Goal: Information Seeking & Learning: Learn about a topic

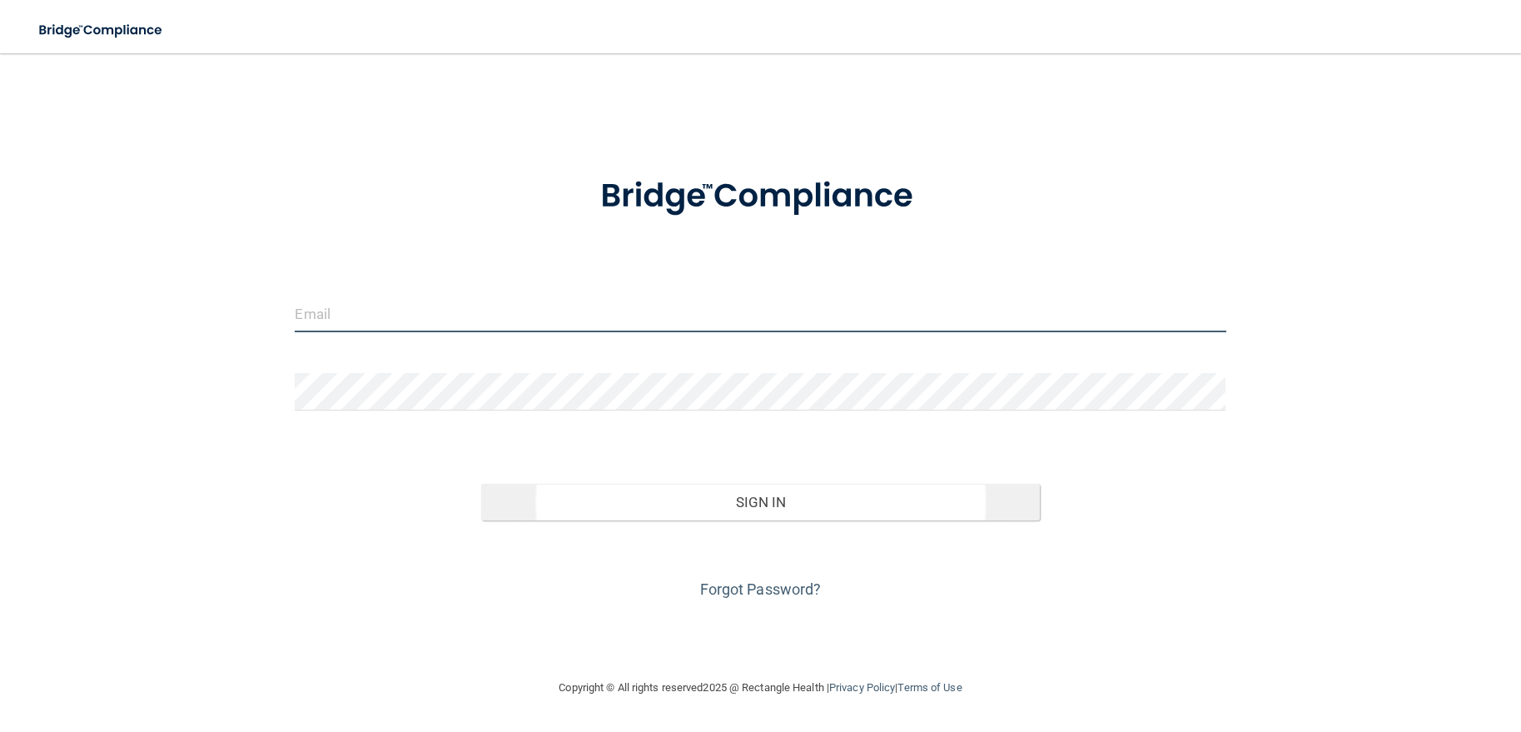
type input "[PERSON_NAME][EMAIL_ADDRESS][PERSON_NAME][DOMAIN_NAME]"
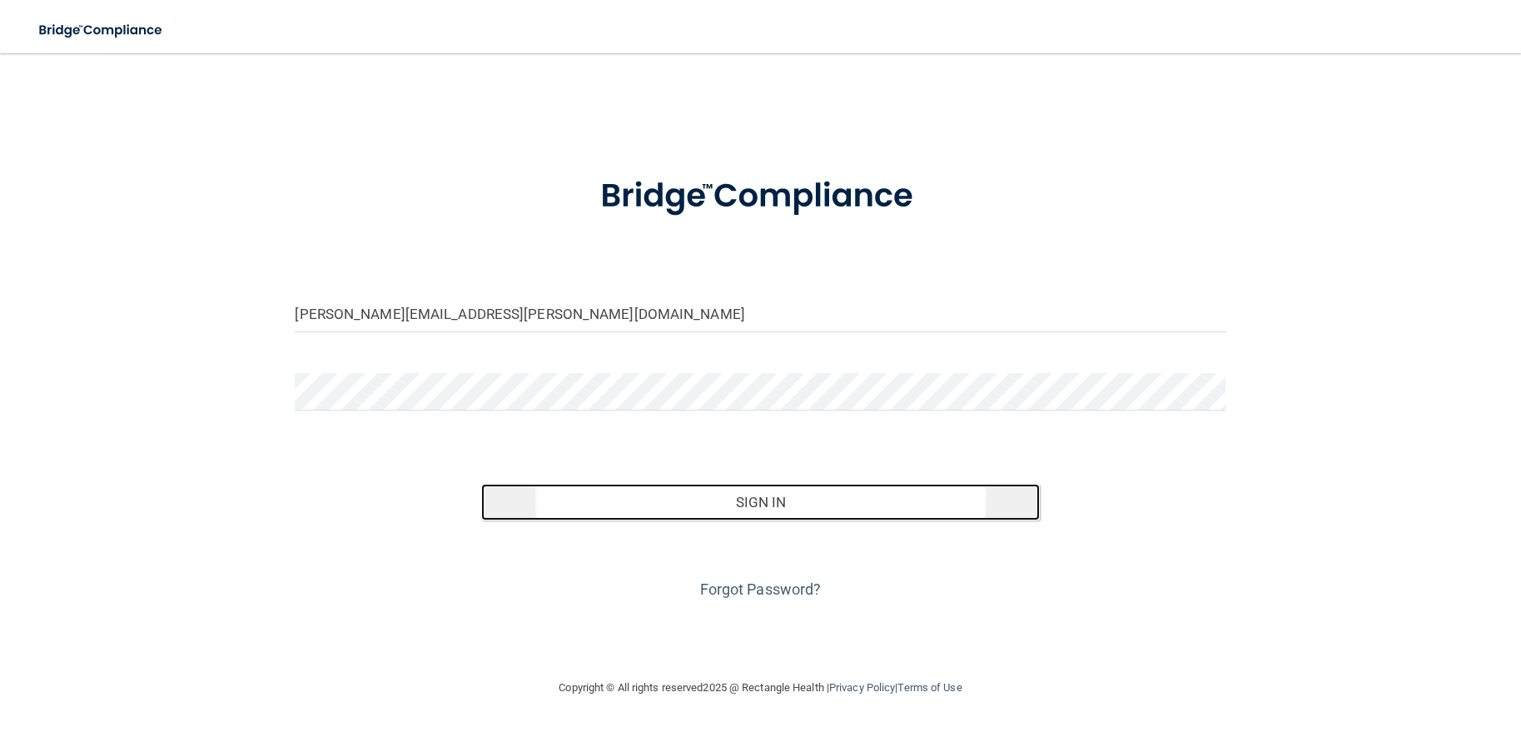
click at [781, 513] on button "Sign In" at bounding box center [760, 502] width 559 height 37
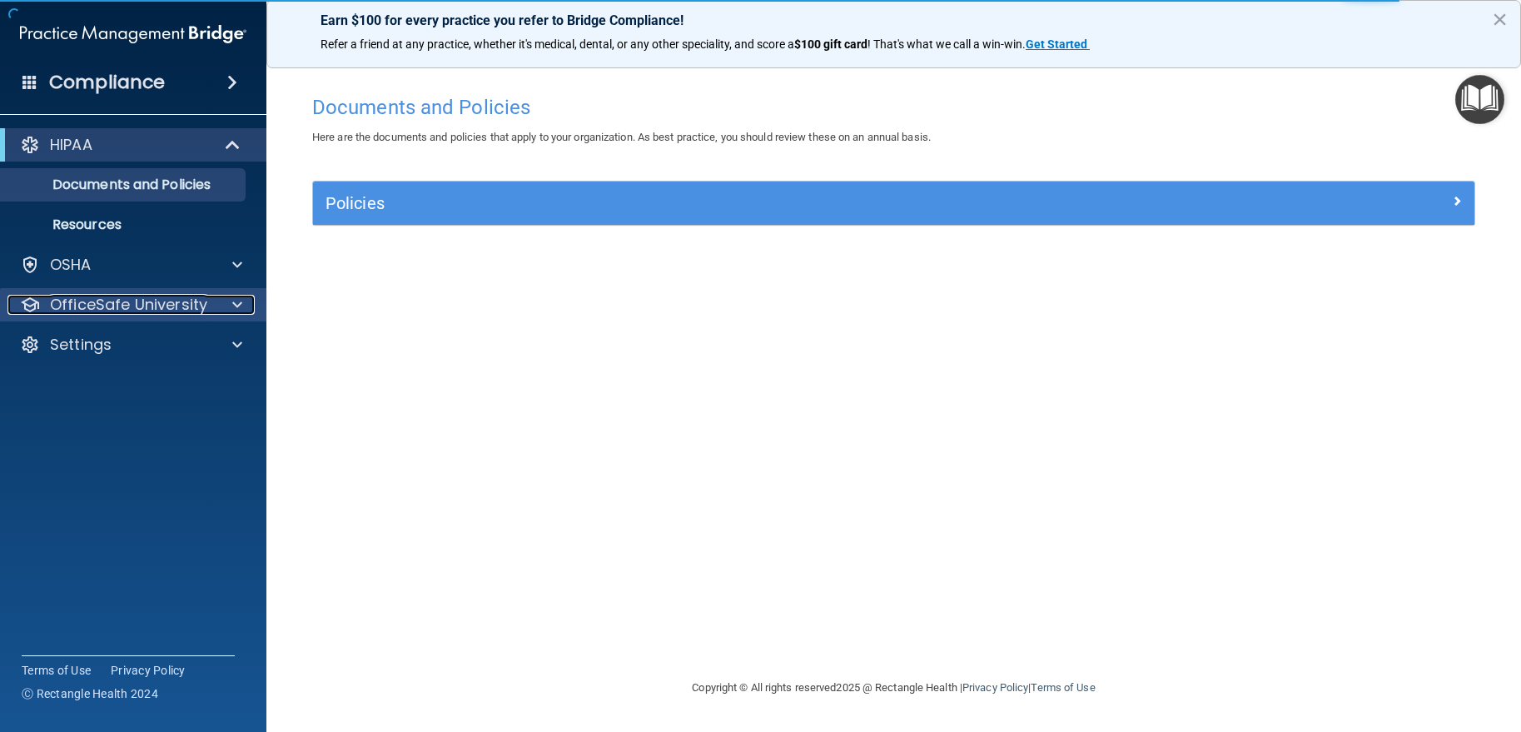
click at [108, 301] on p "OfficeSafe University" at bounding box center [128, 305] width 157 height 20
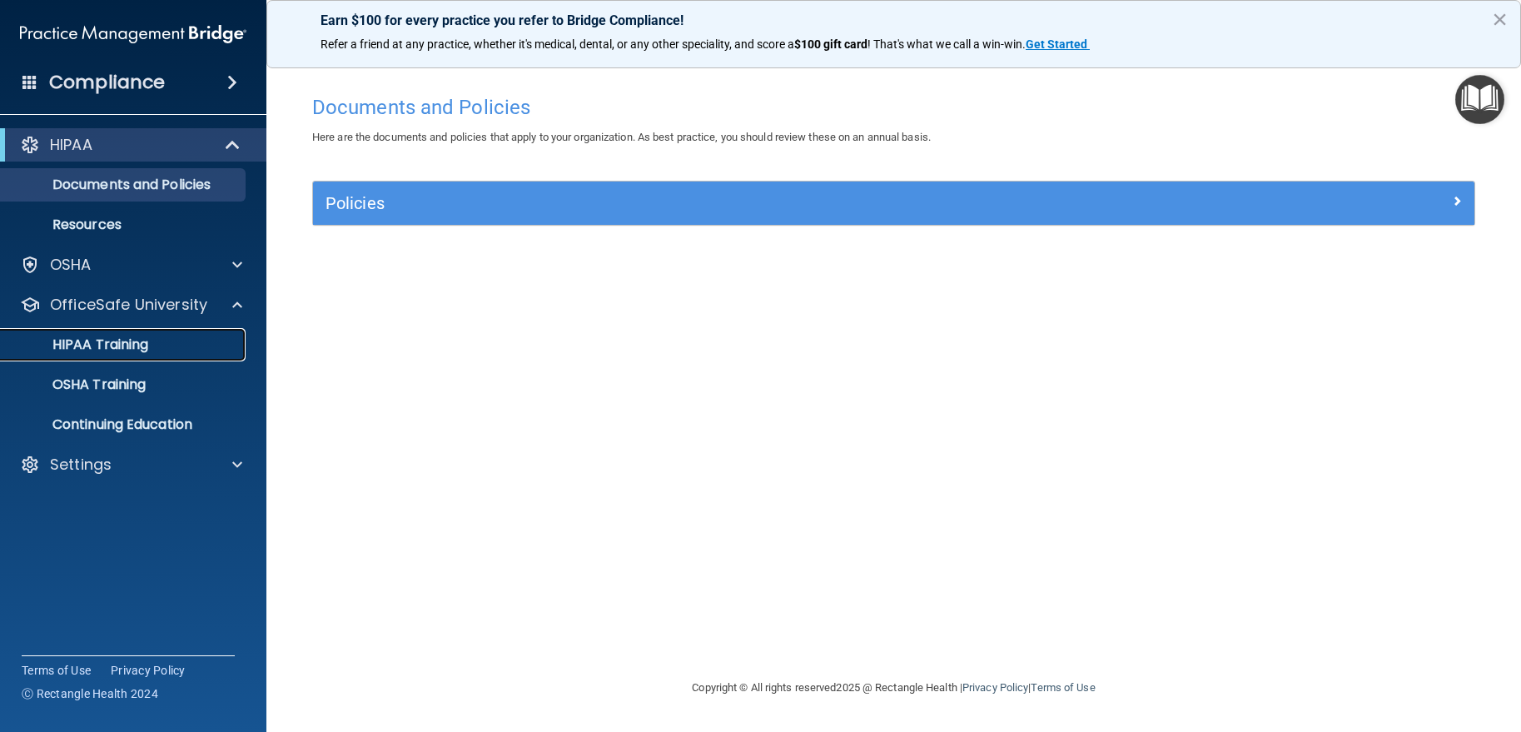
click at [109, 348] on p "HIPAA Training" at bounding box center [79, 344] width 137 height 17
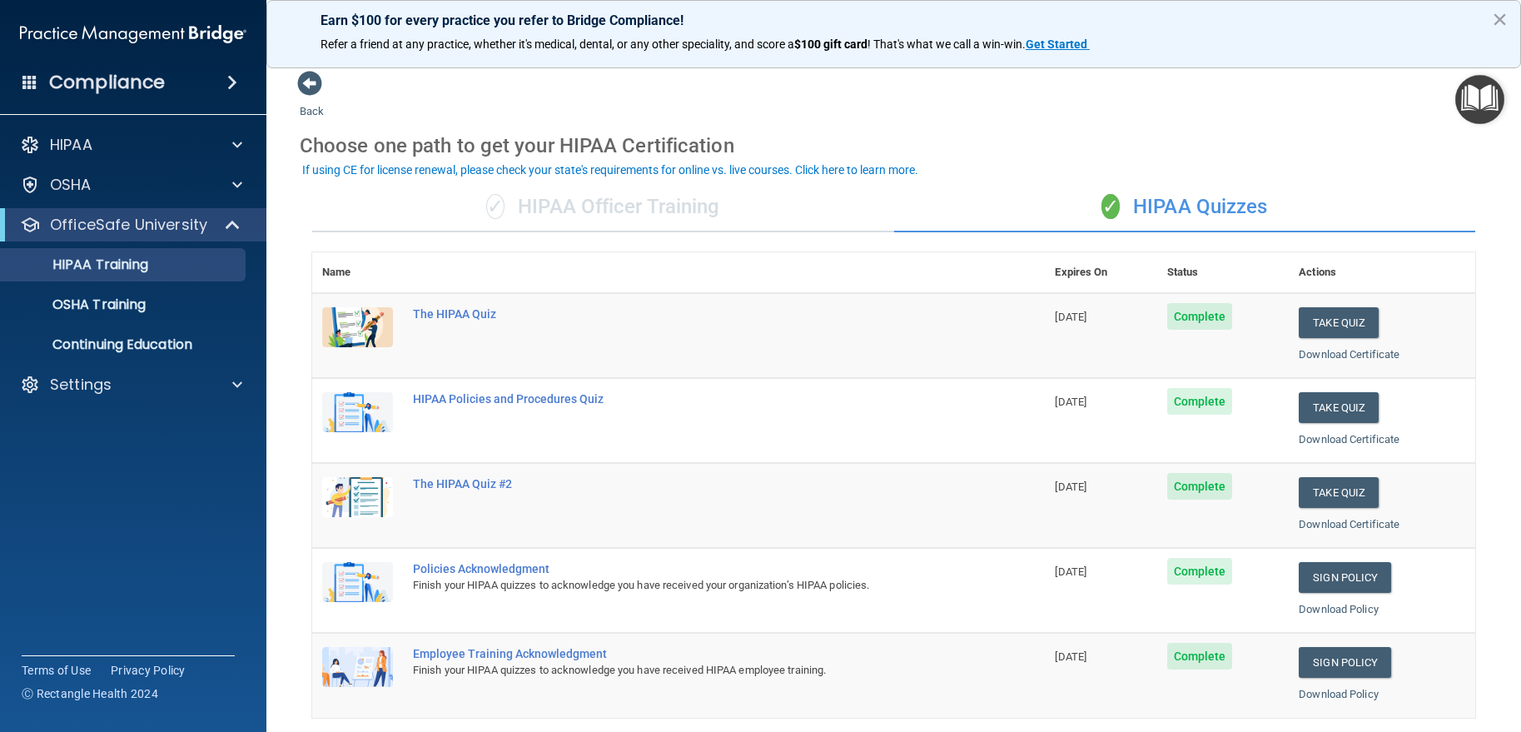
click at [628, 213] on div "✓ HIPAA Officer Training" at bounding box center [603, 207] width 582 height 50
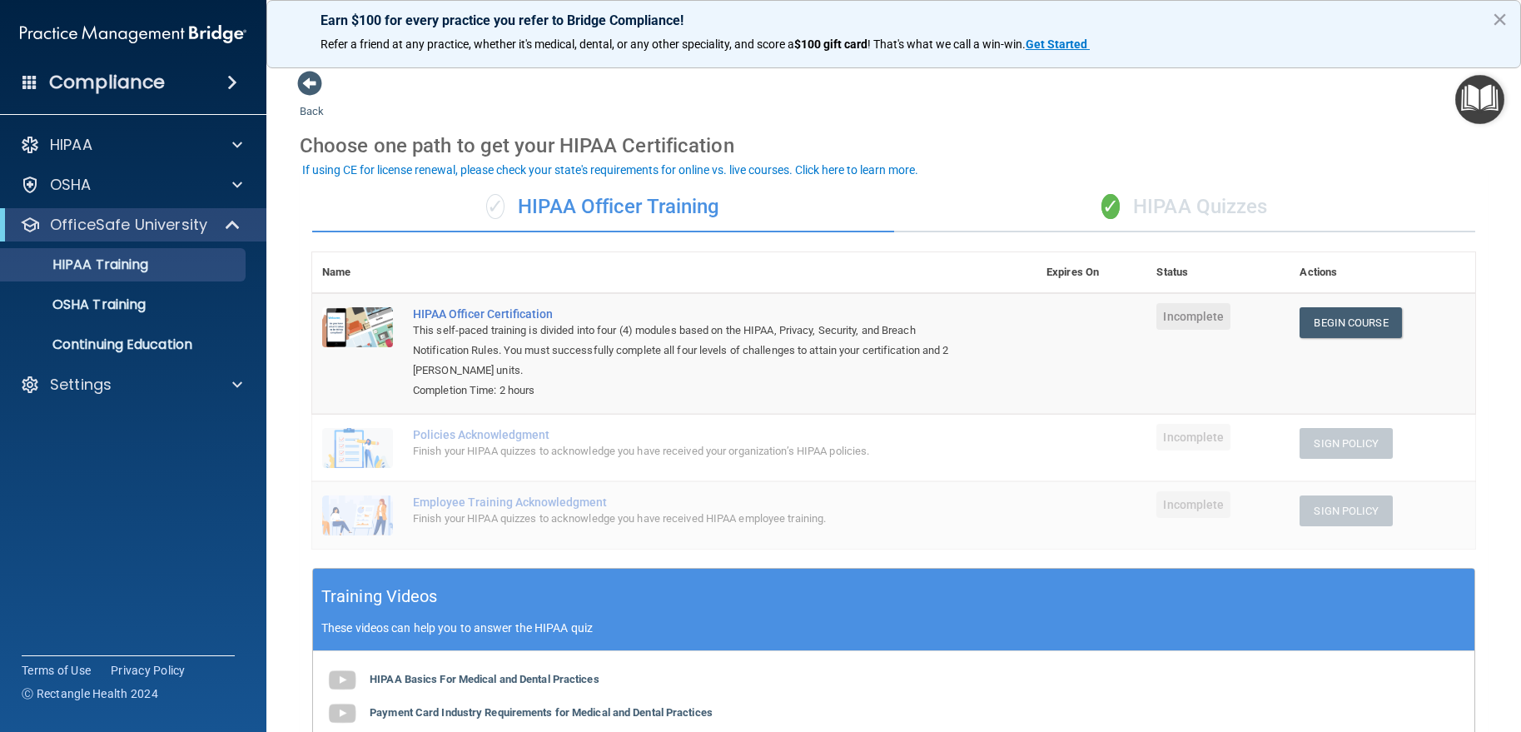
click at [1130, 212] on div "✓ HIPAA Quizzes" at bounding box center [1185, 207] width 582 height 50
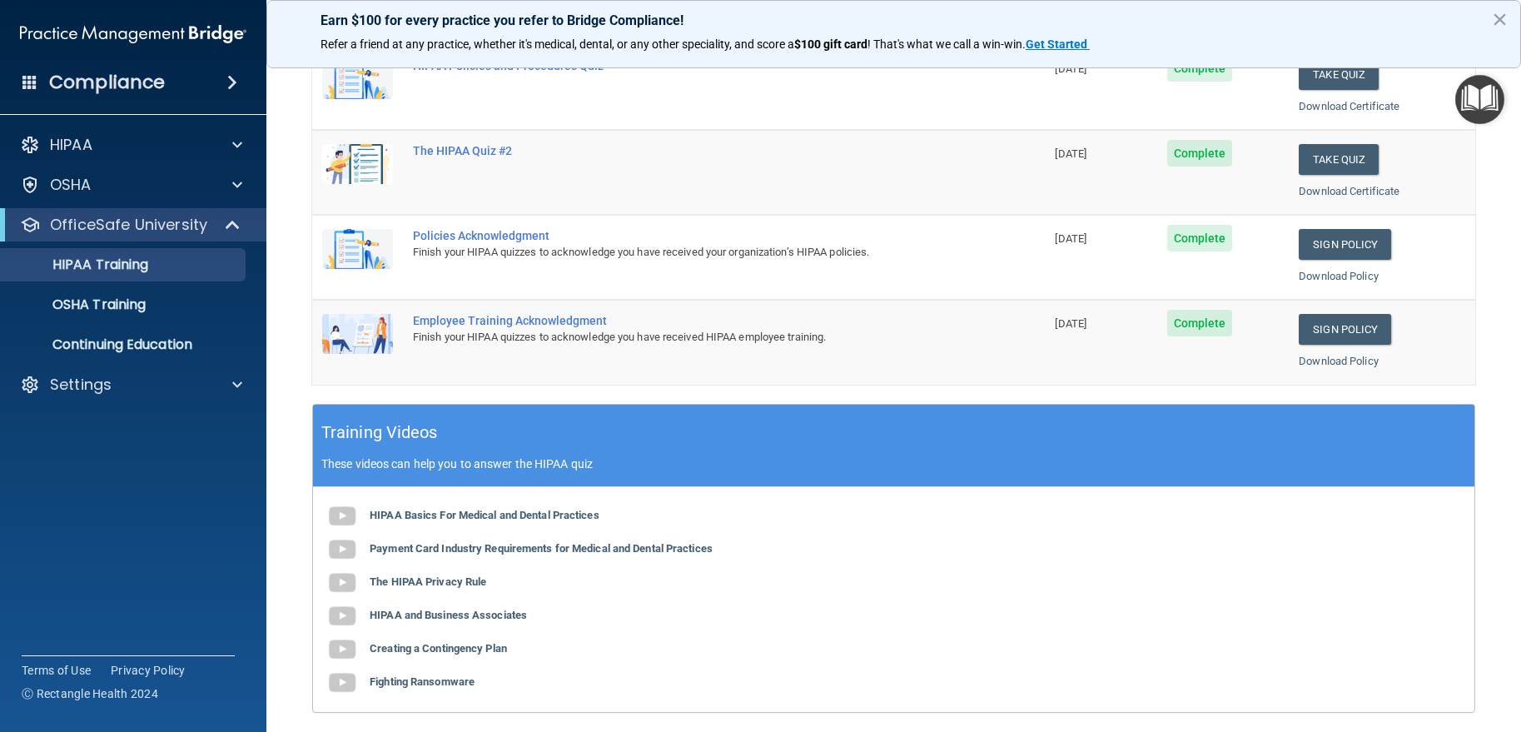
scroll to position [83, 0]
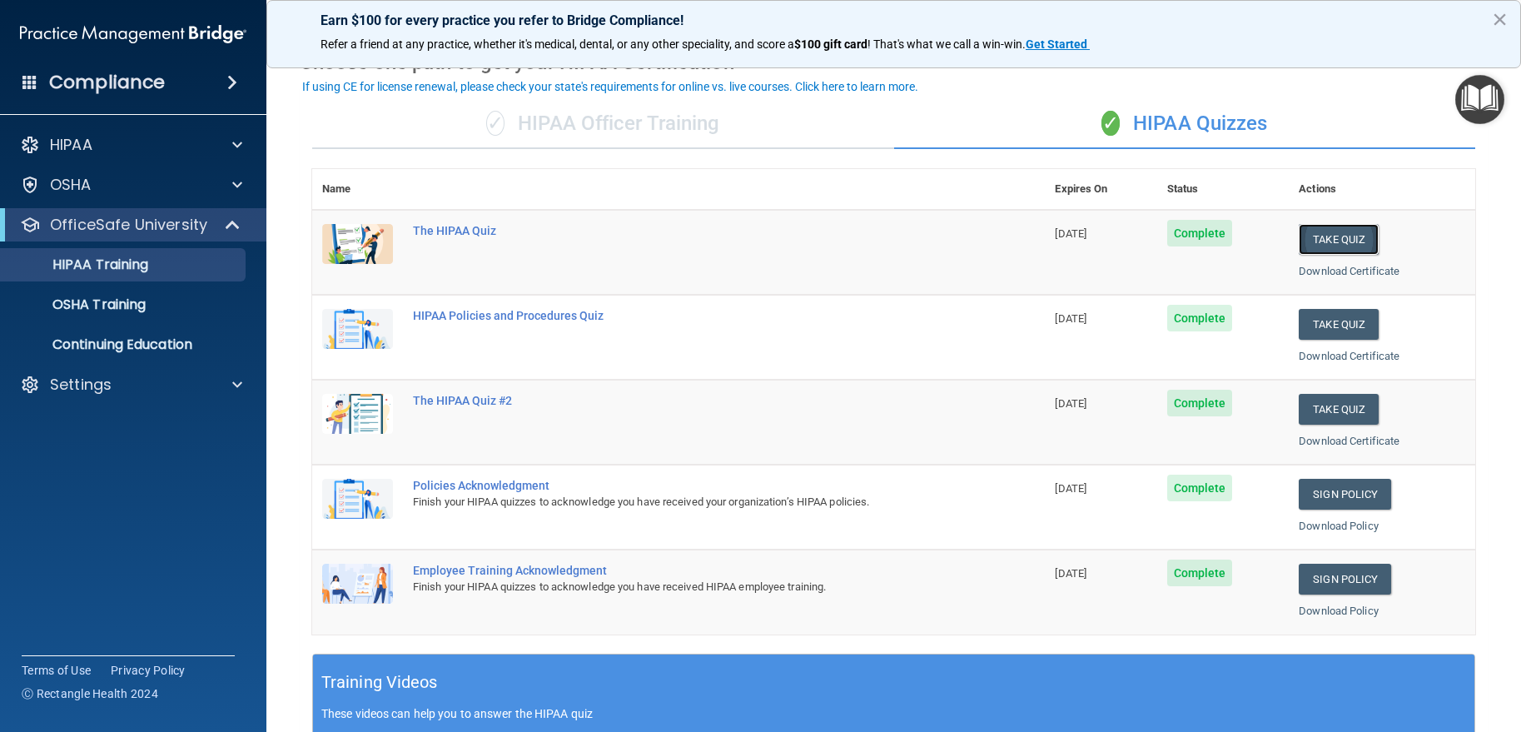
click at [1299, 247] on button "Take Quiz" at bounding box center [1339, 239] width 80 height 31
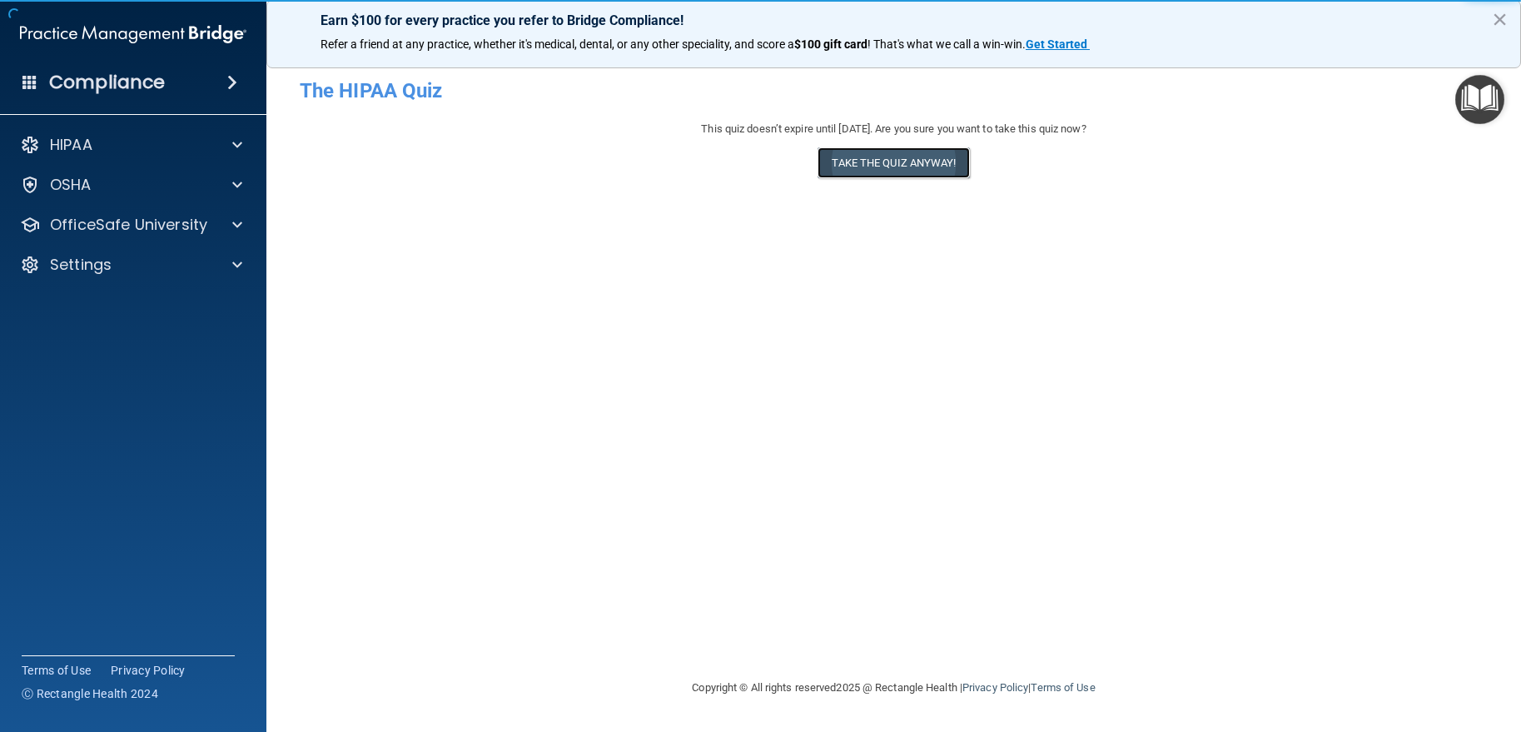
click at [826, 163] on button "Take the quiz anyway!" at bounding box center [893, 162] width 152 height 31
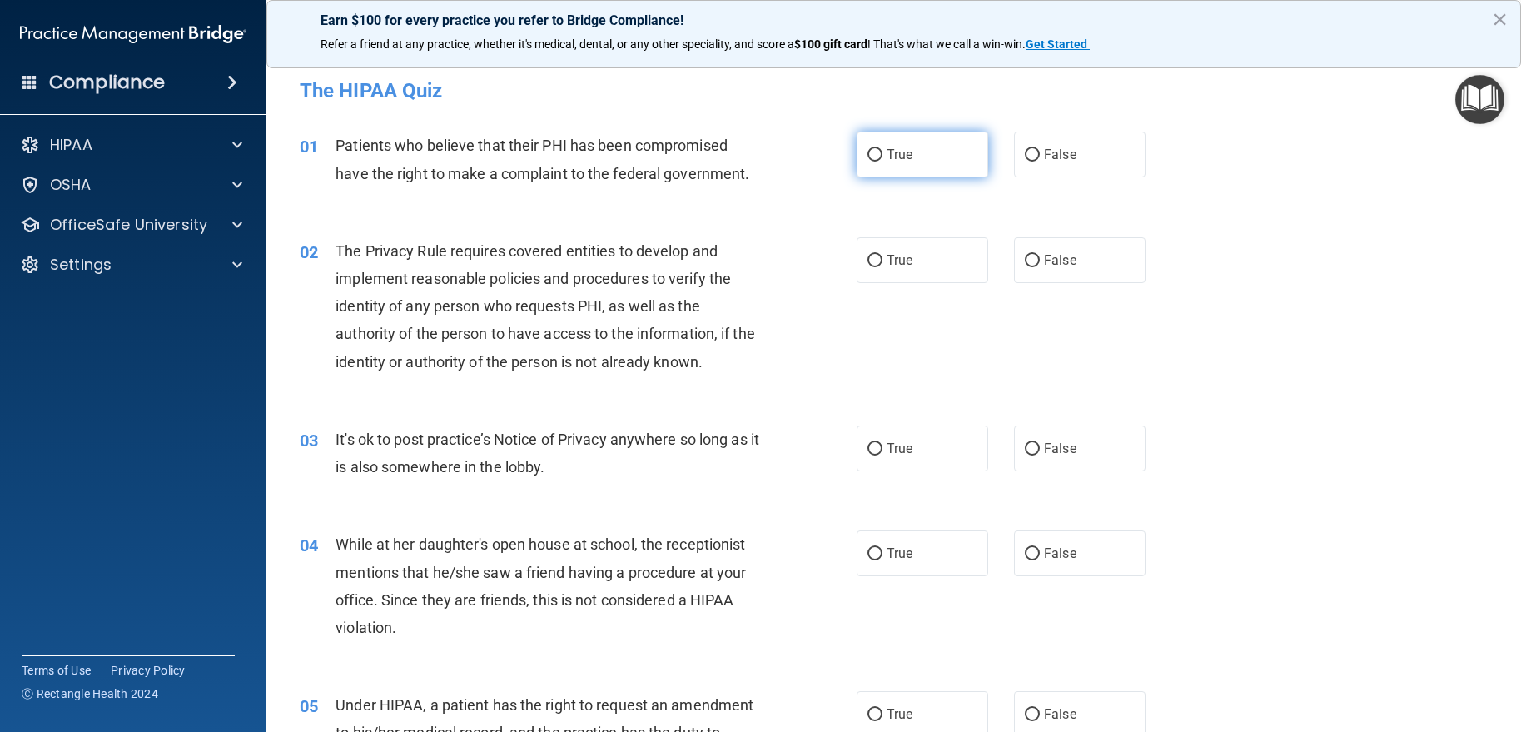
click at [902, 147] on span "True" at bounding box center [900, 155] width 26 height 16
click at [882, 149] on input "True" at bounding box center [874, 155] width 15 height 12
radio input "true"
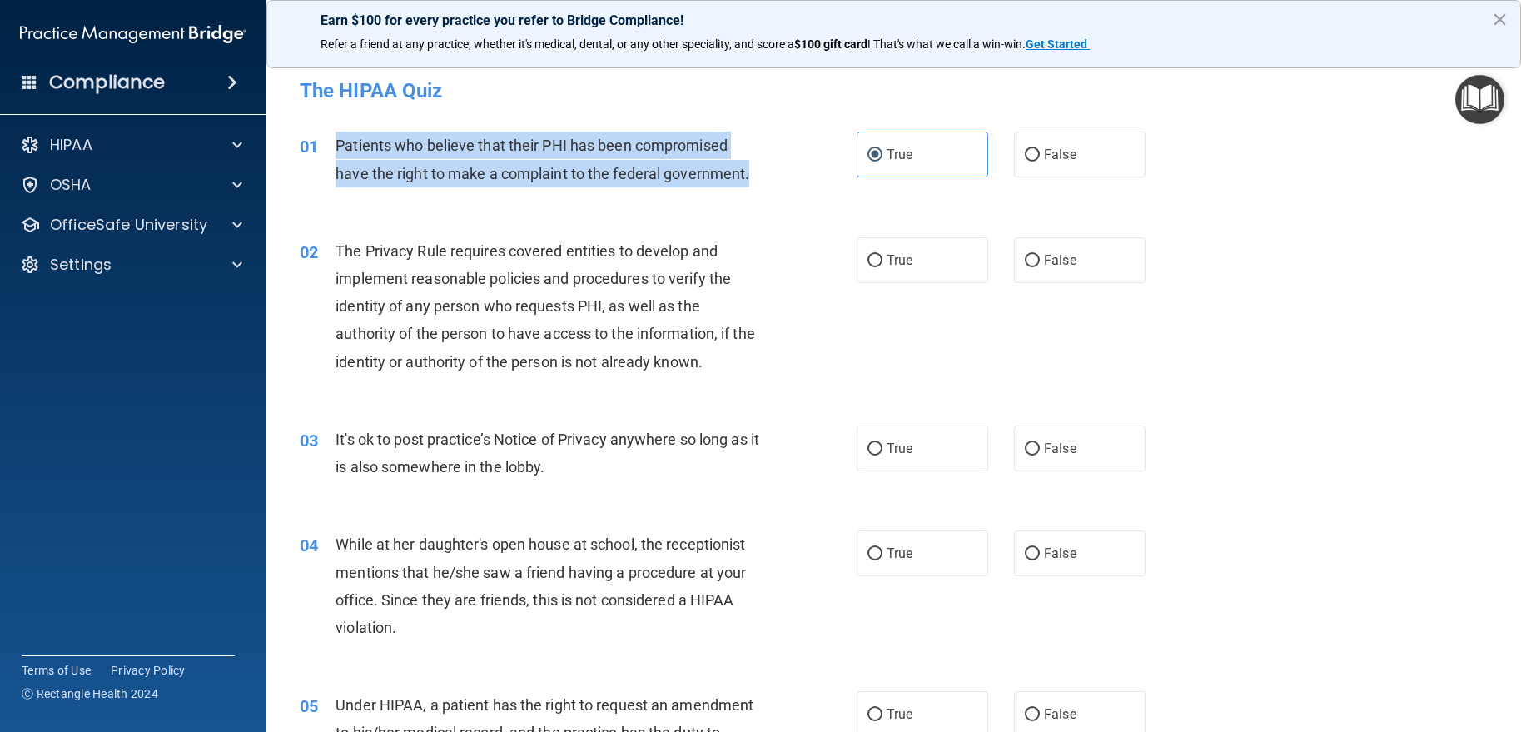
drag, startPoint x: 755, startPoint y: 178, endPoint x: 339, endPoint y: 152, distance: 417.0
click at [339, 152] on div "Patients who believe that their PHI has been compromised have the right to make…" at bounding box center [553, 159] width 436 height 55
copy span "Patients who believe that their PHI has been compromised have the right to make…"
click at [842, 147] on div "01 Patients who believe that their PHI has been compromised have the right to m…" at bounding box center [578, 163] width 607 height 63
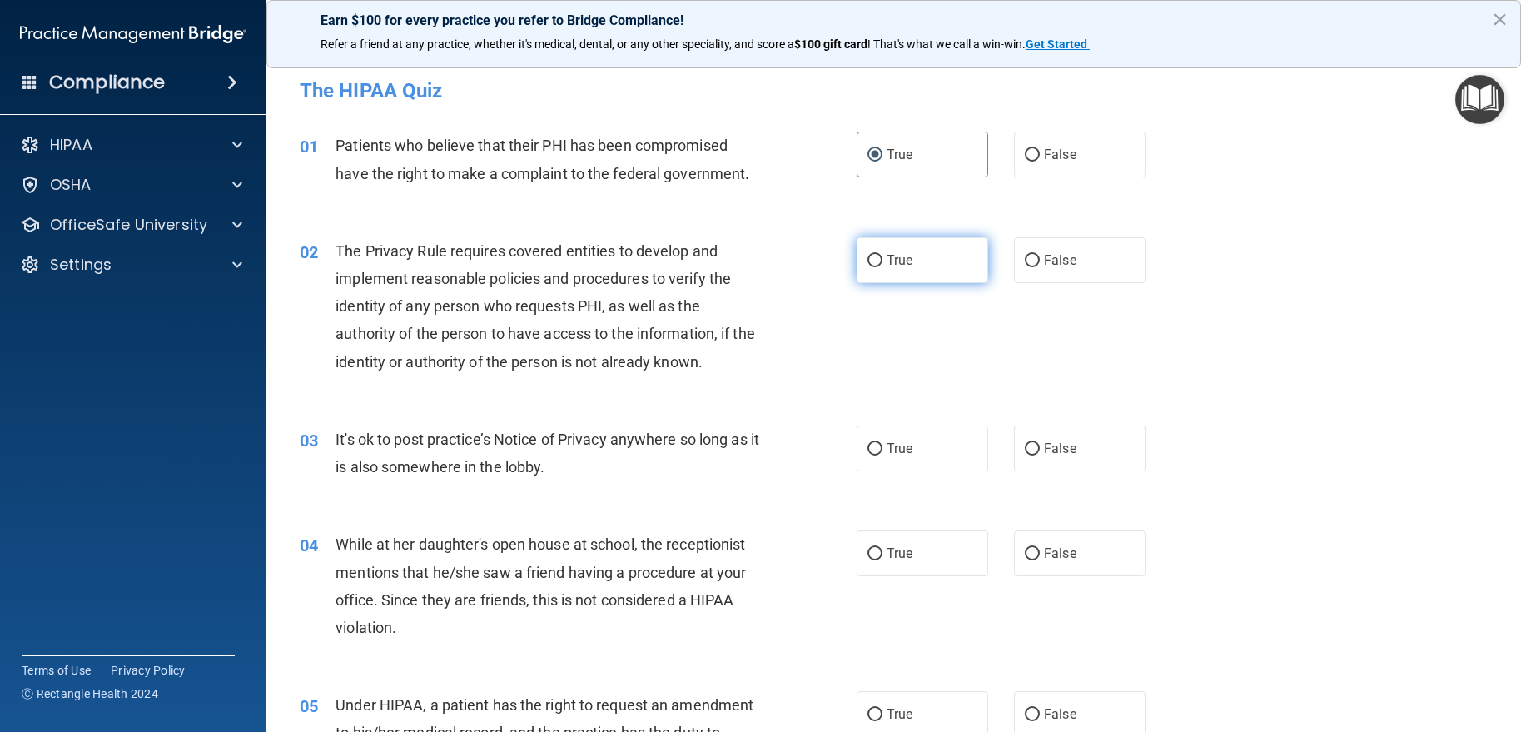
click at [922, 250] on label "True" at bounding box center [923, 260] width 132 height 46
click at [882, 255] on input "True" at bounding box center [874, 261] width 15 height 12
radio input "true"
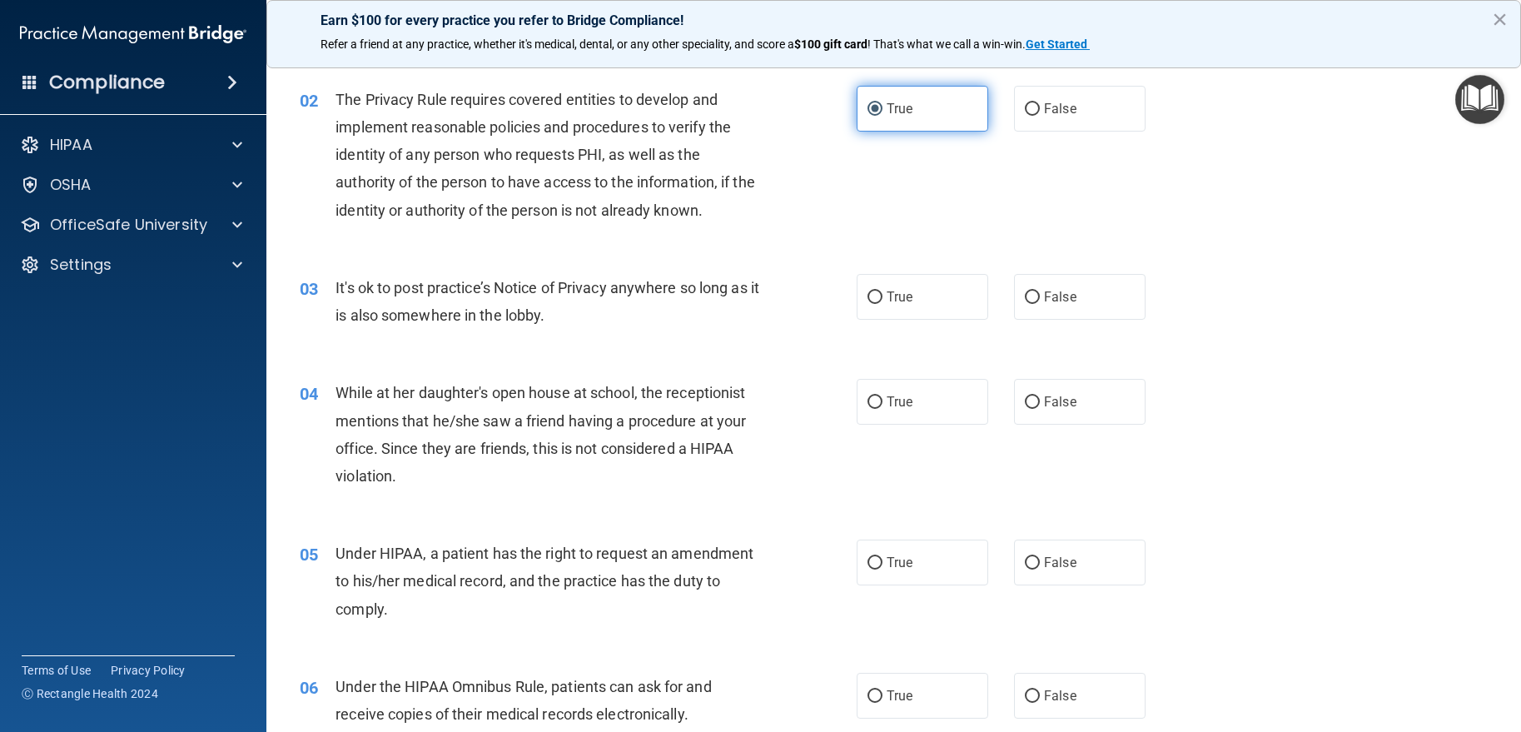
scroll to position [166, 0]
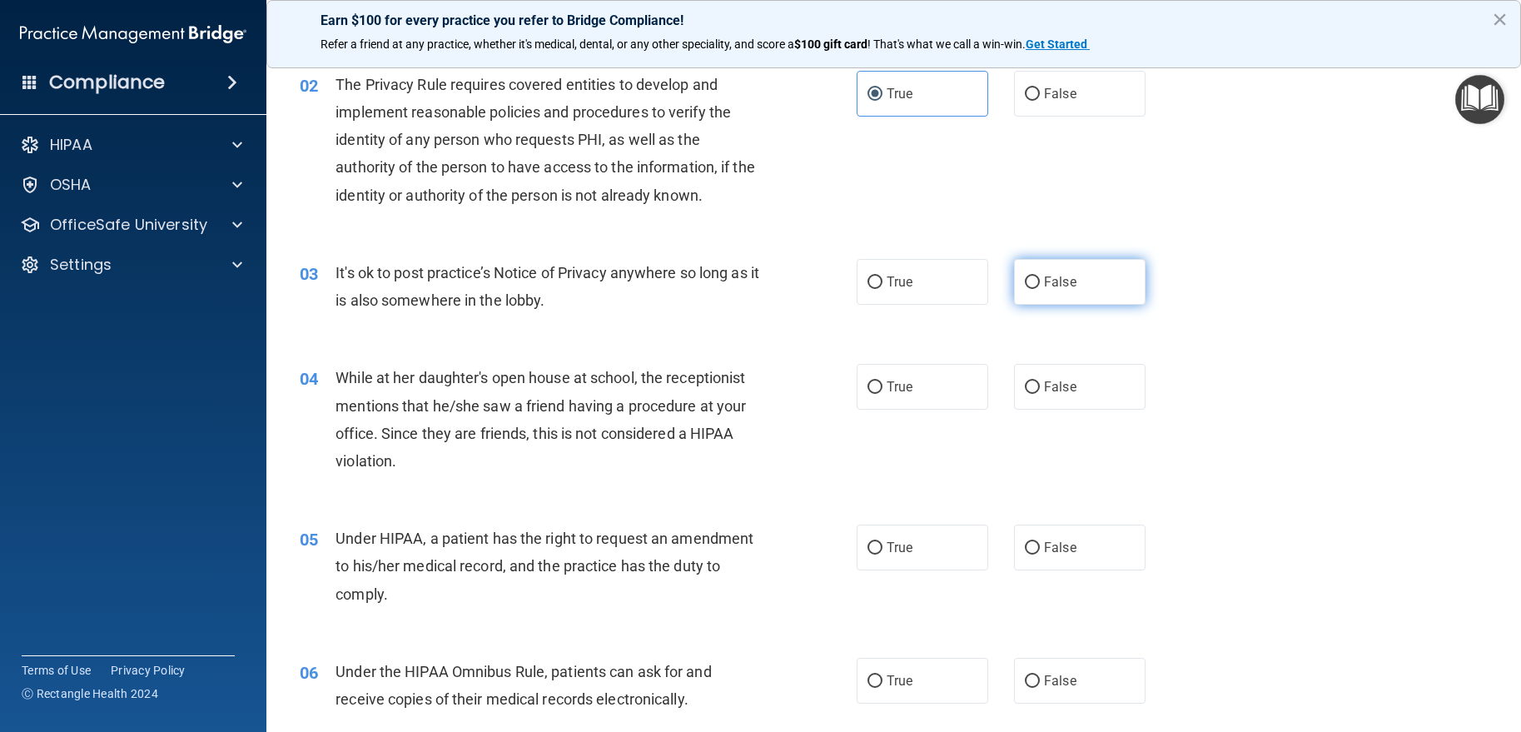
click at [1034, 287] on label "False" at bounding box center [1080, 282] width 132 height 46
click at [1034, 287] on input "False" at bounding box center [1032, 282] width 15 height 12
radio input "true"
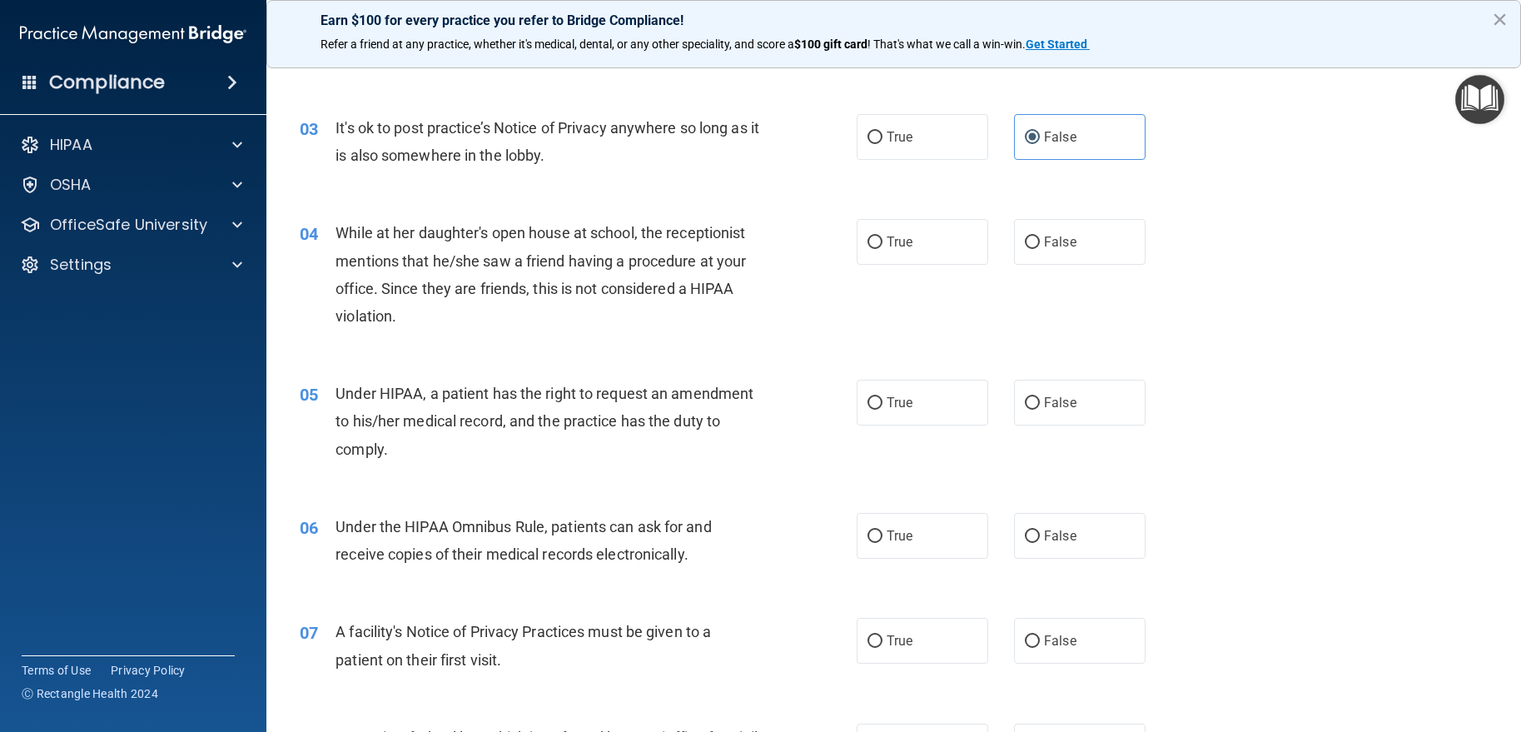
scroll to position [333, 0]
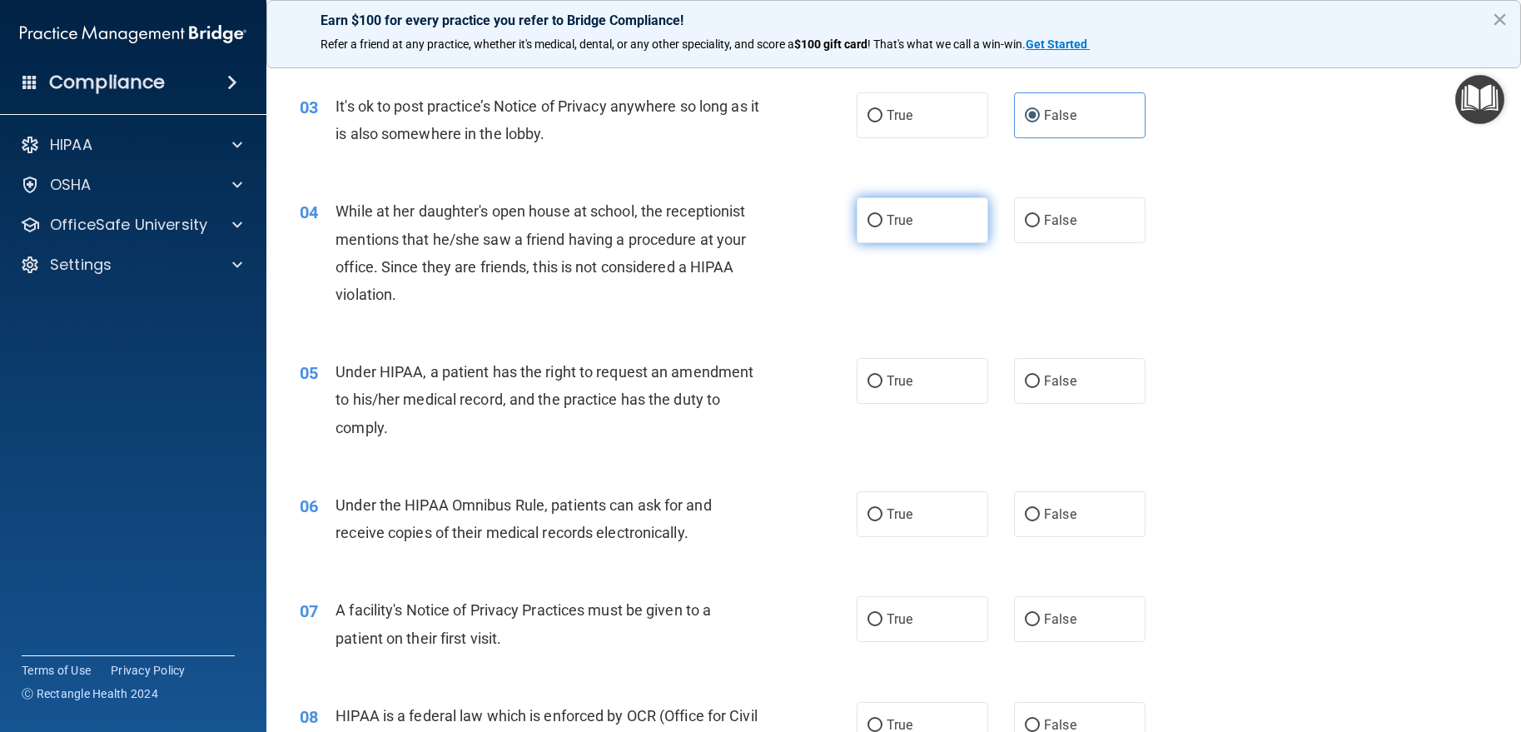
click at [872, 215] on input "True" at bounding box center [874, 221] width 15 height 12
radio input "true"
click at [1072, 227] on label "False" at bounding box center [1080, 220] width 132 height 46
click at [1040, 227] on input "False" at bounding box center [1032, 221] width 15 height 12
radio input "true"
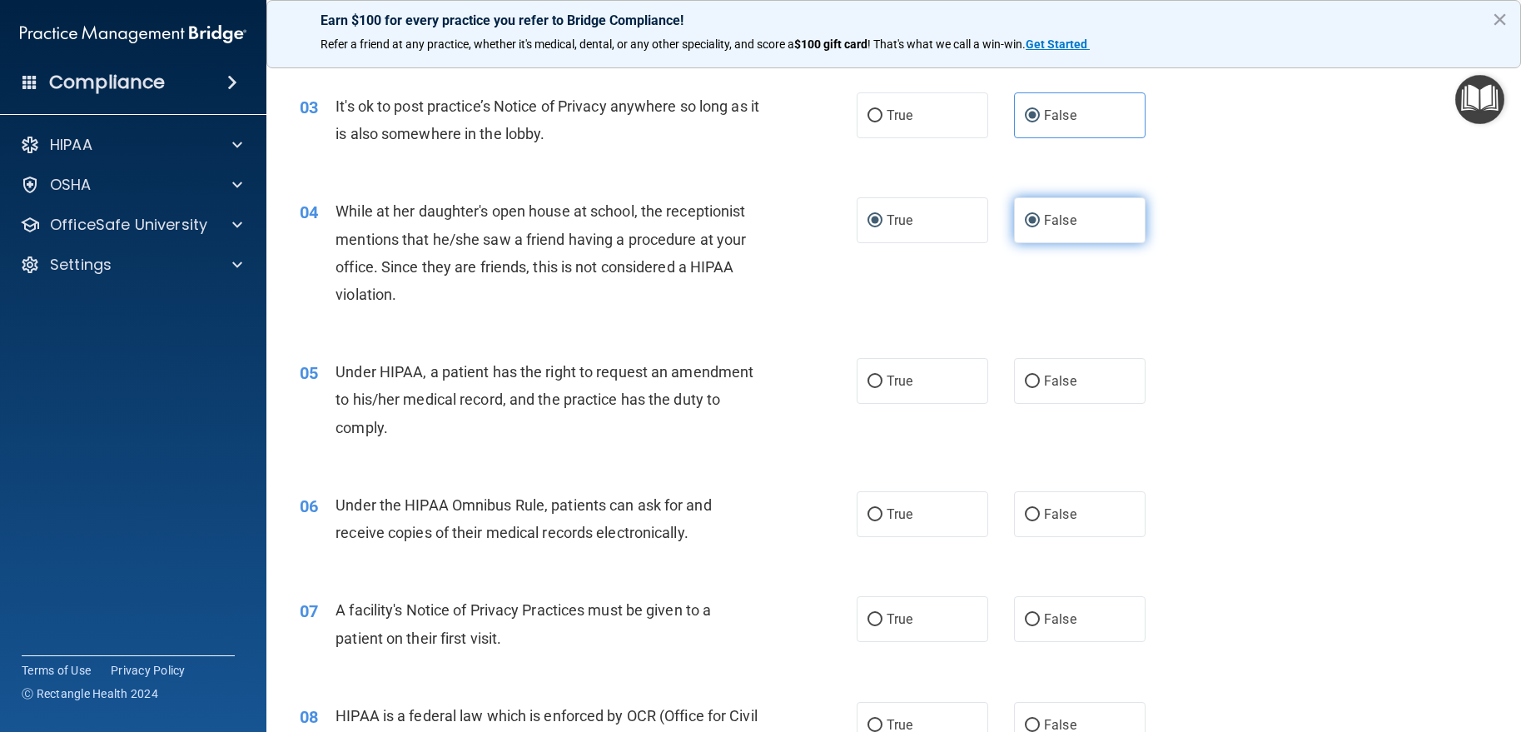
radio input "false"
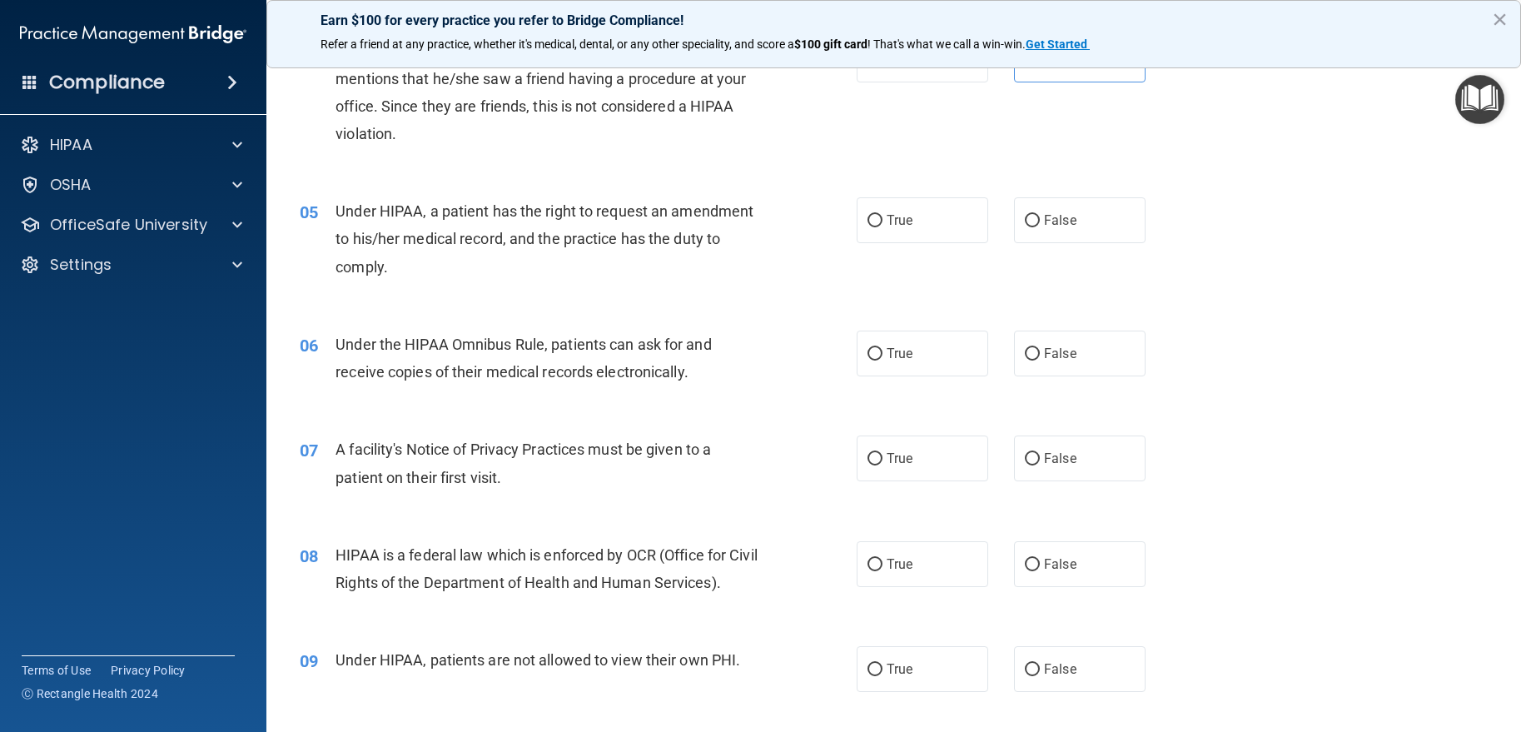
scroll to position [499, 0]
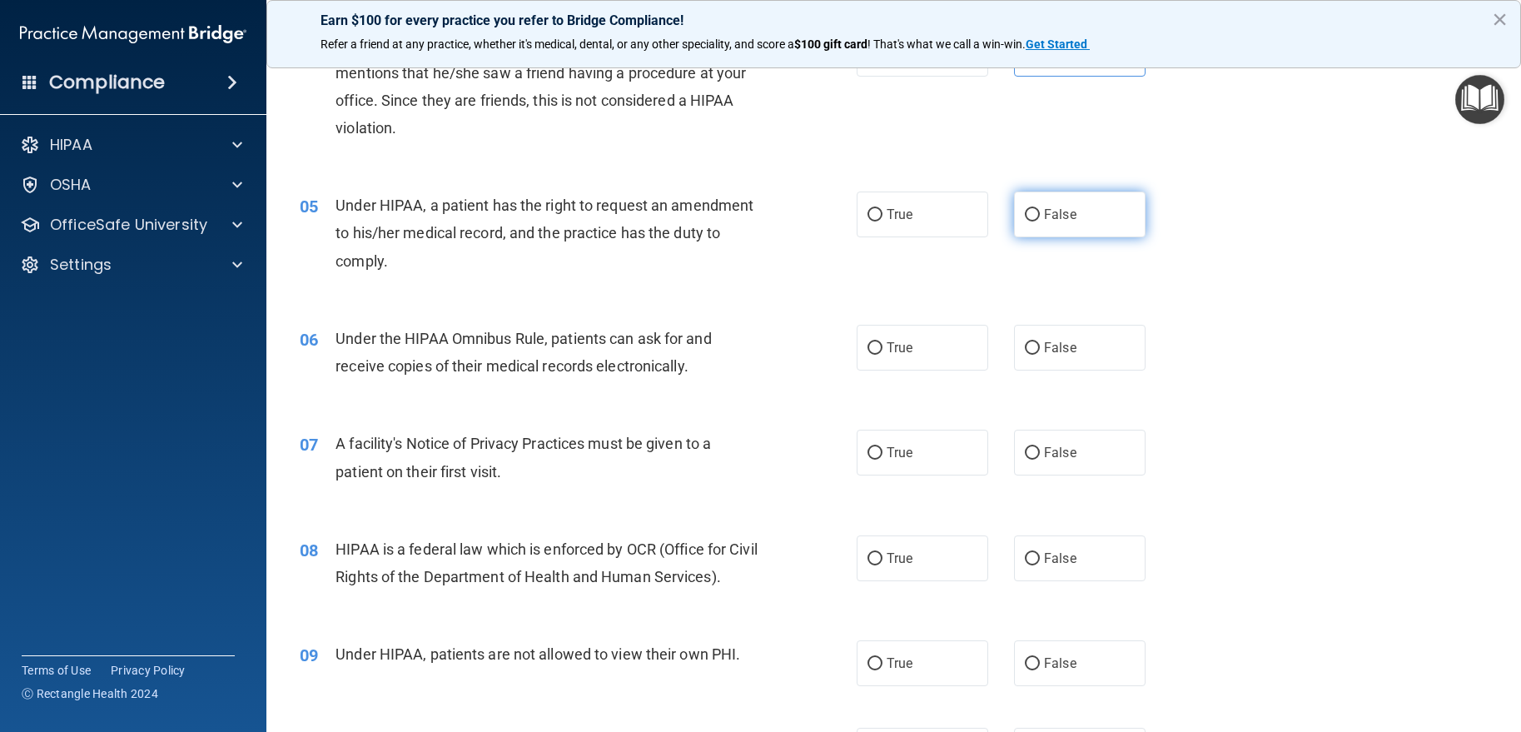
click at [1032, 226] on label "False" at bounding box center [1080, 214] width 132 height 46
click at [1032, 221] on input "False" at bounding box center [1032, 215] width 15 height 12
radio input "true"
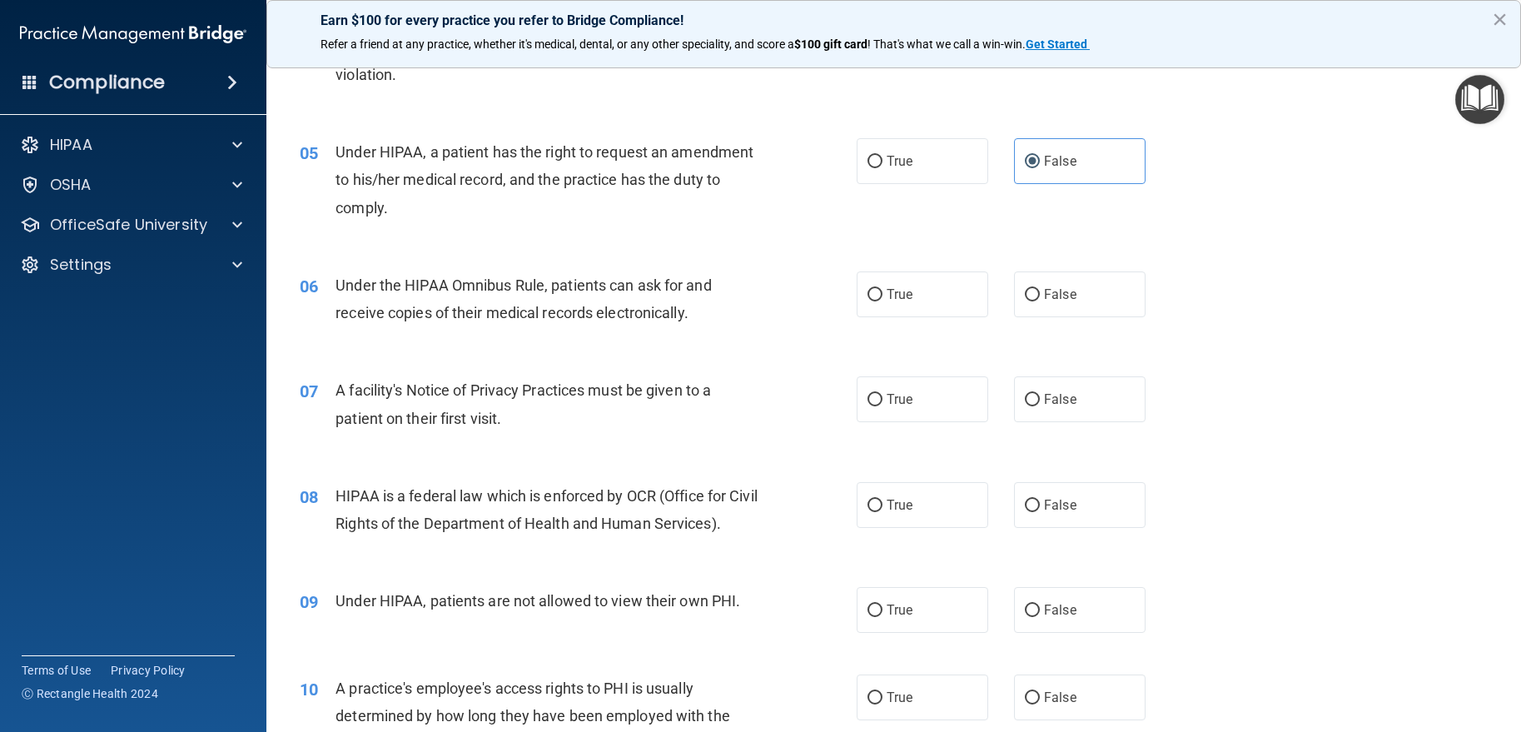
scroll to position [583, 0]
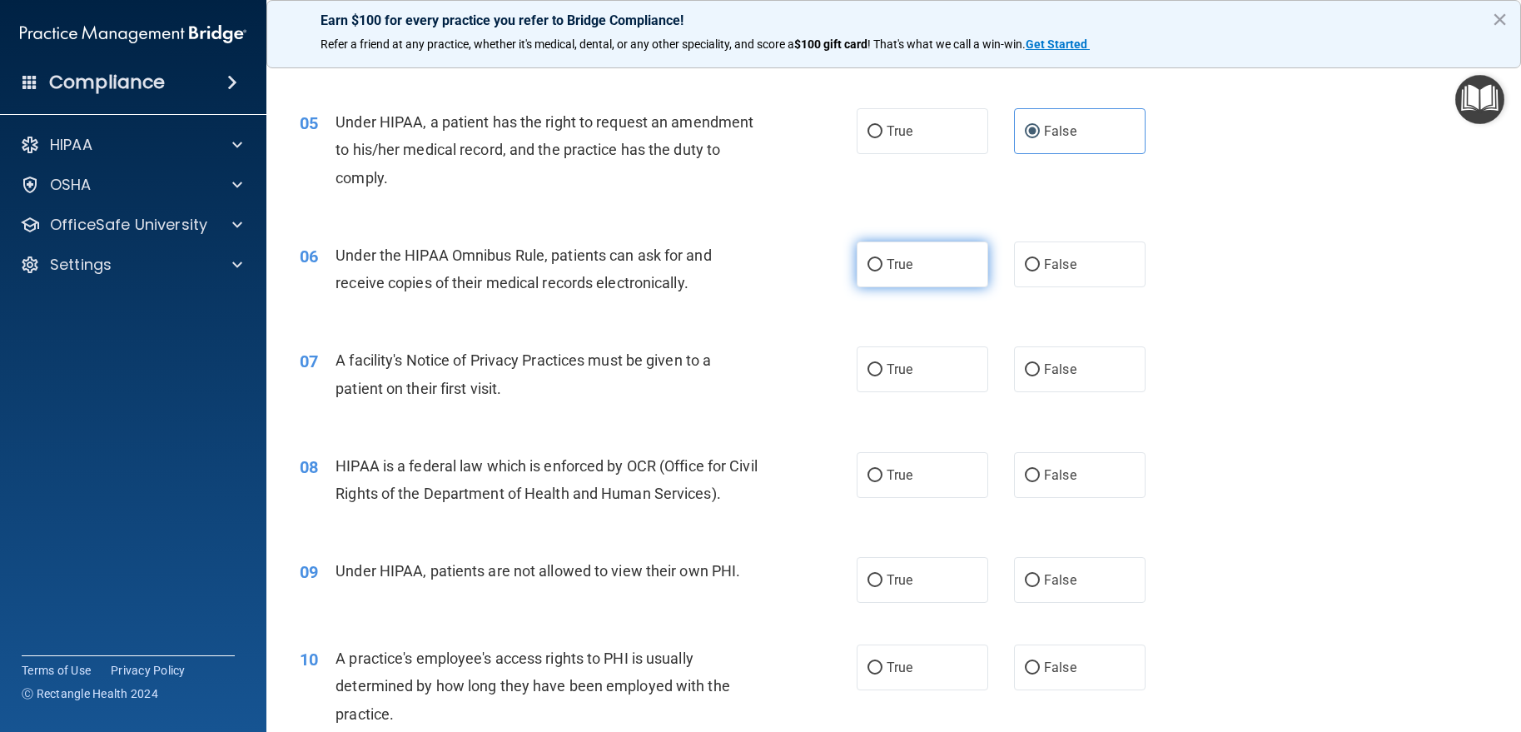
click at [935, 254] on label "True" at bounding box center [923, 264] width 132 height 46
click at [882, 259] on input "True" at bounding box center [874, 265] width 15 height 12
radio input "true"
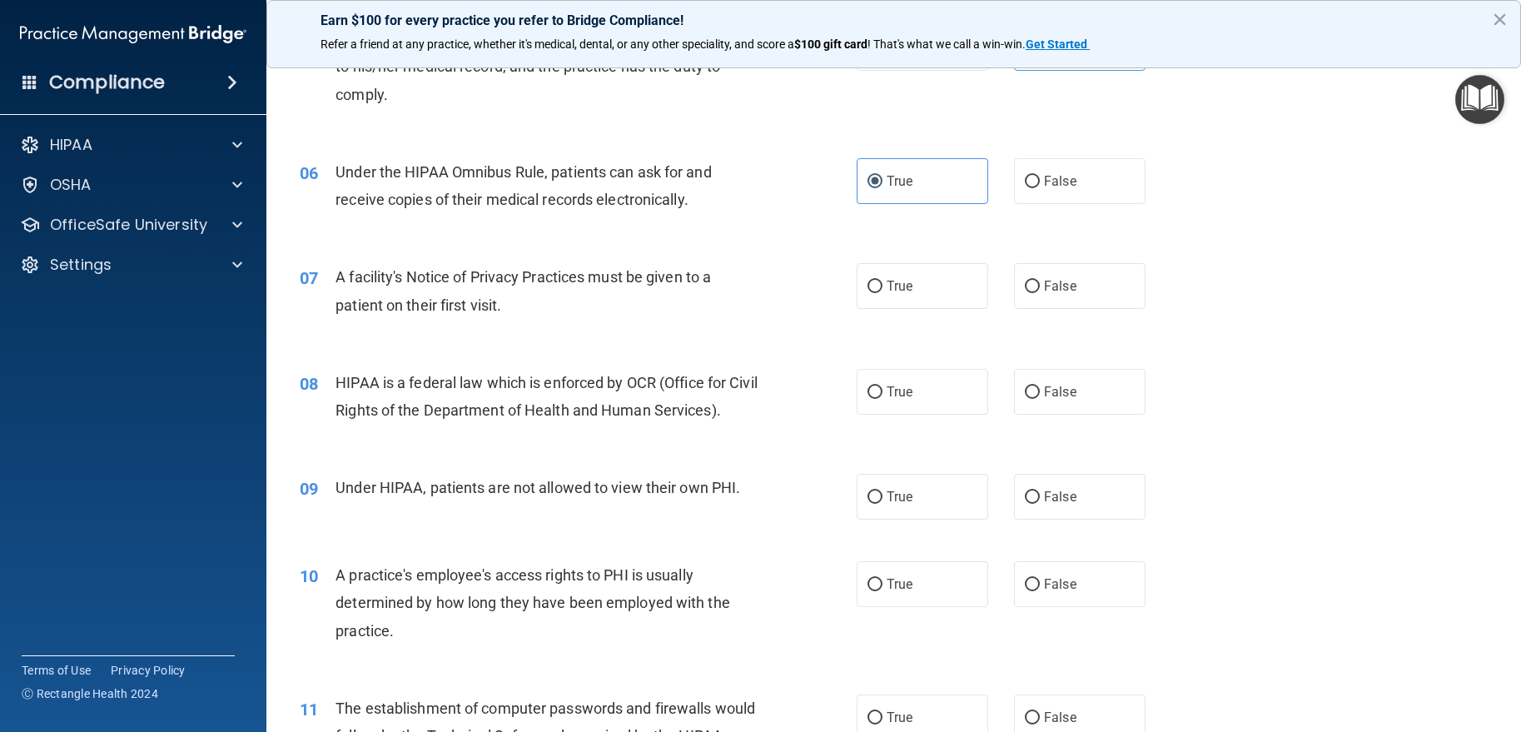
scroll to position [749, 0]
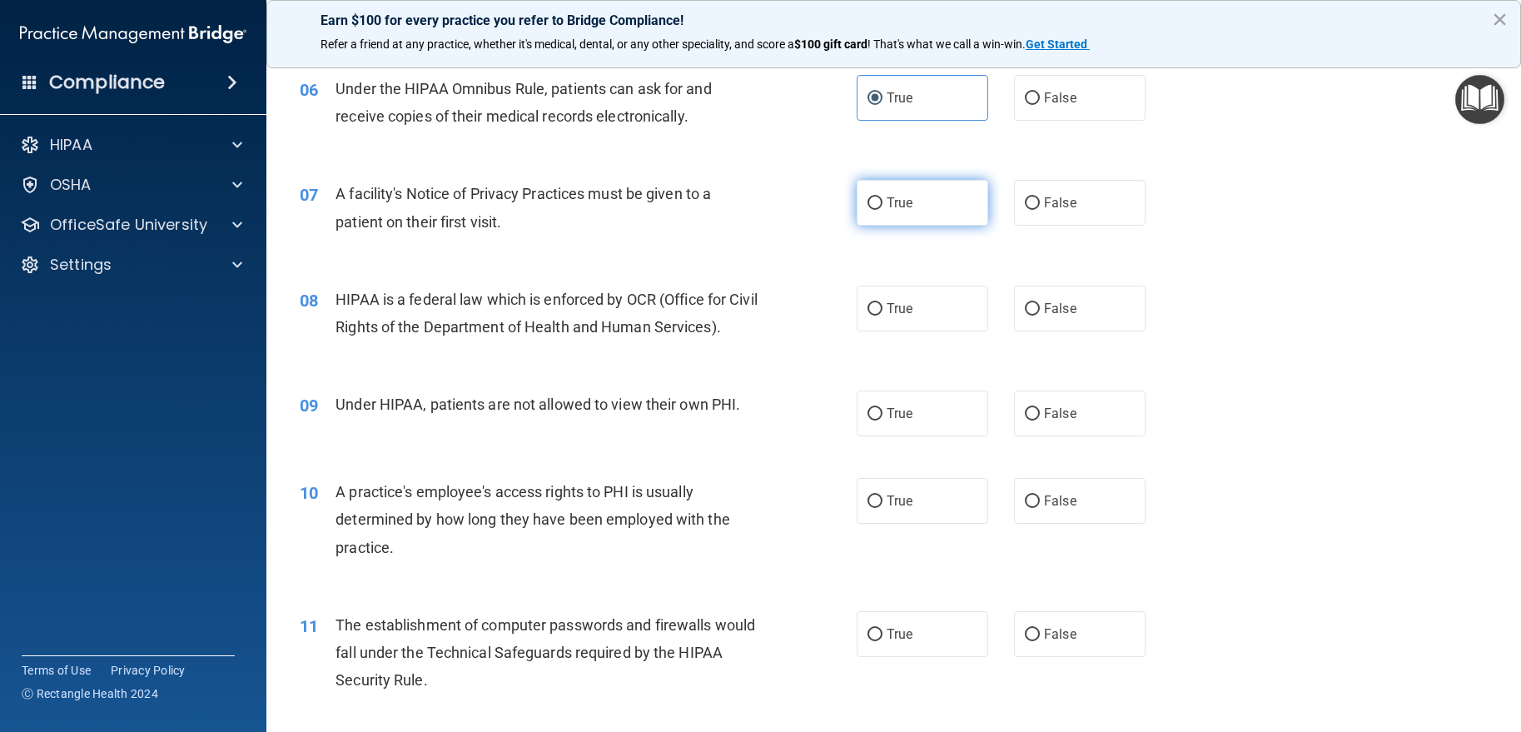
click at [877, 198] on label "True" at bounding box center [923, 203] width 132 height 46
click at [877, 198] on input "True" at bounding box center [874, 203] width 15 height 12
radio input "true"
click at [912, 304] on label "True" at bounding box center [923, 309] width 132 height 46
click at [882, 304] on input "True" at bounding box center [874, 309] width 15 height 12
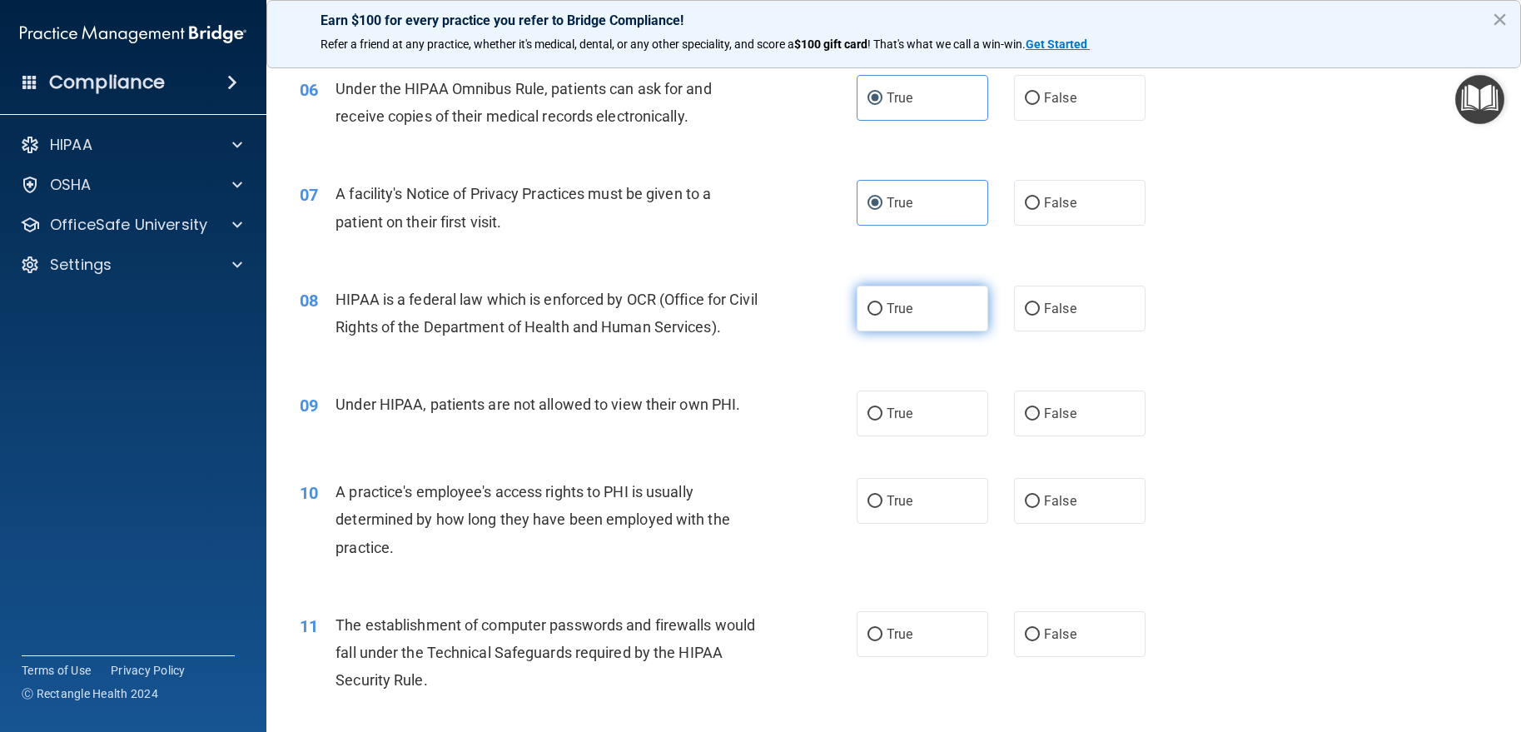
radio input "true"
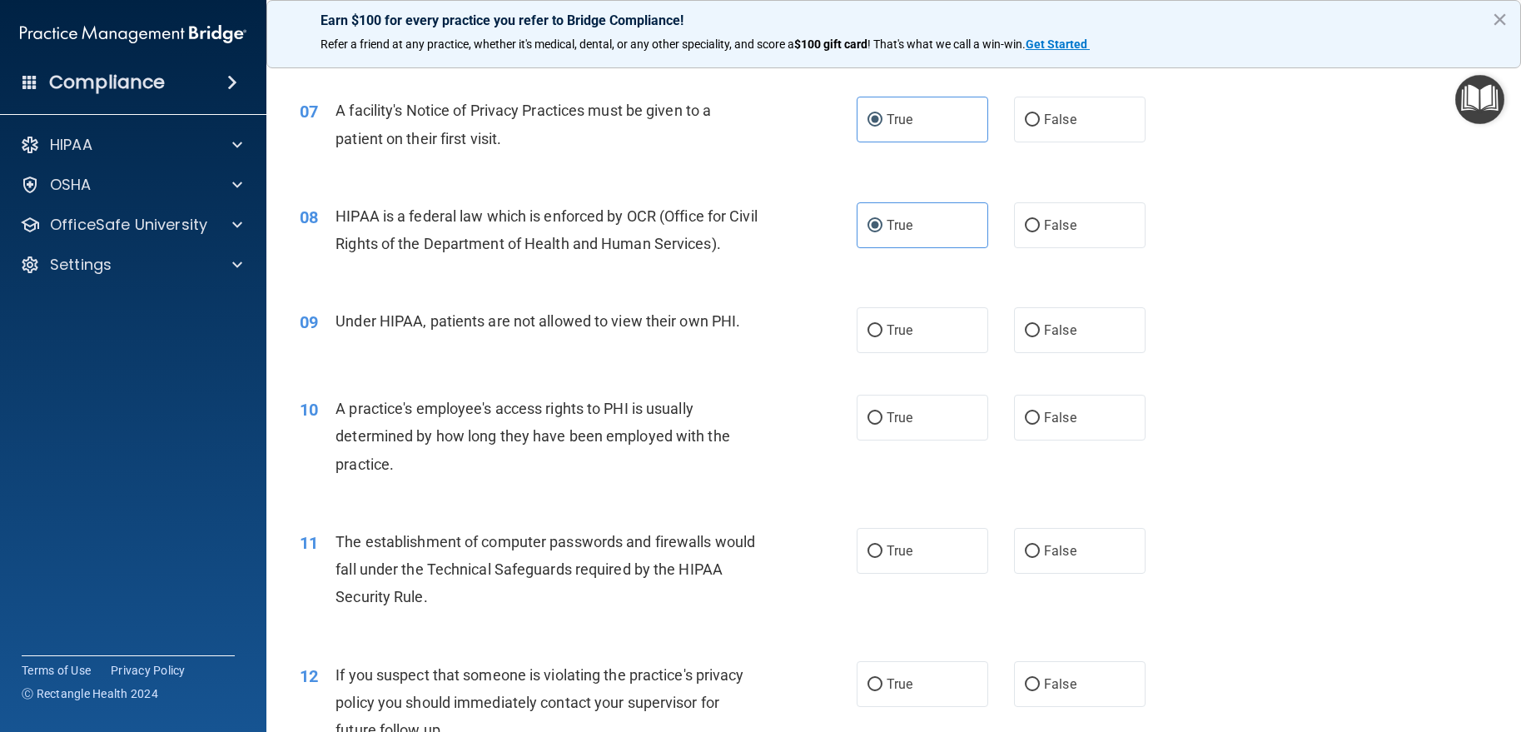
scroll to position [916, 0]
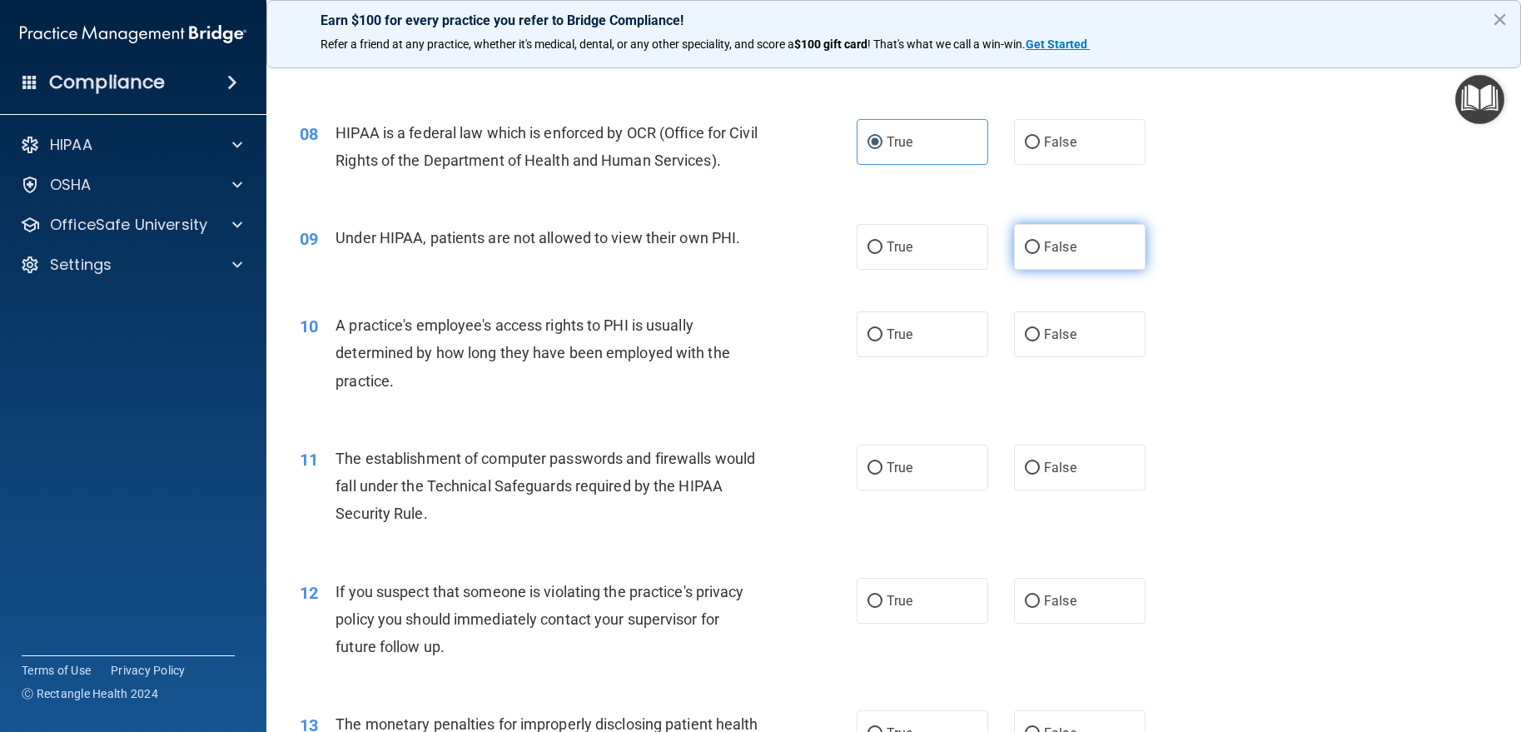
click at [1085, 246] on label "False" at bounding box center [1080, 247] width 132 height 46
click at [1040, 246] on input "False" at bounding box center [1032, 247] width 15 height 12
radio input "true"
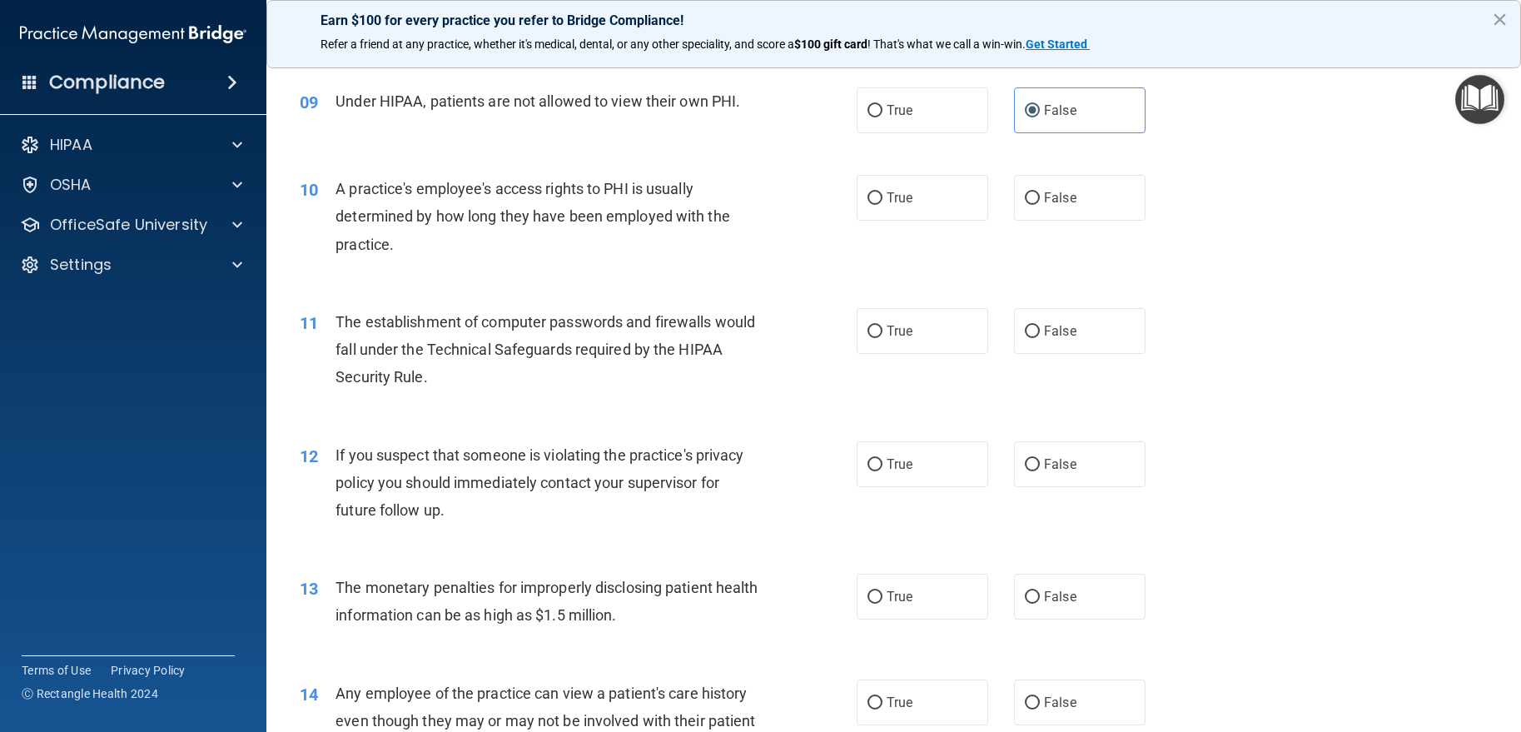
scroll to position [1082, 0]
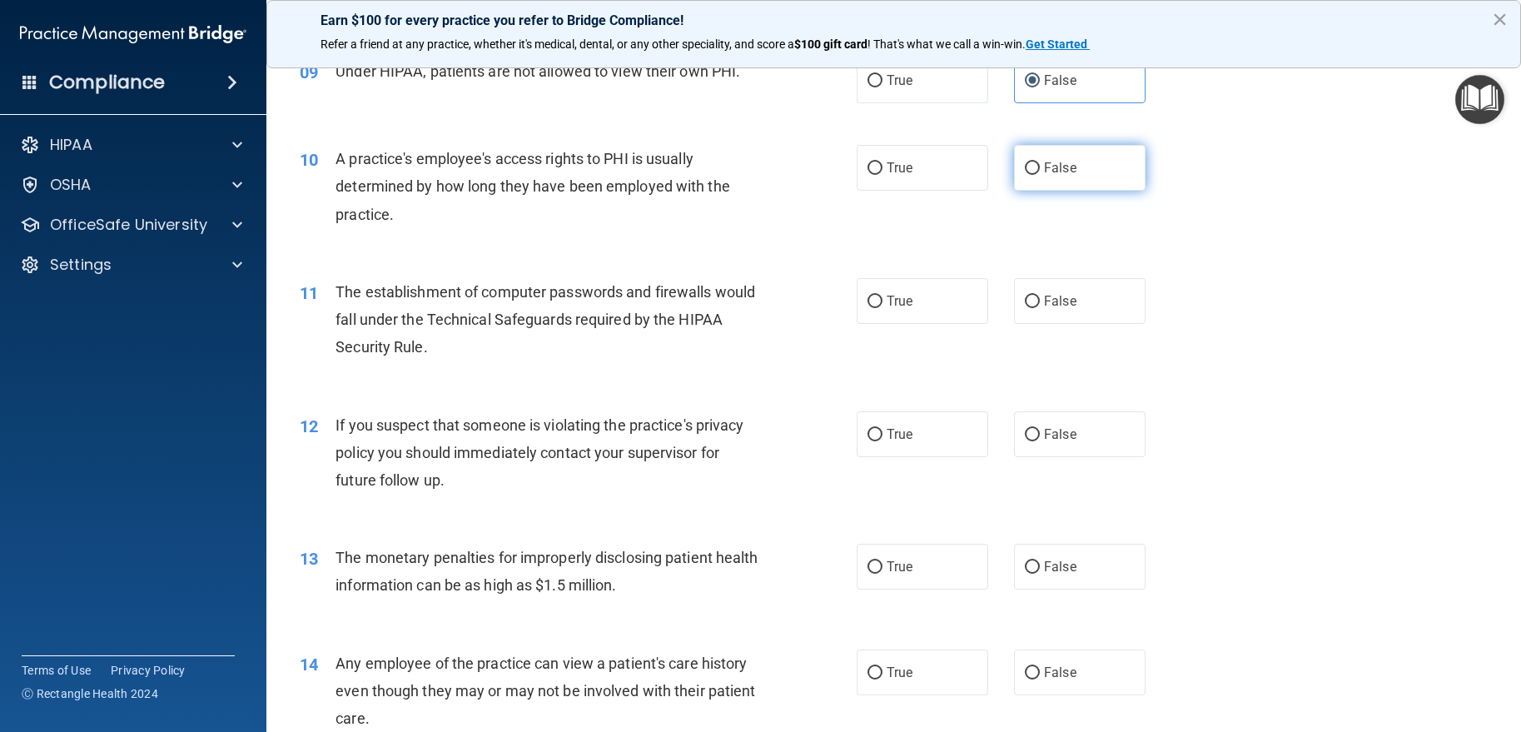
click at [1104, 163] on label "False" at bounding box center [1080, 168] width 132 height 46
click at [1040, 163] on input "False" at bounding box center [1032, 168] width 15 height 12
radio input "true"
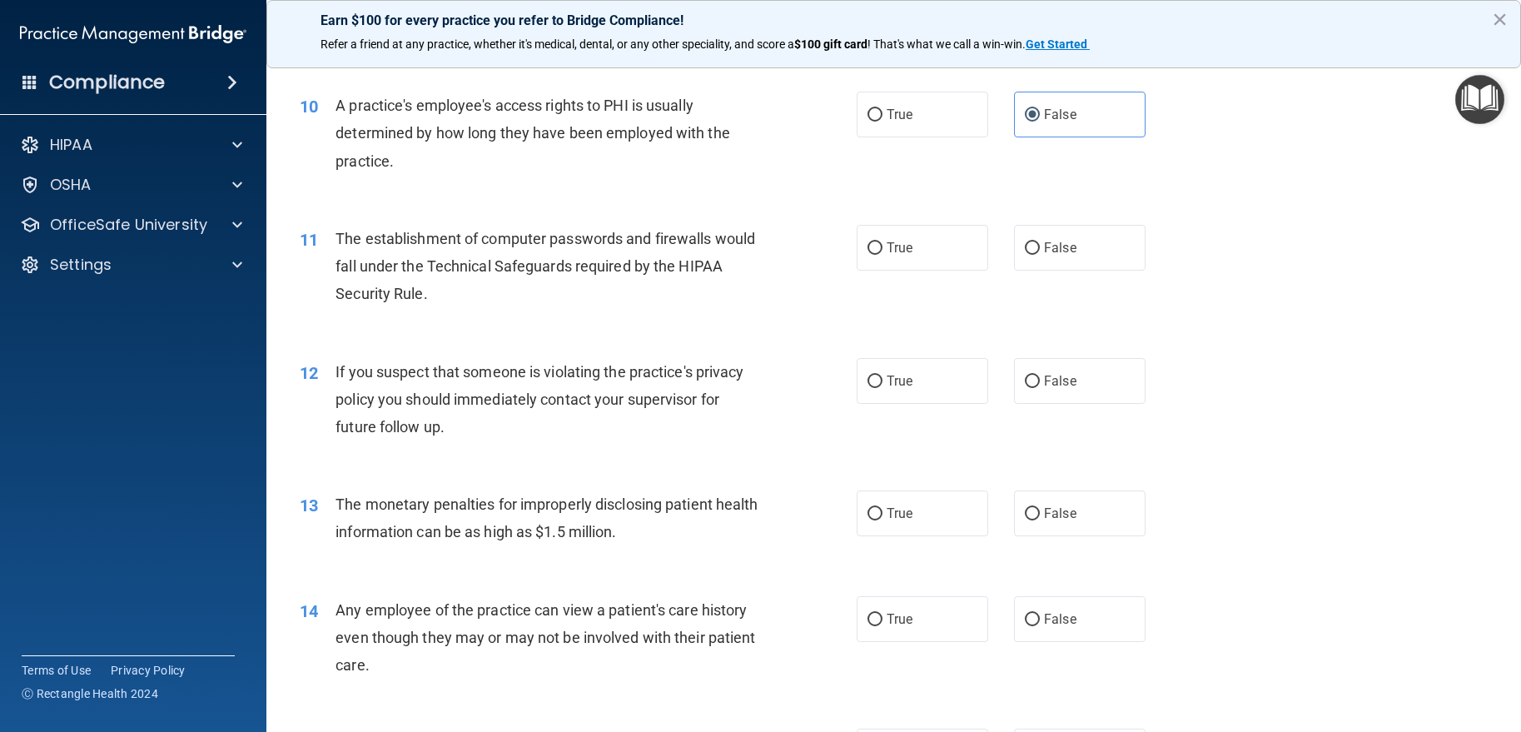
scroll to position [1165, 0]
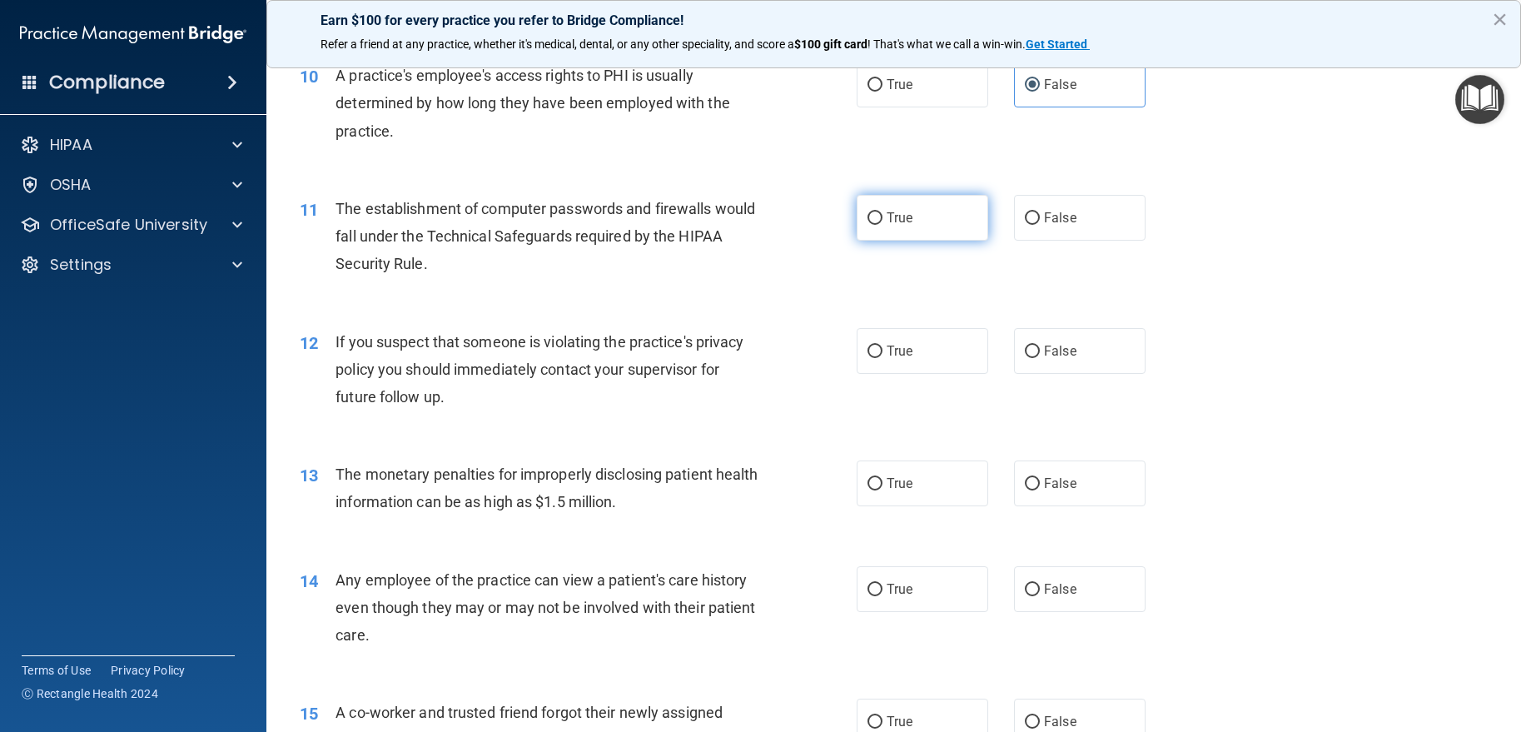
click at [891, 213] on span "True" at bounding box center [900, 218] width 26 height 16
click at [882, 213] on input "True" at bounding box center [874, 218] width 15 height 12
radio input "true"
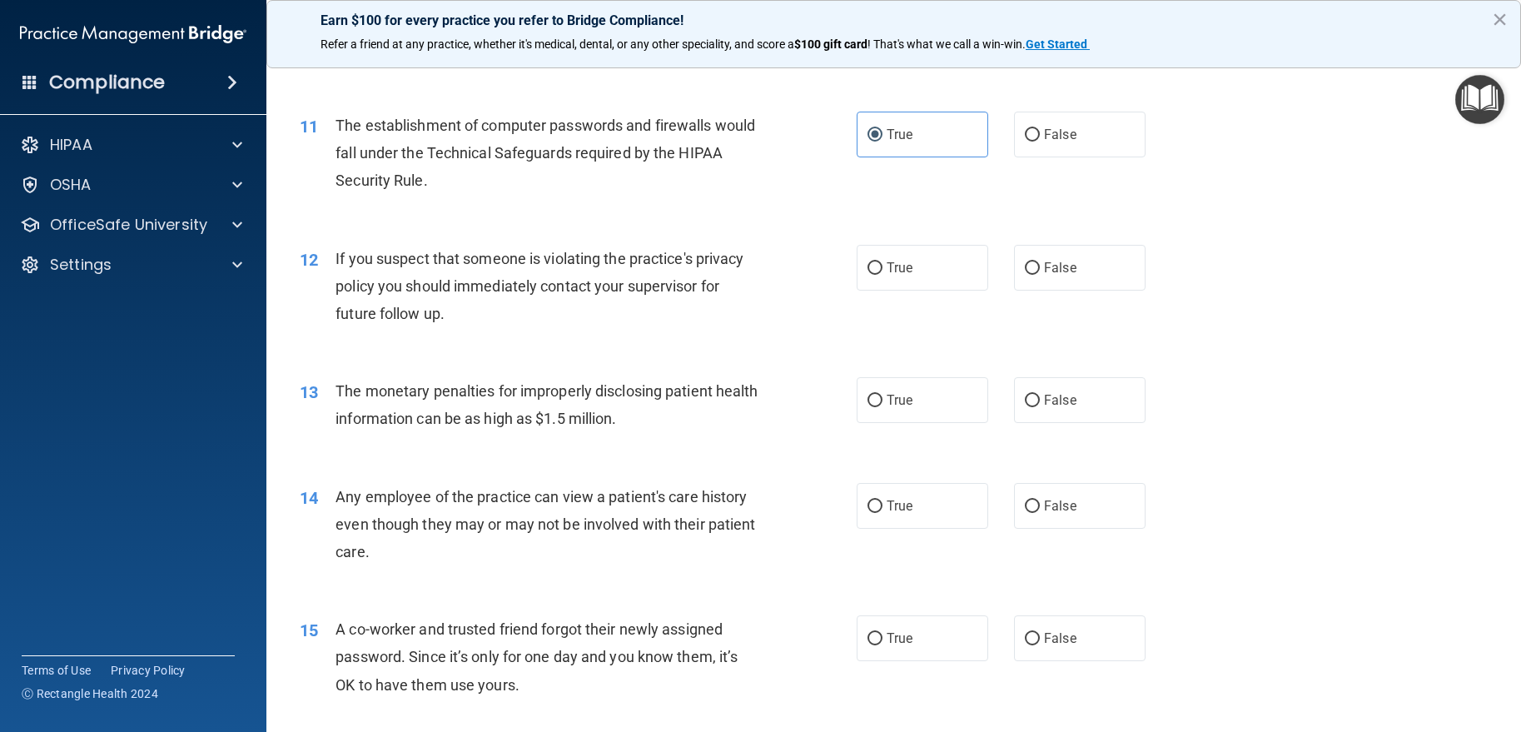
scroll to position [1332, 0]
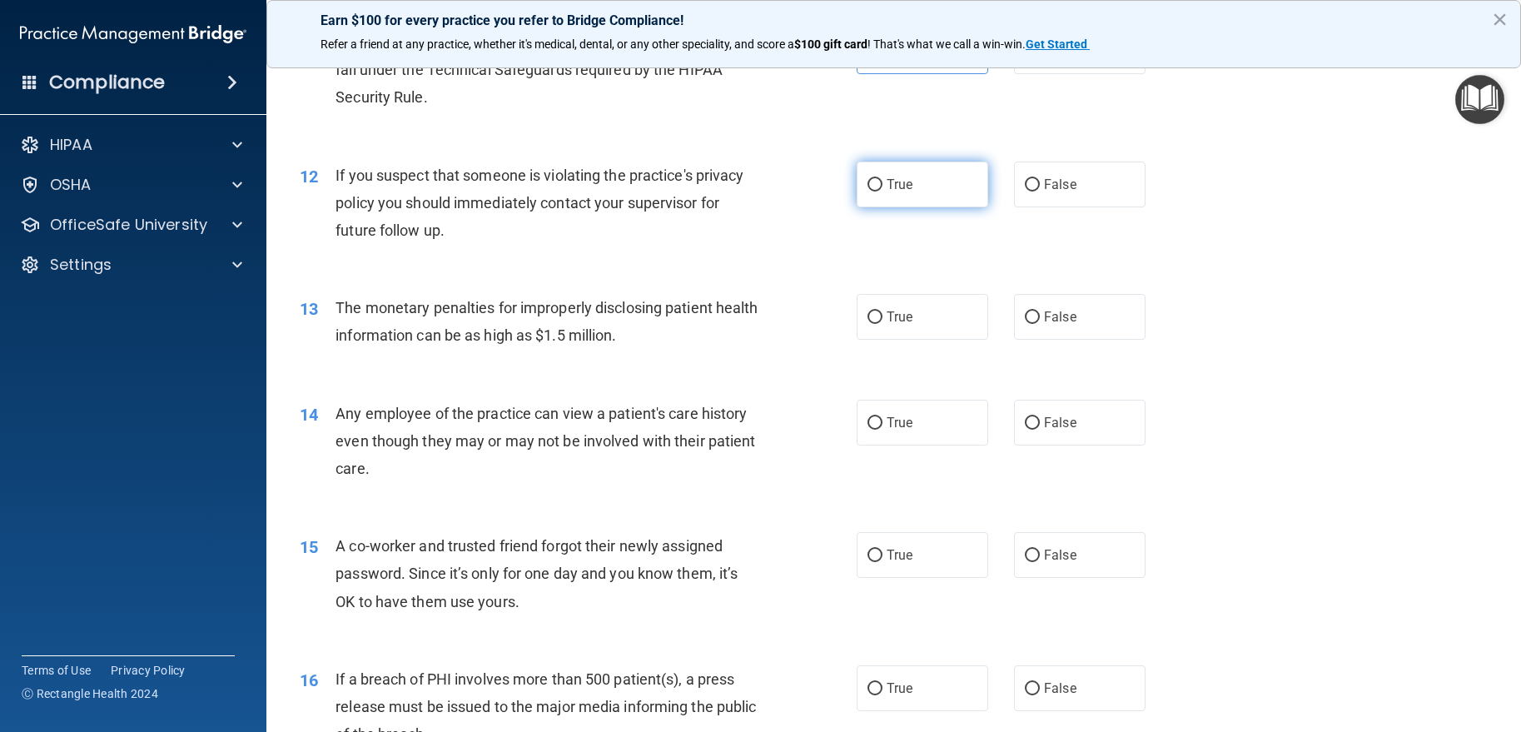
click at [892, 191] on span "True" at bounding box center [900, 184] width 26 height 16
click at [882, 191] on input "True" at bounding box center [874, 185] width 15 height 12
radio input "true"
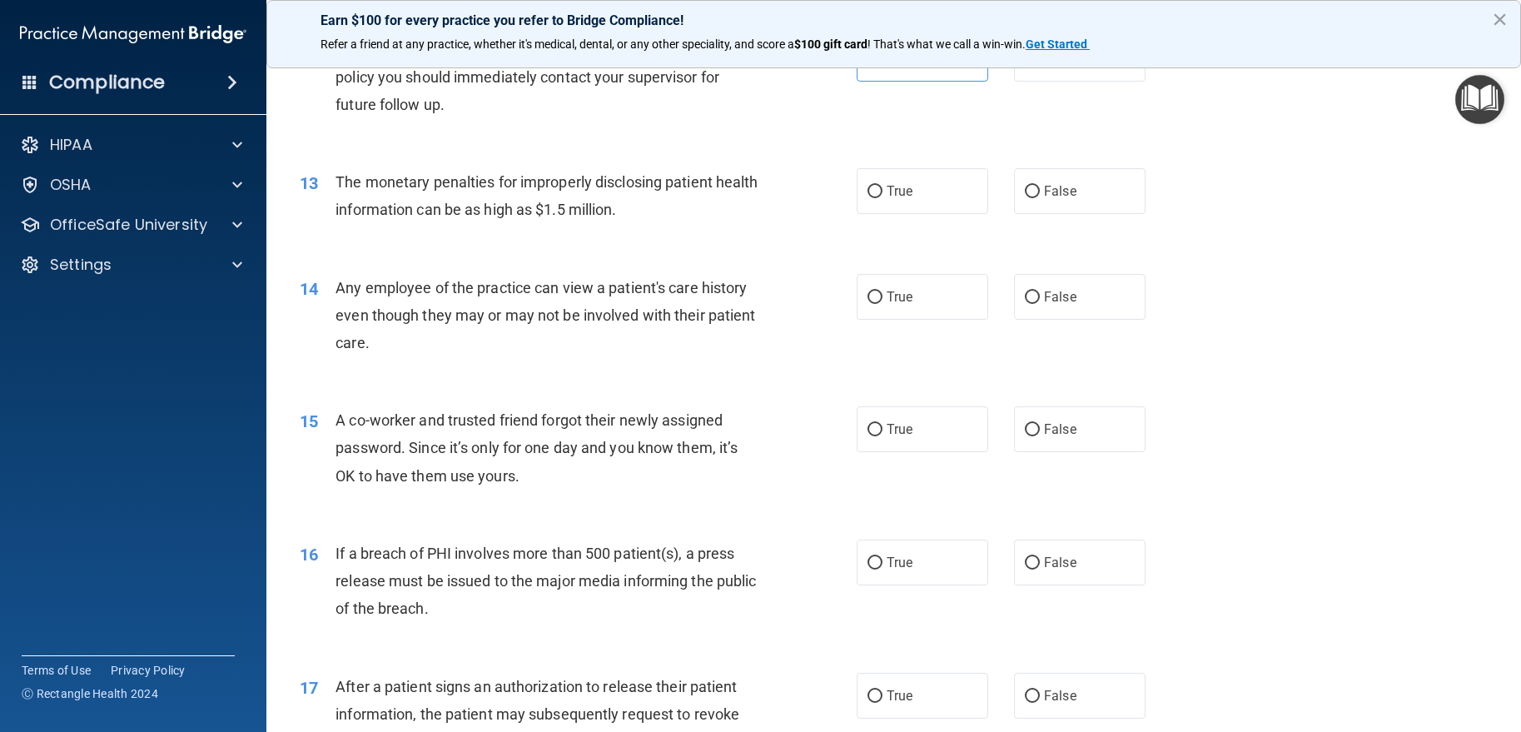
scroll to position [1498, 0]
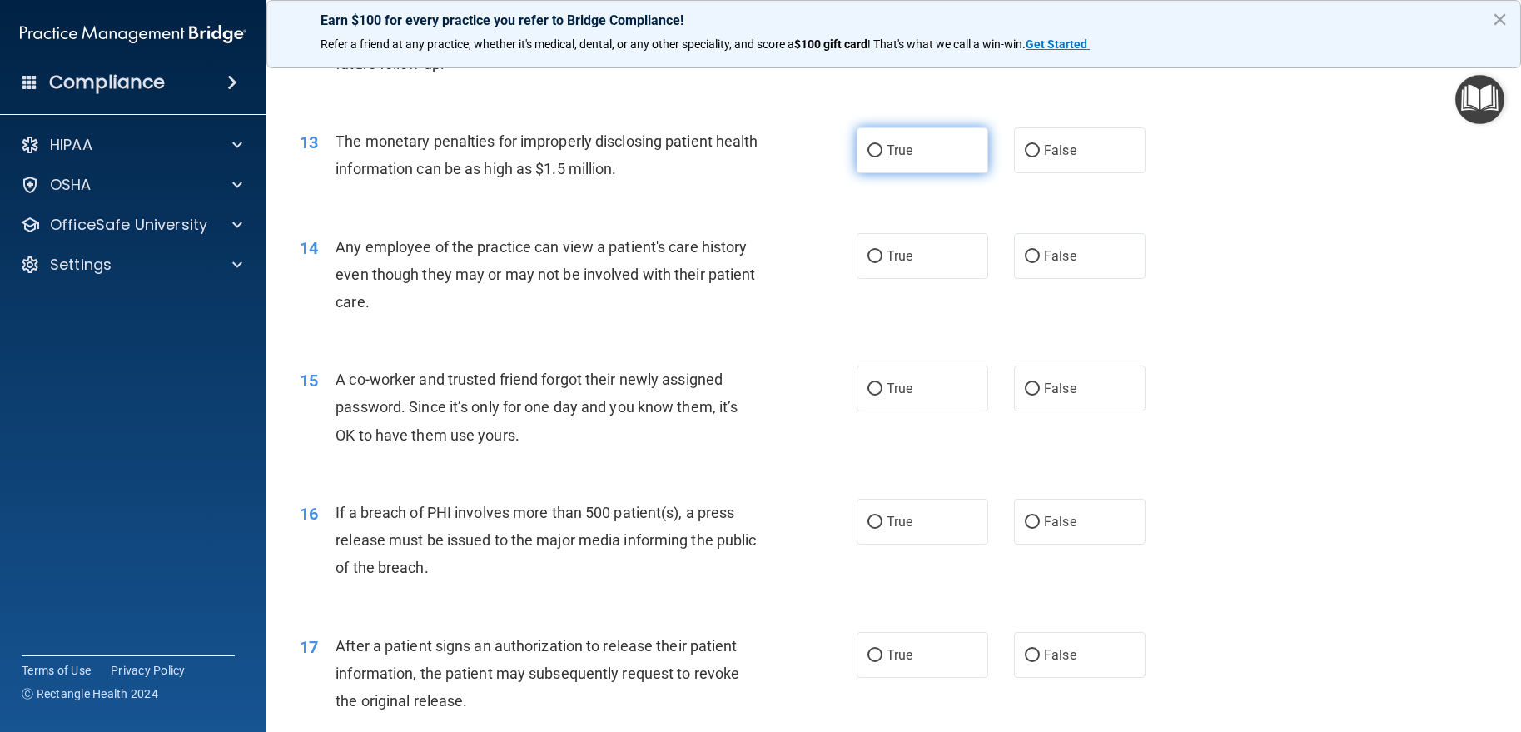
click at [881, 164] on label "True" at bounding box center [923, 150] width 132 height 46
click at [881, 157] on input "True" at bounding box center [874, 151] width 15 height 12
radio input "true"
click at [1026, 246] on label "False" at bounding box center [1080, 256] width 132 height 46
click at [1026, 251] on input "False" at bounding box center [1032, 257] width 15 height 12
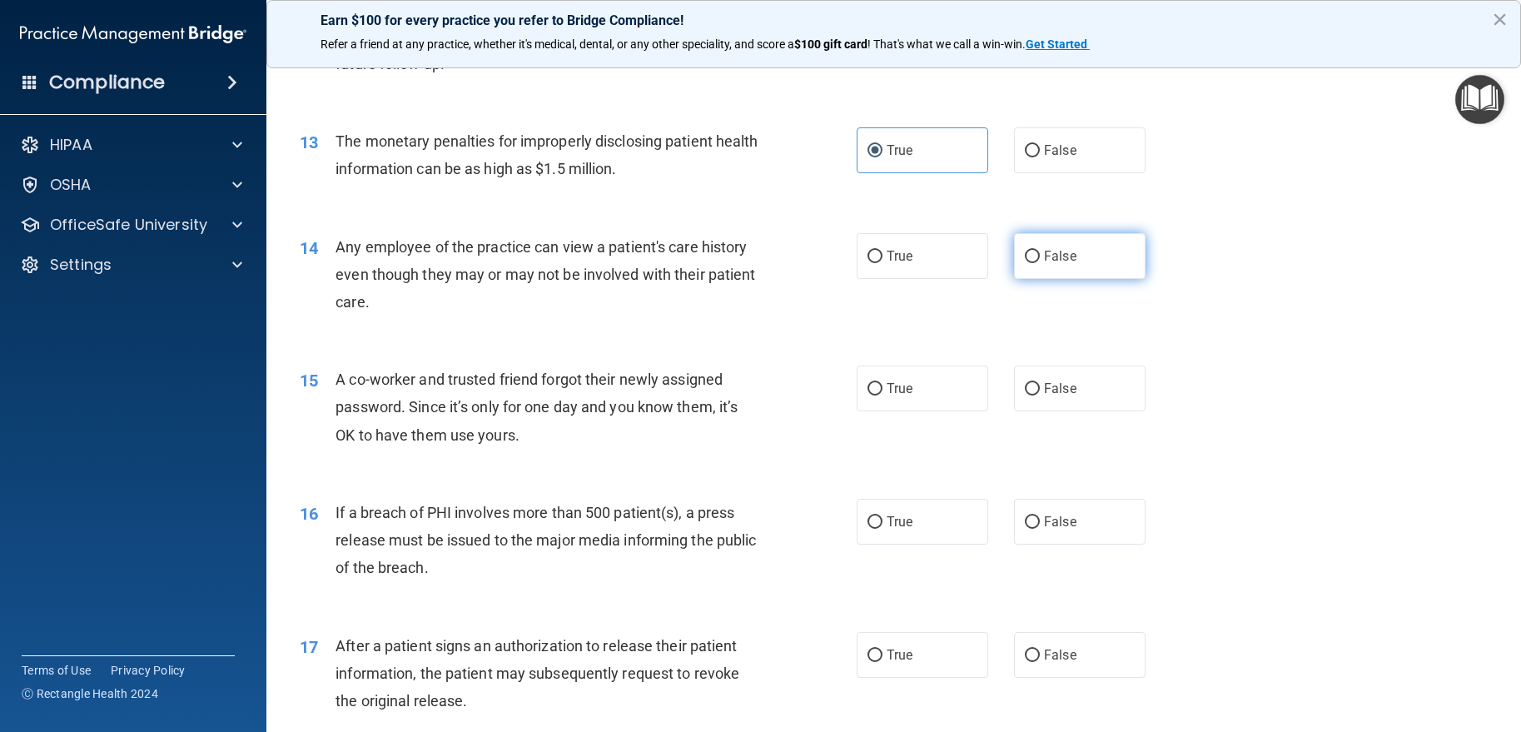
radio input "true"
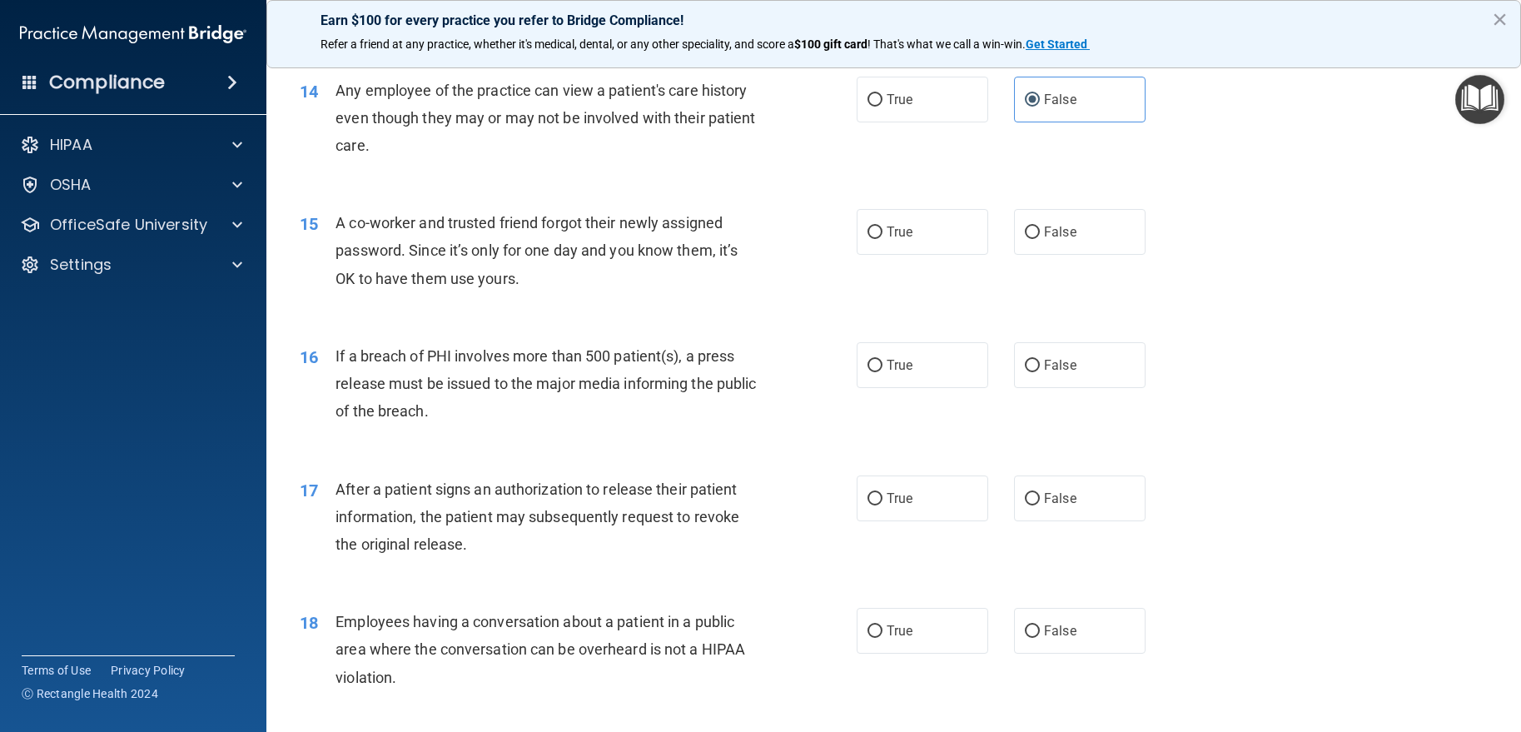
scroll to position [1665, 0]
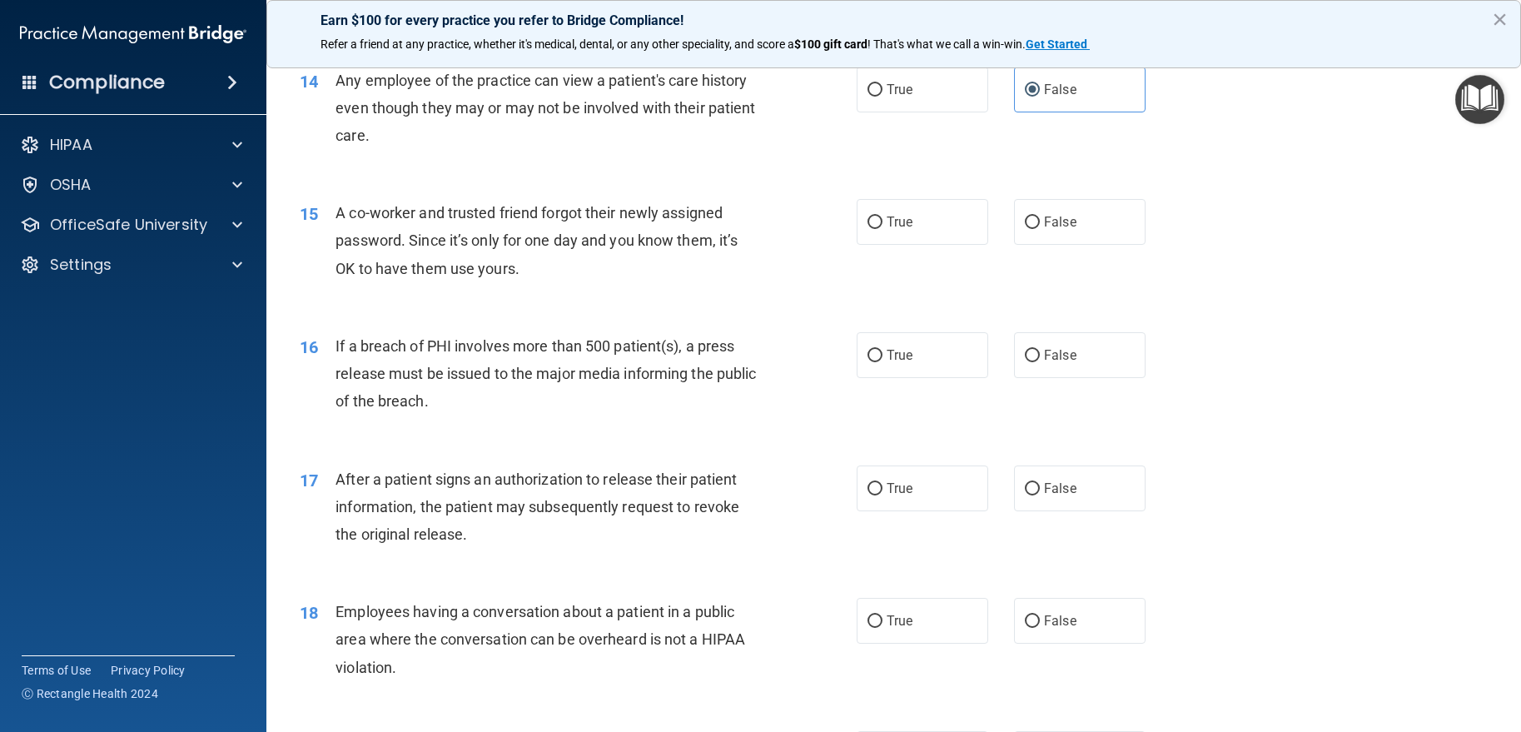
click at [1001, 216] on div "True False" at bounding box center [1014, 222] width 315 height 46
click at [1025, 217] on input "False" at bounding box center [1032, 222] width 15 height 12
radio input "true"
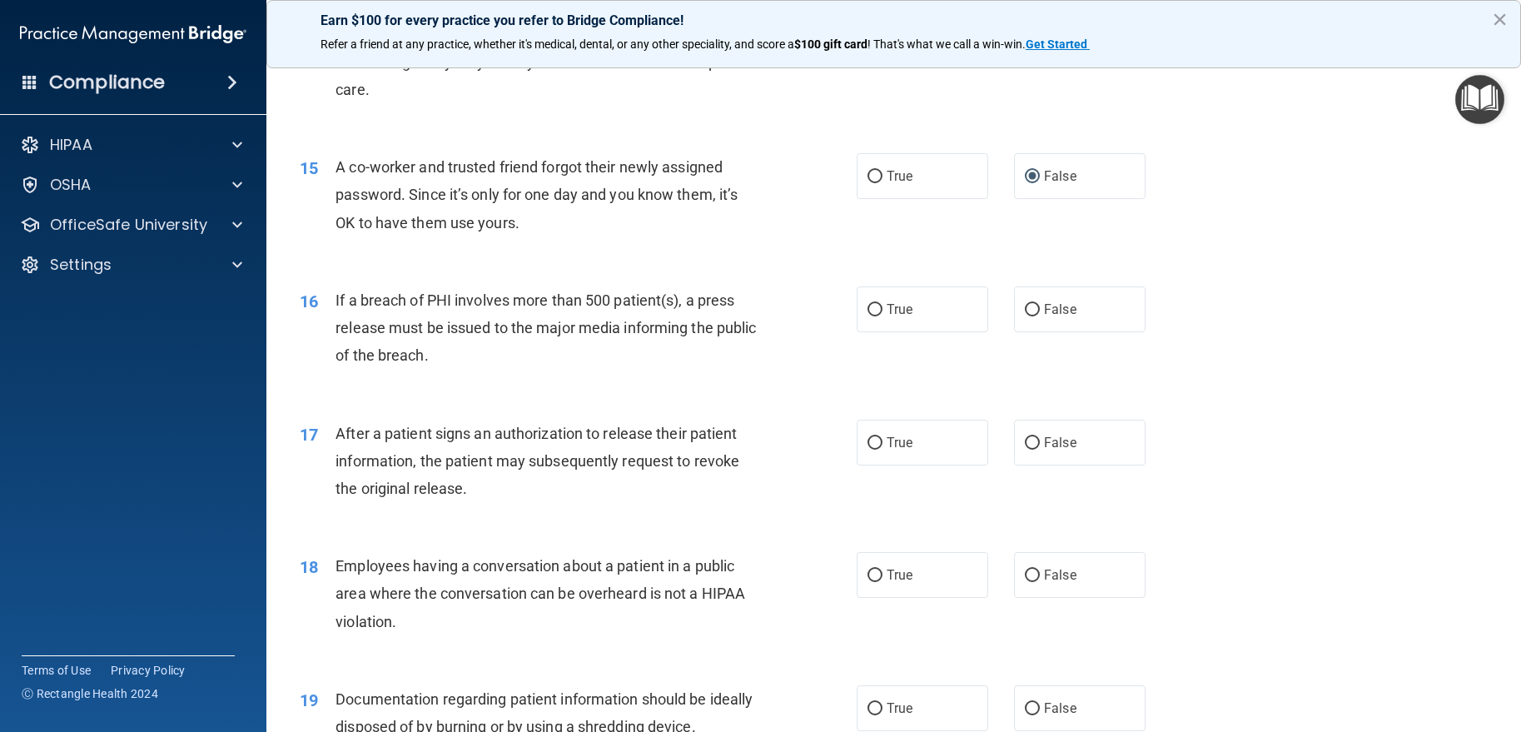
scroll to position [1748, 0]
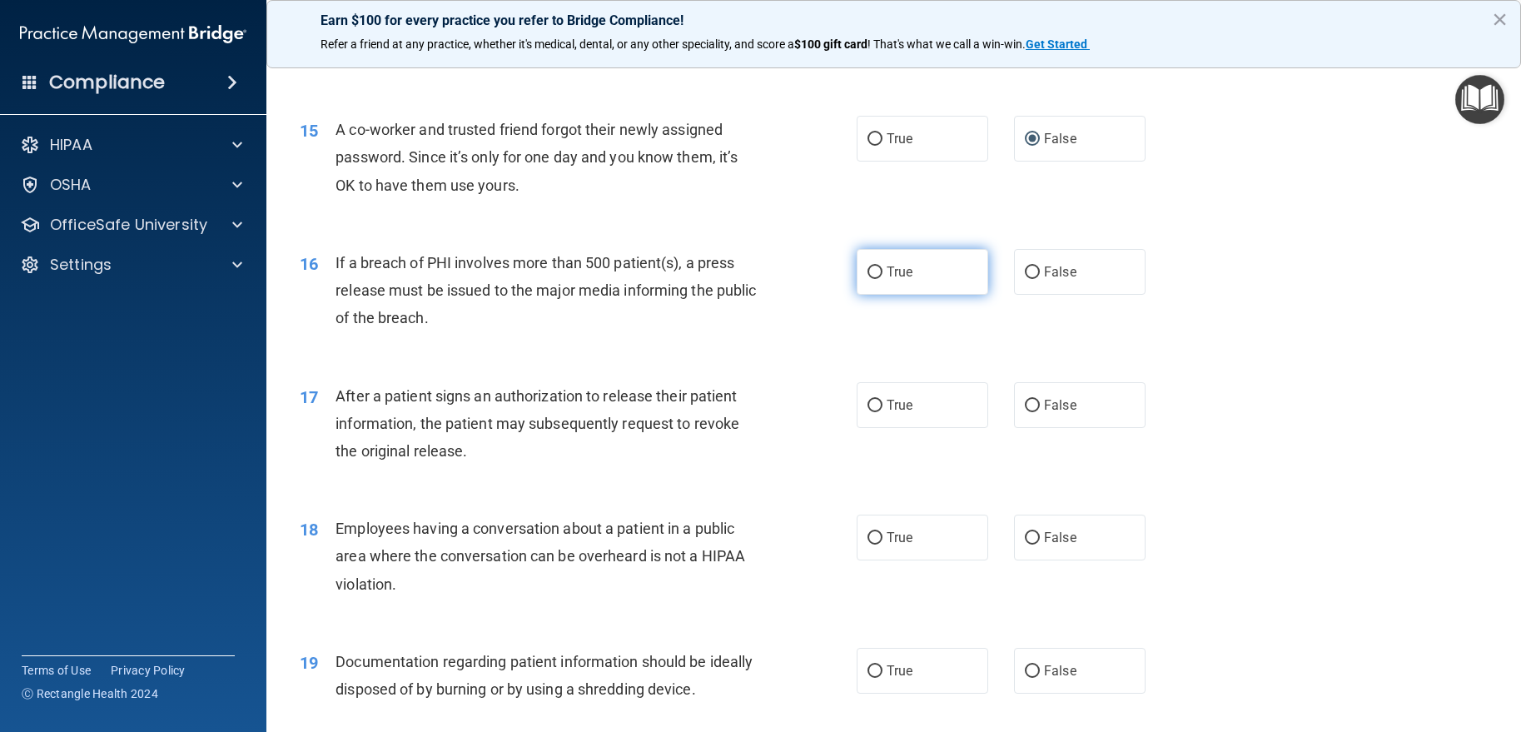
click at [911, 284] on label "True" at bounding box center [923, 272] width 132 height 46
click at [882, 279] on input "True" at bounding box center [874, 272] width 15 height 12
radio input "true"
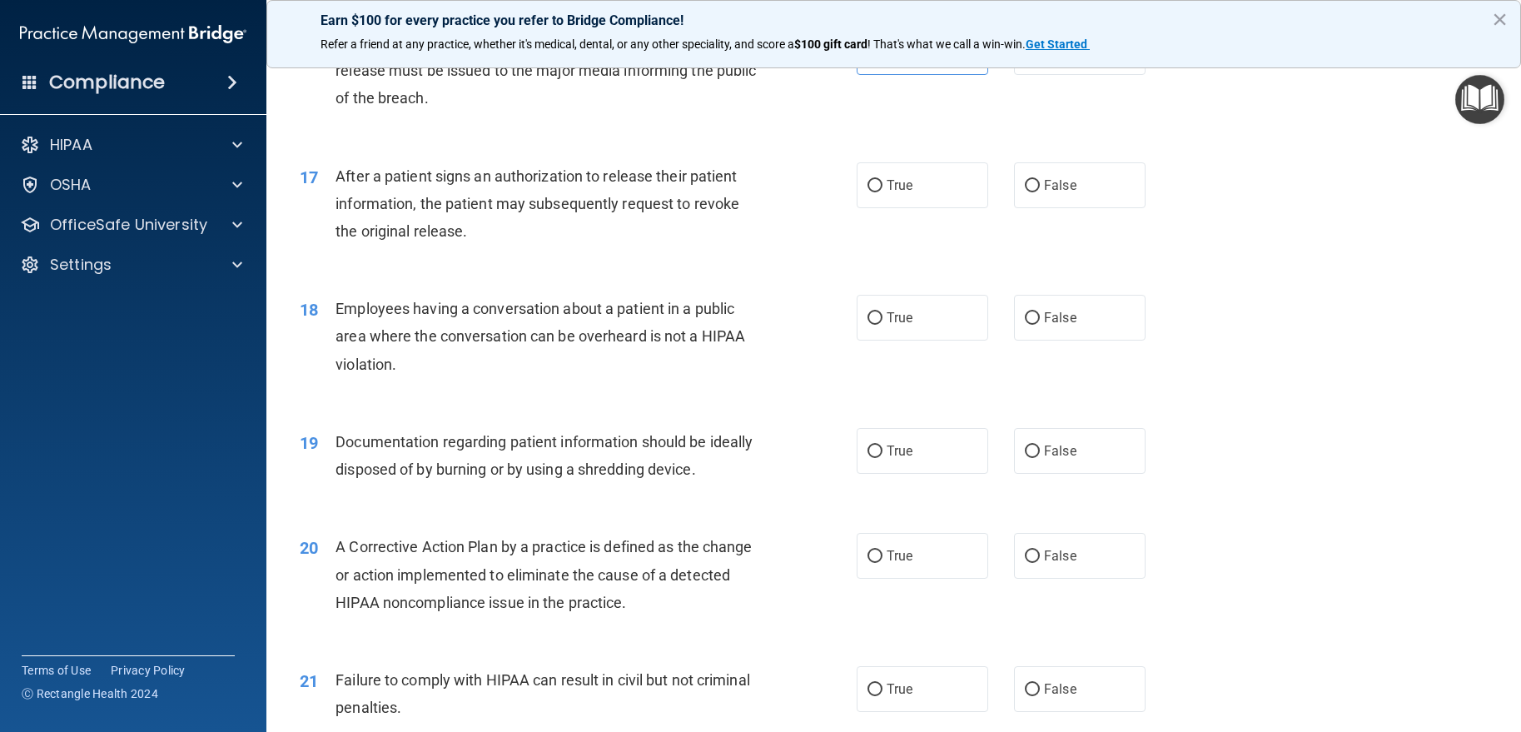
scroll to position [1998, 0]
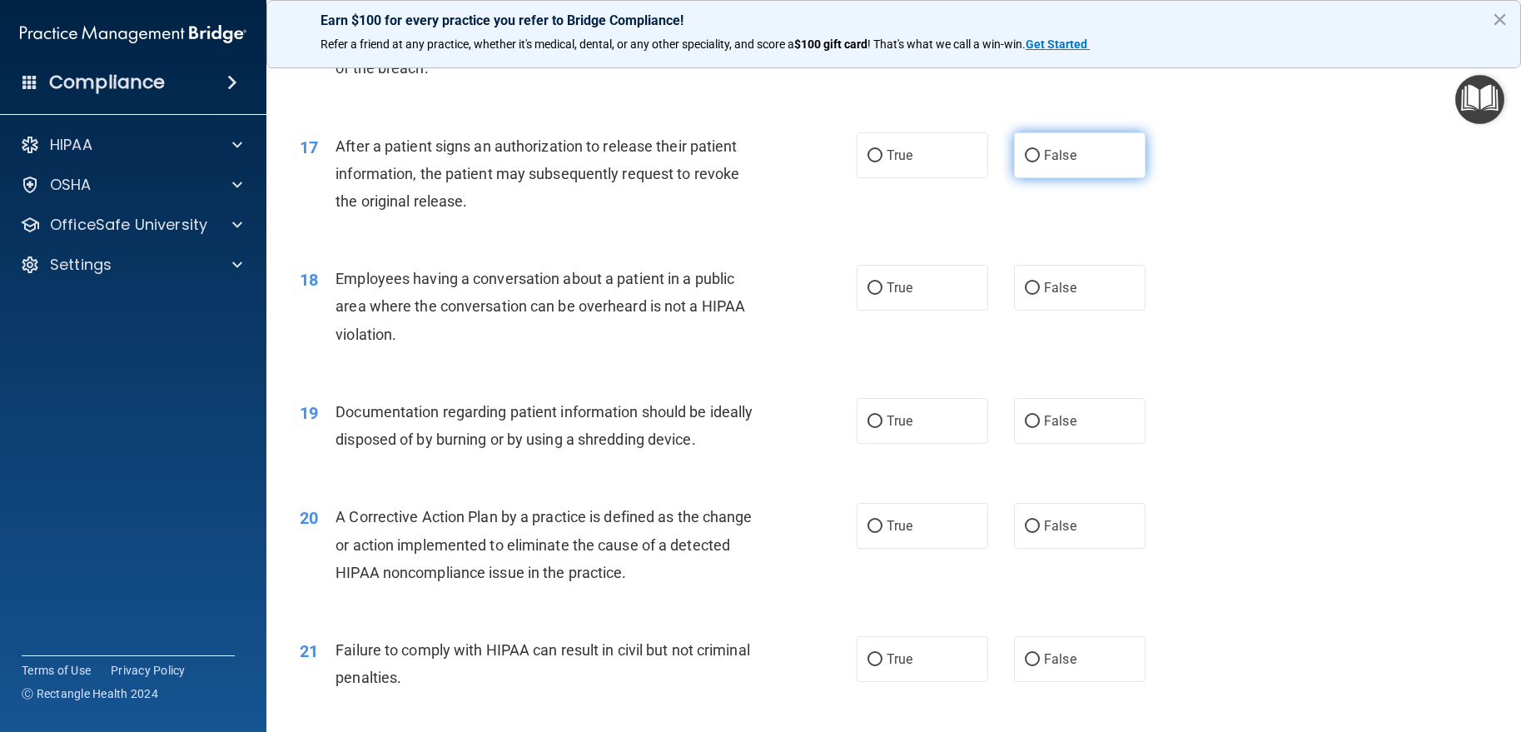
click at [1070, 136] on label "False" at bounding box center [1080, 155] width 132 height 46
click at [1040, 150] on input "False" at bounding box center [1032, 156] width 15 height 12
radio input "true"
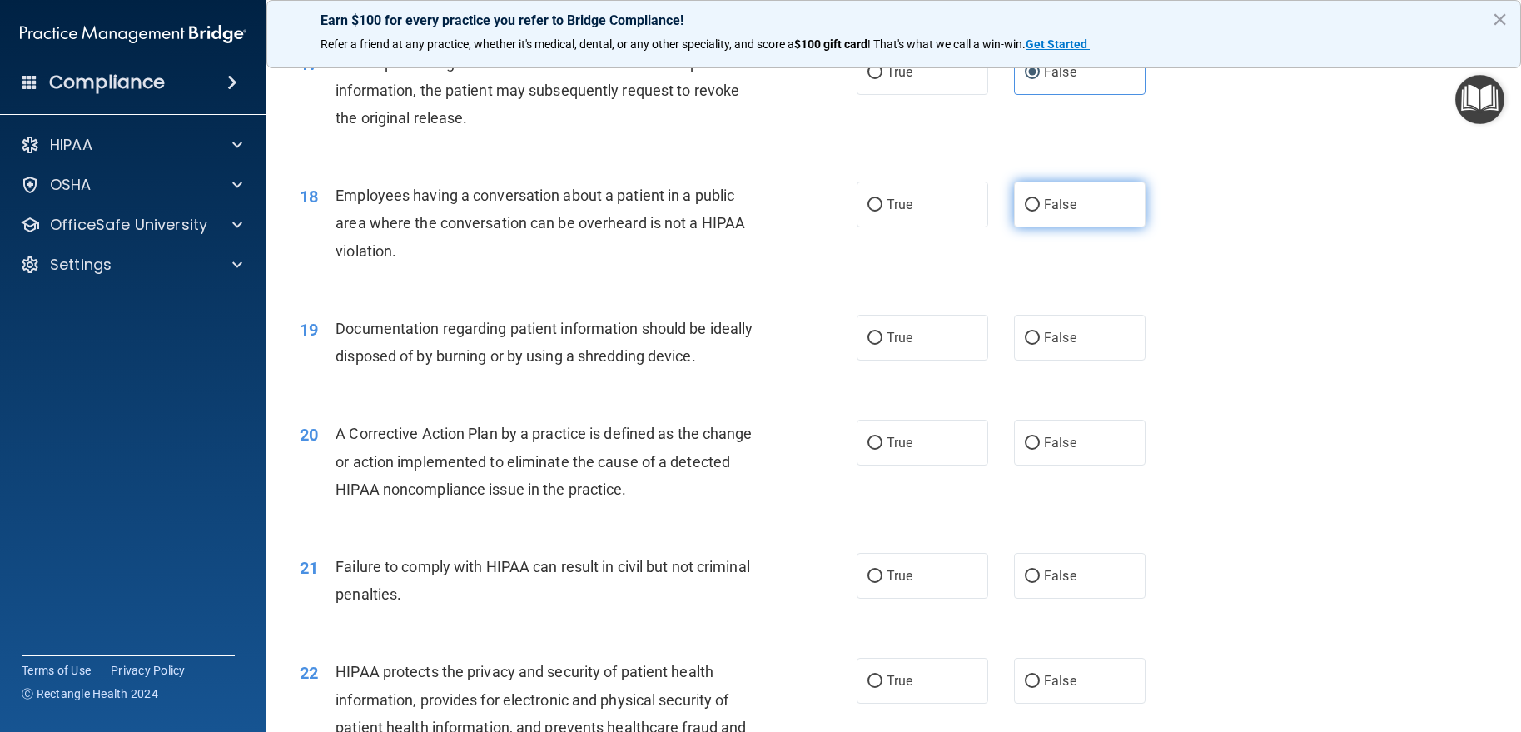
click at [1046, 201] on span "False" at bounding box center [1060, 204] width 32 height 16
click at [1040, 201] on input "False" at bounding box center [1032, 205] width 15 height 12
radio input "true"
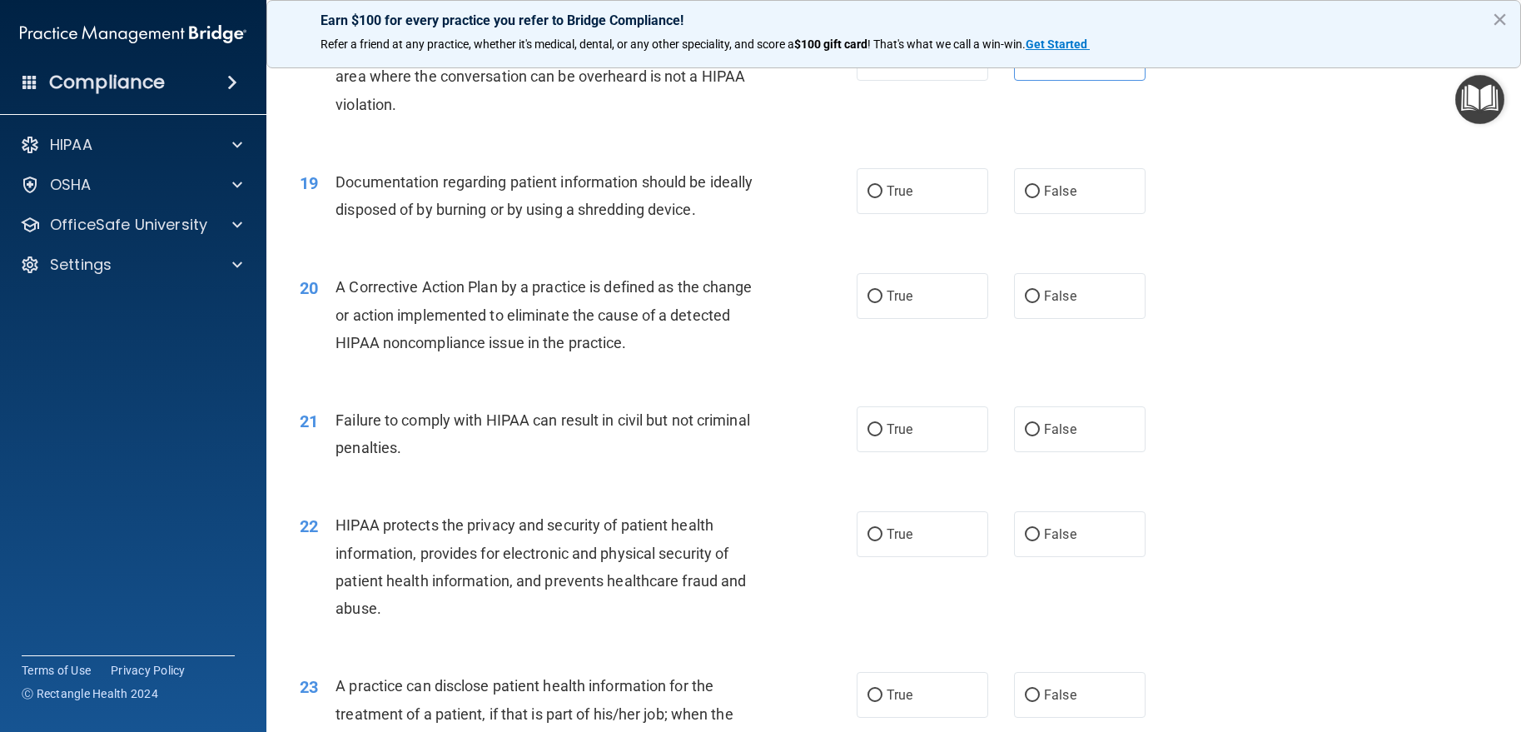
scroll to position [2248, 0]
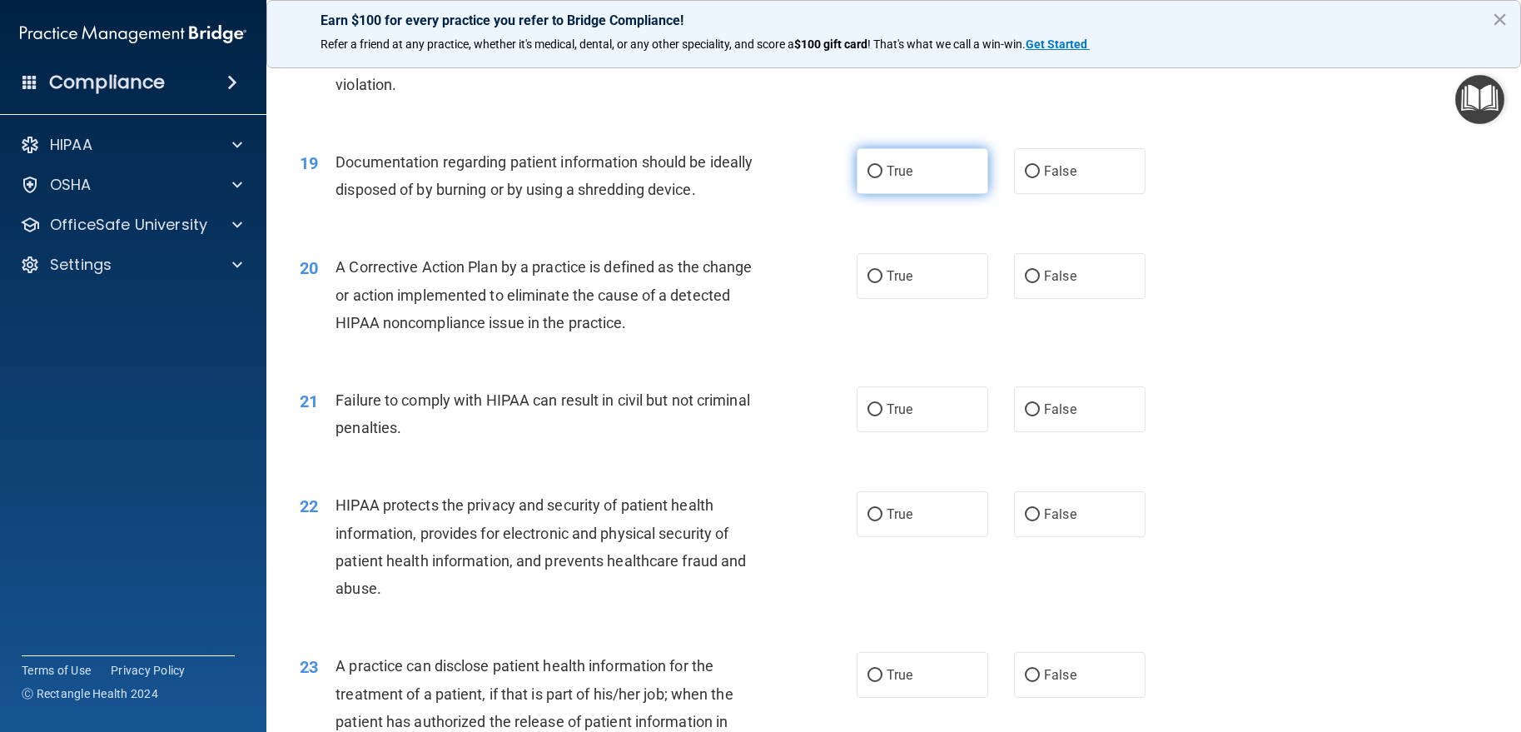
click at [947, 156] on label "True" at bounding box center [923, 171] width 132 height 46
click at [882, 166] on input "True" at bounding box center [874, 172] width 15 height 12
radio input "true"
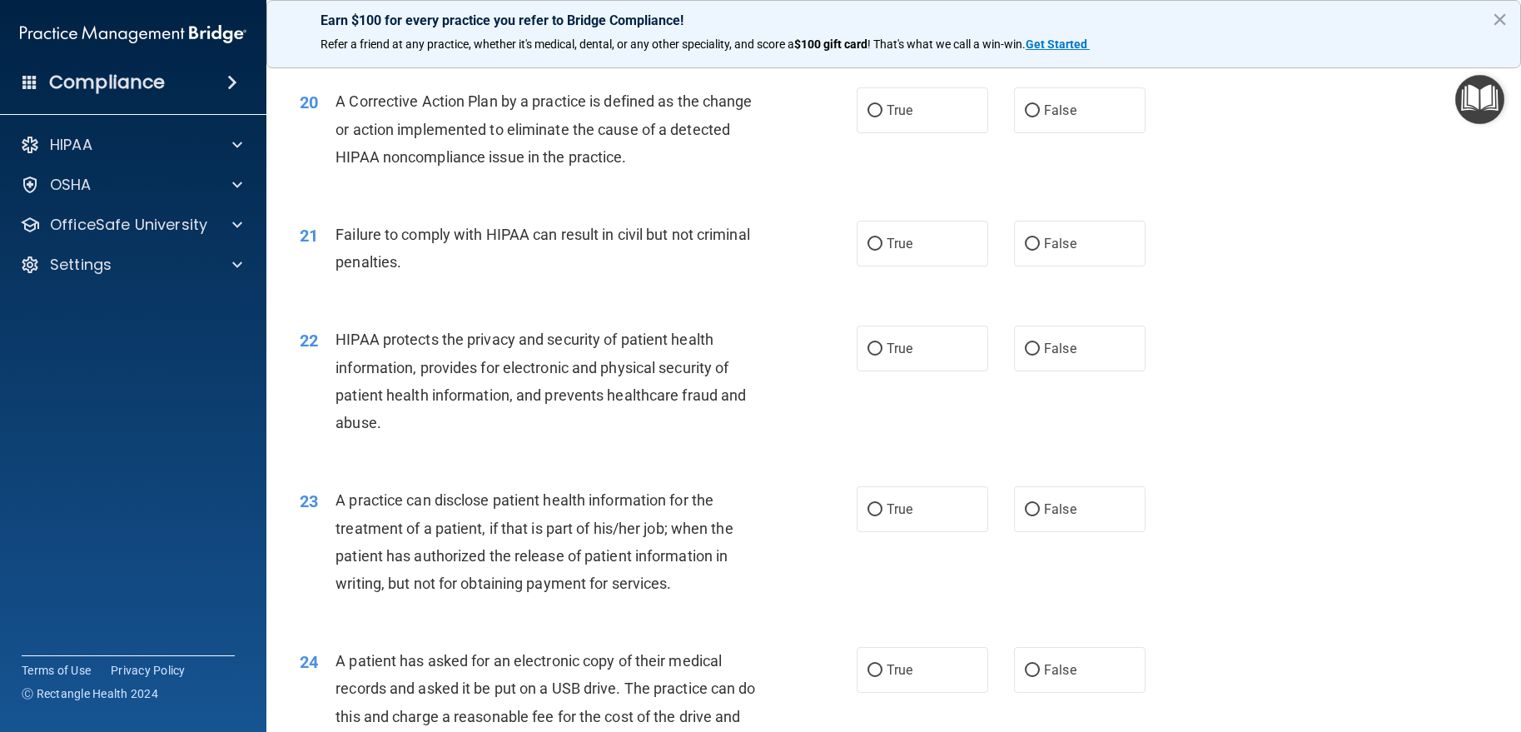
scroll to position [2414, 0]
click at [911, 123] on label "True" at bounding box center [923, 110] width 132 height 46
click at [882, 117] on input "True" at bounding box center [874, 110] width 15 height 12
radio input "true"
click at [1027, 243] on input "False" at bounding box center [1032, 243] width 15 height 12
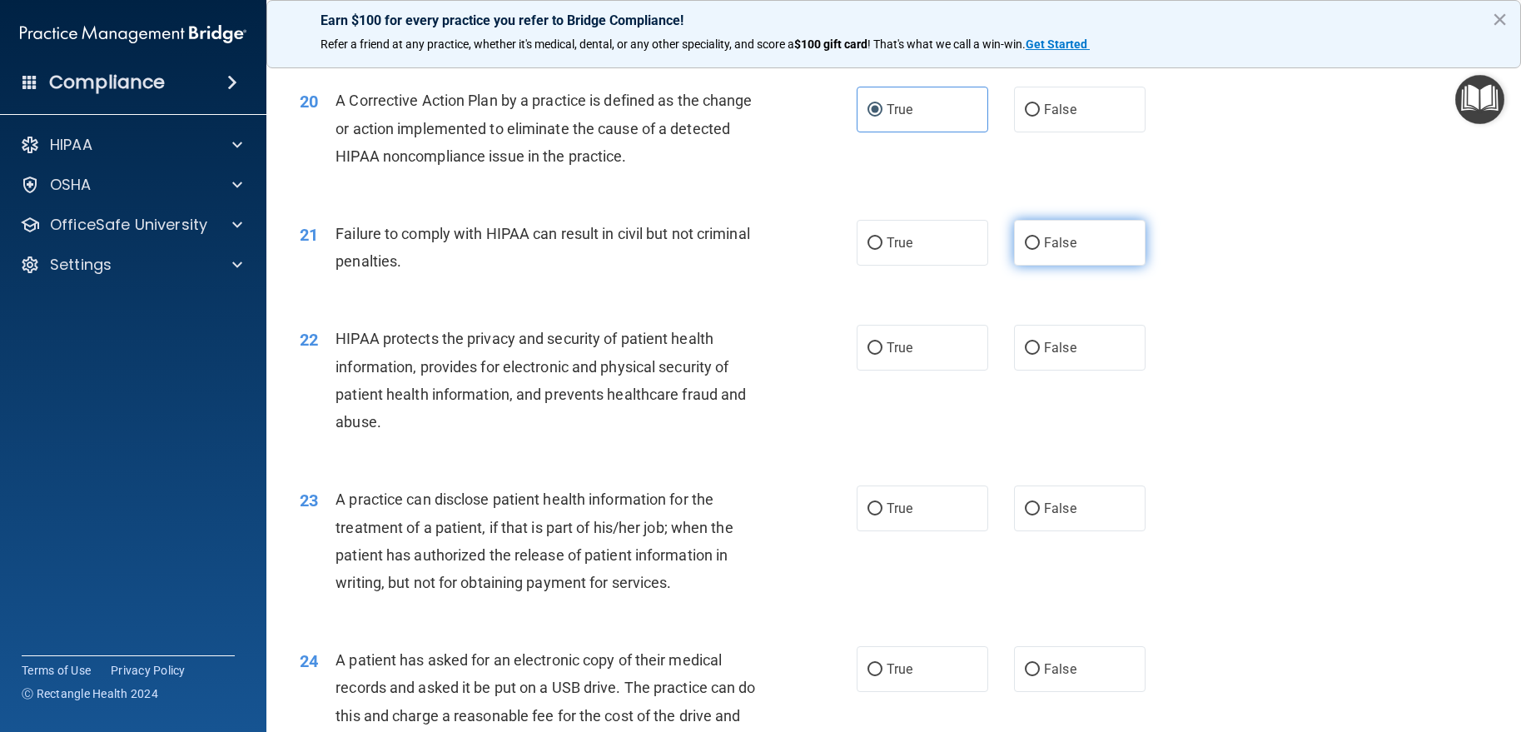
radio input "true"
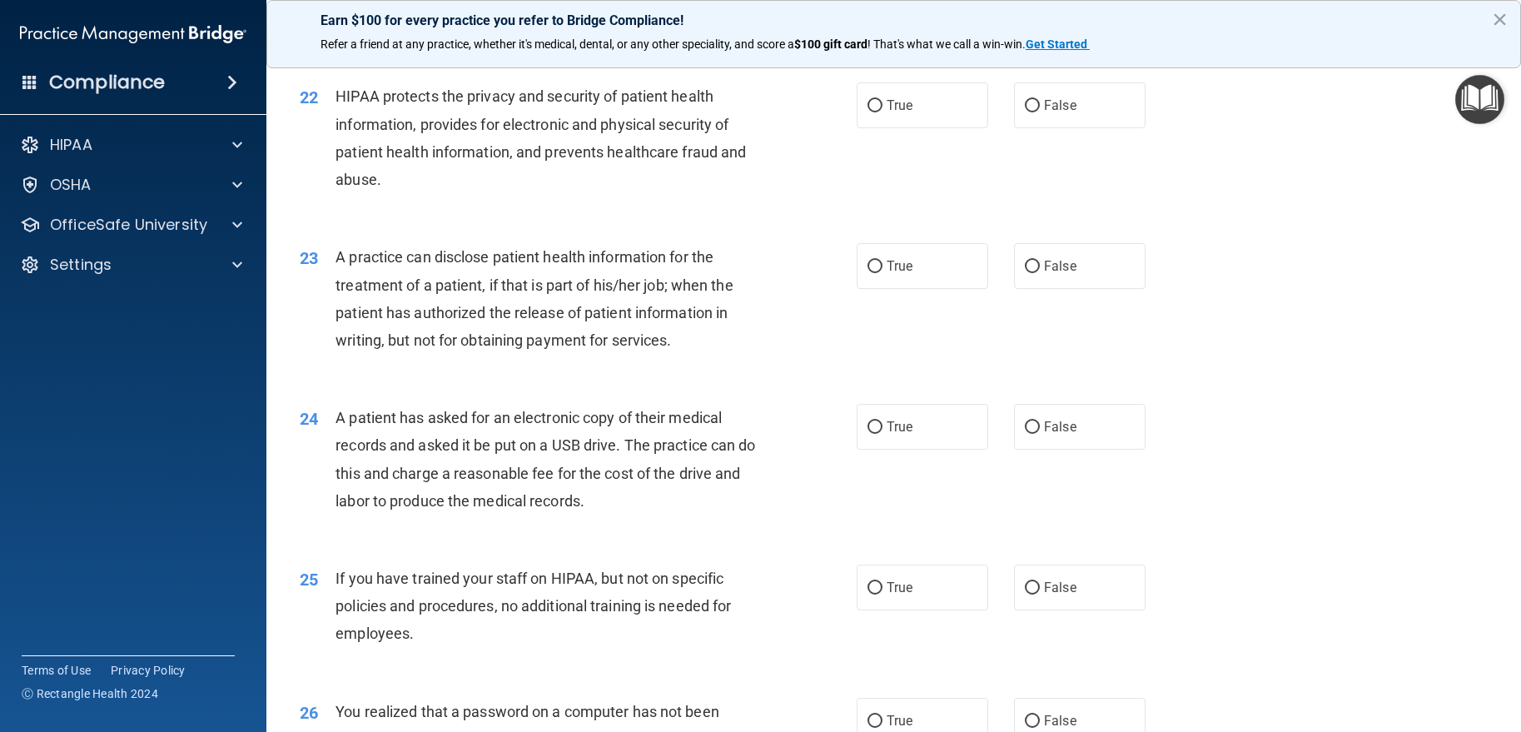
scroll to position [2664, 0]
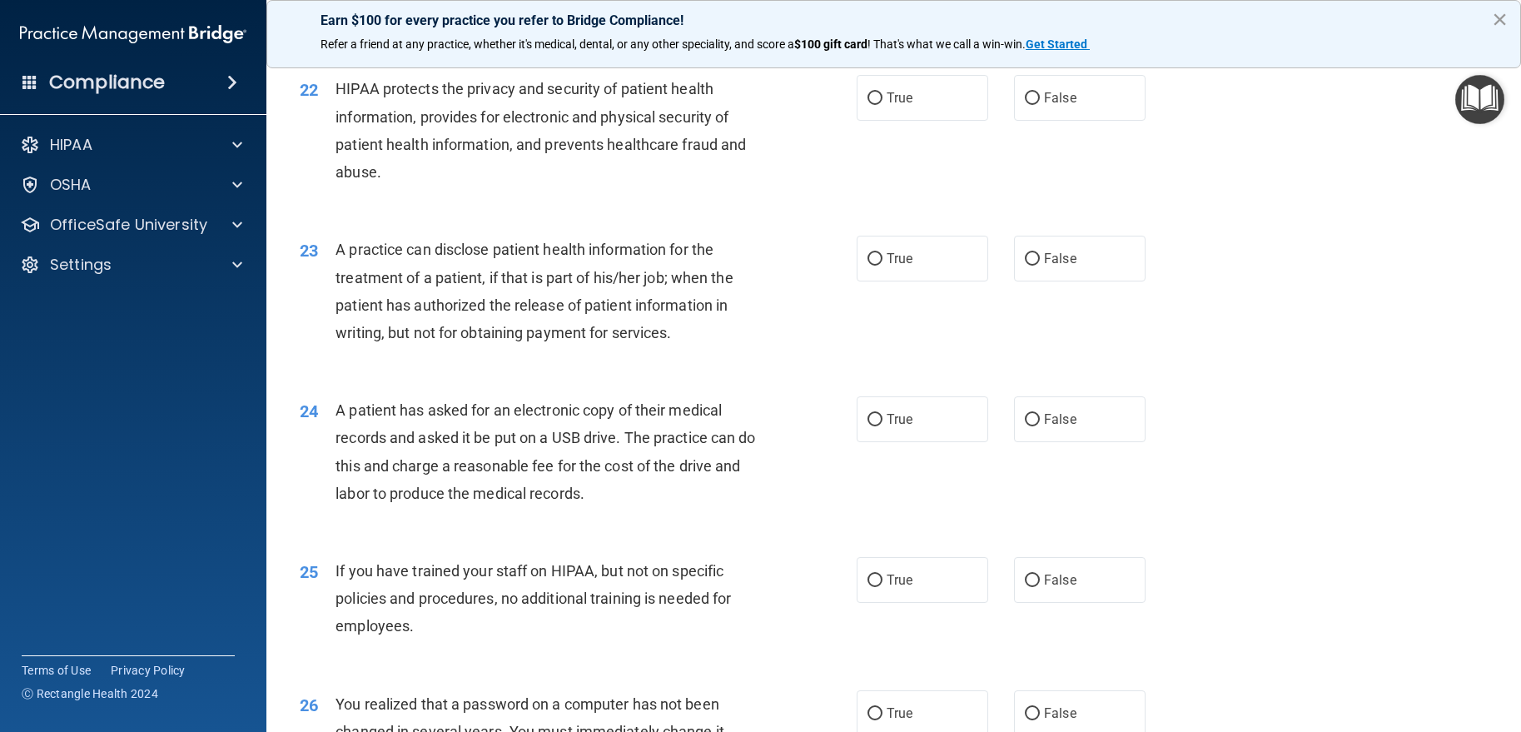
click at [1497, 17] on button "×" at bounding box center [1500, 19] width 16 height 27
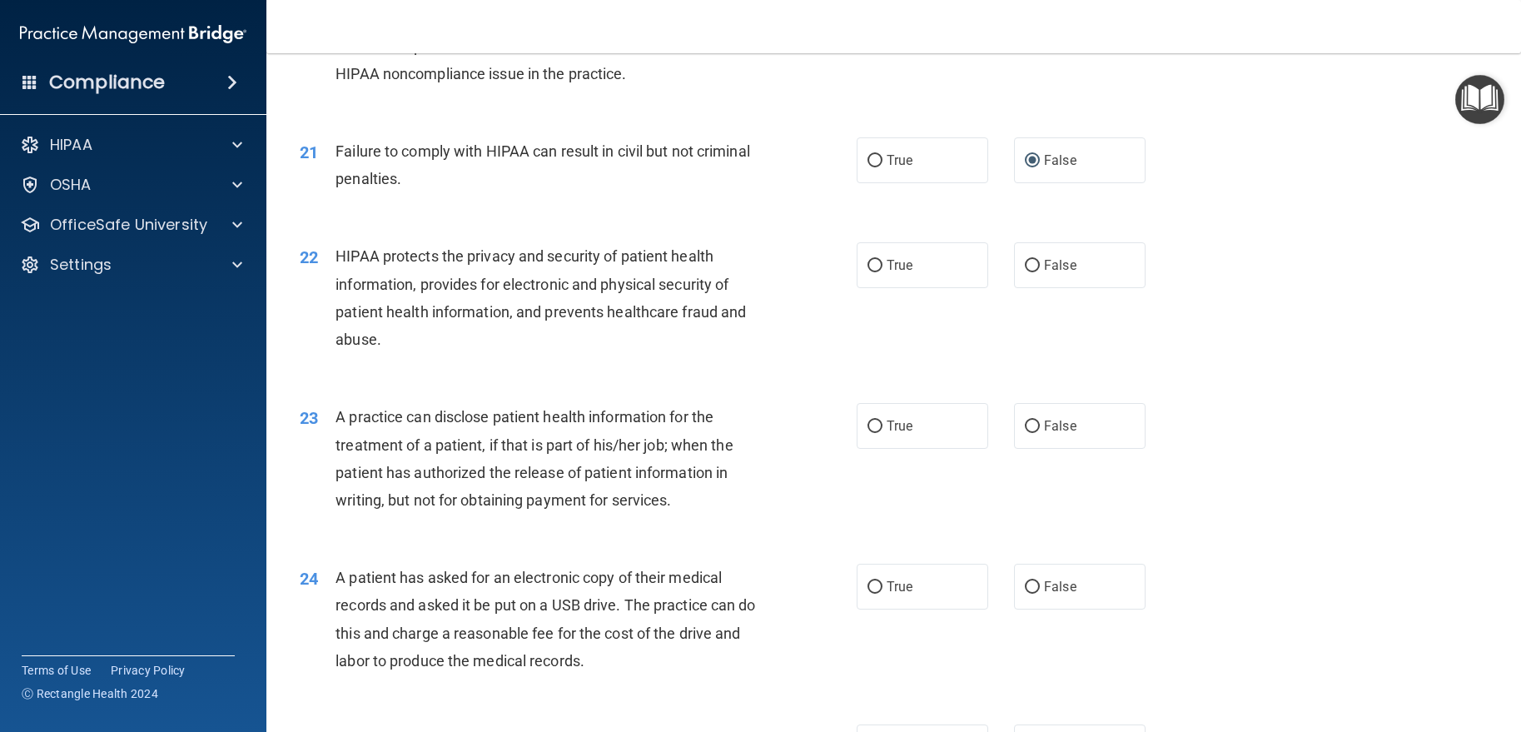
scroll to position [2497, 0]
click at [867, 266] on input "True" at bounding box center [874, 265] width 15 height 12
radio input "true"
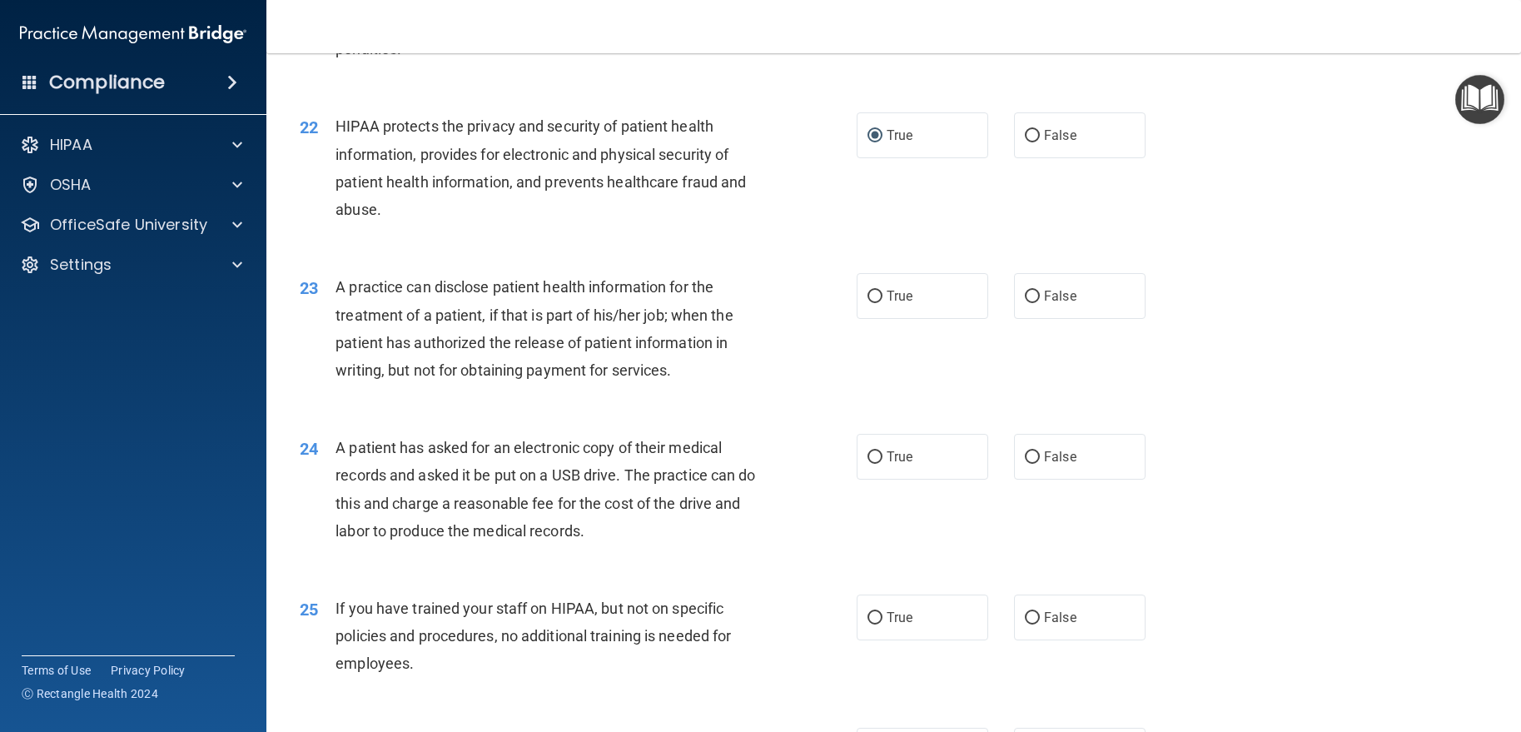
scroll to position [2664, 0]
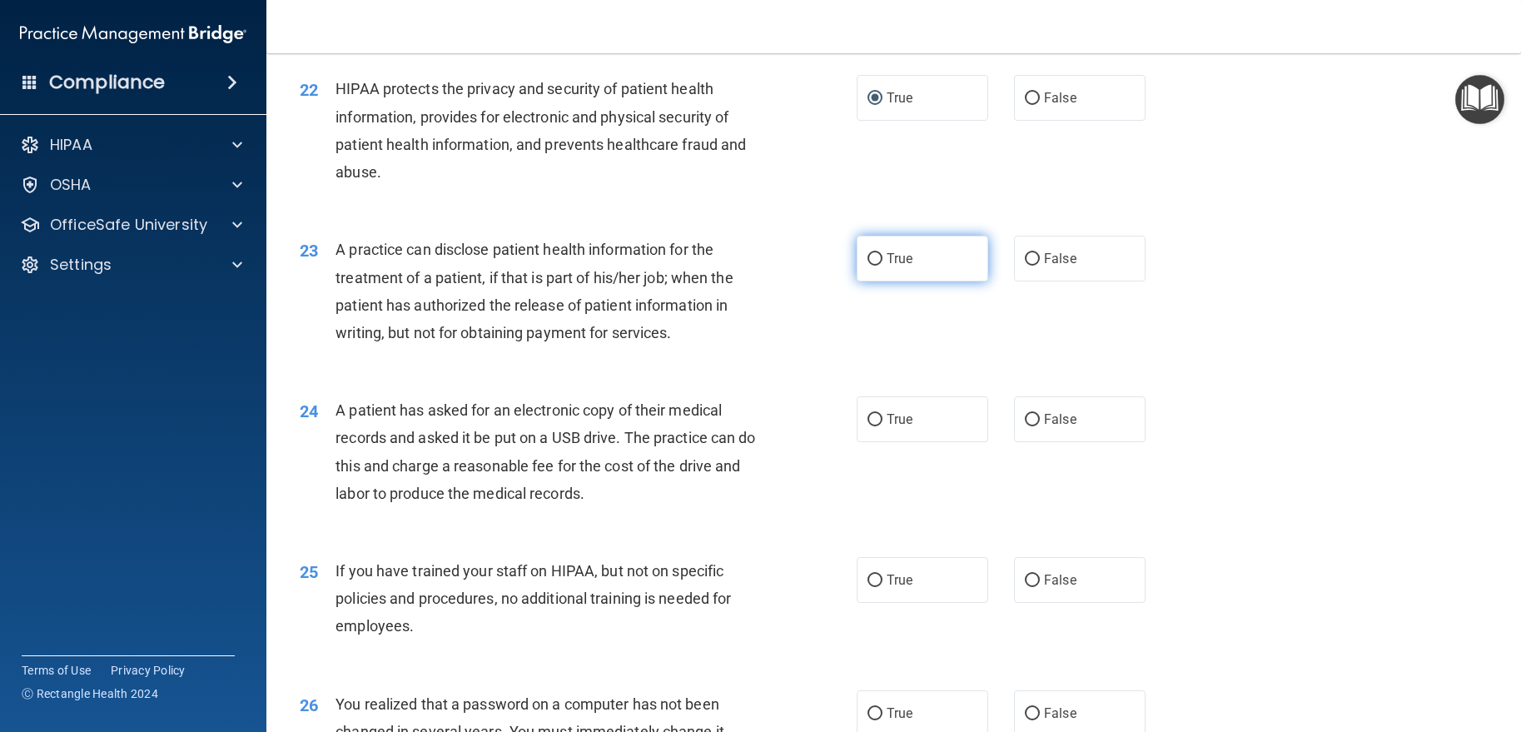
click at [857, 256] on label "True" at bounding box center [923, 259] width 132 height 46
click at [867, 256] on input "True" at bounding box center [874, 259] width 15 height 12
radio input "true"
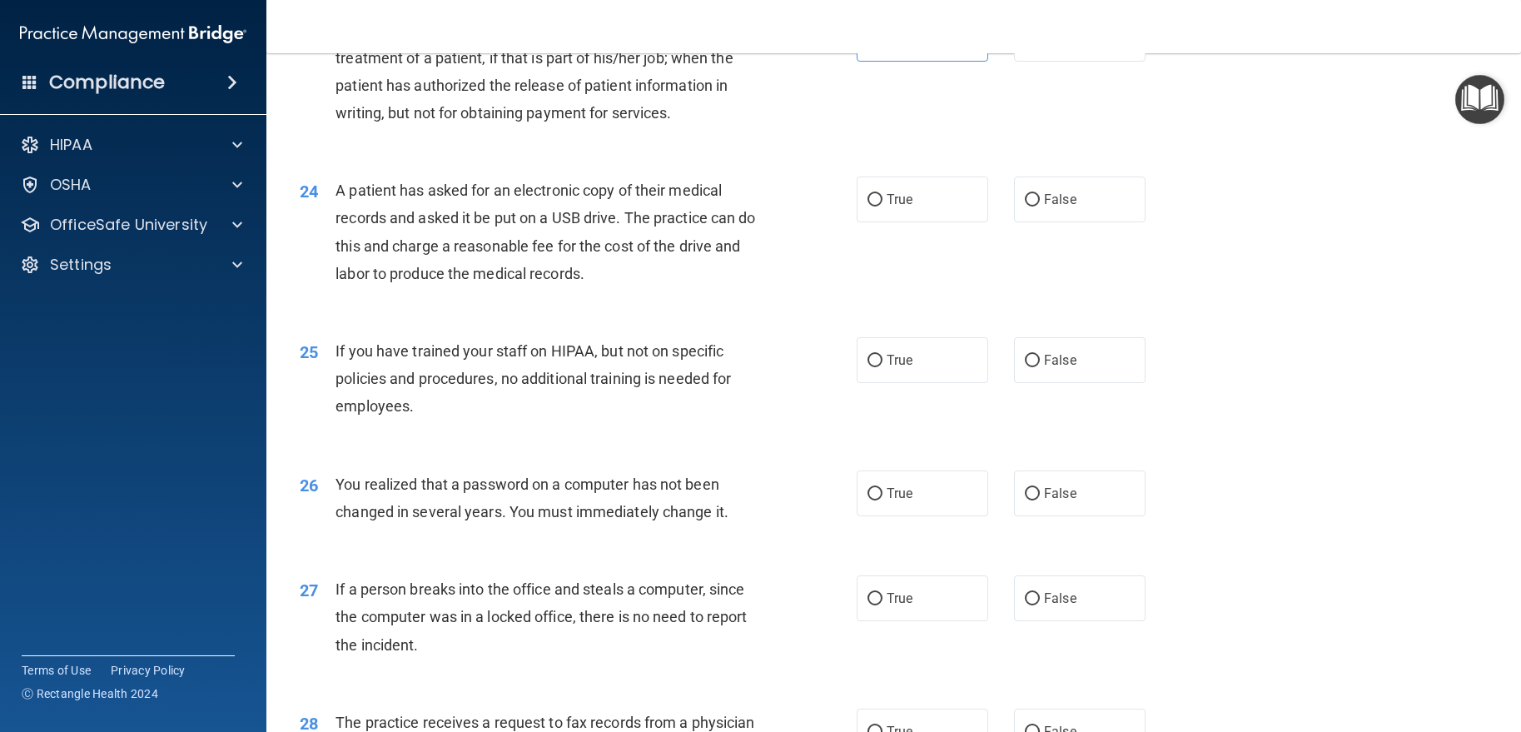
scroll to position [2914, 0]
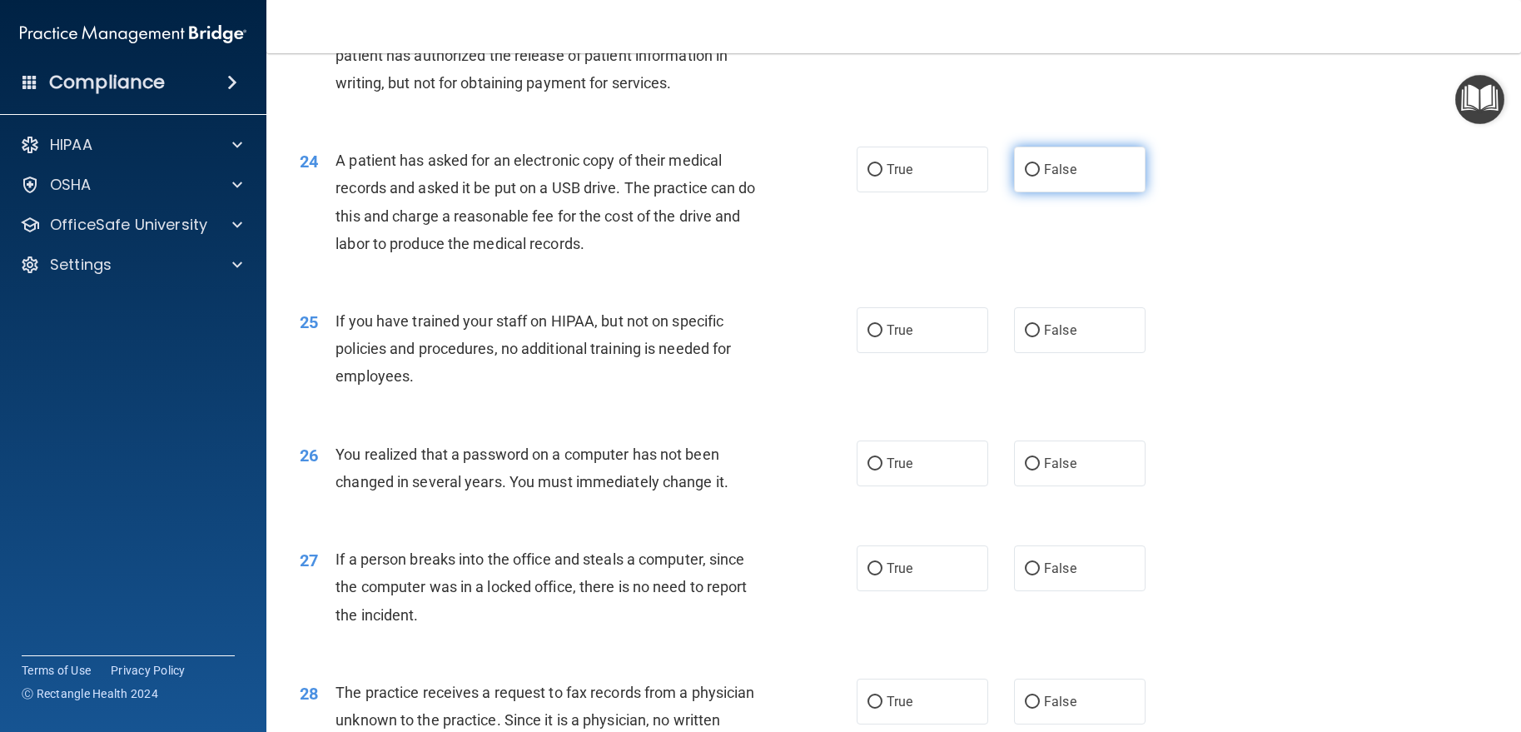
click at [1055, 168] on span "False" at bounding box center [1060, 169] width 32 height 16
click at [1040, 168] on input "False" at bounding box center [1032, 170] width 15 height 12
radio input "true"
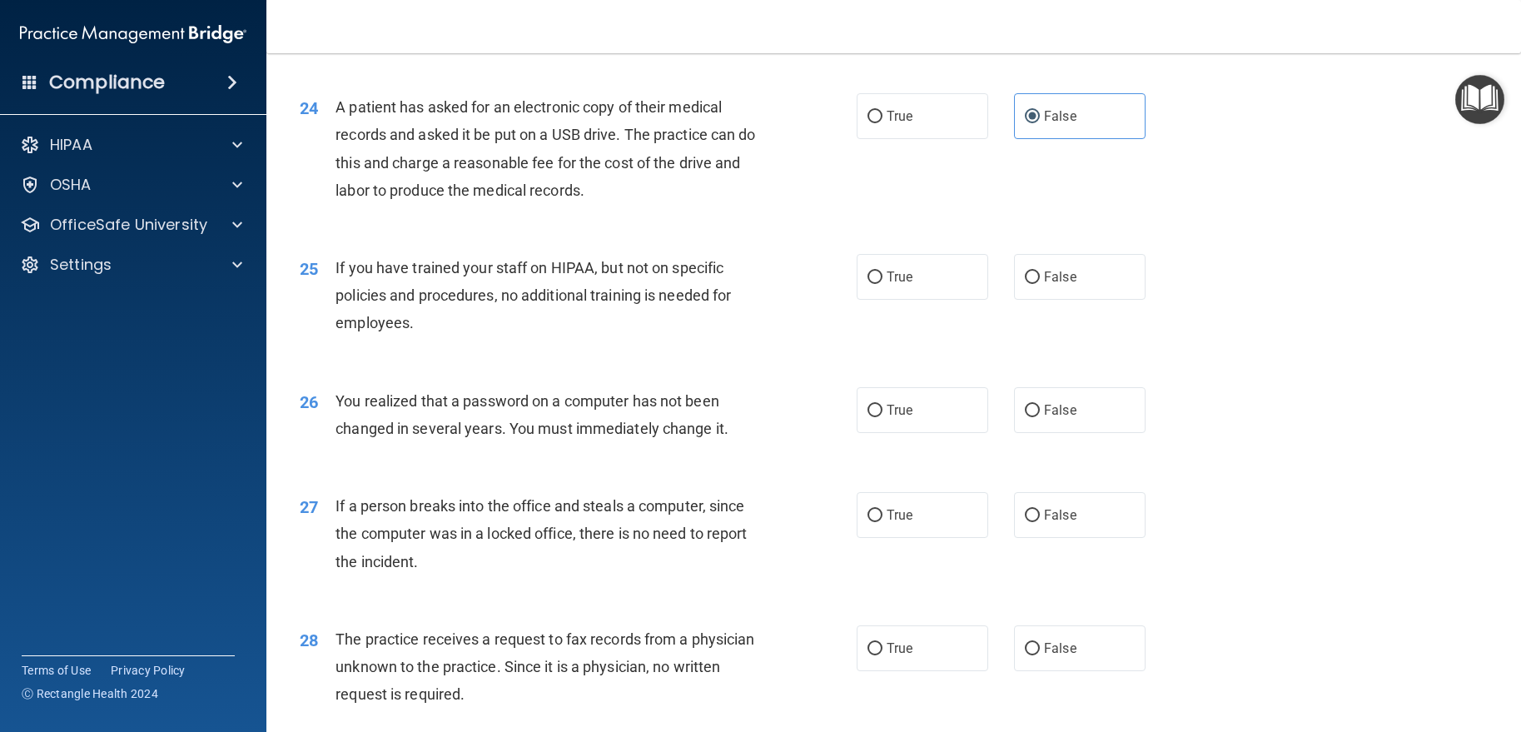
scroll to position [2997, 0]
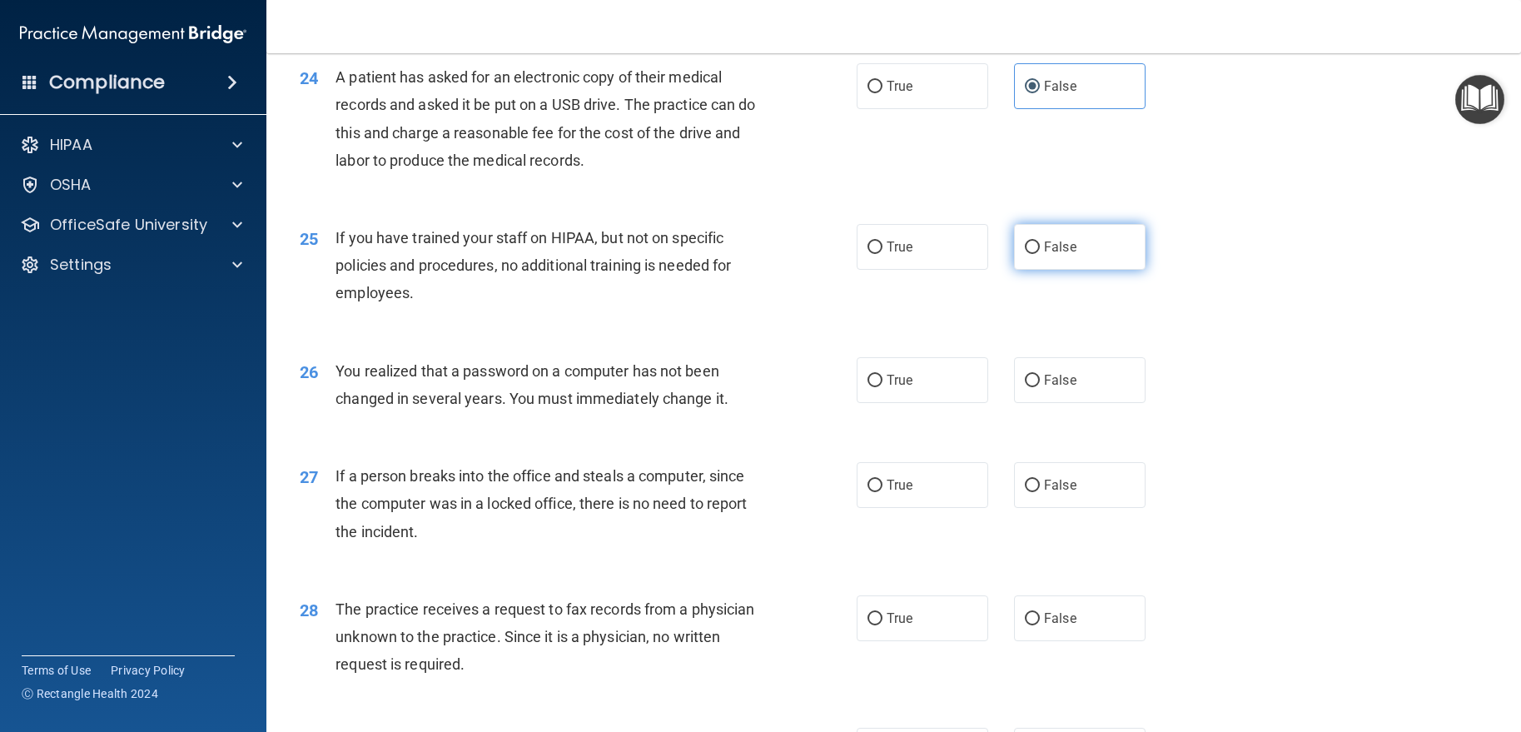
click at [1057, 232] on label "False" at bounding box center [1080, 247] width 132 height 46
click at [1040, 241] on input "False" at bounding box center [1032, 247] width 15 height 12
radio input "true"
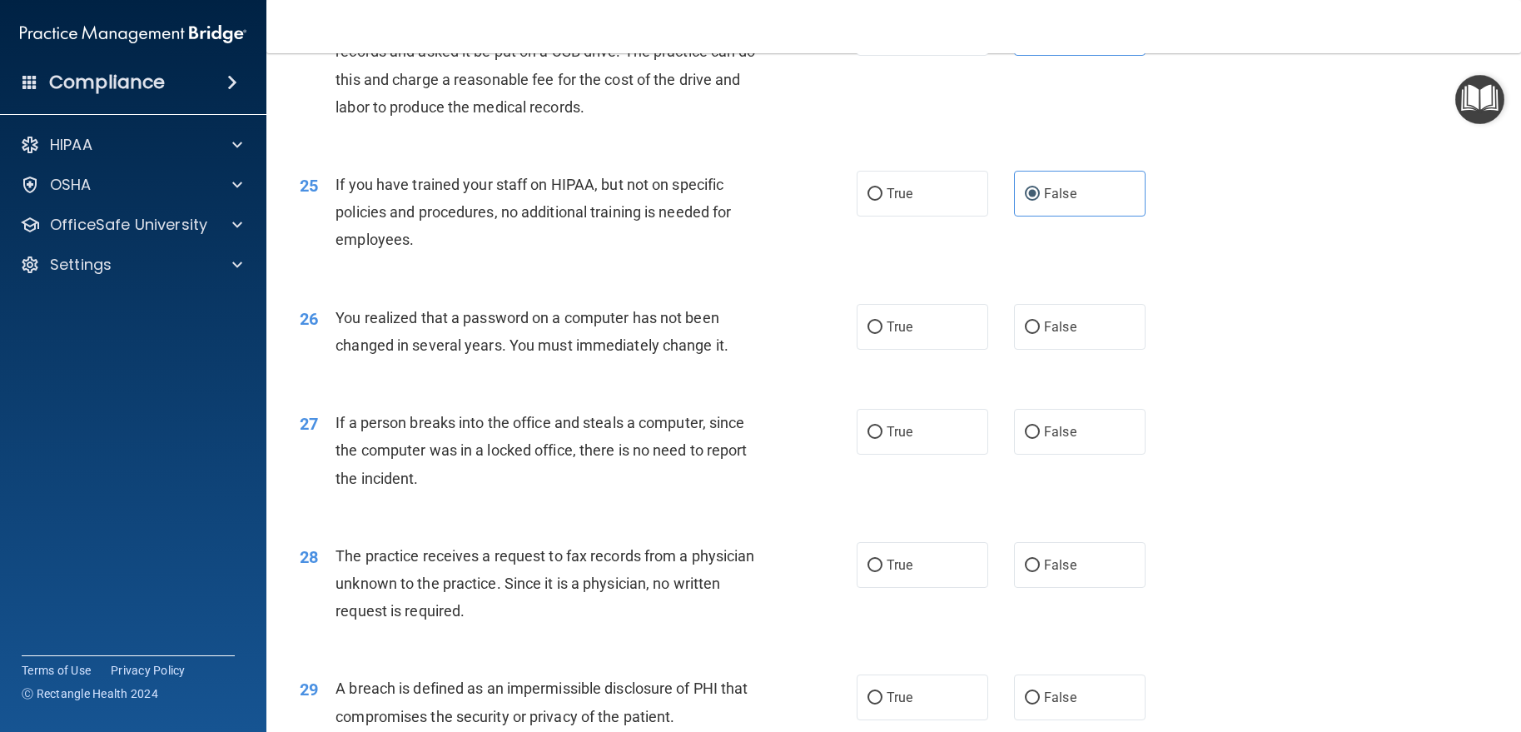
scroll to position [3080, 0]
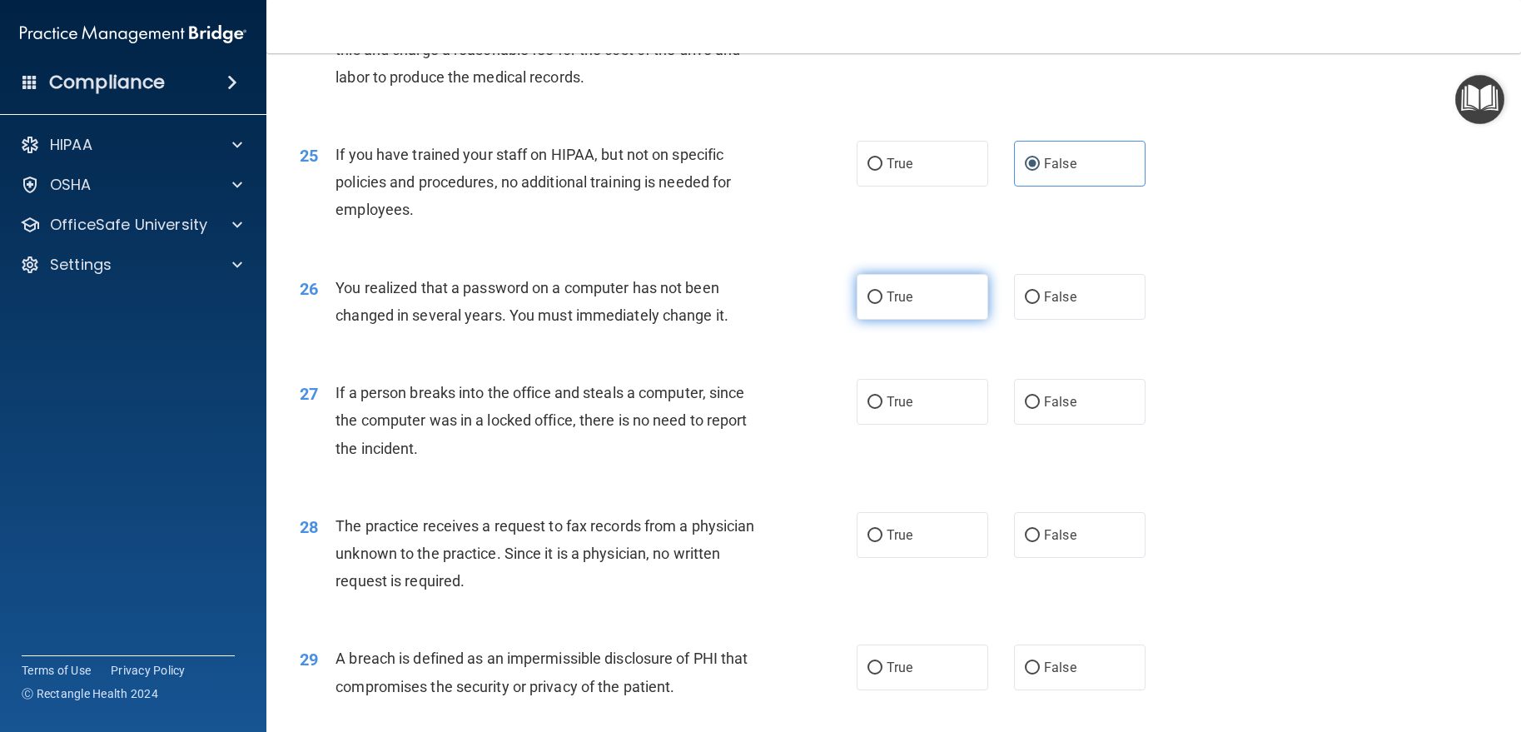
click at [857, 291] on label "True" at bounding box center [923, 297] width 132 height 46
click at [867, 291] on input "True" at bounding box center [874, 297] width 15 height 12
radio input "true"
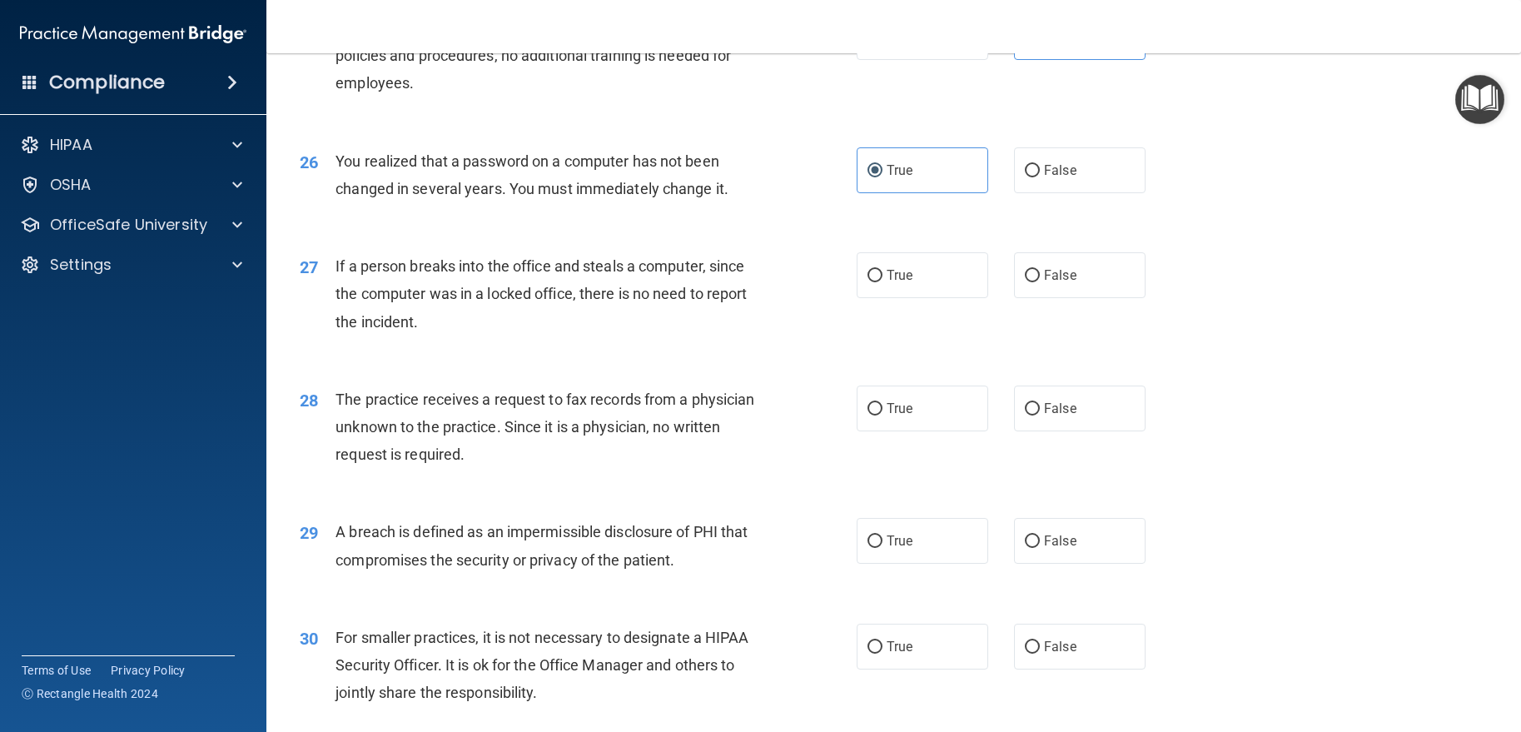
scroll to position [3247, 0]
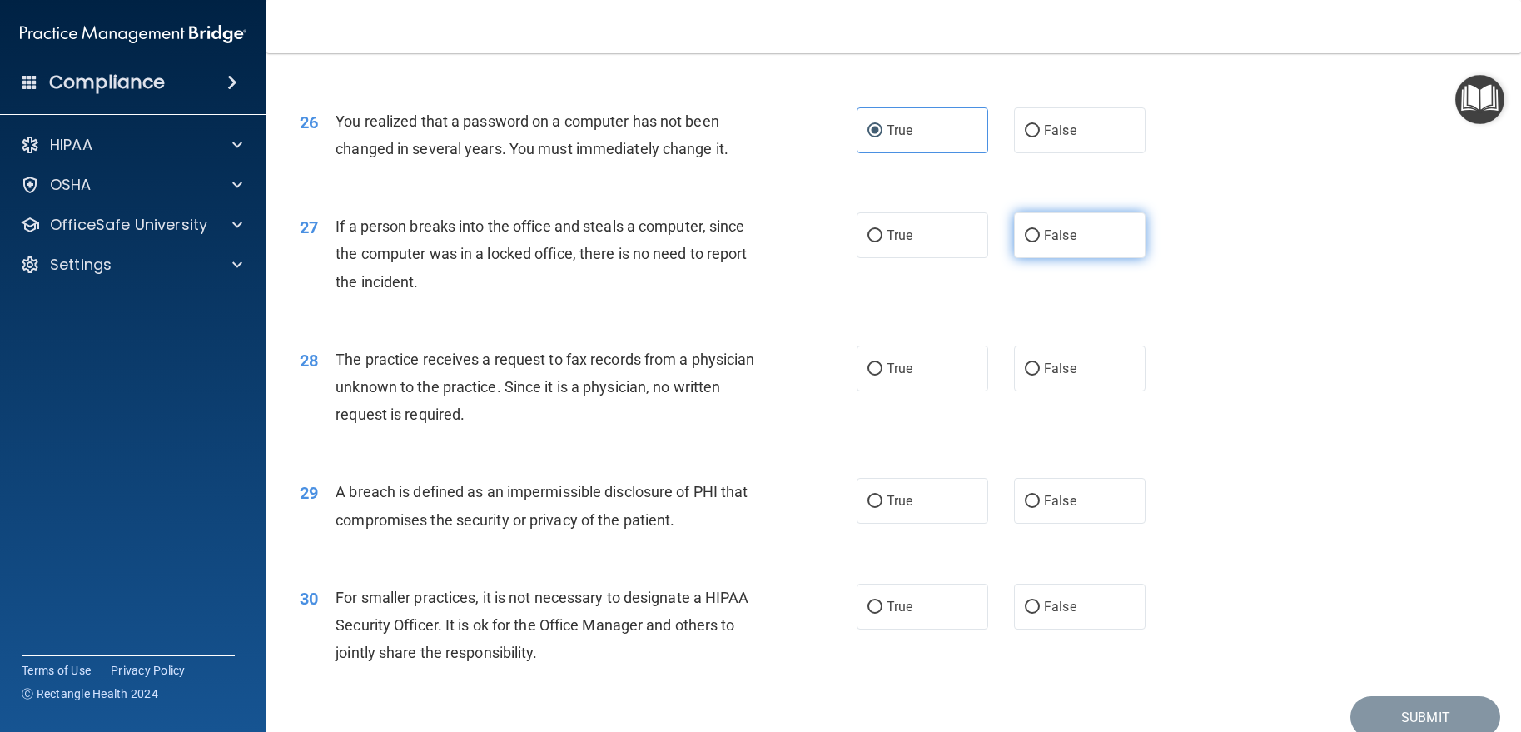
click at [1055, 222] on label "False" at bounding box center [1080, 235] width 132 height 46
click at [1040, 230] on input "False" at bounding box center [1032, 236] width 15 height 12
radio input "true"
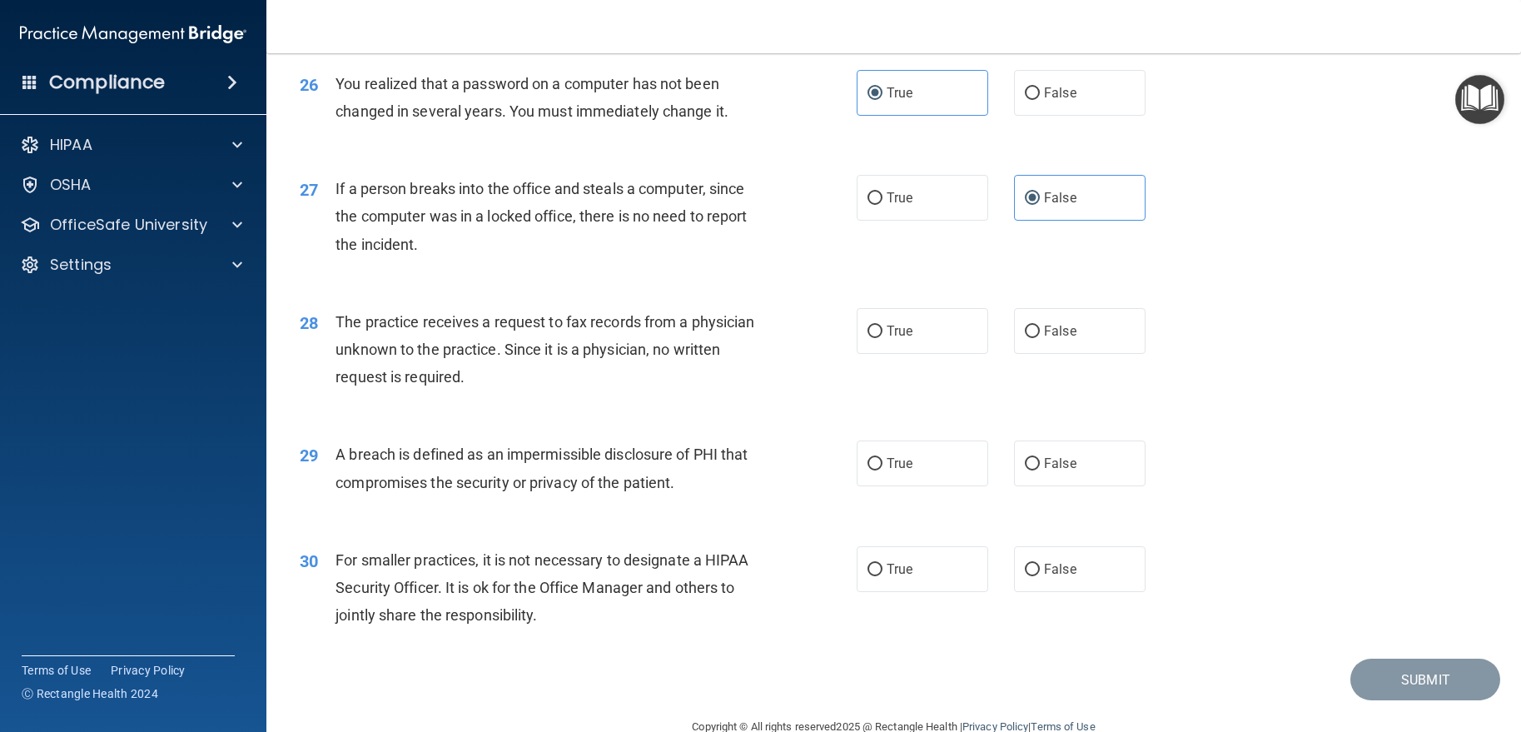
scroll to position [3319, 0]
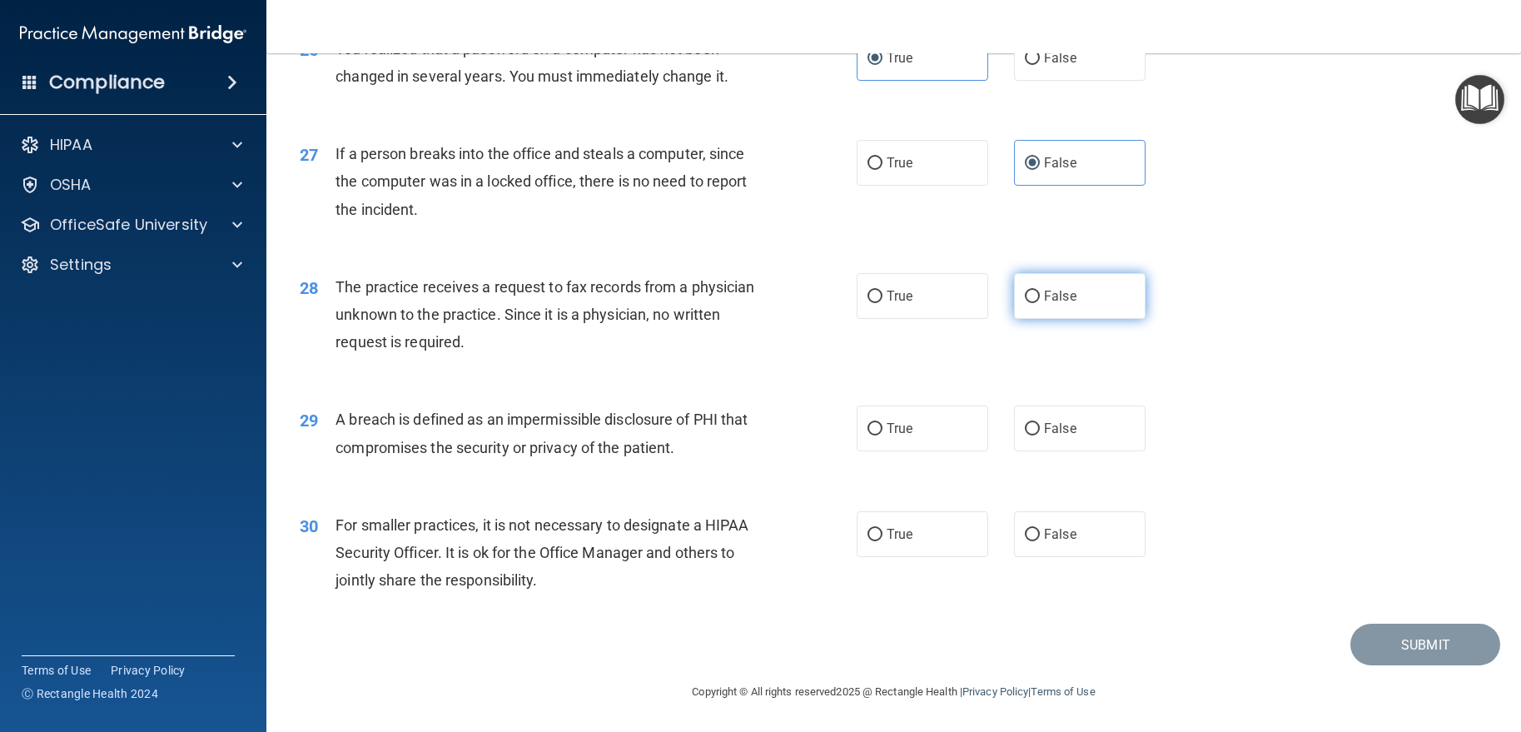
click at [1070, 301] on label "False" at bounding box center [1080, 296] width 132 height 46
click at [1040, 301] on input "False" at bounding box center [1032, 297] width 15 height 12
radio input "true"
click at [861, 439] on label "True" at bounding box center [923, 428] width 132 height 46
click at [867, 435] on input "True" at bounding box center [874, 429] width 15 height 12
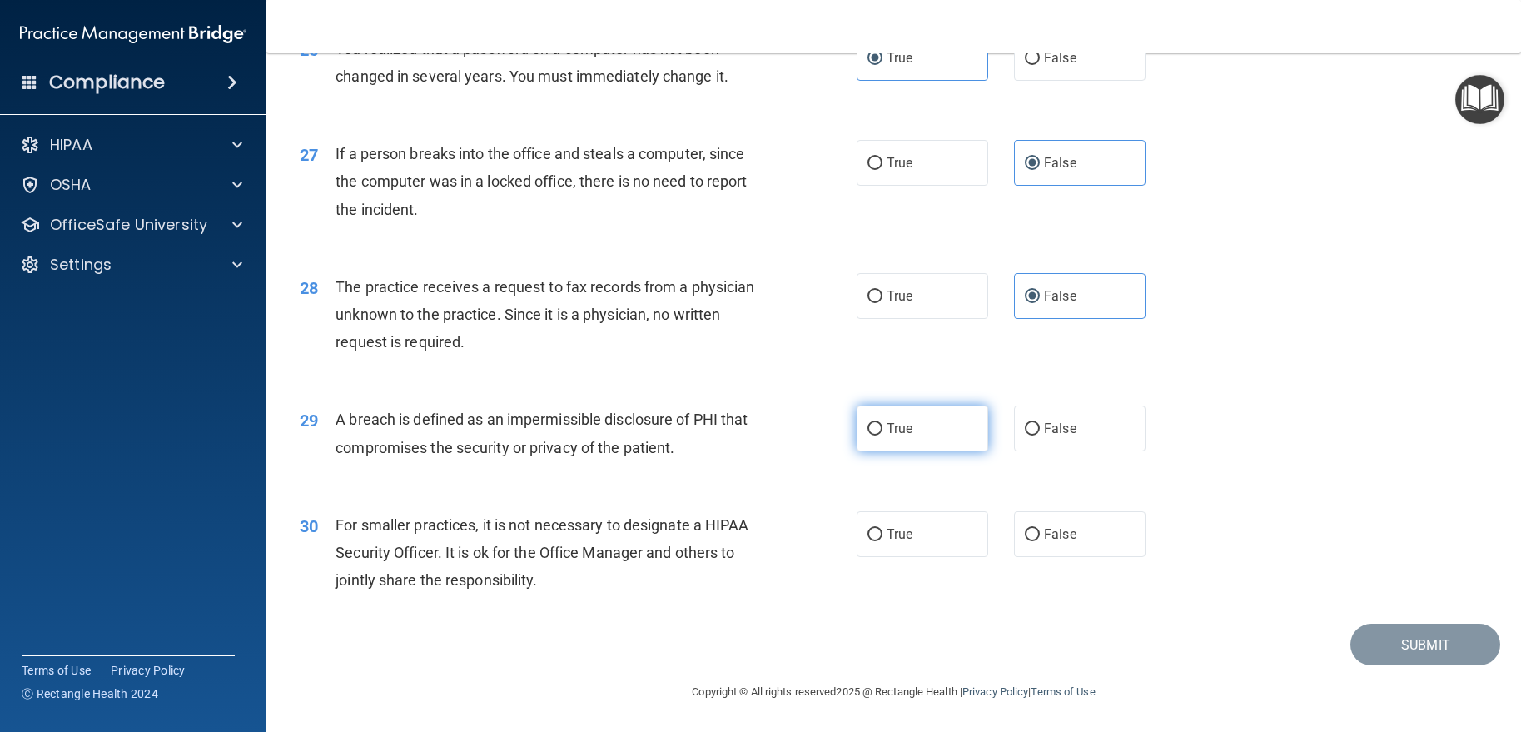
radio input "true"
click at [1060, 539] on span "False" at bounding box center [1060, 534] width 32 height 16
click at [1040, 539] on input "False" at bounding box center [1032, 535] width 15 height 12
radio input "true"
click at [1360, 645] on button "Submit" at bounding box center [1425, 645] width 150 height 42
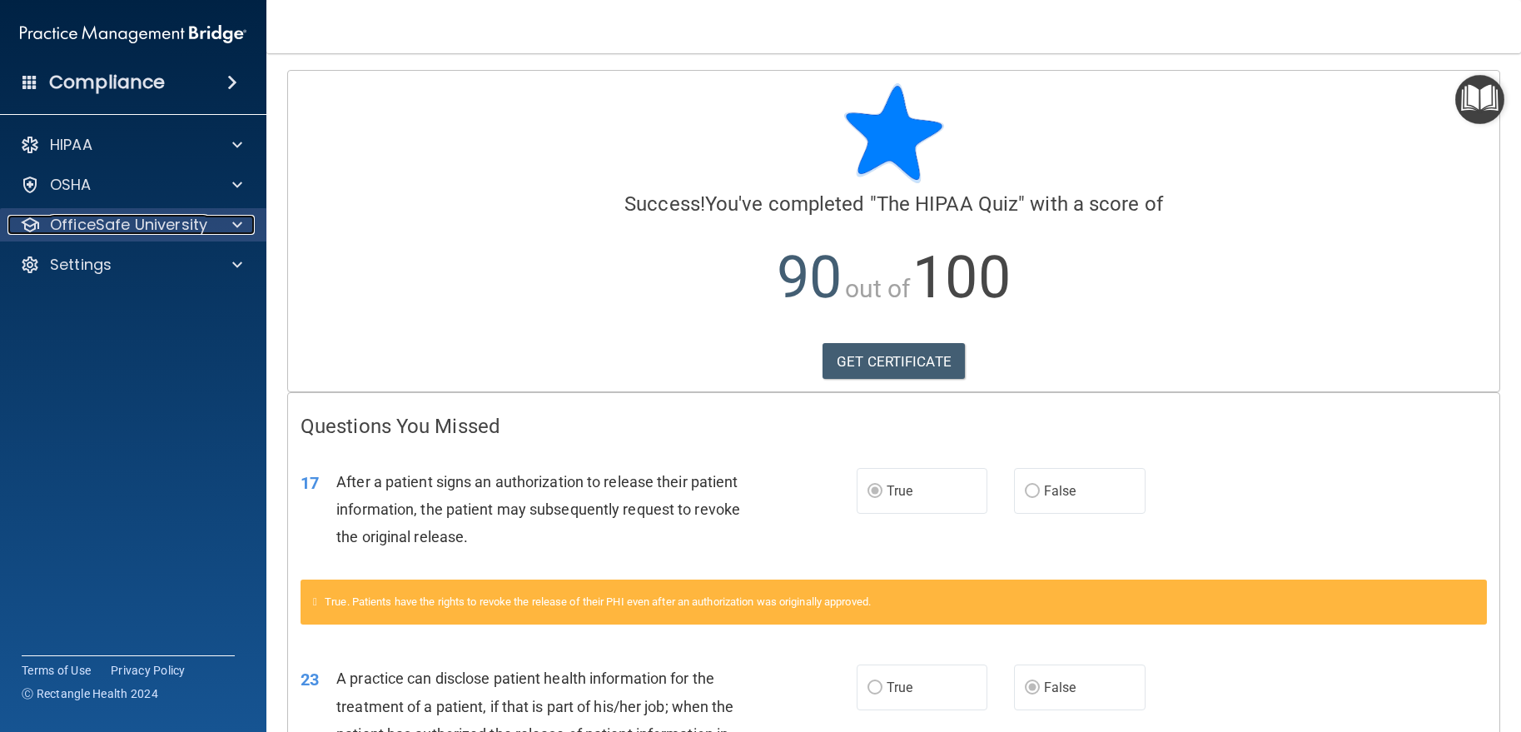
click at [95, 227] on p "OfficeSafe University" at bounding box center [128, 225] width 157 height 20
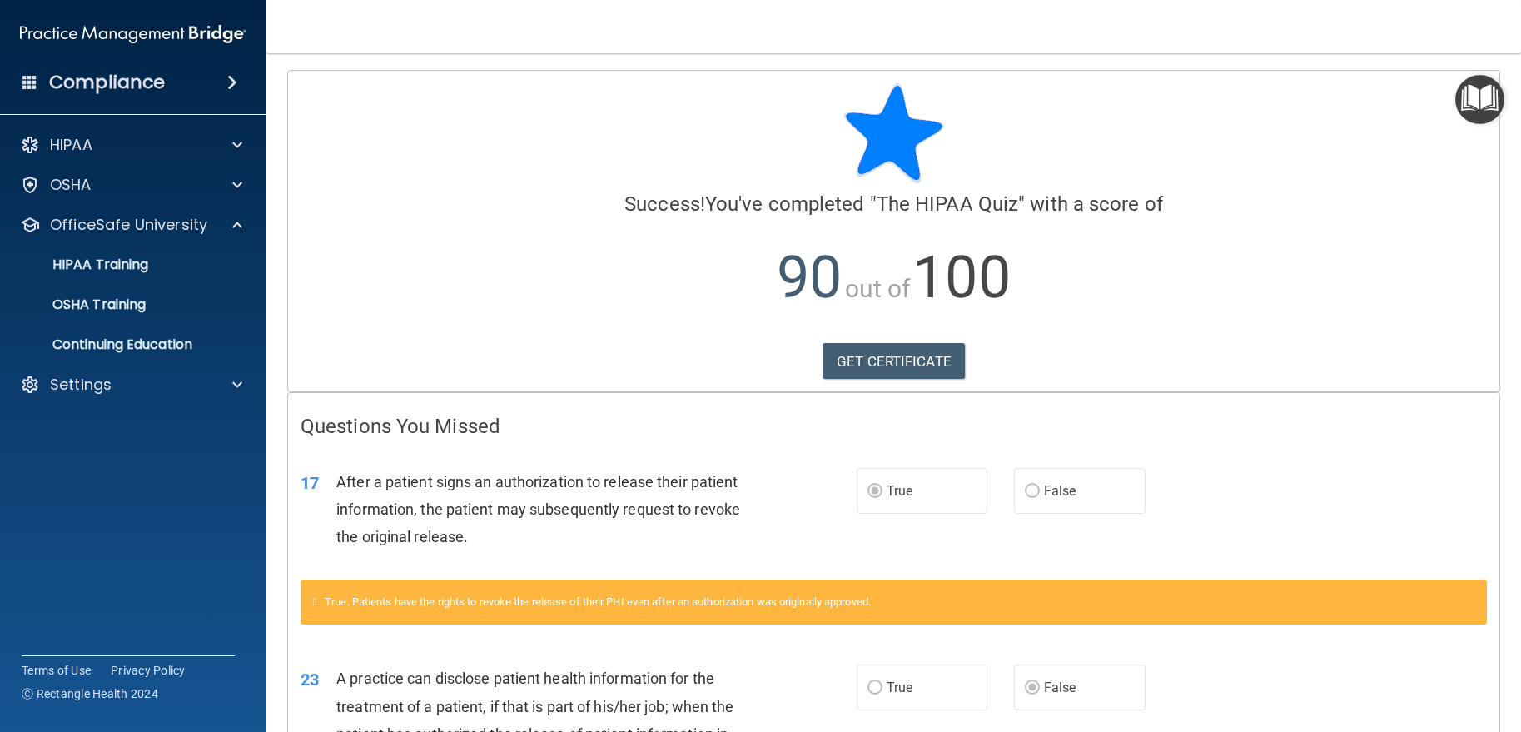
click at [135, 283] on ul "HIPAA Training OSHA Training Continuing Education" at bounding box center [133, 301] width 301 height 120
click at [126, 276] on link "HIPAA Training" at bounding box center [114, 264] width 262 height 33
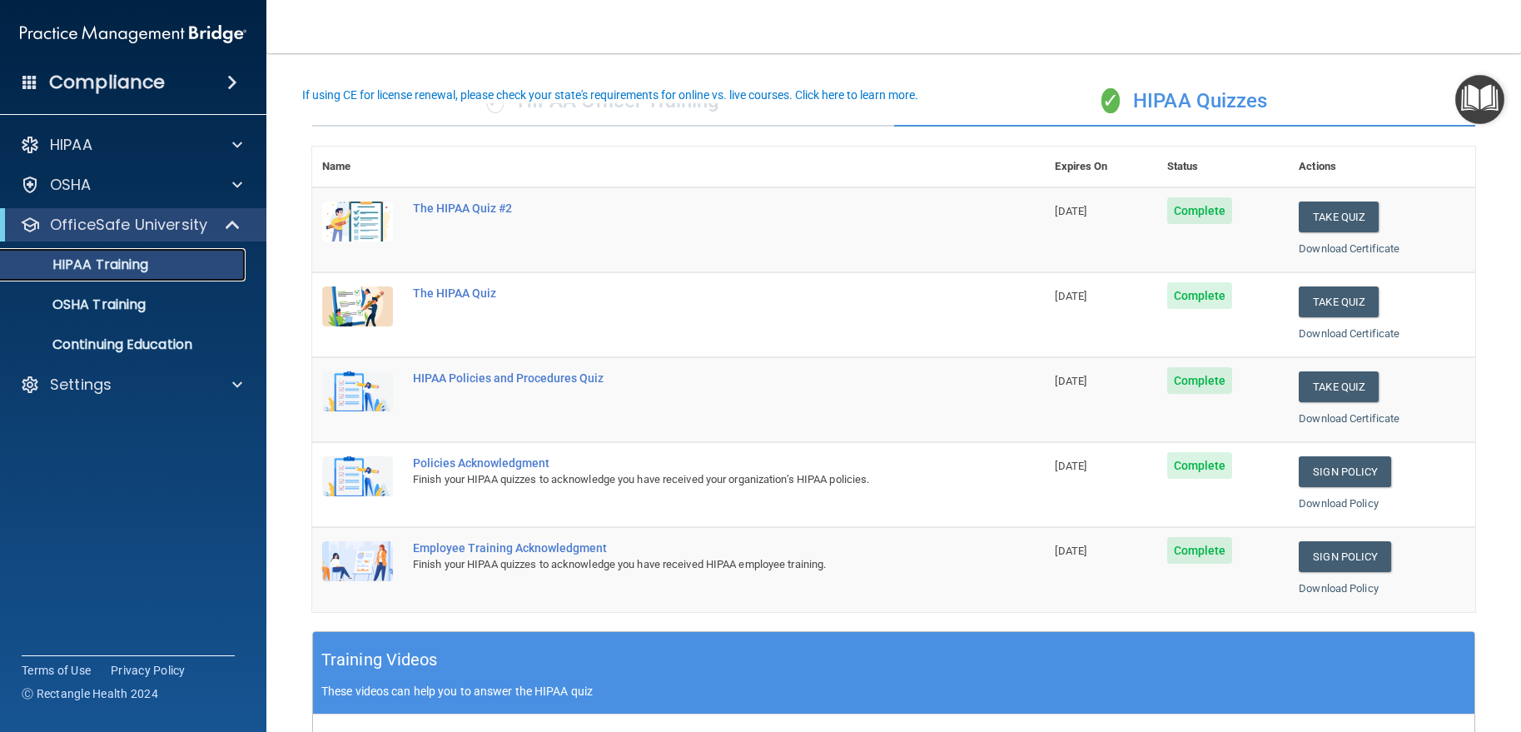
scroll to position [22, 0]
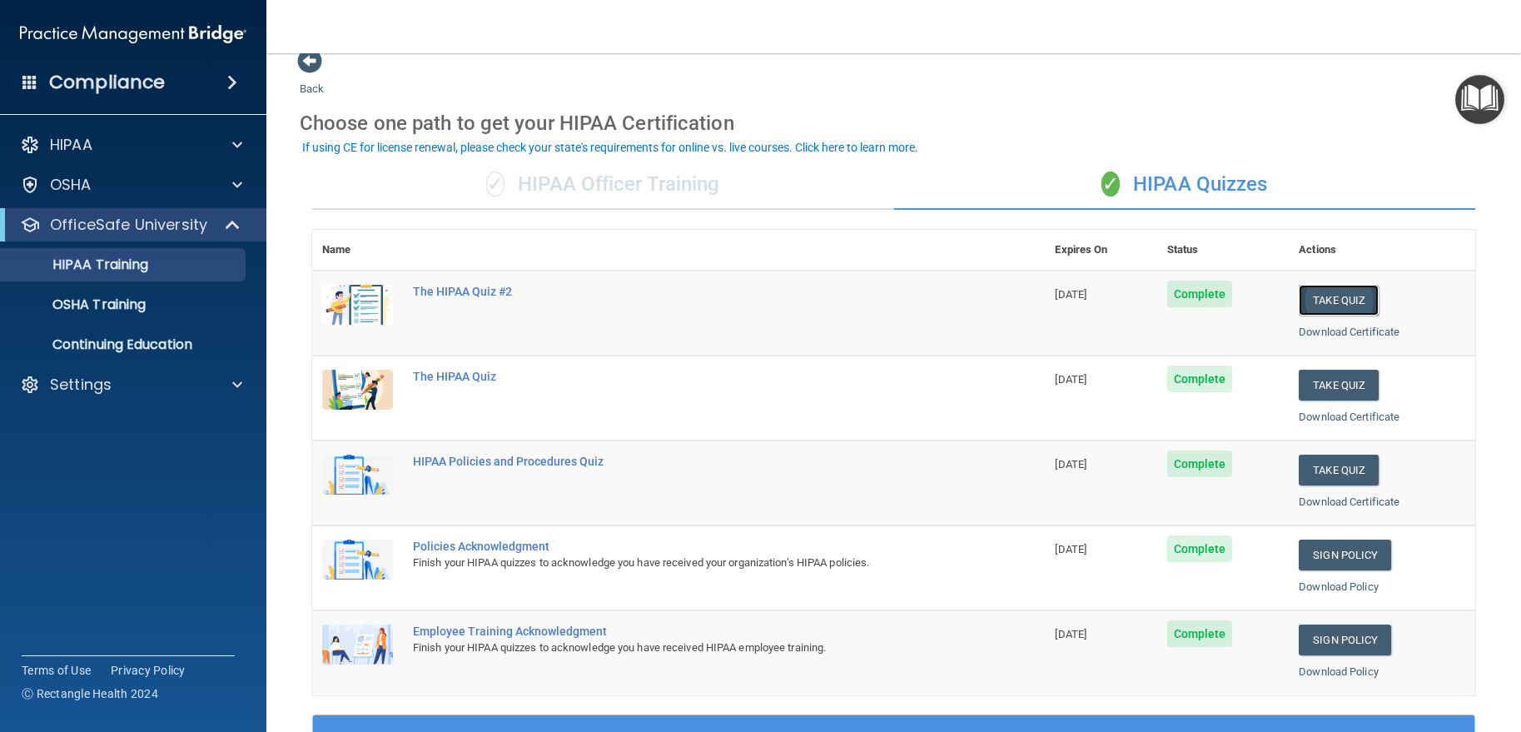
click at [1306, 308] on button "Take Quiz" at bounding box center [1339, 300] width 80 height 31
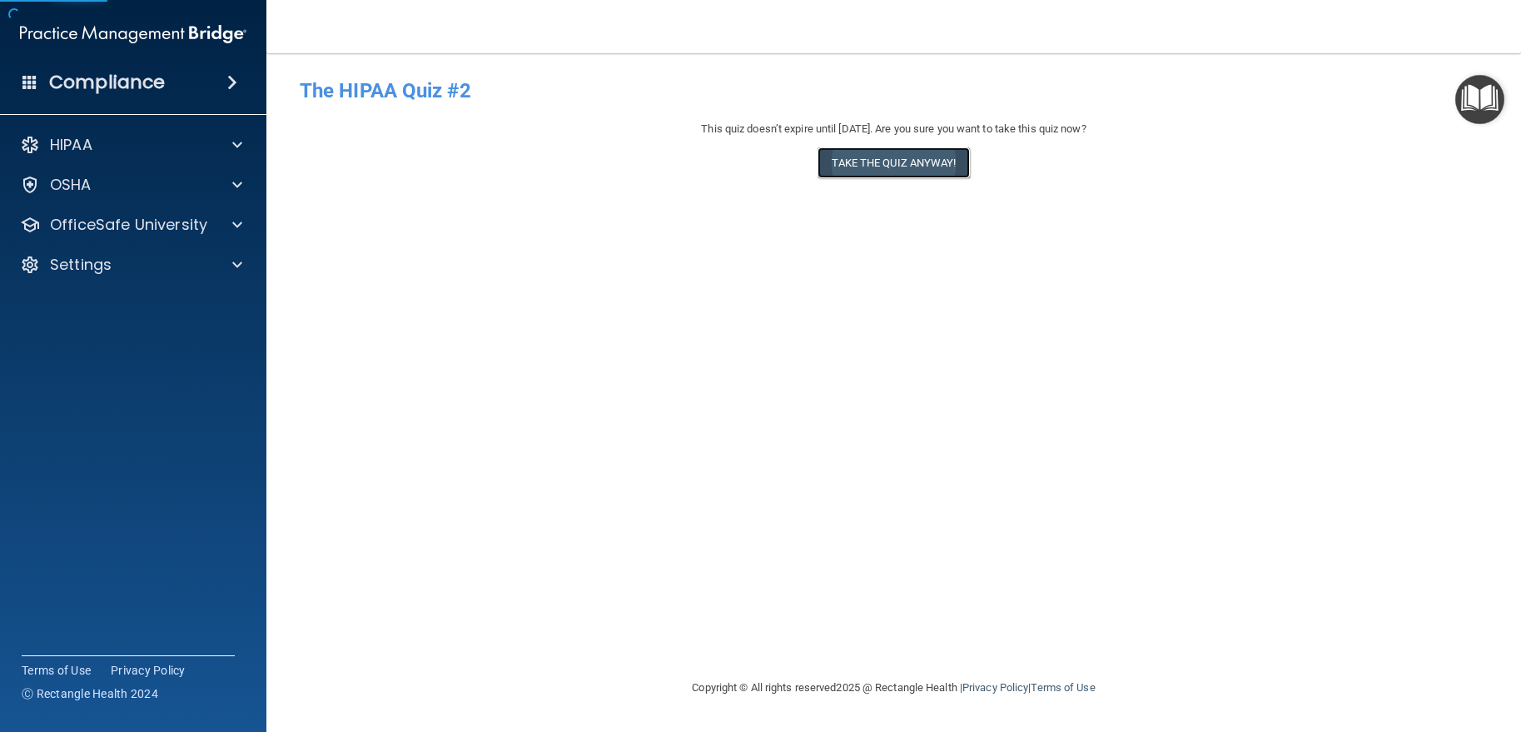
click at [902, 165] on button "Take the quiz anyway!" at bounding box center [893, 162] width 152 height 31
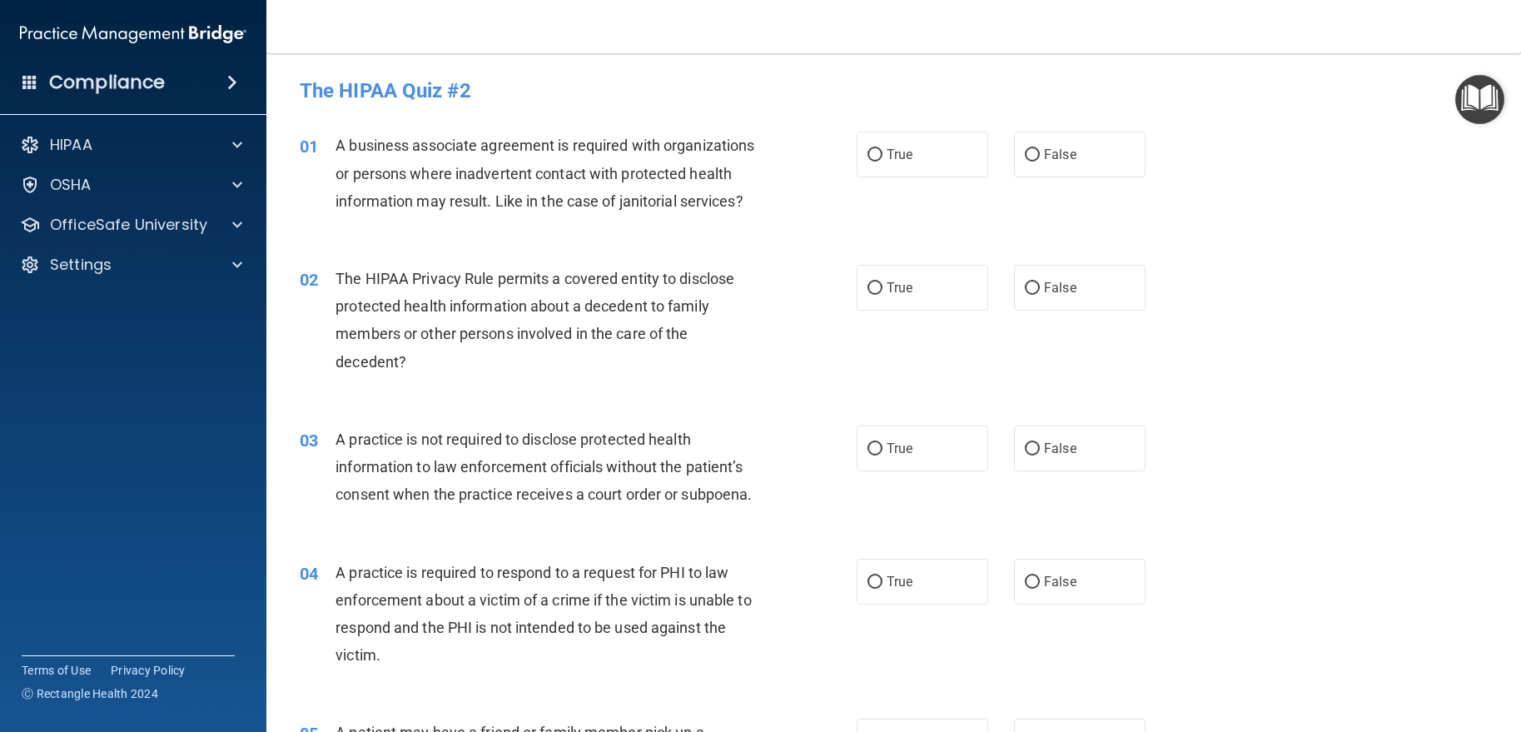
drag, startPoint x: 855, startPoint y: 166, endPoint x: 820, endPoint y: 231, distance: 74.5
click at [1172, 132] on ng-form "01 A business associate agreement is required with organizations or persons whe…" at bounding box center [1172, 132] width 0 height 0
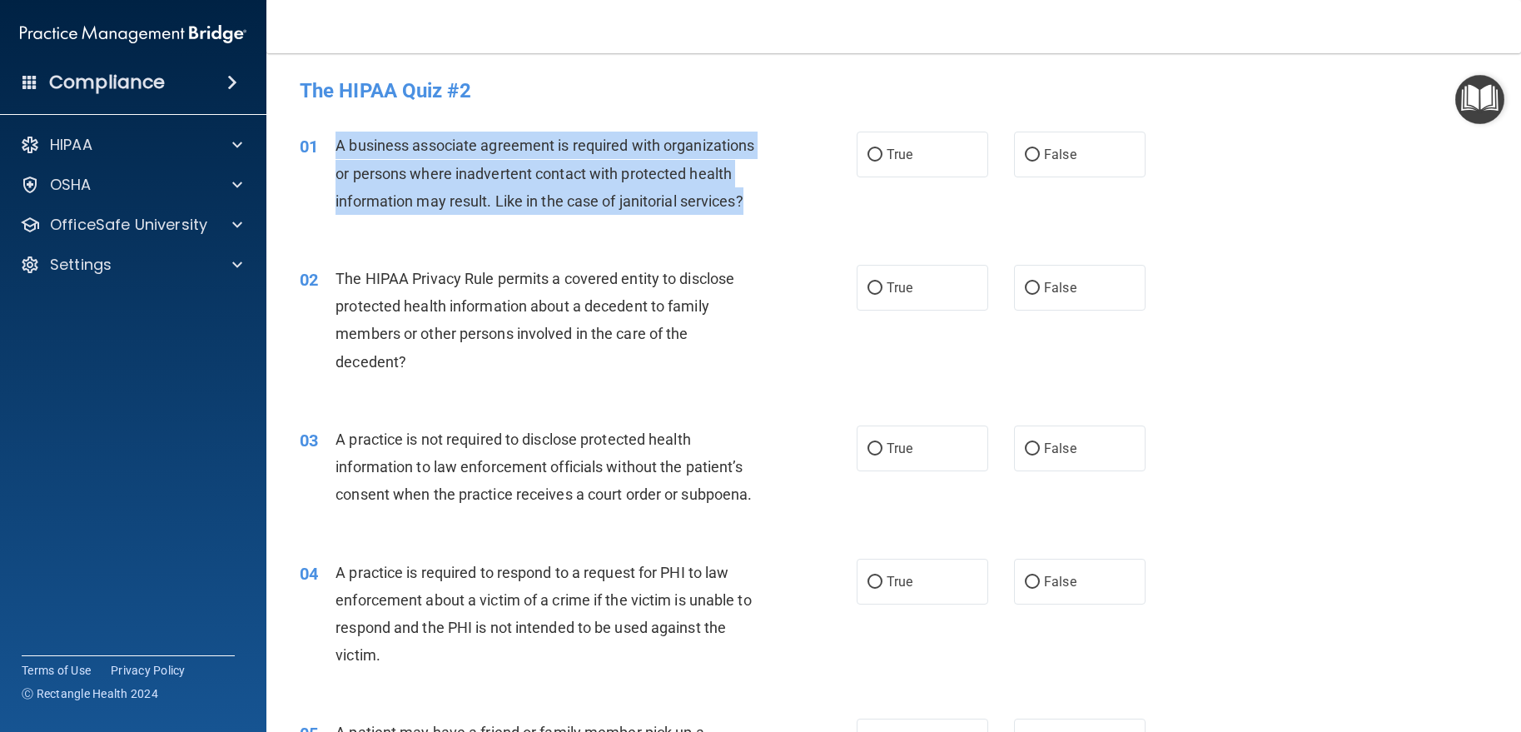
drag, startPoint x: 337, startPoint y: 143, endPoint x: 465, endPoint y: 246, distance: 163.4
click at [465, 223] on div "01 A business associate agreement is required with organizations or persons whe…" at bounding box center [578, 178] width 607 height 92
copy span "A business associate agreement is required with organizations or persons where …"
click at [465, 223] on div "01 A business associate agreement is required with organizations or persons whe…" at bounding box center [578, 178] width 607 height 92
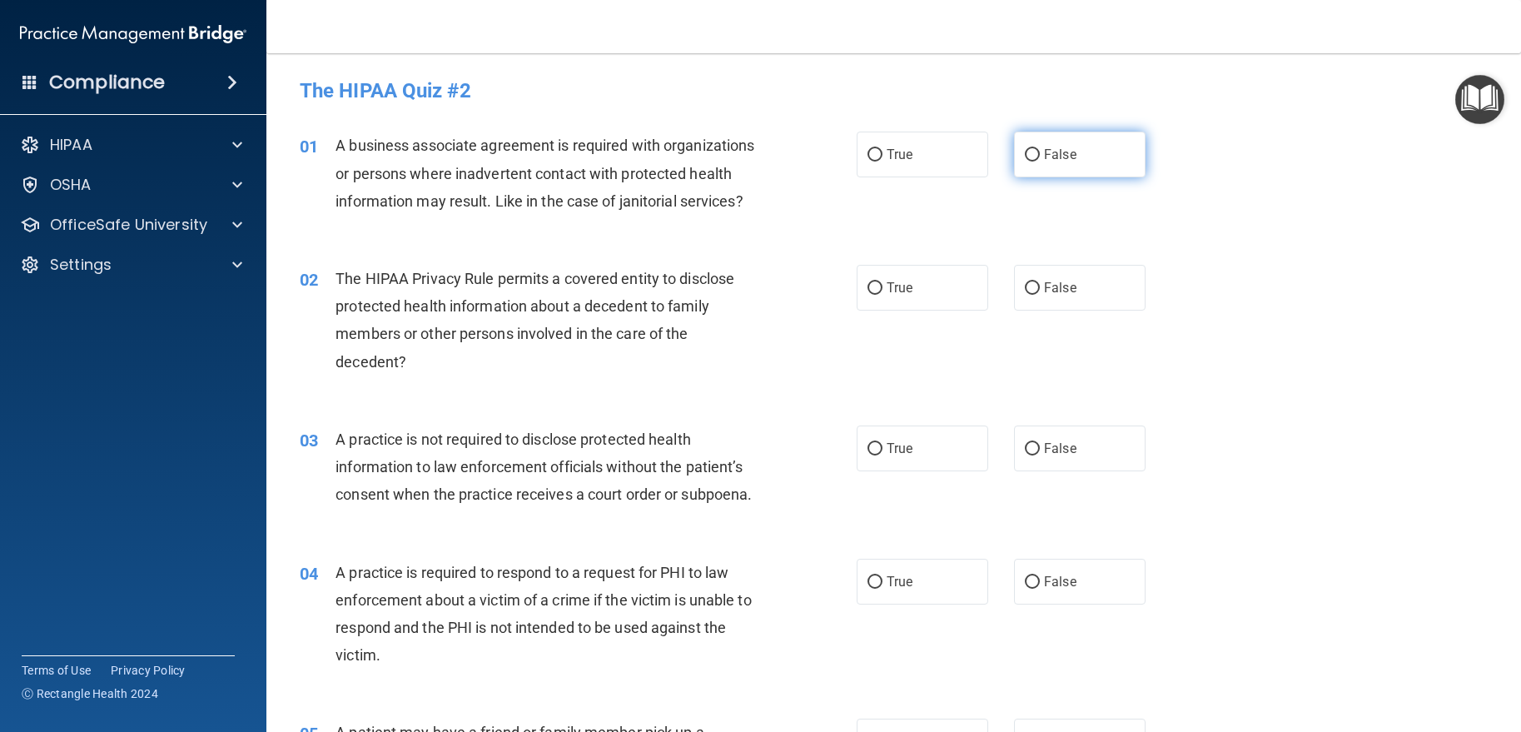
click at [1074, 138] on label "False" at bounding box center [1080, 155] width 132 height 46
click at [1040, 149] on input "False" at bounding box center [1032, 155] width 15 height 12
radio input "true"
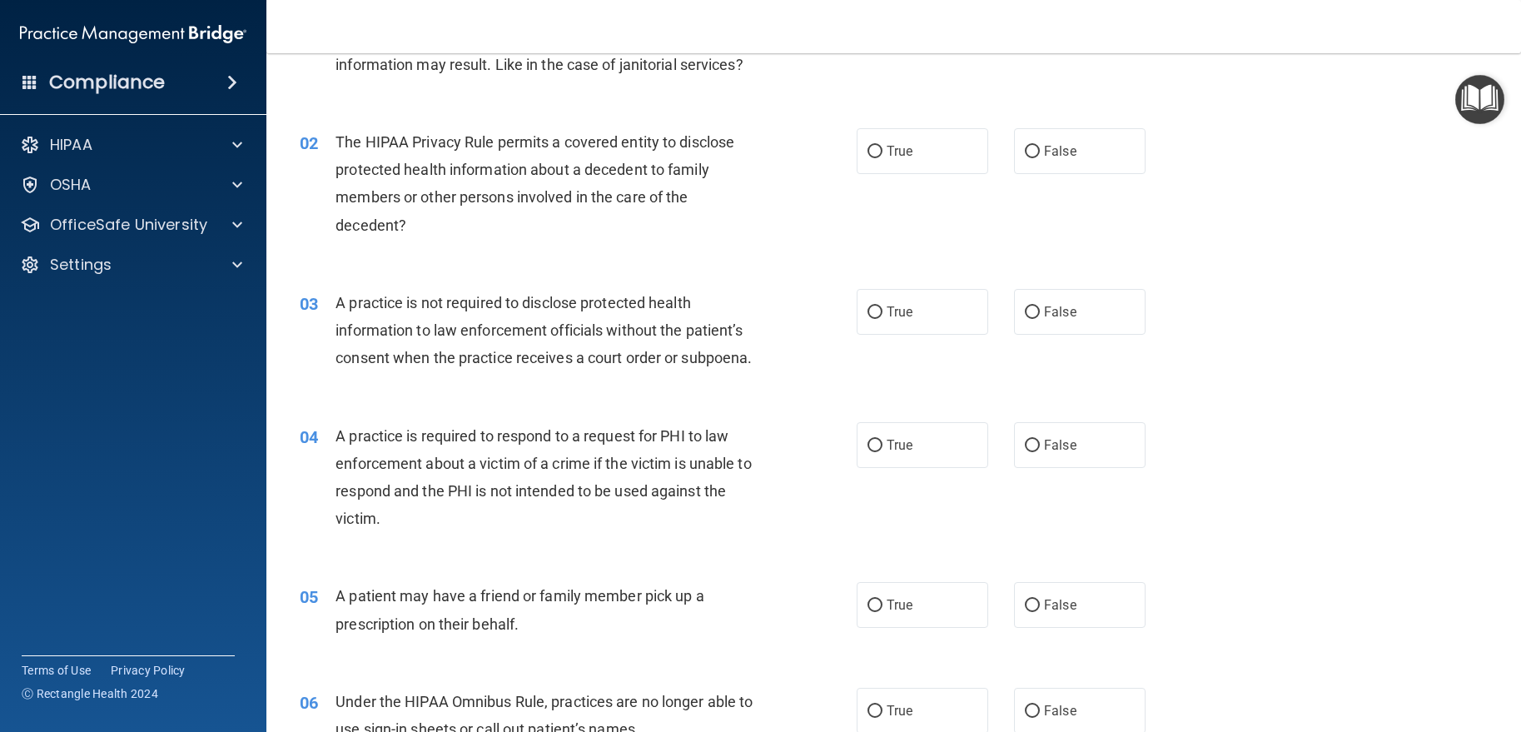
scroll to position [166, 0]
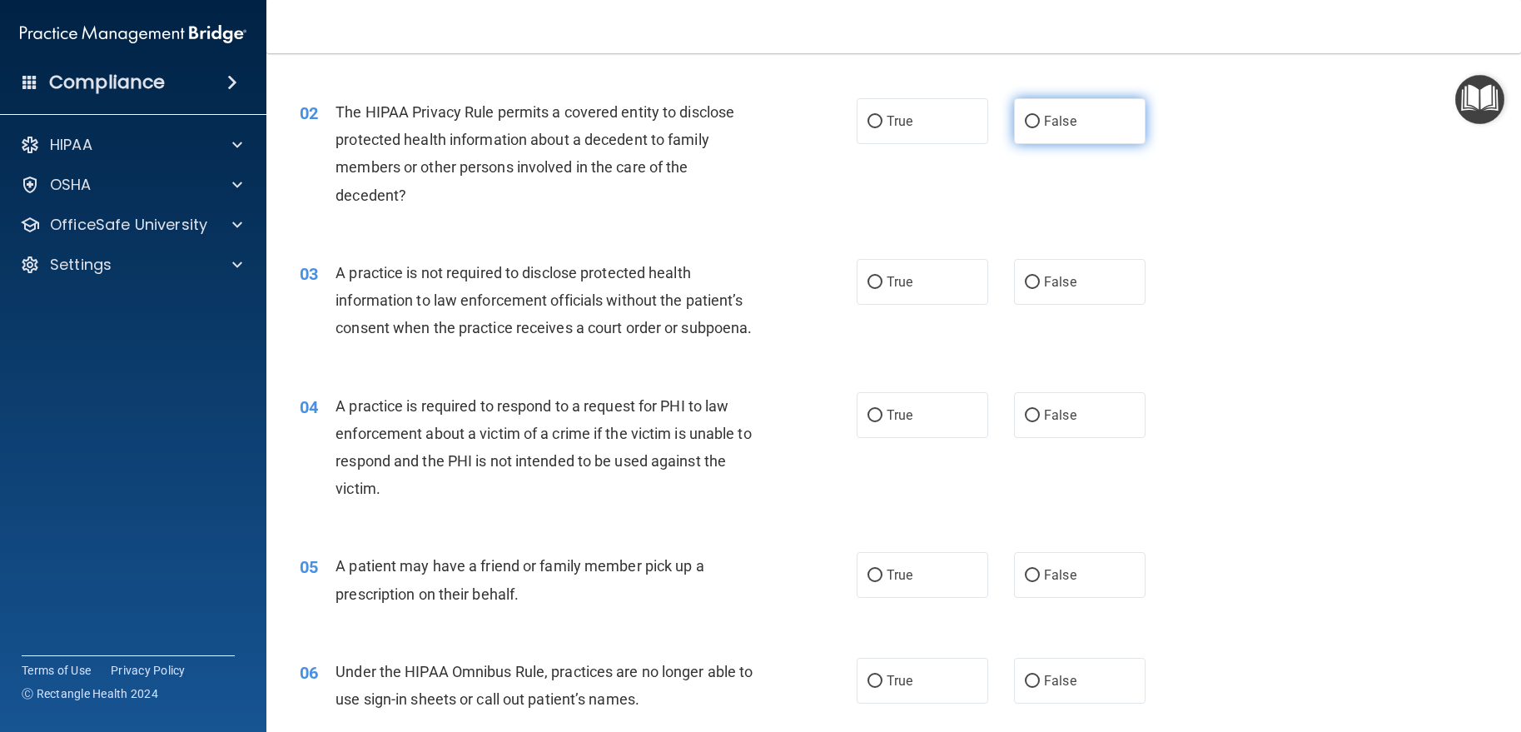
click at [1030, 128] on input "False" at bounding box center [1032, 122] width 15 height 12
radio input "true"
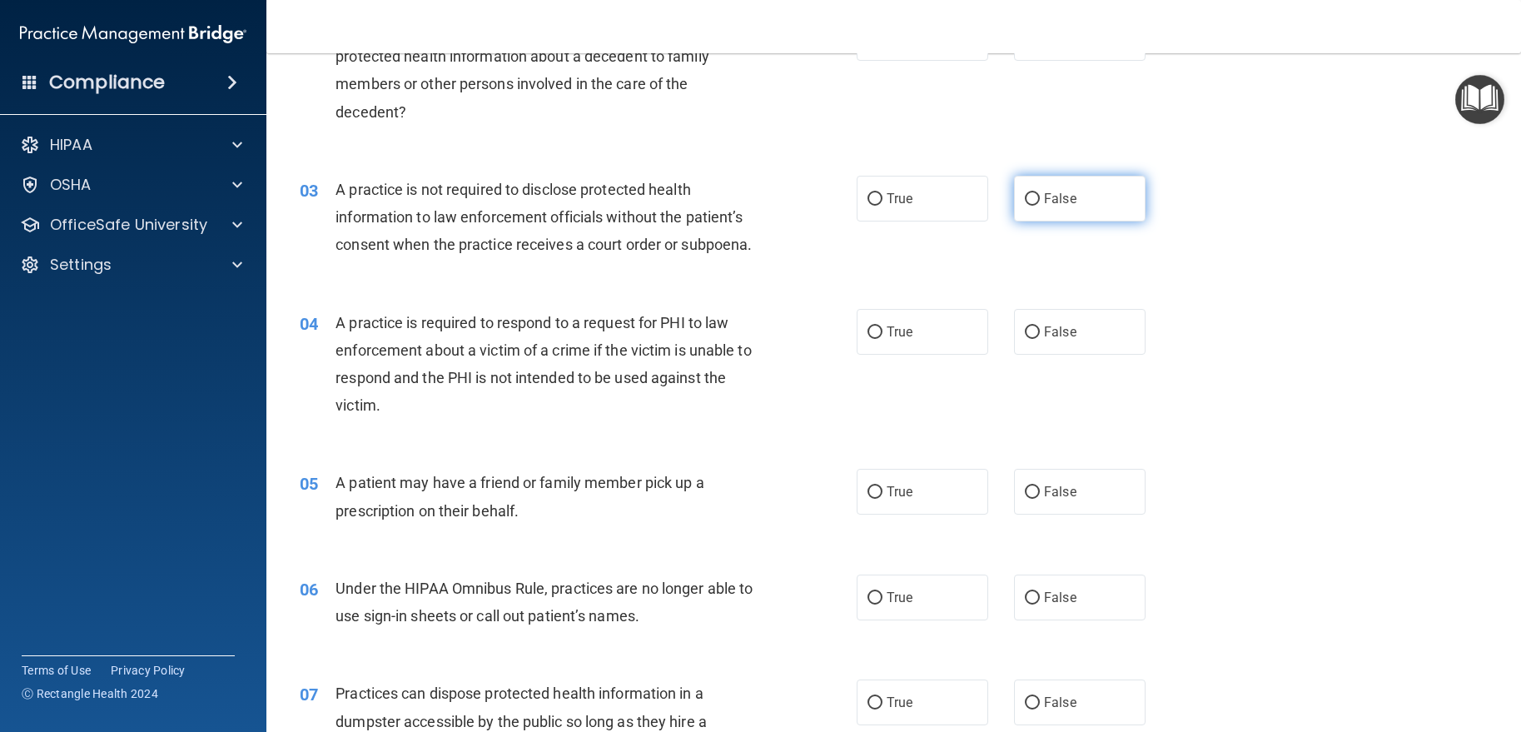
click at [1051, 206] on span "False" at bounding box center [1060, 199] width 32 height 16
click at [1040, 206] on input "False" at bounding box center [1032, 199] width 15 height 12
radio input "true"
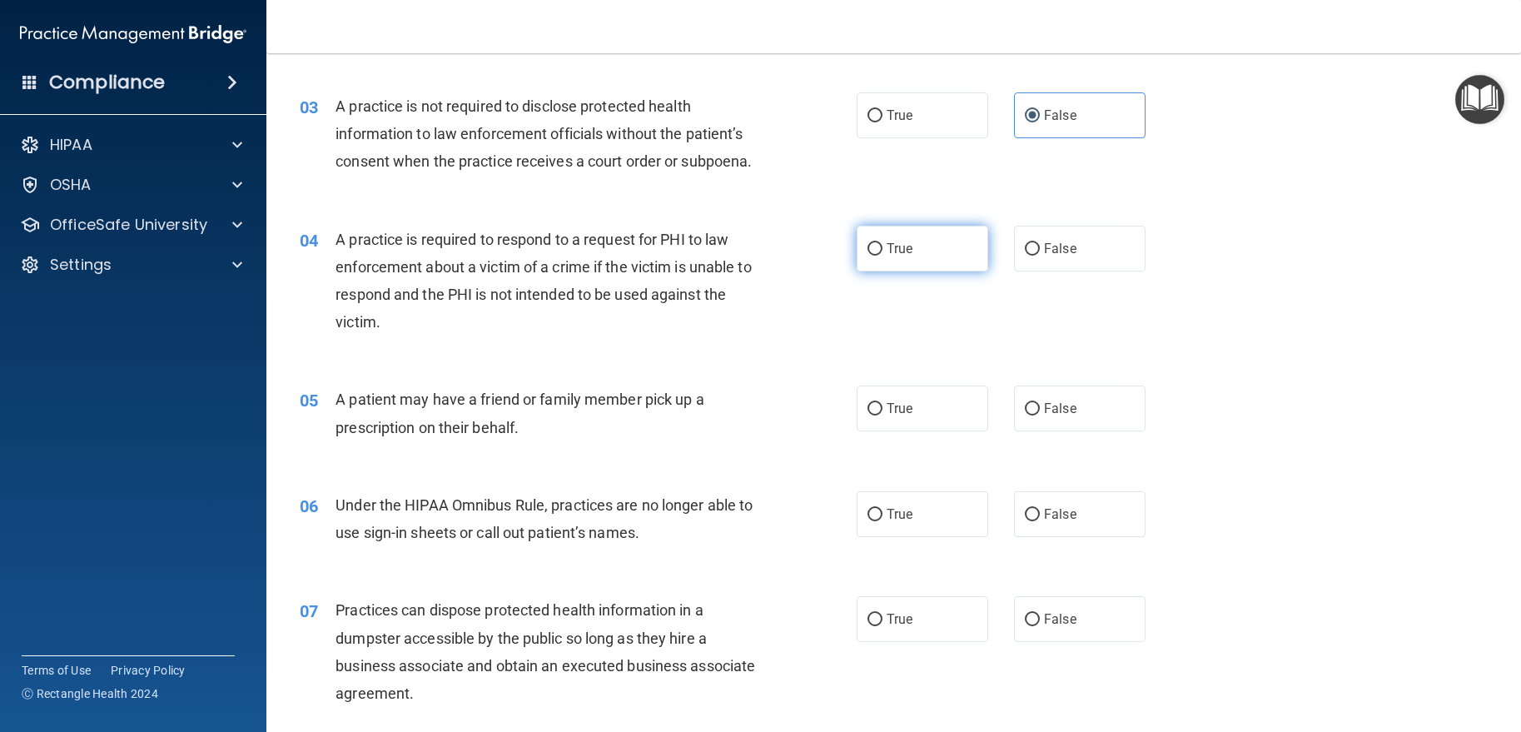
click at [868, 271] on label "True" at bounding box center [923, 249] width 132 height 46
click at [868, 256] on input "True" at bounding box center [874, 249] width 15 height 12
radio input "true"
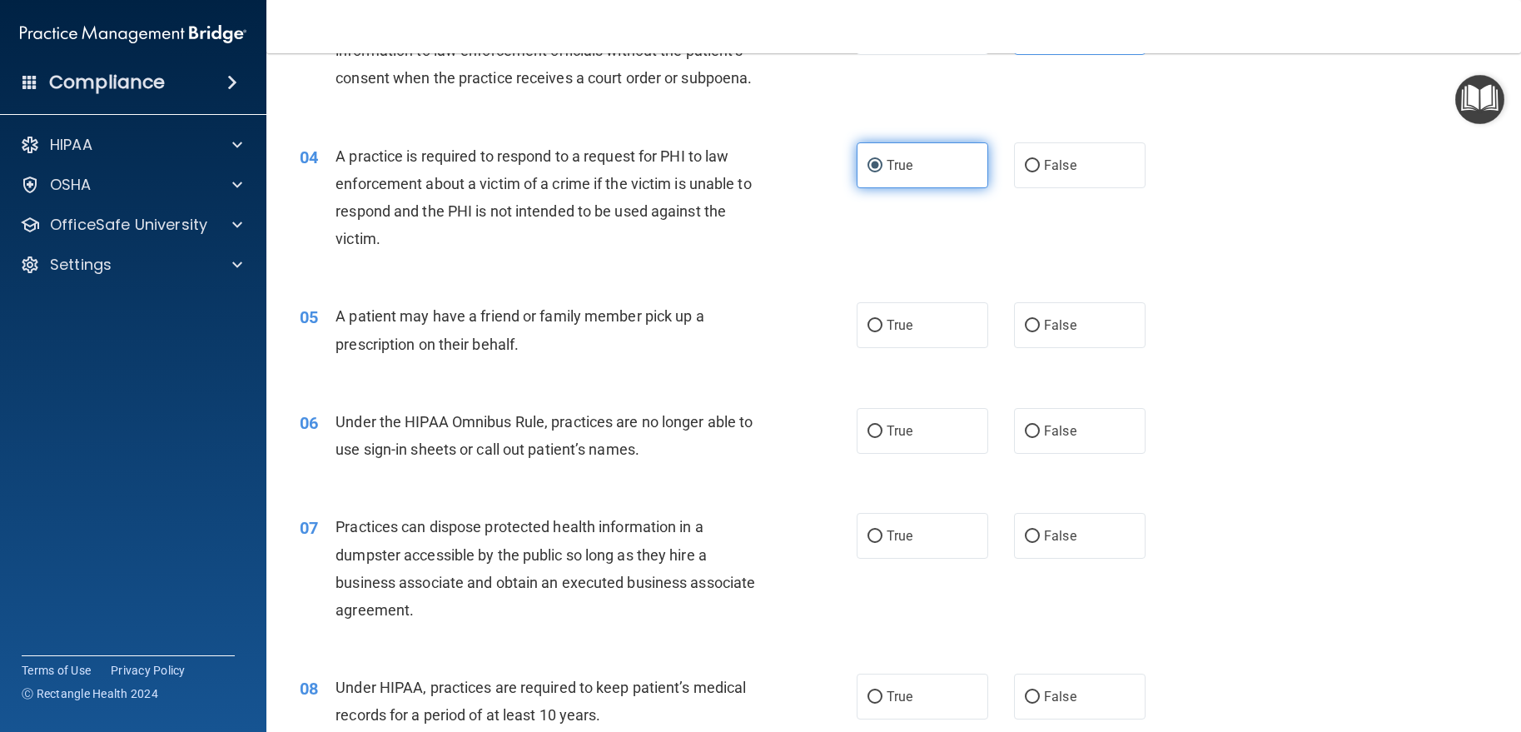
scroll to position [583, 0]
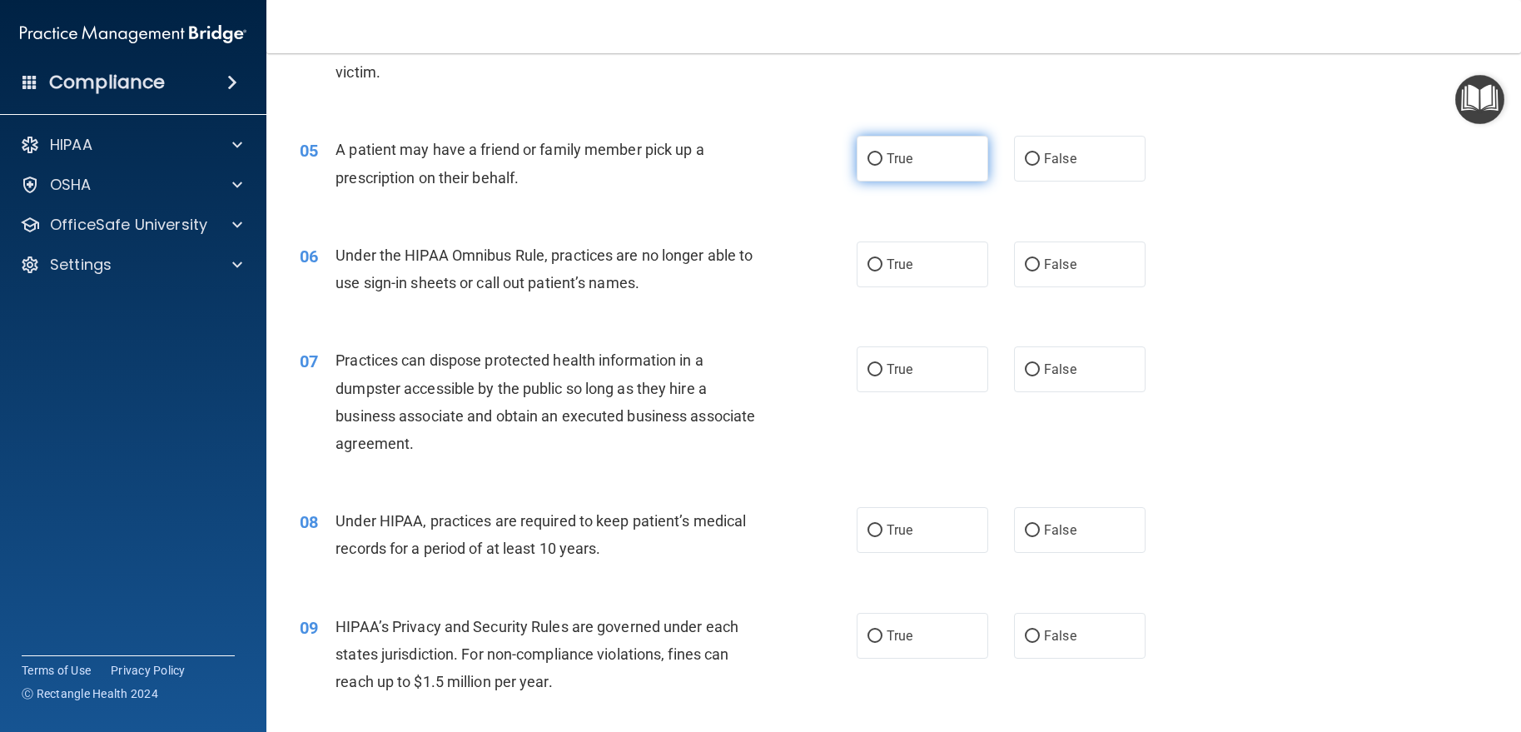
click at [901, 181] on label "True" at bounding box center [923, 159] width 132 height 46
click at [882, 166] on input "True" at bounding box center [874, 159] width 15 height 12
radio input "true"
click at [1032, 287] on label "False" at bounding box center [1080, 264] width 132 height 46
click at [1032, 271] on input "False" at bounding box center [1032, 265] width 15 height 12
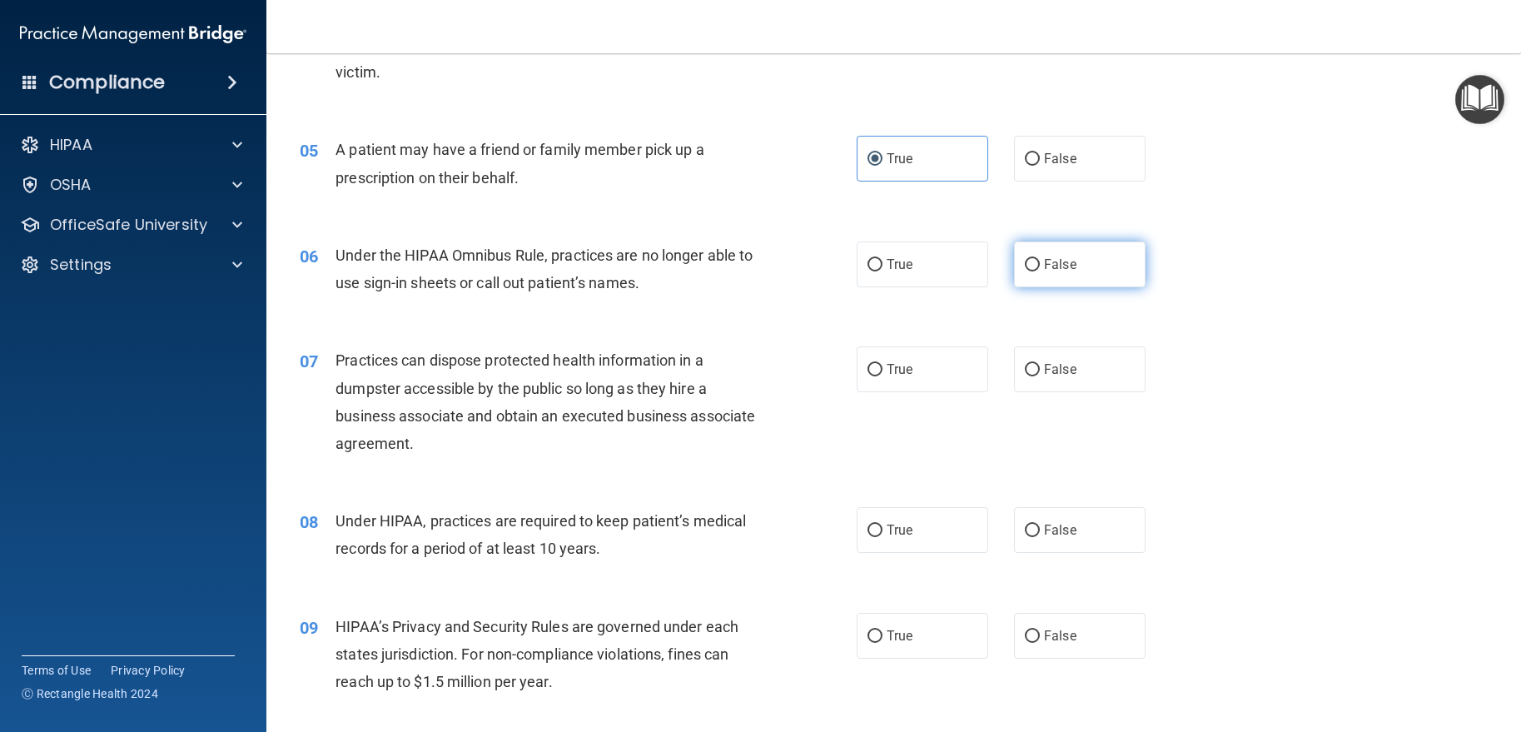
radio input "true"
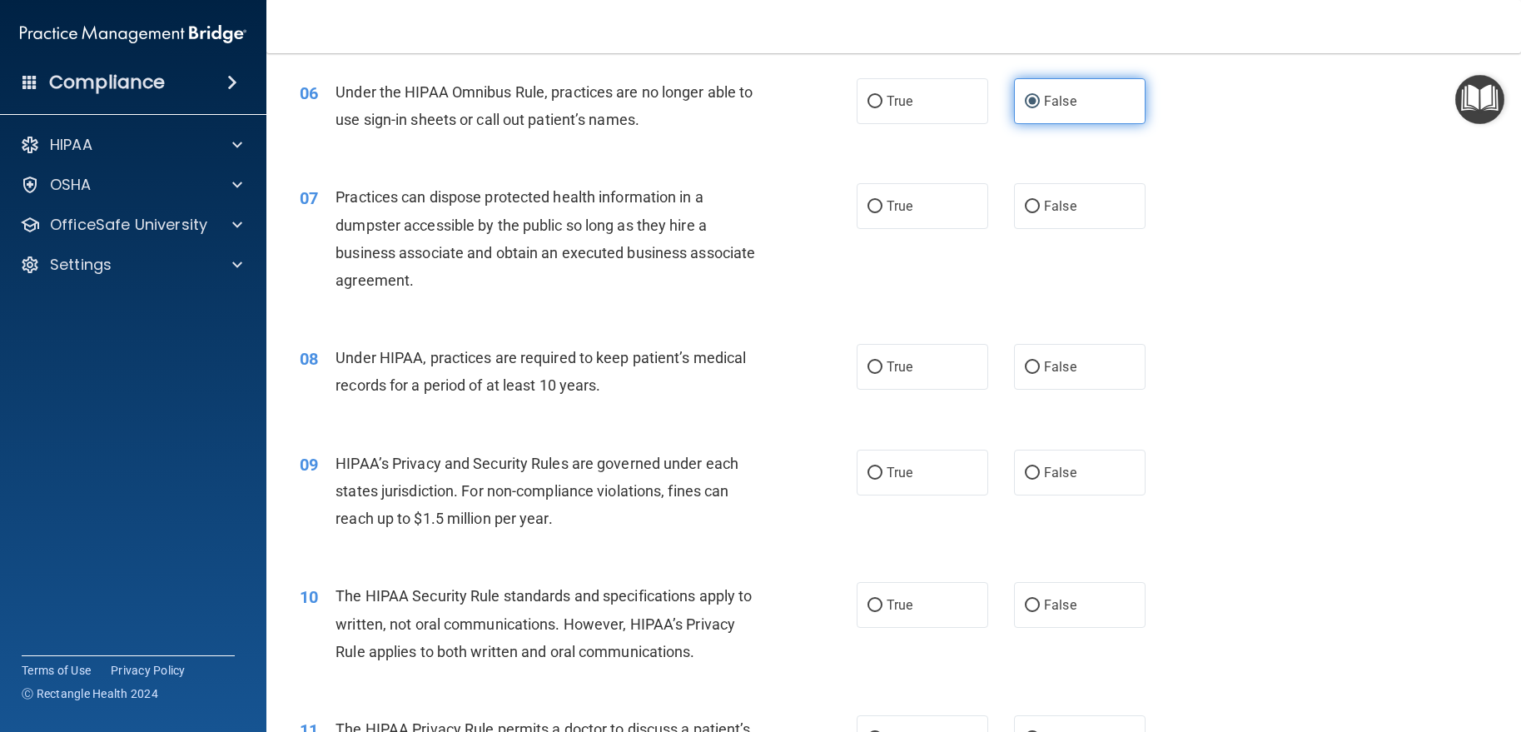
scroll to position [749, 0]
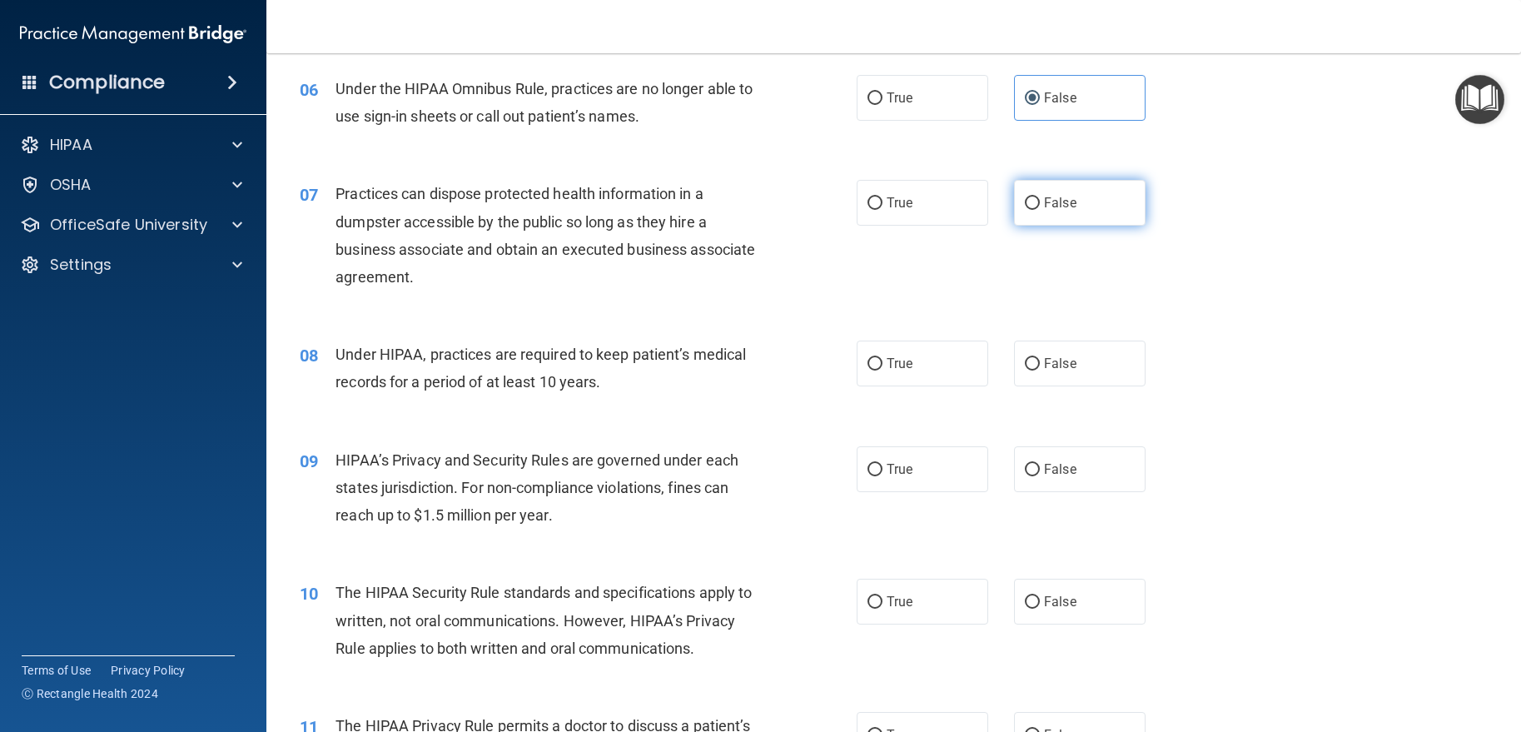
click at [1048, 226] on label "False" at bounding box center [1080, 203] width 132 height 46
click at [1040, 210] on input "False" at bounding box center [1032, 203] width 15 height 12
radio input "true"
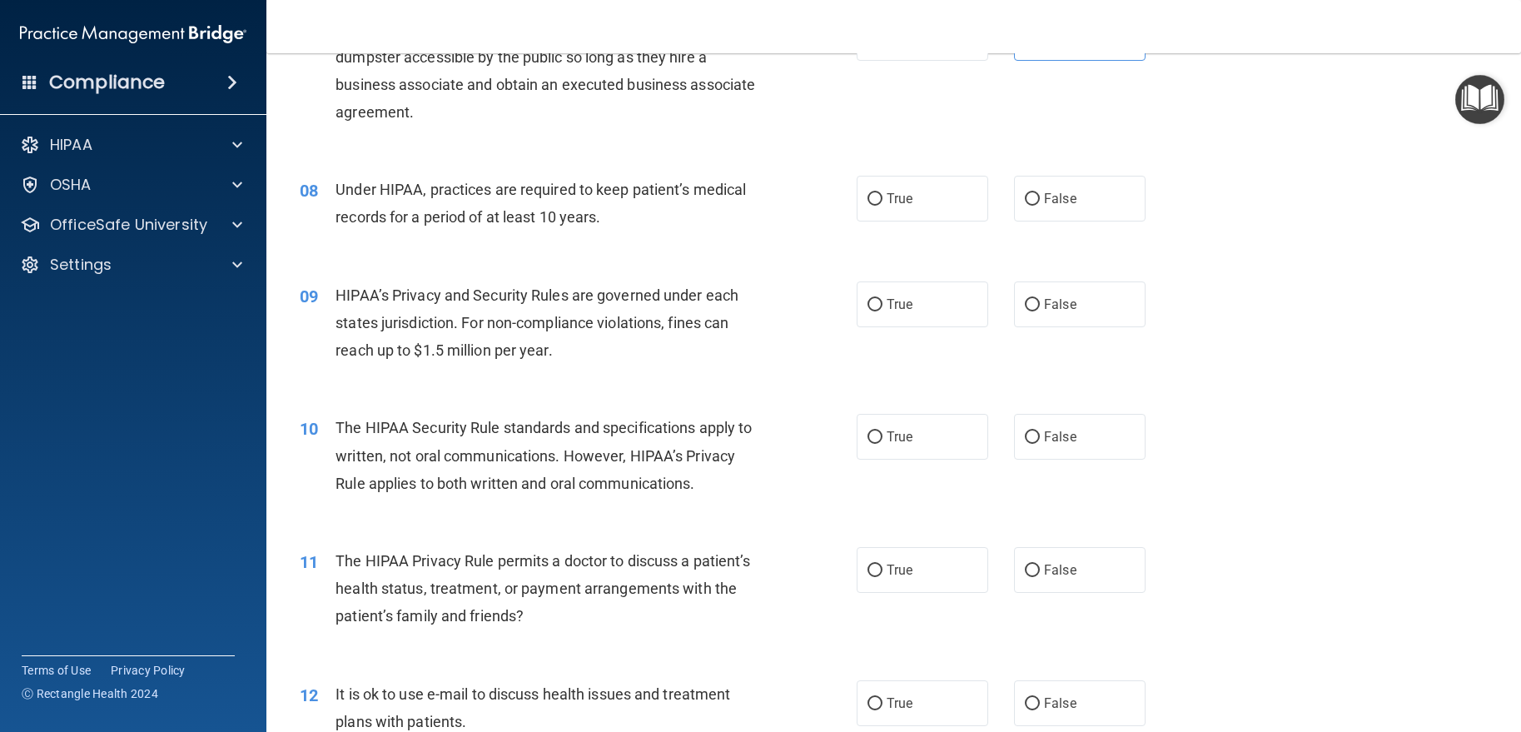
scroll to position [916, 0]
click at [897, 205] on span "True" at bounding box center [900, 197] width 26 height 16
click at [882, 204] on input "True" at bounding box center [874, 197] width 15 height 12
radio input "true"
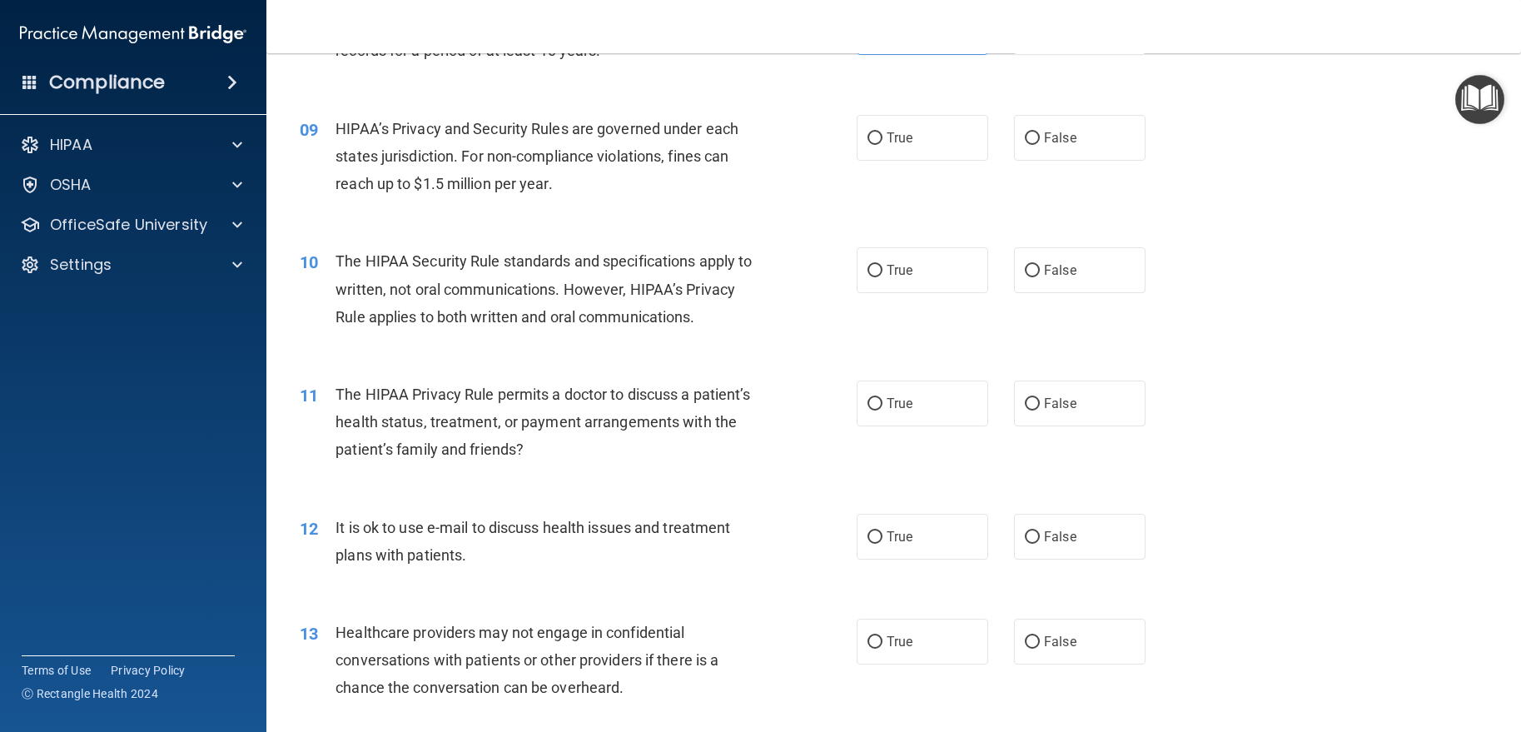
scroll to position [1082, 0]
click at [906, 144] on span "True" at bounding box center [900, 136] width 26 height 16
click at [882, 143] on input "True" at bounding box center [874, 137] width 15 height 12
radio input "true"
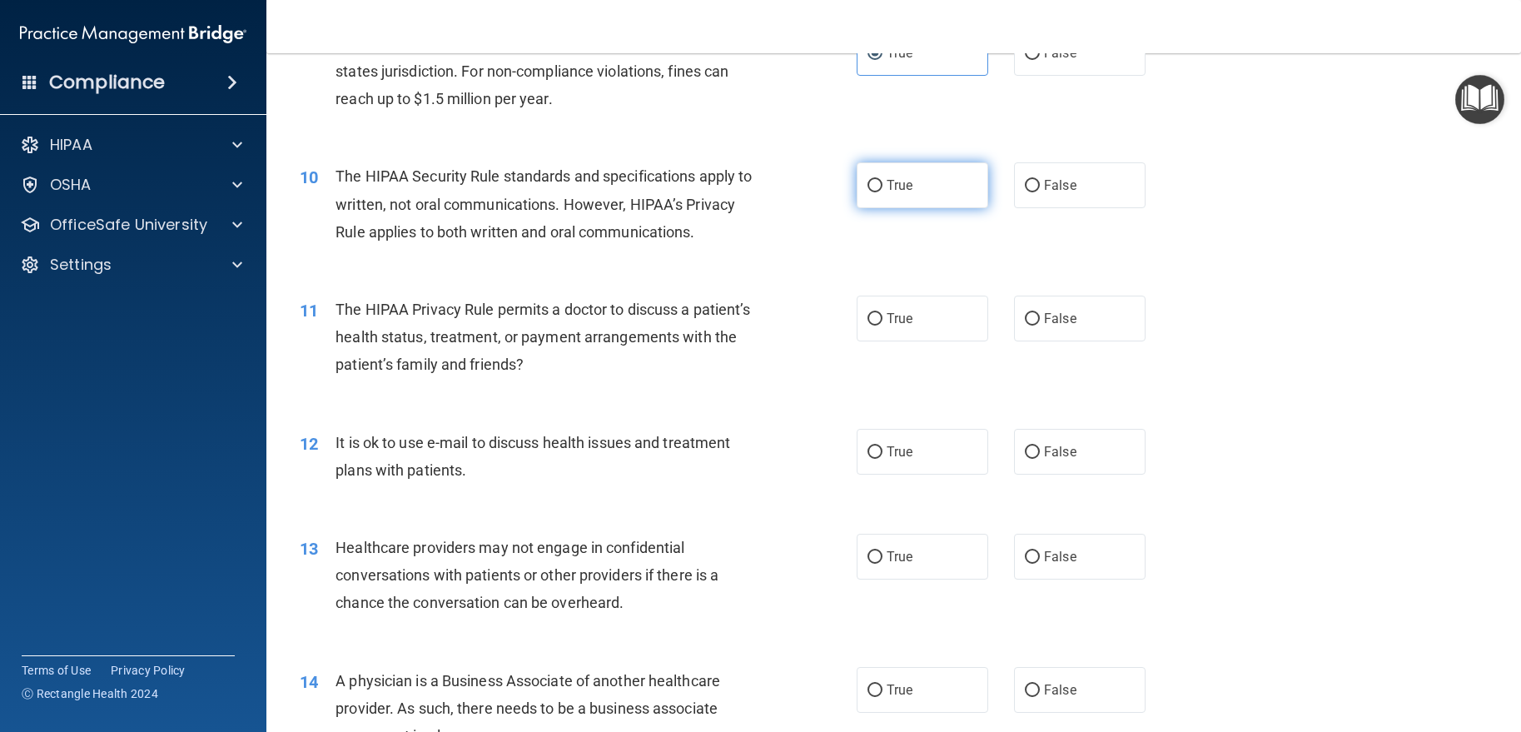
click at [885, 208] on label "True" at bounding box center [923, 185] width 132 height 46
click at [882, 192] on input "True" at bounding box center [874, 186] width 15 height 12
radio input "true"
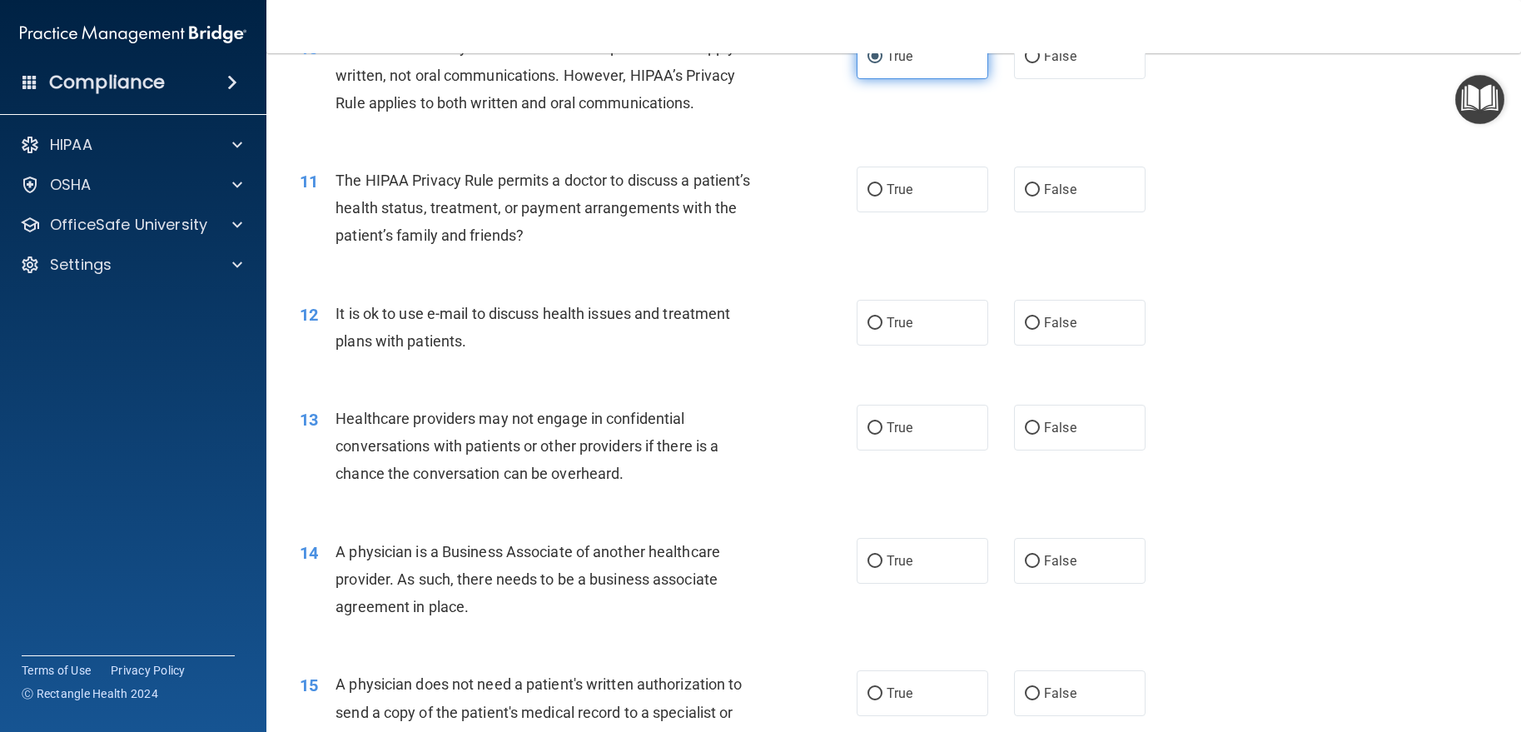
scroll to position [1332, 0]
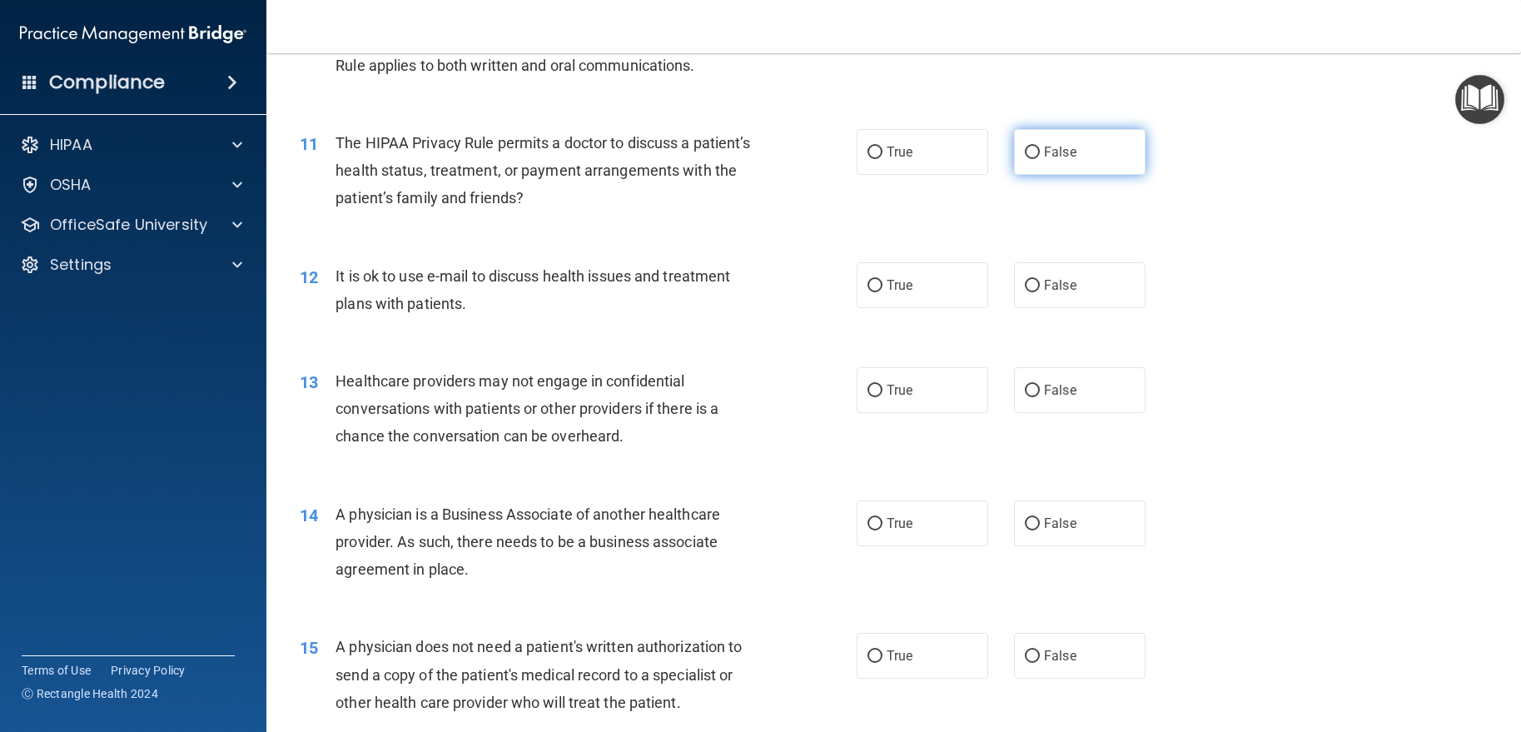
click at [1027, 159] on input "False" at bounding box center [1032, 153] width 15 height 12
radio input "true"
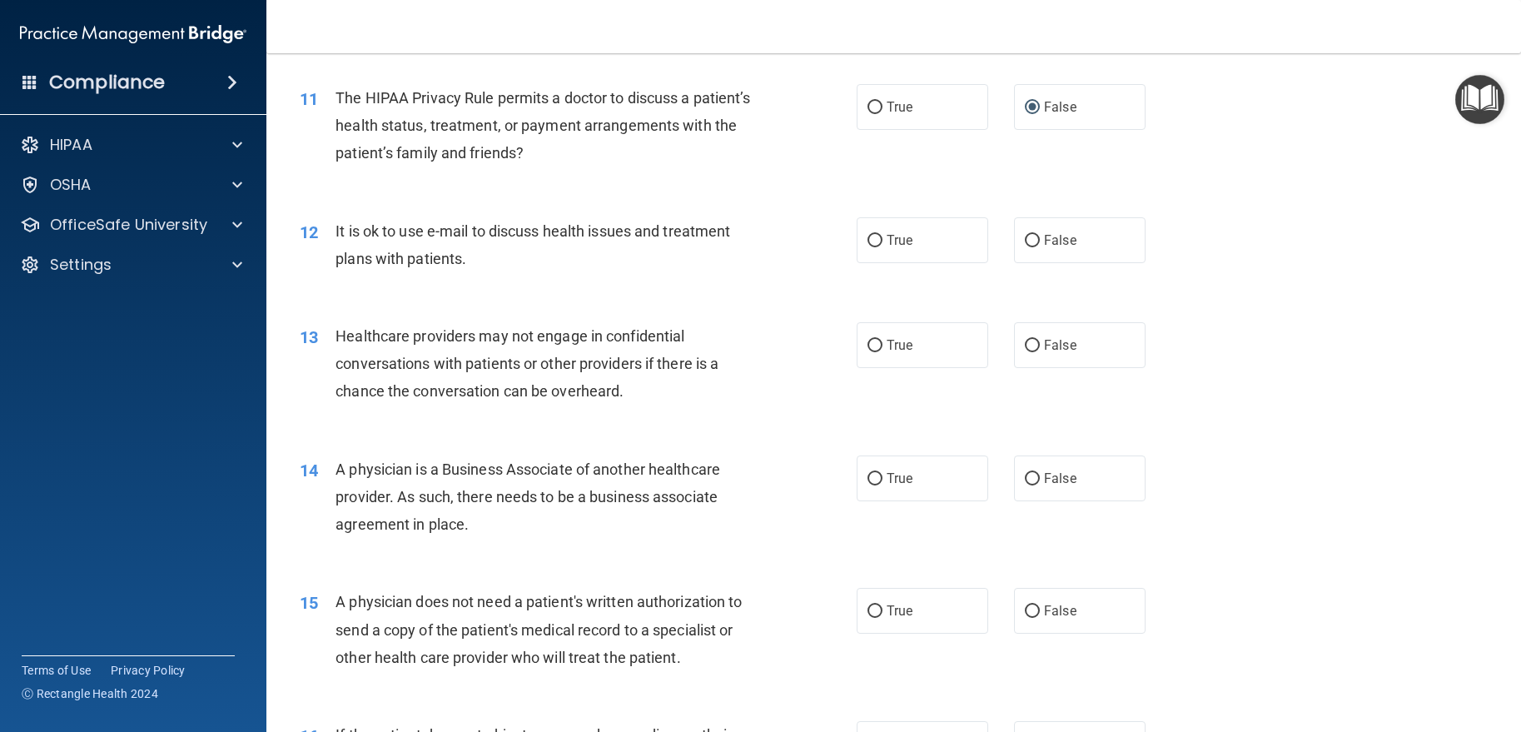
scroll to position [1415, 0]
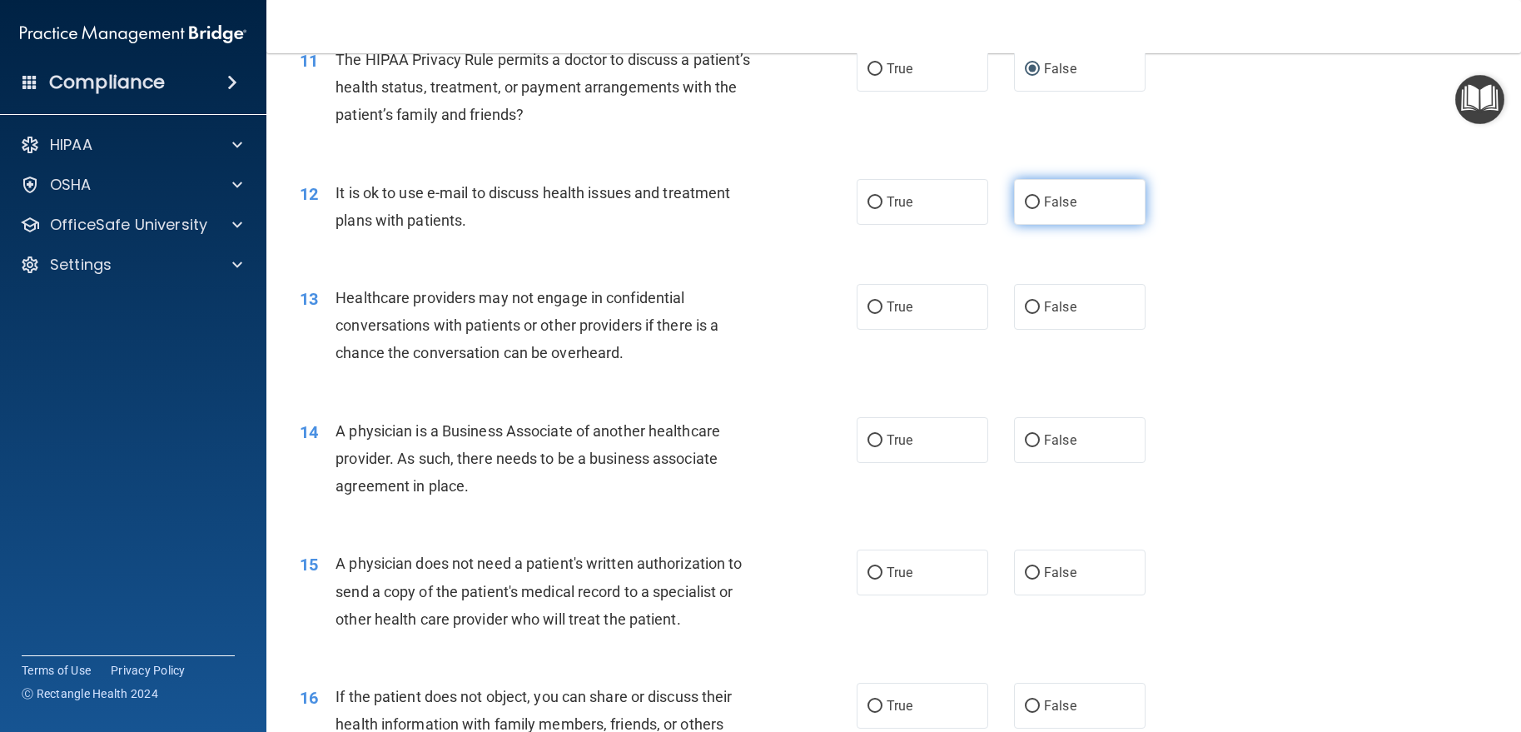
click at [1085, 225] on label "False" at bounding box center [1080, 202] width 132 height 46
click at [1040, 209] on input "False" at bounding box center [1032, 202] width 15 height 12
radio input "true"
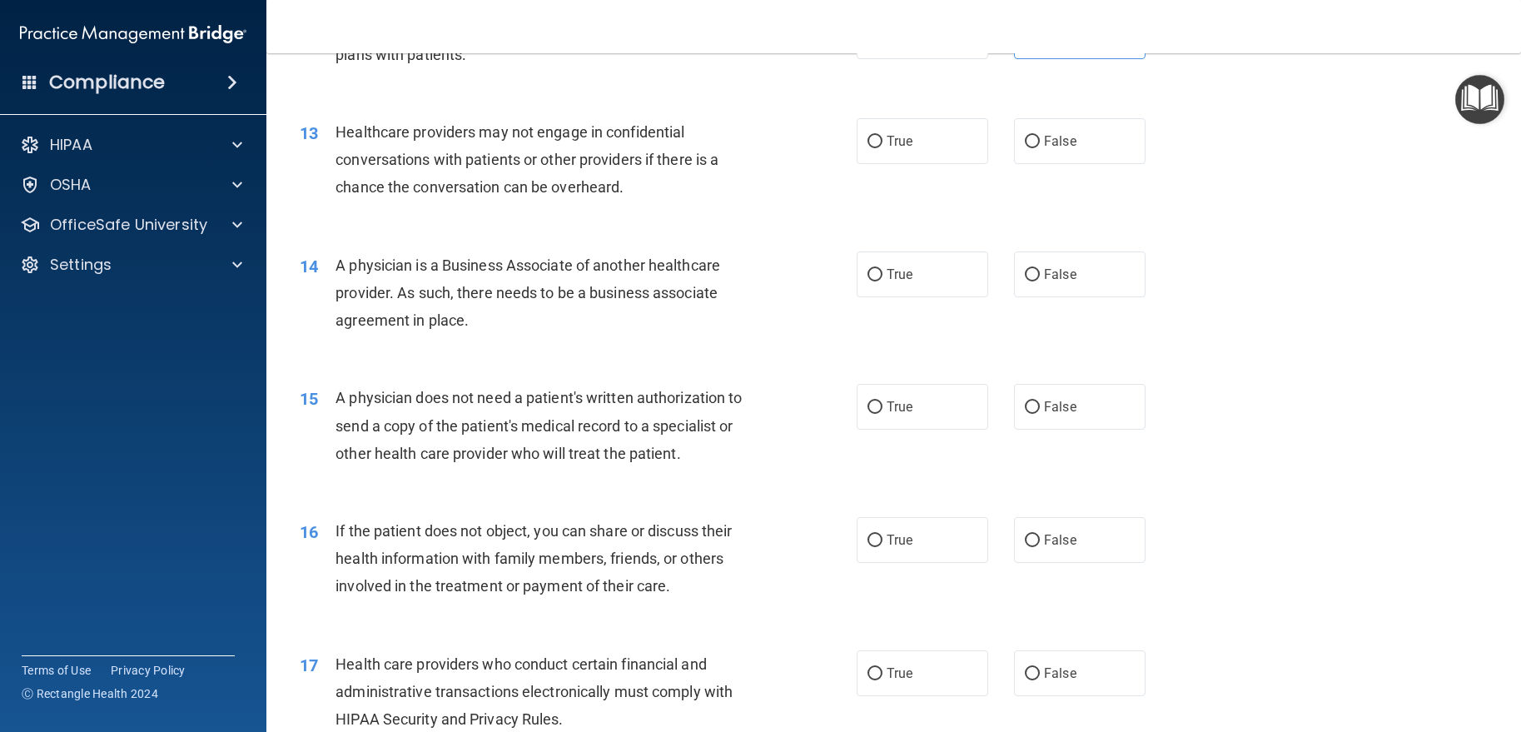
scroll to position [1582, 0]
click at [918, 163] on label "True" at bounding box center [923, 140] width 132 height 46
click at [882, 147] on input "True" at bounding box center [874, 141] width 15 height 12
radio input "true"
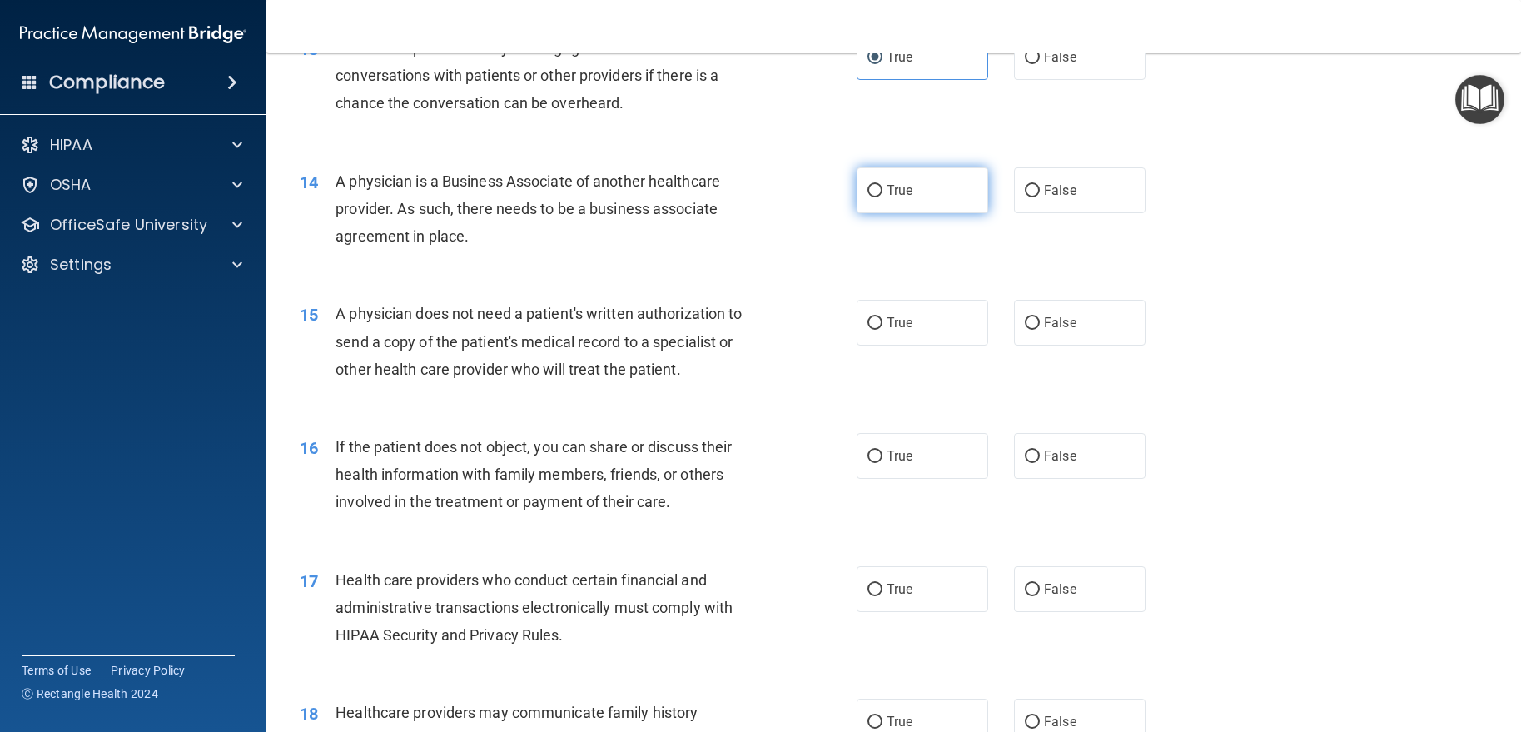
click at [877, 213] on label "True" at bounding box center [923, 190] width 132 height 46
click at [877, 197] on input "True" at bounding box center [874, 191] width 15 height 12
radio input "true"
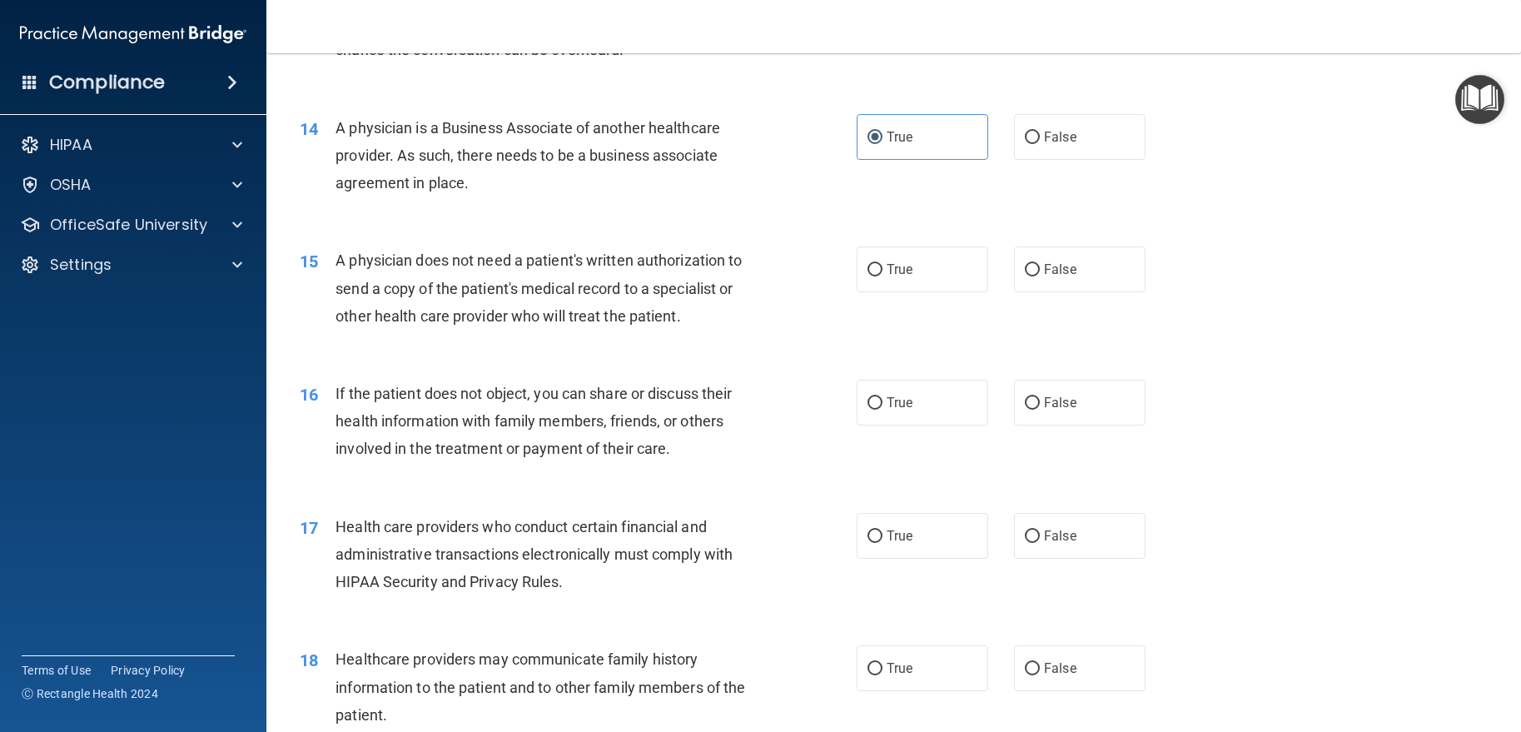
scroll to position [1748, 0]
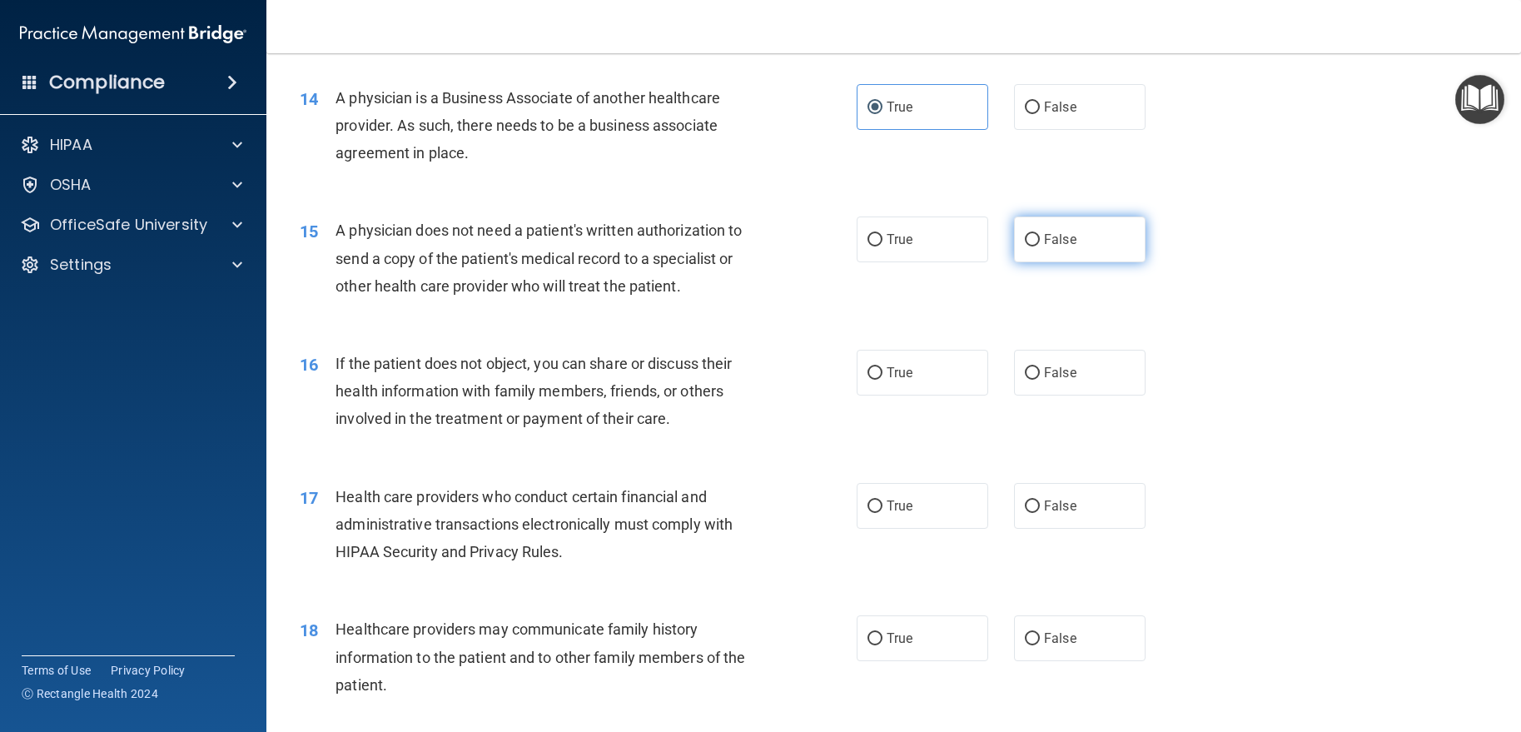
click at [1044, 247] on span "False" at bounding box center [1060, 239] width 32 height 16
click at [1038, 246] on input "False" at bounding box center [1032, 240] width 15 height 12
radio input "true"
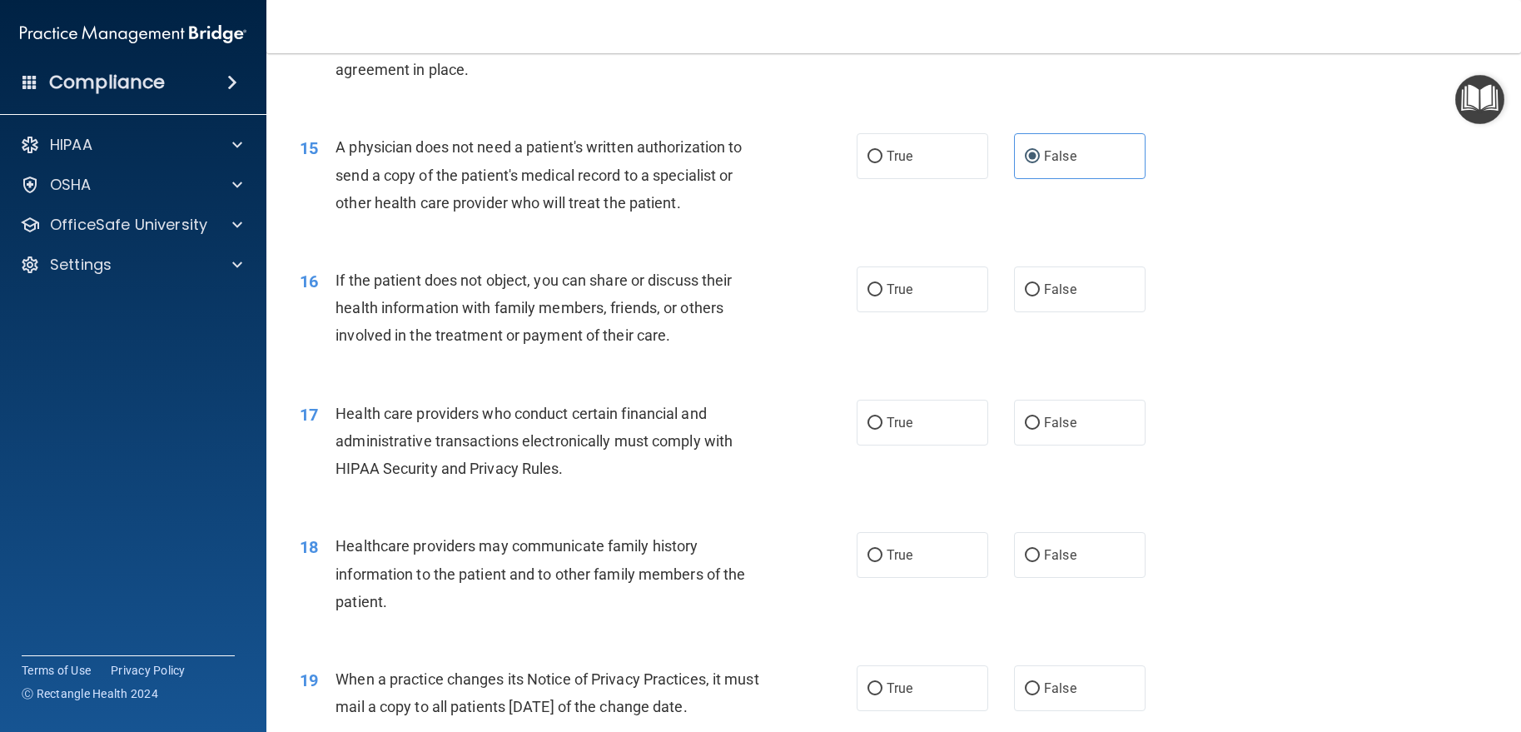
scroll to position [1915, 0]
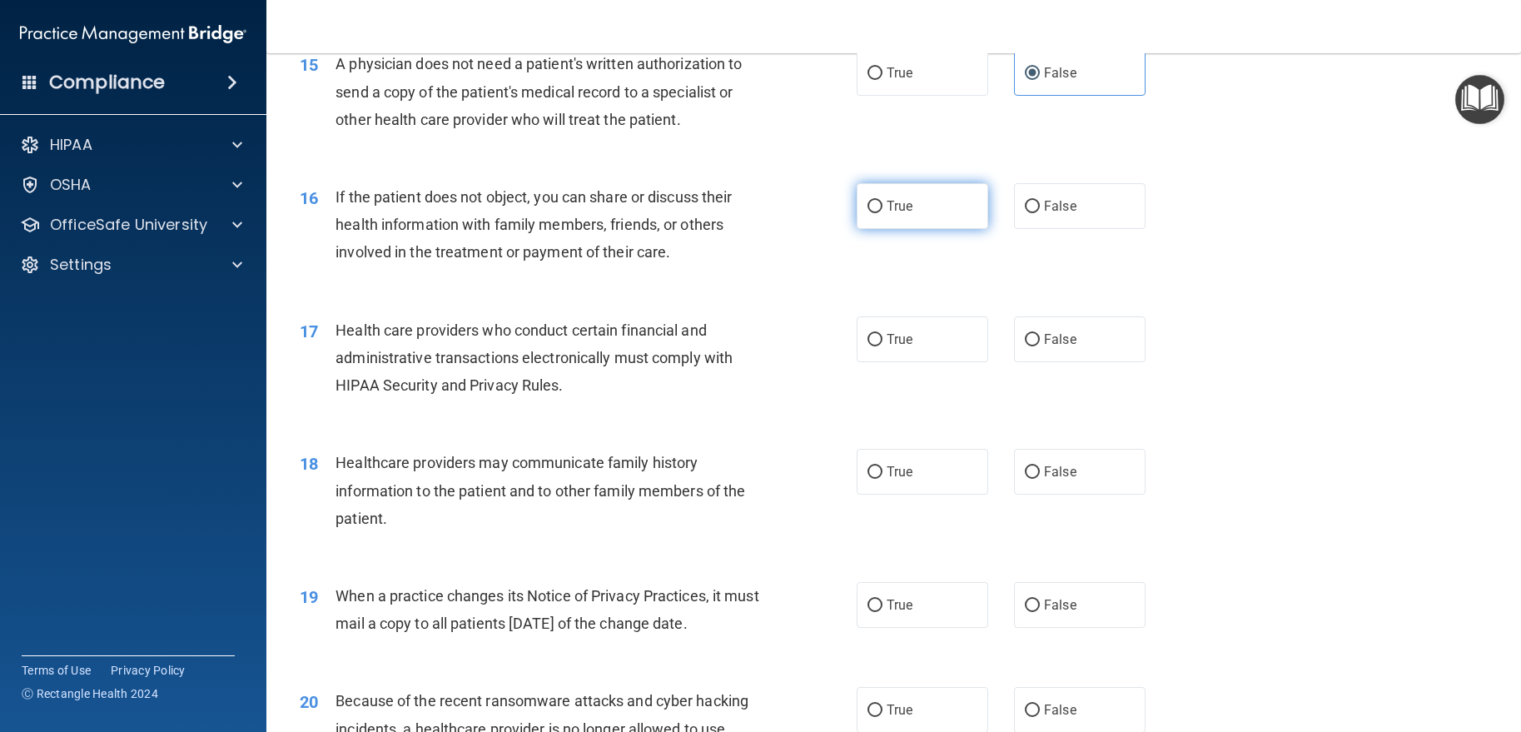
click at [868, 213] on input "True" at bounding box center [874, 207] width 15 height 12
radio input "true"
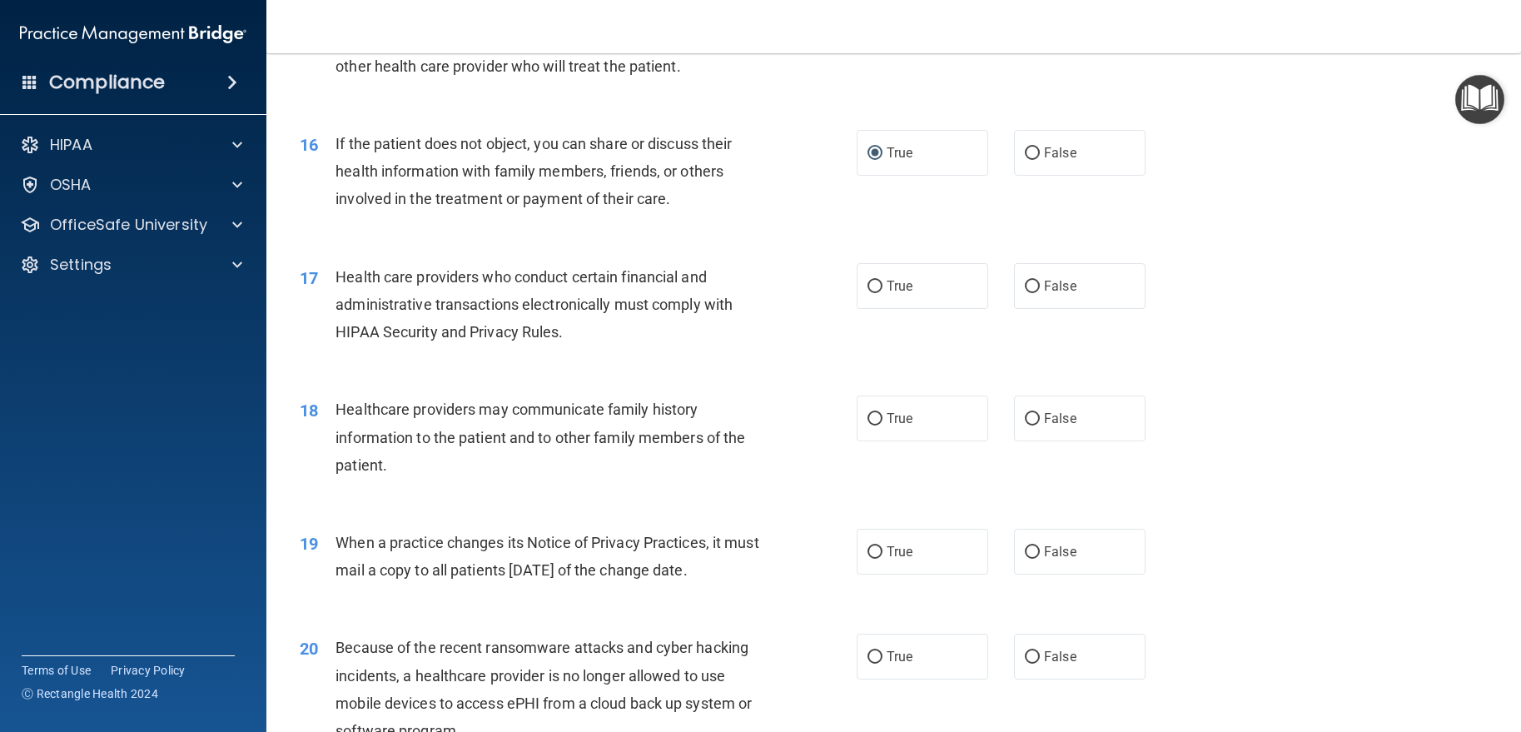
scroll to position [1998, 0]
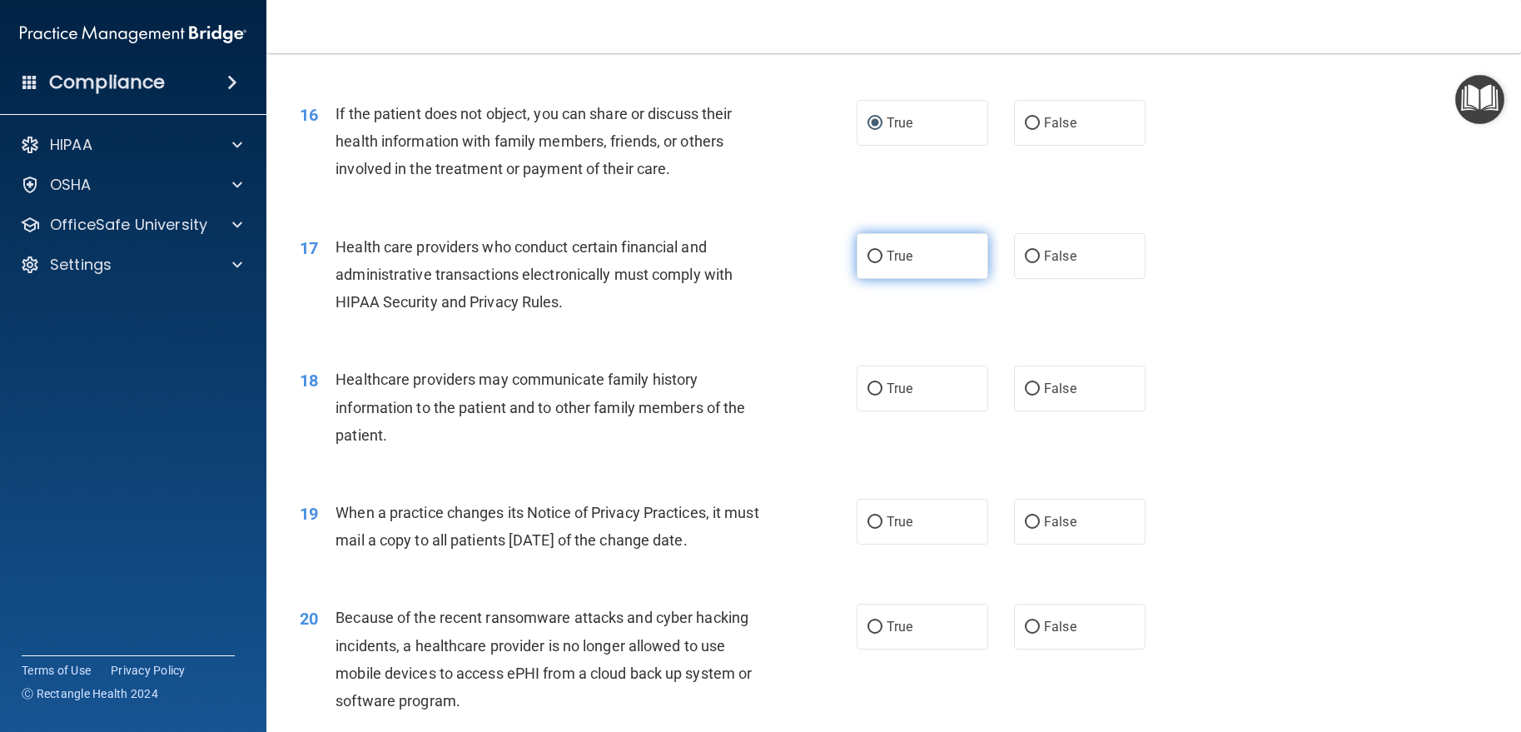
click at [867, 263] on input "True" at bounding box center [874, 257] width 15 height 12
radio input "true"
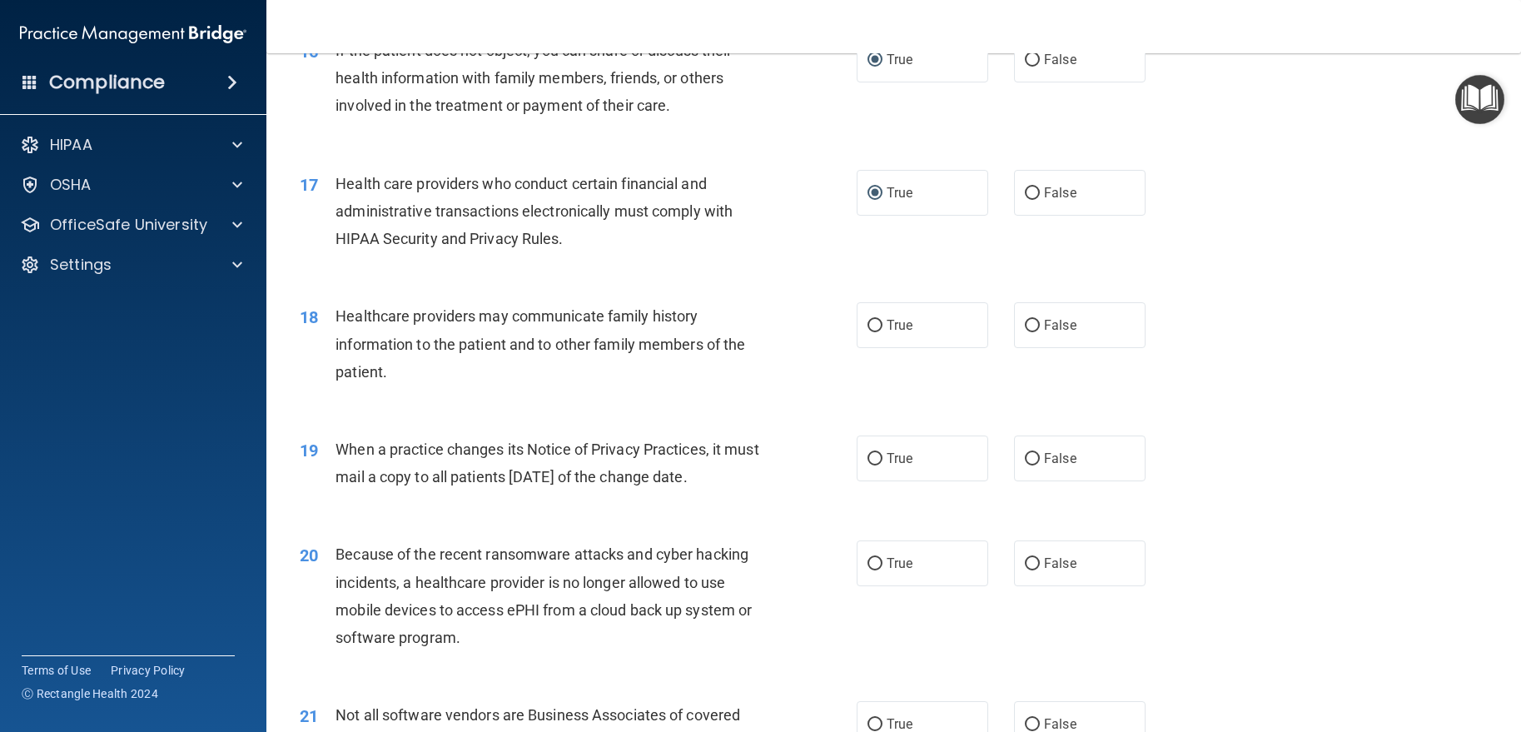
scroll to position [2164, 0]
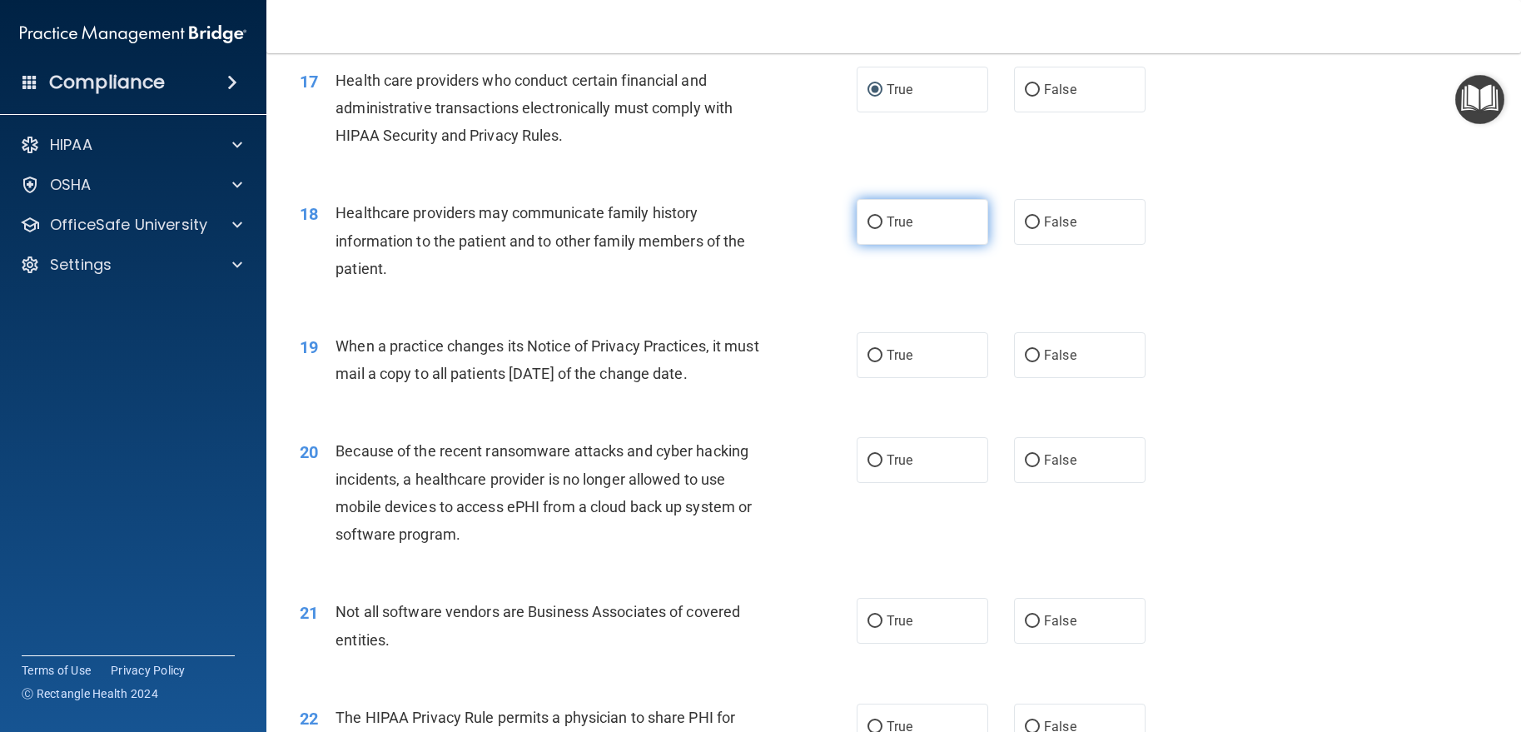
click at [961, 245] on label "True" at bounding box center [923, 222] width 132 height 46
click at [882, 229] on input "True" at bounding box center [874, 222] width 15 height 12
radio input "true"
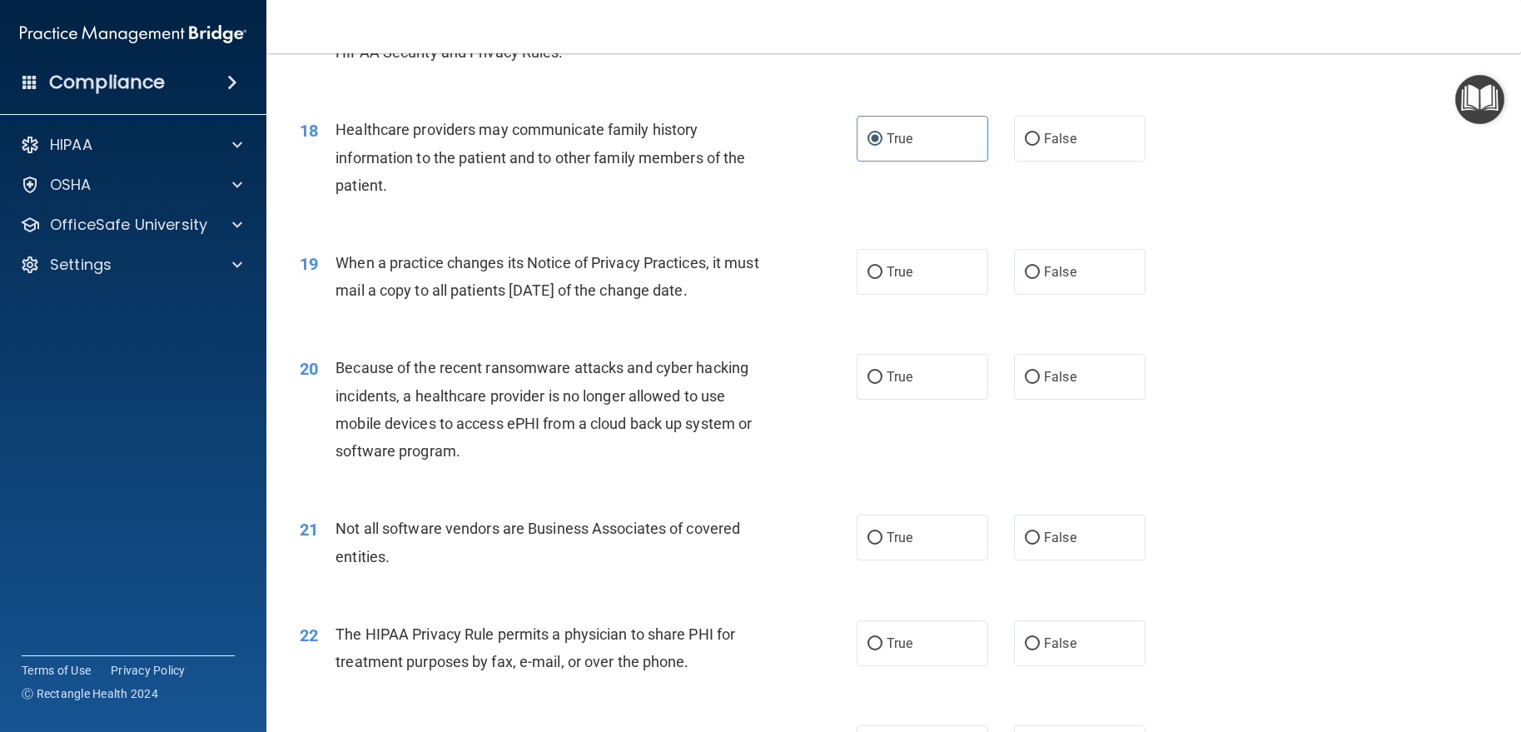
click at [849, 312] on div "19 When a practice changes its Notice of Privacy Practices, it must mail a copy…" at bounding box center [578, 280] width 607 height 63
click at [887, 280] on span "True" at bounding box center [900, 272] width 26 height 16
click at [882, 279] on input "True" at bounding box center [874, 272] width 15 height 12
radio input "true"
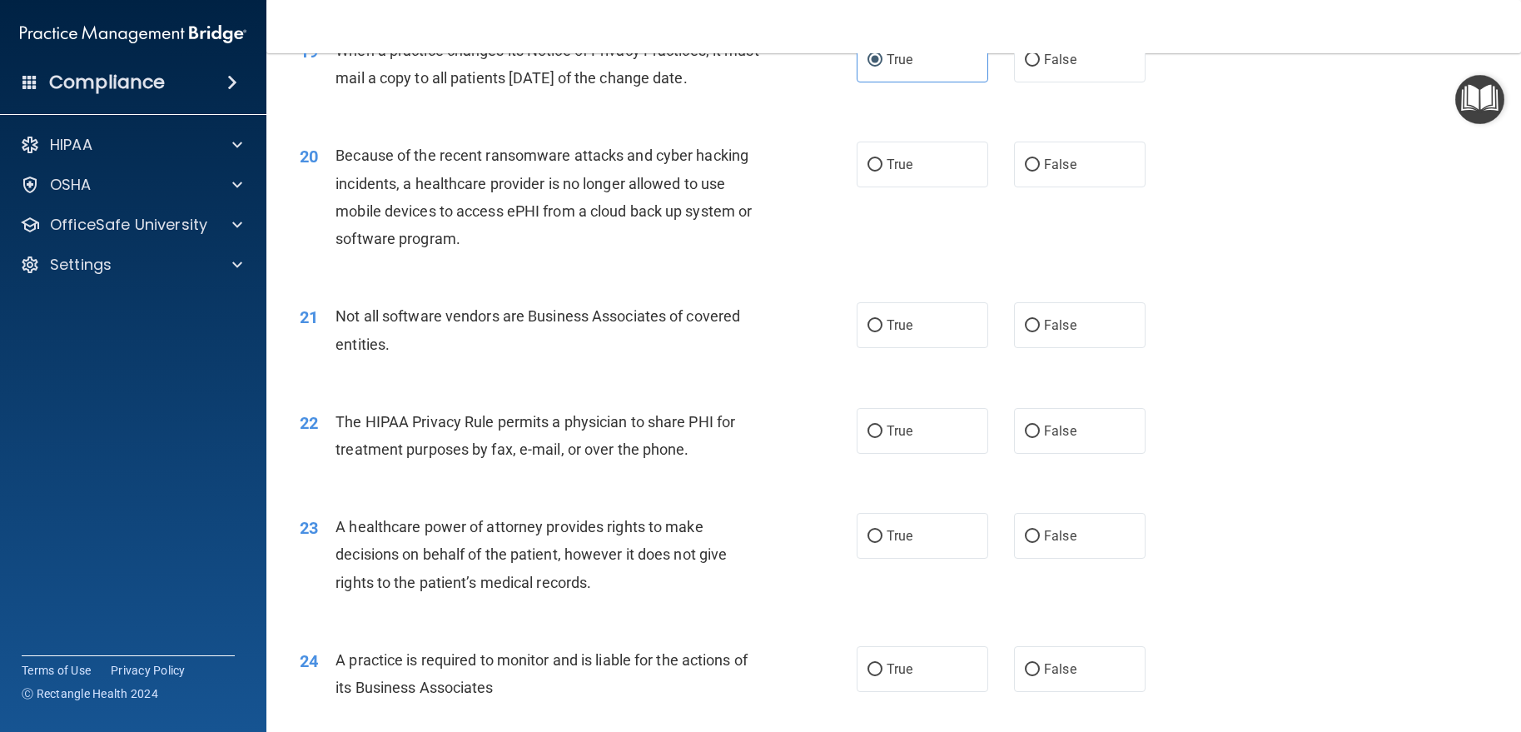
scroll to position [2497, 0]
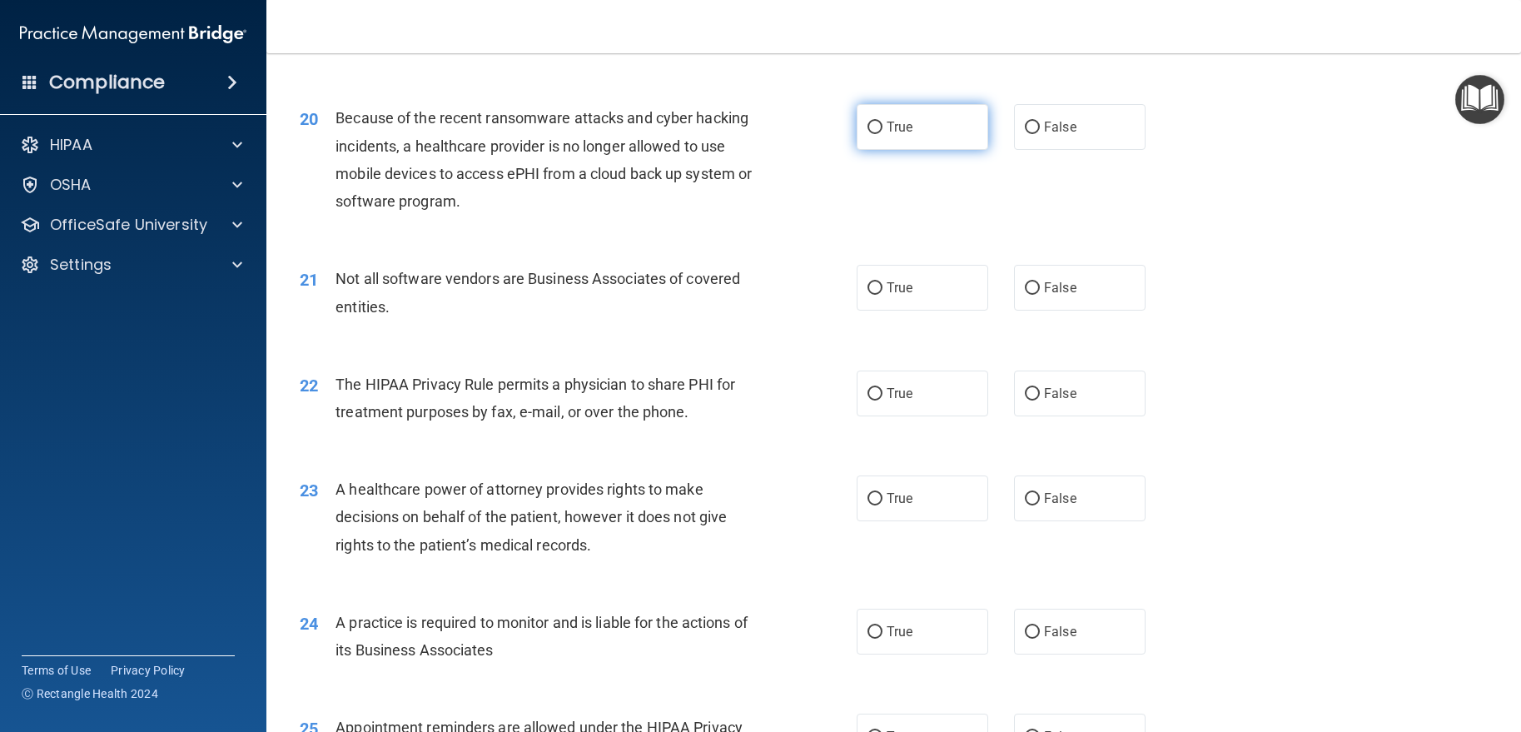
click at [932, 150] on label "True" at bounding box center [923, 127] width 132 height 46
click at [882, 134] on input "True" at bounding box center [874, 128] width 15 height 12
radio input "true"
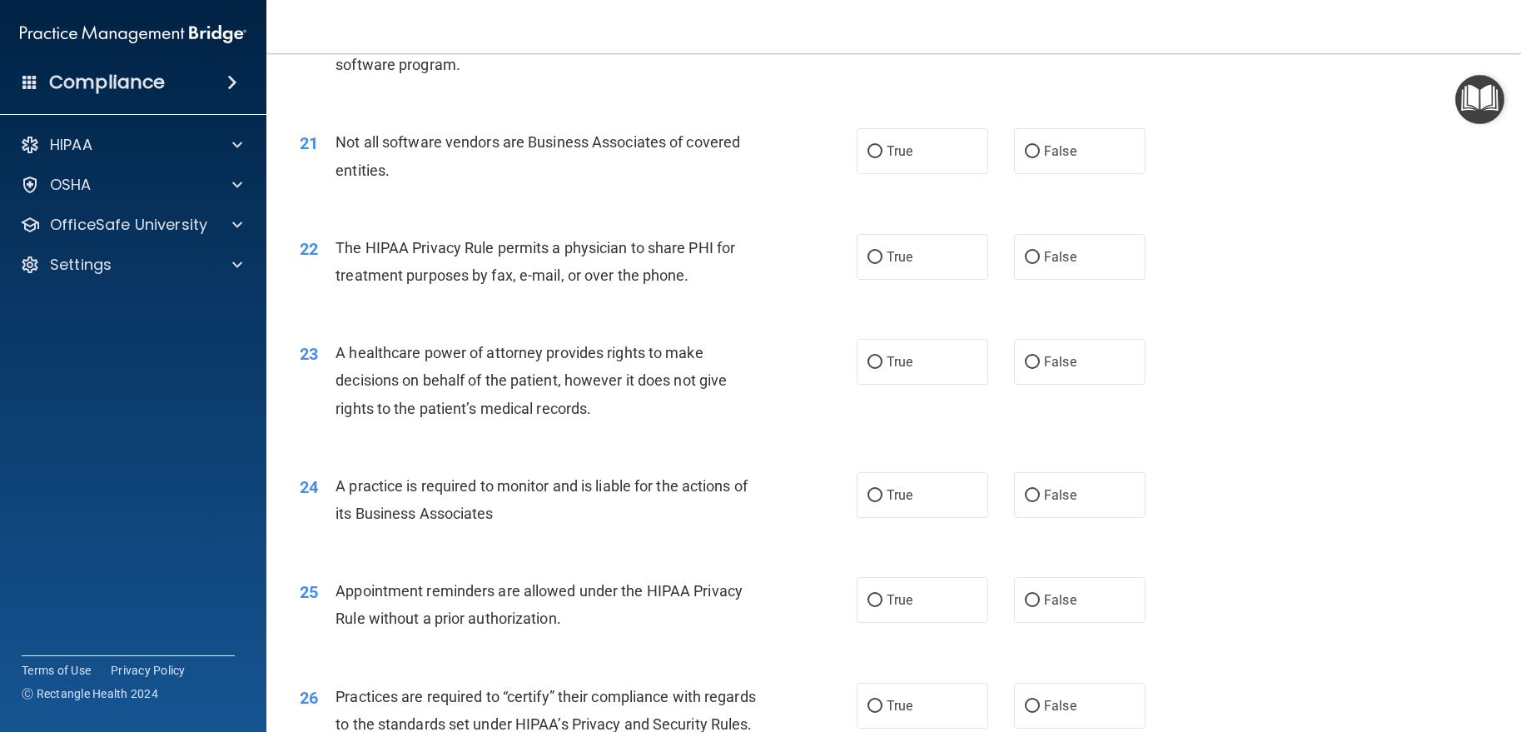
scroll to position [2664, 0]
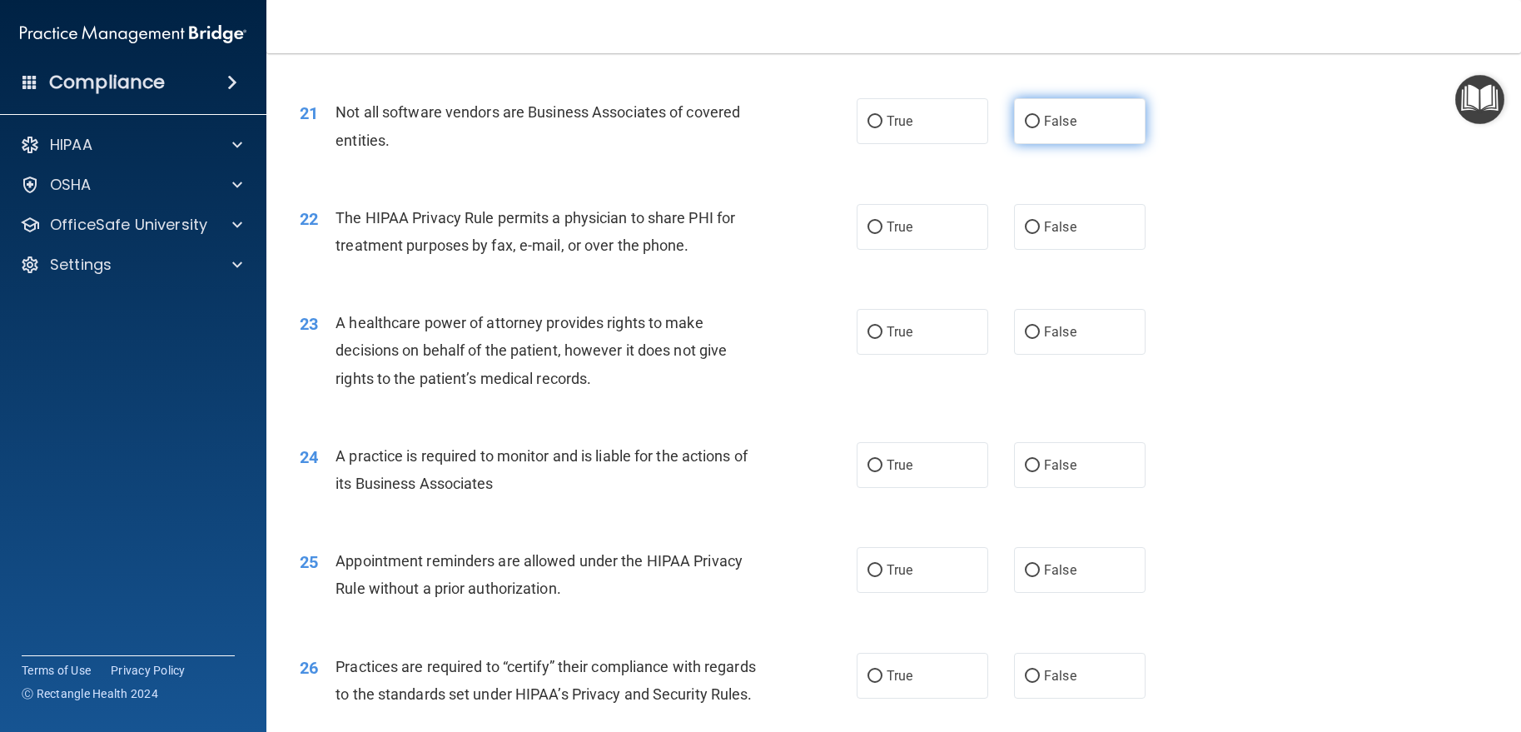
click at [1049, 129] on span "False" at bounding box center [1060, 121] width 32 height 16
click at [1040, 128] on input "False" at bounding box center [1032, 122] width 15 height 12
radio input "true"
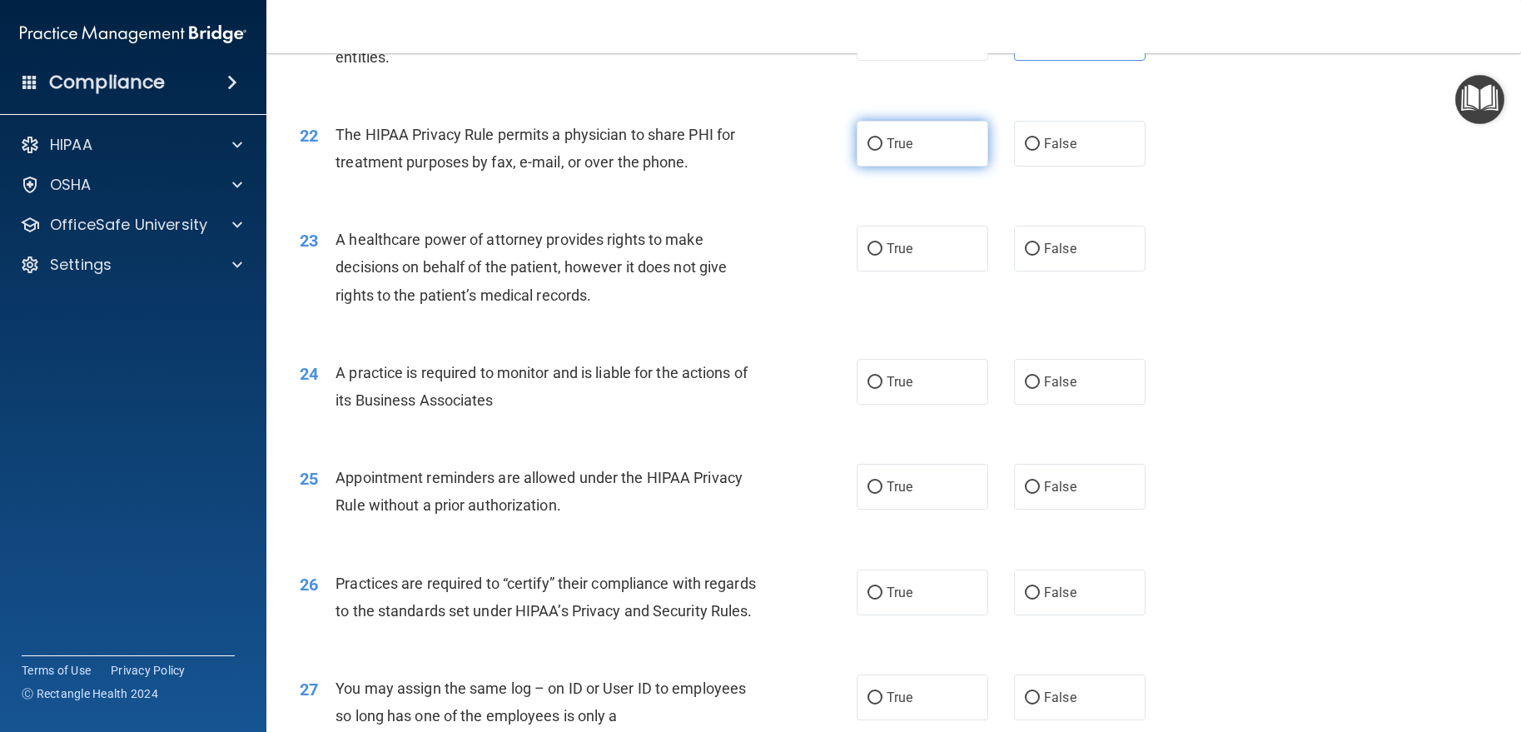
click at [910, 166] on label "True" at bounding box center [923, 144] width 132 height 46
click at [882, 151] on input "True" at bounding box center [874, 144] width 15 height 12
radio input "true"
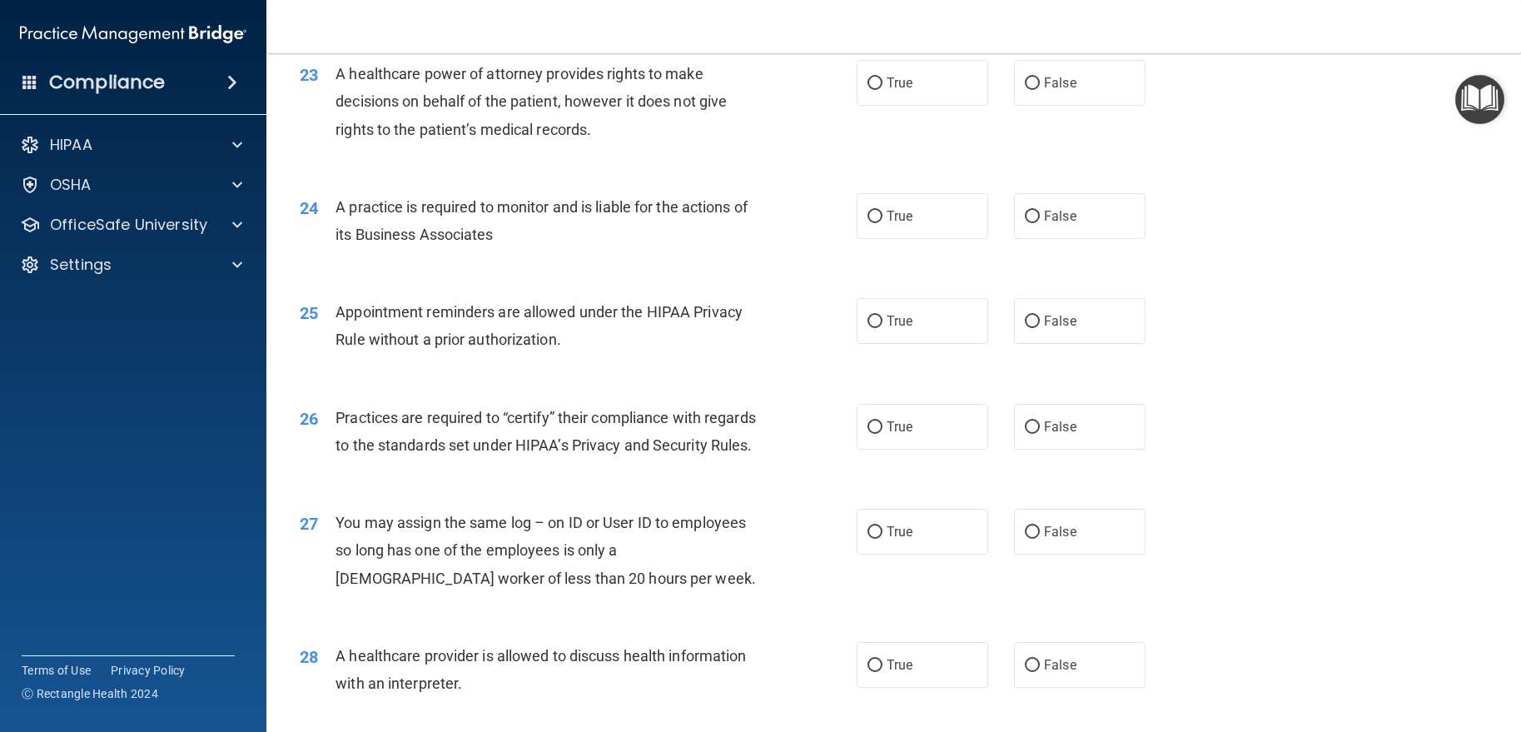
scroll to position [2914, 0]
click at [888, 90] on span "True" at bounding box center [900, 82] width 26 height 16
click at [882, 89] on input "True" at bounding box center [874, 83] width 15 height 12
radio input "true"
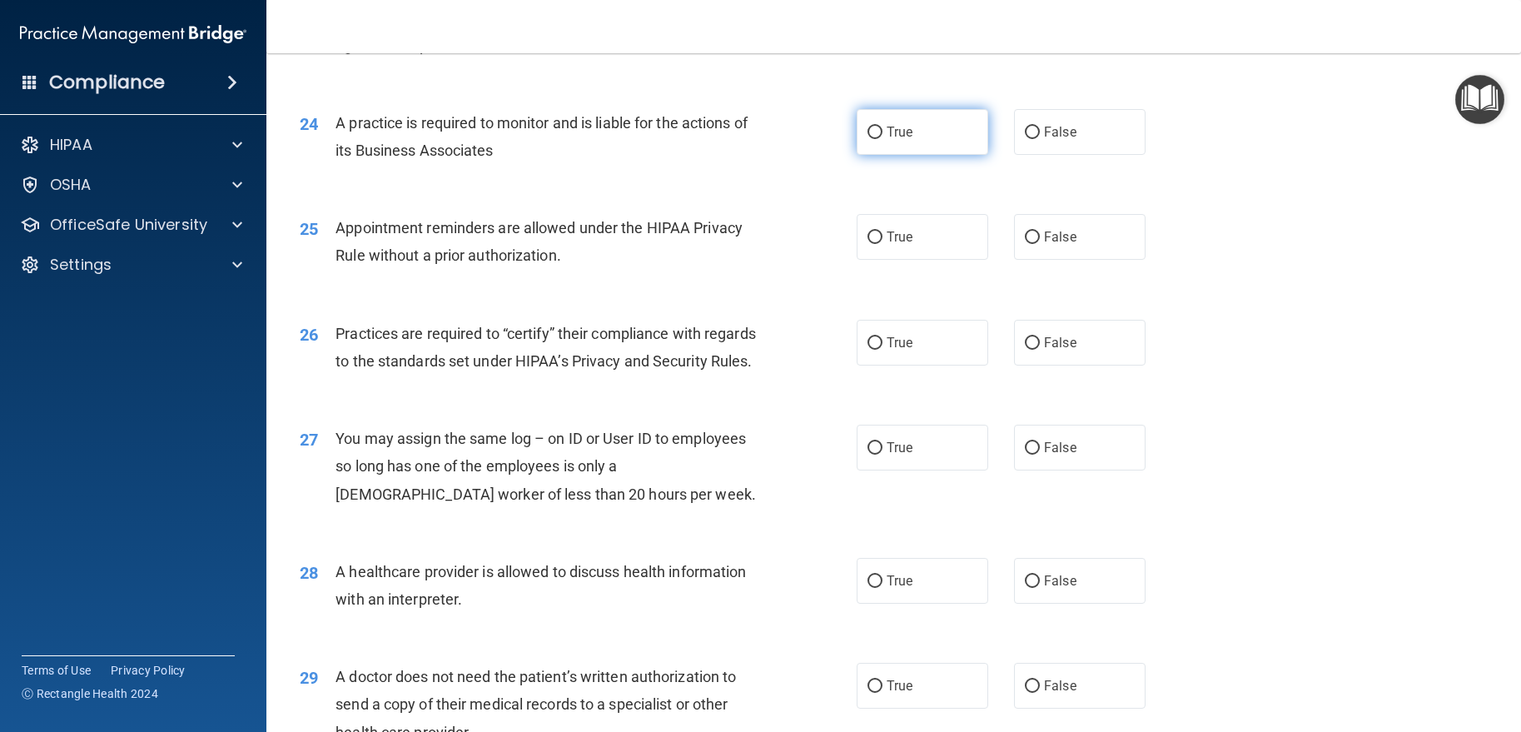
click at [860, 155] on label "True" at bounding box center [923, 132] width 132 height 46
click at [867, 139] on input "True" at bounding box center [874, 133] width 15 height 12
radio input "true"
click at [1033, 155] on label "False" at bounding box center [1080, 132] width 132 height 46
click at [1033, 139] on input "False" at bounding box center [1032, 133] width 15 height 12
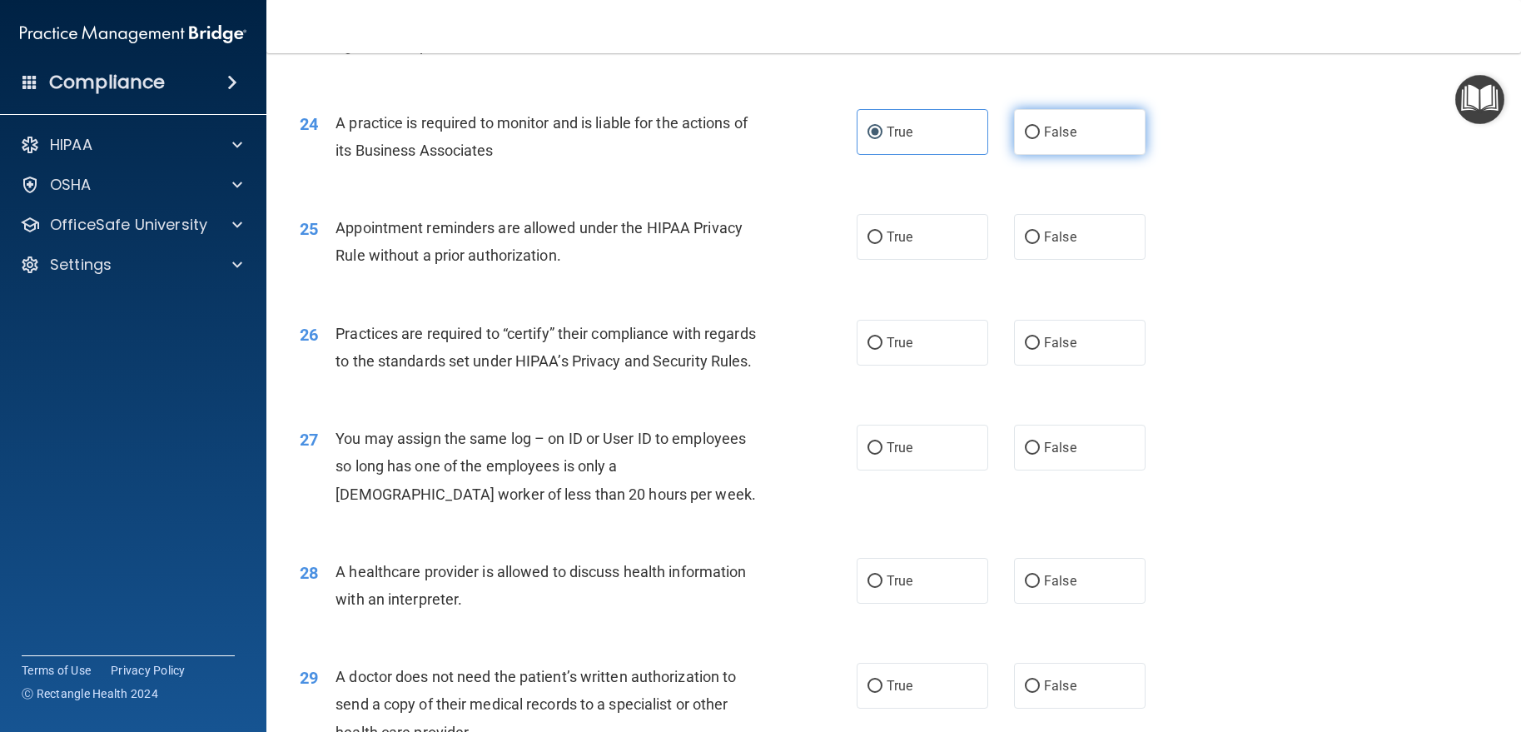
radio input "true"
radio input "false"
click at [1025, 244] on input "False" at bounding box center [1032, 237] width 15 height 12
radio input "true"
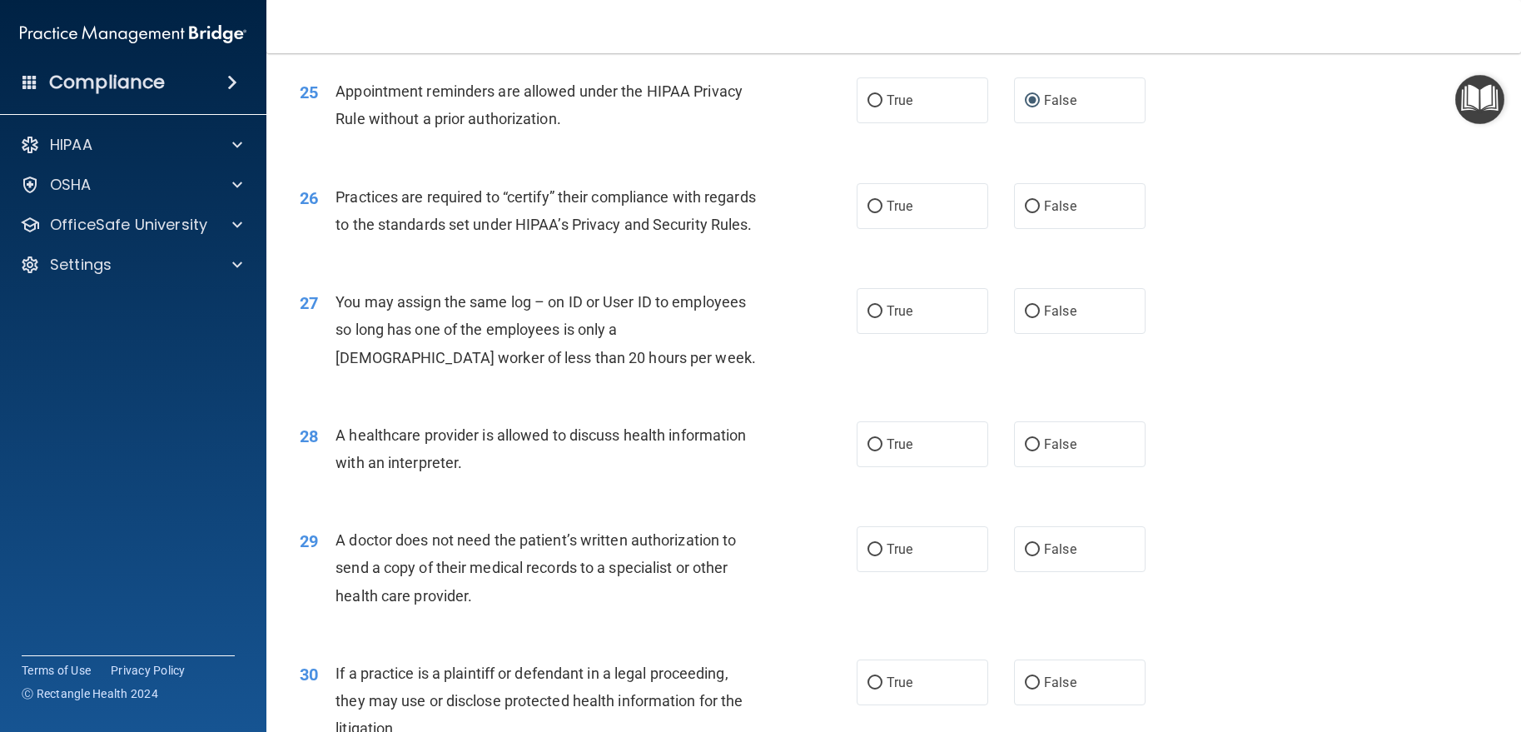
scroll to position [3163, 0]
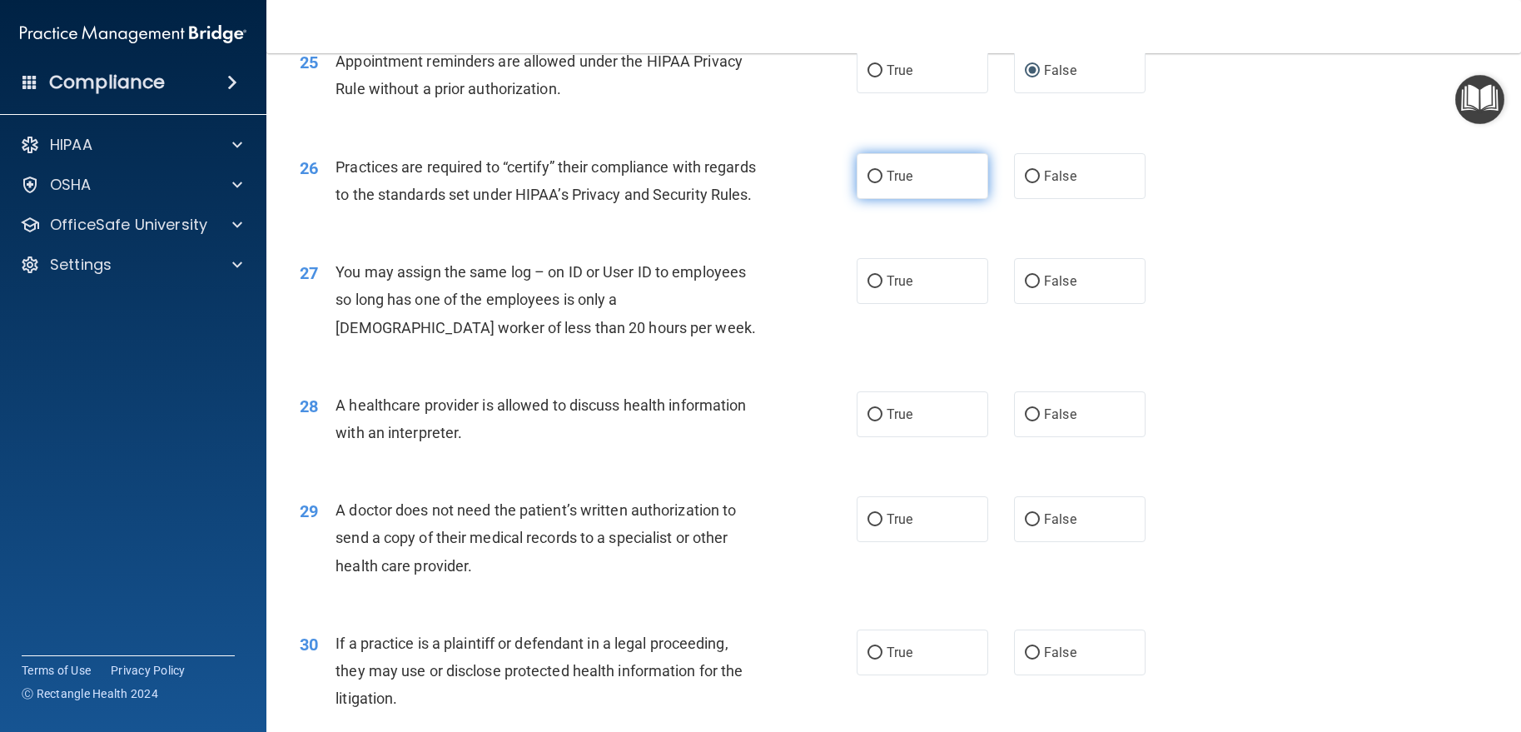
click at [913, 199] on label "True" at bounding box center [923, 176] width 132 height 46
click at [882, 183] on input "True" at bounding box center [874, 177] width 15 height 12
radio input "true"
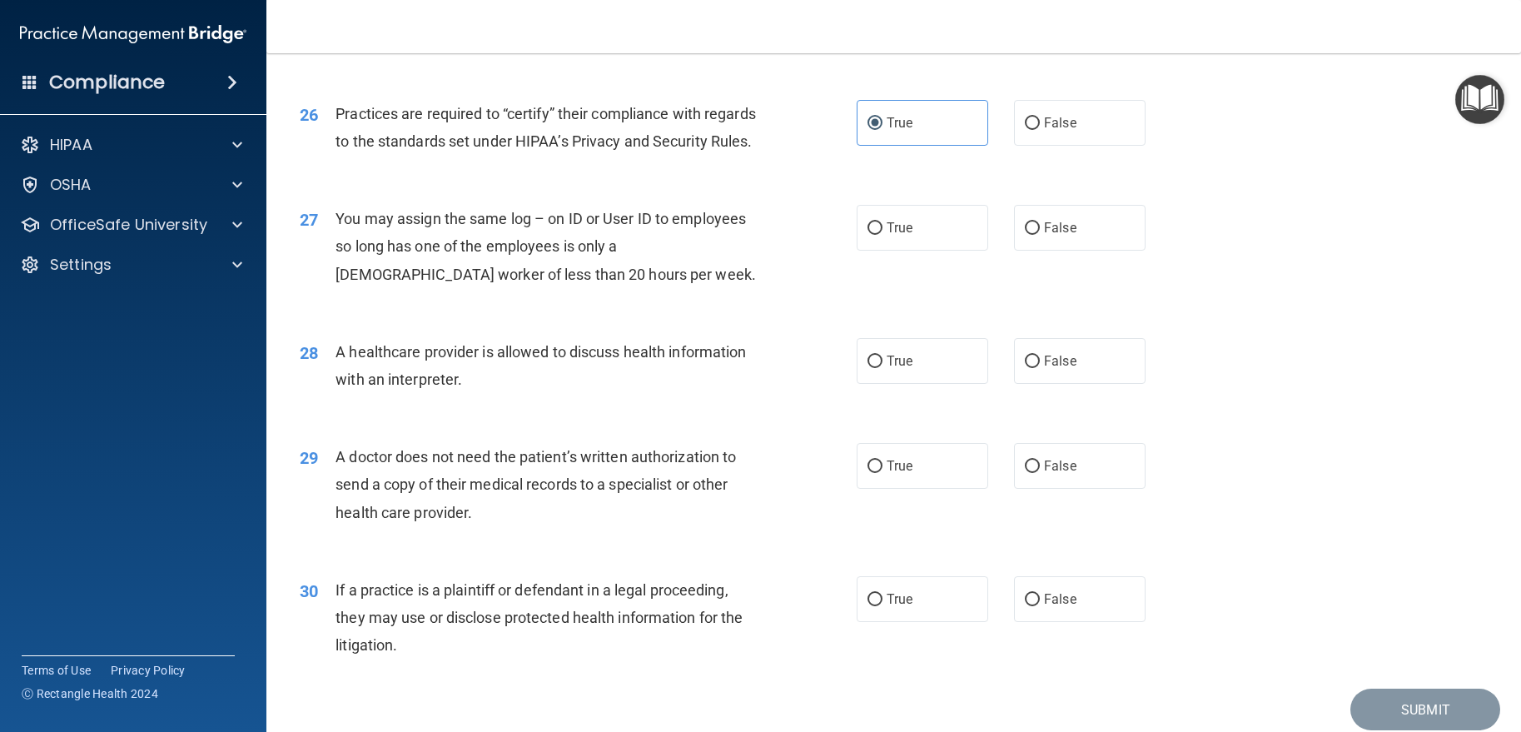
scroll to position [3247, 0]
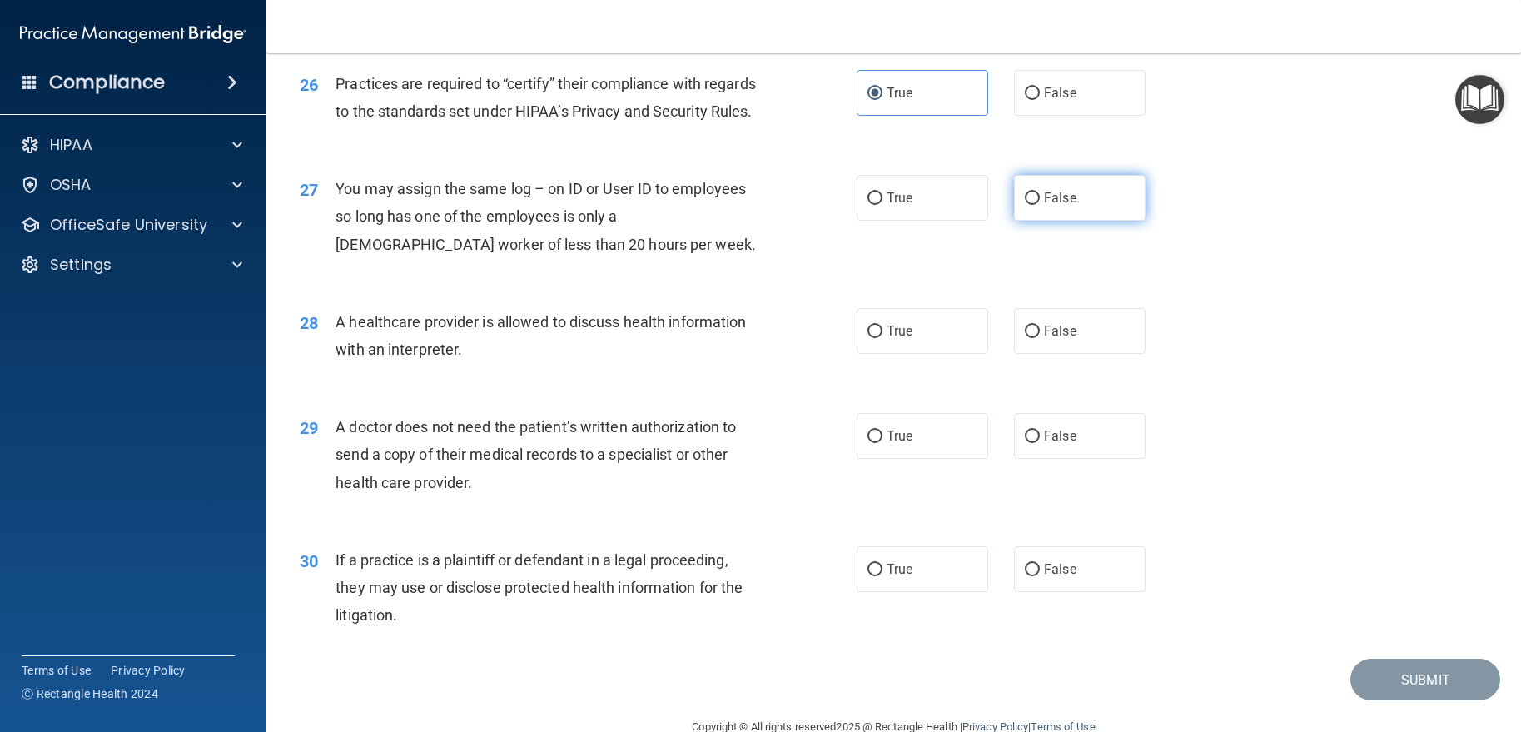
click at [1062, 221] on label "False" at bounding box center [1080, 198] width 132 height 46
click at [1040, 205] on input "False" at bounding box center [1032, 198] width 15 height 12
radio input "true"
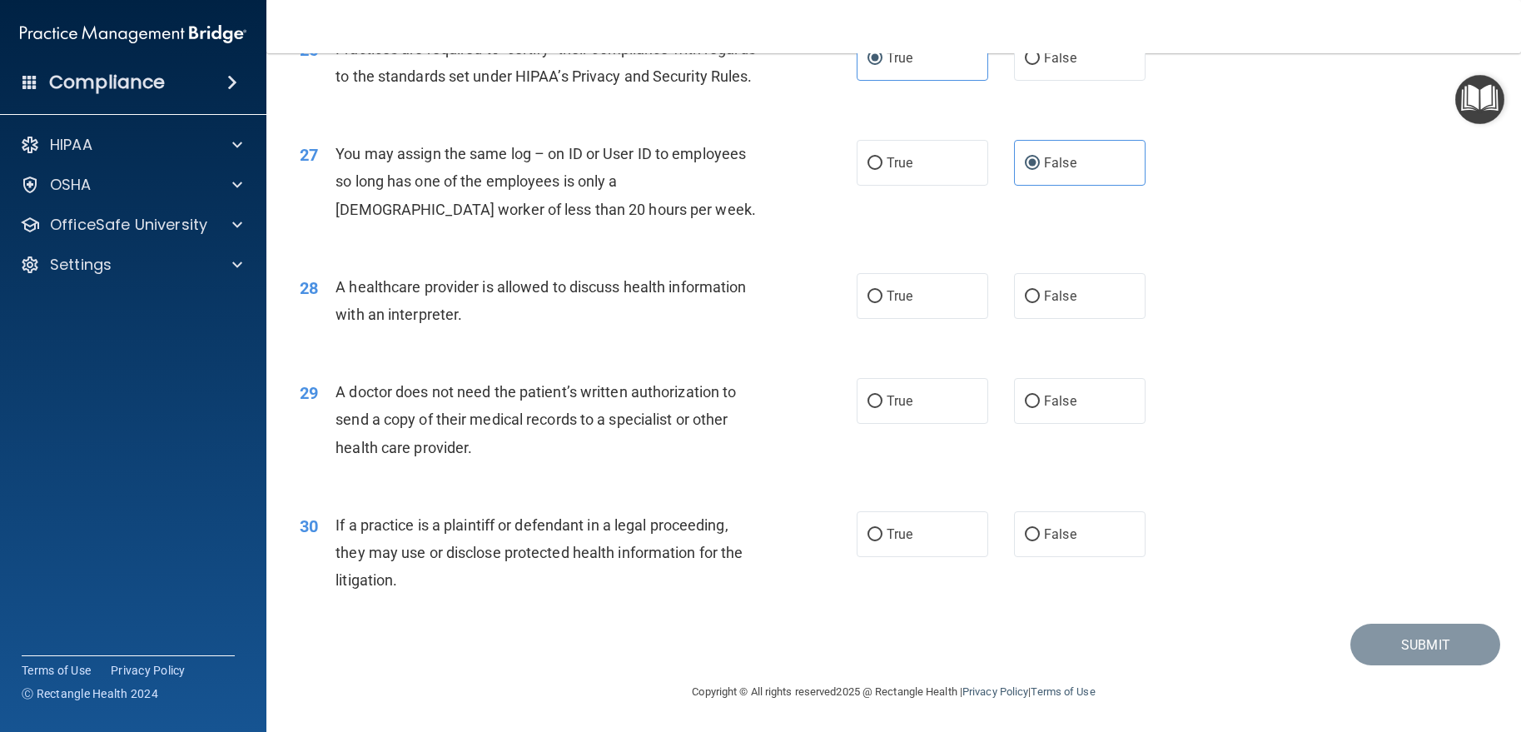
scroll to position [3392, 0]
click at [864, 282] on label "True" at bounding box center [923, 296] width 132 height 46
click at [867, 291] on input "True" at bounding box center [874, 297] width 15 height 12
radio input "true"
click at [867, 392] on label "True" at bounding box center [923, 401] width 132 height 46
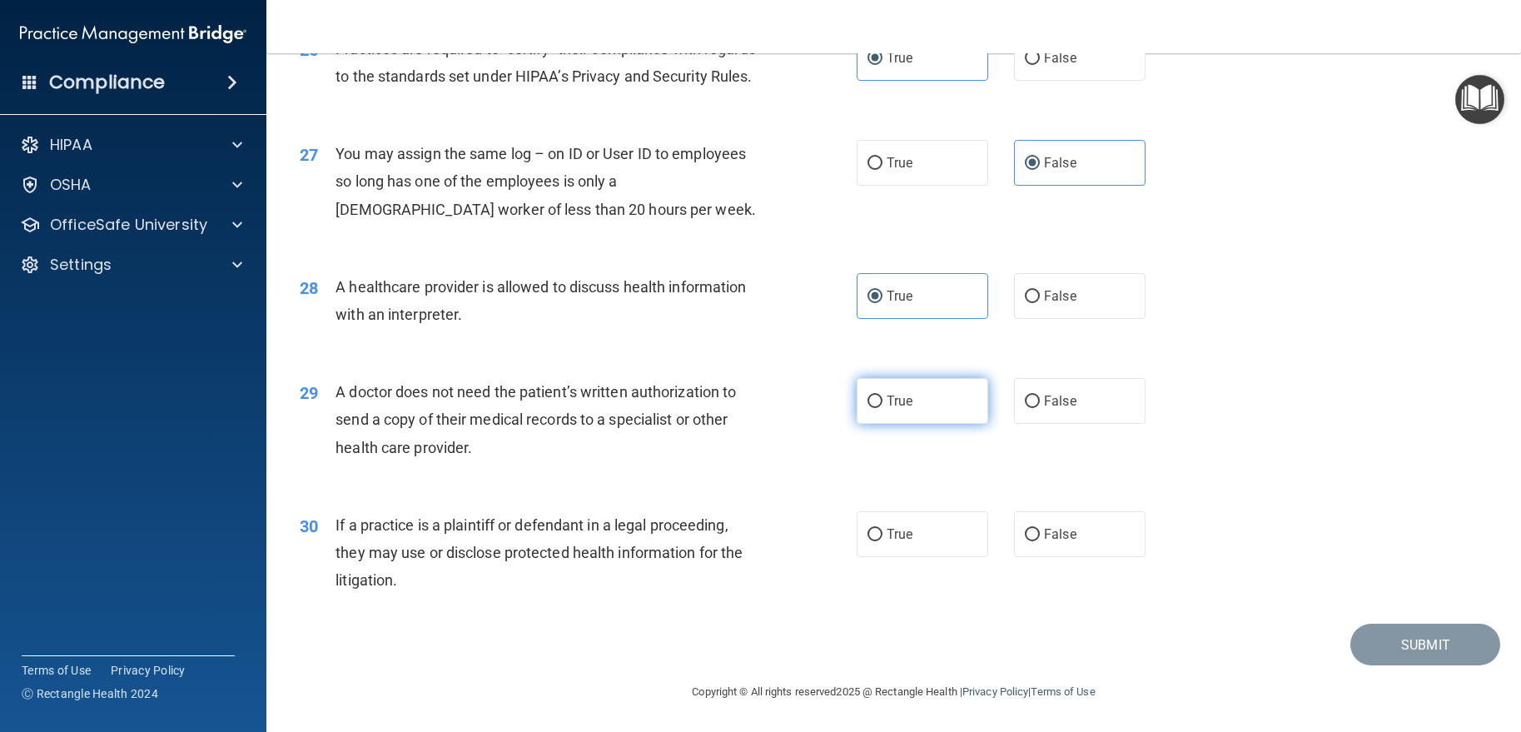
click at [867, 395] on input "True" at bounding box center [874, 401] width 15 height 12
radio input "true"
click at [857, 536] on label "True" at bounding box center [923, 534] width 132 height 46
click at [867, 536] on input "True" at bounding box center [874, 535] width 15 height 12
radio input "true"
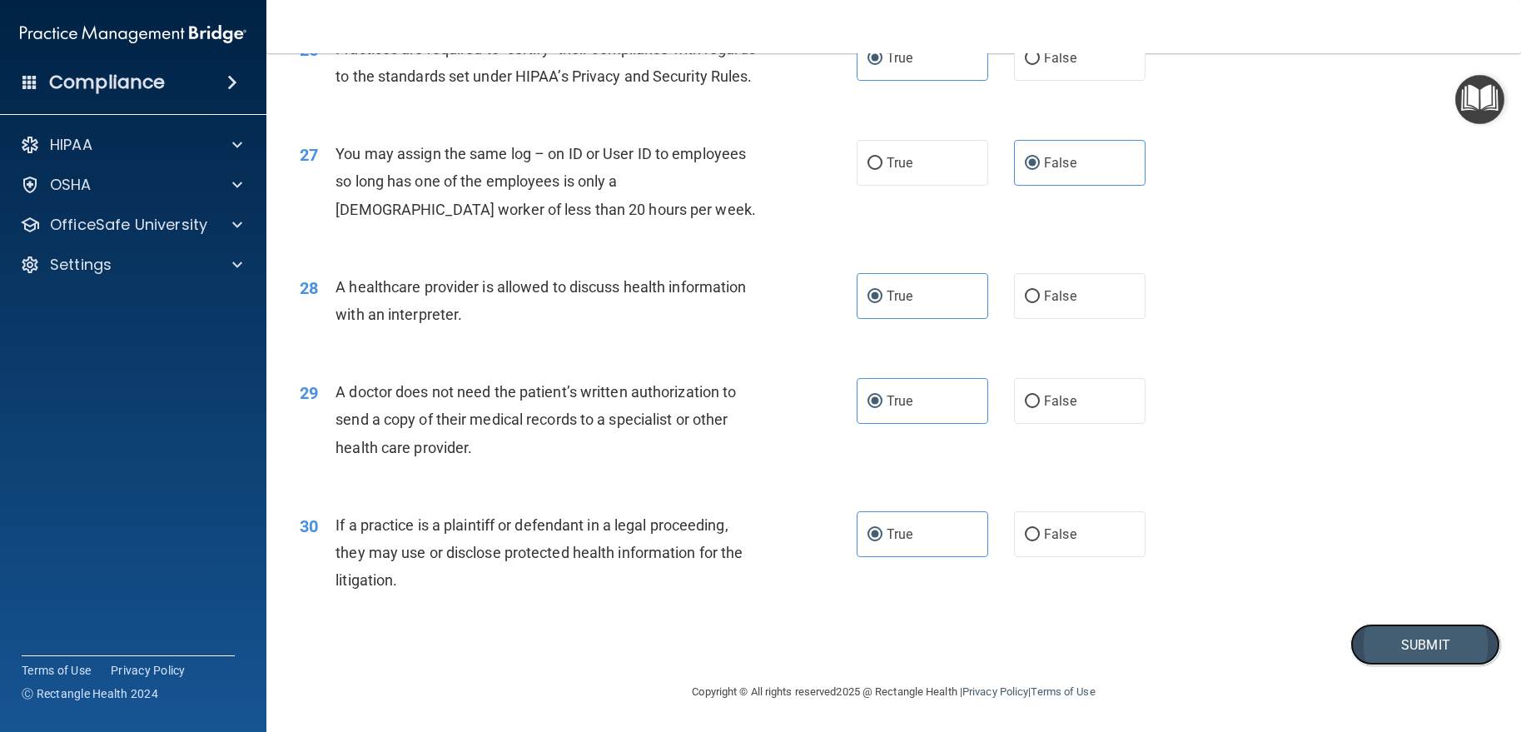
click at [1363, 648] on button "Submit" at bounding box center [1425, 645] width 150 height 42
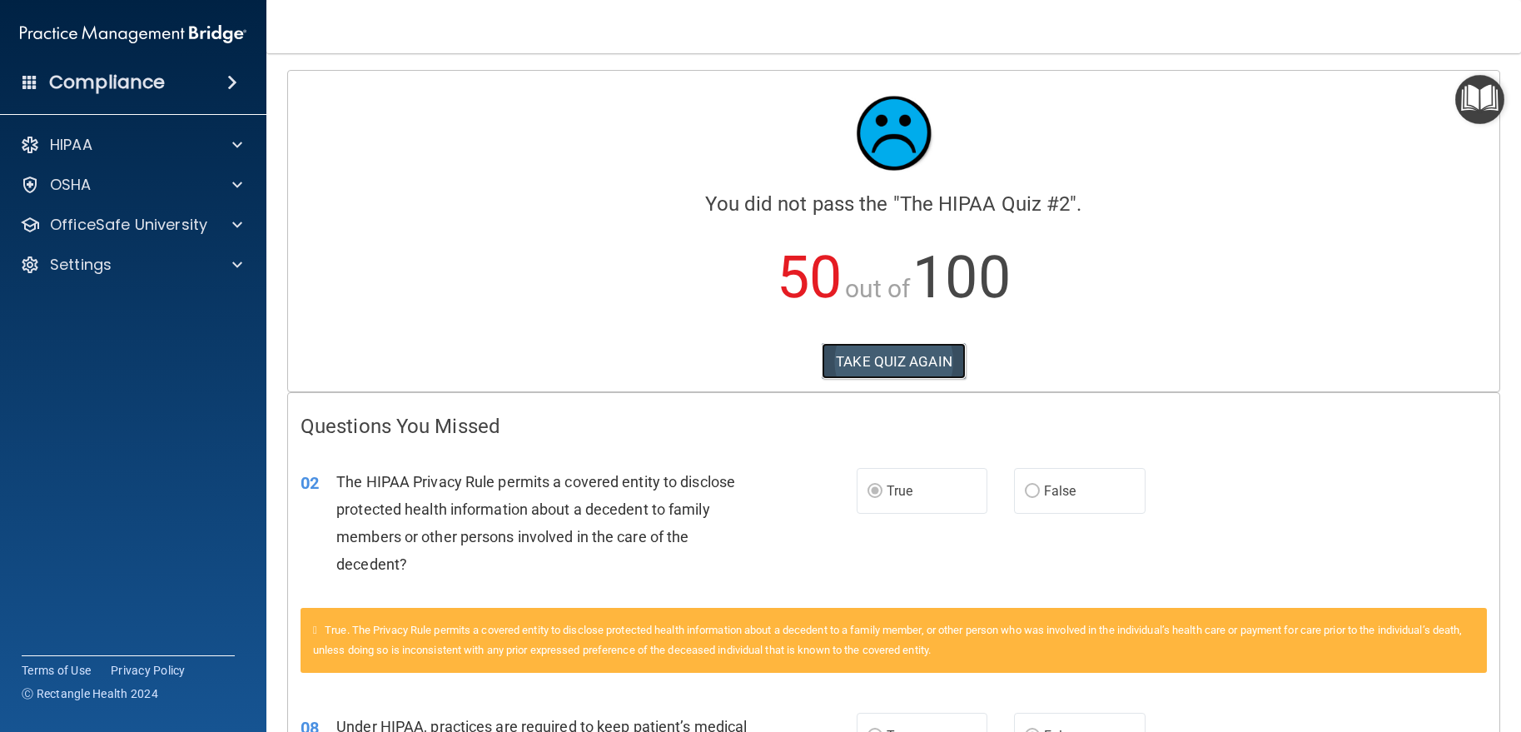
click at [848, 365] on button "TAKE QUIZ AGAIN" at bounding box center [894, 361] width 144 height 37
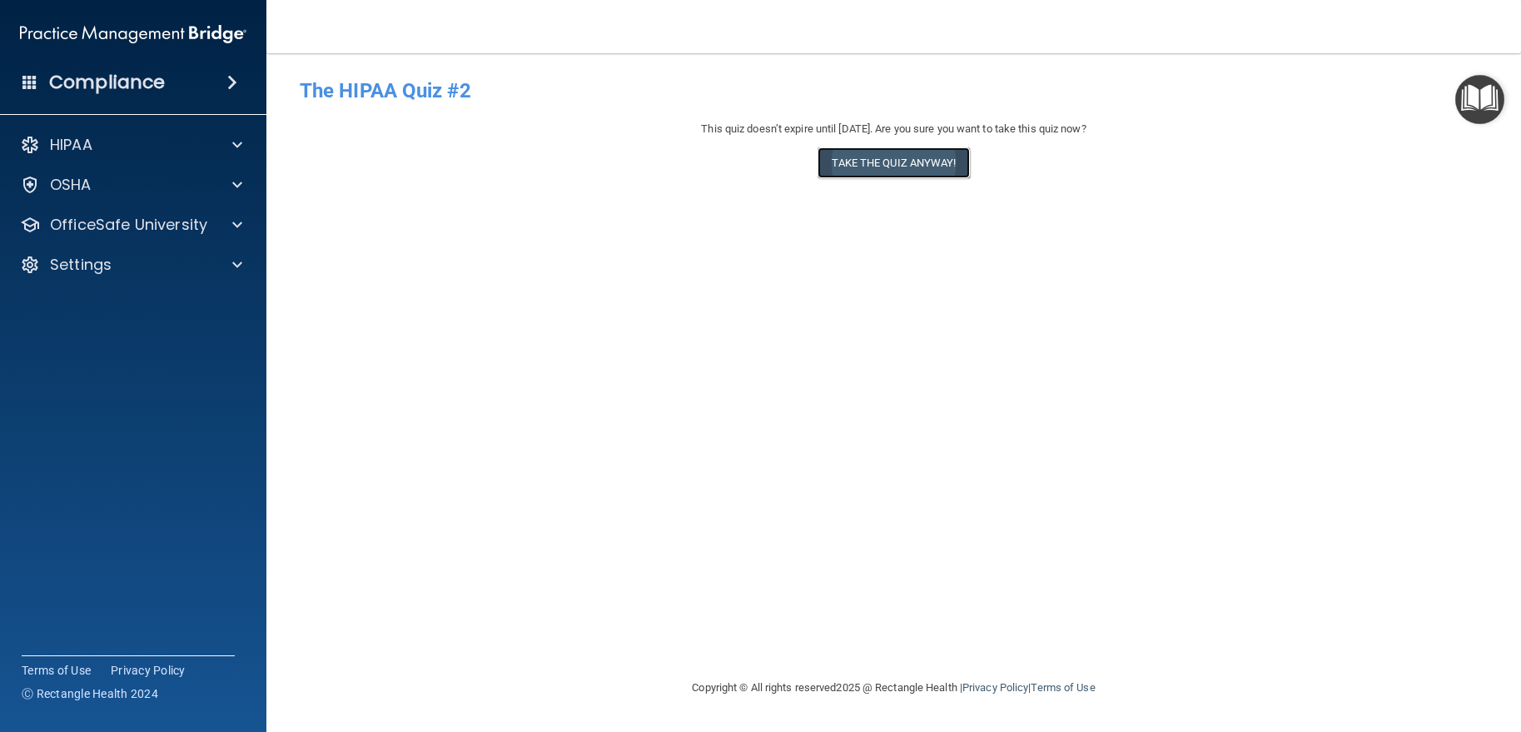
click at [866, 176] on button "Take the quiz anyway!" at bounding box center [893, 162] width 152 height 31
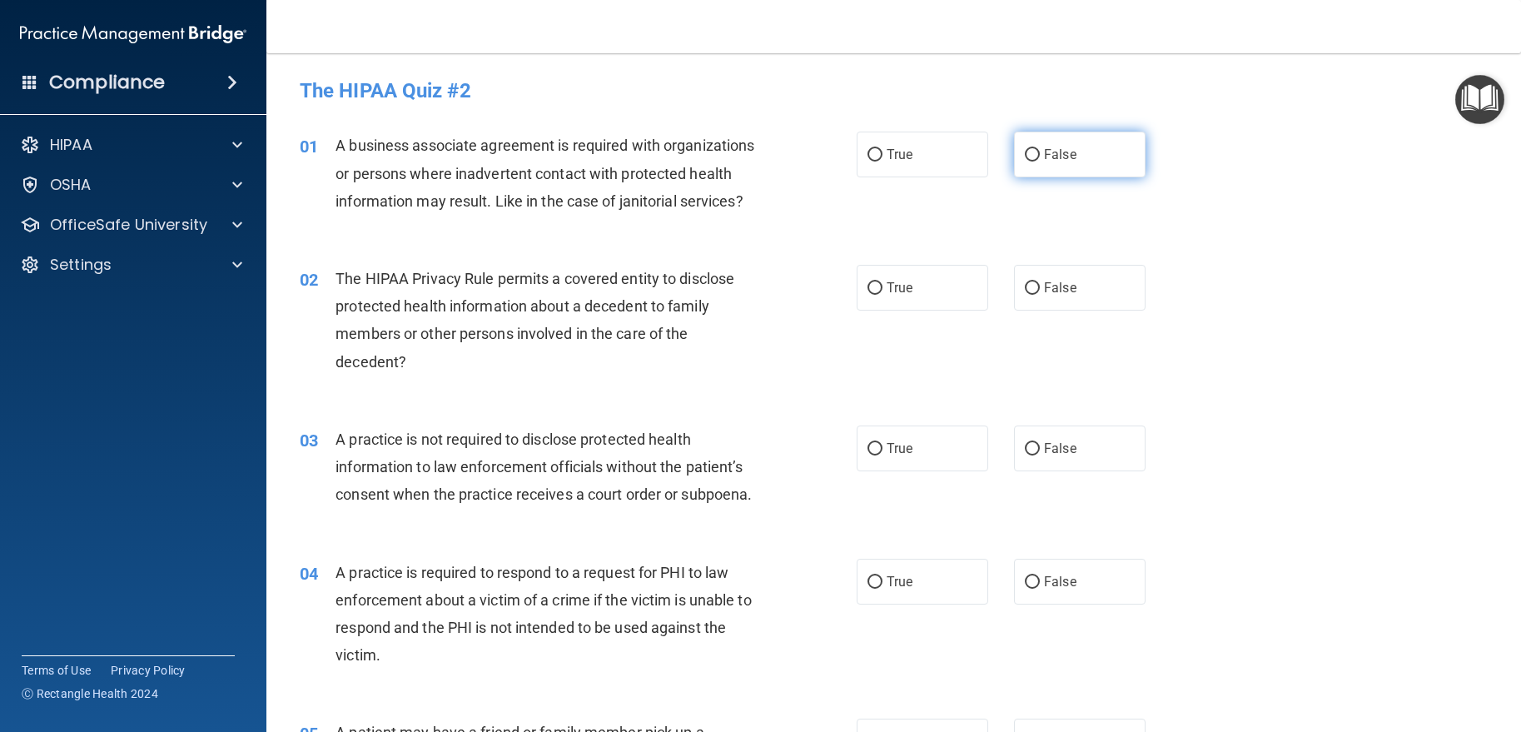
click at [1016, 161] on label "False" at bounding box center [1080, 155] width 132 height 46
click at [1025, 161] on input "False" at bounding box center [1032, 155] width 15 height 12
radio input "true"
click at [966, 311] on label "True" at bounding box center [923, 288] width 132 height 46
click at [882, 295] on input "True" at bounding box center [874, 288] width 15 height 12
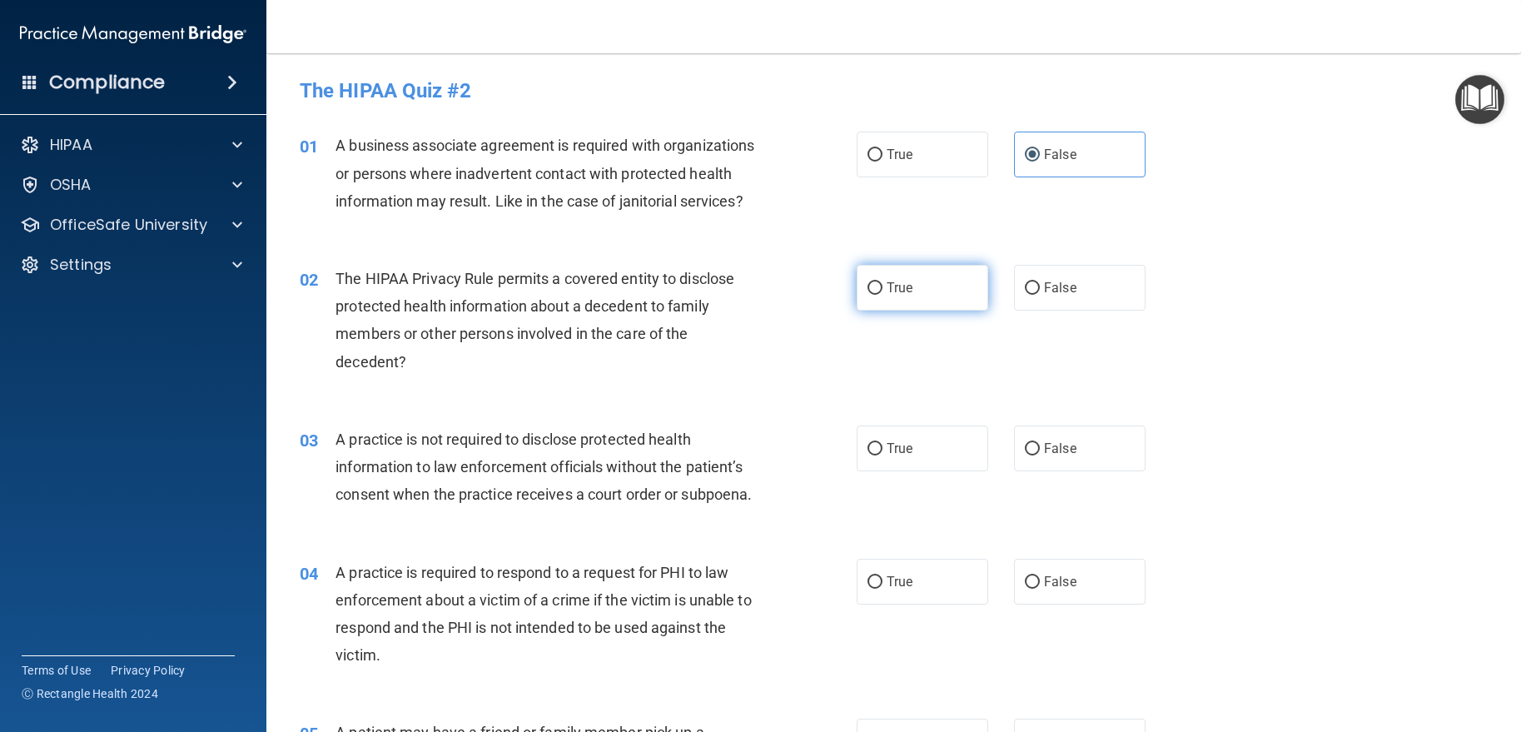
radio input "true"
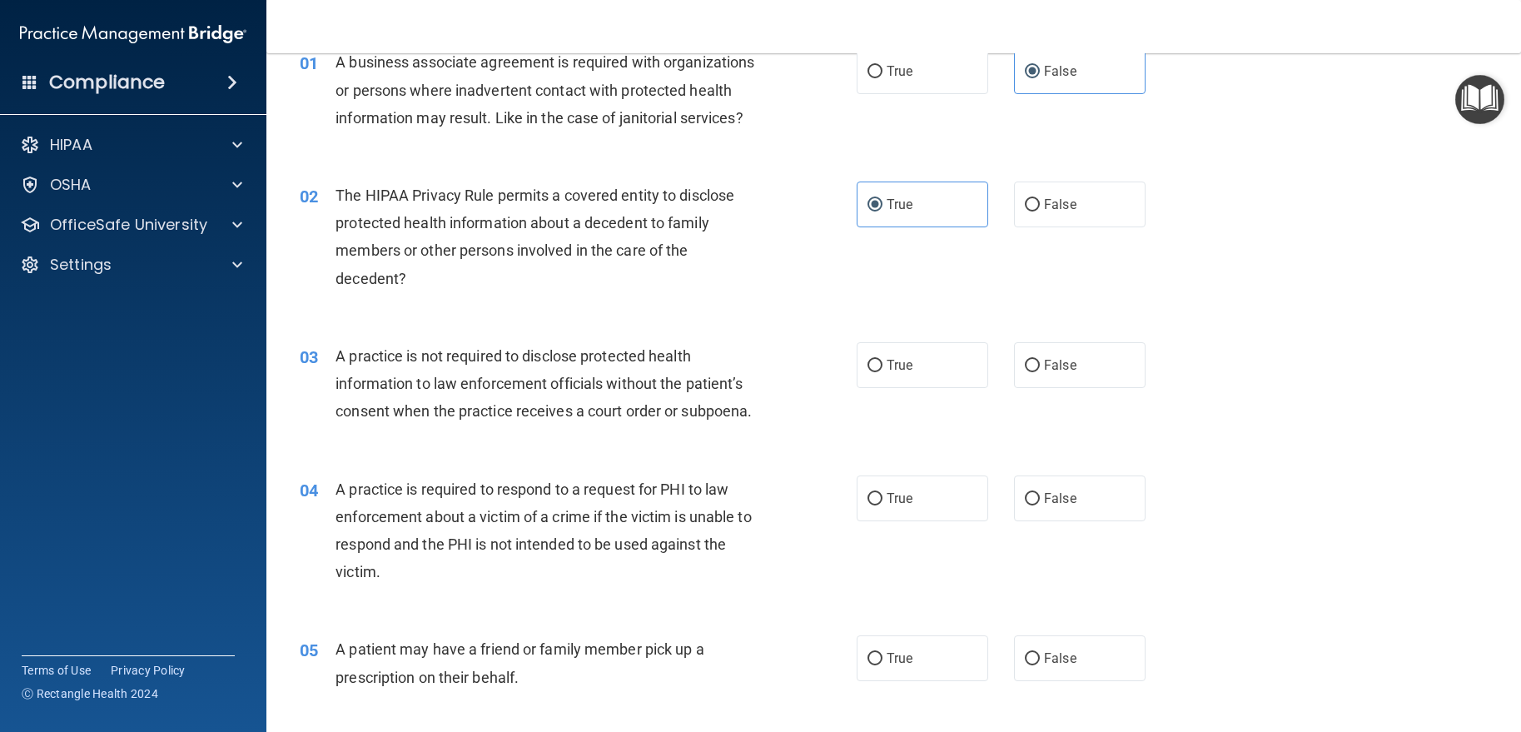
scroll to position [166, 0]
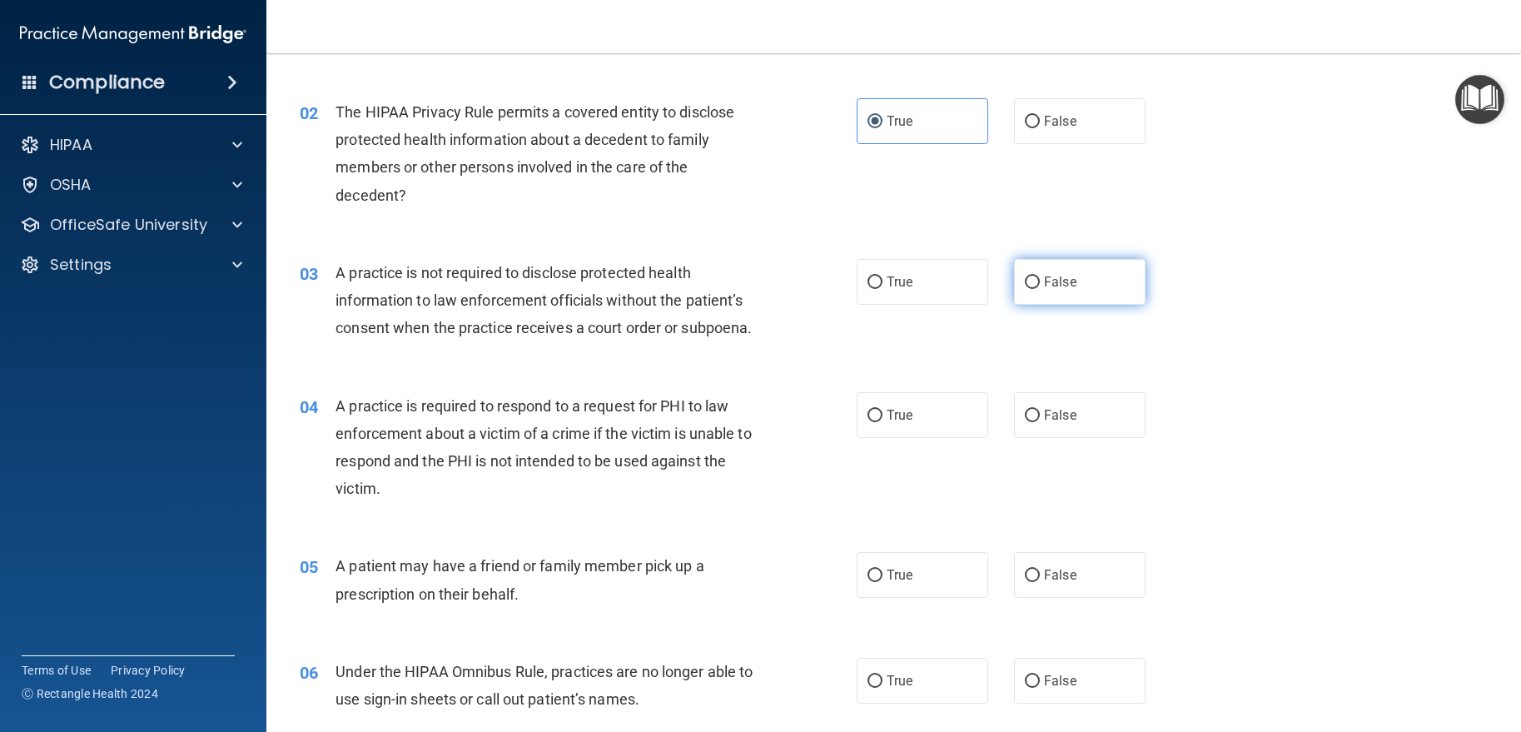
click at [1044, 290] on span "False" at bounding box center [1060, 282] width 32 height 16
click at [1040, 289] on input "False" at bounding box center [1032, 282] width 15 height 12
radio input "true"
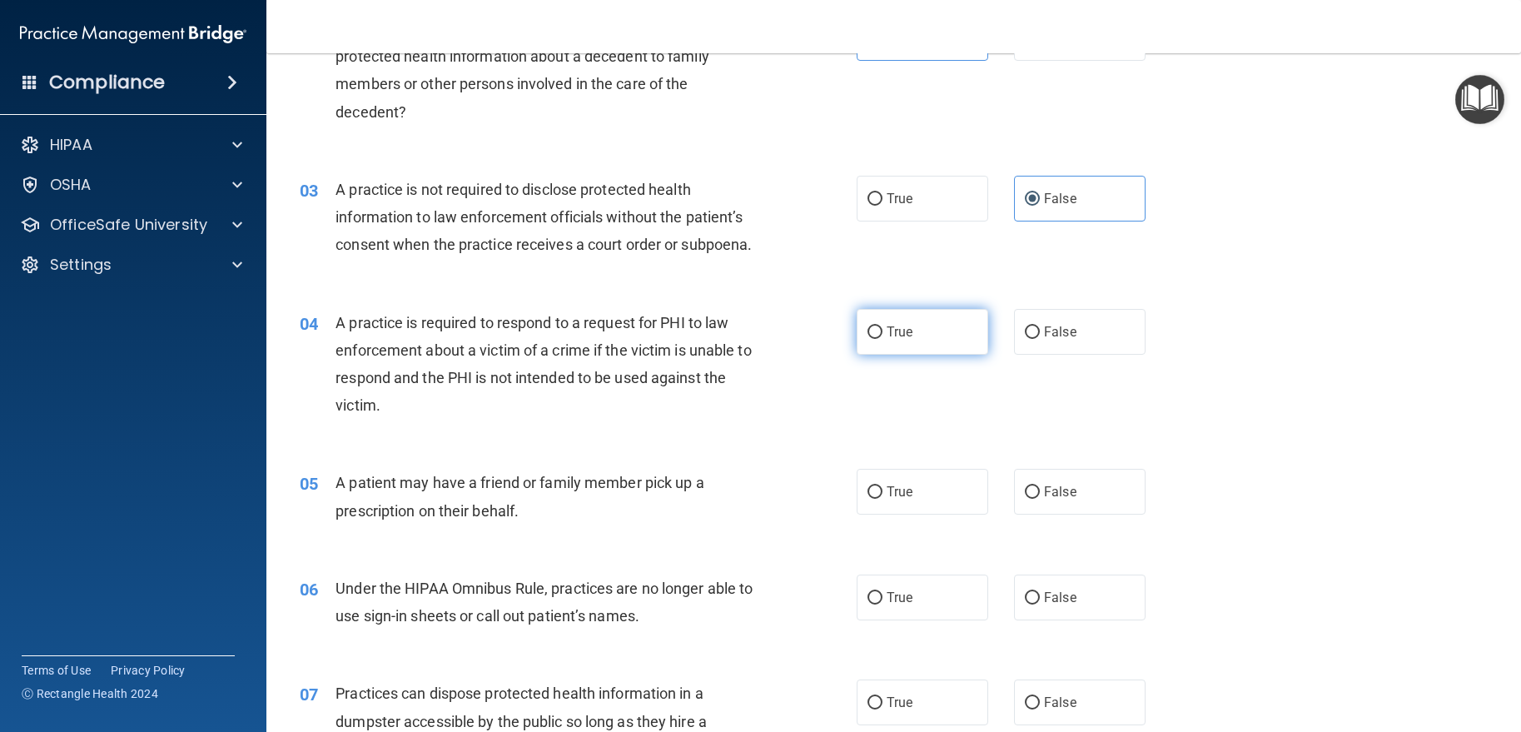
click at [951, 355] on label "True" at bounding box center [923, 332] width 132 height 46
click at [882, 339] on input "True" at bounding box center [874, 332] width 15 height 12
radio input "true"
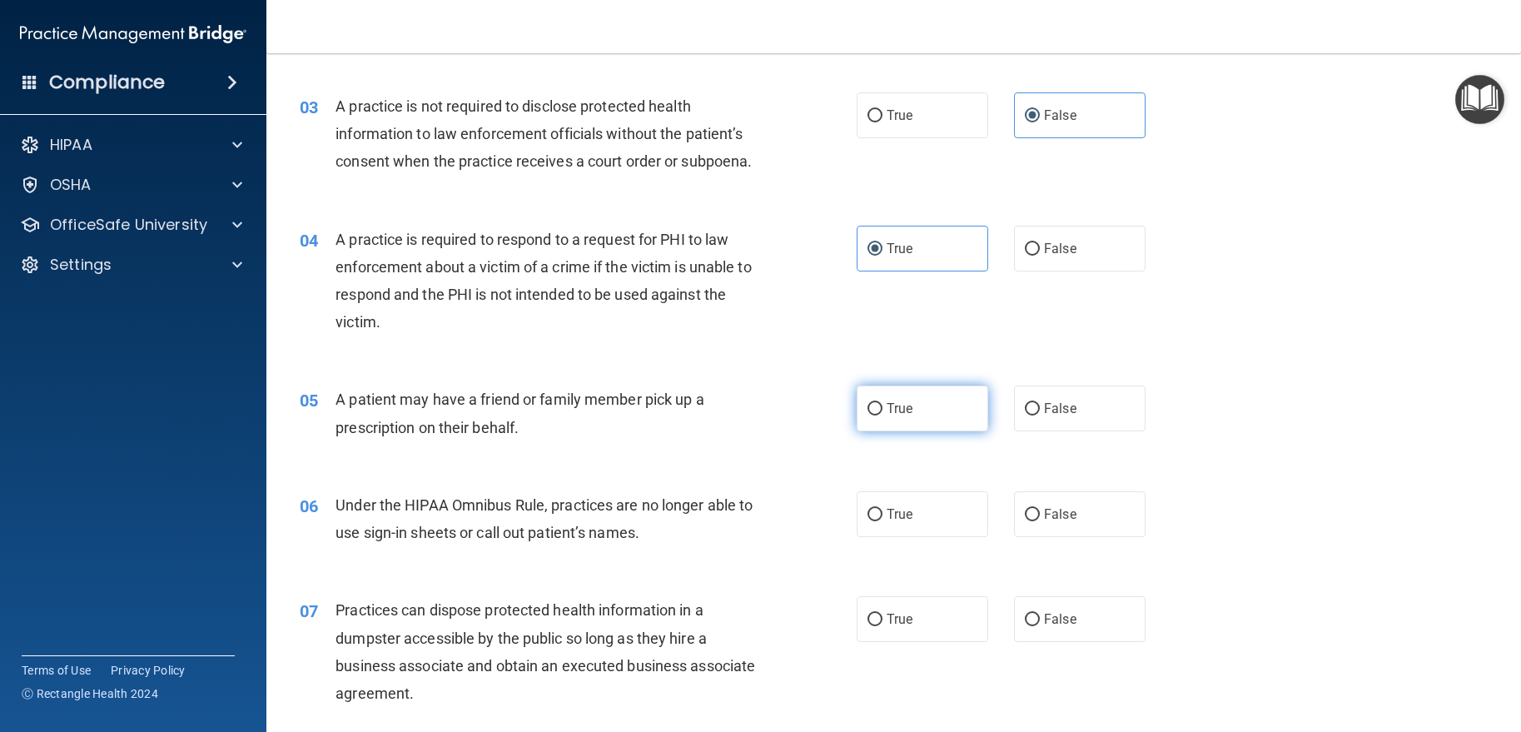
click at [867, 415] on input "True" at bounding box center [874, 409] width 15 height 12
radio input "true"
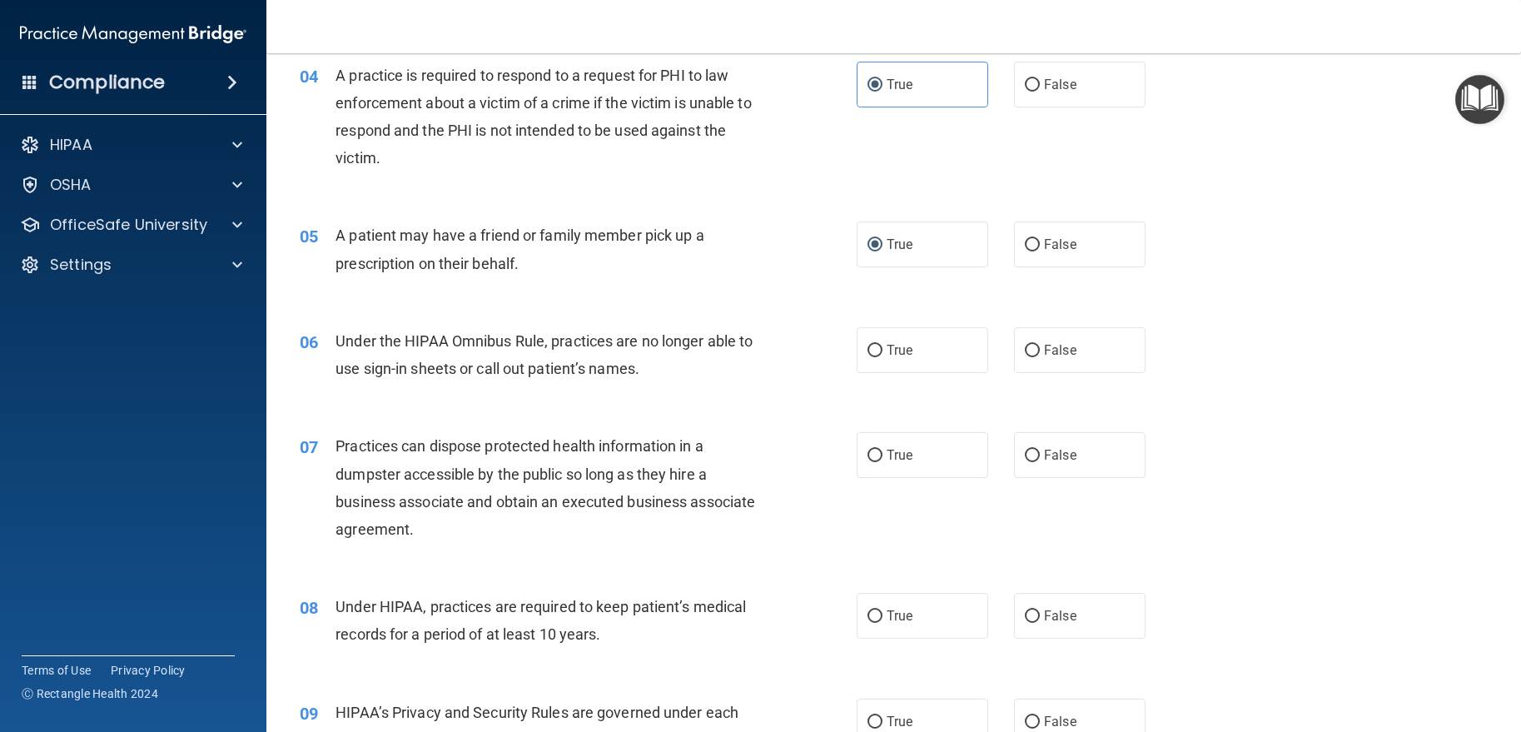
scroll to position [499, 0]
click at [1061, 370] on label "False" at bounding box center [1080, 348] width 132 height 46
click at [1040, 355] on input "False" at bounding box center [1032, 348] width 15 height 12
radio input "true"
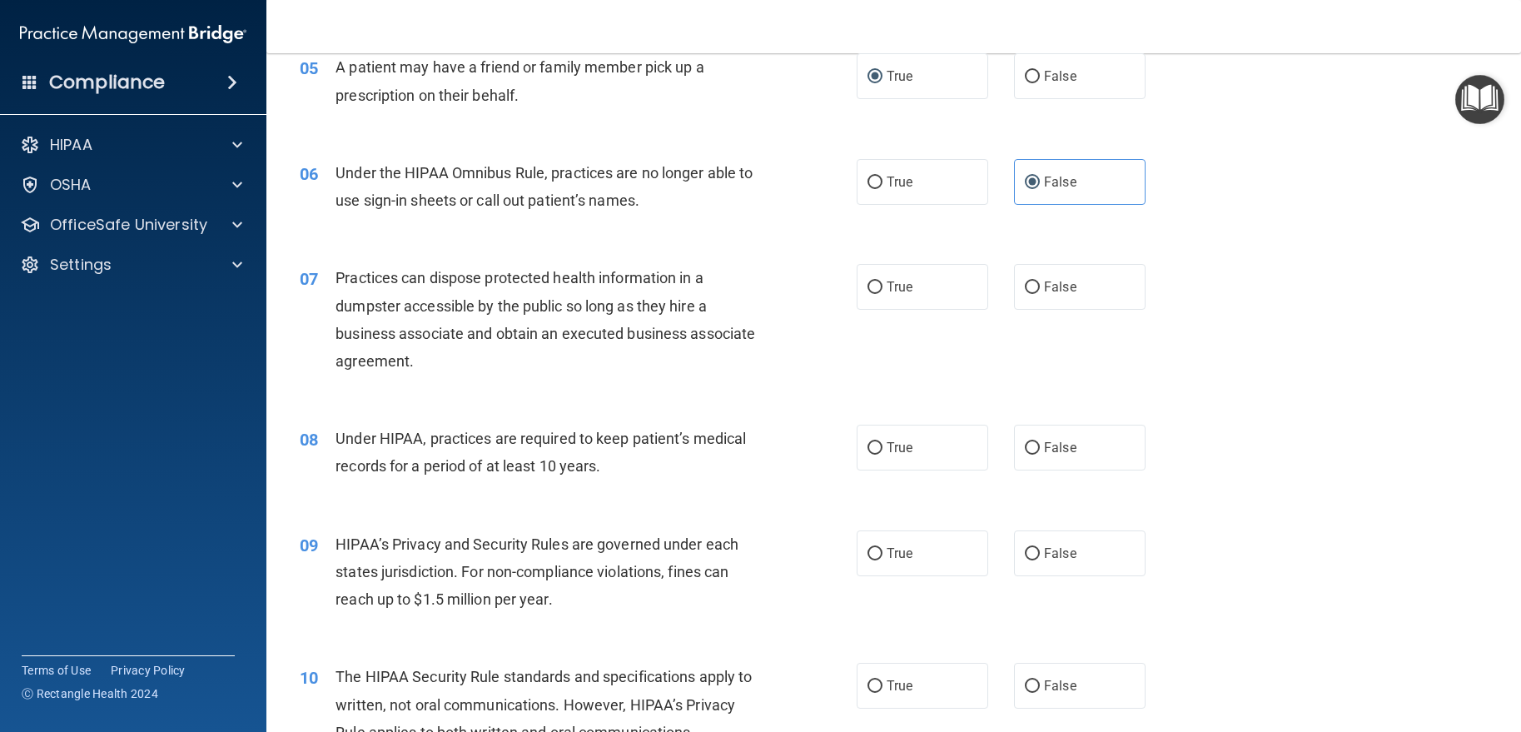
scroll to position [666, 0]
click at [1086, 309] on label "False" at bounding box center [1080, 286] width 132 height 46
click at [1040, 293] on input "False" at bounding box center [1032, 287] width 15 height 12
radio input "true"
click at [1061, 455] on span "False" at bounding box center [1060, 447] width 32 height 16
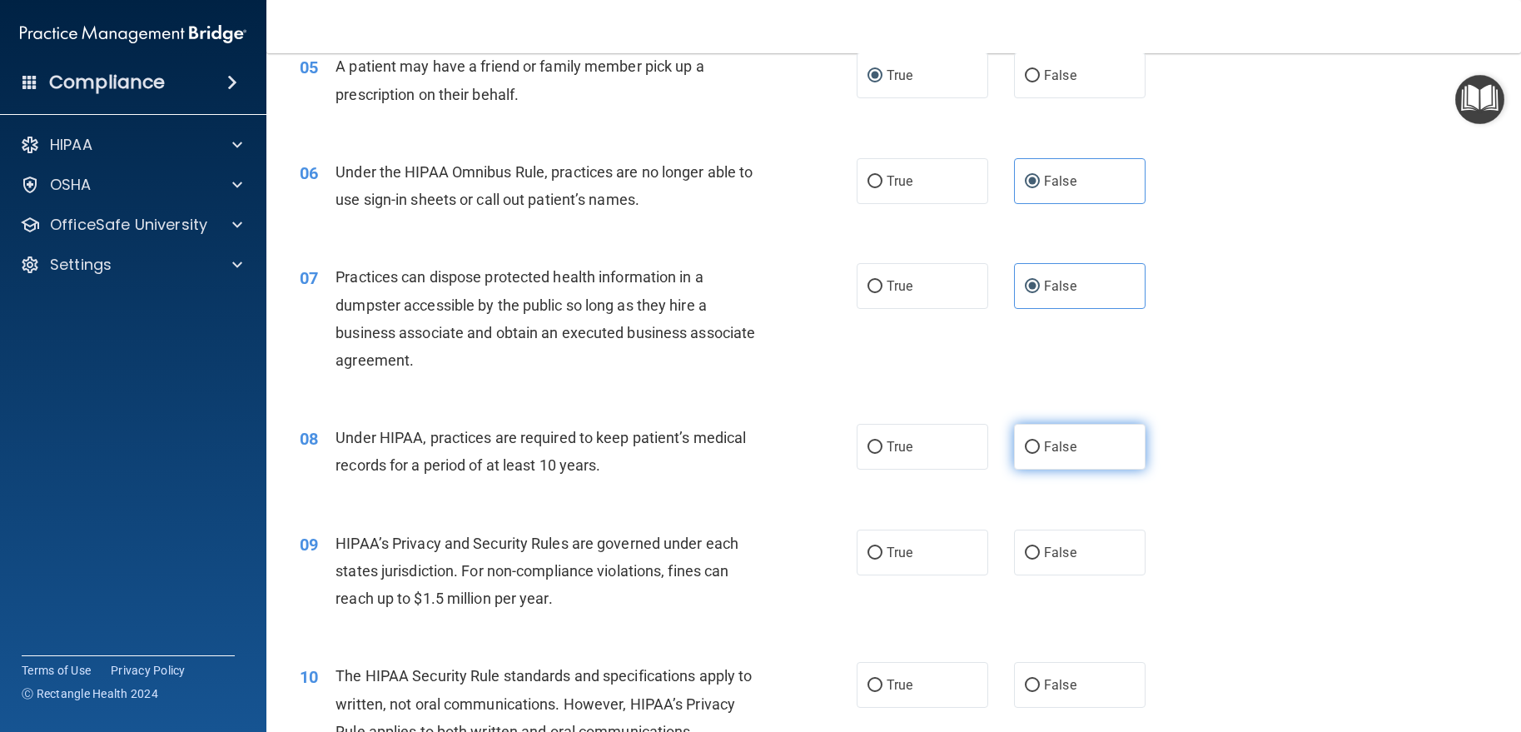
click at [1040, 454] on input "False" at bounding box center [1032, 447] width 15 height 12
radio input "true"
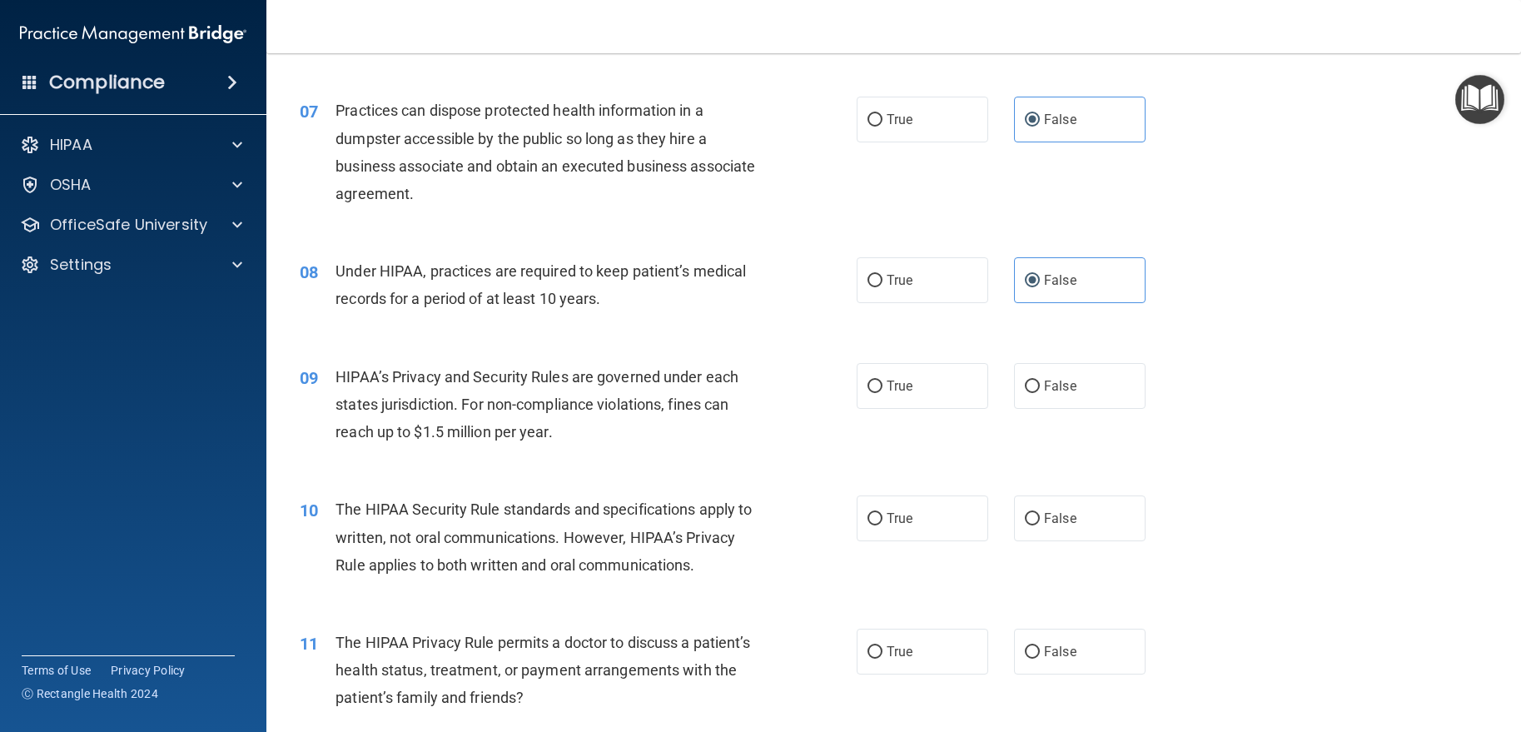
scroll to position [916, 0]
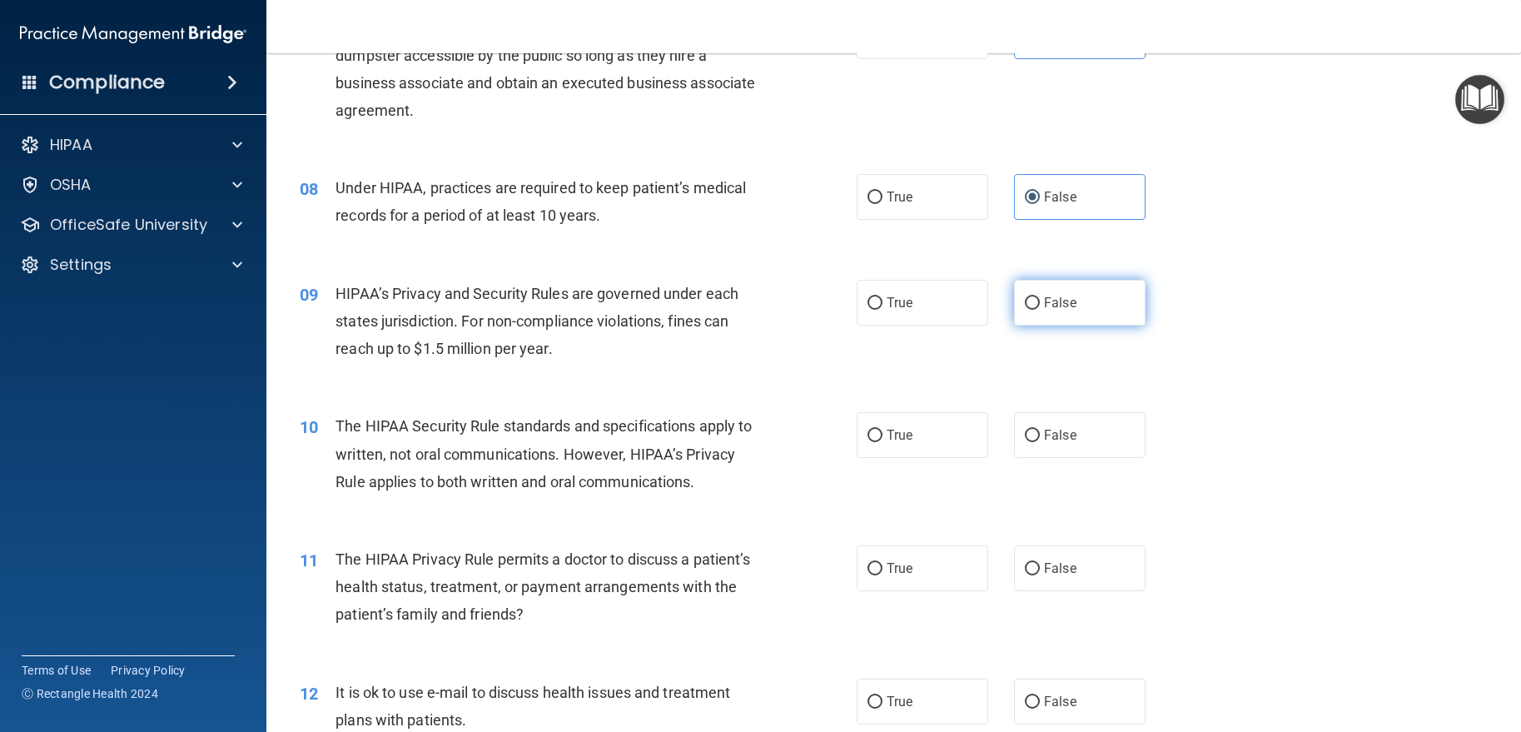
click at [1075, 325] on label "False" at bounding box center [1080, 303] width 132 height 46
click at [1040, 310] on input "False" at bounding box center [1032, 303] width 15 height 12
radio input "true"
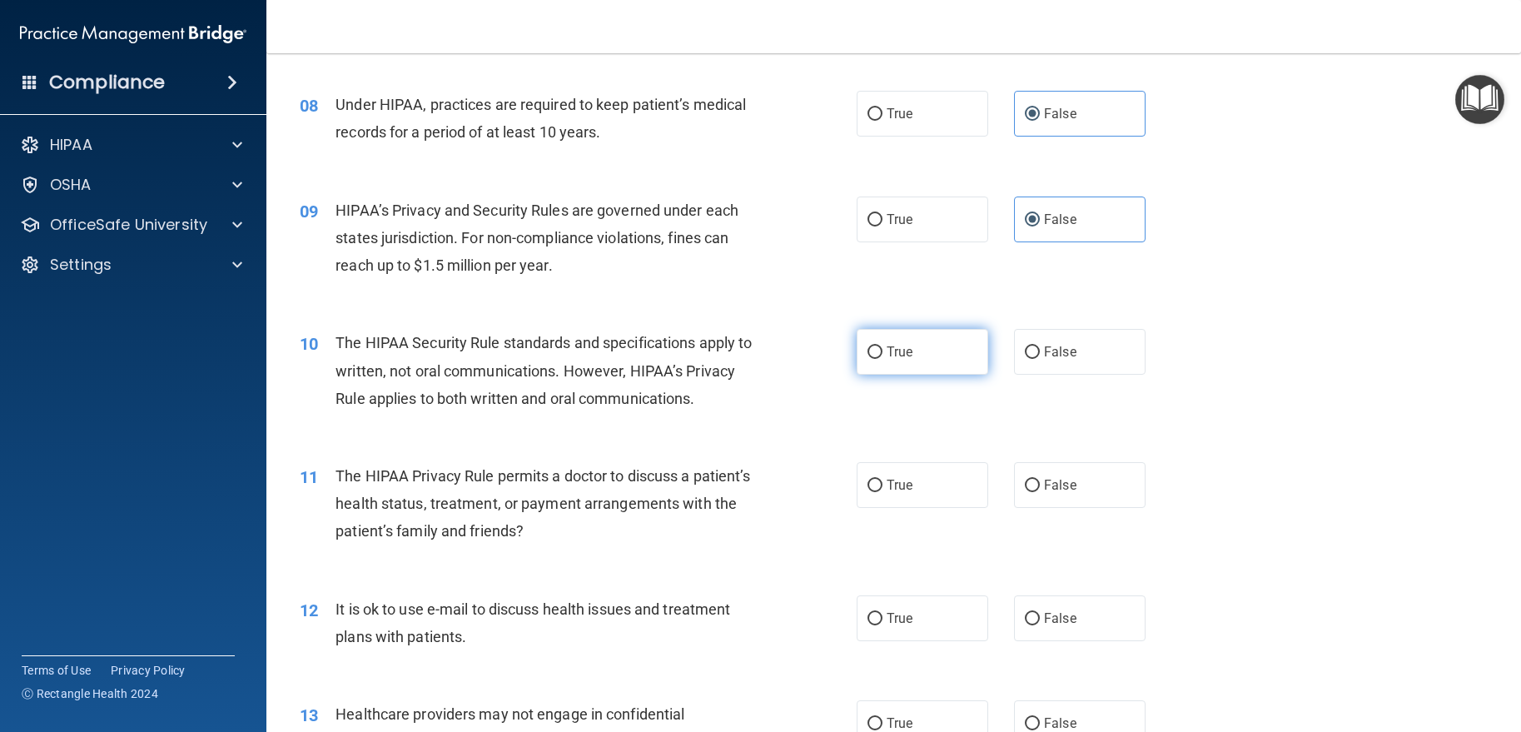
click at [922, 375] on label "True" at bounding box center [923, 352] width 132 height 46
click at [882, 359] on input "True" at bounding box center [874, 352] width 15 height 12
radio input "true"
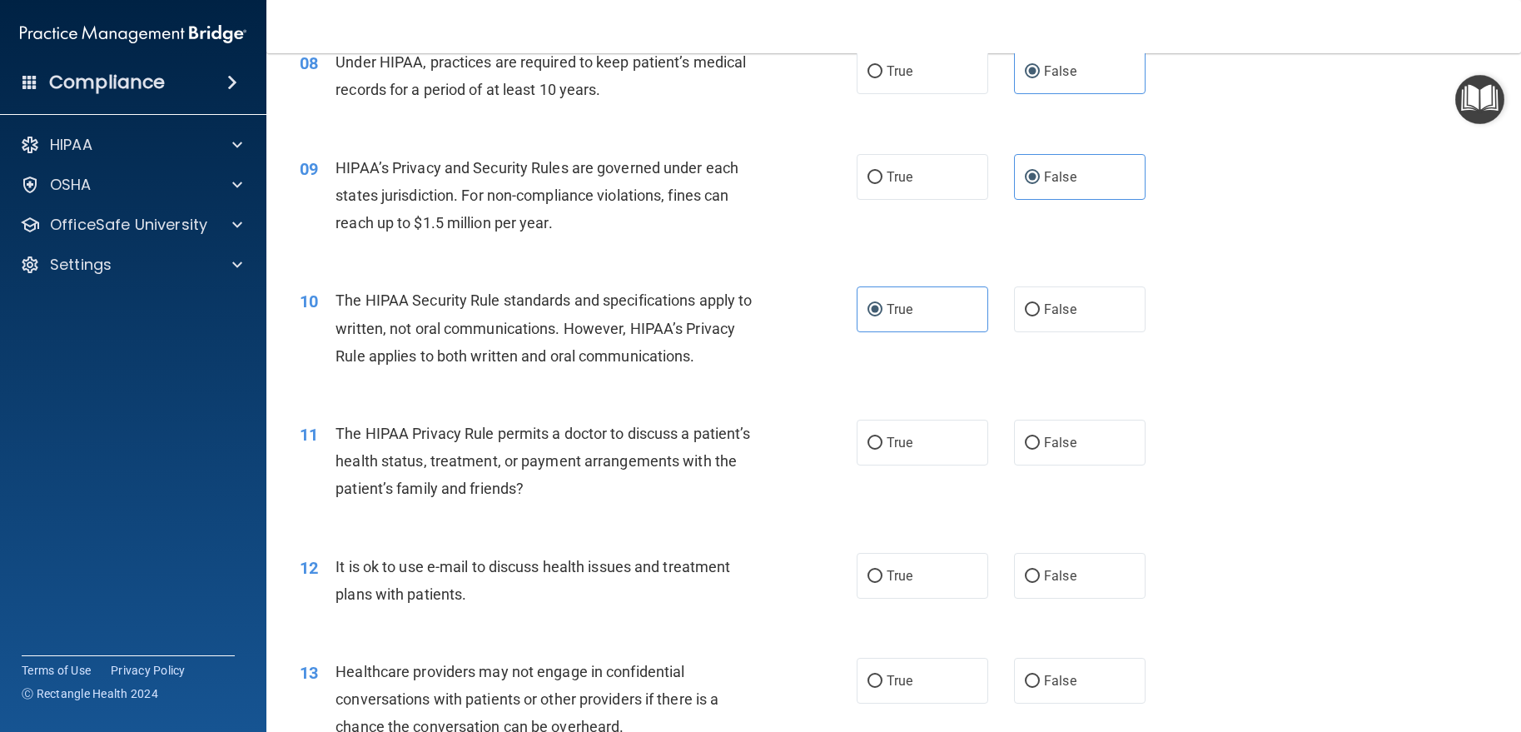
scroll to position [1082, 0]
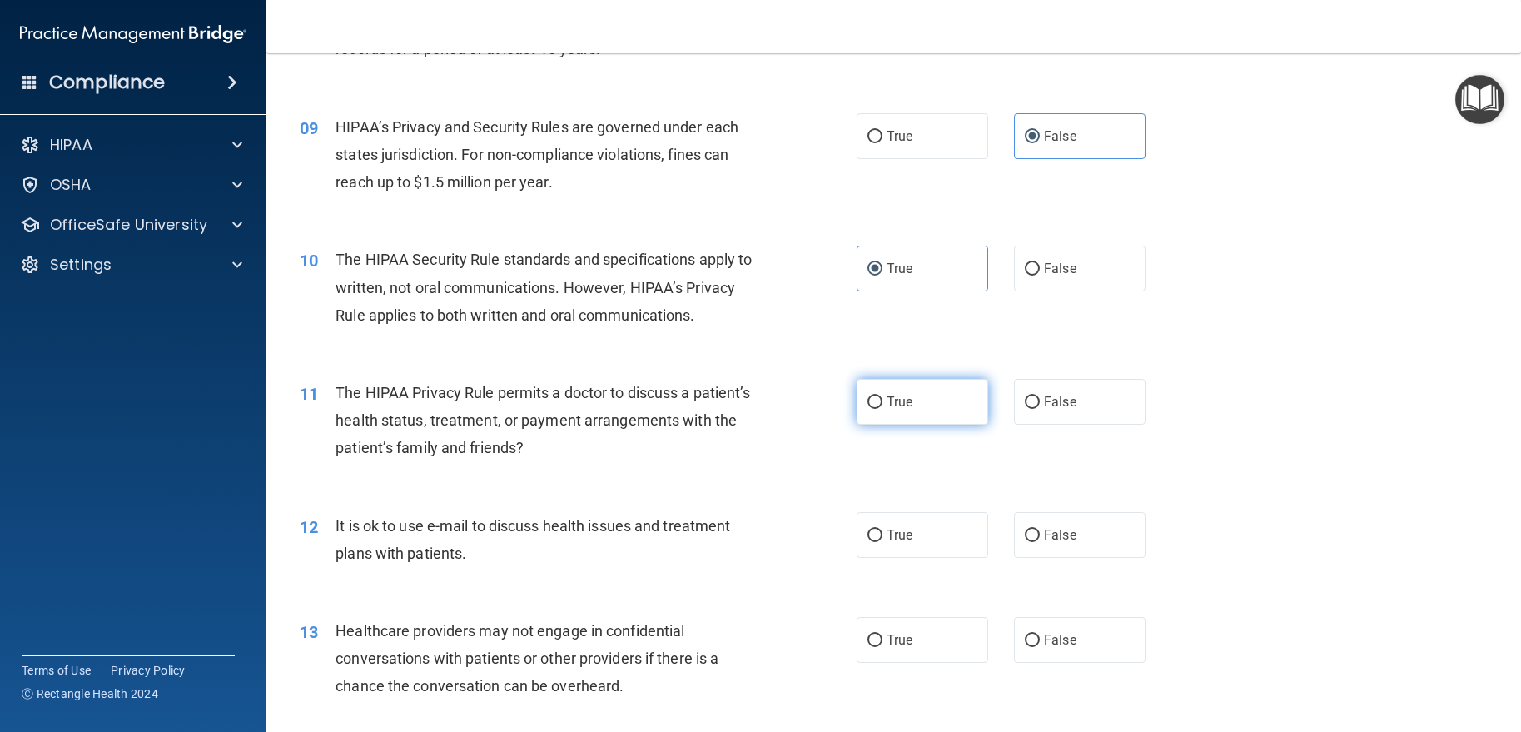
click at [892, 410] on span "True" at bounding box center [900, 402] width 26 height 16
click at [882, 409] on input "True" at bounding box center [874, 402] width 15 height 12
radio input "true"
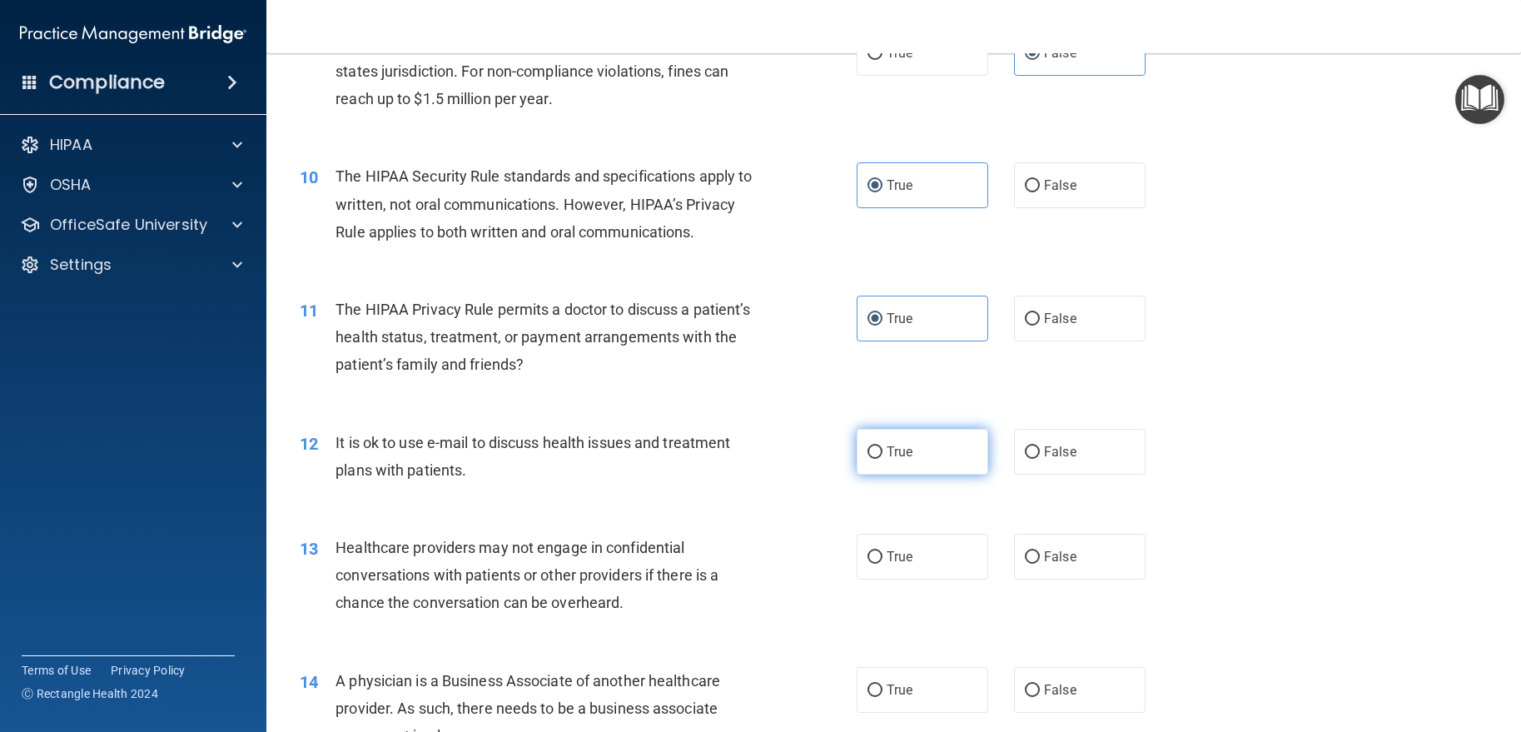
click at [887, 460] on span "True" at bounding box center [900, 452] width 26 height 16
click at [882, 459] on input "True" at bounding box center [874, 452] width 15 height 12
radio input "true"
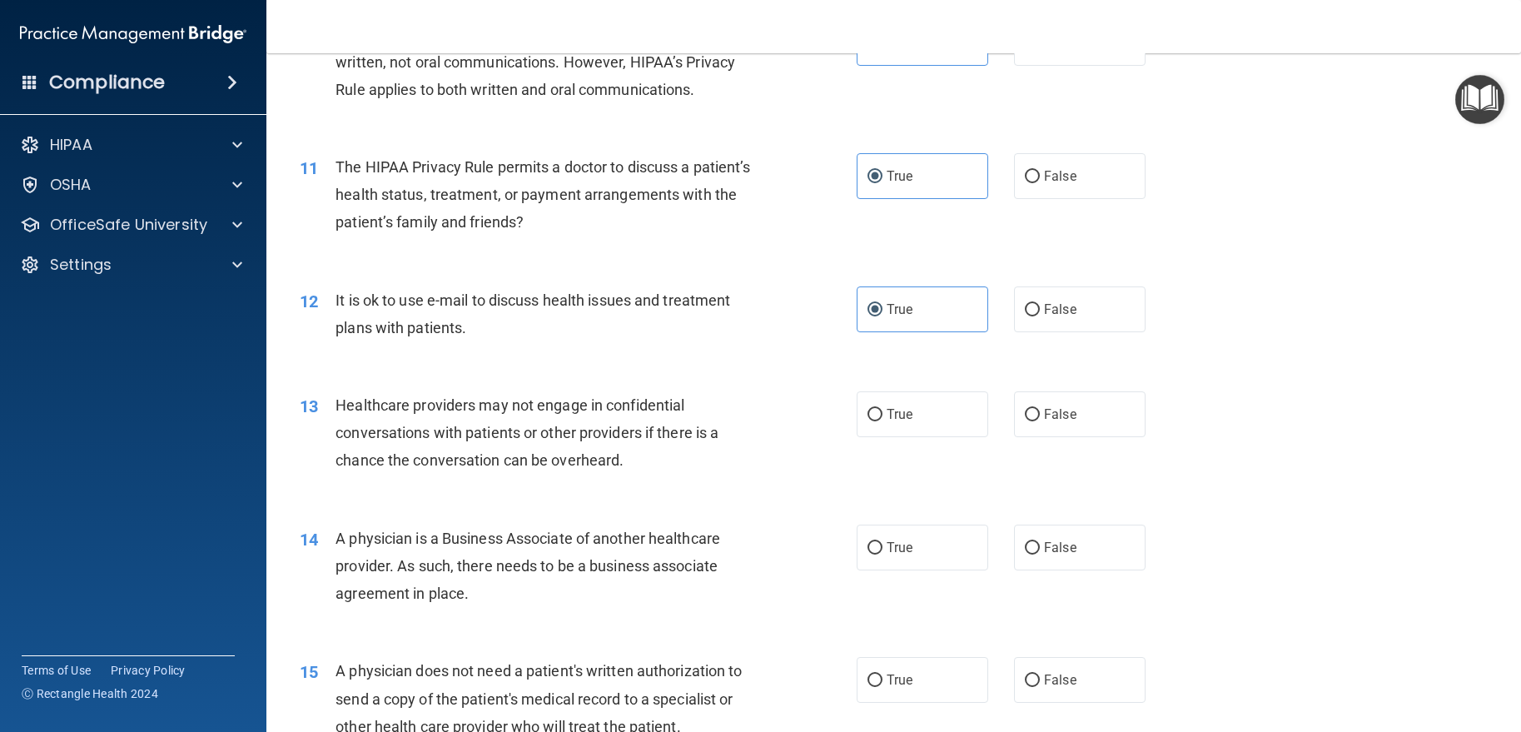
scroll to position [1332, 0]
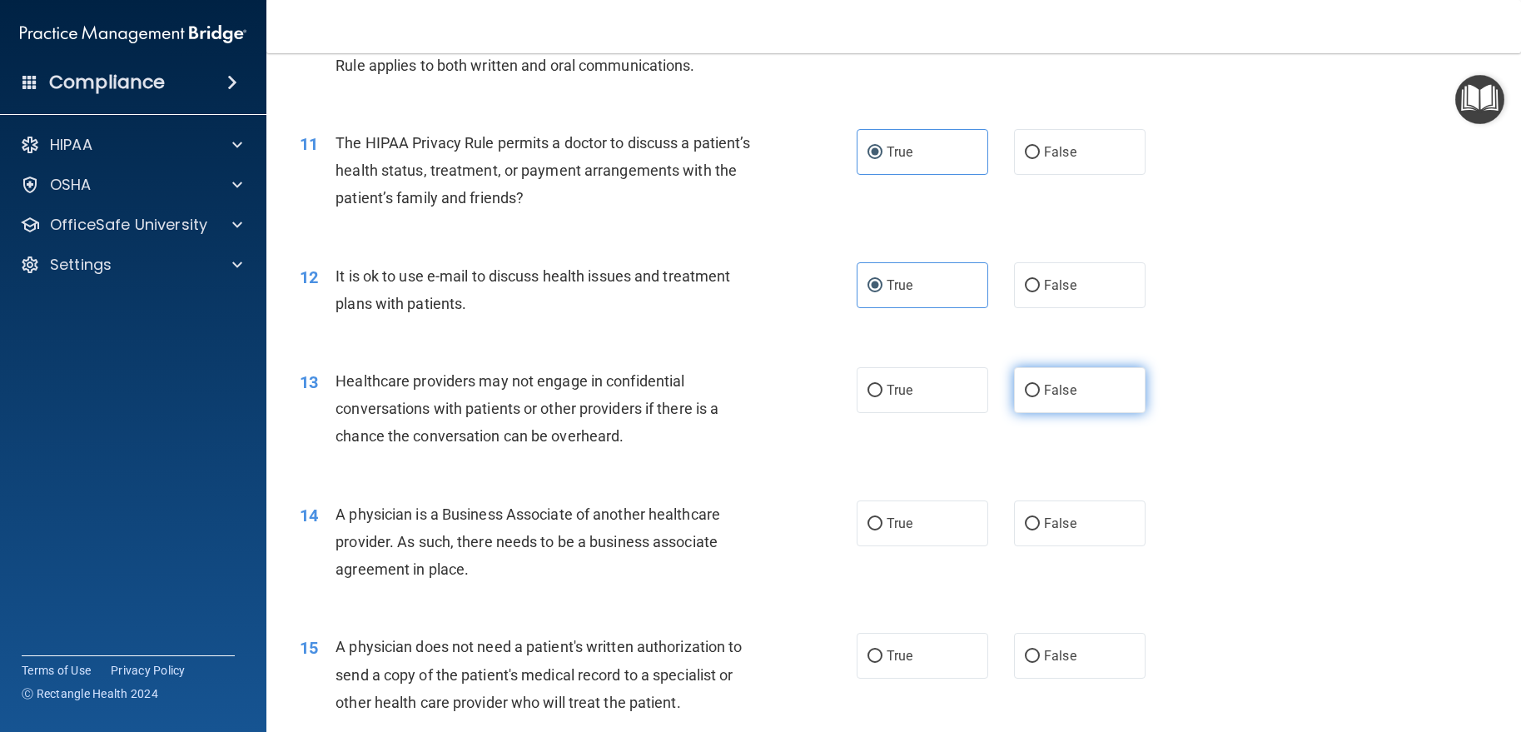
click at [1048, 398] on span "False" at bounding box center [1060, 390] width 32 height 16
click at [1040, 397] on input "False" at bounding box center [1032, 391] width 15 height 12
radio input "true"
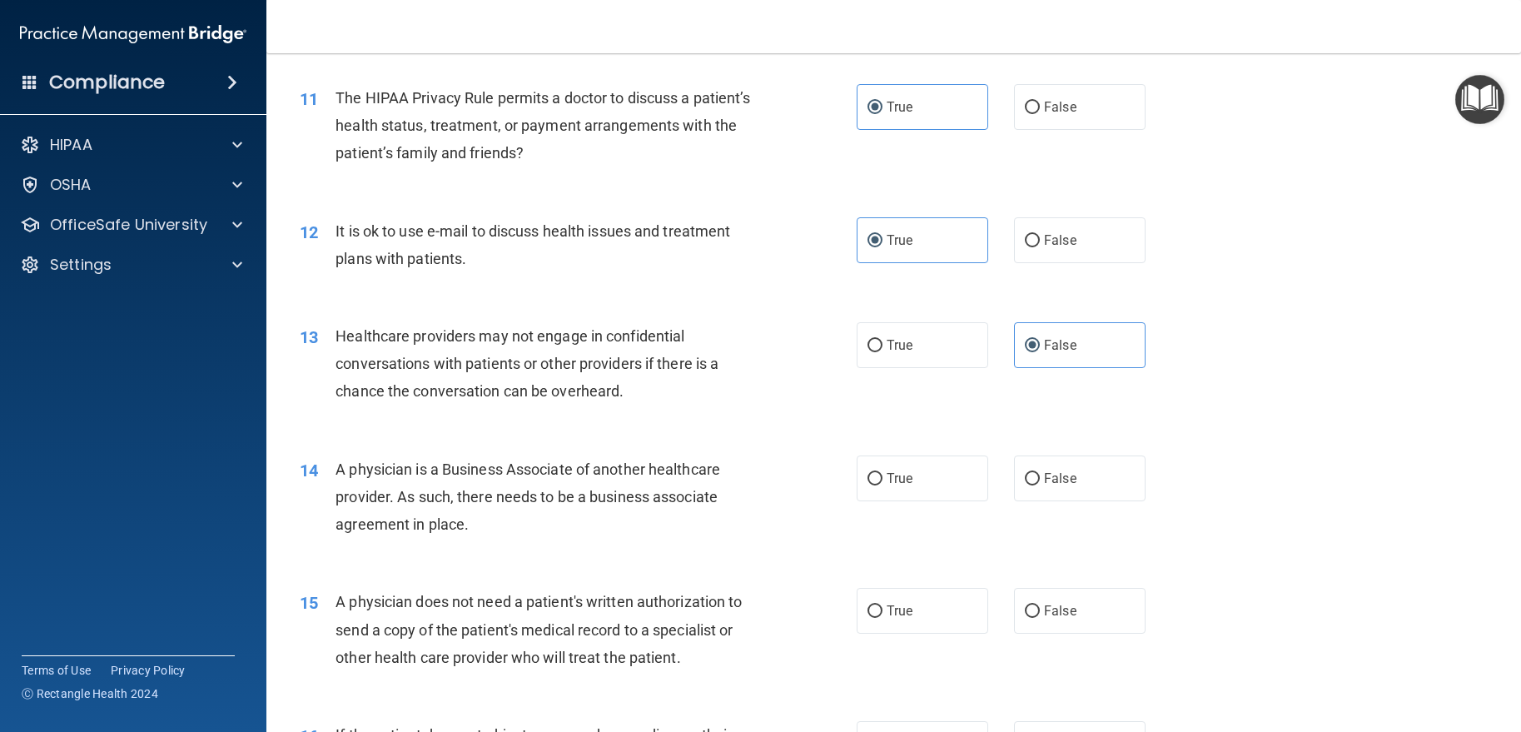
scroll to position [1415, 0]
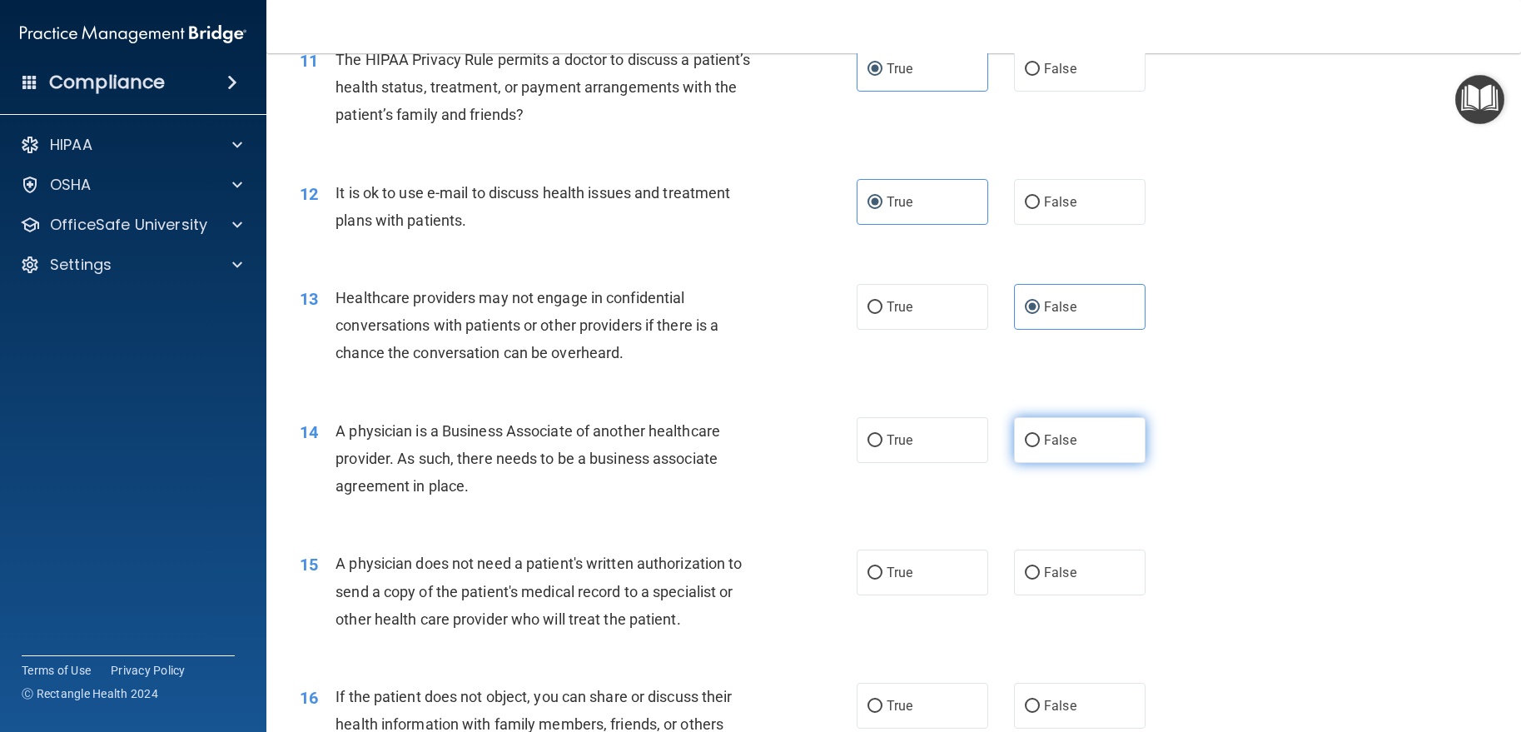
click at [1085, 463] on label "False" at bounding box center [1080, 440] width 132 height 46
click at [1040, 447] on input "False" at bounding box center [1032, 441] width 15 height 12
radio input "true"
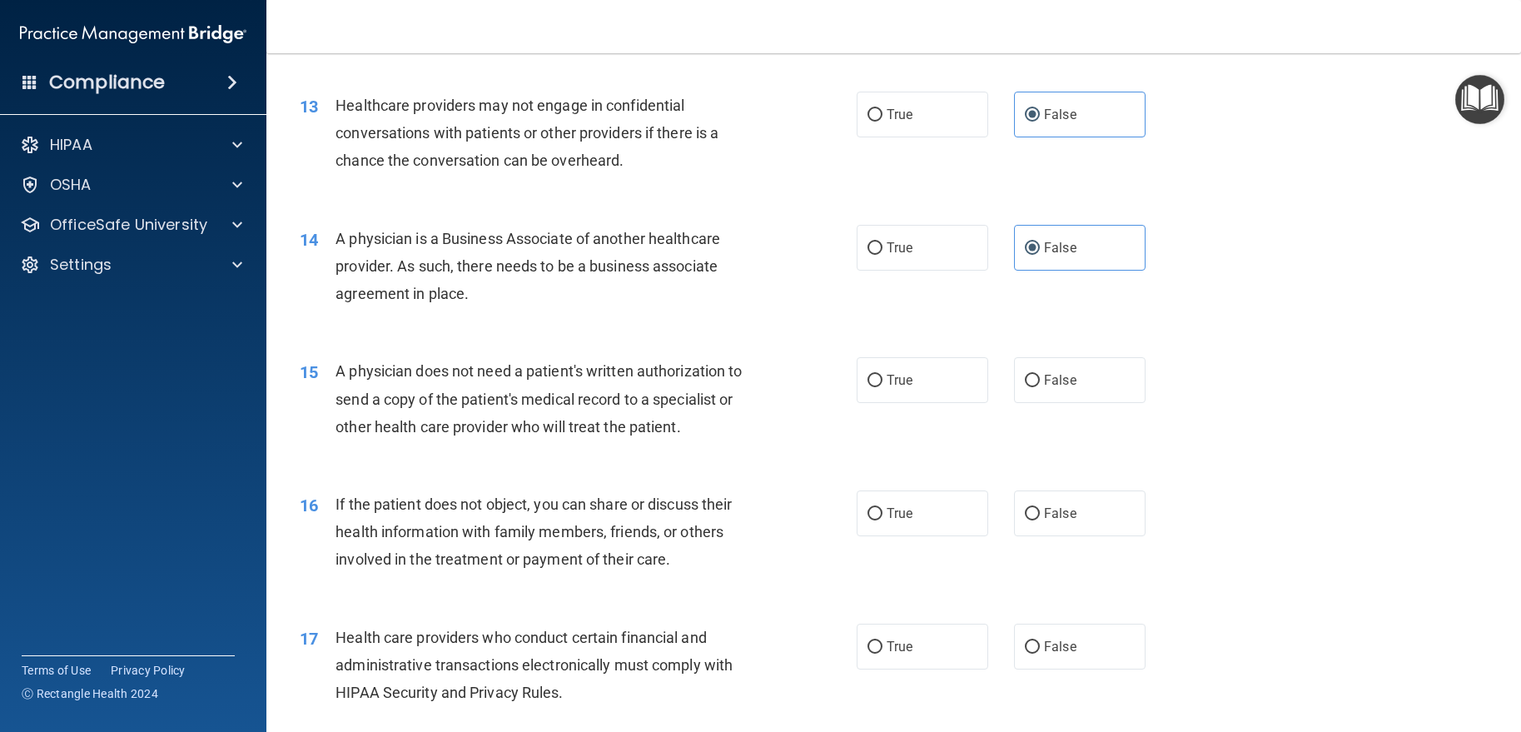
scroll to position [1582, 0]
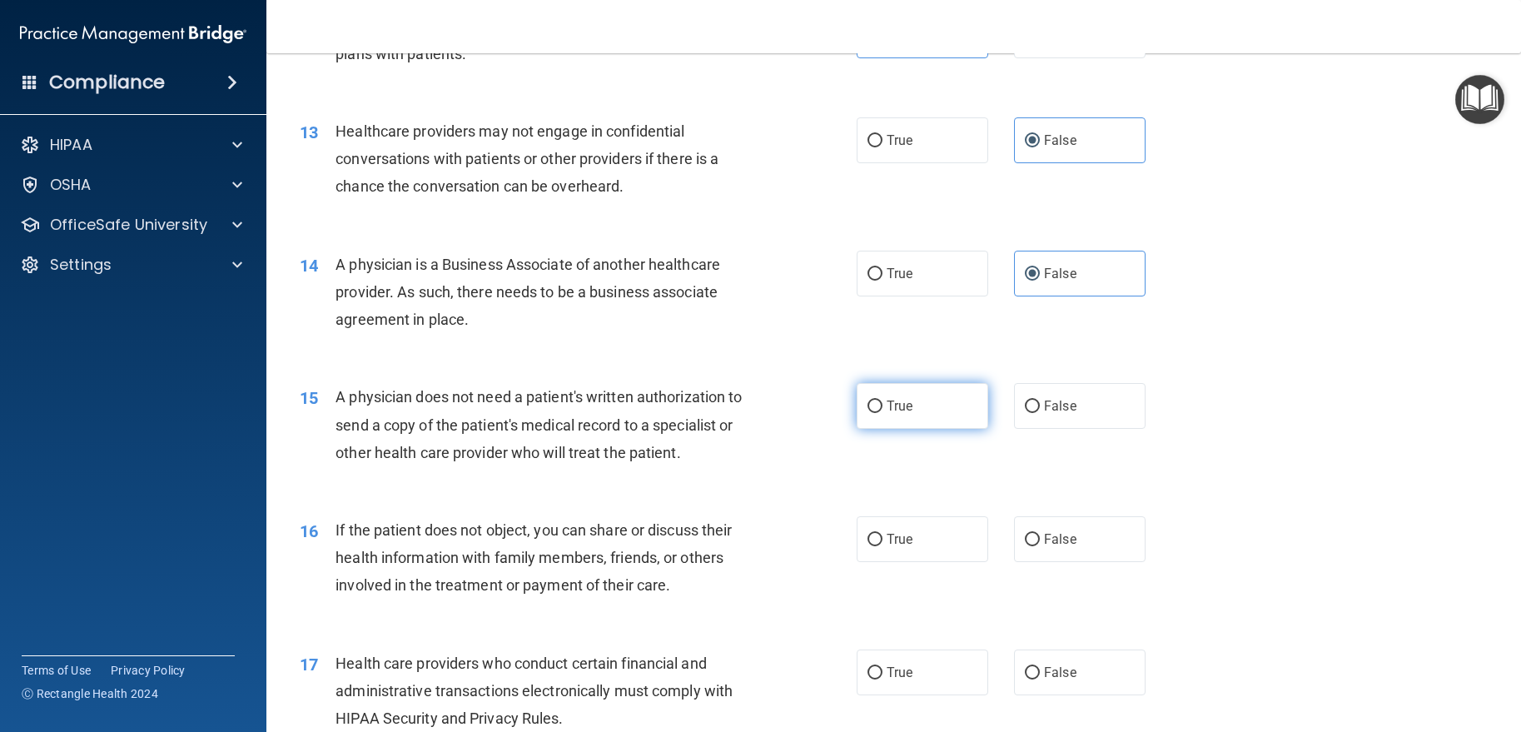
click at [956, 429] on label "True" at bounding box center [923, 406] width 132 height 46
click at [882, 413] on input "True" at bounding box center [874, 406] width 15 height 12
radio input "true"
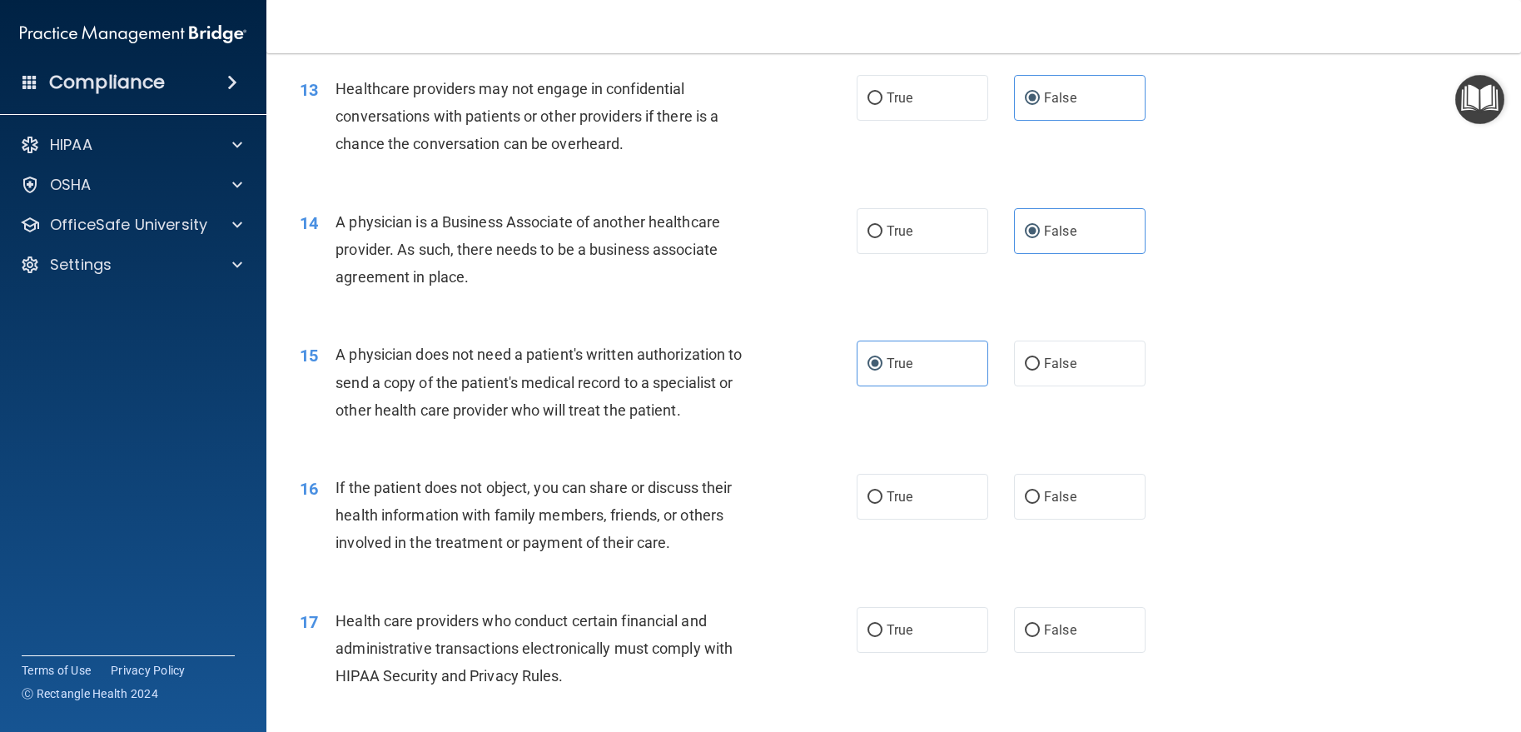
scroll to position [1748, 0]
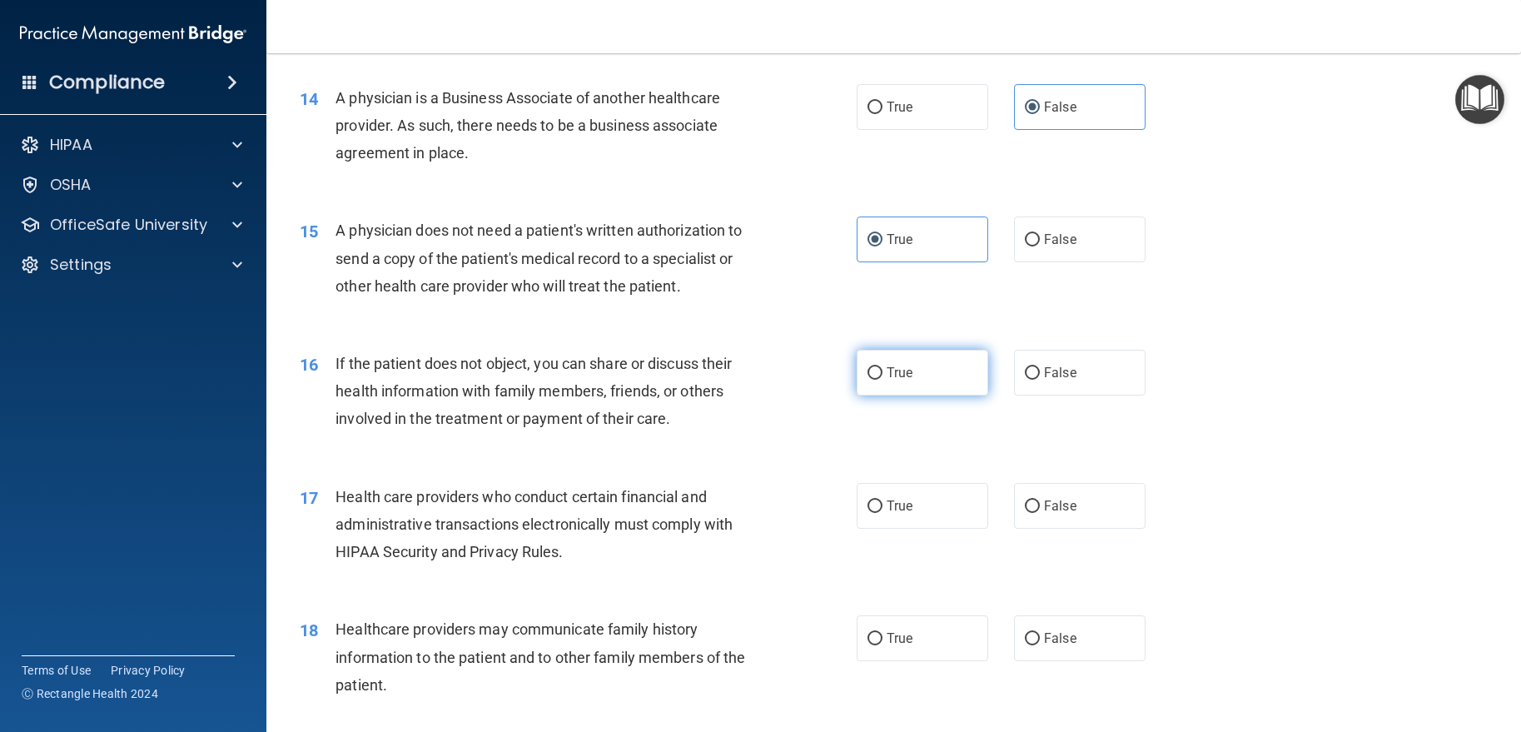
click at [892, 395] on label "True" at bounding box center [923, 373] width 132 height 46
click at [882, 380] on input "True" at bounding box center [874, 373] width 15 height 12
radio input "true"
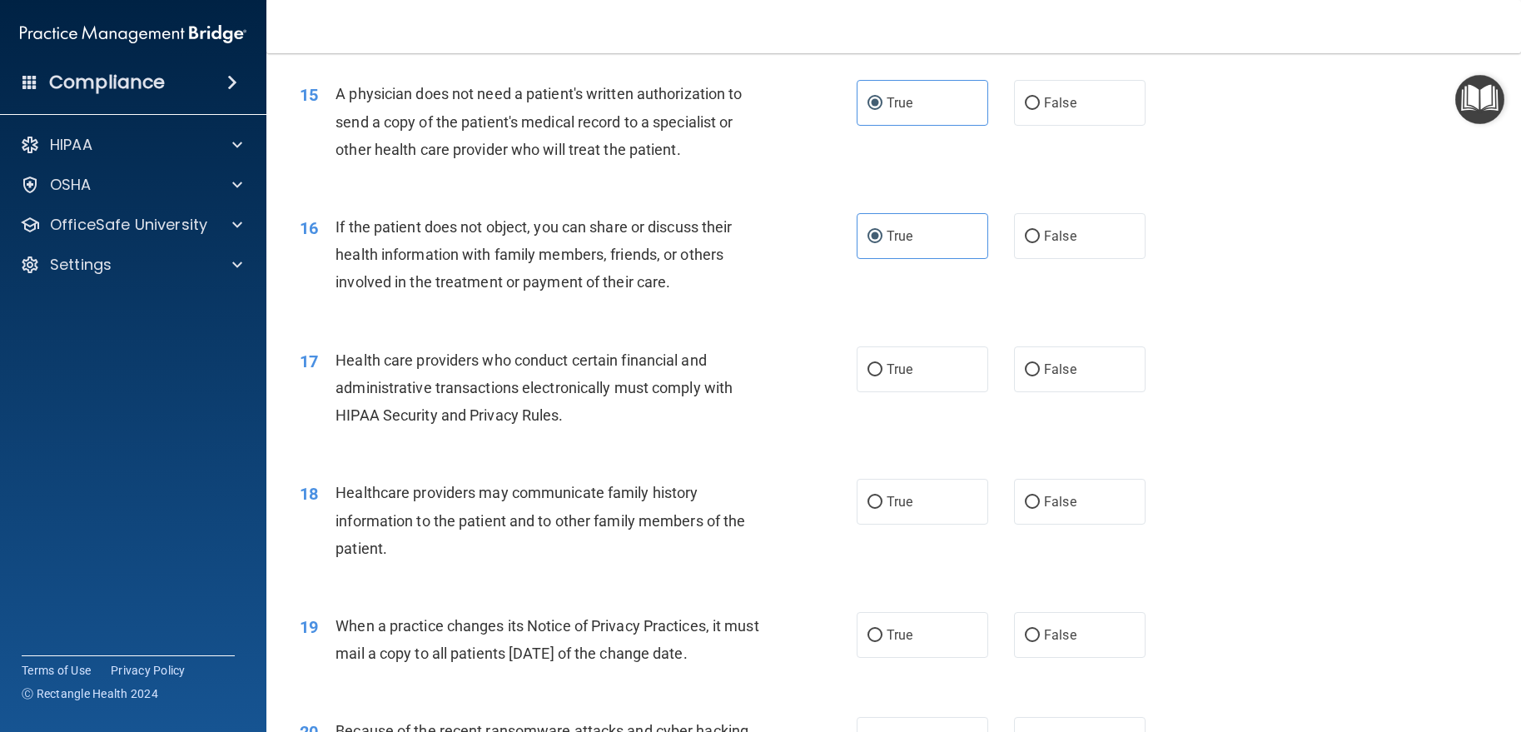
scroll to position [1915, 0]
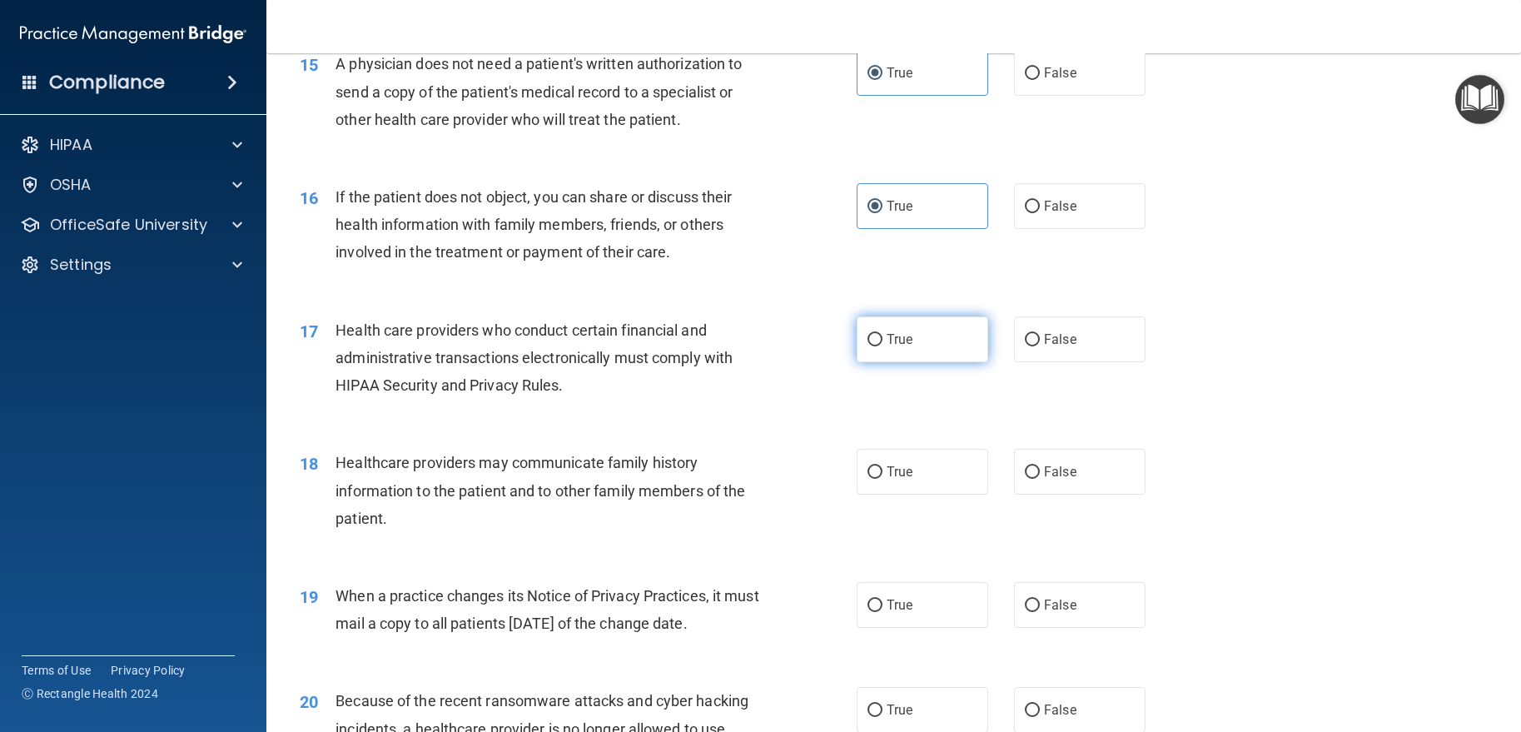
click at [891, 362] on label "True" at bounding box center [923, 339] width 132 height 46
click at [882, 346] on input "True" at bounding box center [874, 340] width 15 height 12
radio input "true"
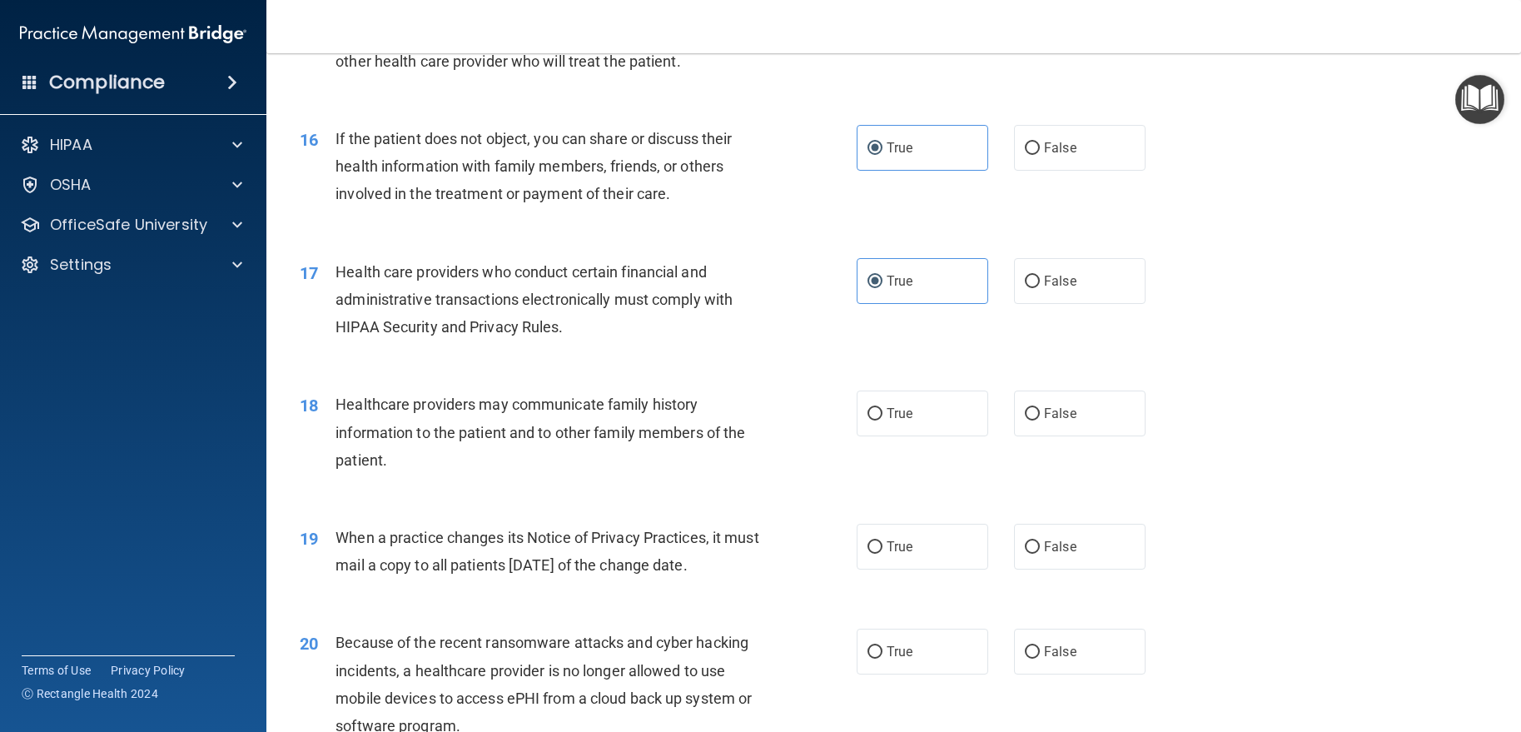
scroll to position [2081, 0]
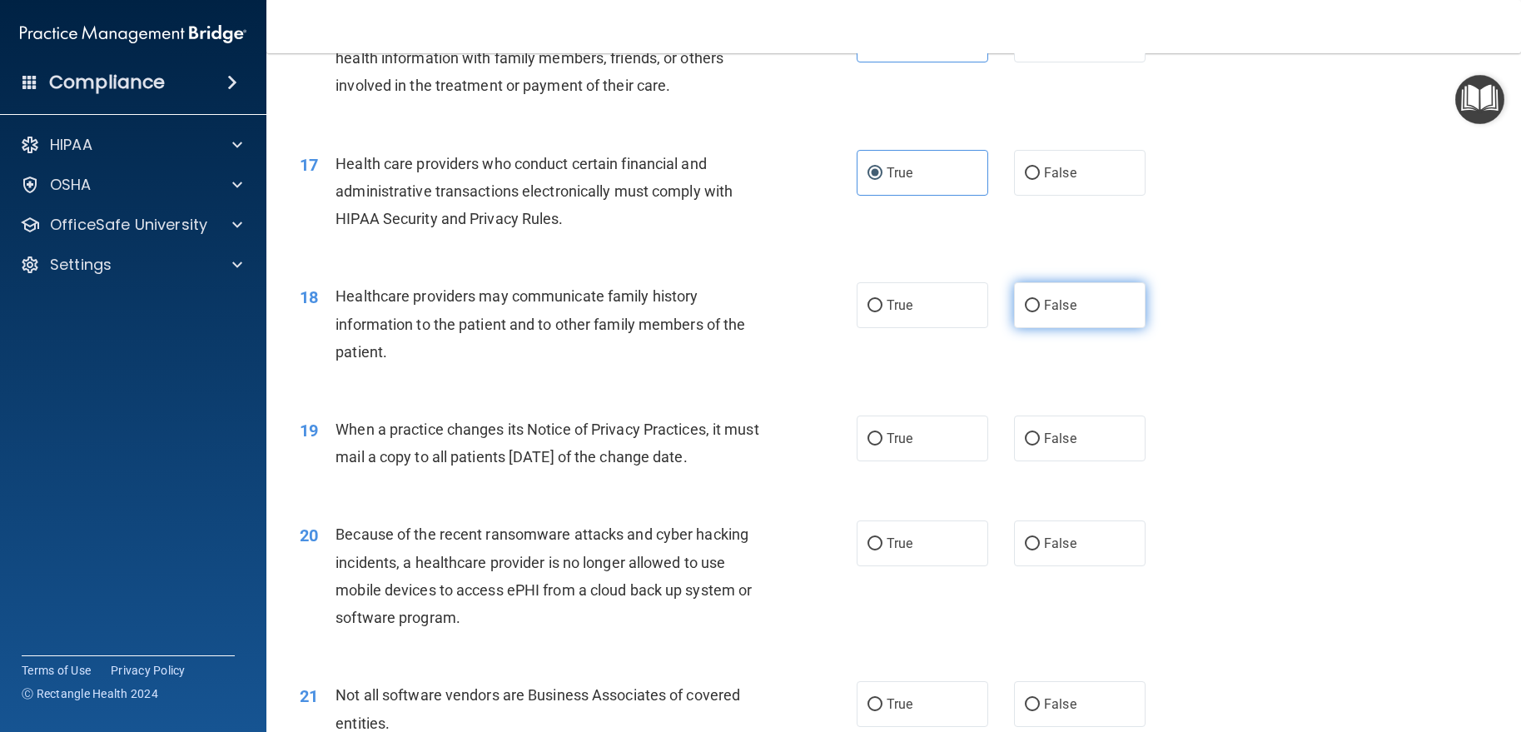
click at [1028, 328] on label "False" at bounding box center [1080, 305] width 132 height 46
click at [1028, 312] on input "False" at bounding box center [1032, 306] width 15 height 12
radio input "true"
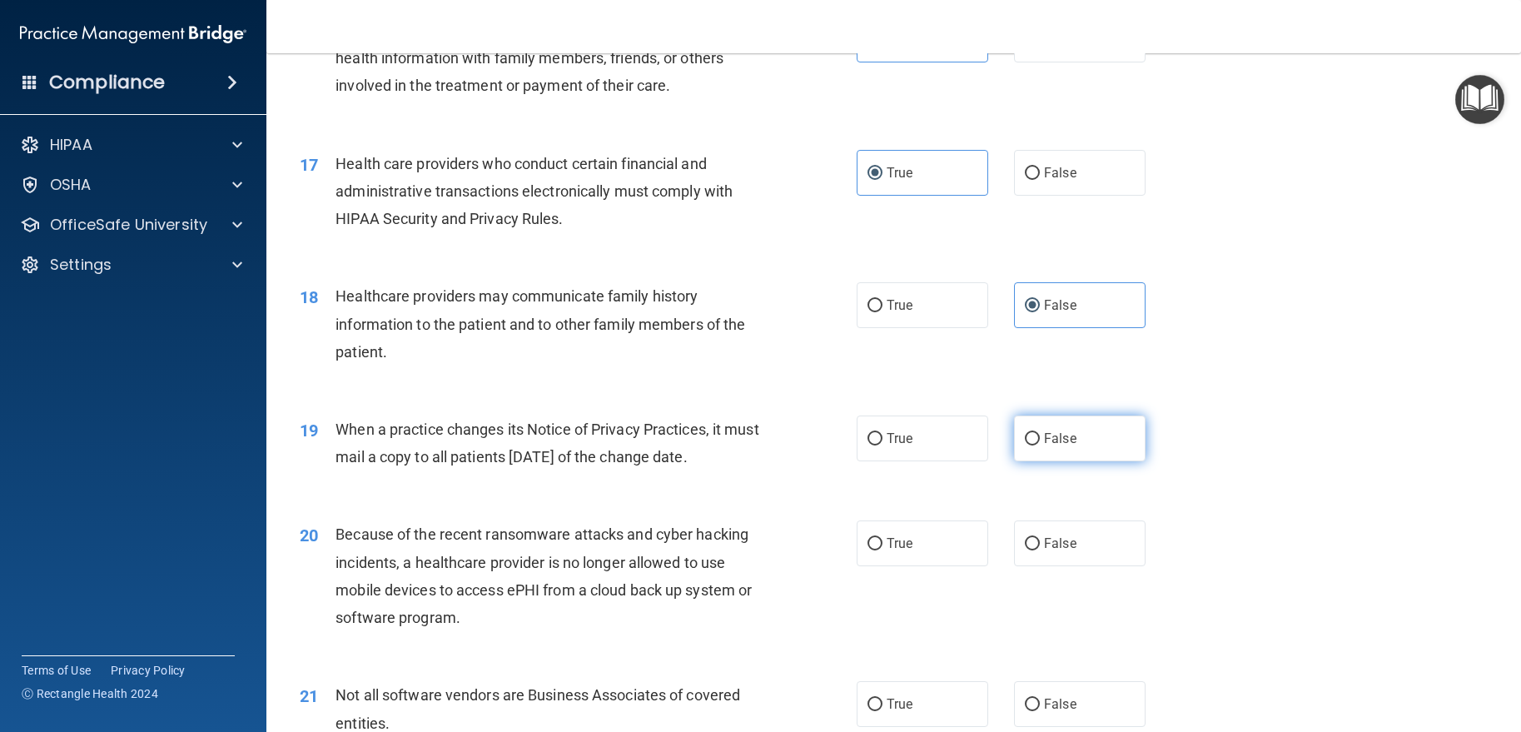
click at [1097, 461] on label "False" at bounding box center [1080, 438] width 132 height 46
click at [1040, 445] on input "False" at bounding box center [1032, 439] width 15 height 12
radio input "true"
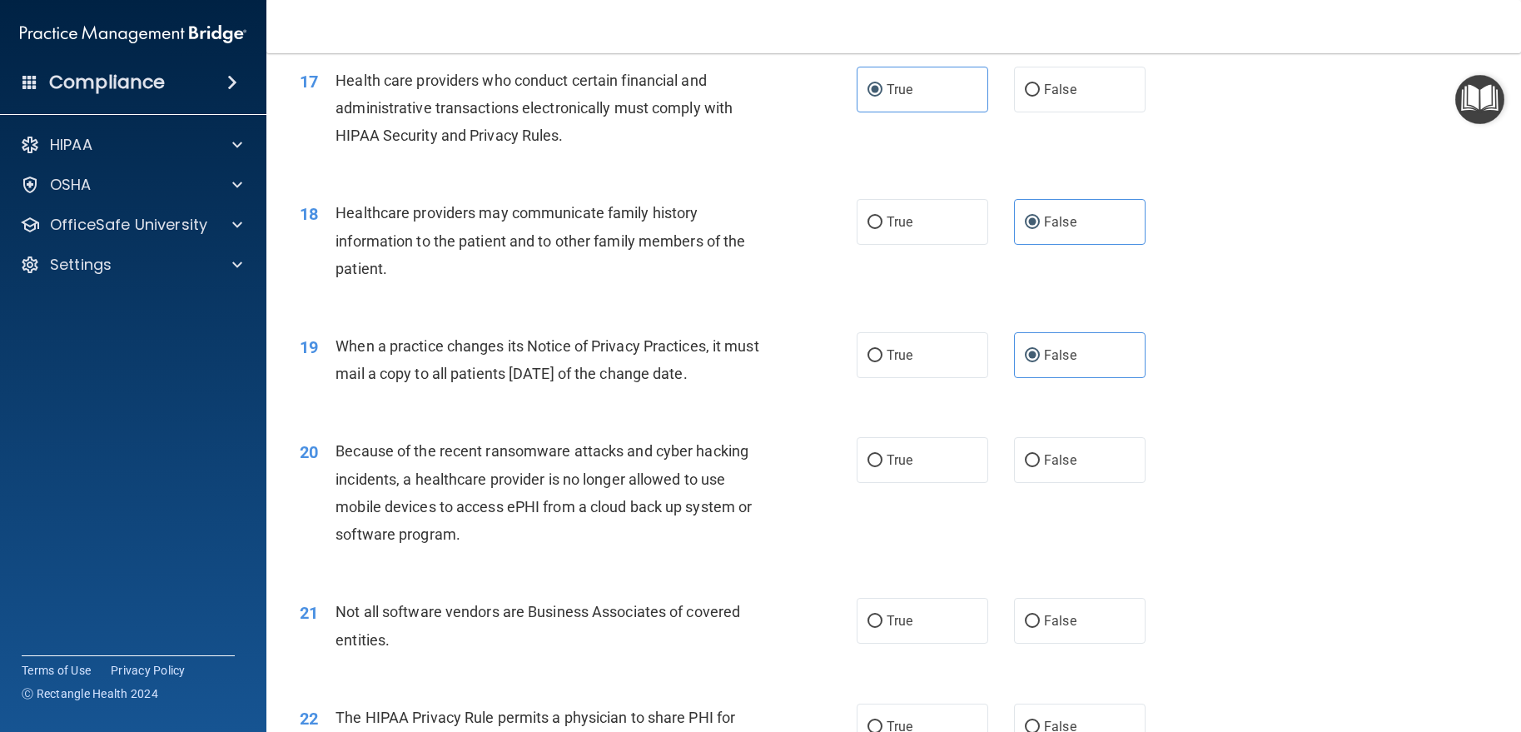
scroll to position [2248, 0]
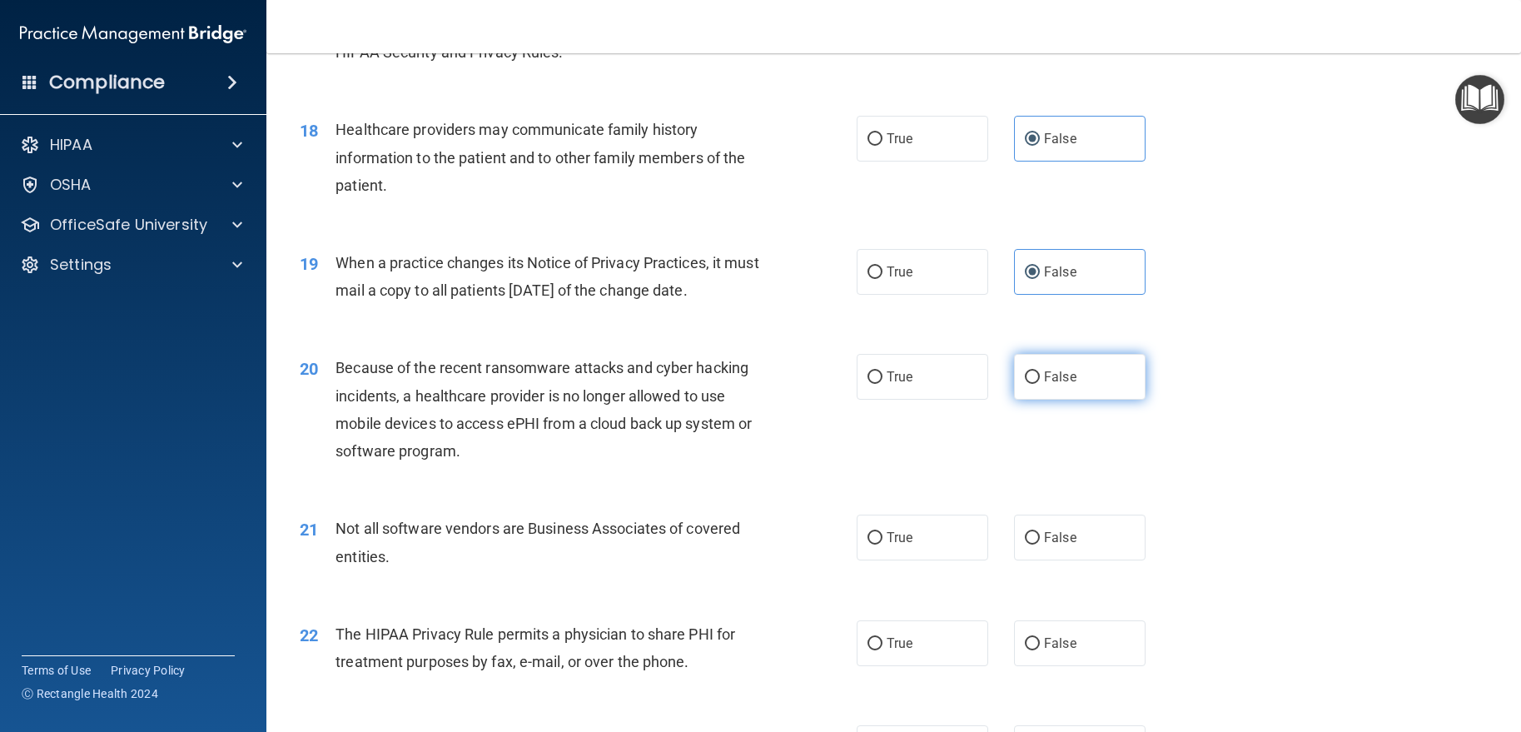
click at [1030, 384] on input "False" at bounding box center [1032, 377] width 15 height 12
radio input "true"
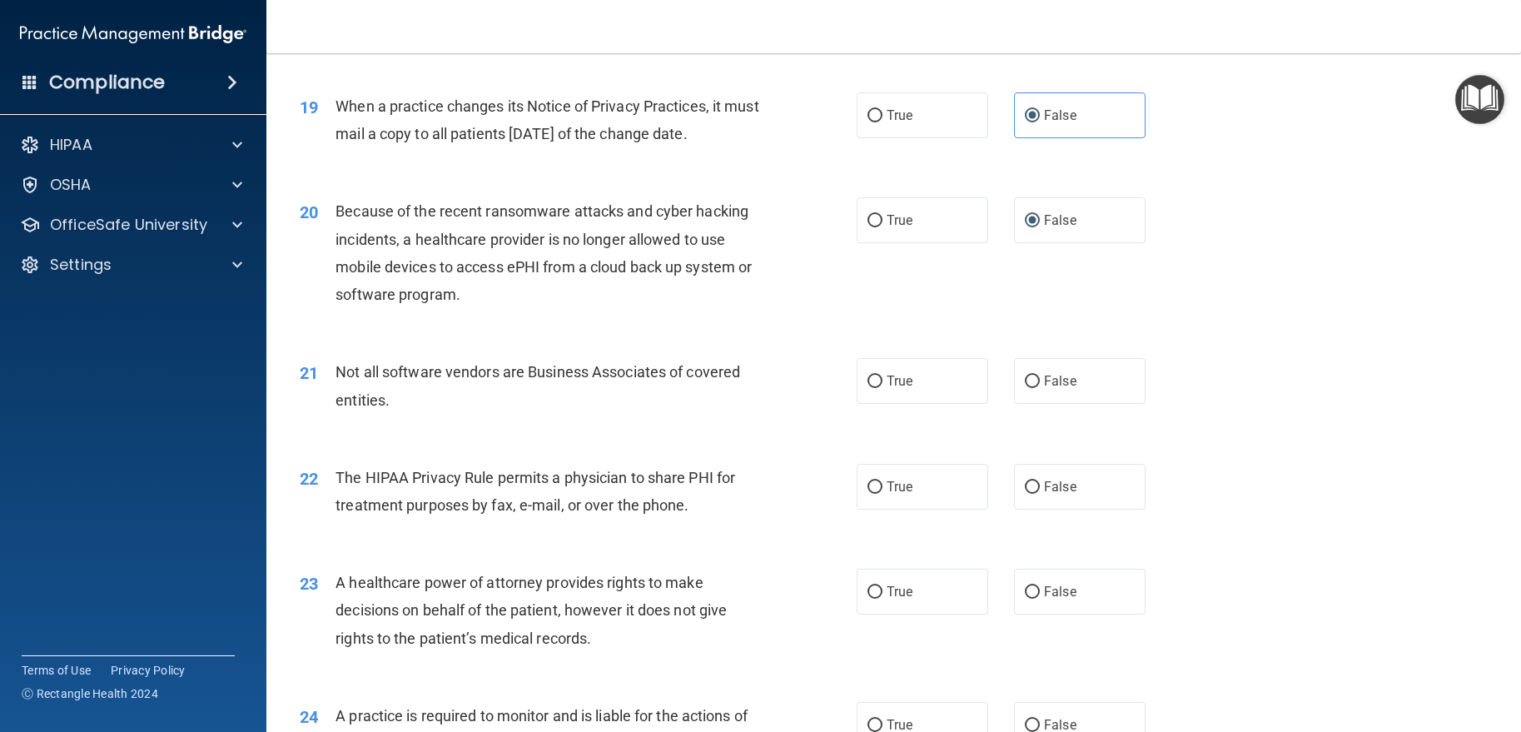
scroll to position [2414, 0]
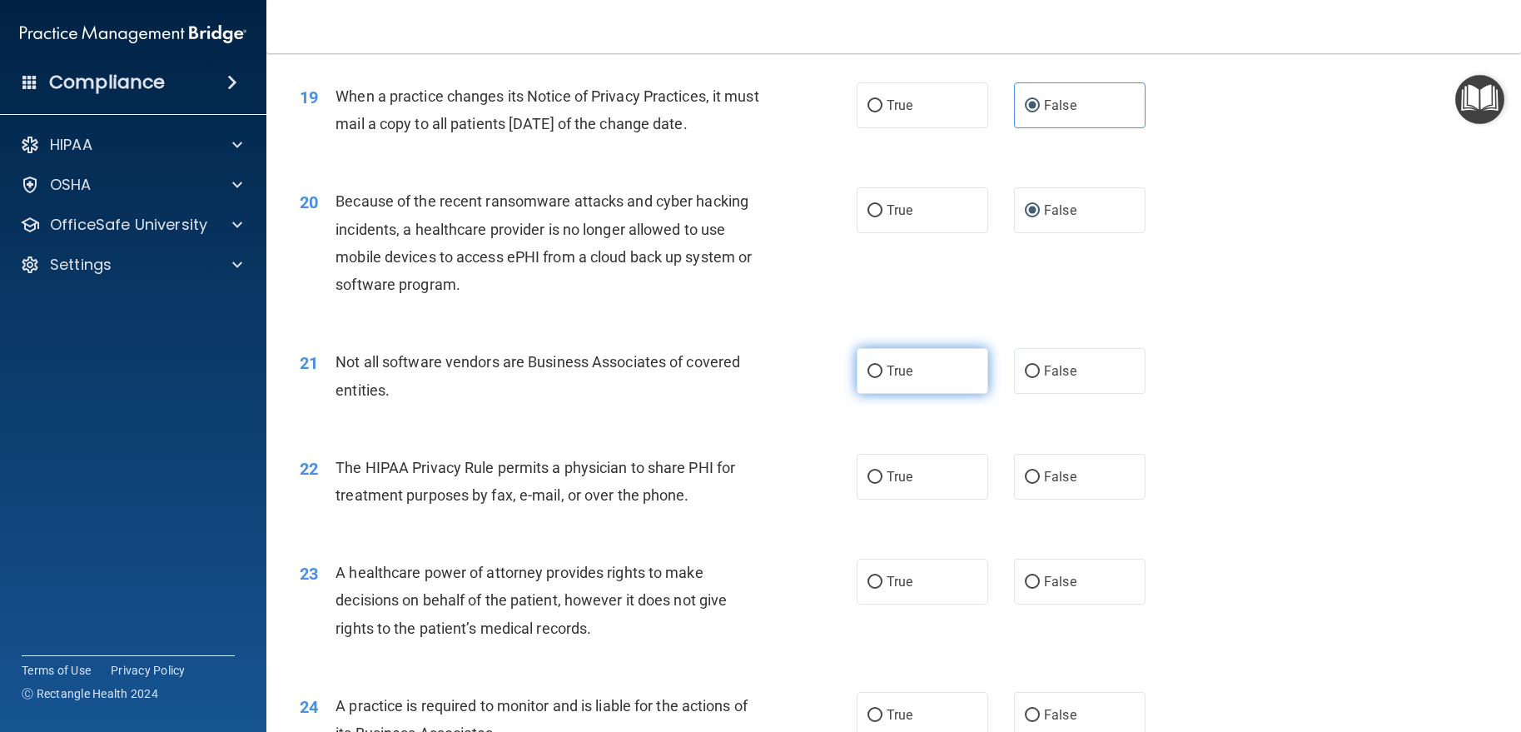
click at [941, 394] on label "True" at bounding box center [923, 371] width 132 height 46
click at [882, 378] on input "True" at bounding box center [874, 371] width 15 height 12
radio input "true"
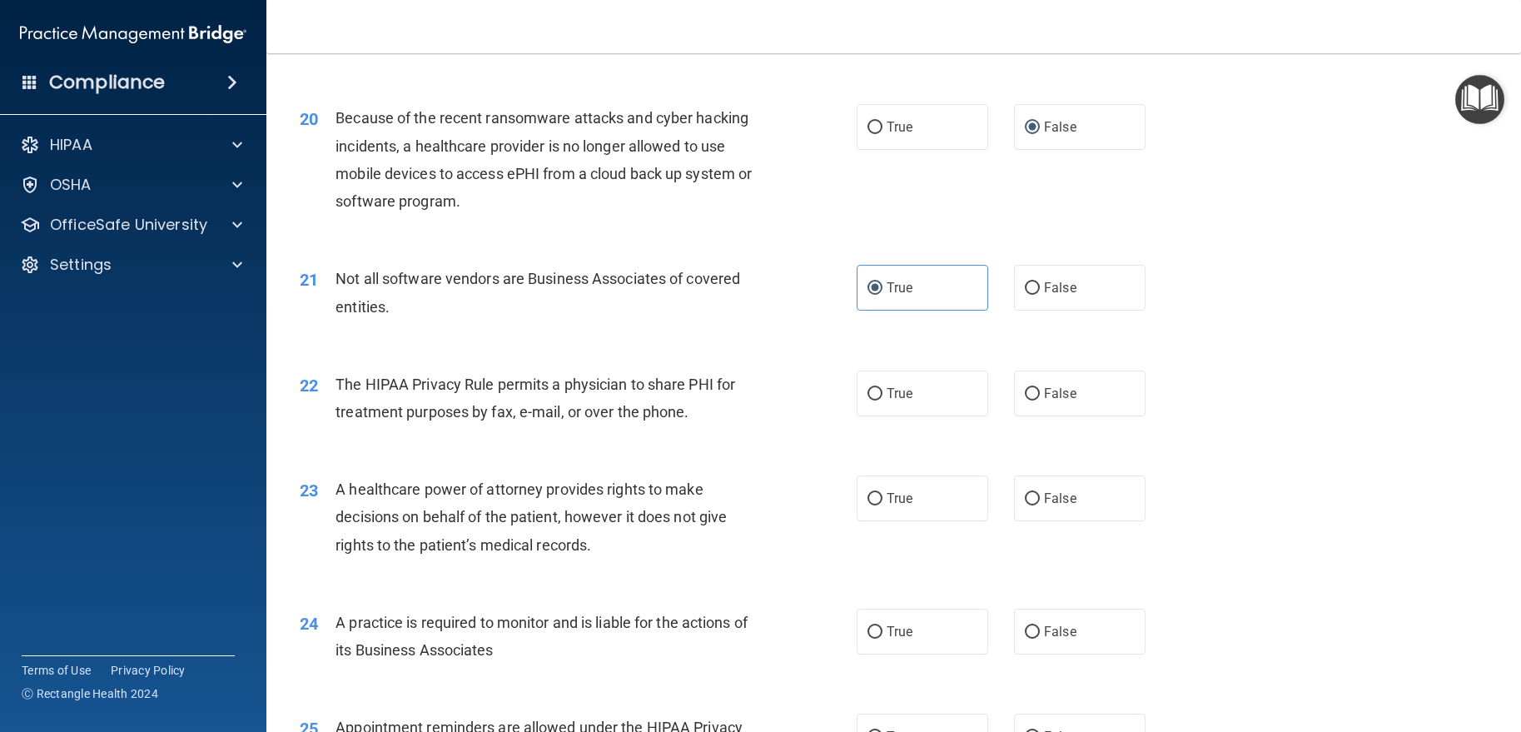
scroll to position [2581, 0]
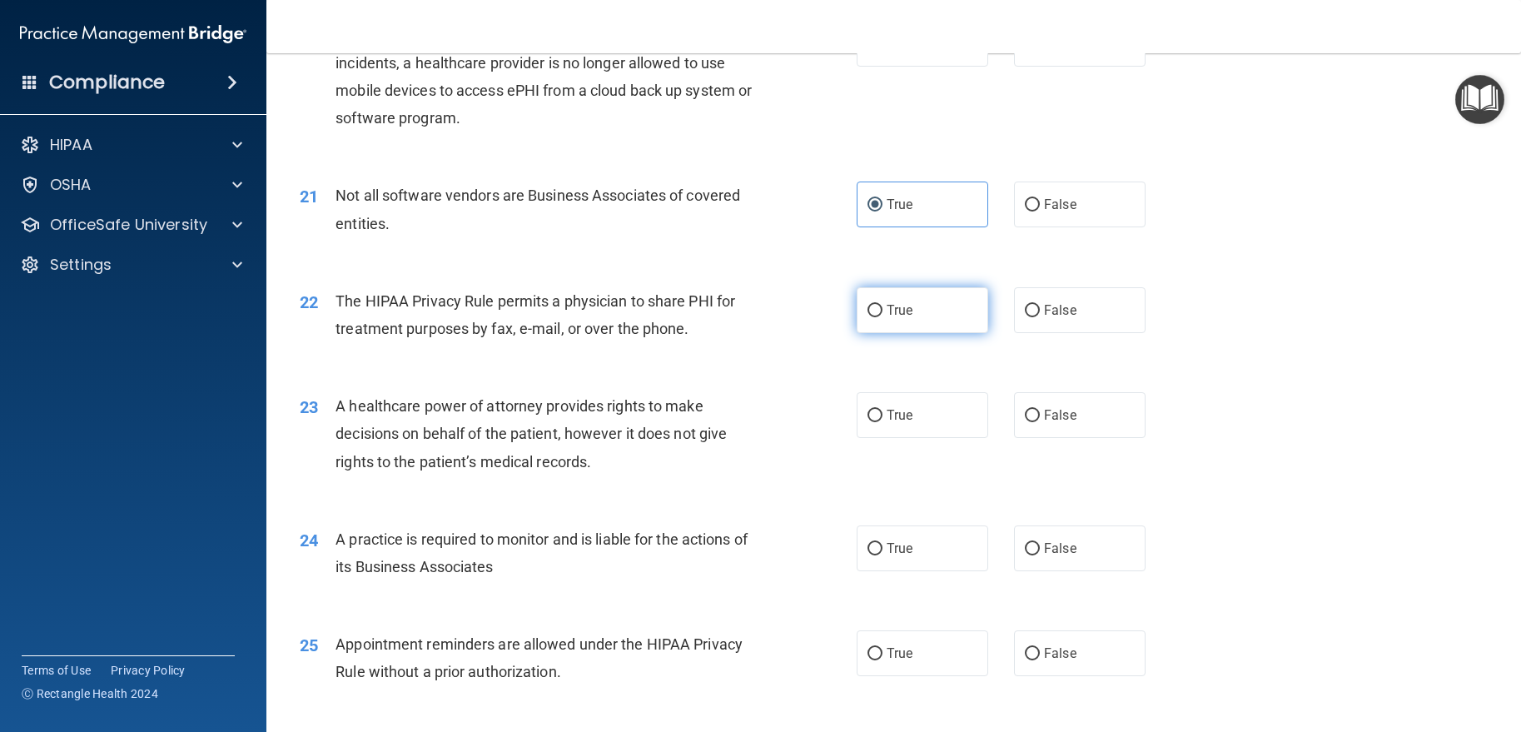
click at [874, 333] on label "True" at bounding box center [923, 310] width 132 height 46
click at [874, 317] on input "True" at bounding box center [874, 311] width 15 height 12
radio input "true"
click at [1028, 438] on label "False" at bounding box center [1080, 415] width 132 height 46
click at [1028, 422] on input "False" at bounding box center [1032, 416] width 15 height 12
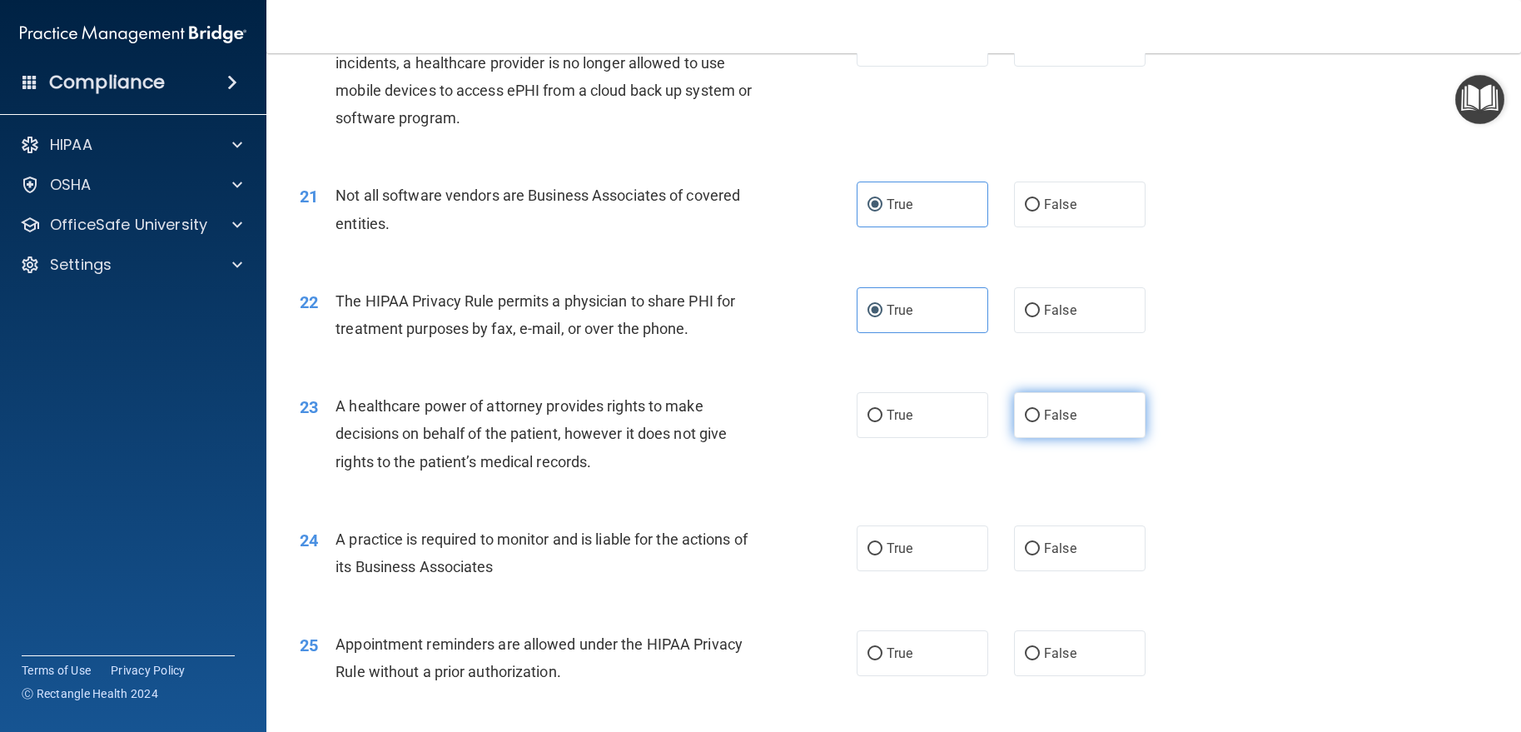
radio input "true"
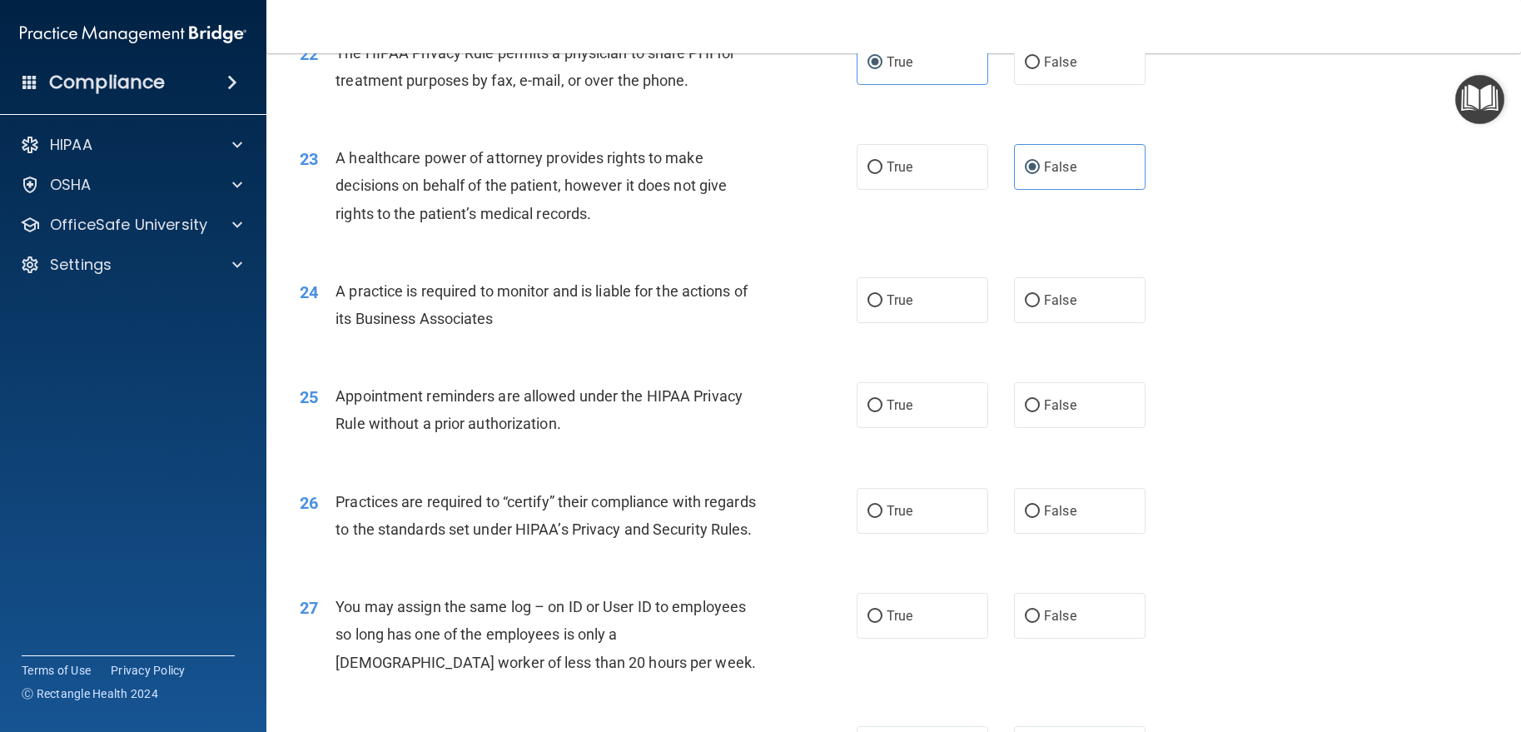
scroll to position [2830, 0]
click at [1031, 306] on input "False" at bounding box center [1032, 299] width 15 height 12
radio input "true"
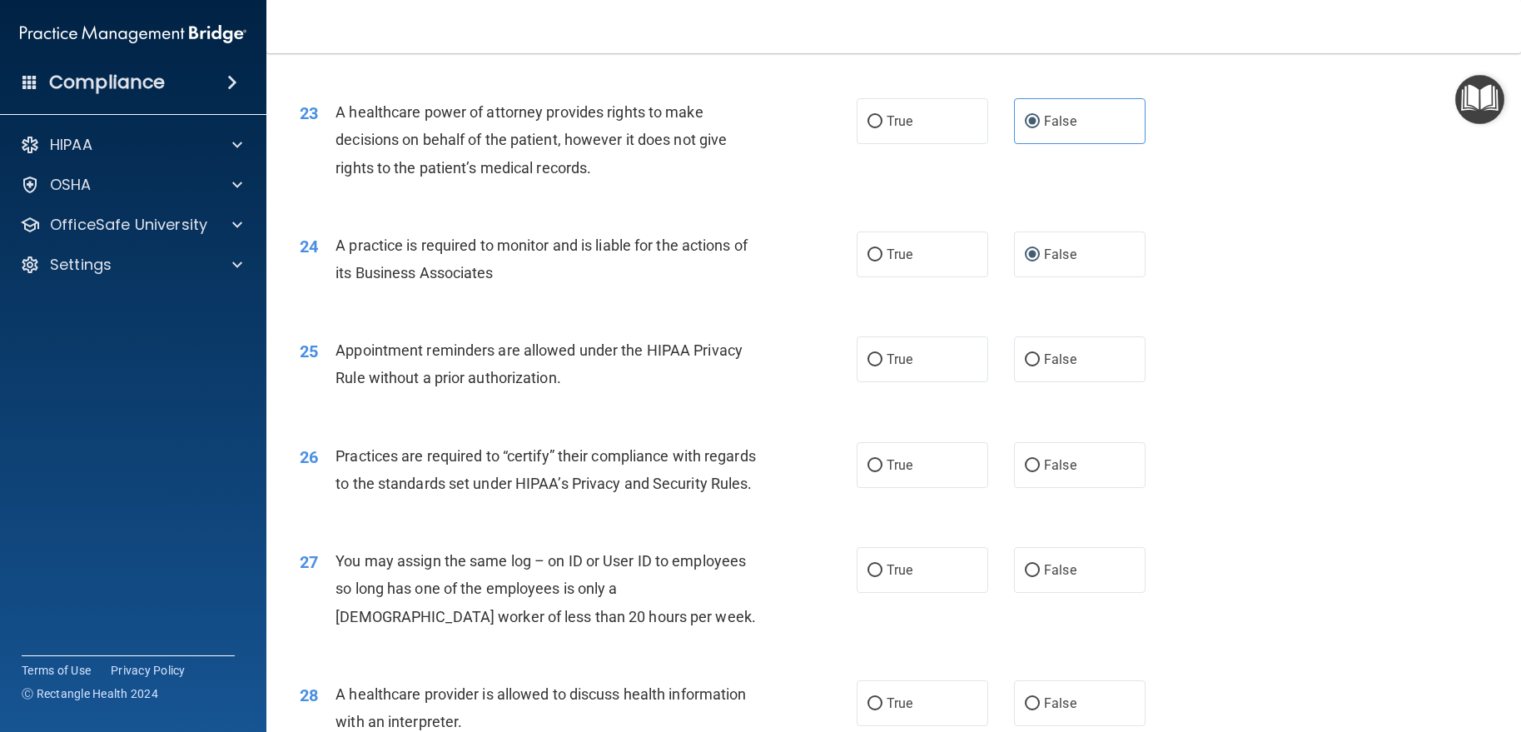
scroll to position [2914, 0]
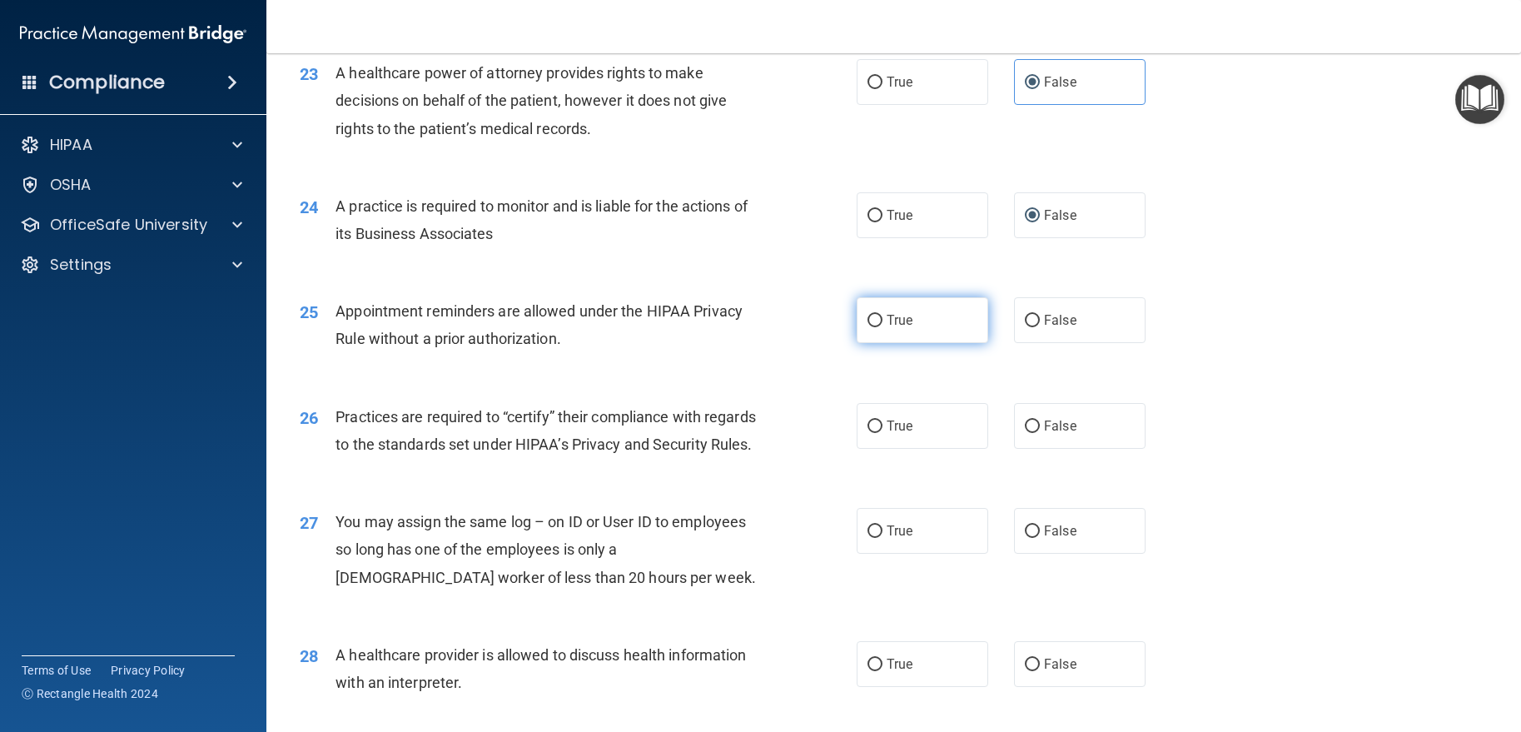
click at [882, 343] on label "True" at bounding box center [923, 320] width 132 height 46
click at [882, 327] on input "True" at bounding box center [874, 321] width 15 height 12
radio input "true"
click at [1060, 434] on span "False" at bounding box center [1060, 426] width 32 height 16
click at [1040, 433] on input "False" at bounding box center [1032, 426] width 15 height 12
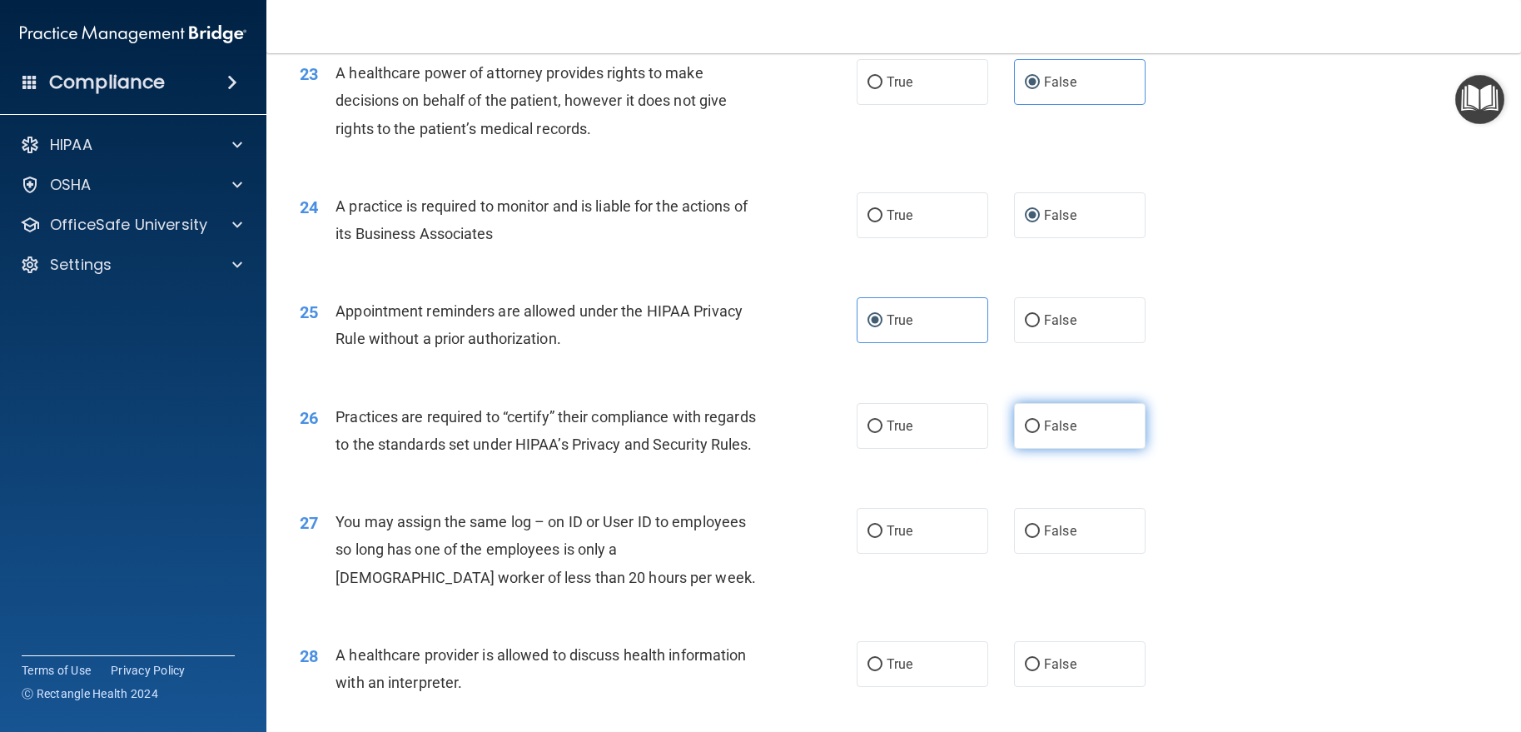
radio input "true"
click at [1089, 554] on label "False" at bounding box center [1080, 531] width 132 height 46
click at [1040, 538] on input "False" at bounding box center [1032, 531] width 15 height 12
radio input "true"
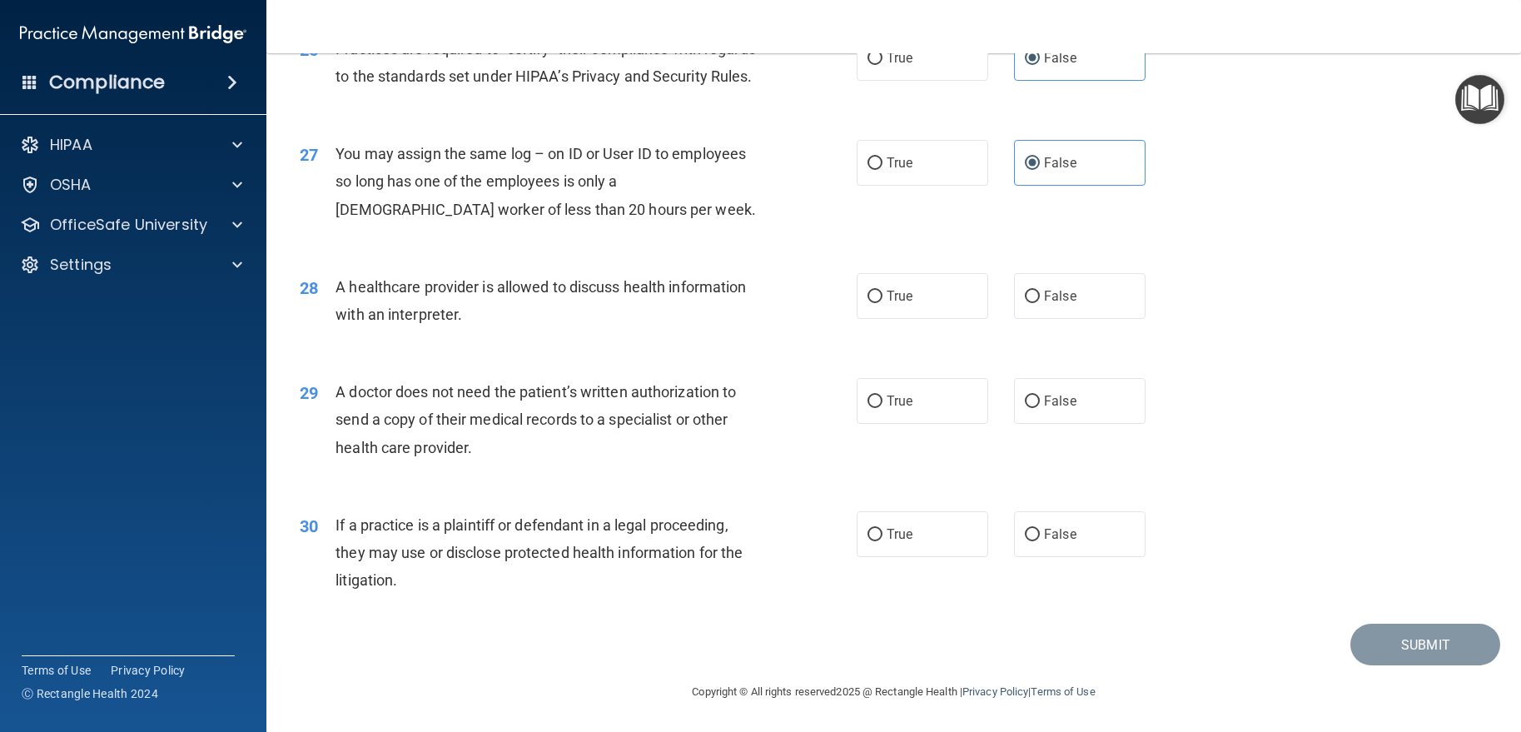
scroll to position [3392, 0]
click at [907, 309] on label "True" at bounding box center [923, 296] width 132 height 46
click at [882, 303] on input "True" at bounding box center [874, 297] width 15 height 12
radio input "true"
click at [889, 421] on label "True" at bounding box center [923, 401] width 132 height 46
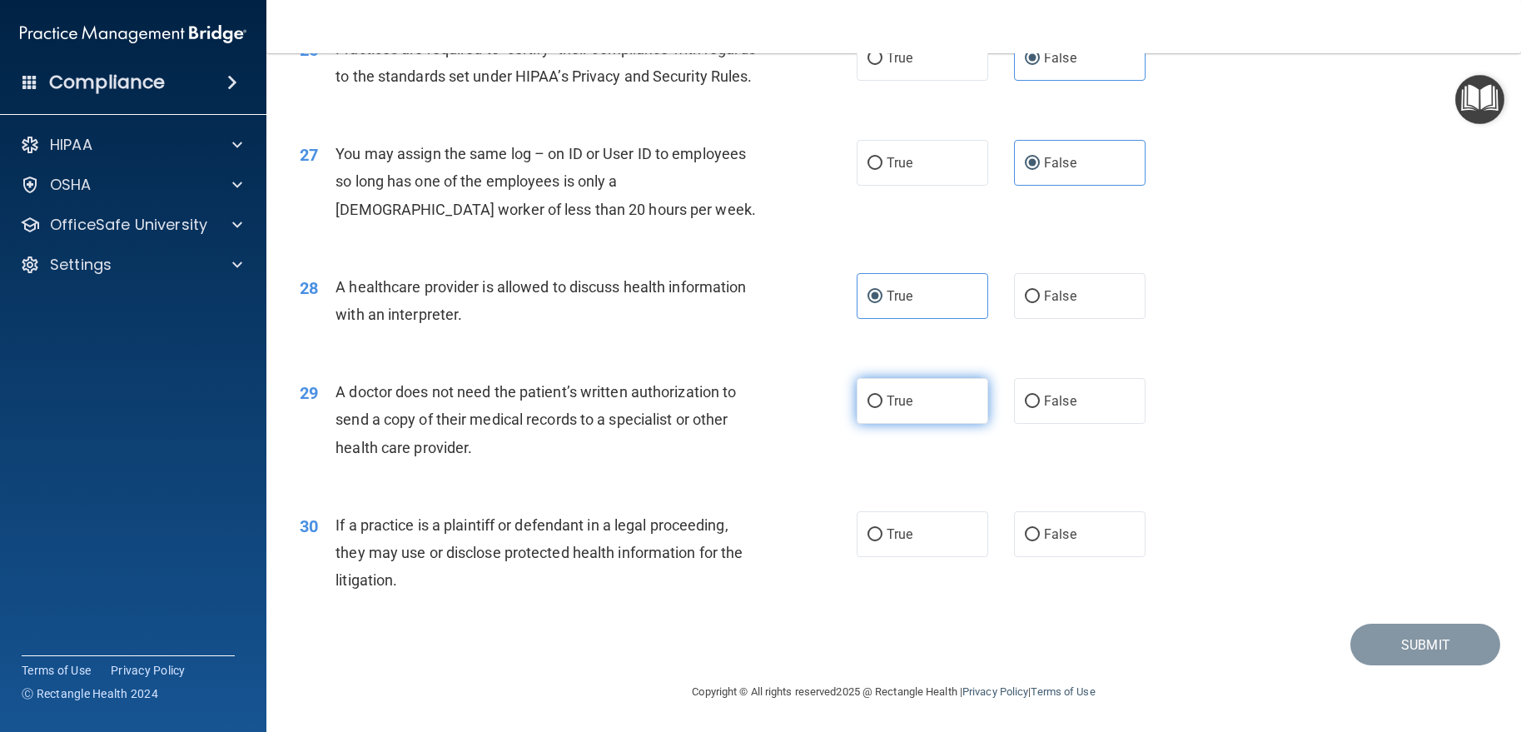
click at [882, 408] on input "True" at bounding box center [874, 401] width 15 height 12
radio input "true"
click at [963, 522] on label "True" at bounding box center [923, 534] width 132 height 46
click at [882, 529] on input "True" at bounding box center [874, 535] width 15 height 12
radio input "true"
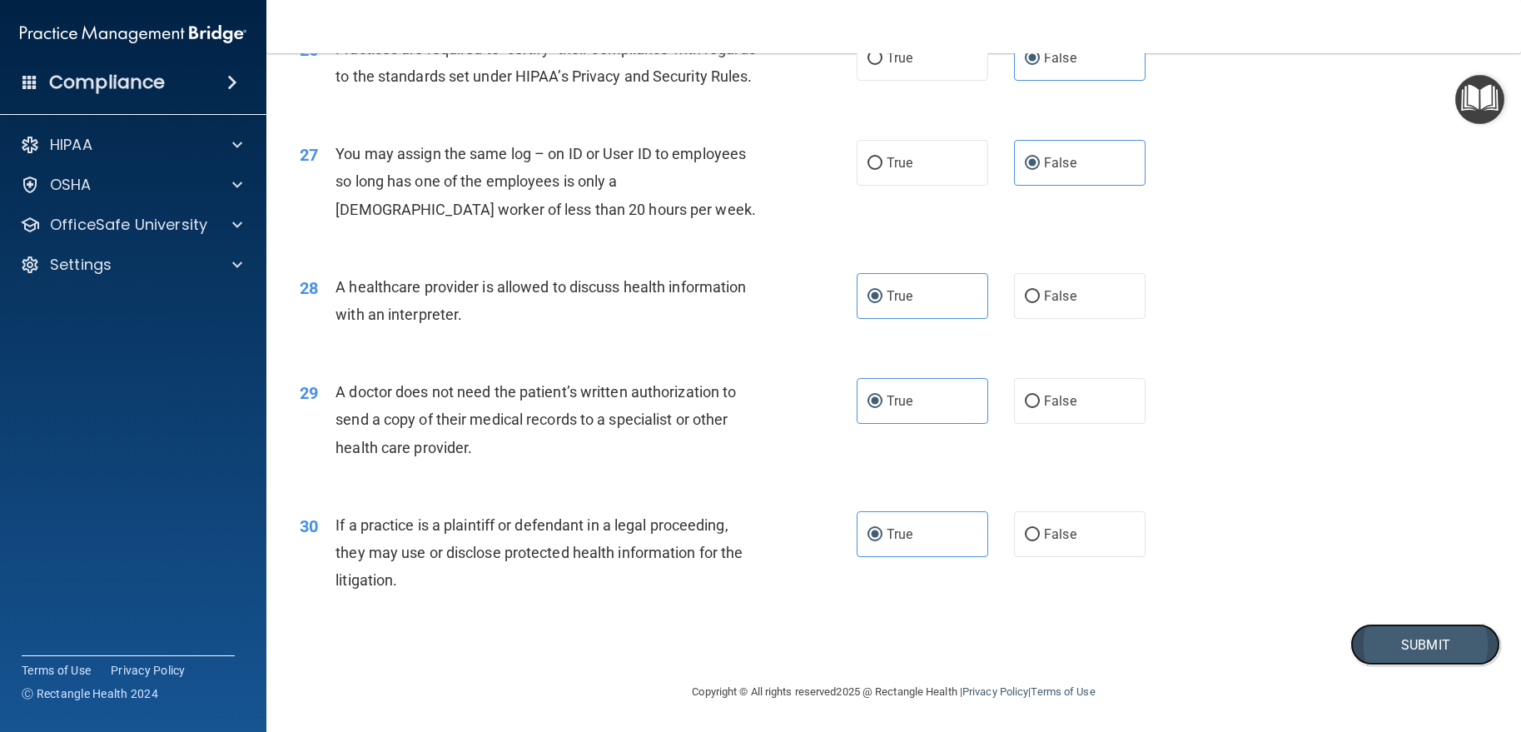
click at [1396, 650] on button "Submit" at bounding box center [1425, 645] width 150 height 42
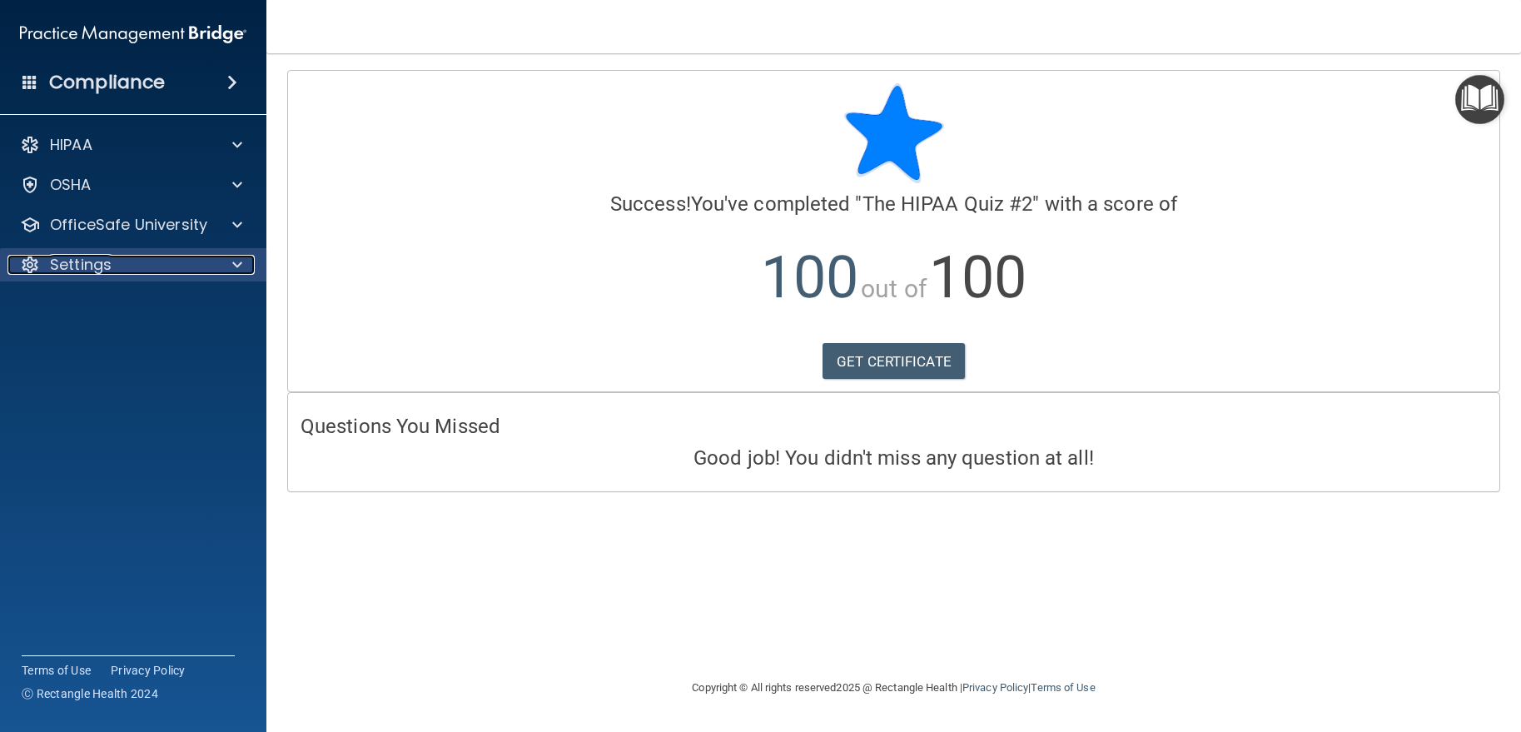
click at [78, 269] on p "Settings" at bounding box center [81, 265] width 62 height 20
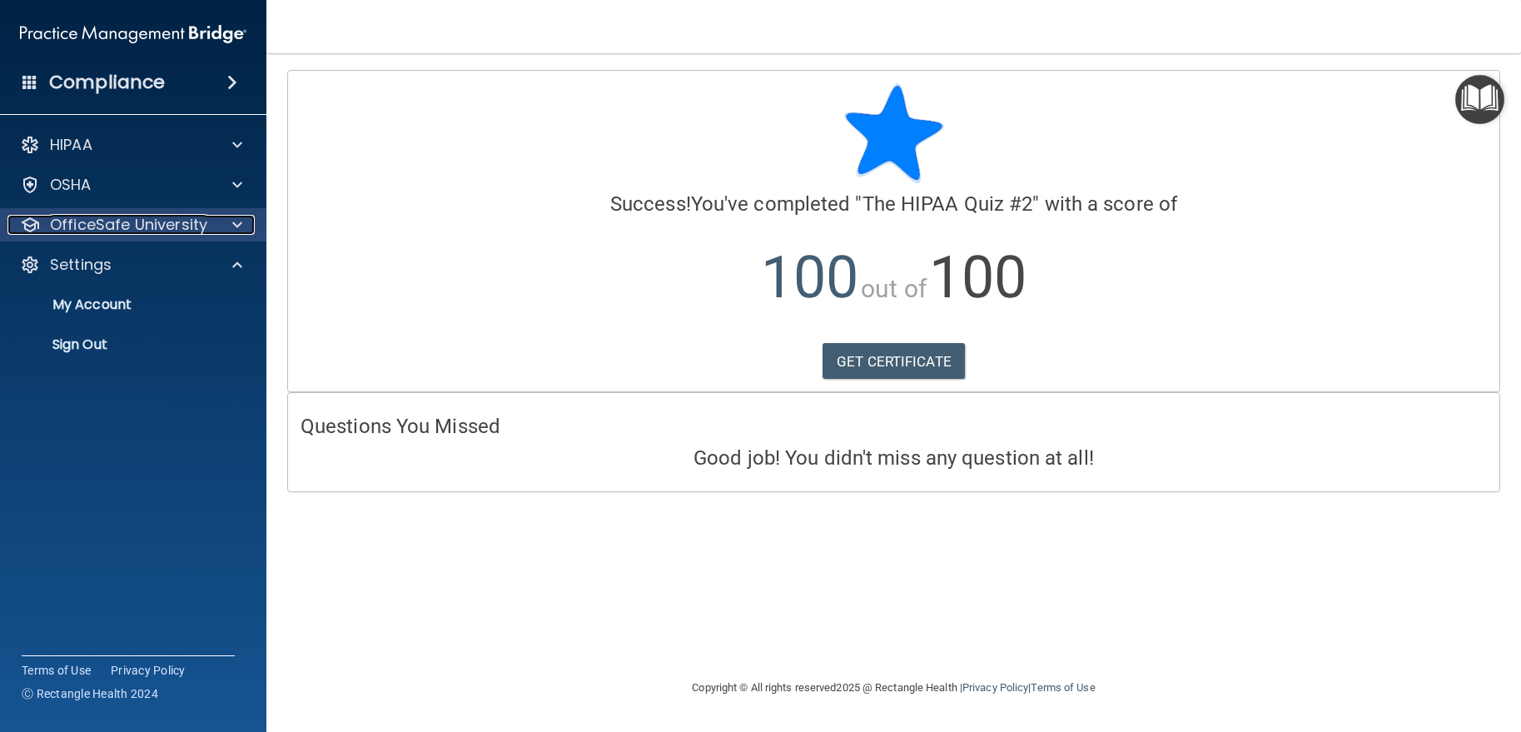
click at [127, 220] on p "OfficeSafe University" at bounding box center [128, 225] width 157 height 20
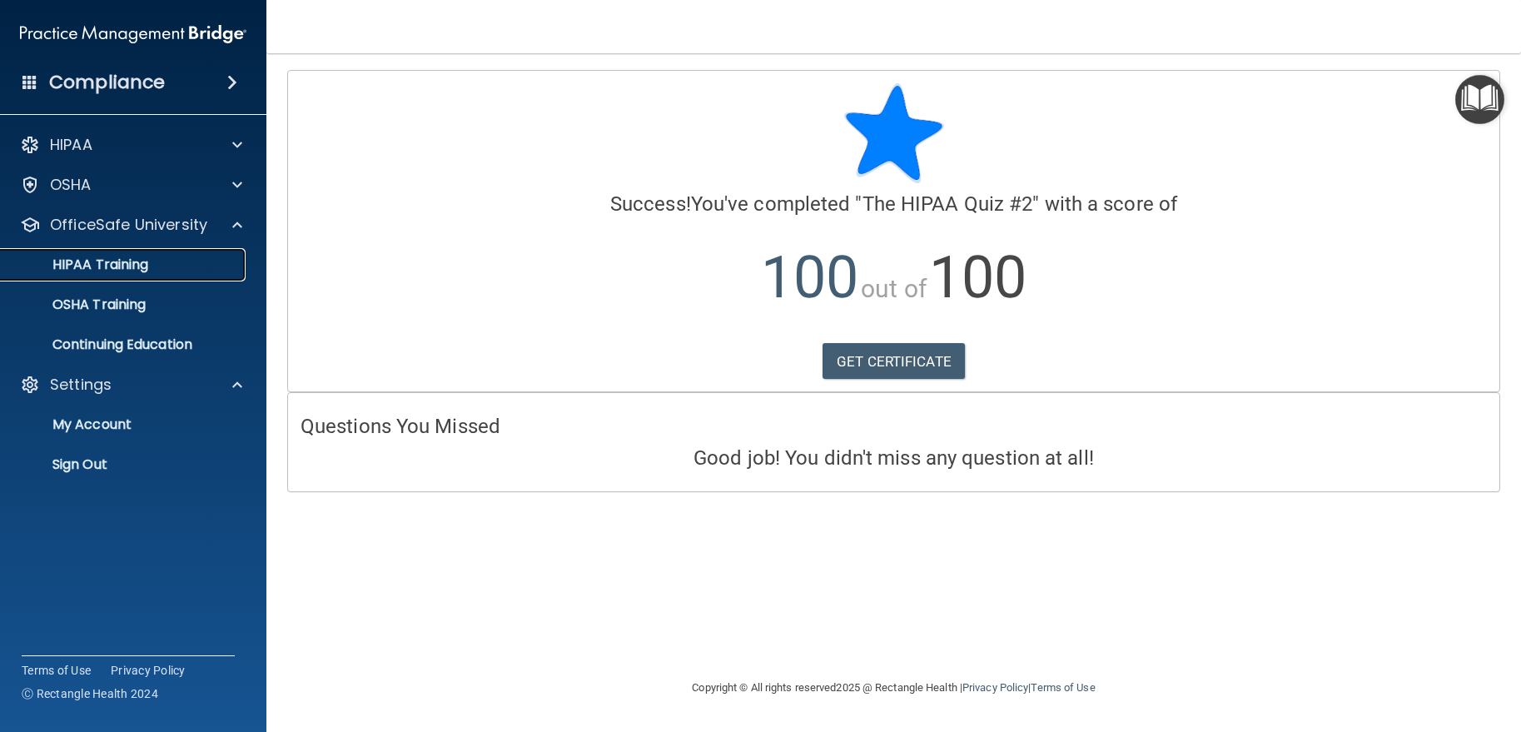
click at [126, 272] on p "HIPAA Training" at bounding box center [79, 264] width 137 height 17
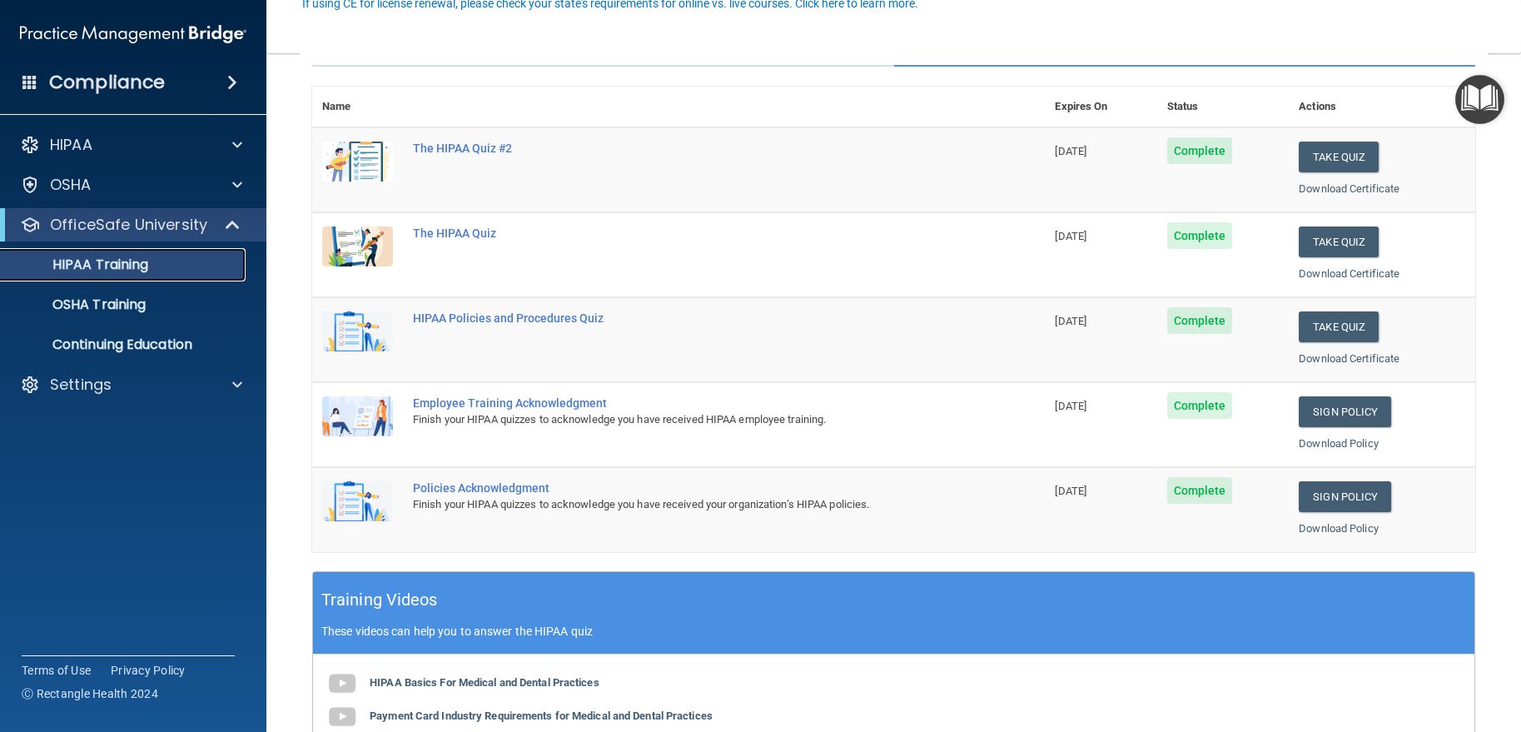
scroll to position [166, 0]
click at [1319, 308] on td "Take Quiz Download Certificate" at bounding box center [1382, 338] width 186 height 85
click at [1318, 328] on button "Take Quiz" at bounding box center [1339, 326] width 80 height 31
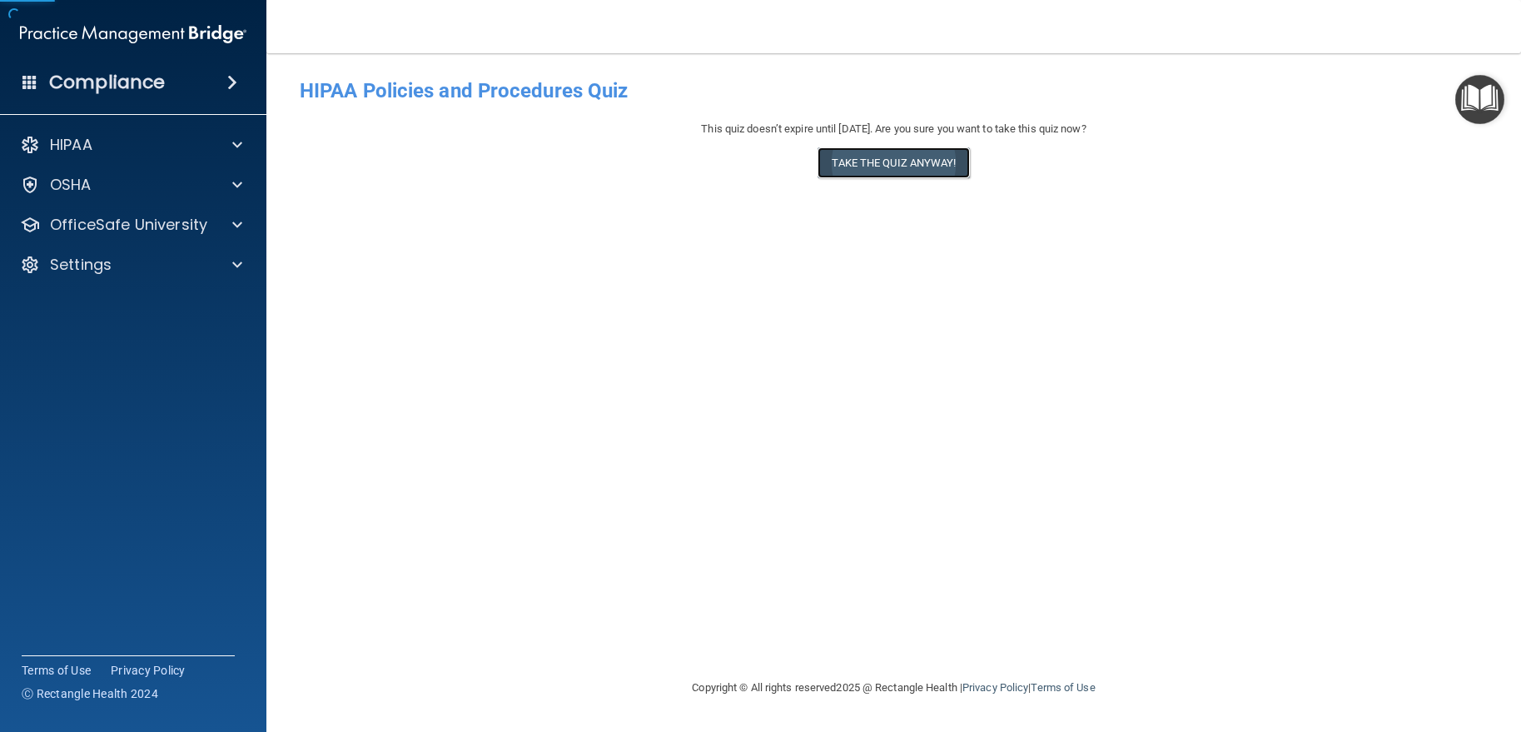
click at [929, 161] on button "Take the quiz anyway!" at bounding box center [893, 162] width 152 height 31
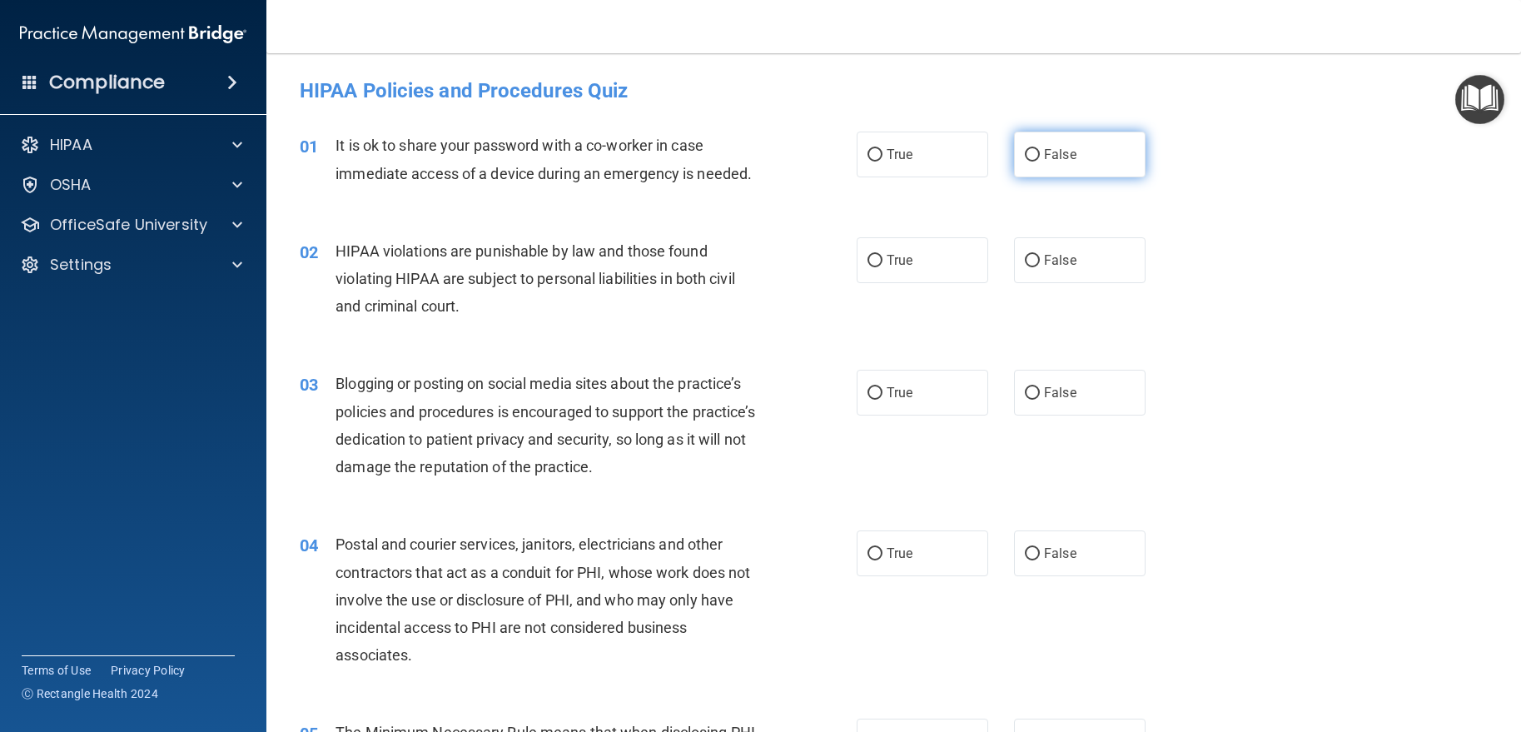
click at [1014, 157] on label "False" at bounding box center [1080, 155] width 132 height 46
click at [1025, 157] on input "False" at bounding box center [1032, 155] width 15 height 12
radio input "true"
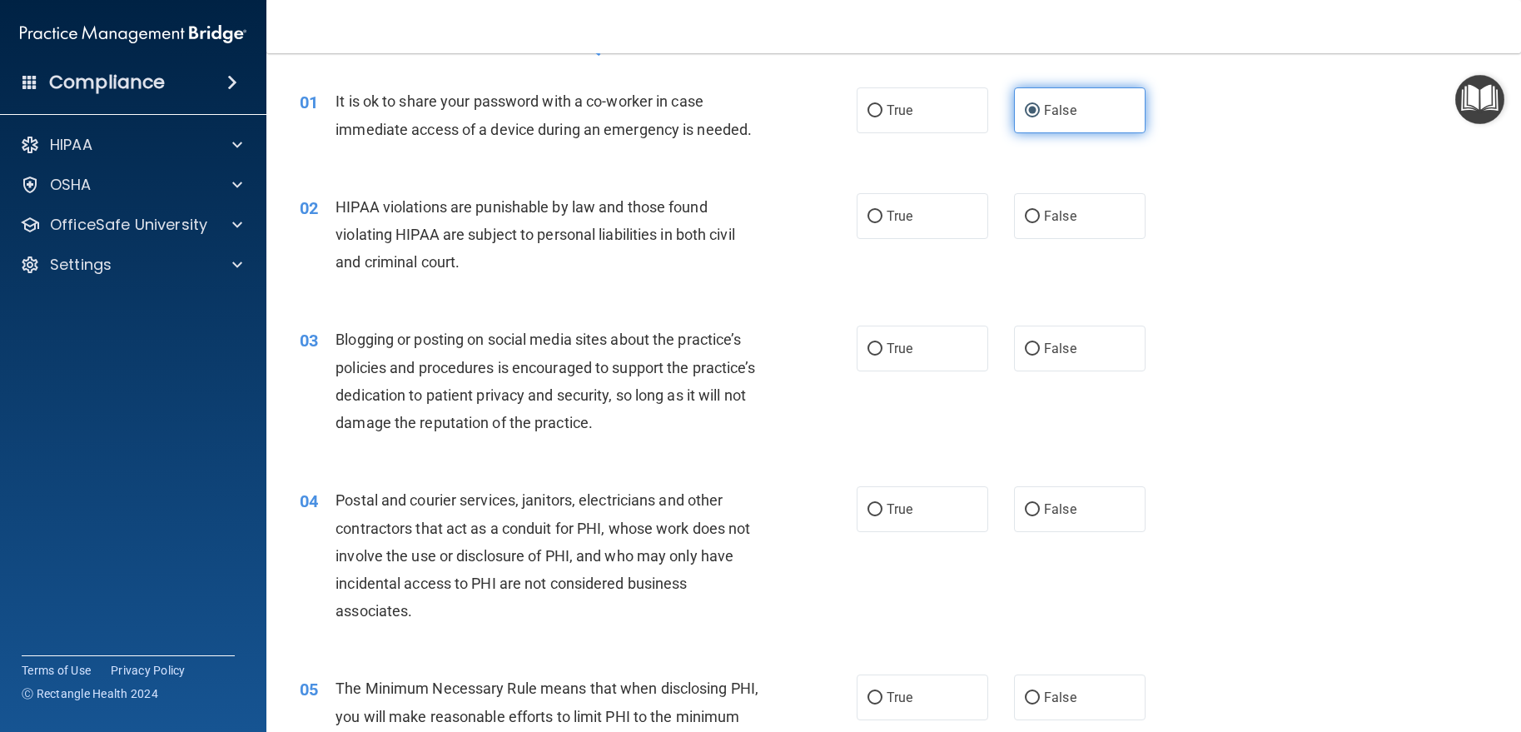
scroll to position [83, 0]
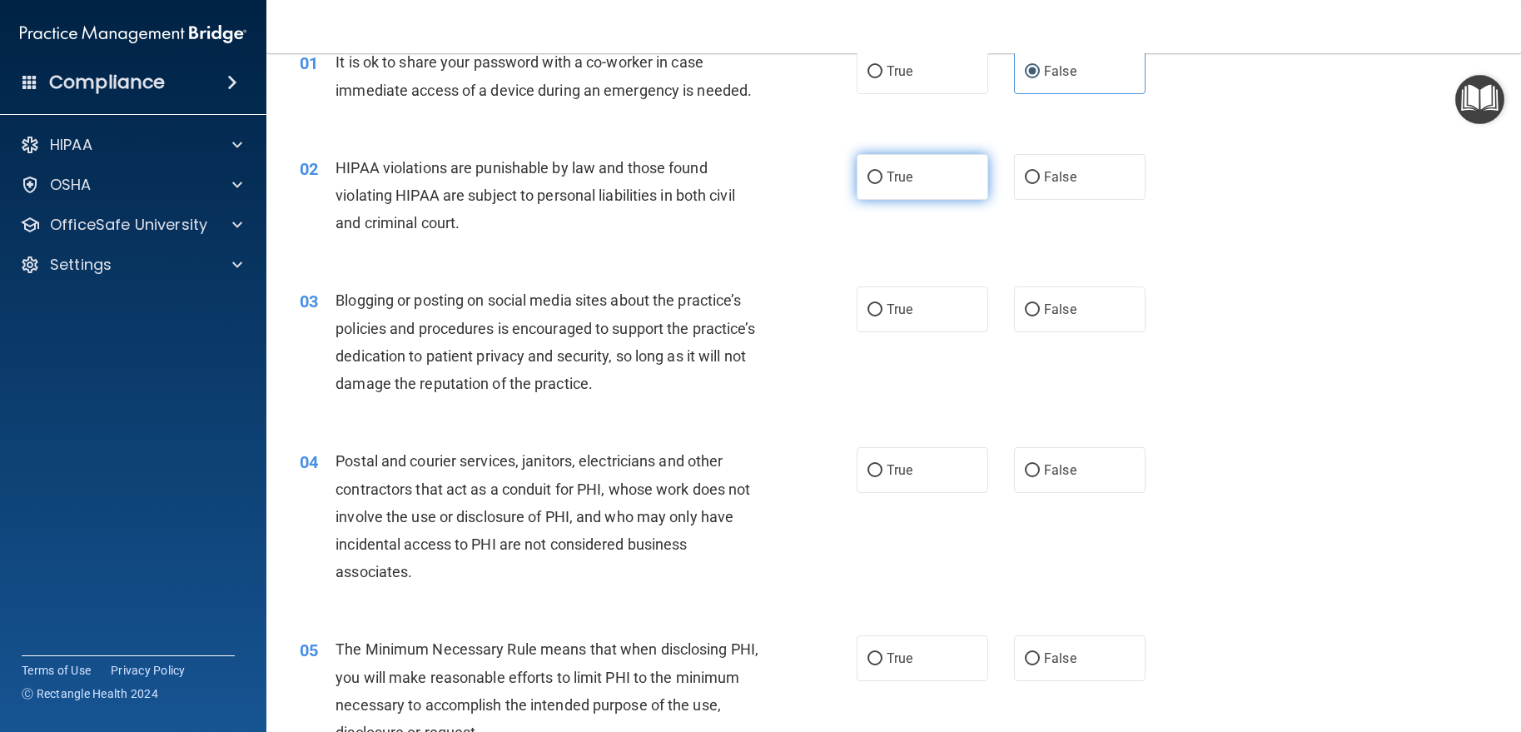
click at [950, 172] on label "True" at bounding box center [923, 177] width 132 height 46
click at [882, 172] on input "True" at bounding box center [874, 177] width 15 height 12
radio input "true"
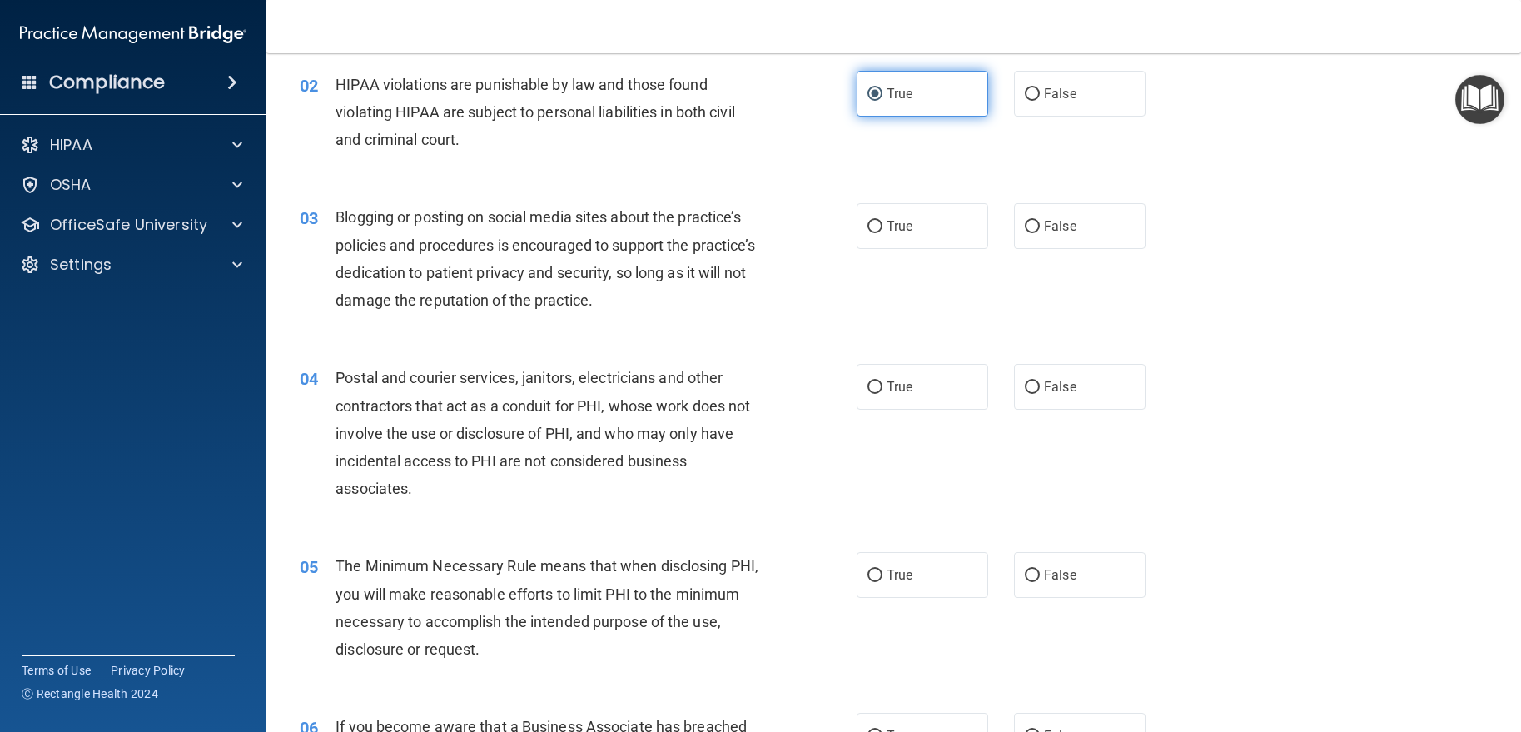
scroll to position [250, 0]
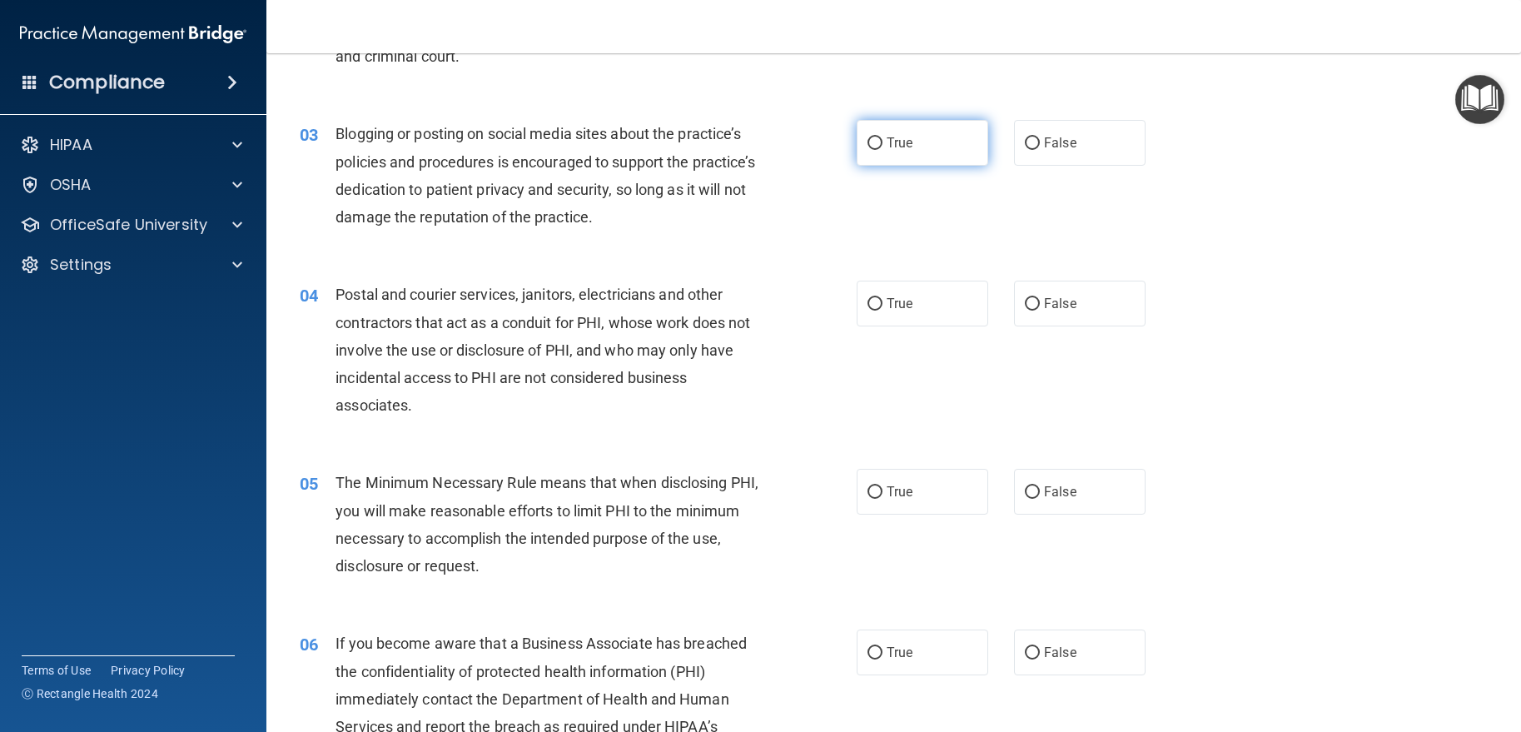
click at [897, 132] on label "True" at bounding box center [923, 143] width 132 height 46
click at [882, 137] on input "True" at bounding box center [874, 143] width 15 height 12
radio input "true"
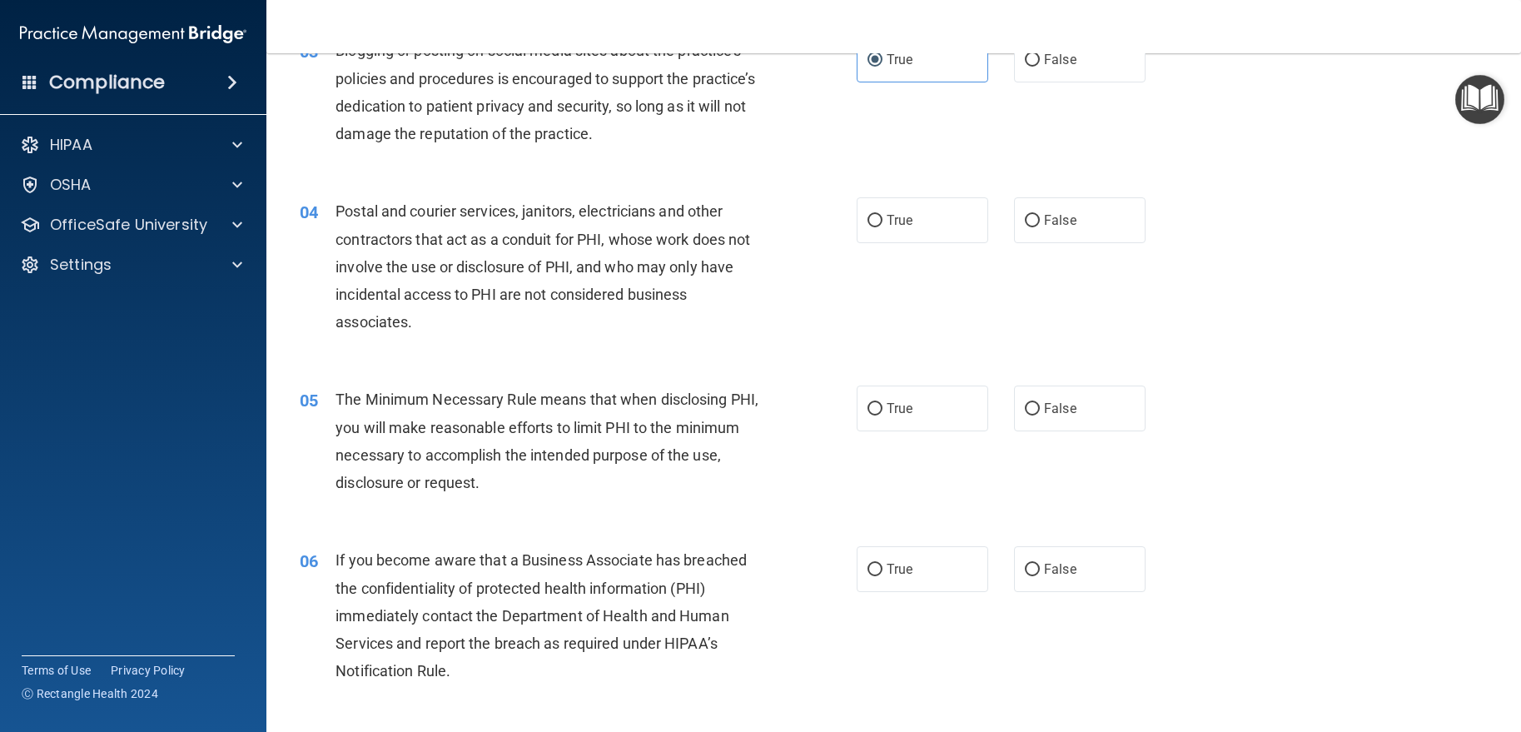
scroll to position [416, 0]
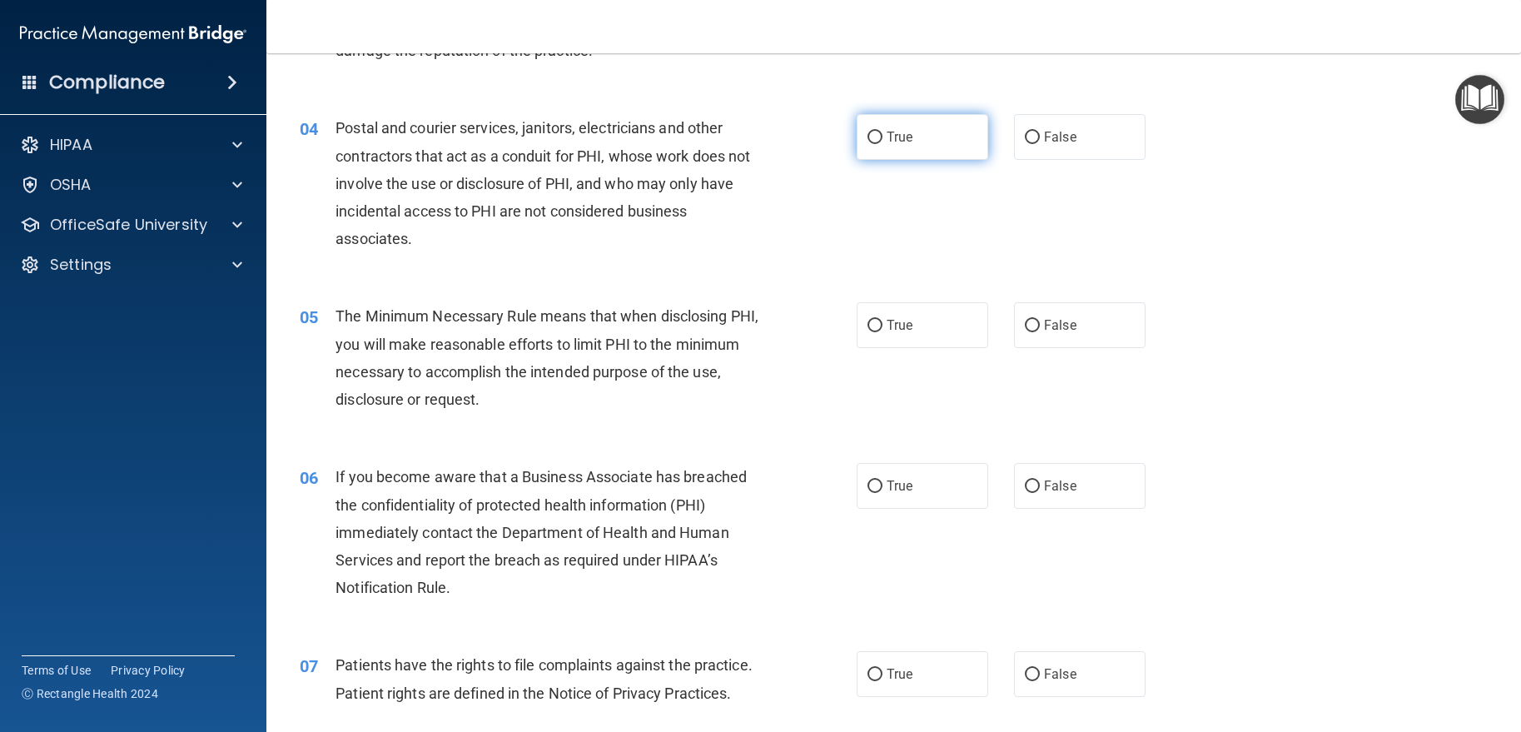
click at [913, 148] on label "True" at bounding box center [923, 137] width 132 height 46
click at [882, 144] on input "True" at bounding box center [874, 138] width 15 height 12
radio input "true"
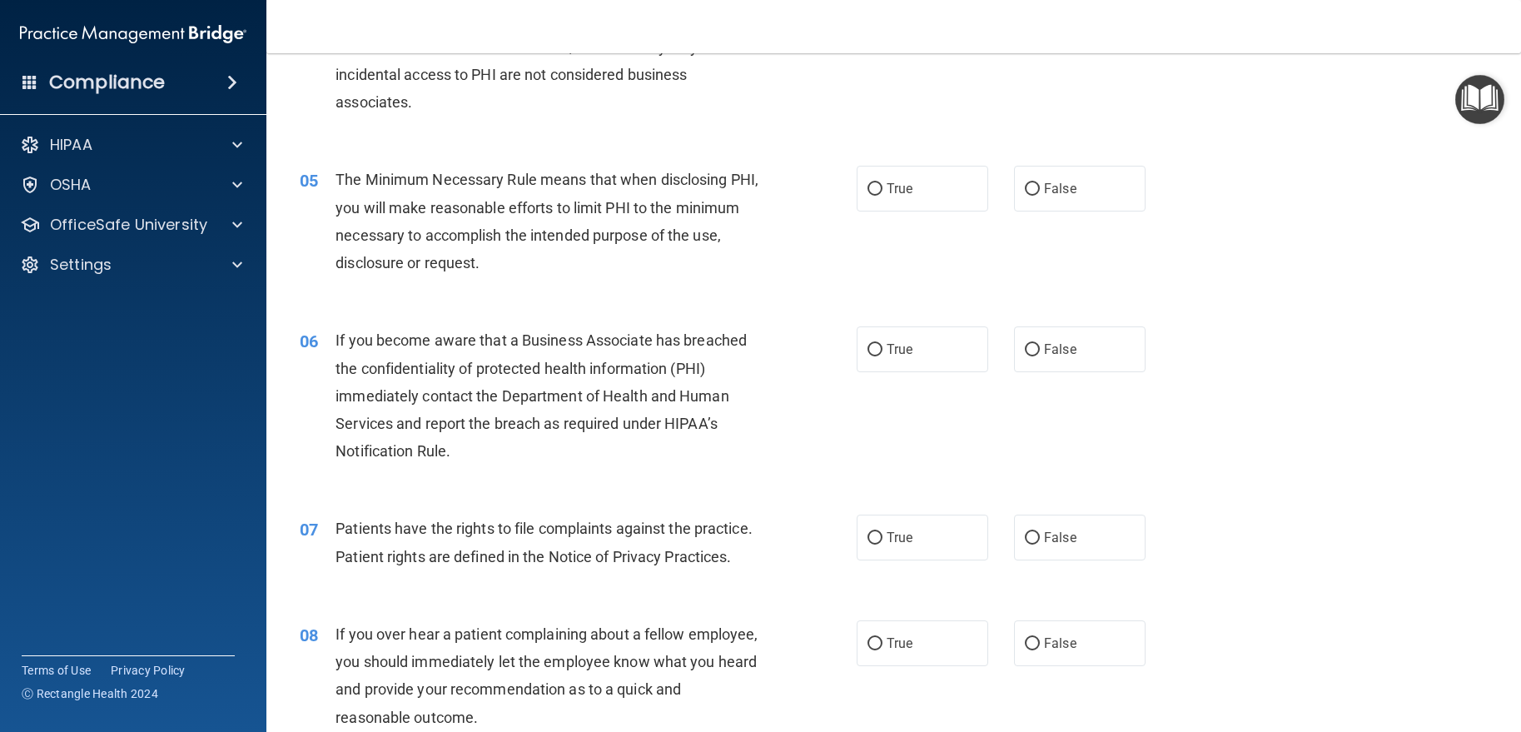
scroll to position [583, 0]
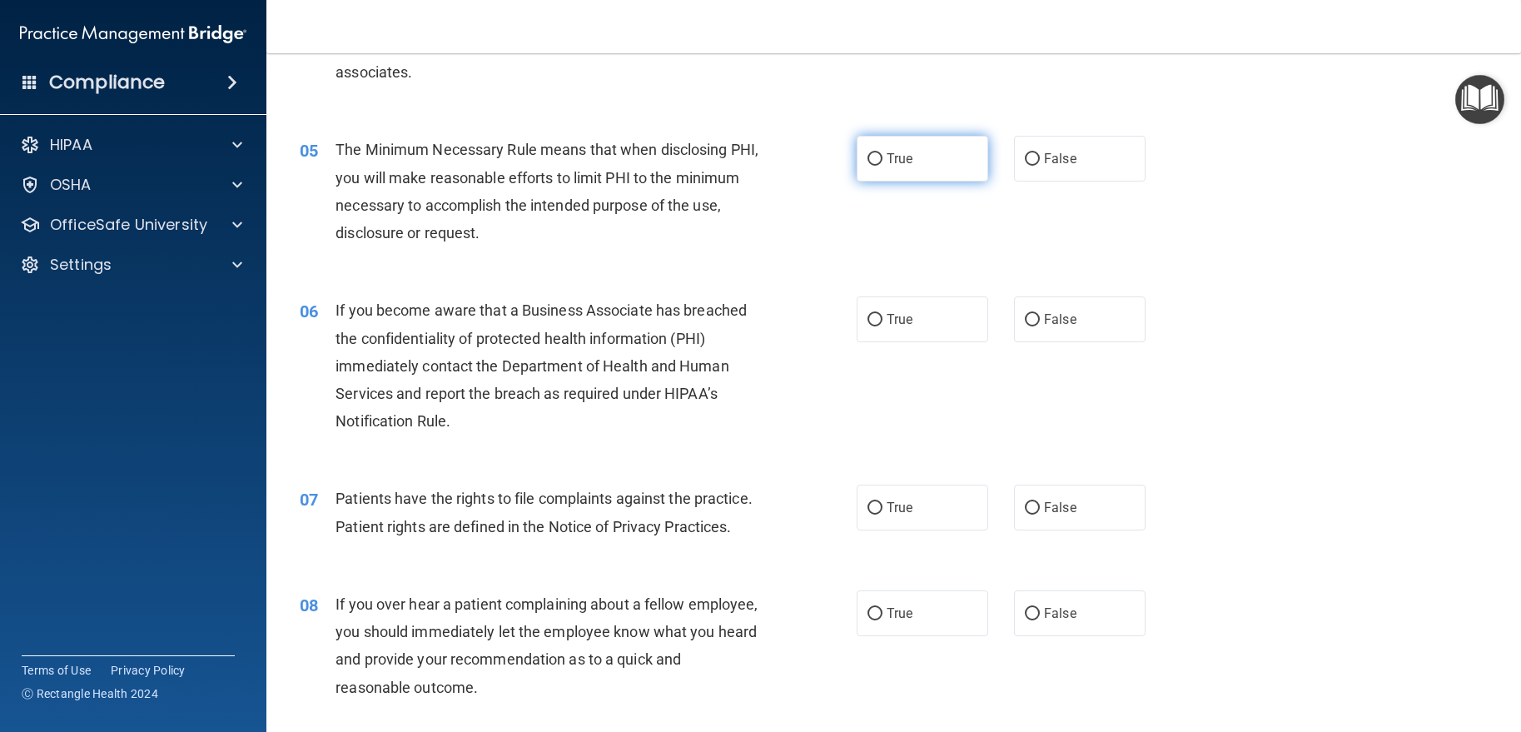
click at [887, 164] on span "True" at bounding box center [900, 159] width 26 height 16
click at [881, 164] on input "True" at bounding box center [874, 159] width 15 height 12
radio input "true"
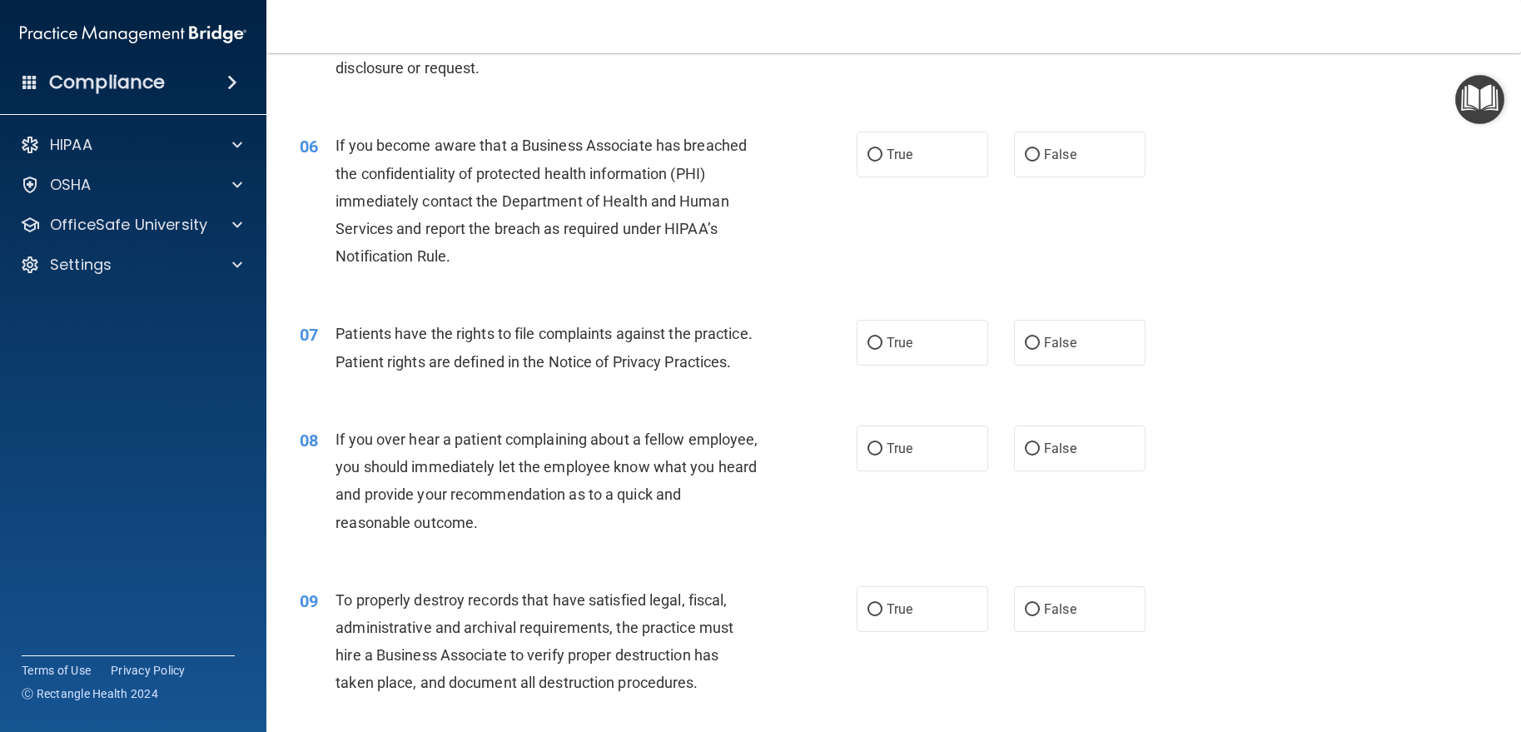
scroll to position [749, 0]
click at [887, 147] on span "True" at bounding box center [900, 153] width 26 height 16
click at [882, 147] on input "True" at bounding box center [874, 153] width 15 height 12
radio input "true"
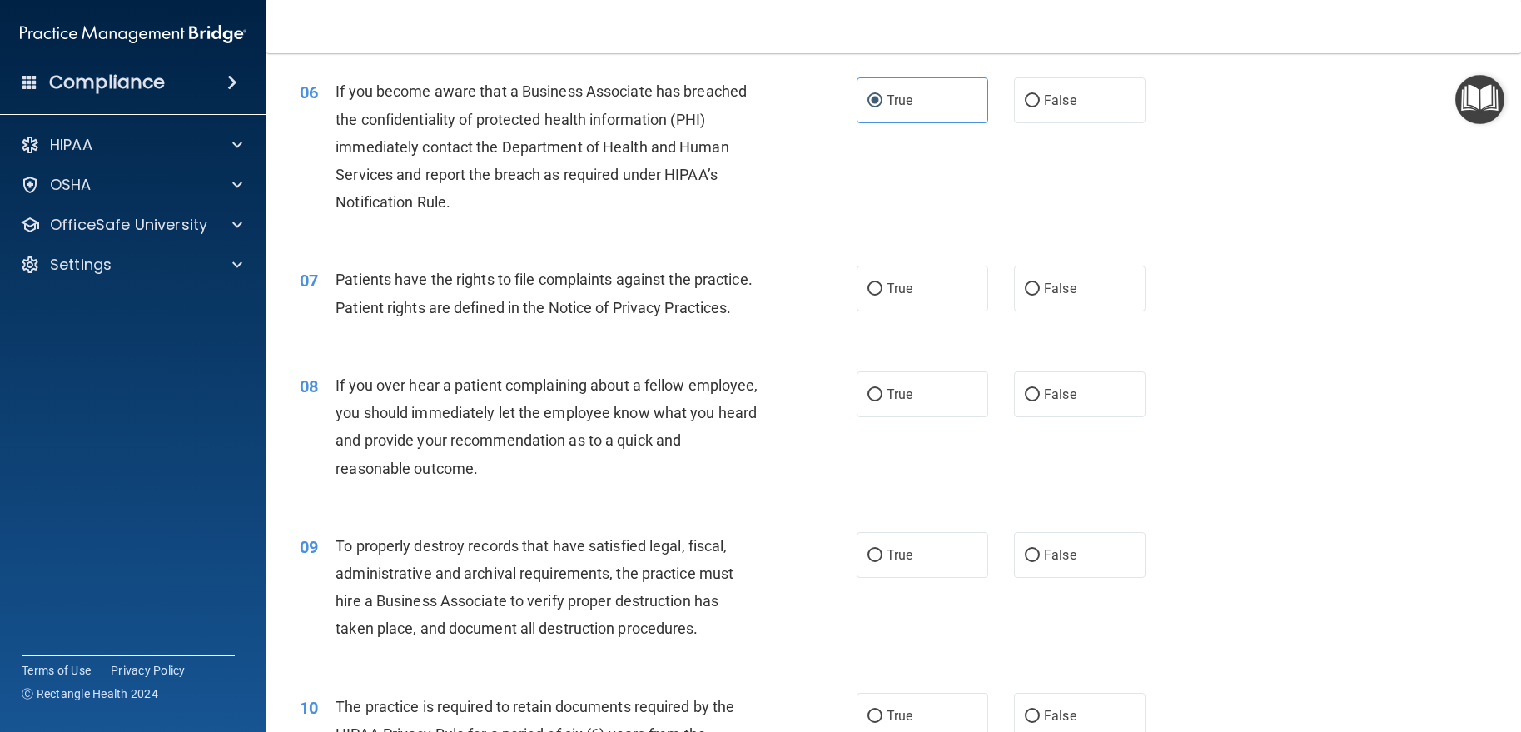
scroll to position [916, 0]
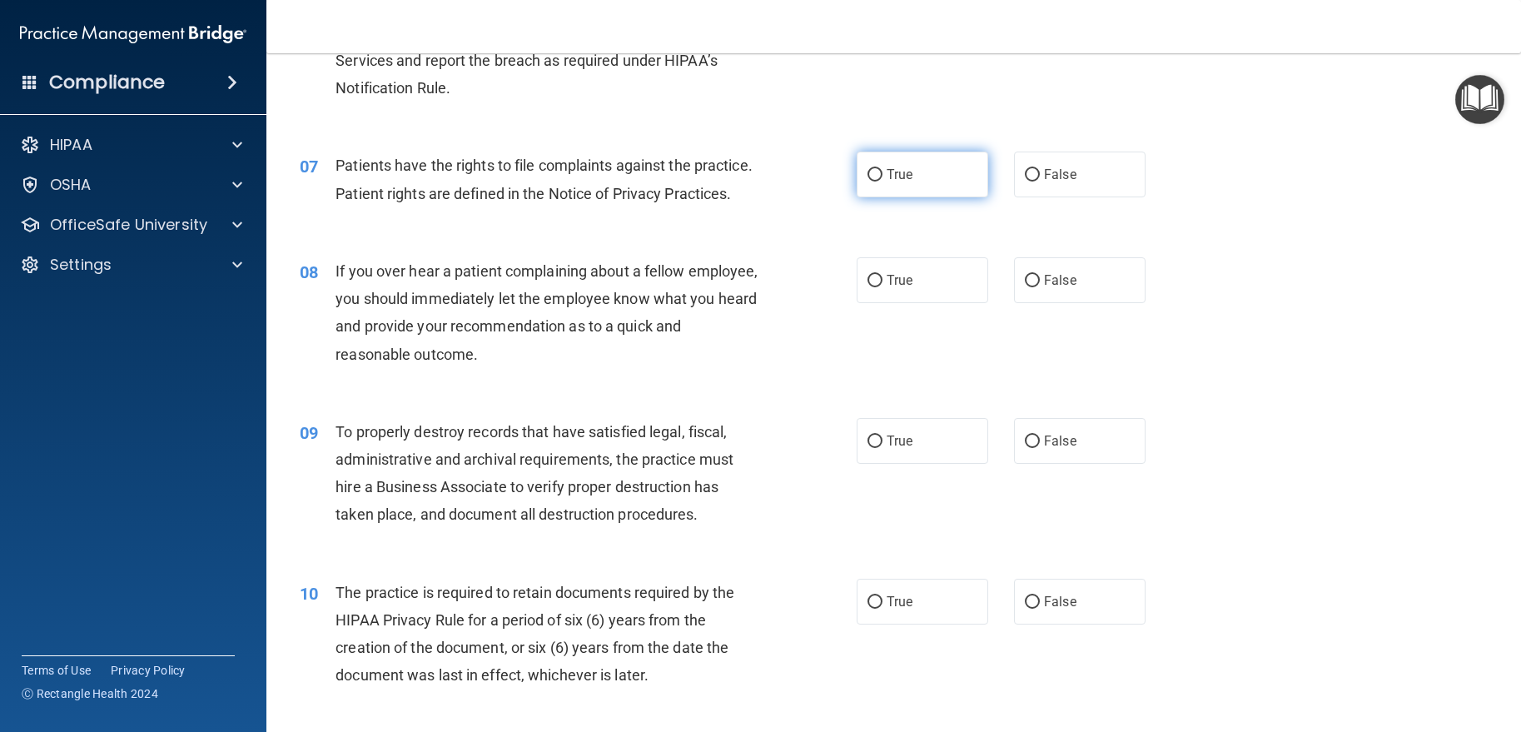
click at [867, 174] on input "True" at bounding box center [874, 175] width 15 height 12
radio input "true"
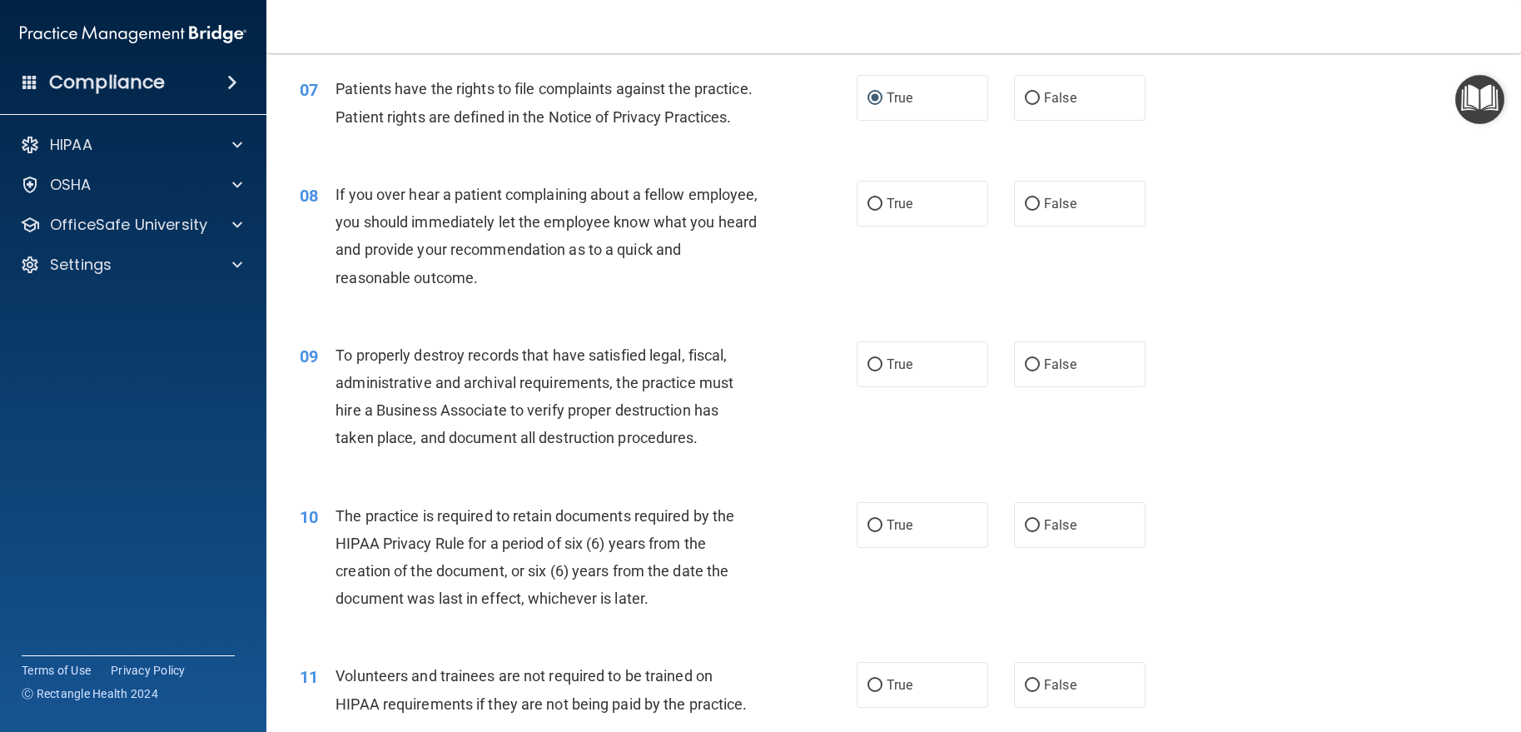
scroll to position [1082, 0]
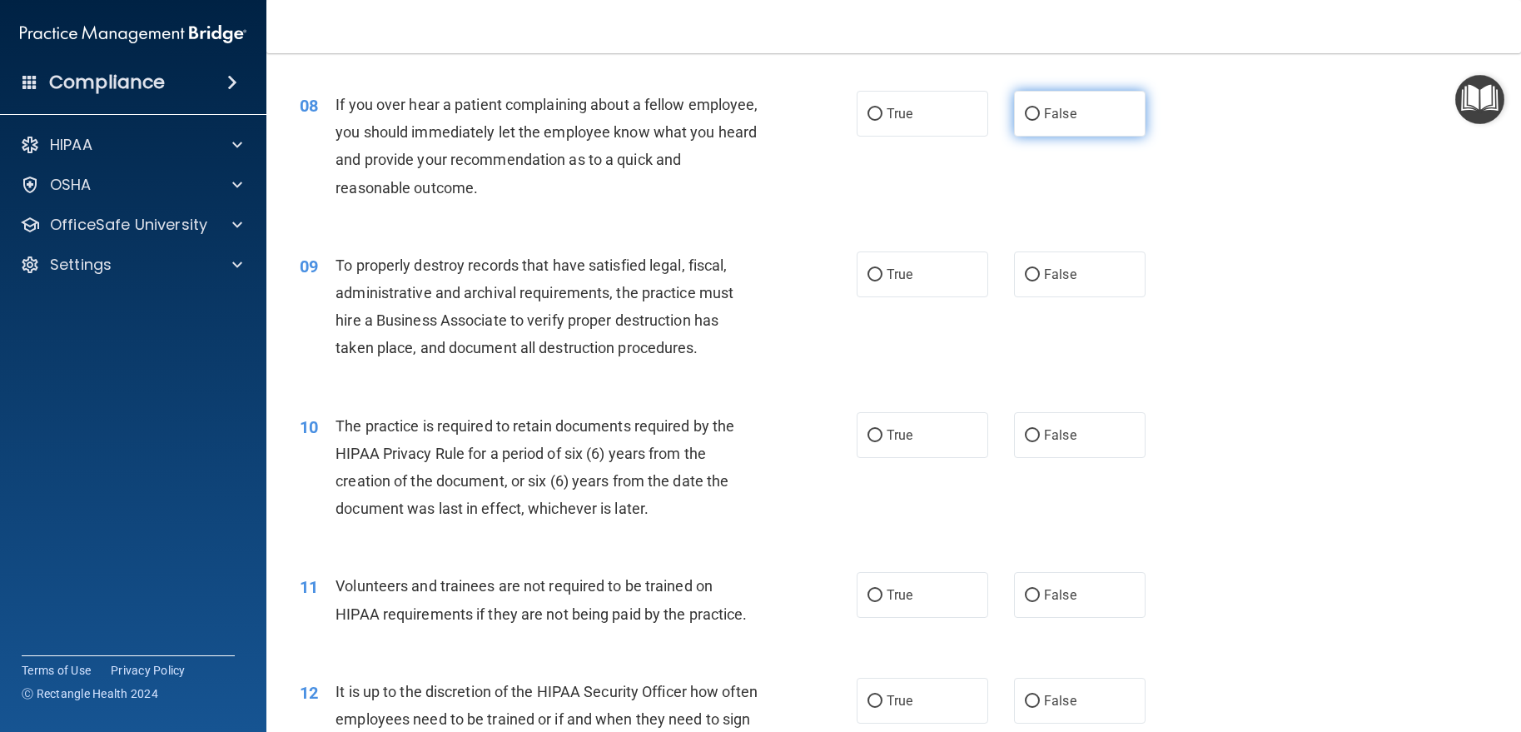
click at [1085, 127] on label "False" at bounding box center [1080, 114] width 132 height 46
click at [1040, 121] on input "False" at bounding box center [1032, 114] width 15 height 12
radio input "true"
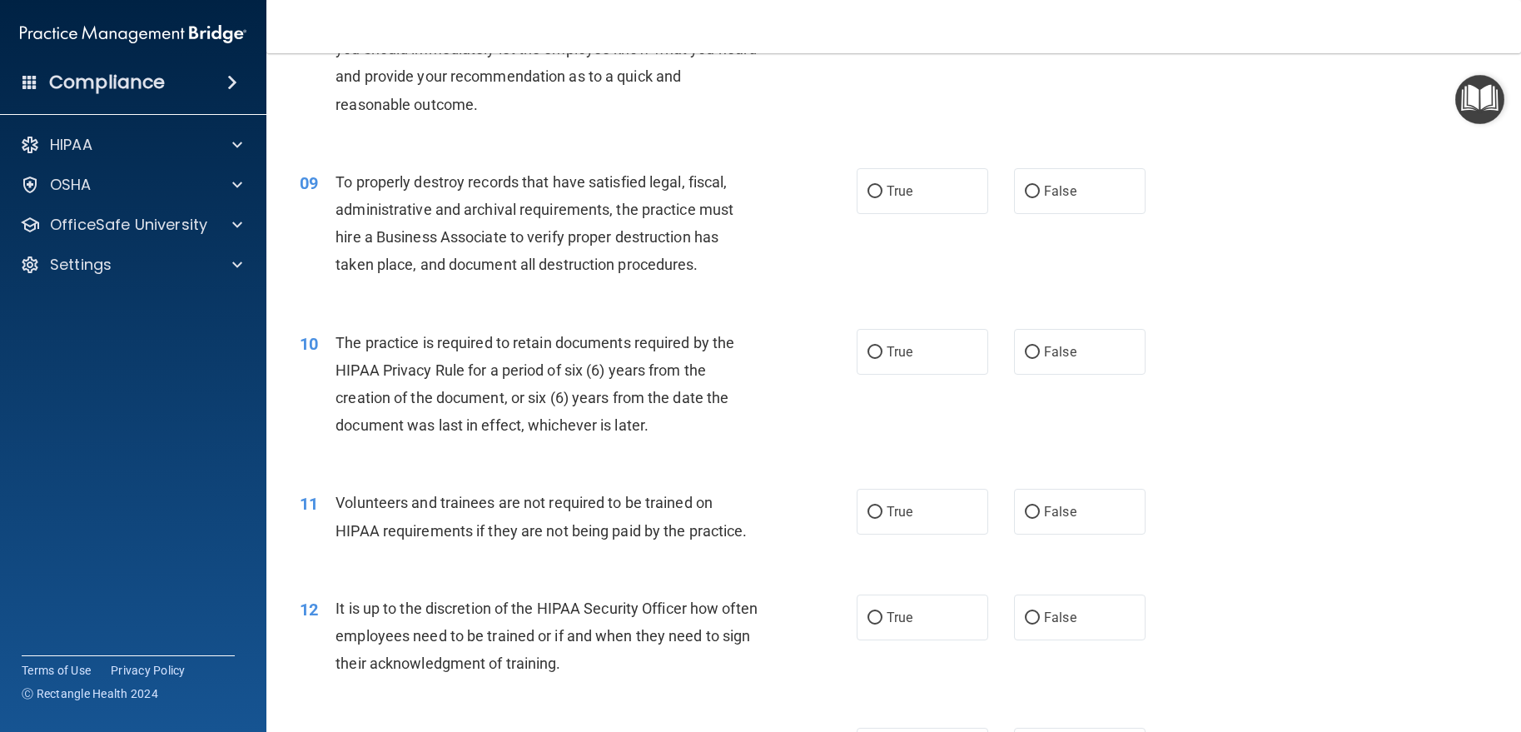
click at [996, 214] on div "True False" at bounding box center [1014, 191] width 315 height 46
click at [1057, 199] on span "False" at bounding box center [1060, 191] width 32 height 16
click at [1040, 198] on input "False" at bounding box center [1032, 192] width 15 height 12
radio input "true"
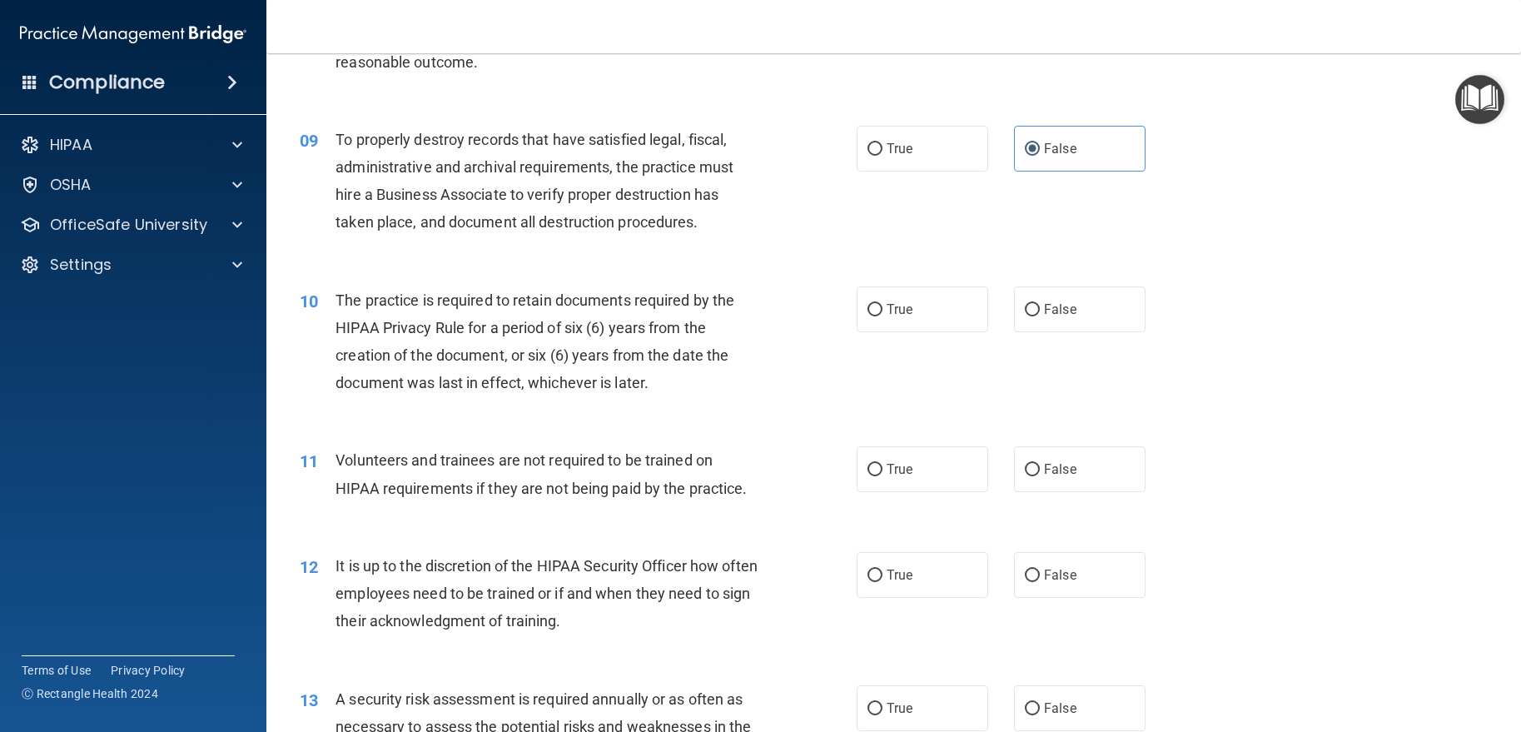
scroll to position [1249, 0]
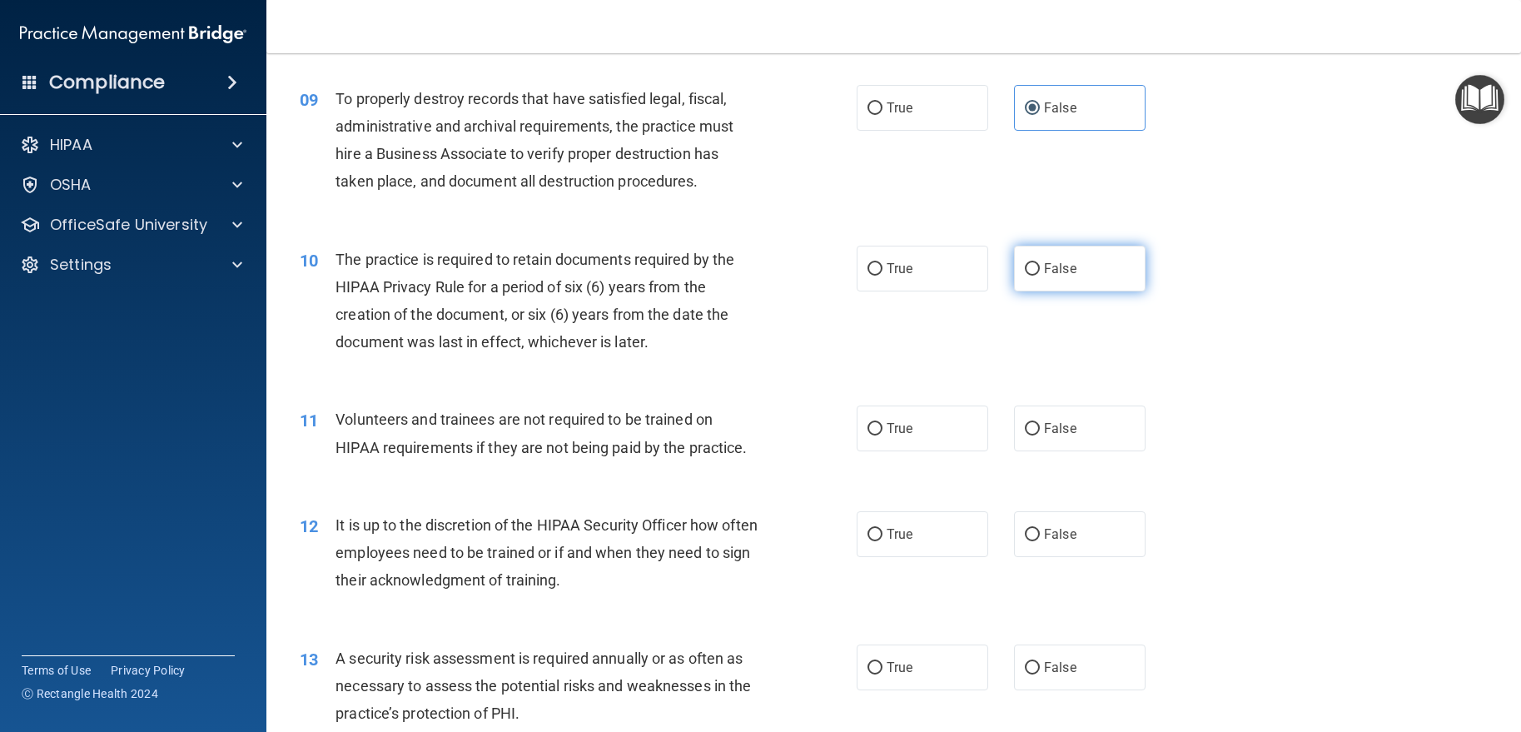
click at [1029, 284] on label "False" at bounding box center [1080, 269] width 132 height 46
click at [1029, 276] on input "False" at bounding box center [1032, 269] width 15 height 12
radio input "true"
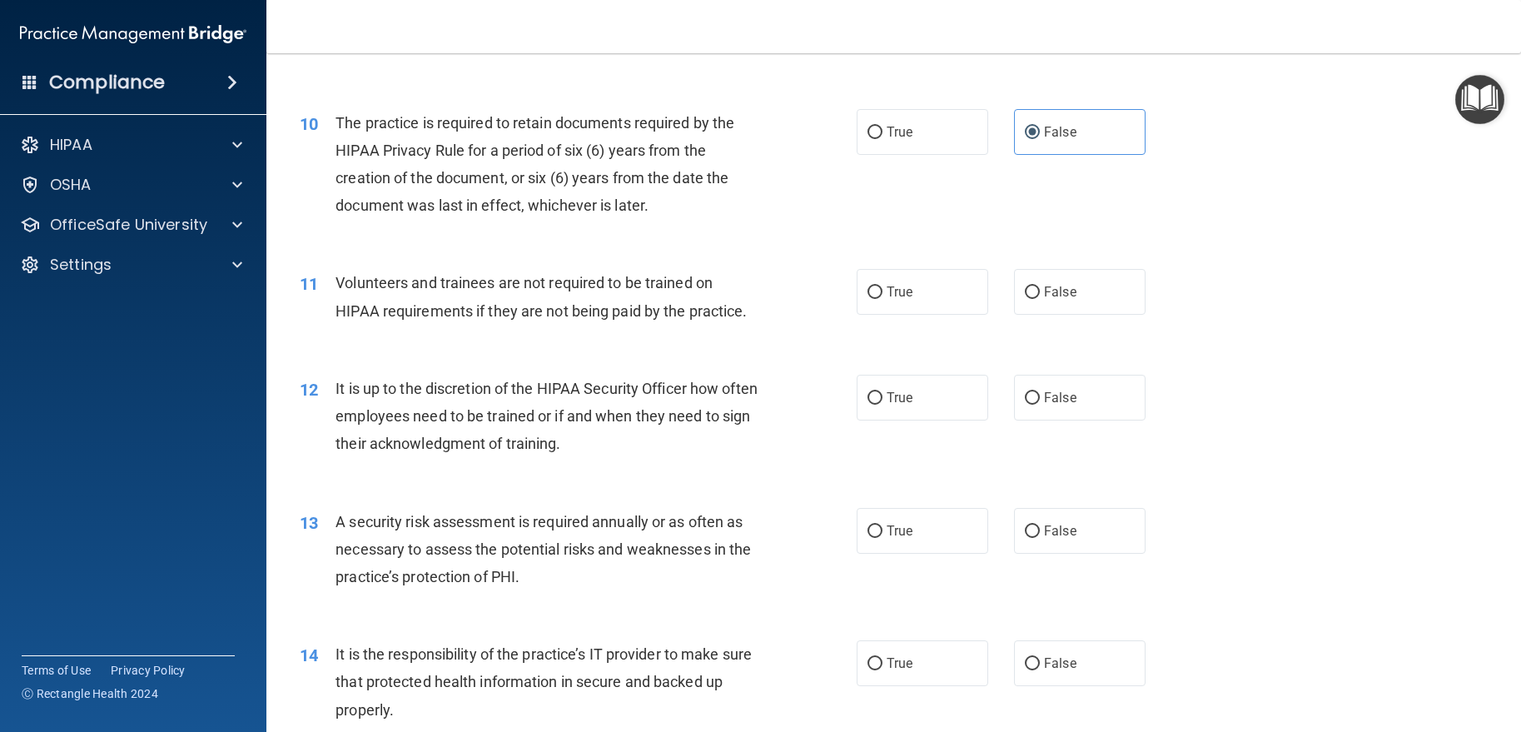
scroll to position [1415, 0]
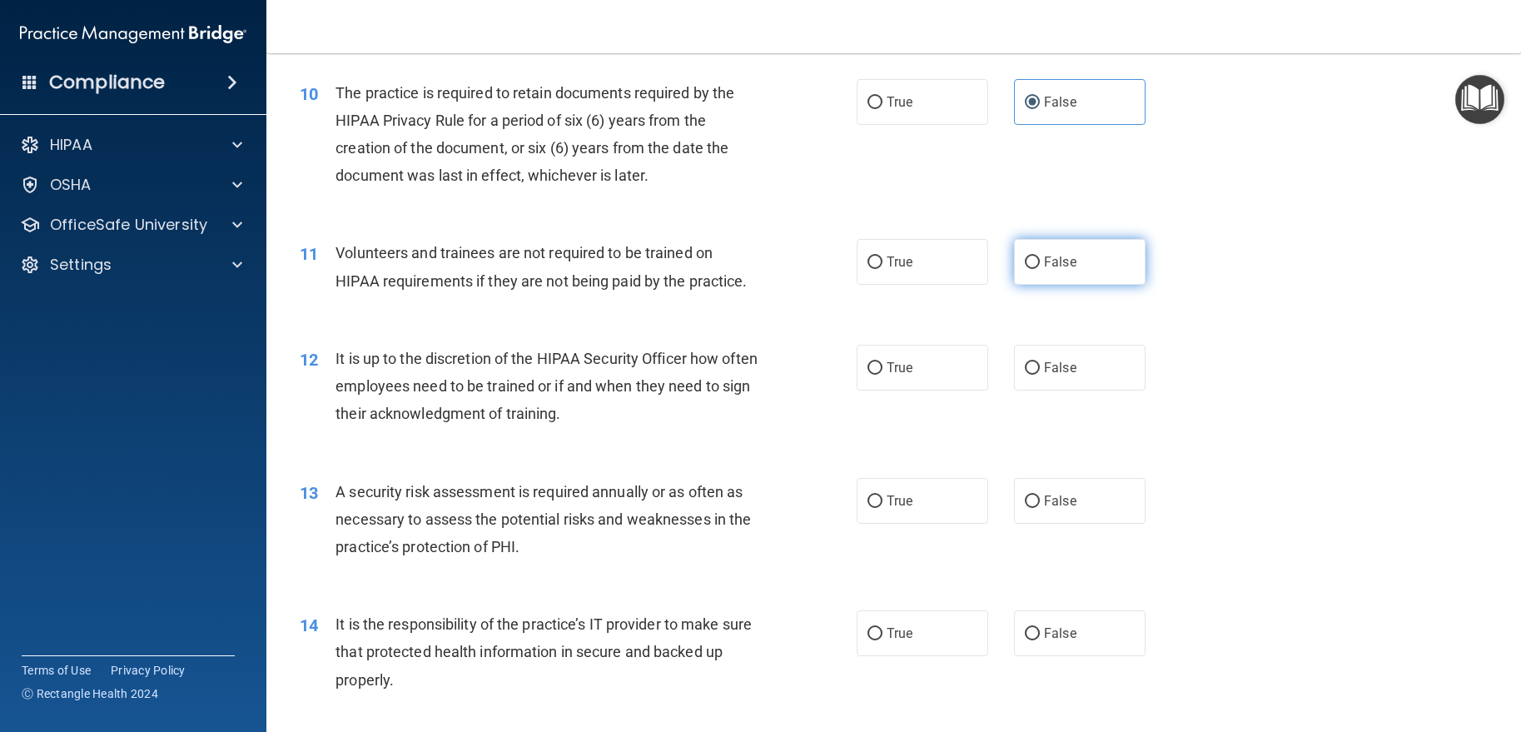
click at [1049, 270] on span "False" at bounding box center [1060, 262] width 32 height 16
click at [1040, 269] on input "False" at bounding box center [1032, 262] width 15 height 12
radio input "true"
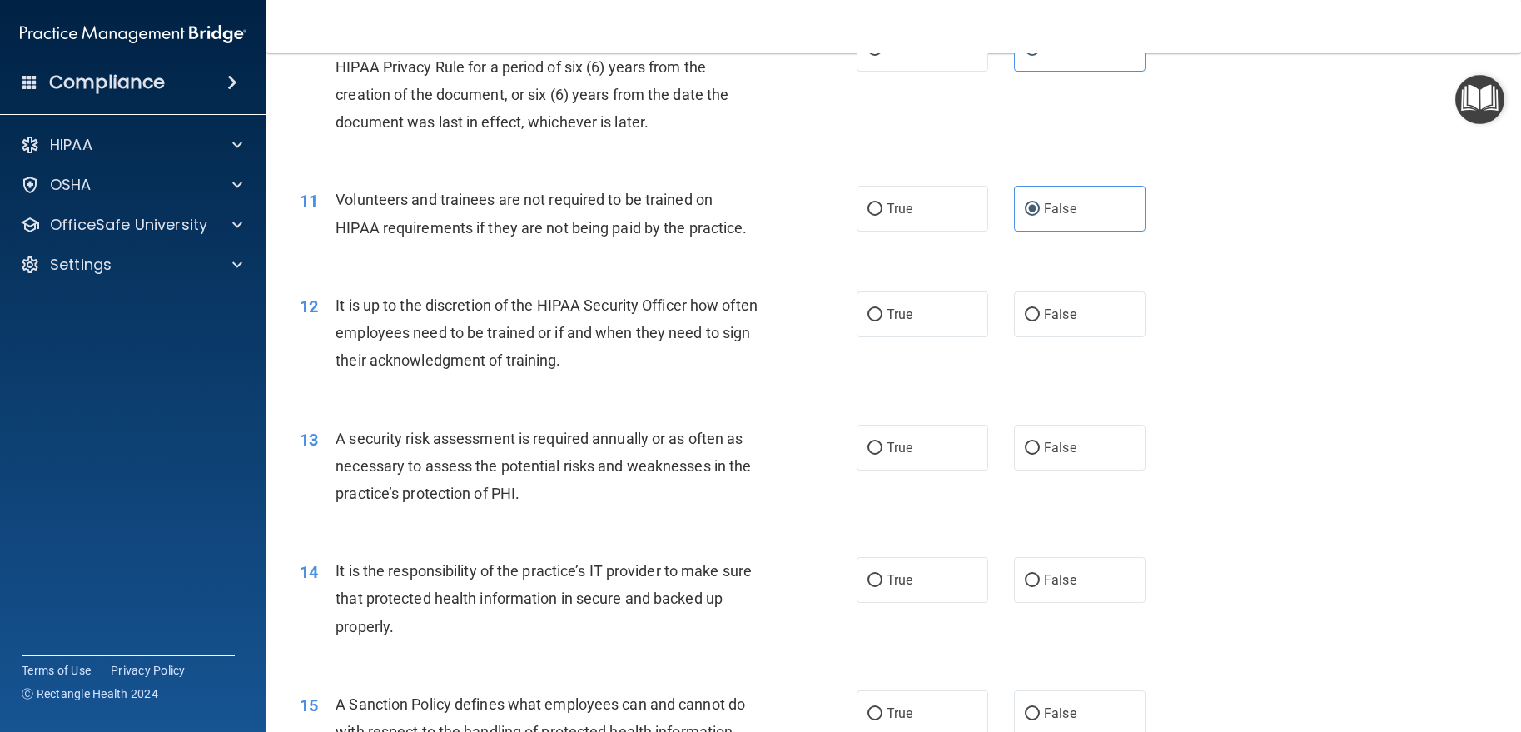
scroll to position [1498, 0]
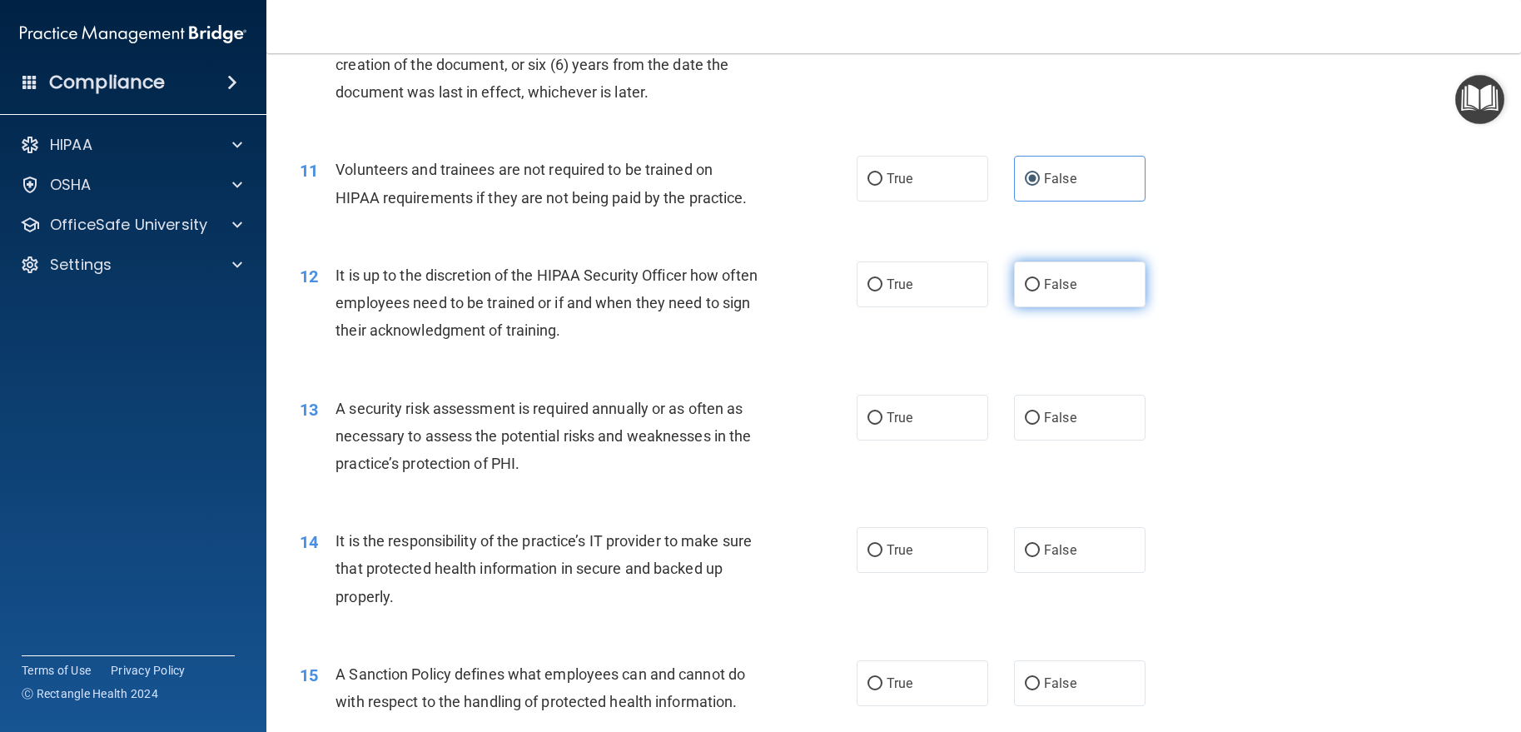
click at [1028, 307] on label "False" at bounding box center [1080, 284] width 132 height 46
click at [1028, 291] on input "False" at bounding box center [1032, 285] width 15 height 12
radio input "true"
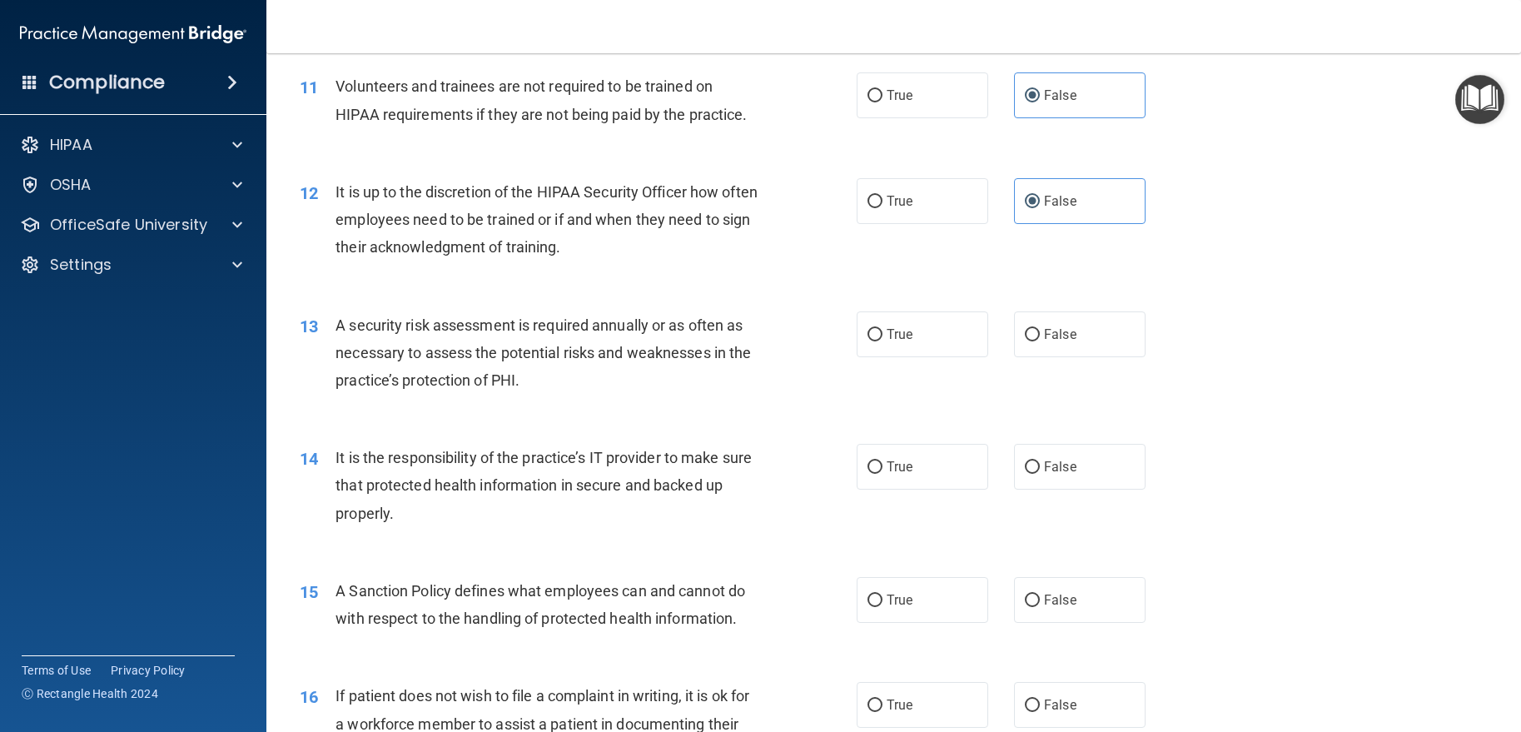
scroll to position [1665, 0]
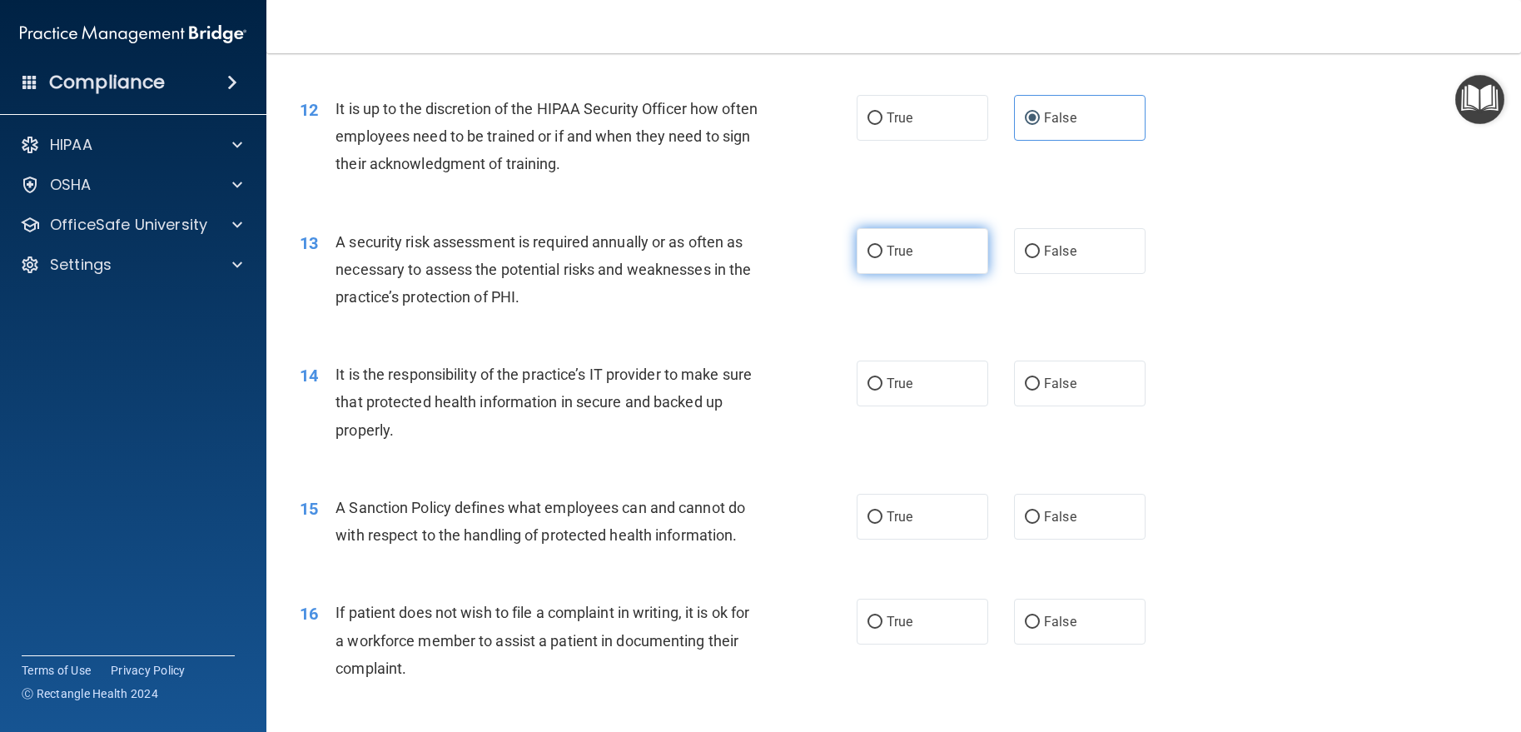
click at [893, 274] on label "True" at bounding box center [923, 251] width 132 height 46
click at [882, 258] on input "True" at bounding box center [874, 252] width 15 height 12
radio input "true"
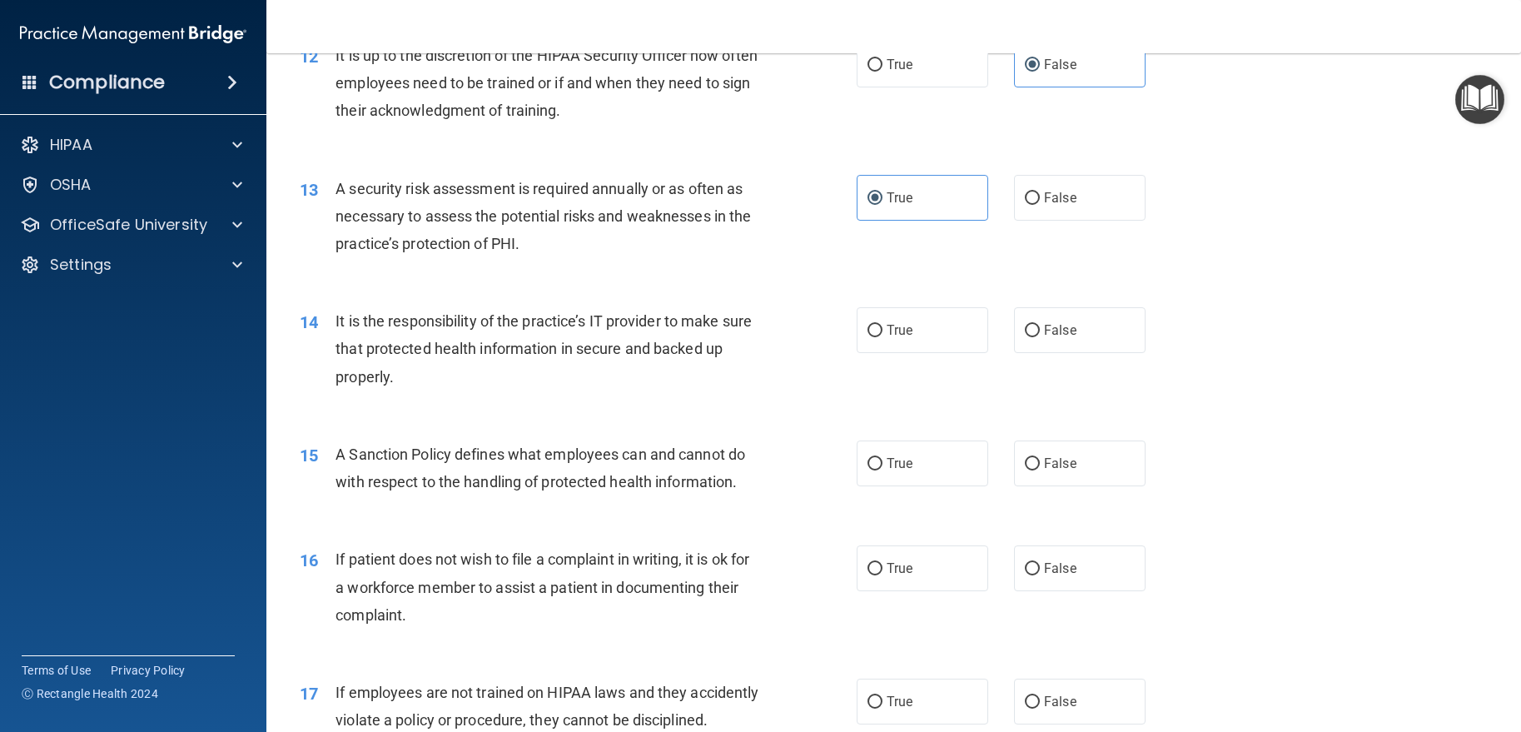
scroll to position [1748, 0]
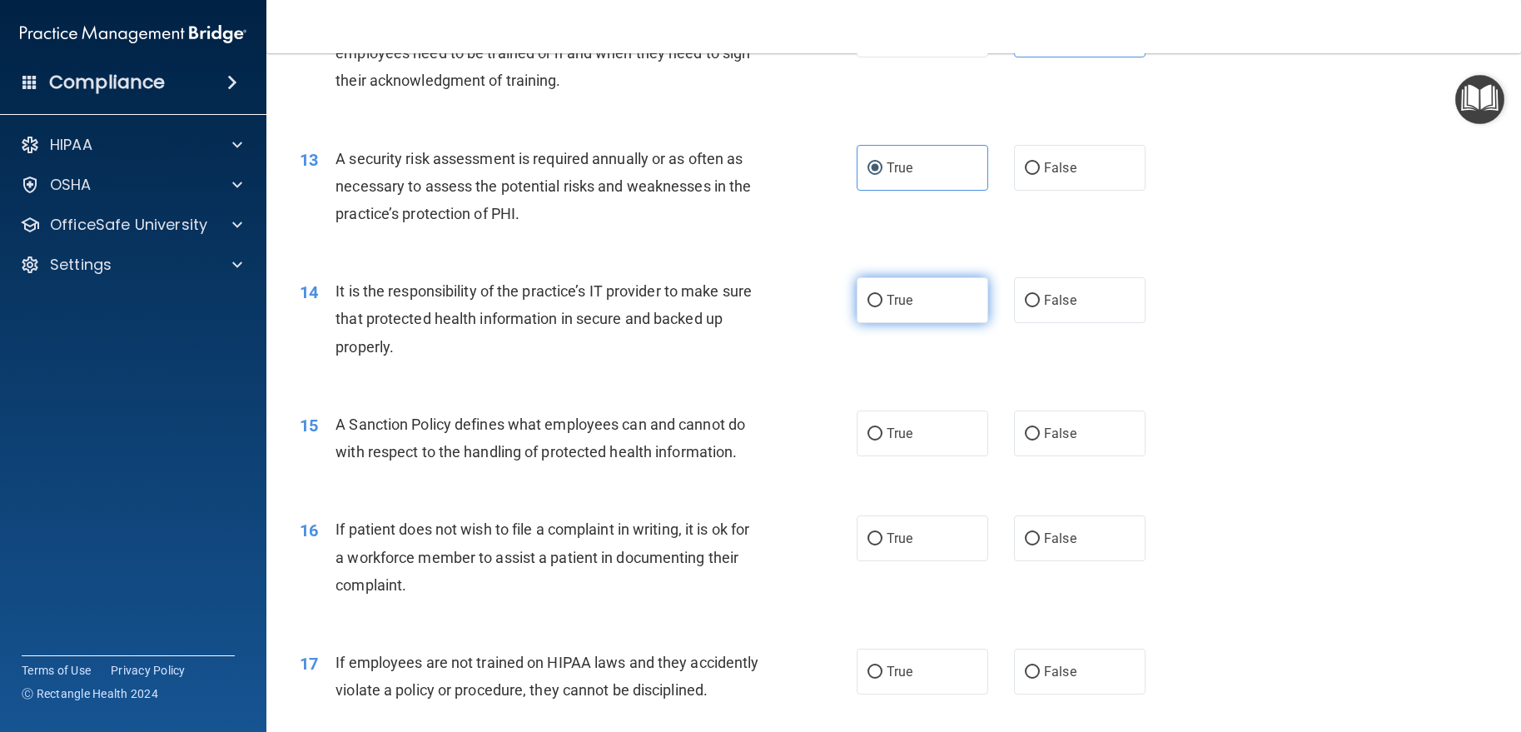
click at [868, 307] on input "True" at bounding box center [874, 301] width 15 height 12
radio input "true"
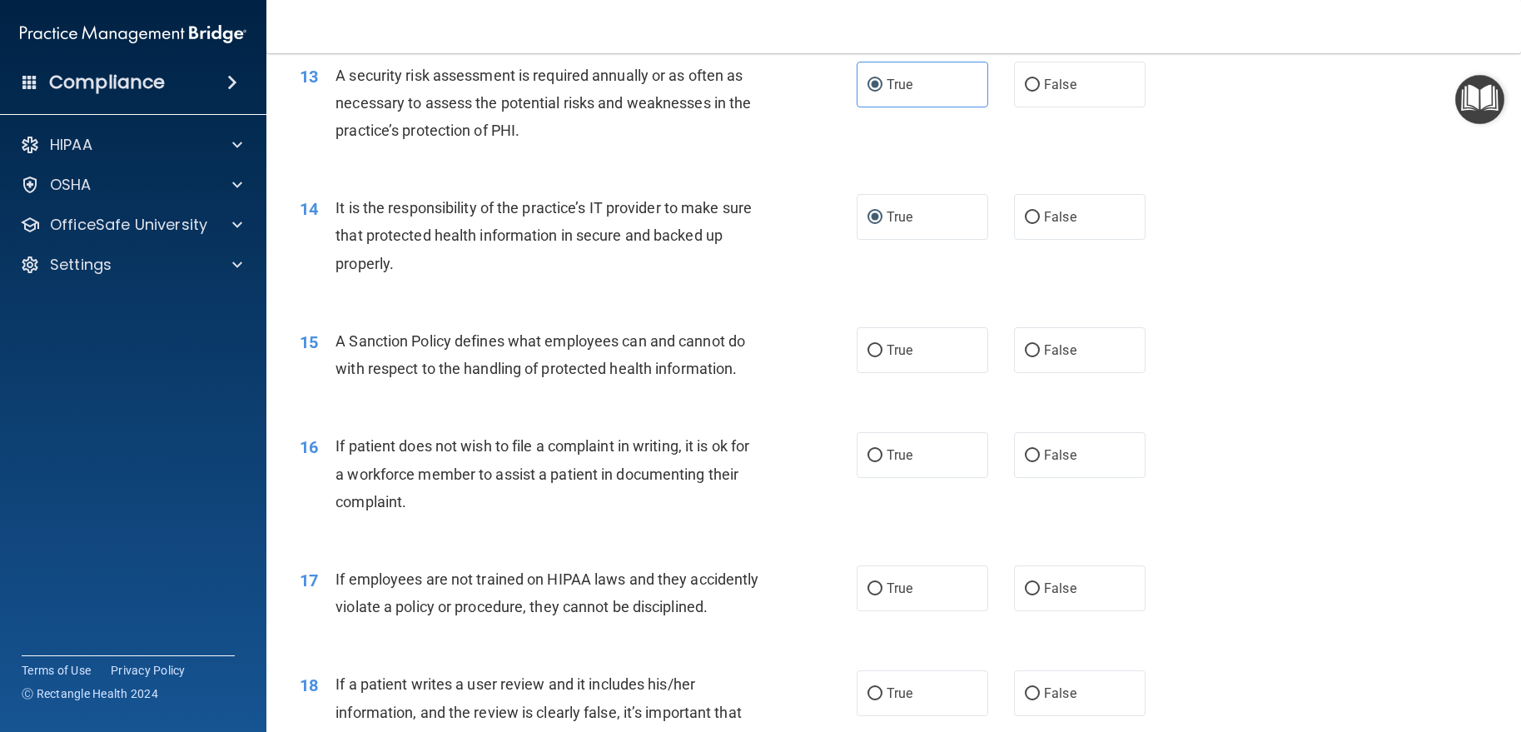
scroll to position [1915, 0]
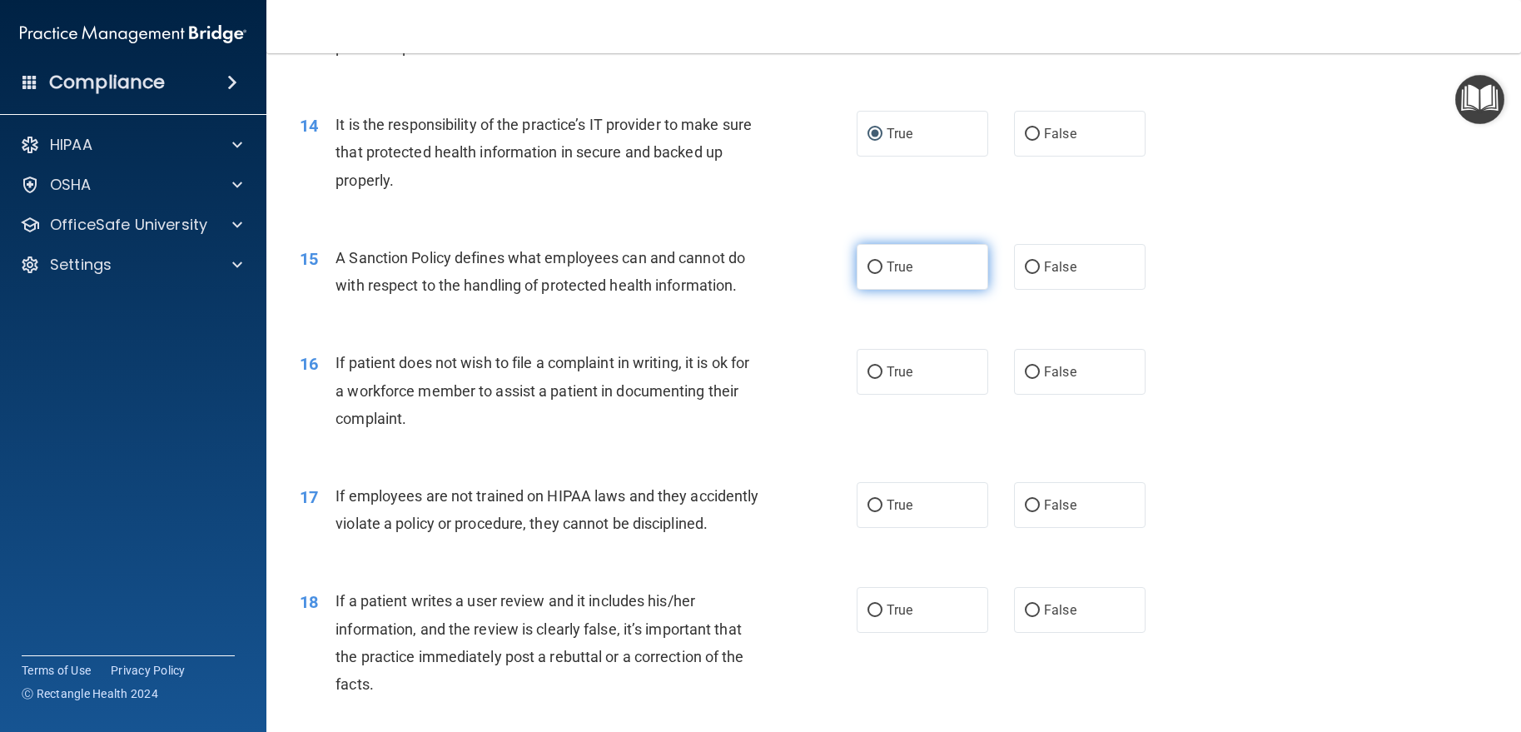
click at [867, 274] on input "True" at bounding box center [874, 267] width 15 height 12
radio input "true"
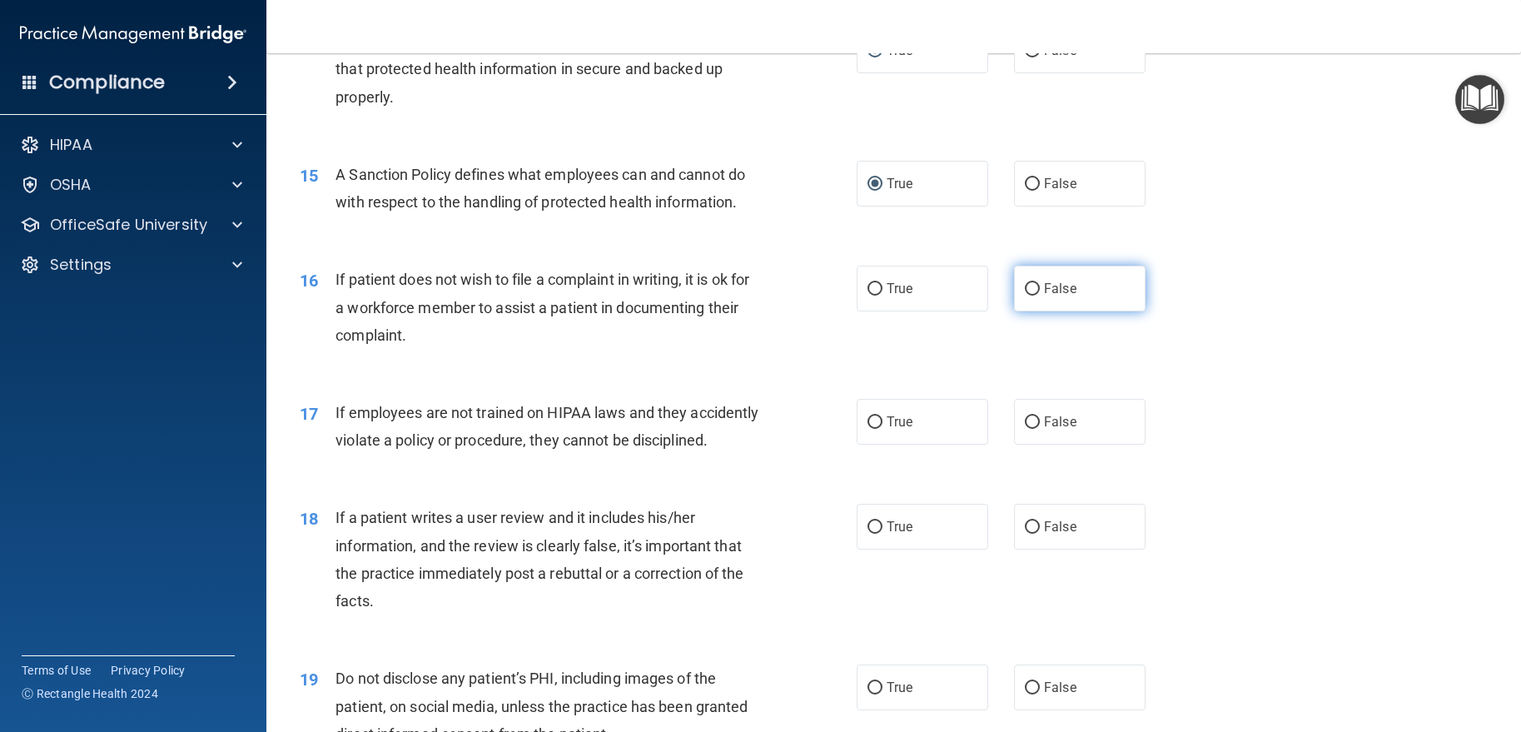
click at [1029, 301] on label "False" at bounding box center [1080, 289] width 132 height 46
click at [1029, 296] on input "False" at bounding box center [1032, 289] width 15 height 12
radio input "true"
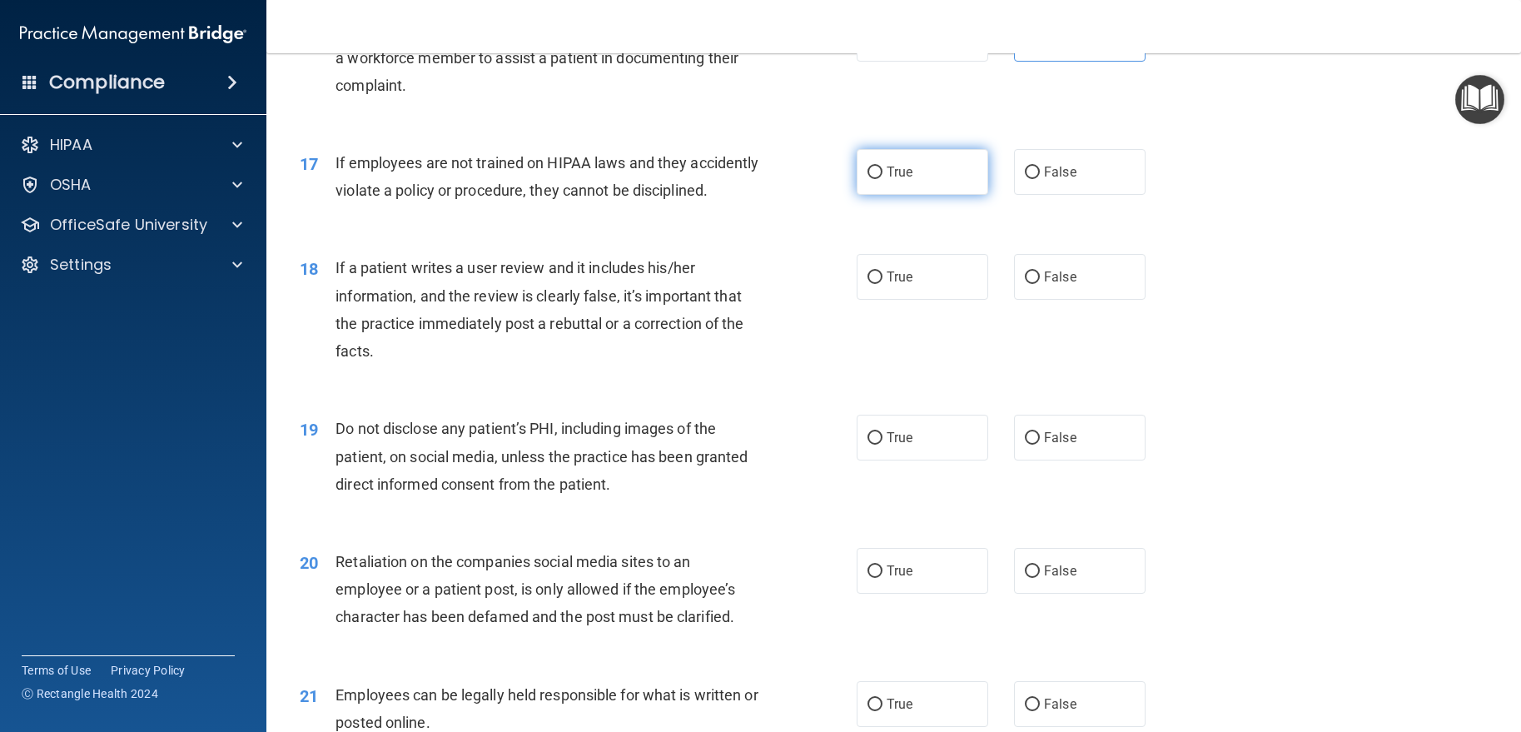
click at [935, 193] on label "True" at bounding box center [923, 172] width 132 height 46
click at [882, 179] on input "True" at bounding box center [874, 172] width 15 height 12
radio input "true"
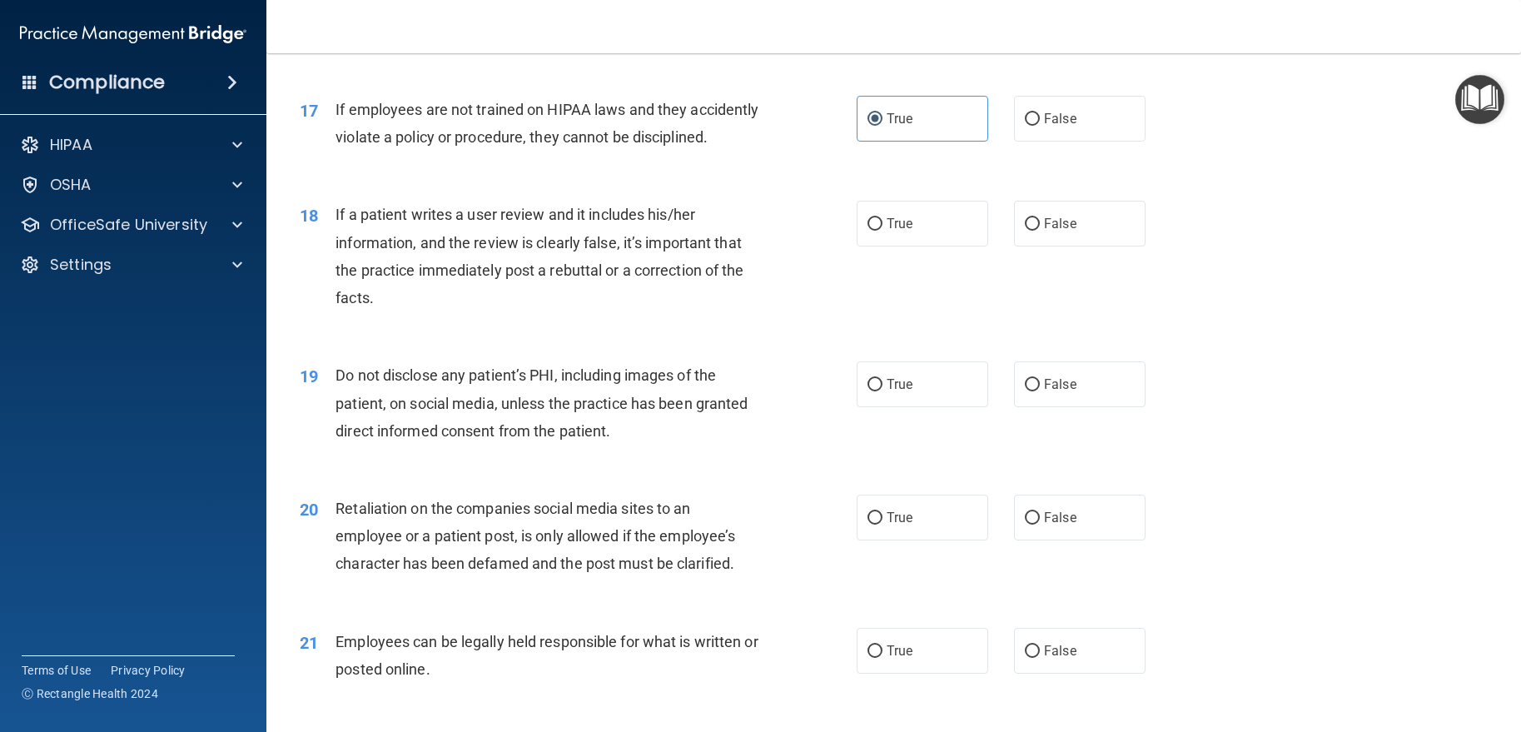
scroll to position [2331, 0]
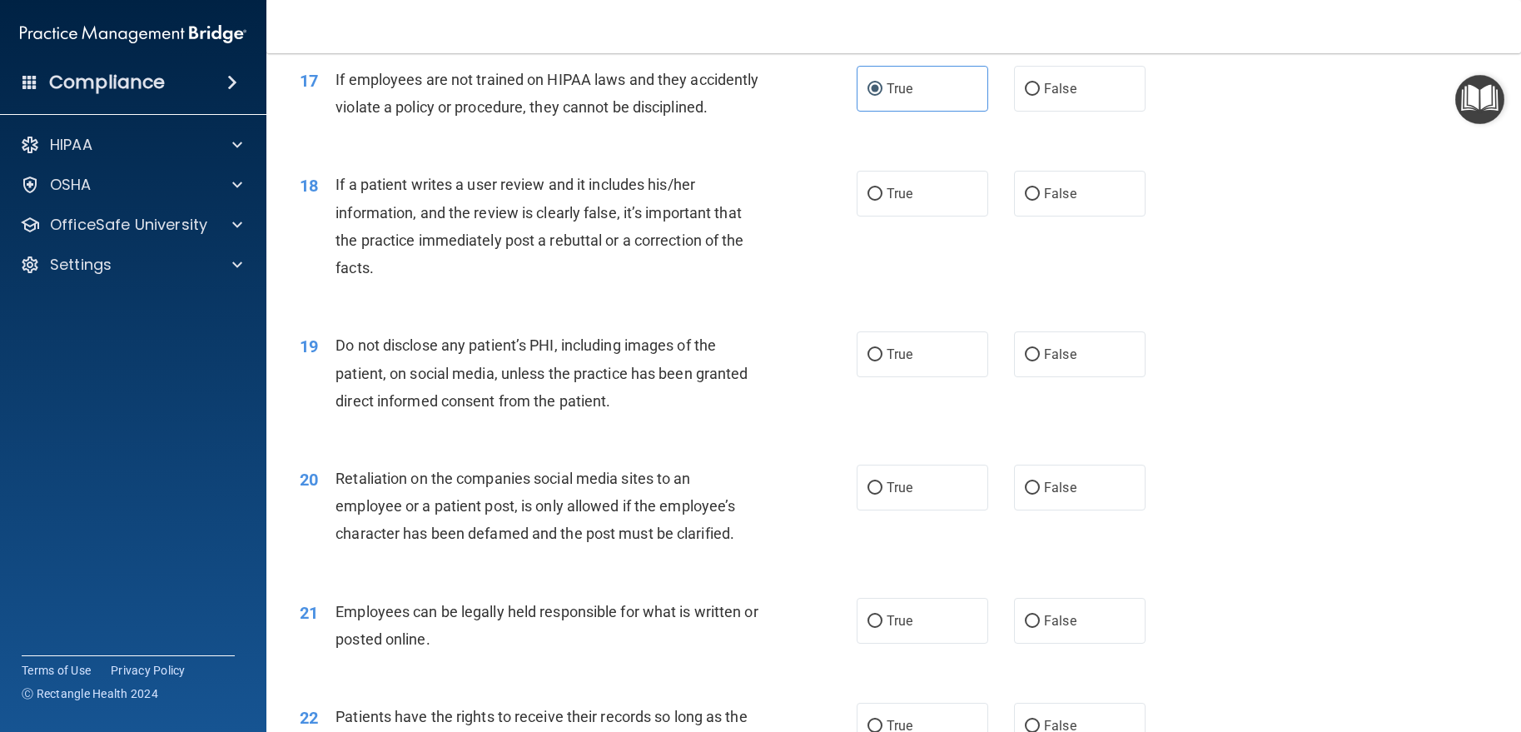
click at [1002, 221] on div "18 If a patient writes a user review and it includes his/her information, and t…" at bounding box center [893, 230] width 1213 height 161
click at [1048, 201] on span "False" at bounding box center [1060, 194] width 32 height 16
click at [1040, 201] on input "False" at bounding box center [1032, 194] width 15 height 12
radio input "true"
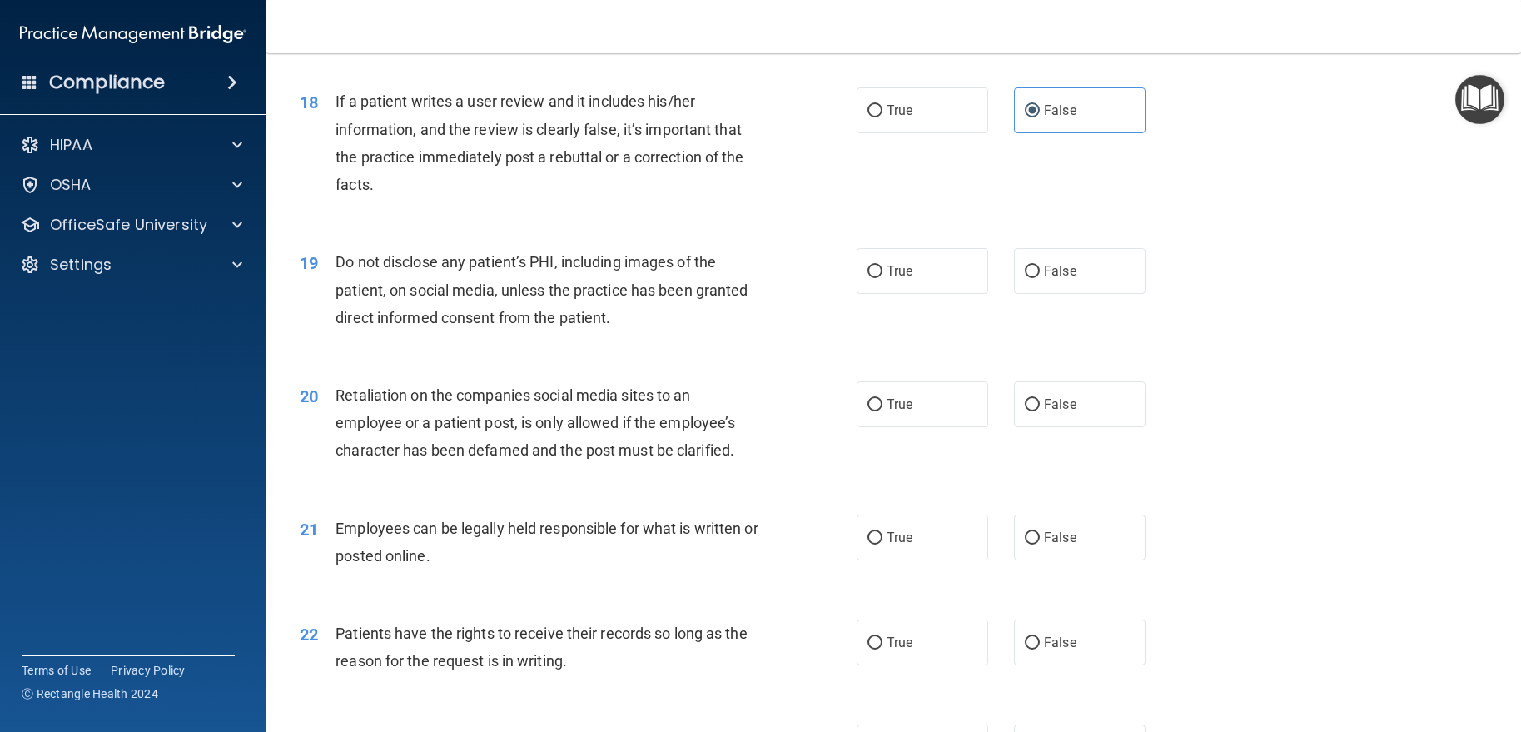
scroll to position [2497, 0]
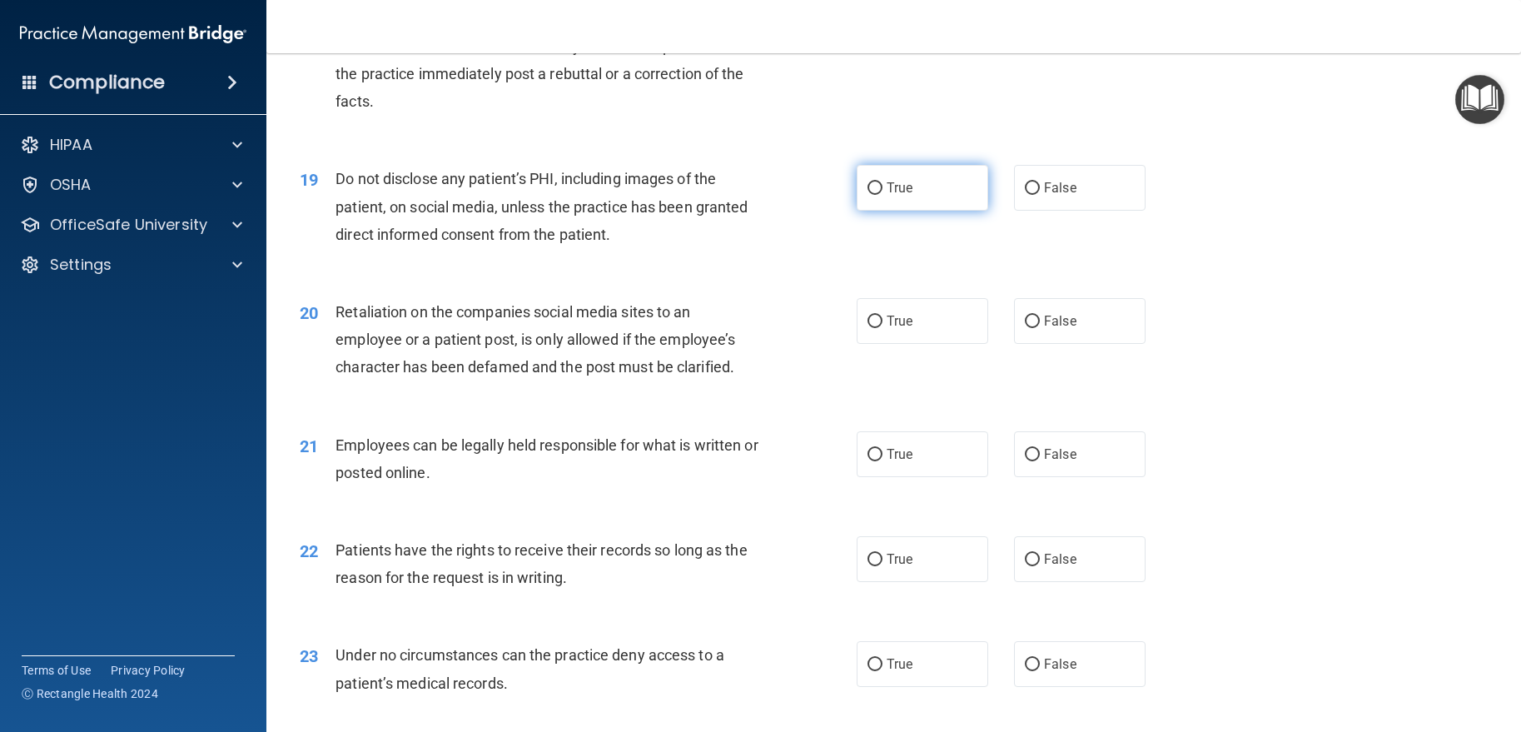
click at [932, 211] on label "True" at bounding box center [923, 188] width 132 height 46
click at [882, 195] on input "True" at bounding box center [874, 188] width 15 height 12
radio input "true"
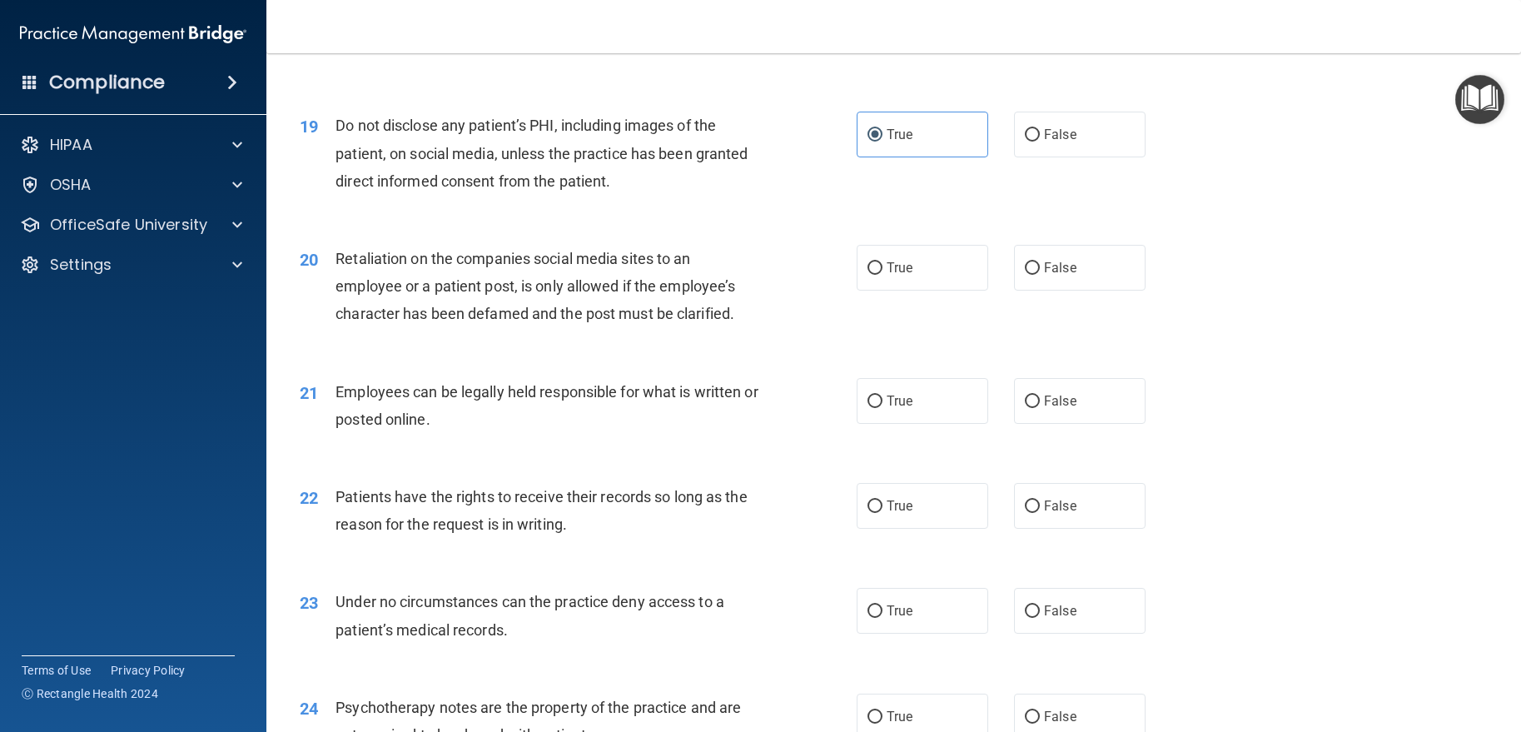
scroll to position [2581, 0]
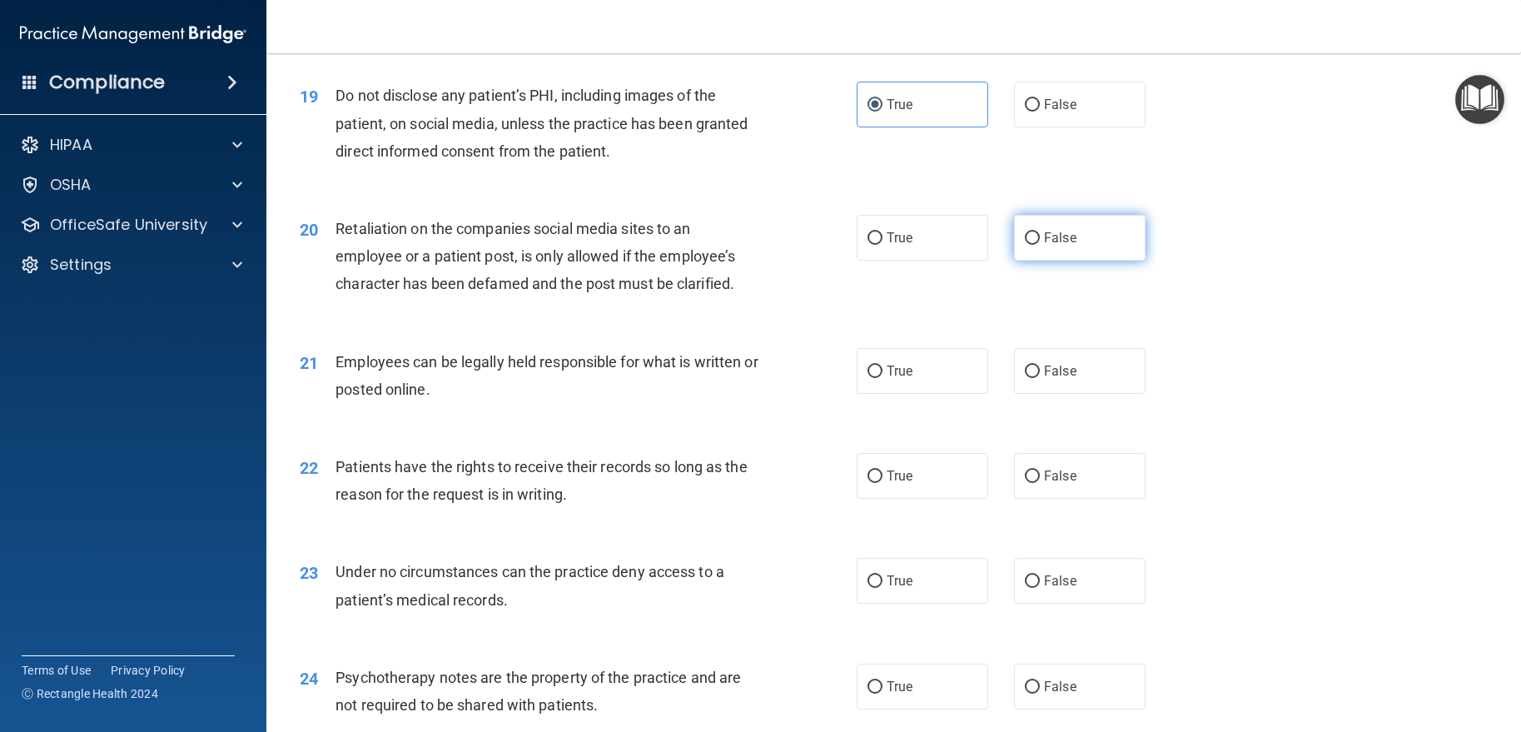
click at [1017, 261] on label "False" at bounding box center [1080, 238] width 132 height 46
click at [1025, 245] on input "False" at bounding box center [1032, 238] width 15 height 12
radio input "true"
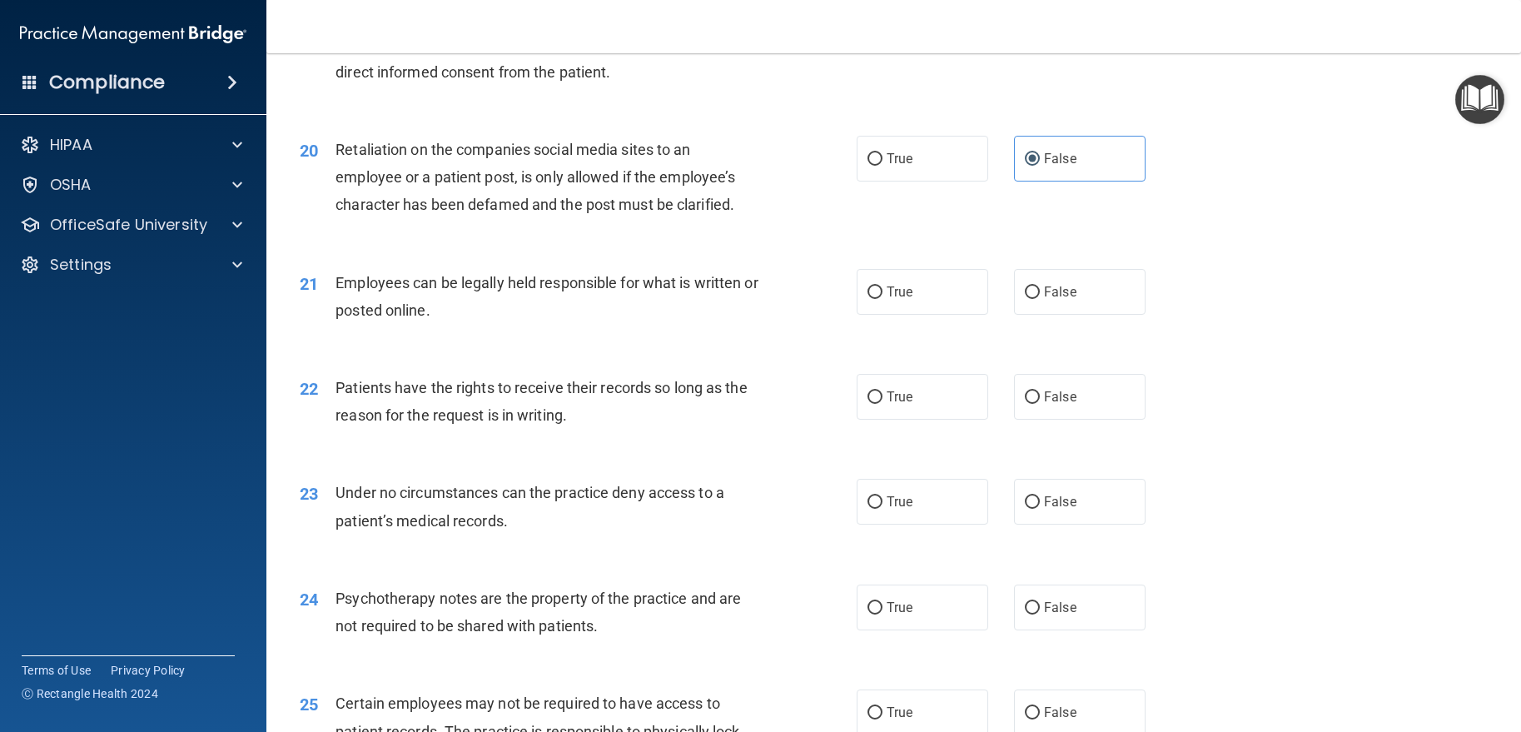
scroll to position [2664, 0]
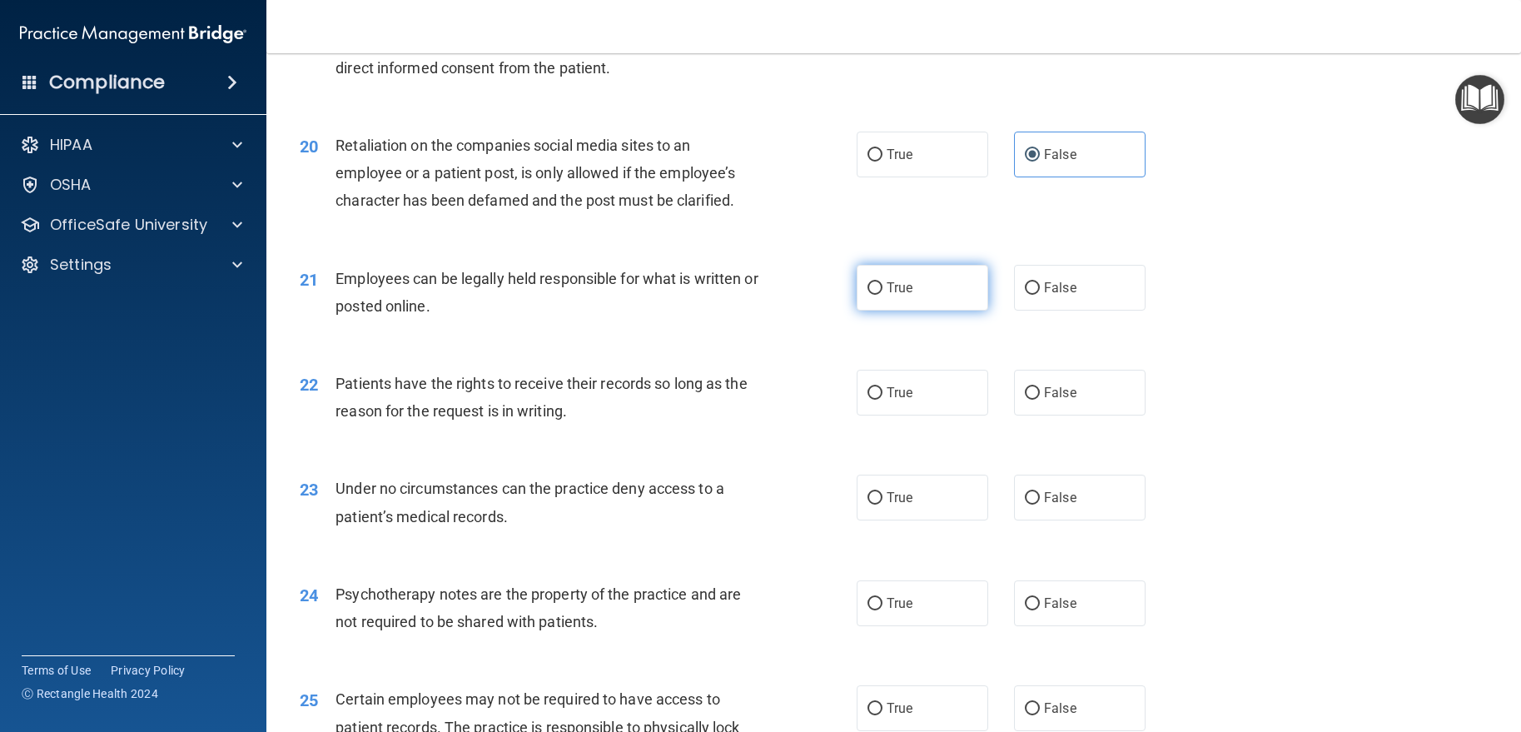
click at [902, 296] on span "True" at bounding box center [900, 288] width 26 height 16
click at [882, 295] on input "True" at bounding box center [874, 288] width 15 height 12
radio input "true"
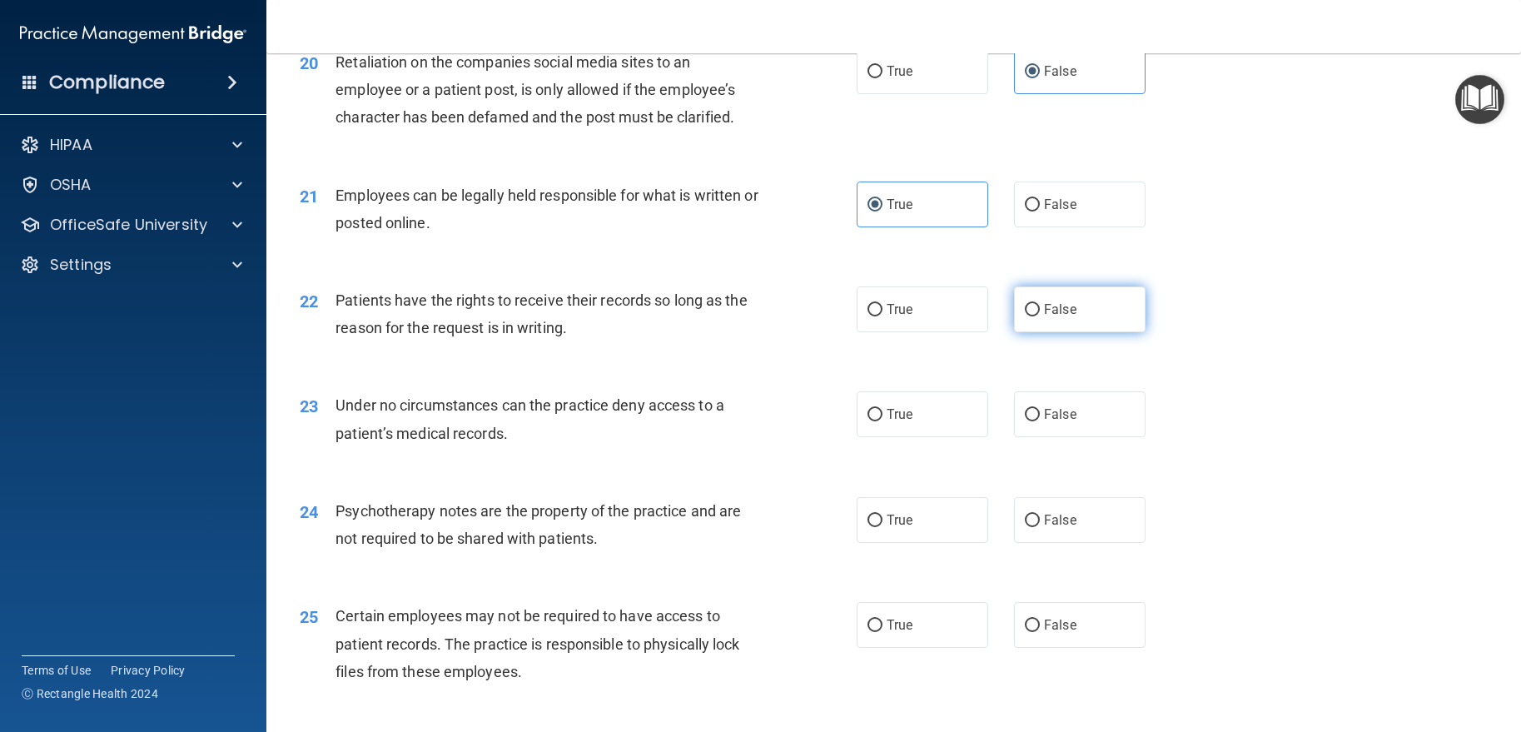
click at [1081, 332] on label "False" at bounding box center [1080, 309] width 132 height 46
click at [1040, 316] on input "False" at bounding box center [1032, 310] width 15 height 12
radio input "true"
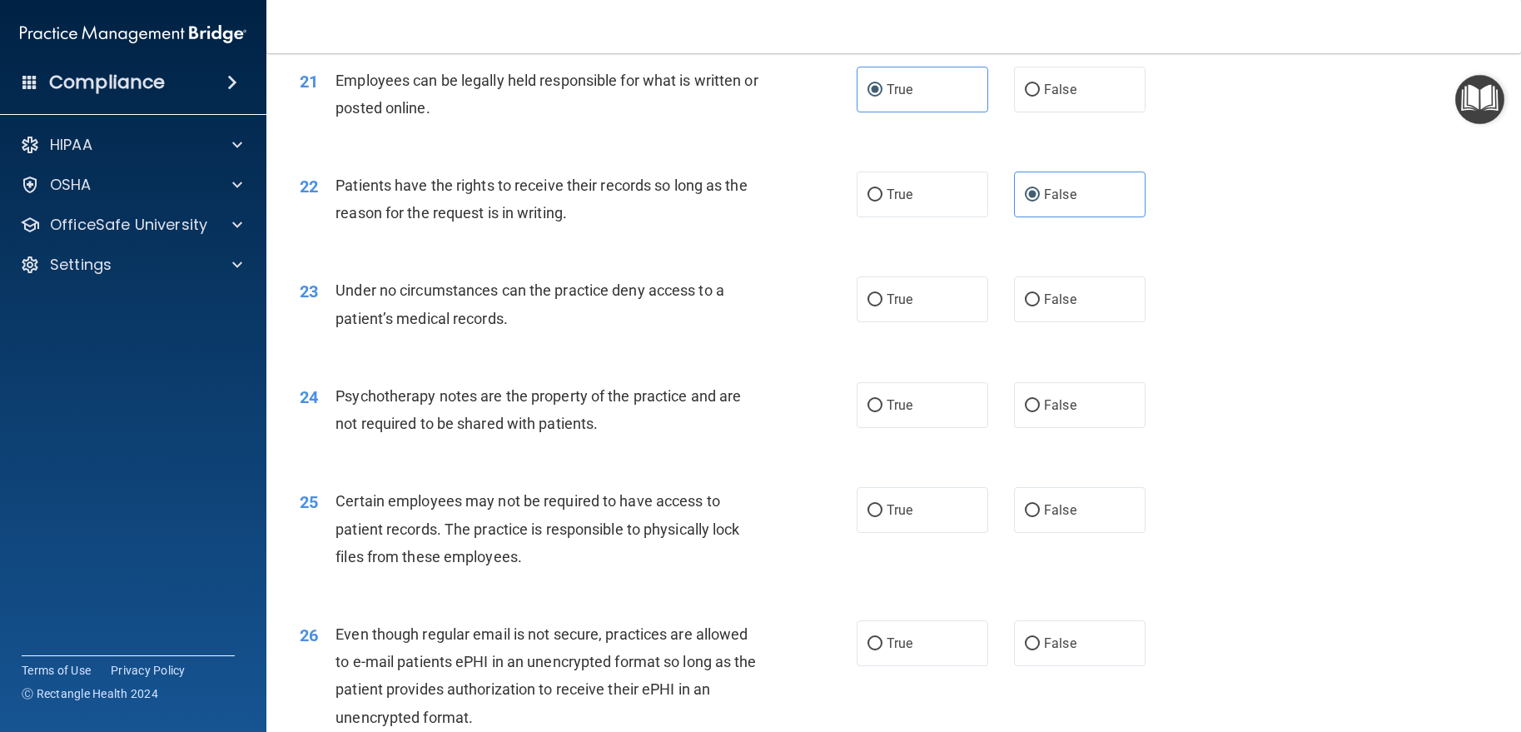
scroll to position [2914, 0]
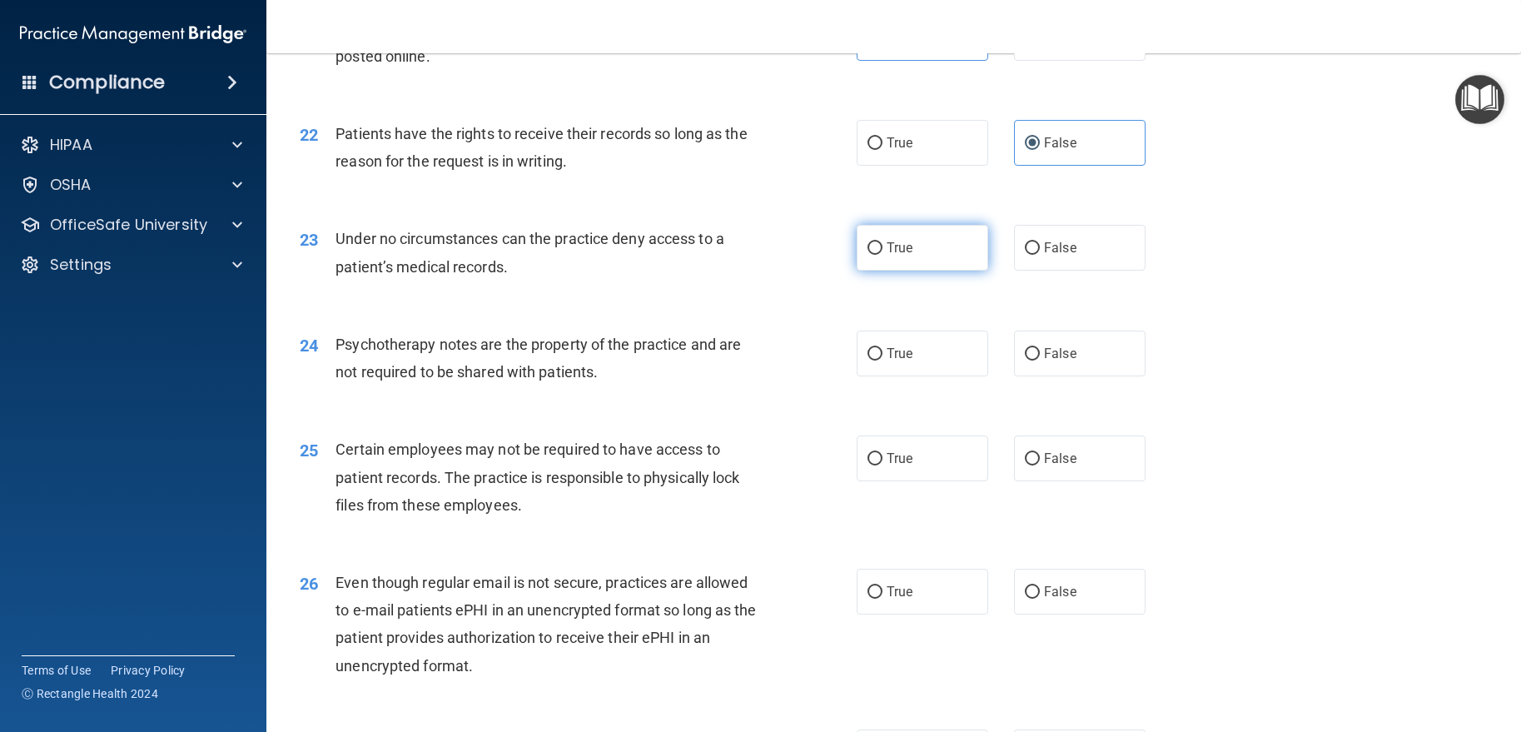
click at [901, 256] on span "True" at bounding box center [900, 248] width 26 height 16
click at [882, 255] on input "True" at bounding box center [874, 248] width 15 height 12
radio input "true"
click at [1030, 360] on input "False" at bounding box center [1032, 354] width 15 height 12
radio input "true"
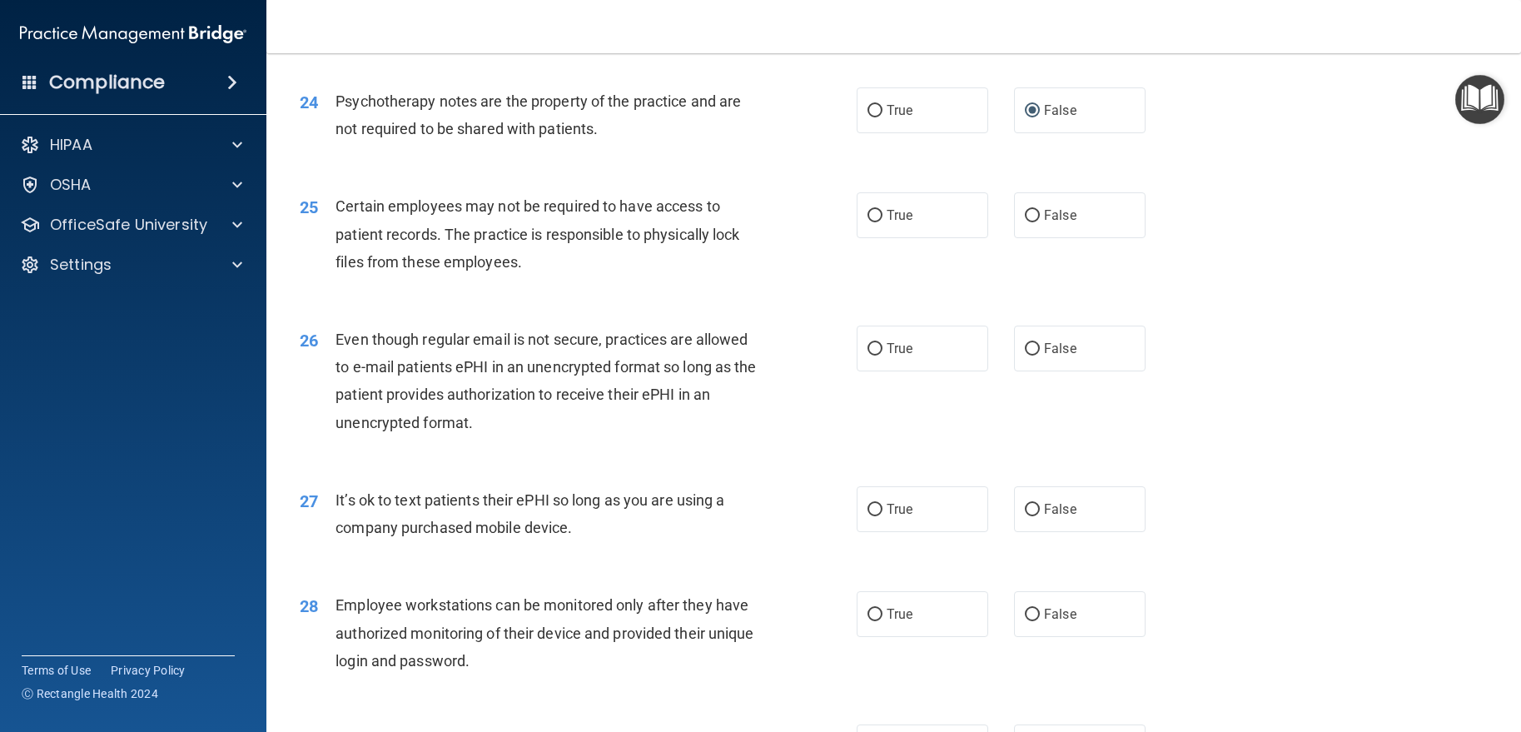
scroll to position [3163, 0]
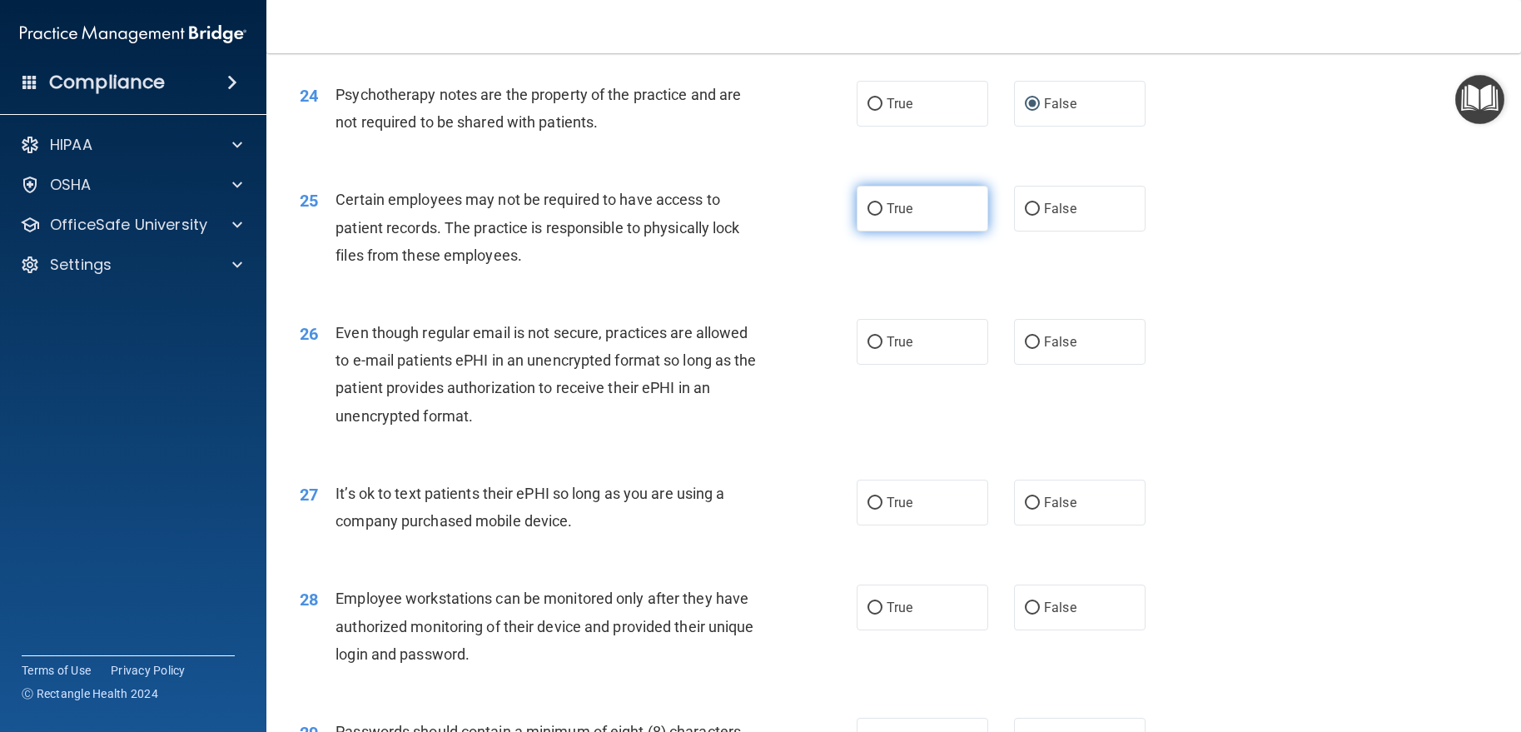
click at [904, 216] on span "True" at bounding box center [900, 209] width 26 height 16
click at [882, 216] on input "True" at bounding box center [874, 209] width 15 height 12
radio input "true"
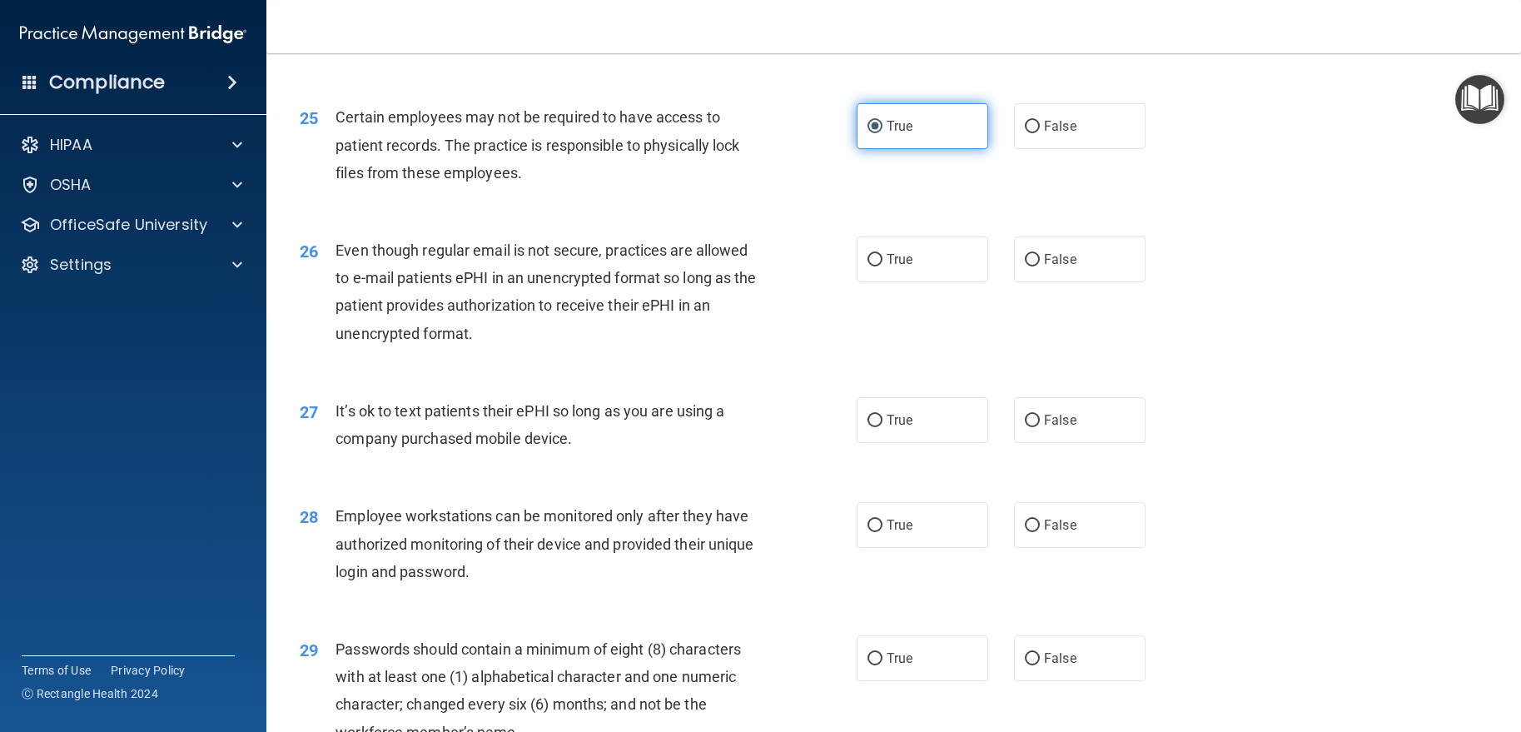
scroll to position [3247, 0]
click at [897, 266] on span "True" at bounding box center [900, 259] width 26 height 16
click at [882, 266] on input "True" at bounding box center [874, 259] width 15 height 12
radio input "true"
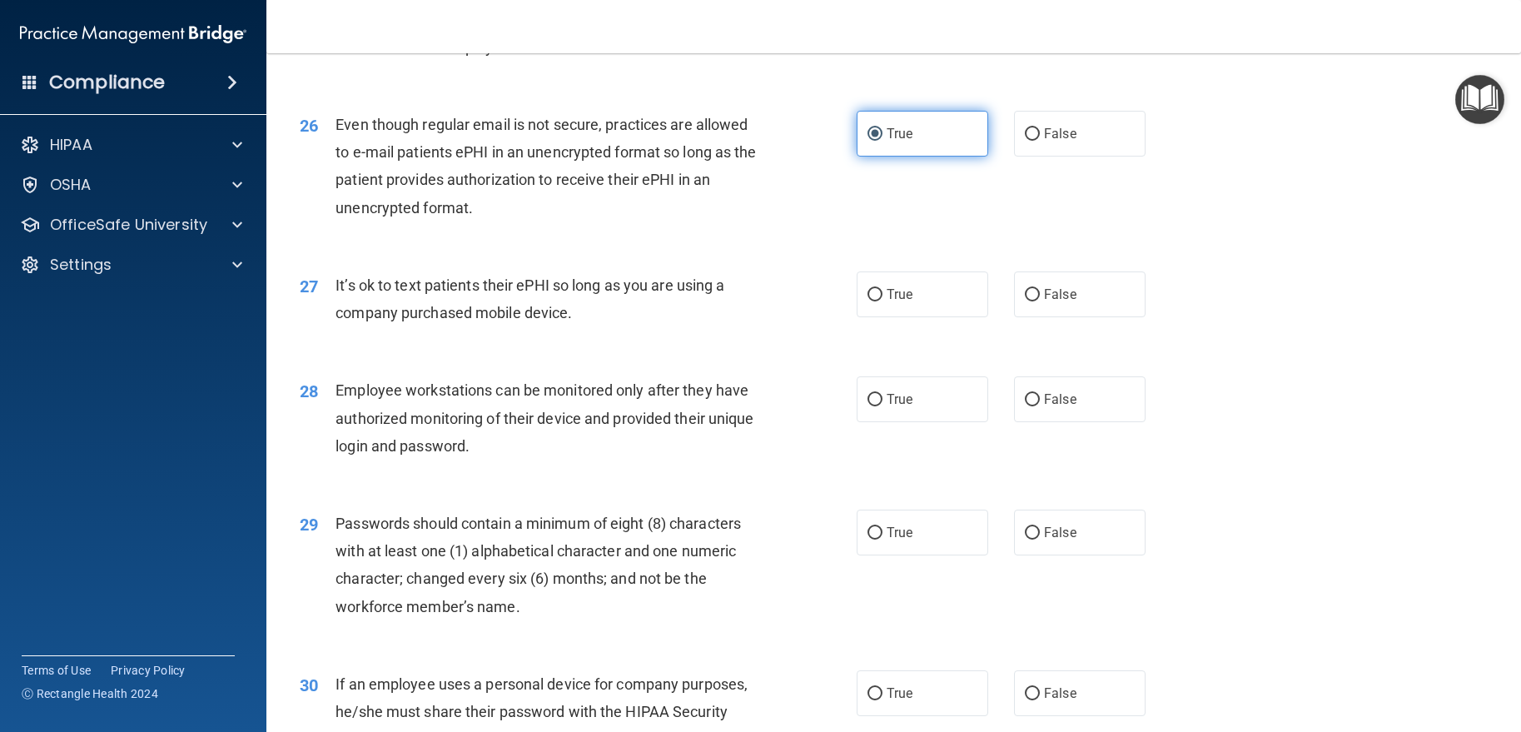
scroll to position [3413, 0]
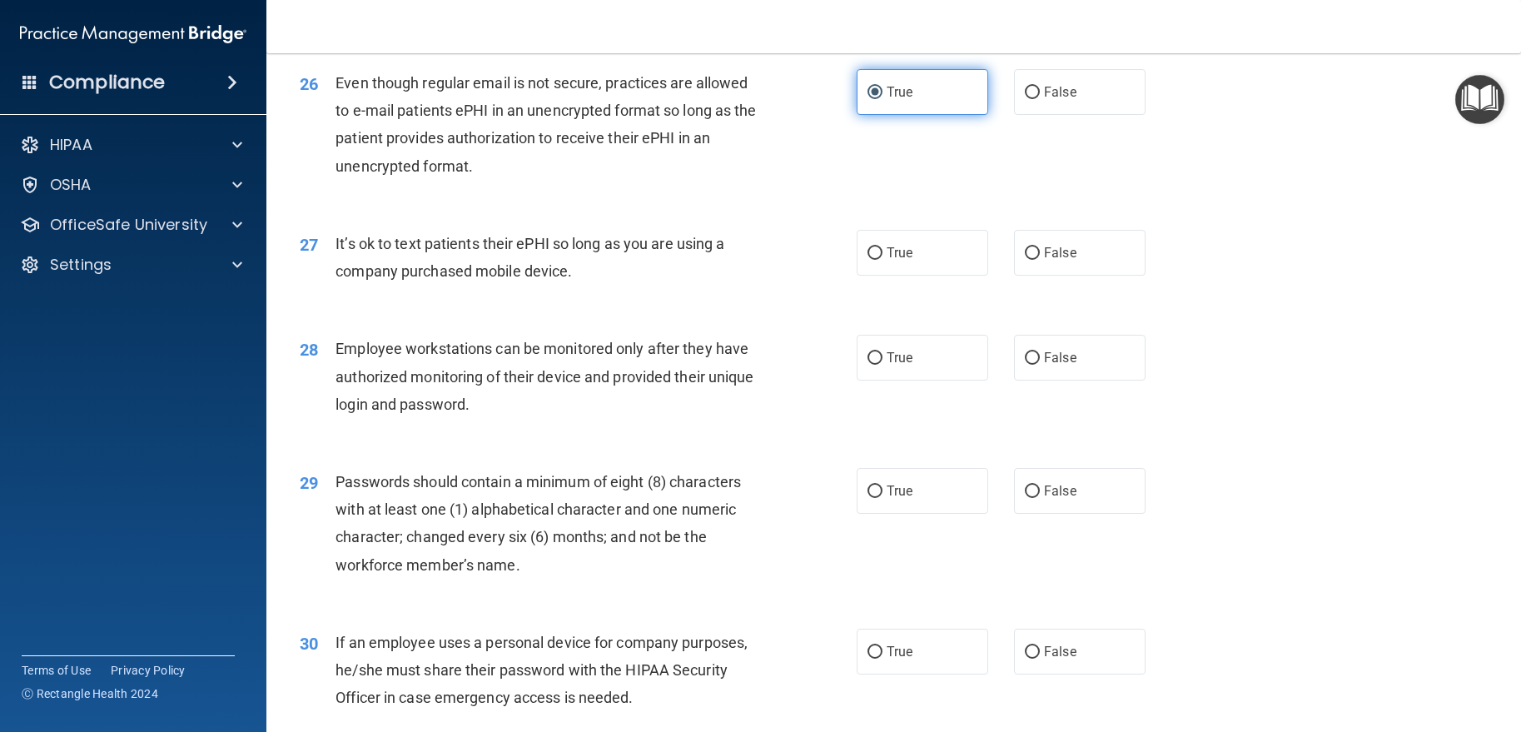
click at [897, 261] on span "True" at bounding box center [900, 253] width 26 height 16
click at [882, 260] on input "True" at bounding box center [874, 253] width 15 height 12
radio input "true"
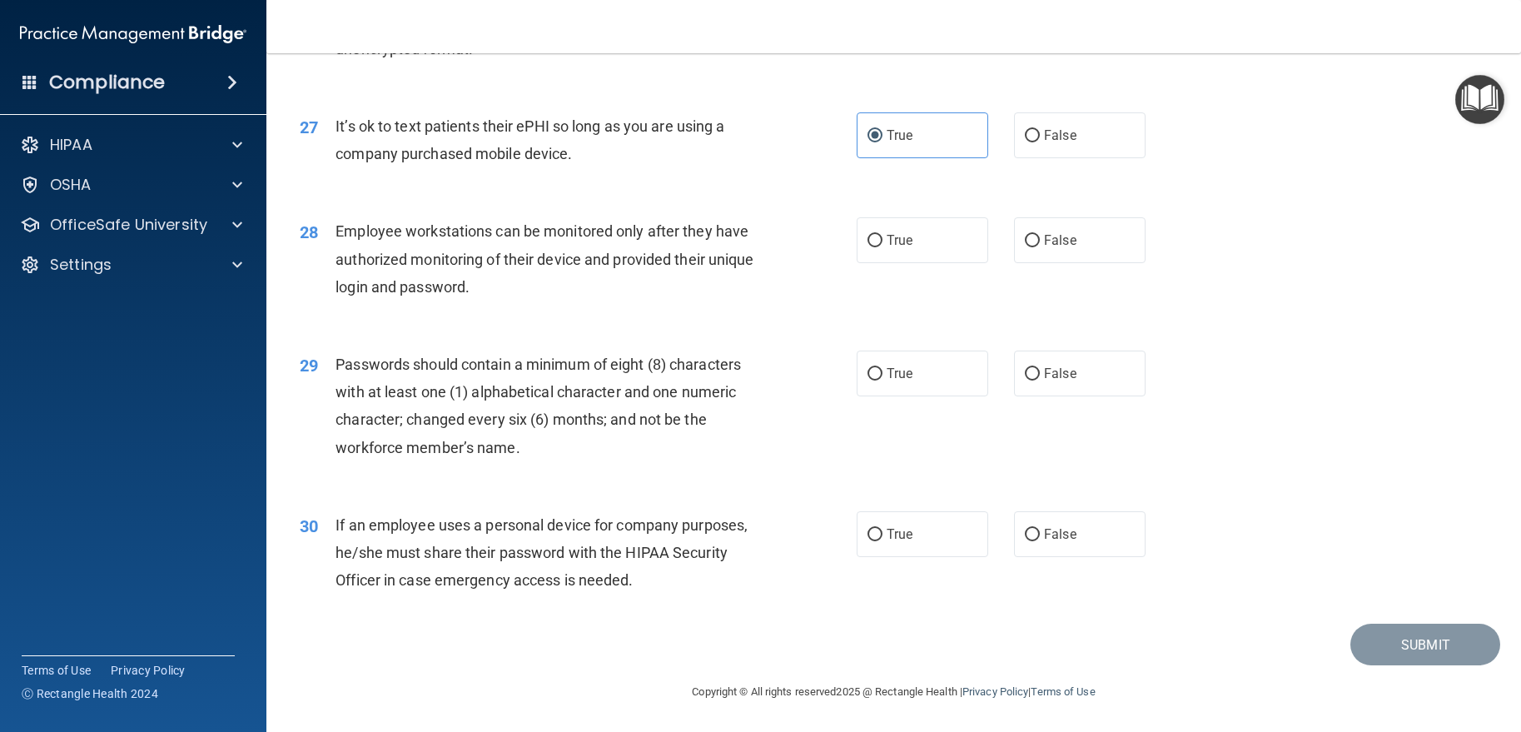
scroll to position [3580, 0]
click at [909, 259] on label "True" at bounding box center [923, 240] width 132 height 46
click at [882, 247] on input "True" at bounding box center [874, 241] width 15 height 12
radio input "true"
click at [872, 375] on input "True" at bounding box center [874, 374] width 15 height 12
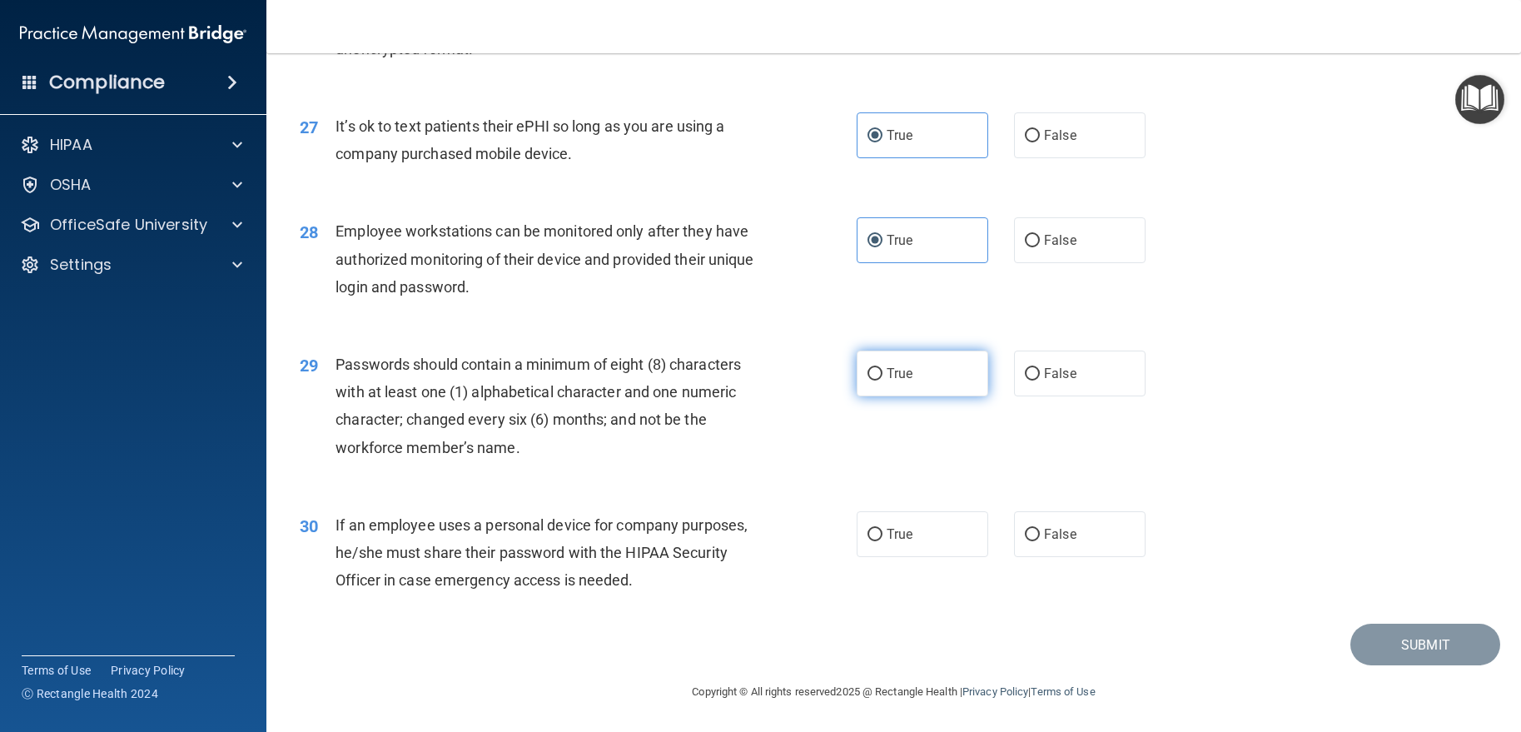
radio input "true"
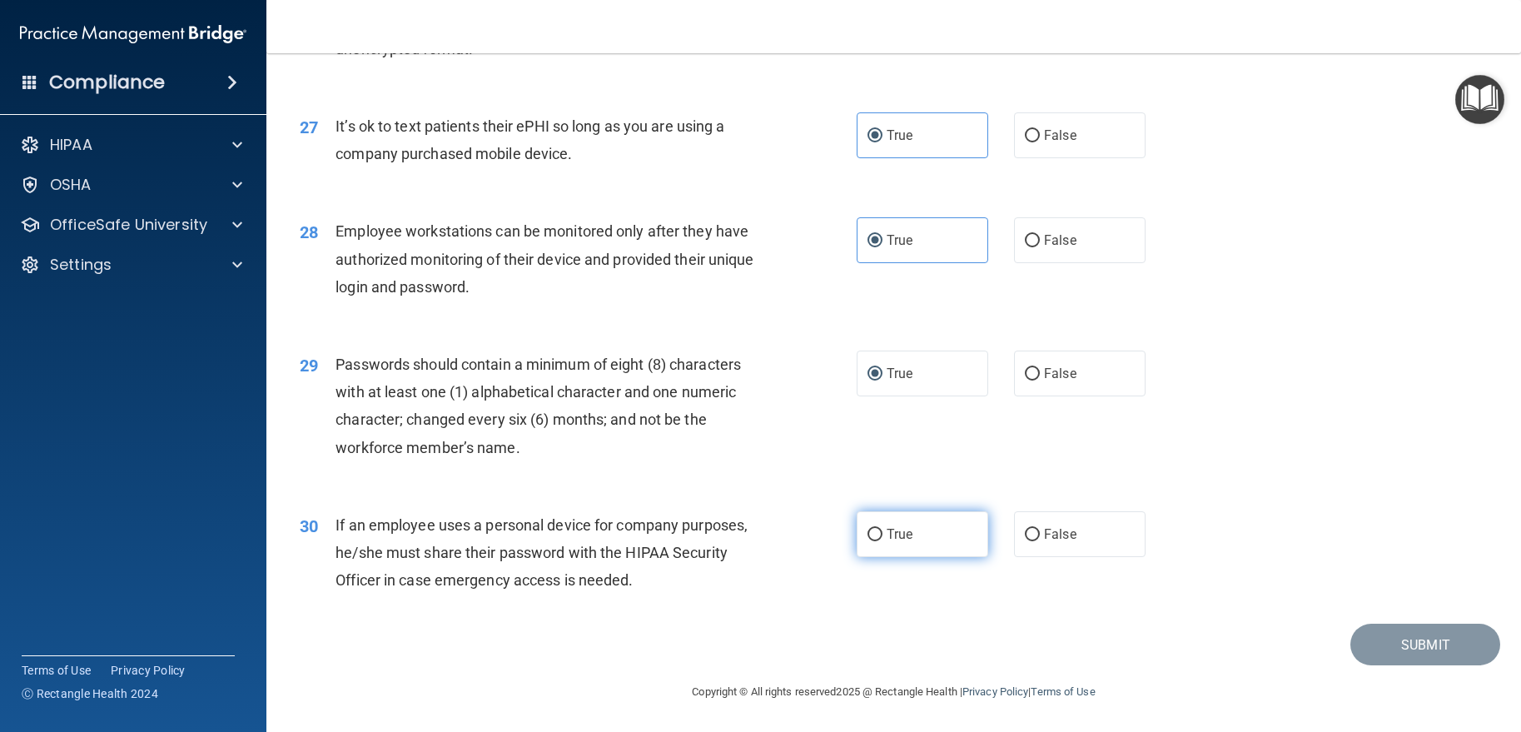
click at [897, 533] on span "True" at bounding box center [900, 534] width 26 height 16
click at [882, 533] on input "True" at bounding box center [874, 535] width 15 height 12
radio input "true"
click at [1402, 641] on button "Submit" at bounding box center [1425, 645] width 150 height 42
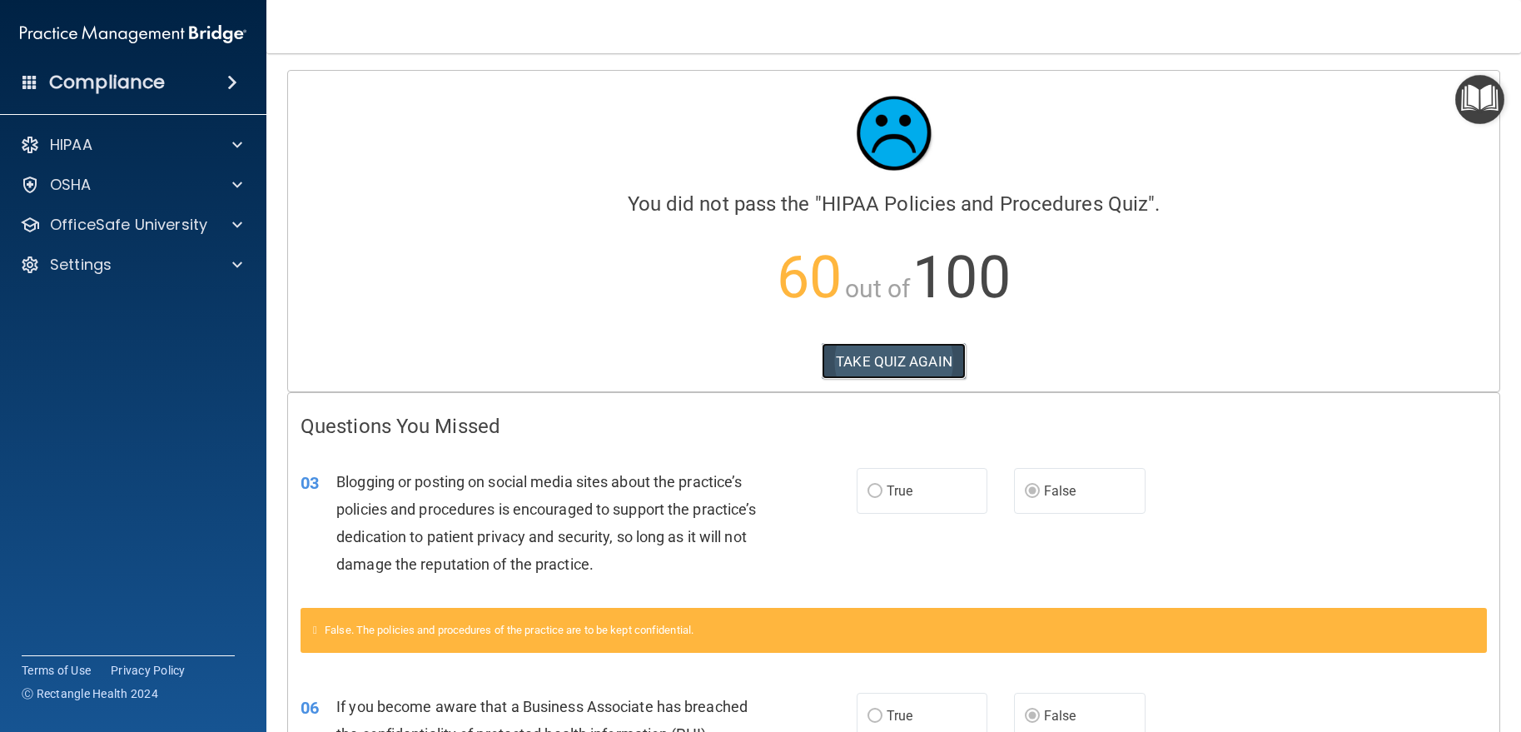
click at [873, 365] on button "TAKE QUIZ AGAIN" at bounding box center [894, 361] width 144 height 37
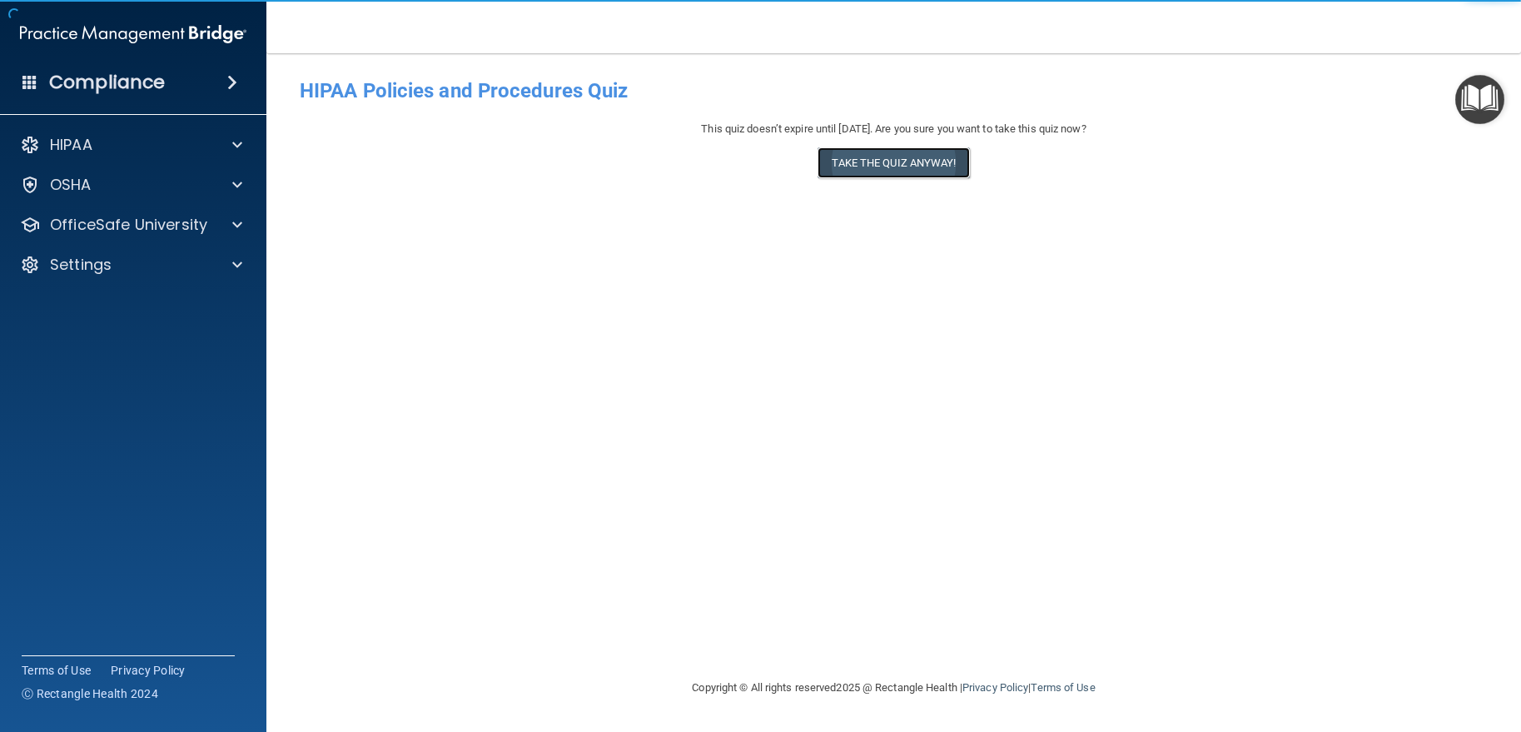
click at [855, 165] on button "Take the quiz anyway!" at bounding box center [893, 162] width 152 height 31
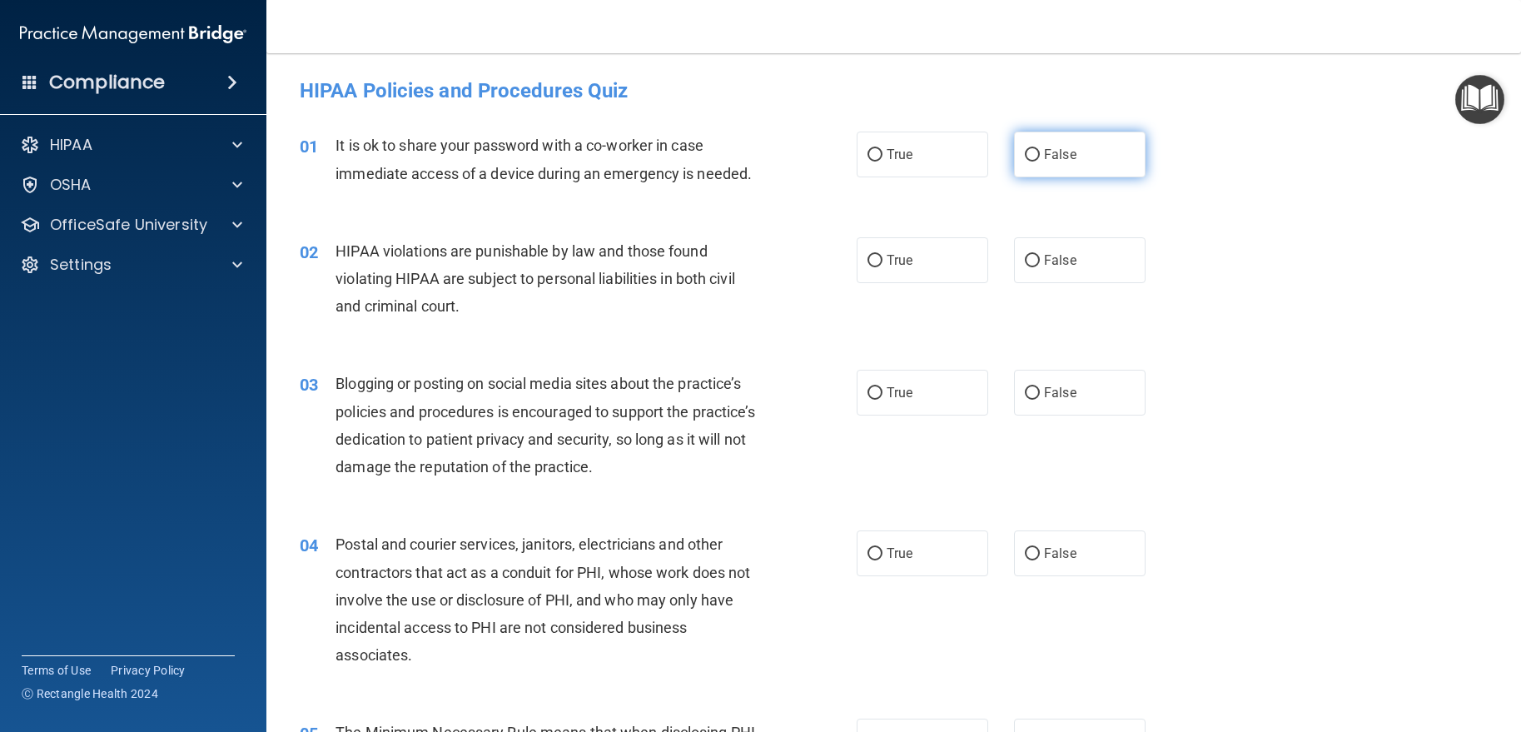
click at [1064, 171] on label "False" at bounding box center [1080, 155] width 132 height 46
click at [1040, 161] on input "False" at bounding box center [1032, 155] width 15 height 12
radio input "true"
click at [879, 246] on label "True" at bounding box center [923, 260] width 132 height 46
click at [879, 255] on input "True" at bounding box center [874, 261] width 15 height 12
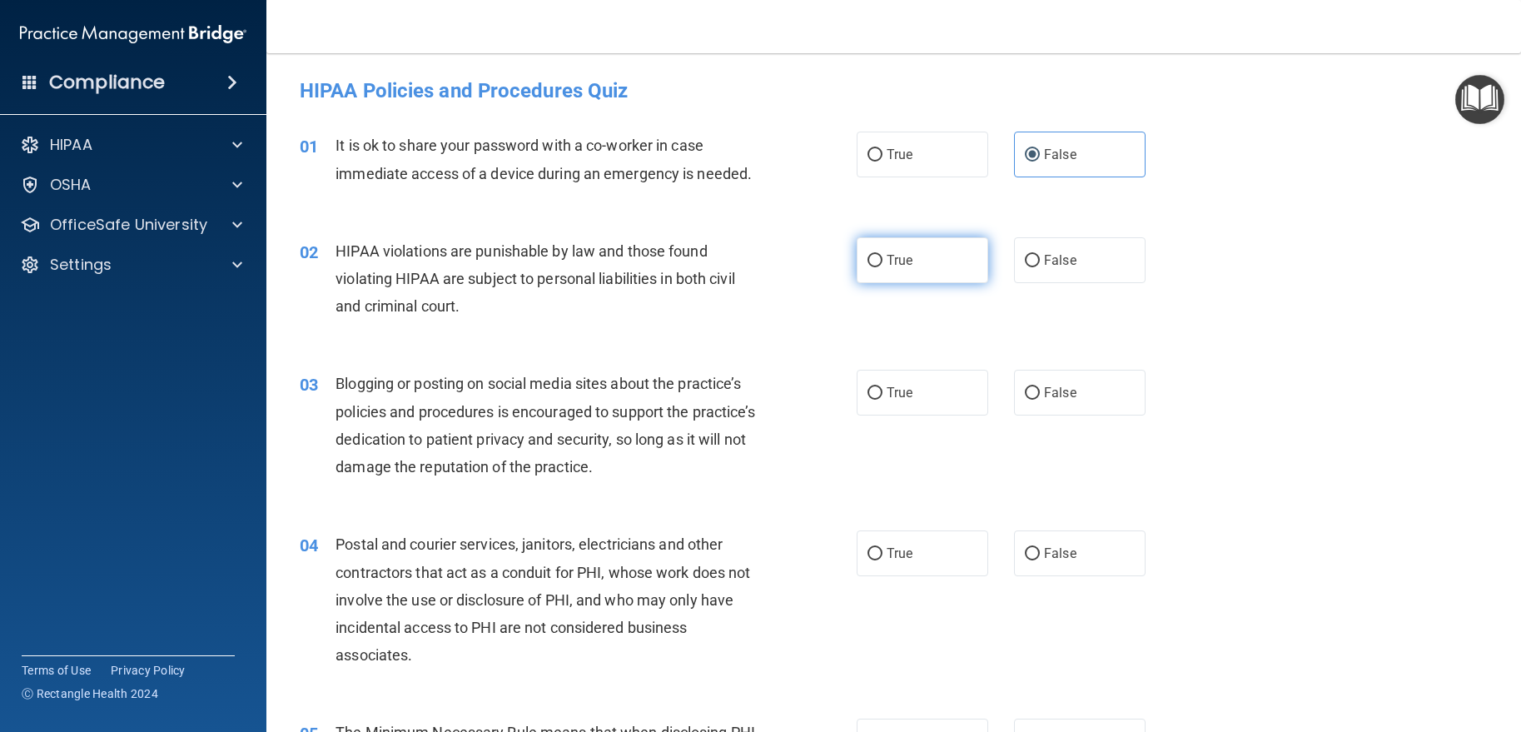
radio input "true"
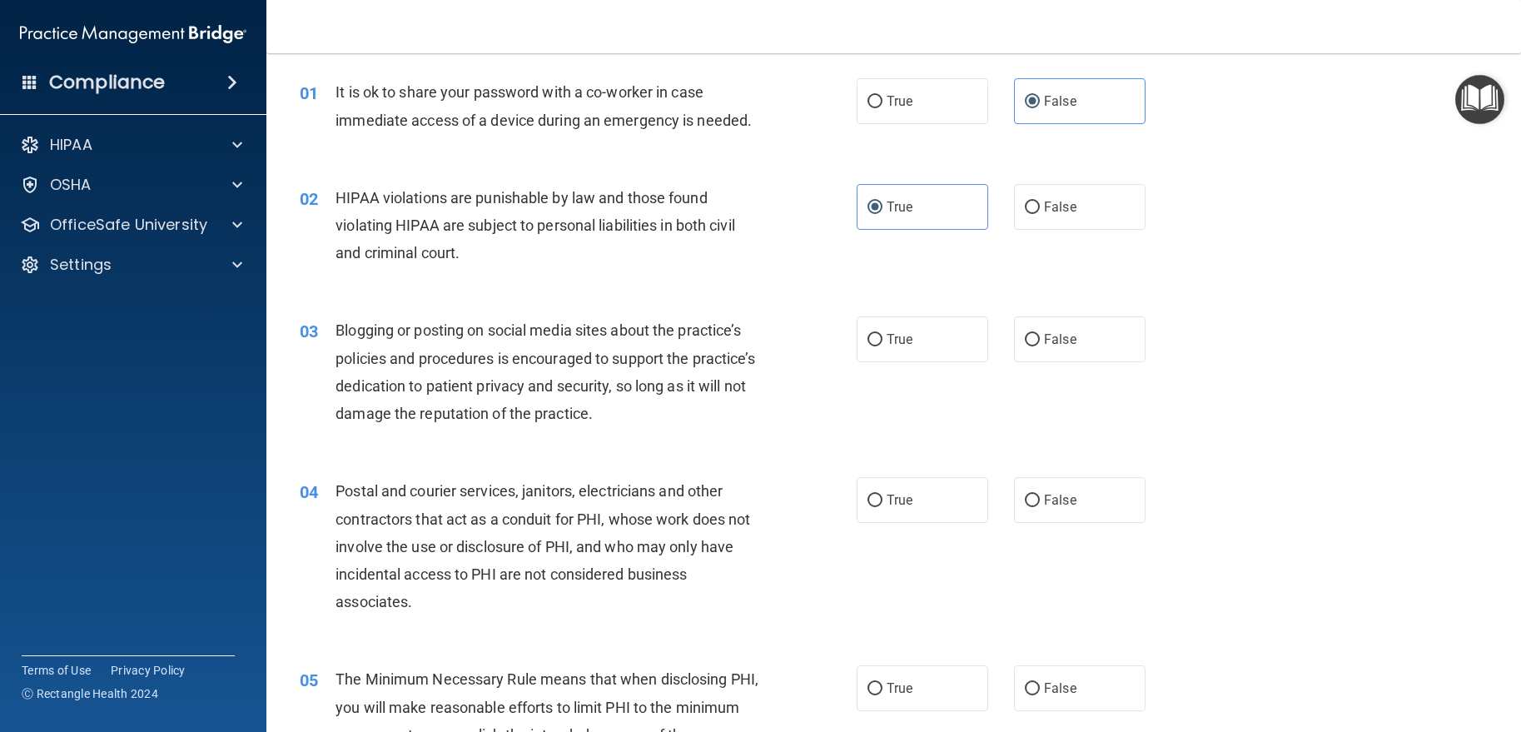
scroll to position [83, 0]
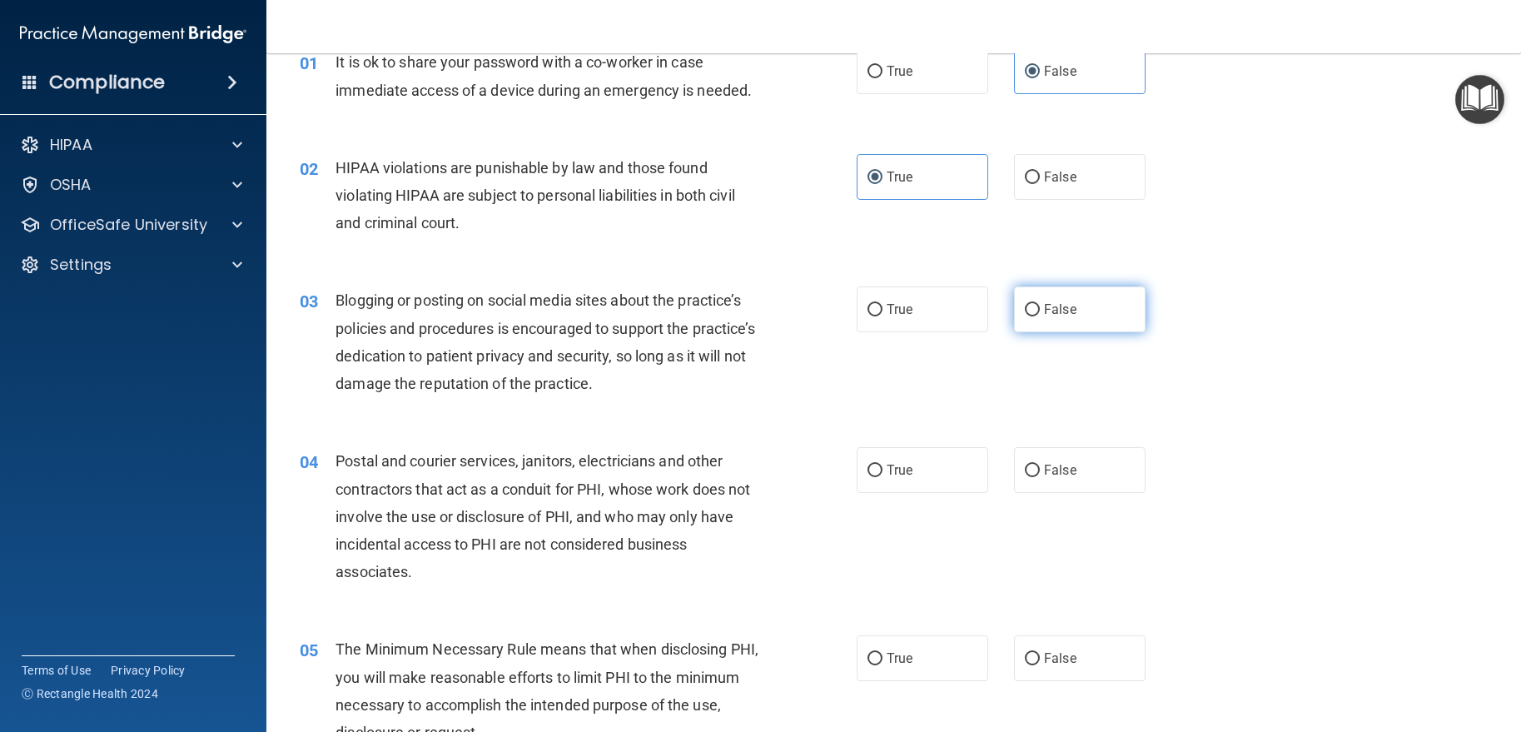
click at [1080, 306] on label "False" at bounding box center [1080, 309] width 132 height 46
click at [1040, 306] on input "False" at bounding box center [1032, 310] width 15 height 12
radio input "true"
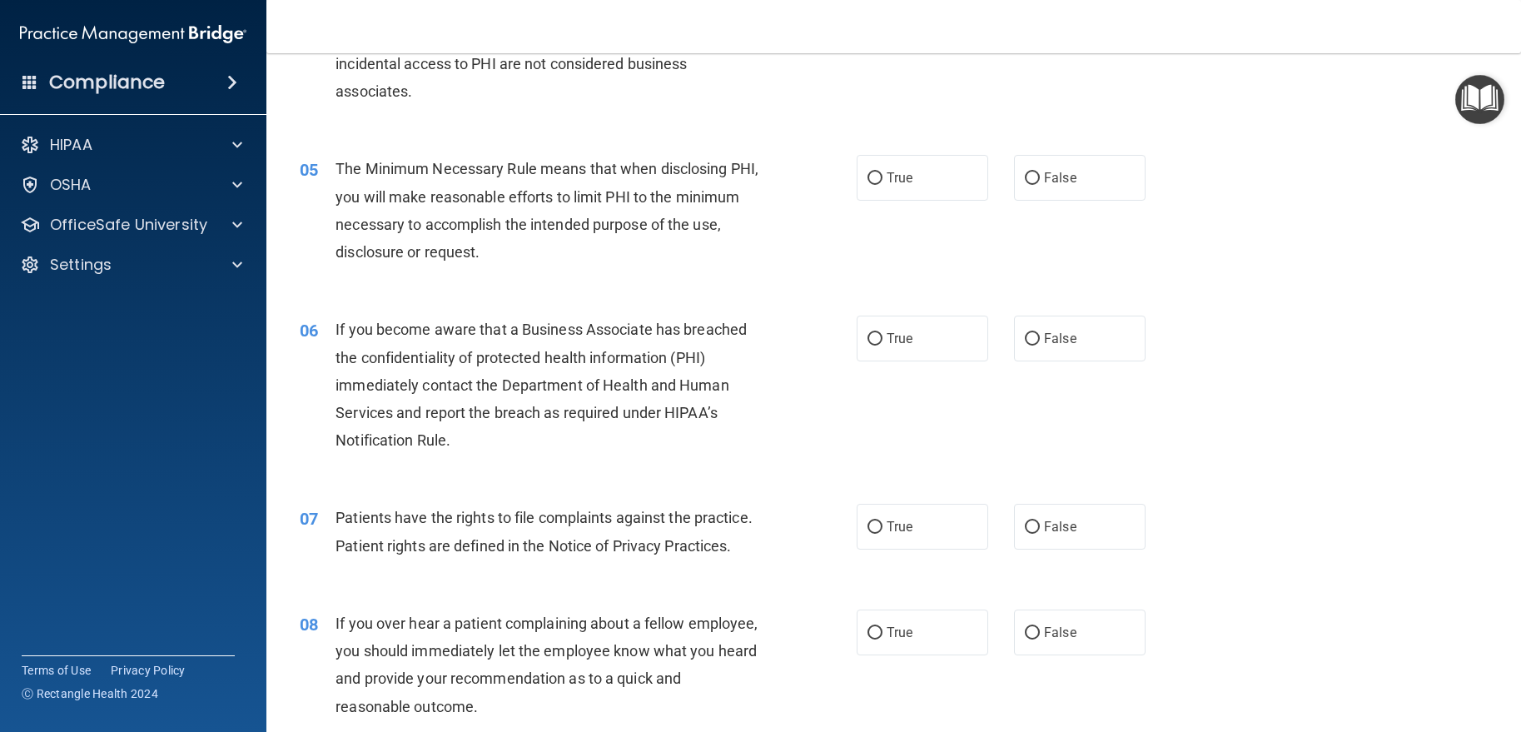
scroll to position [583, 0]
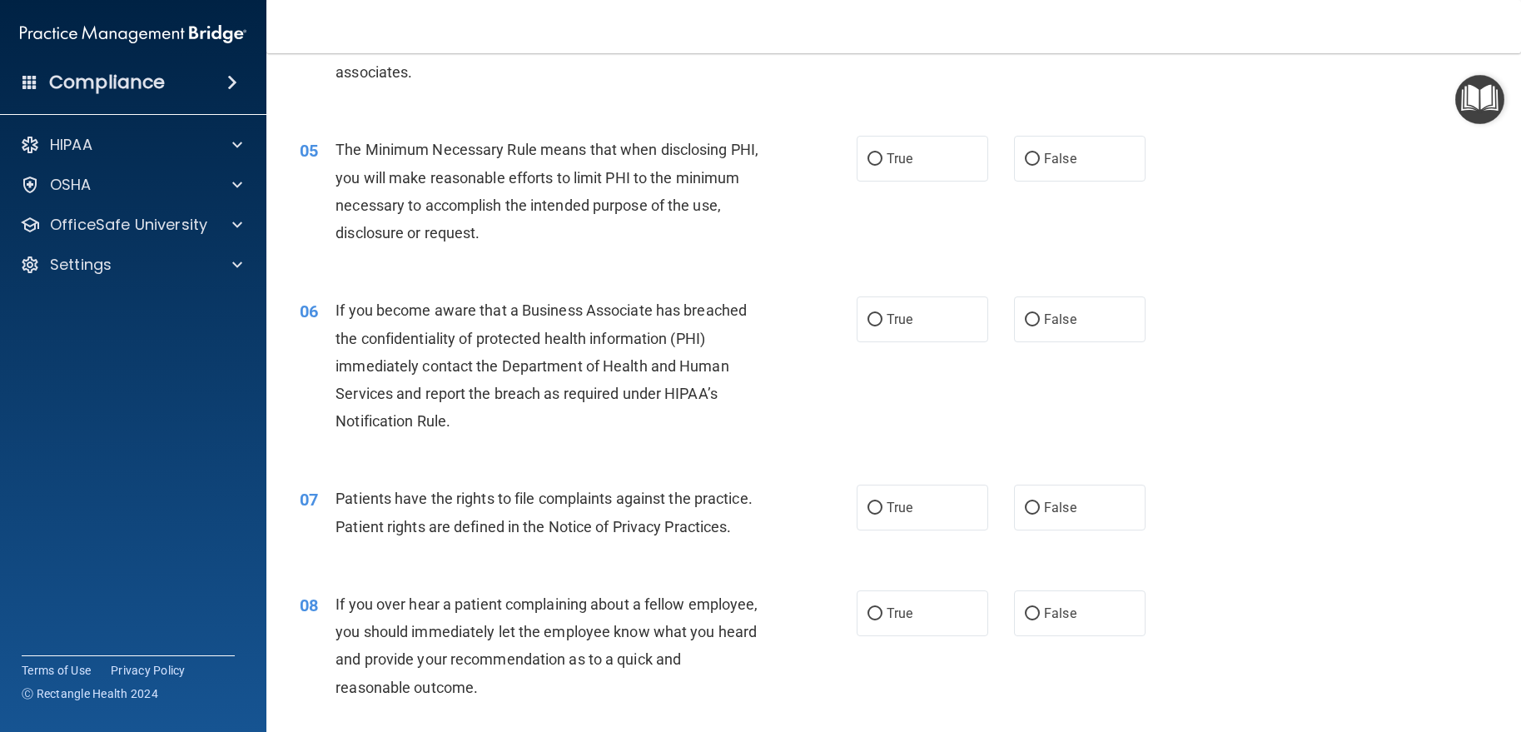
click at [1071, 308] on label "False" at bounding box center [1080, 319] width 132 height 46
click at [1040, 314] on input "False" at bounding box center [1032, 320] width 15 height 12
radio input "true"
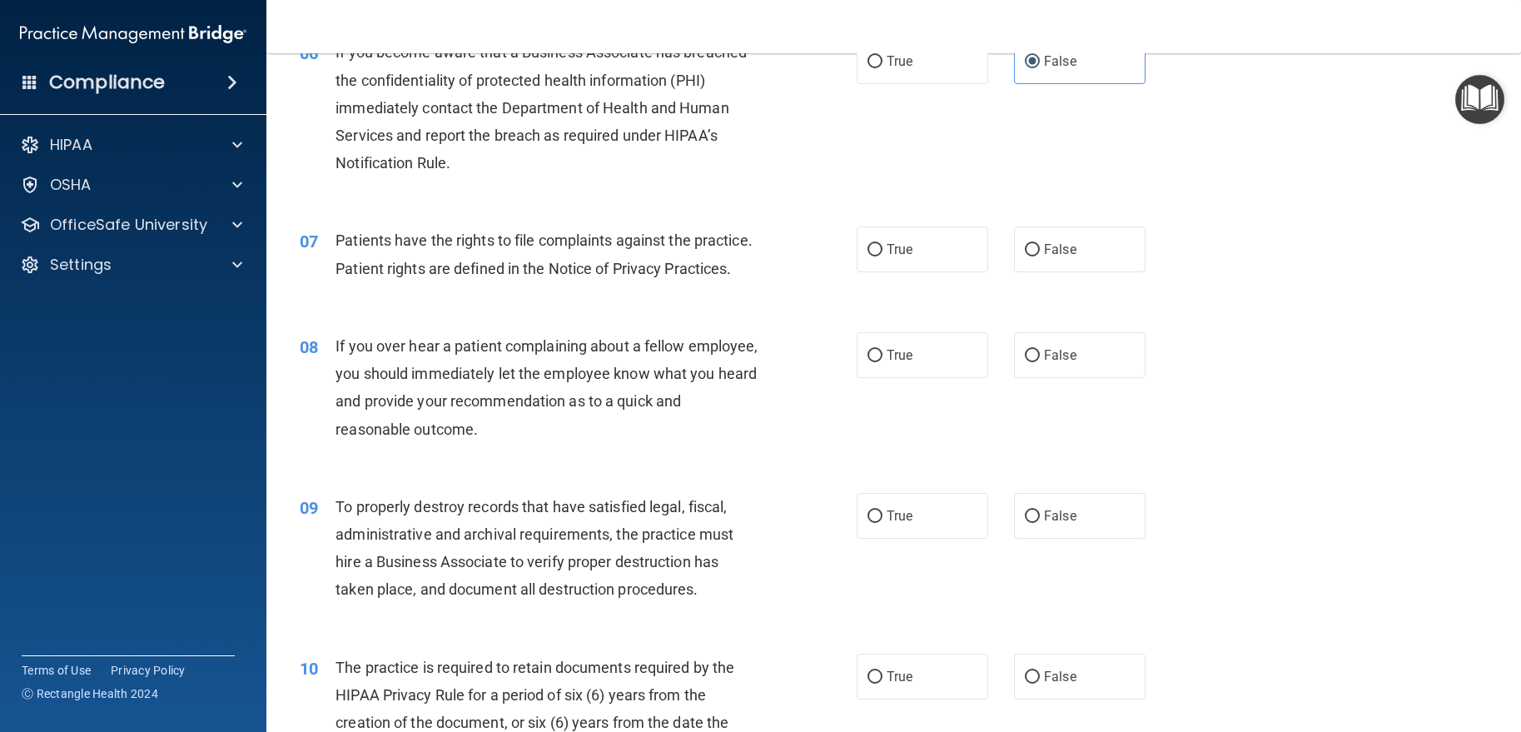
scroll to position [916, 0]
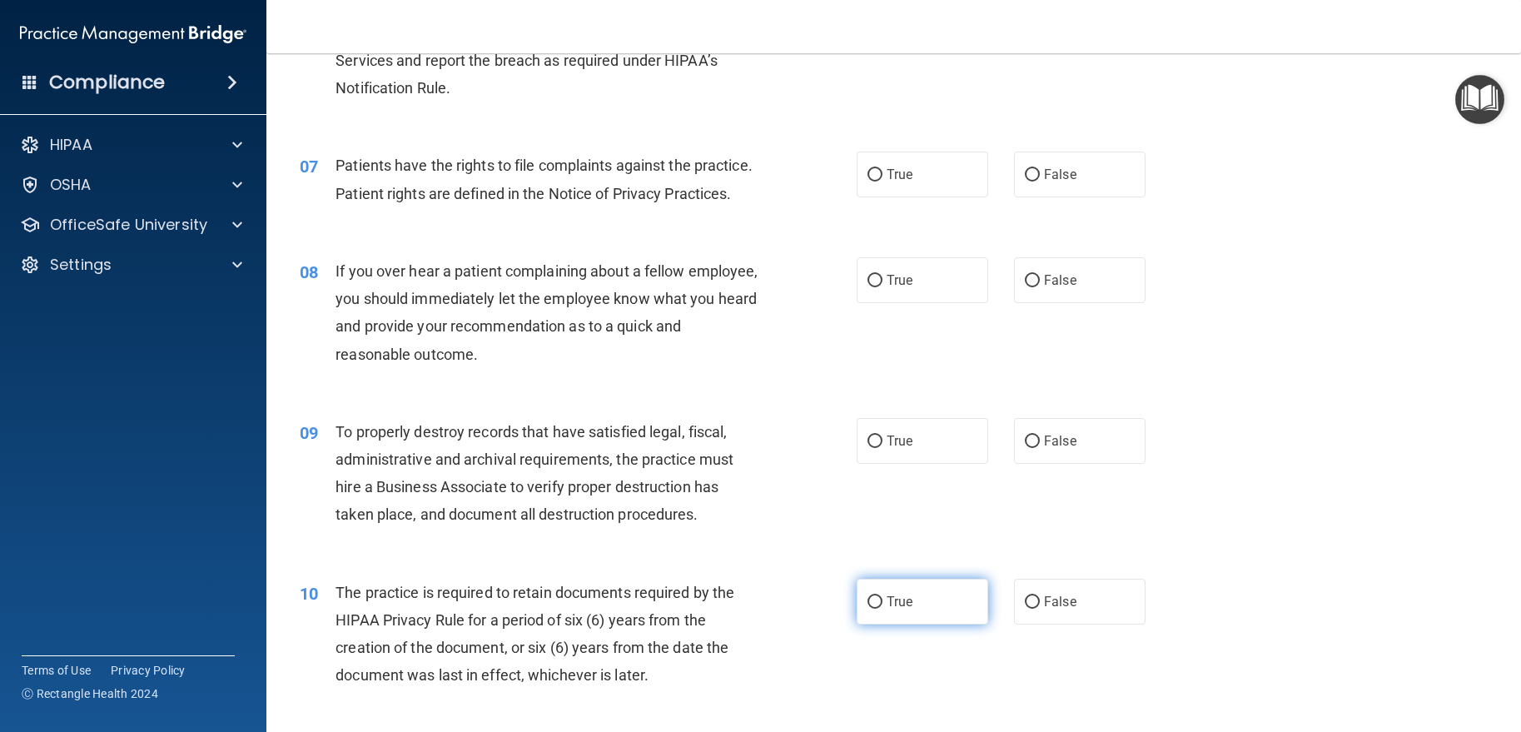
click at [907, 624] on label "True" at bounding box center [923, 602] width 132 height 46
click at [882, 609] on input "True" at bounding box center [874, 602] width 15 height 12
radio input "true"
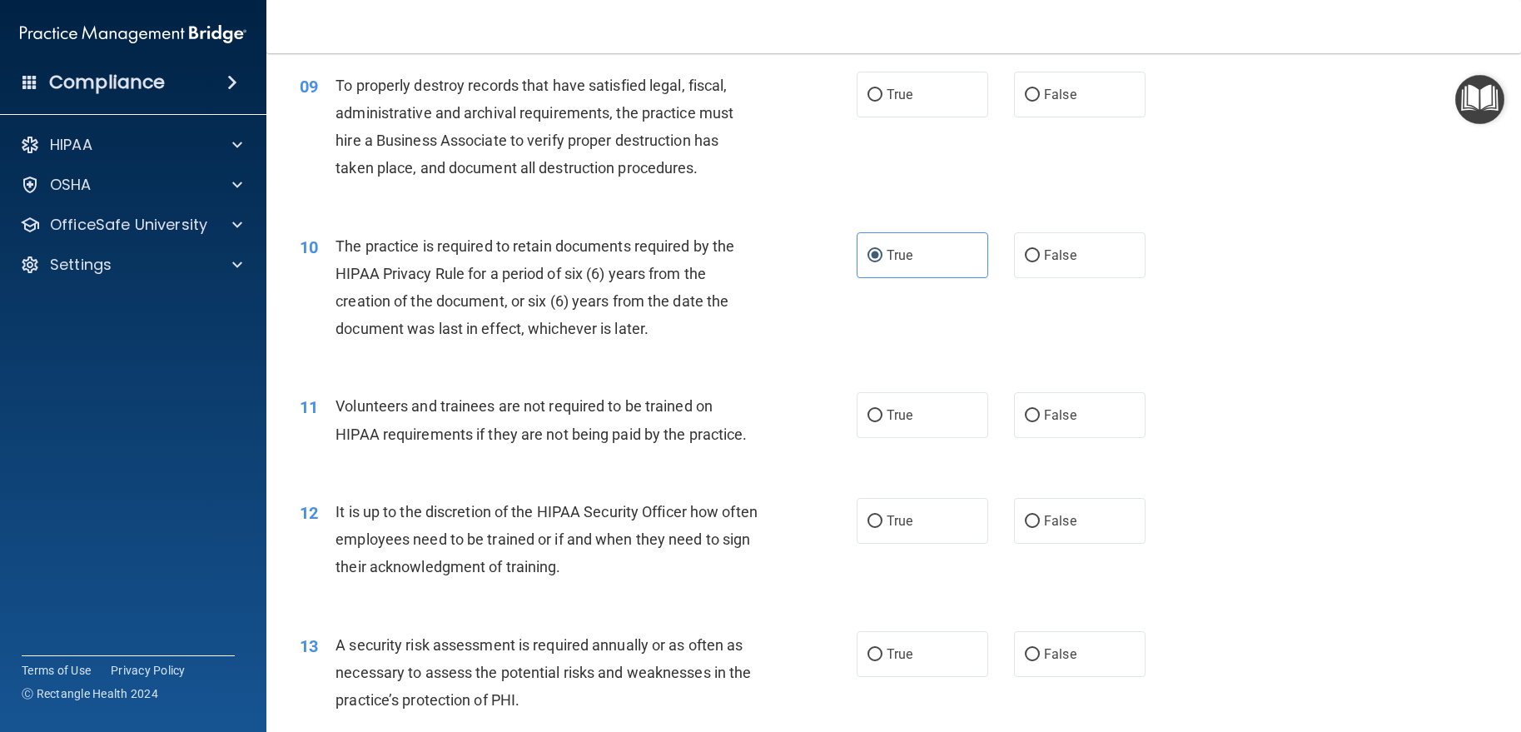
scroll to position [1415, 0]
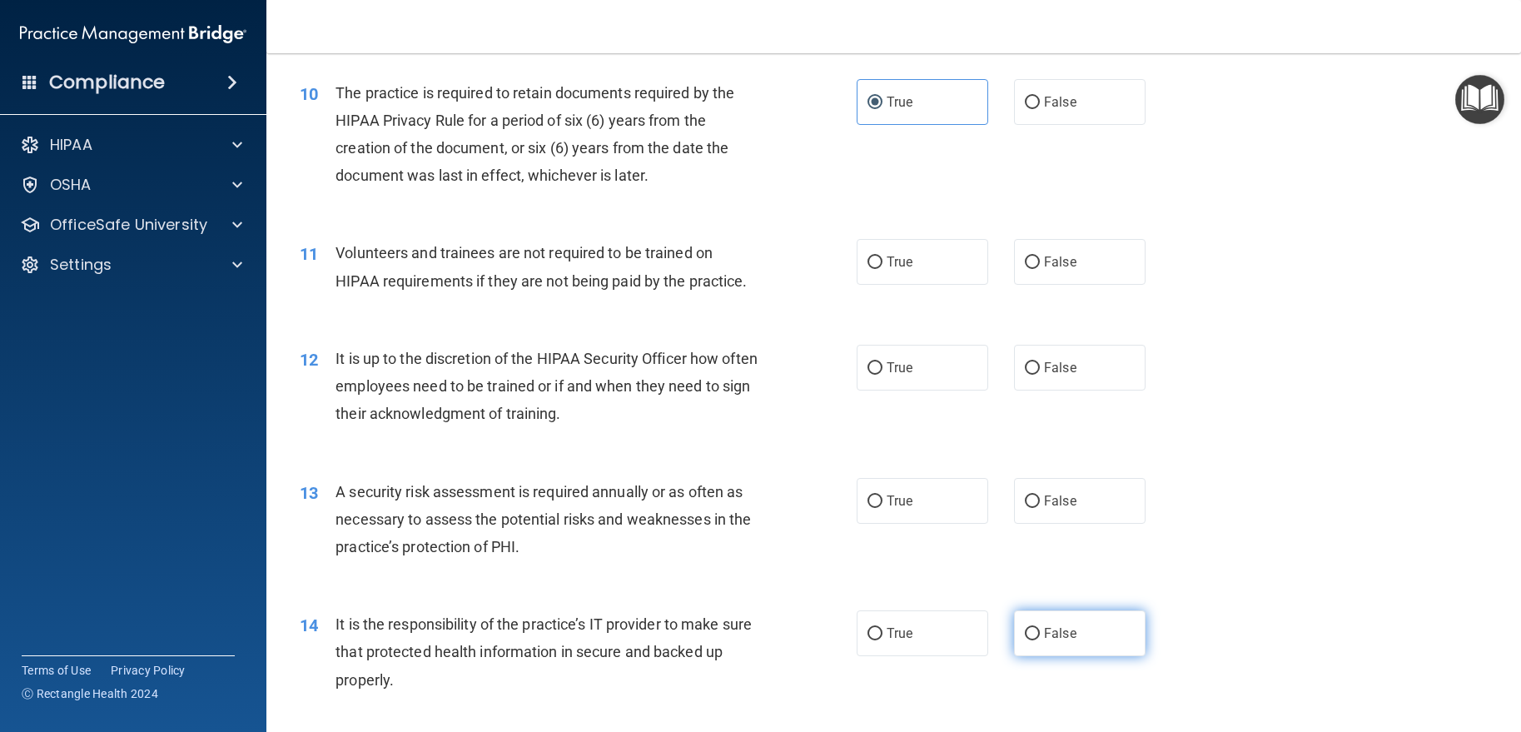
click at [1072, 656] on label "False" at bounding box center [1080, 633] width 132 height 46
click at [1040, 640] on input "False" at bounding box center [1032, 634] width 15 height 12
radio input "true"
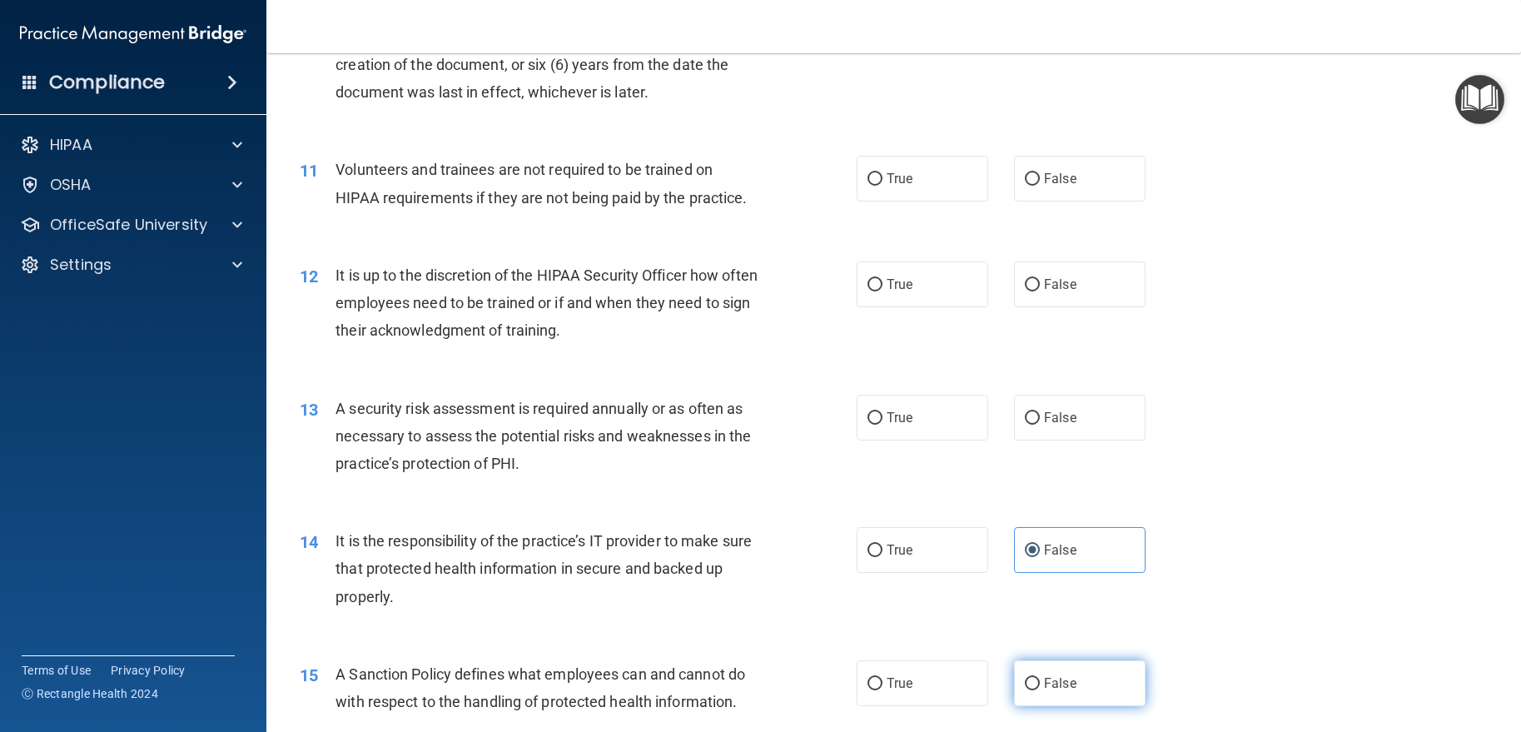
click at [1072, 692] on label "False" at bounding box center [1080, 683] width 132 height 46
click at [1040, 690] on input "False" at bounding box center [1032, 684] width 15 height 12
radio input "true"
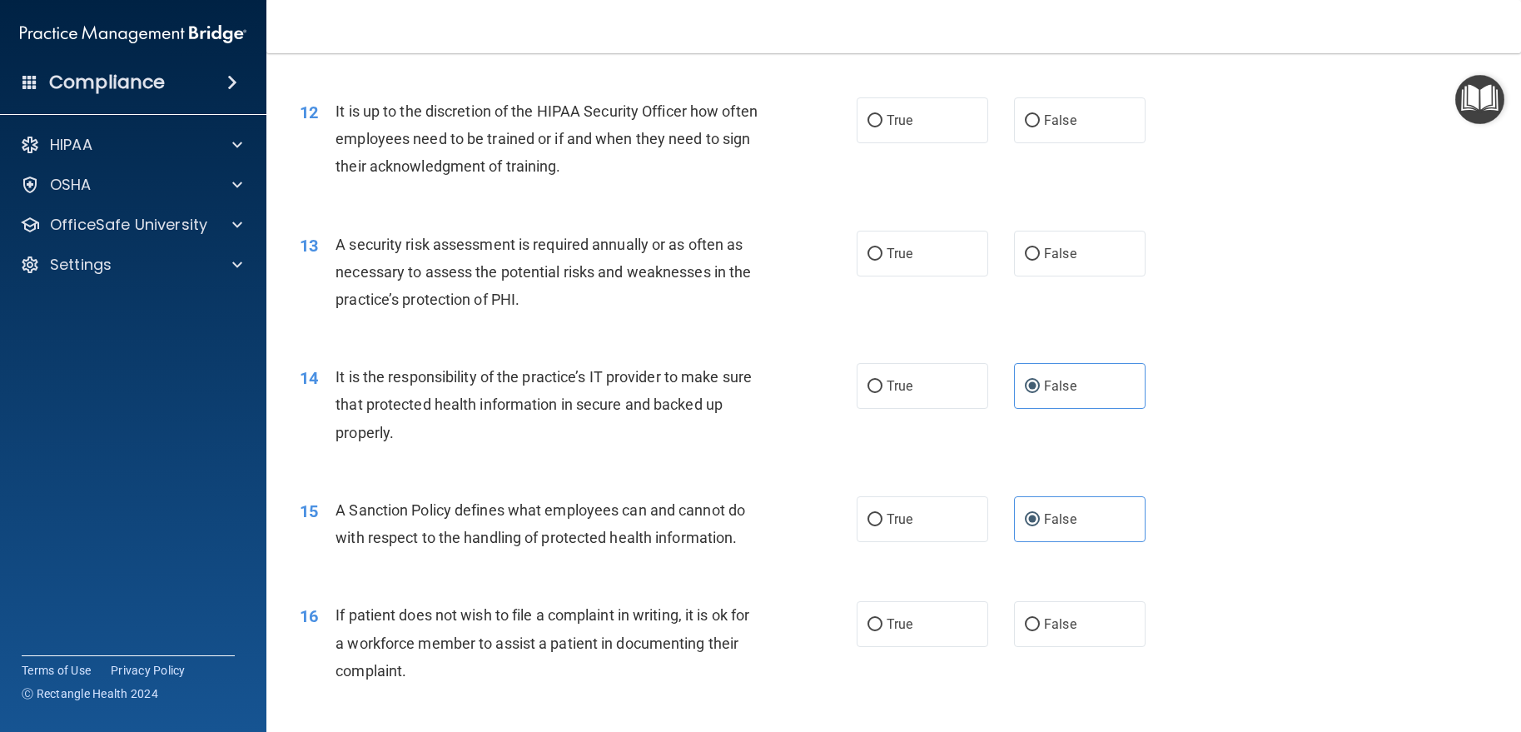
scroll to position [1665, 0]
click at [946, 630] on label "True" at bounding box center [923, 622] width 132 height 46
click at [882, 628] on input "True" at bounding box center [874, 622] width 15 height 12
radio input "true"
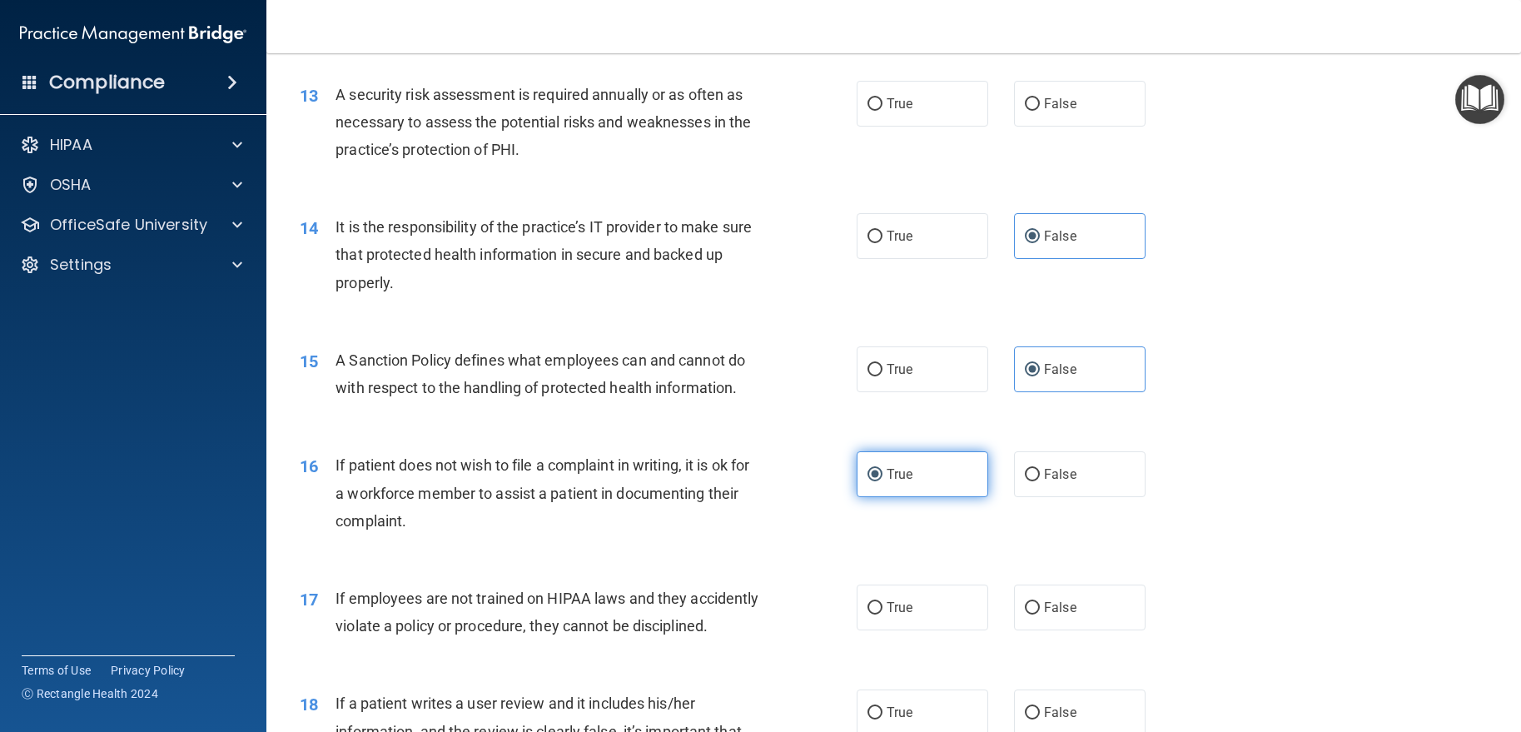
scroll to position [1831, 0]
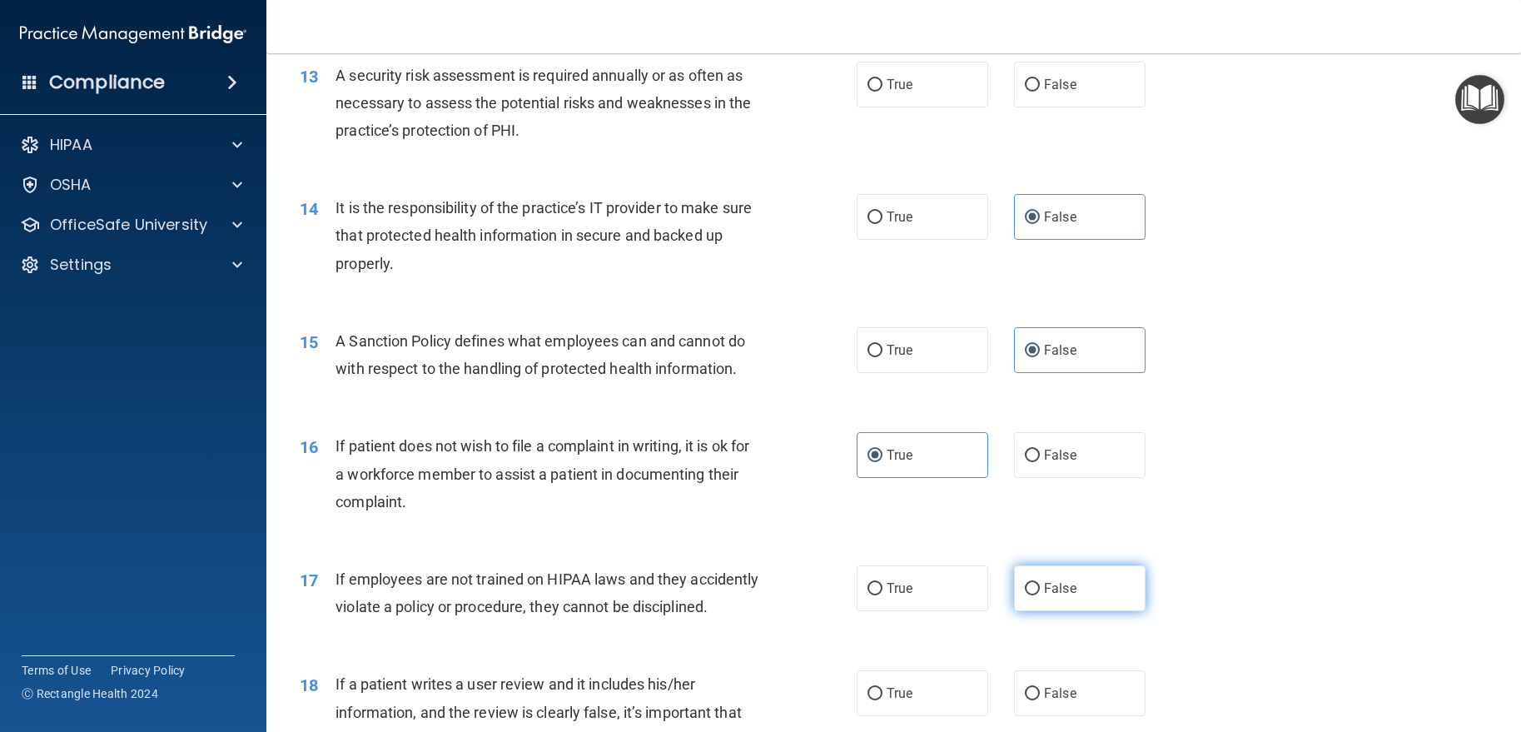
click at [1014, 611] on label "False" at bounding box center [1080, 588] width 132 height 46
click at [1025, 595] on input "False" at bounding box center [1032, 589] width 15 height 12
radio input "true"
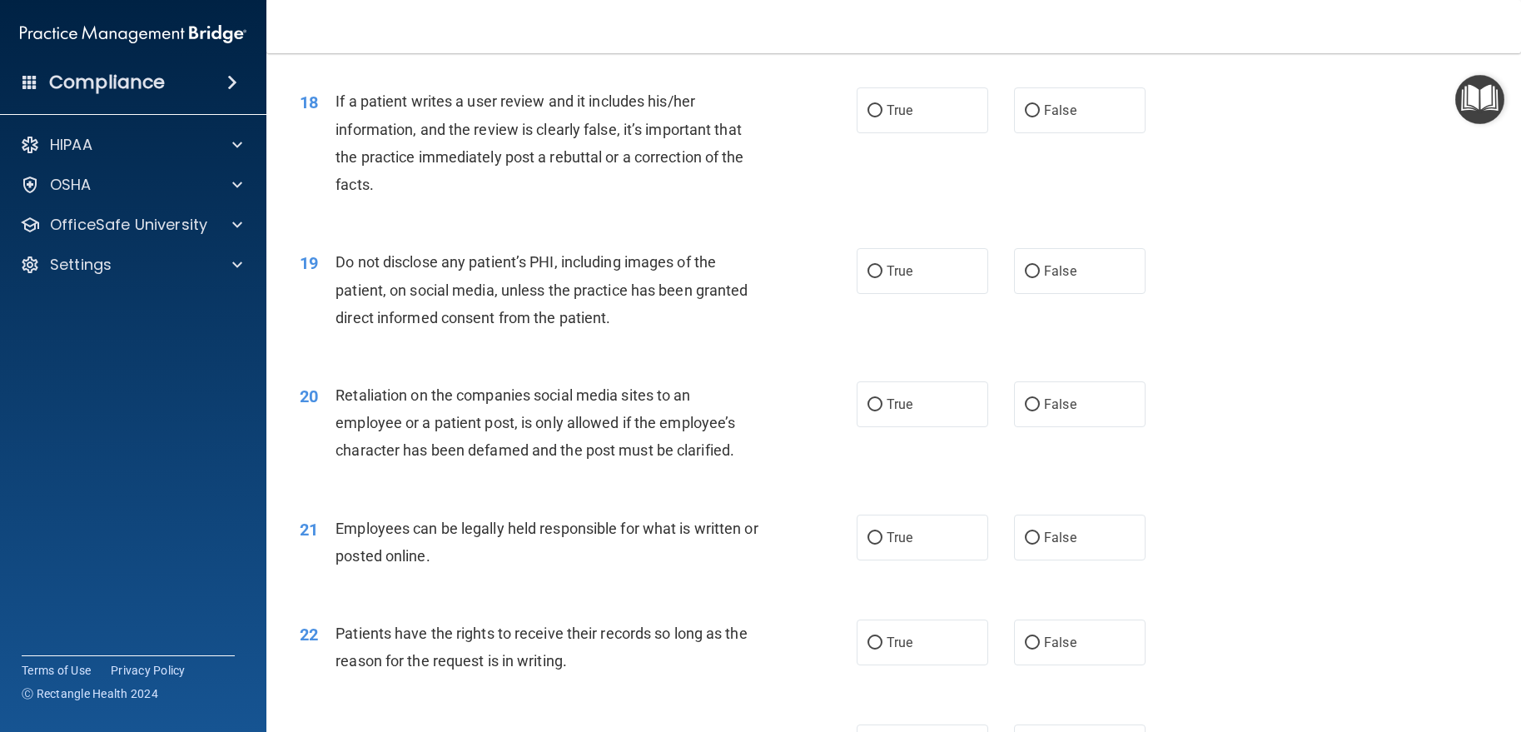
scroll to position [2581, 0]
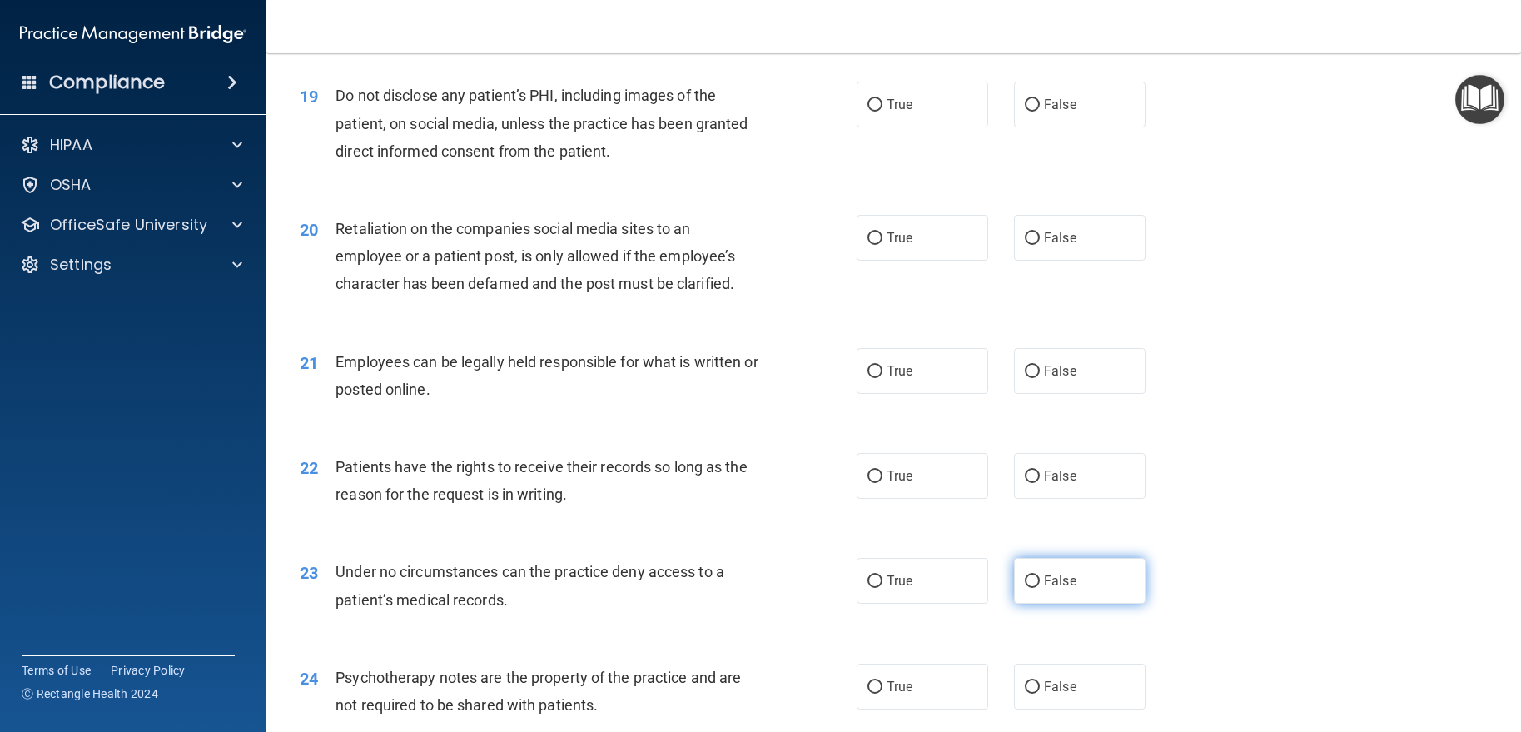
click at [1056, 589] on span "False" at bounding box center [1060, 581] width 32 height 16
click at [1040, 588] on input "False" at bounding box center [1032, 581] width 15 height 12
radio input "true"
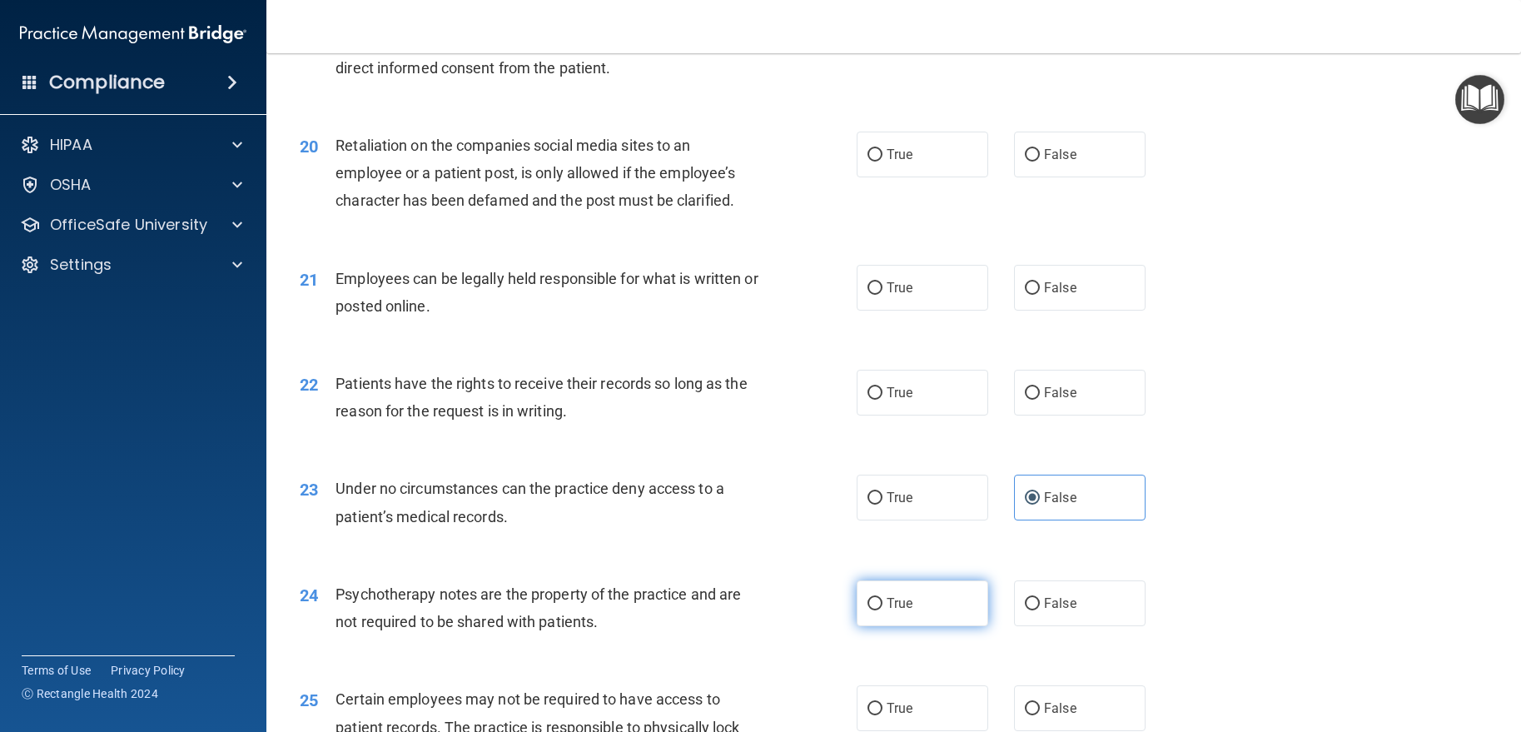
click at [892, 626] on label "True" at bounding box center [923, 603] width 132 height 46
click at [882, 610] on input "True" at bounding box center [874, 604] width 15 height 12
radio input "true"
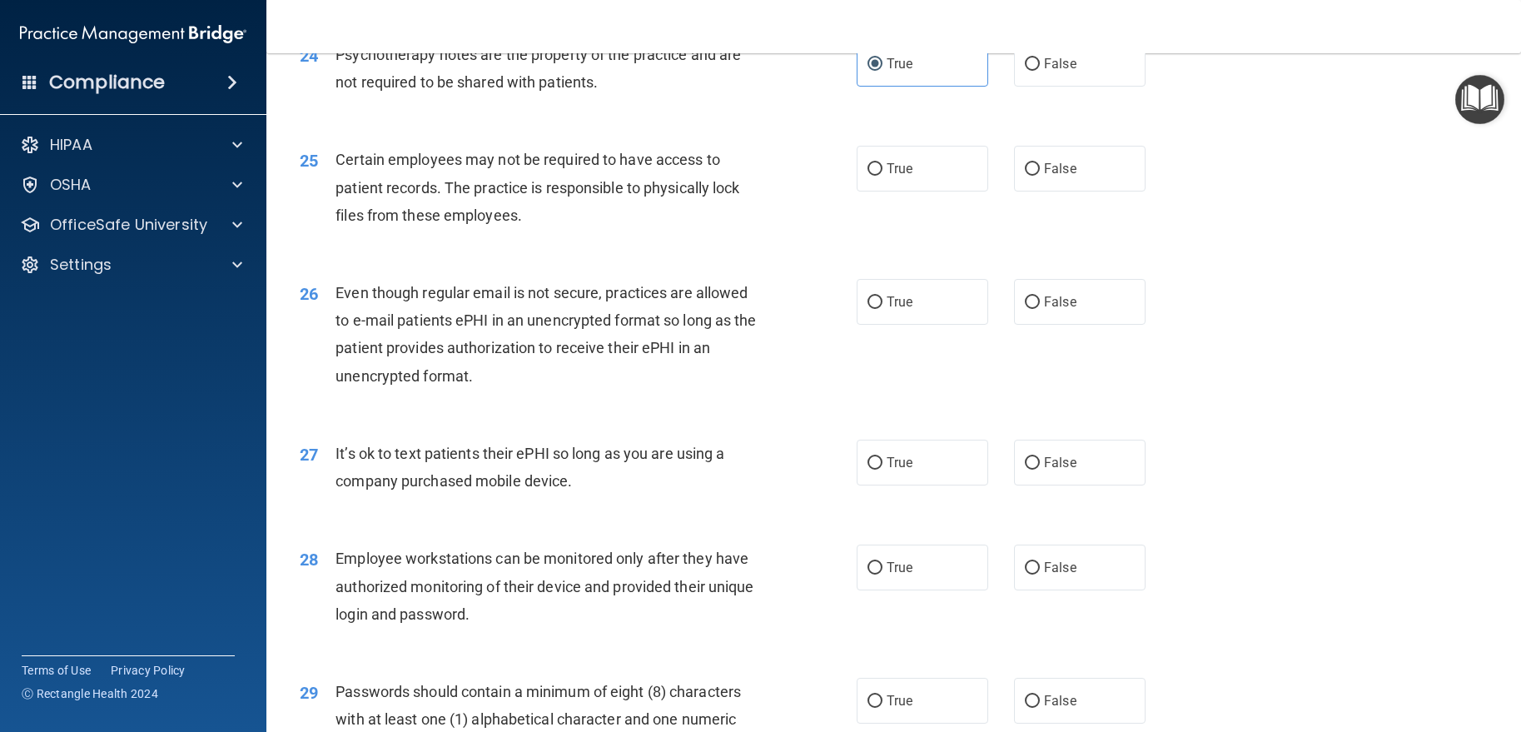
scroll to position [3330, 0]
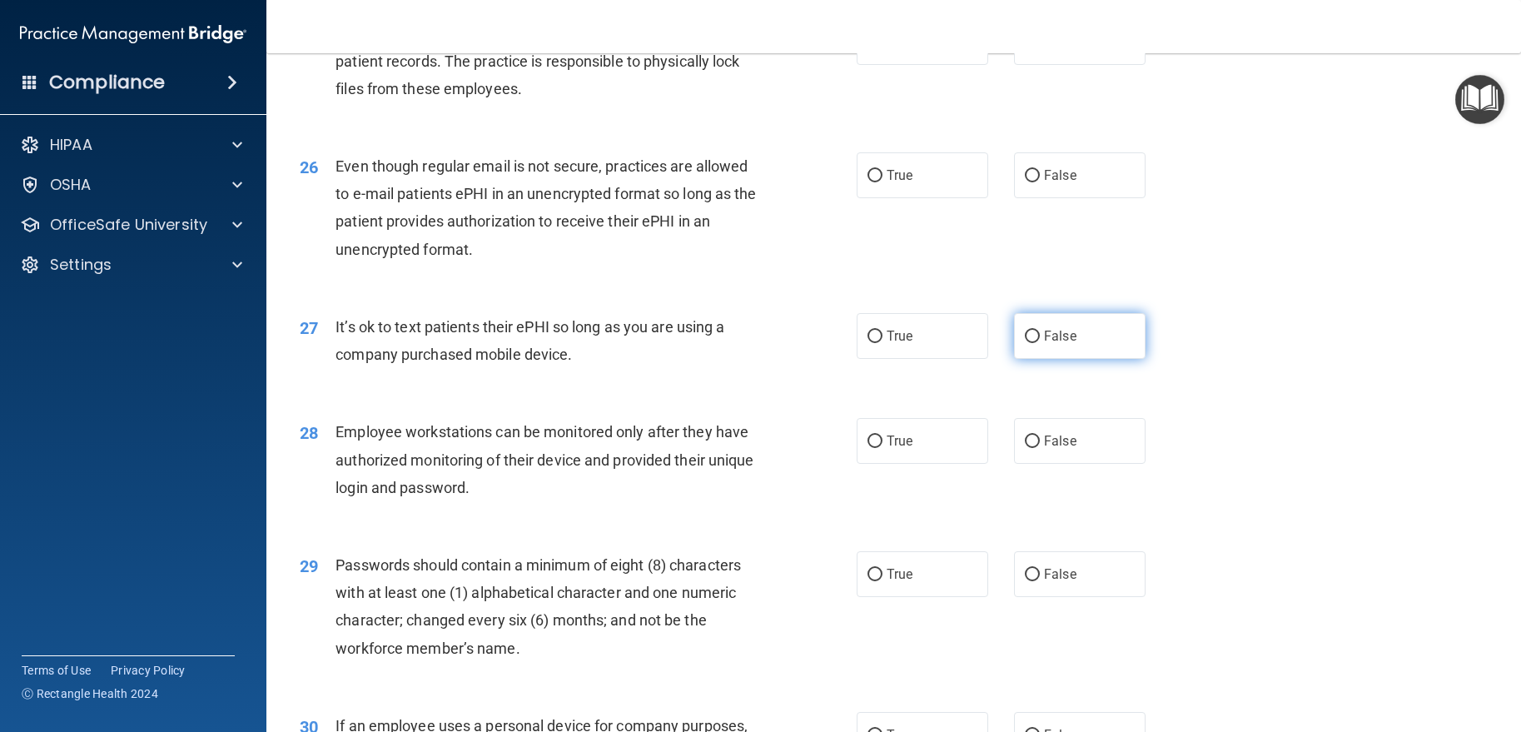
click at [1026, 343] on input "False" at bounding box center [1032, 336] width 15 height 12
radio input "true"
click at [1049, 449] on span "False" at bounding box center [1060, 441] width 32 height 16
click at [1040, 448] on input "False" at bounding box center [1032, 441] width 15 height 12
radio input "true"
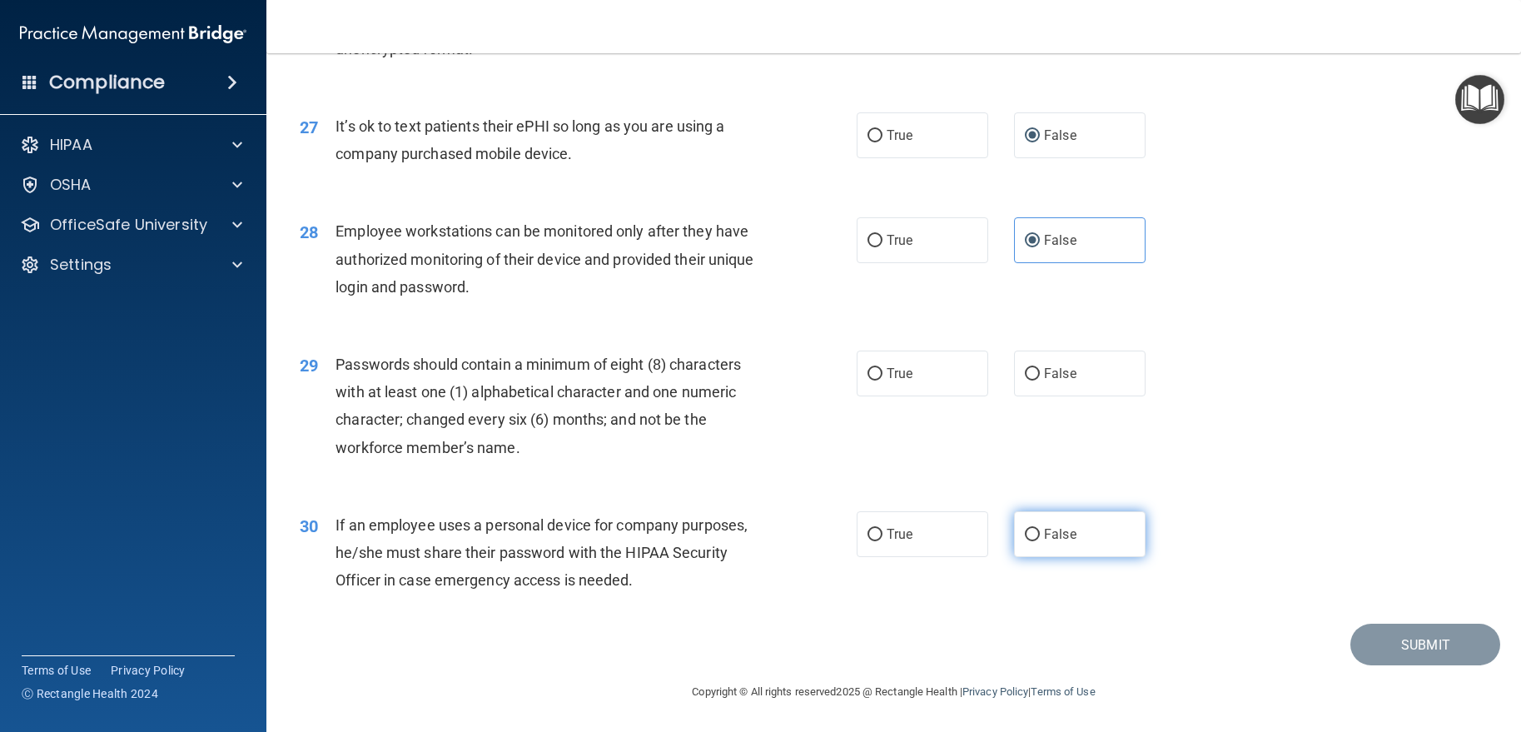
click at [1053, 549] on label "False" at bounding box center [1080, 534] width 132 height 46
click at [1040, 541] on input "False" at bounding box center [1032, 535] width 15 height 12
radio input "true"
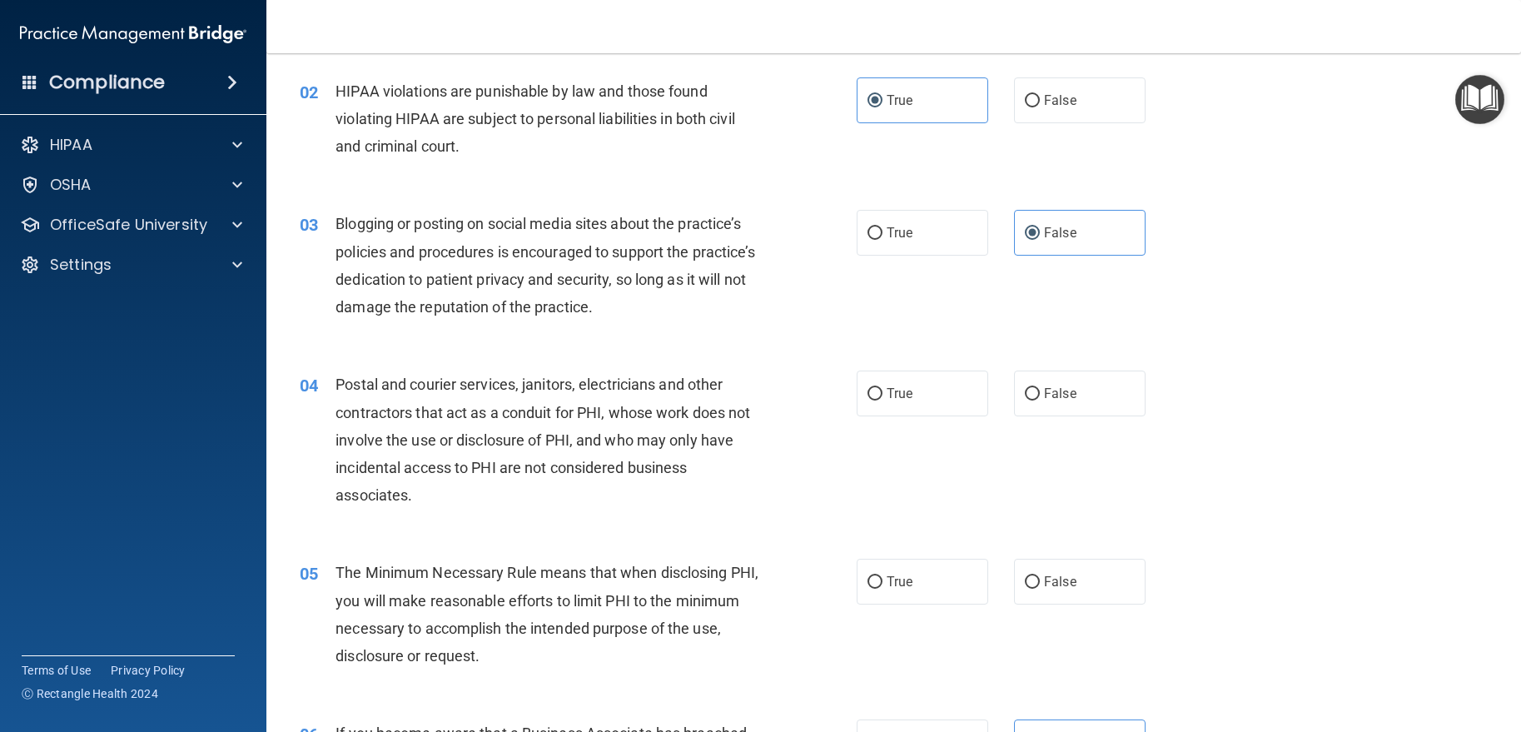
scroll to position [166, 0]
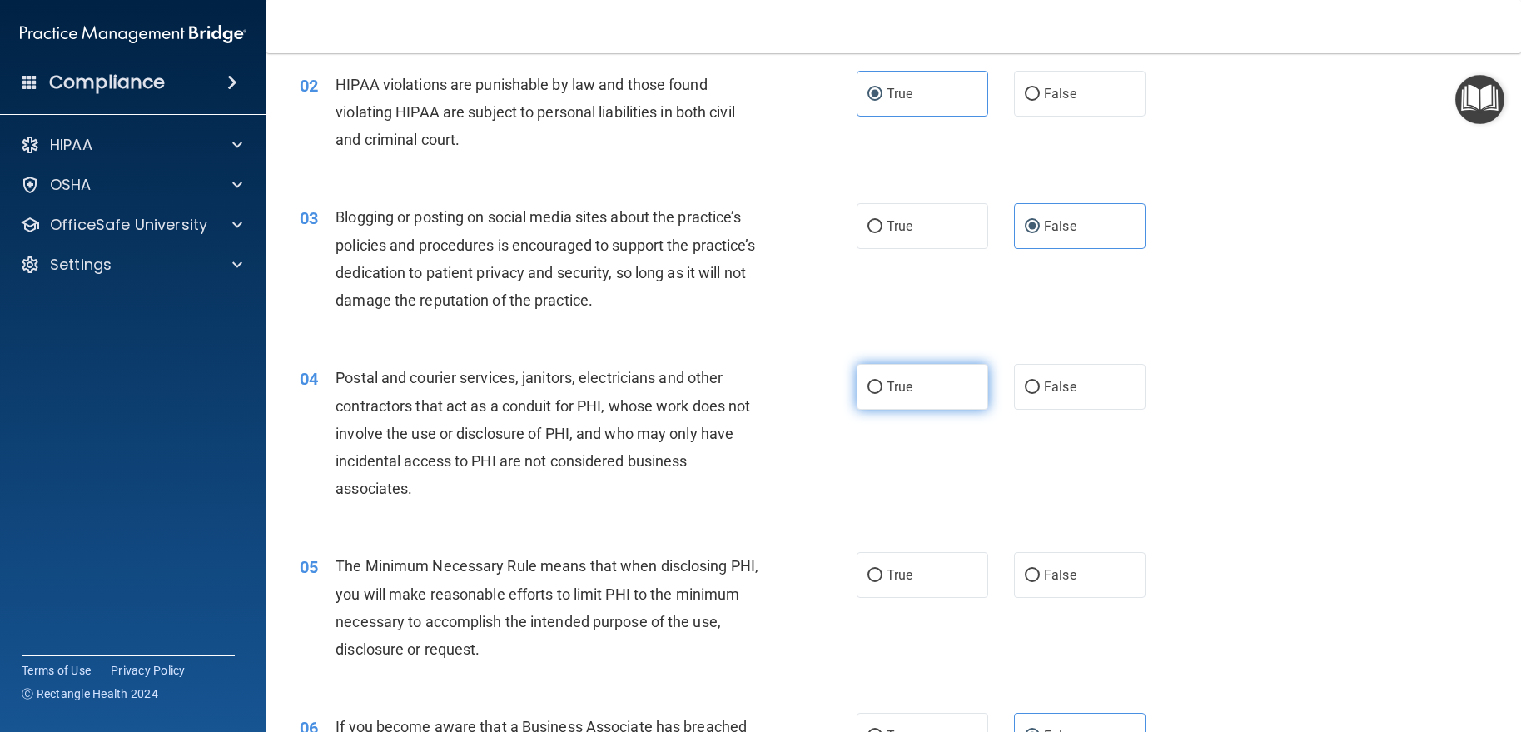
click at [871, 401] on label "True" at bounding box center [923, 387] width 132 height 46
click at [871, 394] on input "True" at bounding box center [874, 387] width 15 height 12
radio input "true"
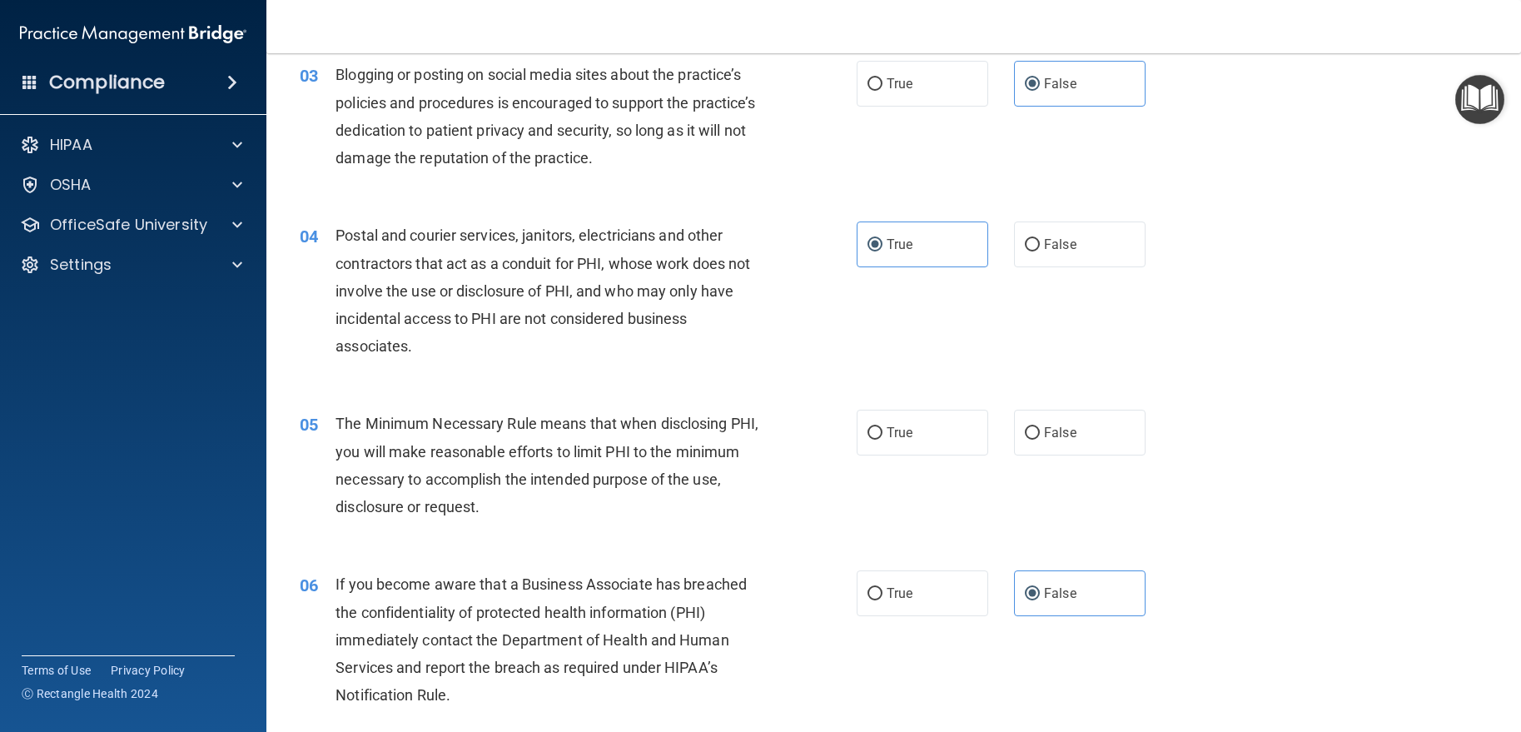
scroll to position [333, 0]
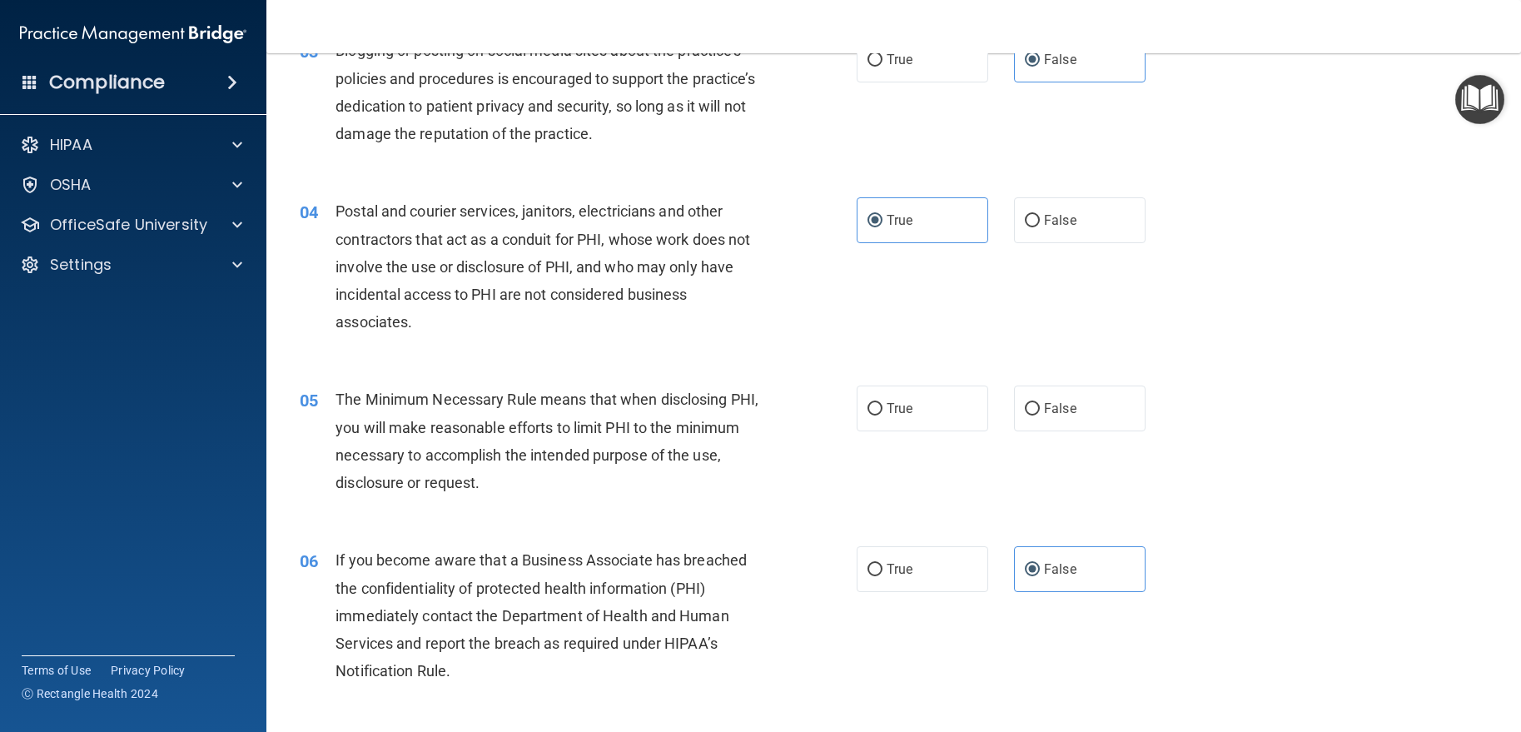
click at [982, 384] on div "05 The Minimum Necessary Rule means that when disclosing PHI, you will make rea…" at bounding box center [893, 445] width 1213 height 161
click at [861, 422] on label "True" at bounding box center [923, 408] width 132 height 46
click at [867, 415] on input "True" at bounding box center [874, 409] width 15 height 12
radio input "true"
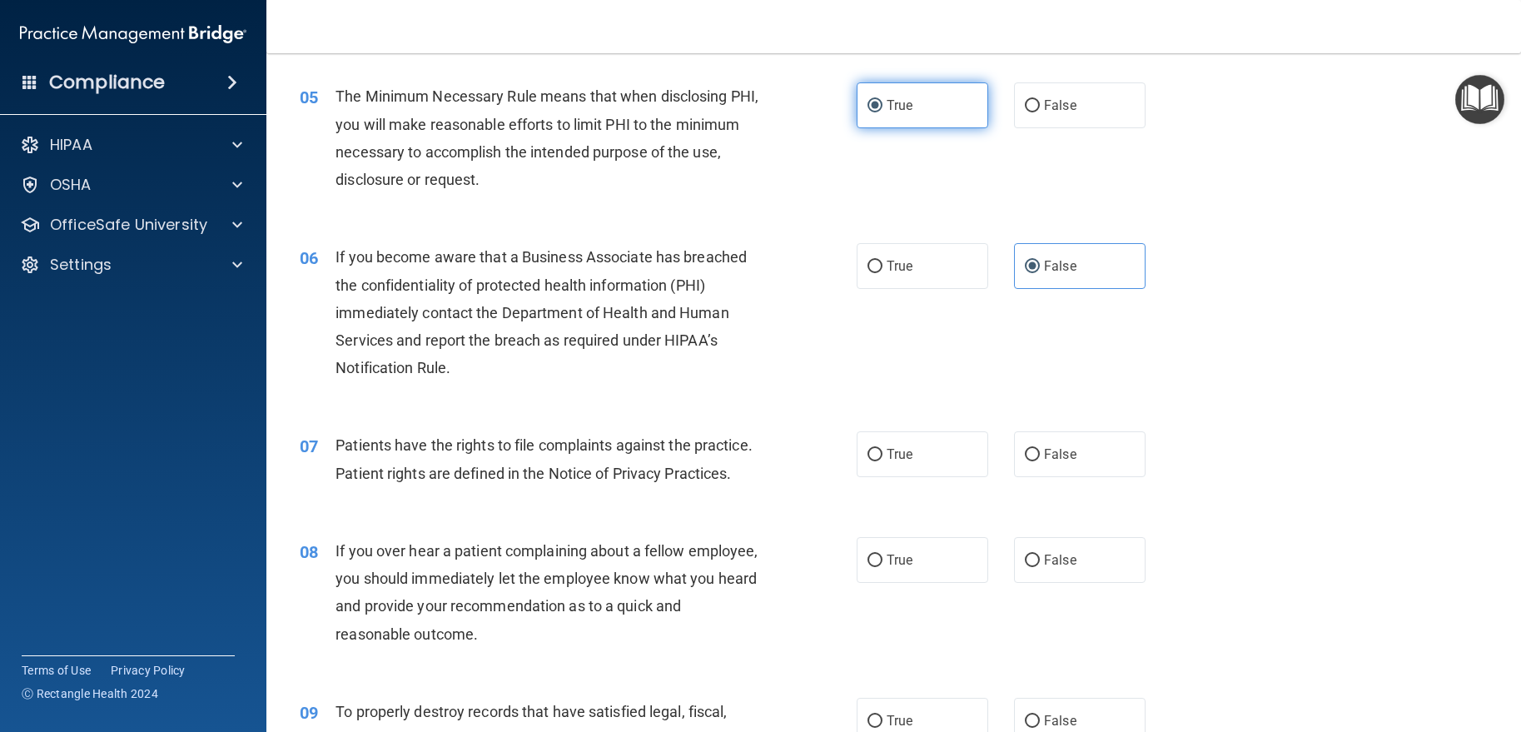
scroll to position [666, 0]
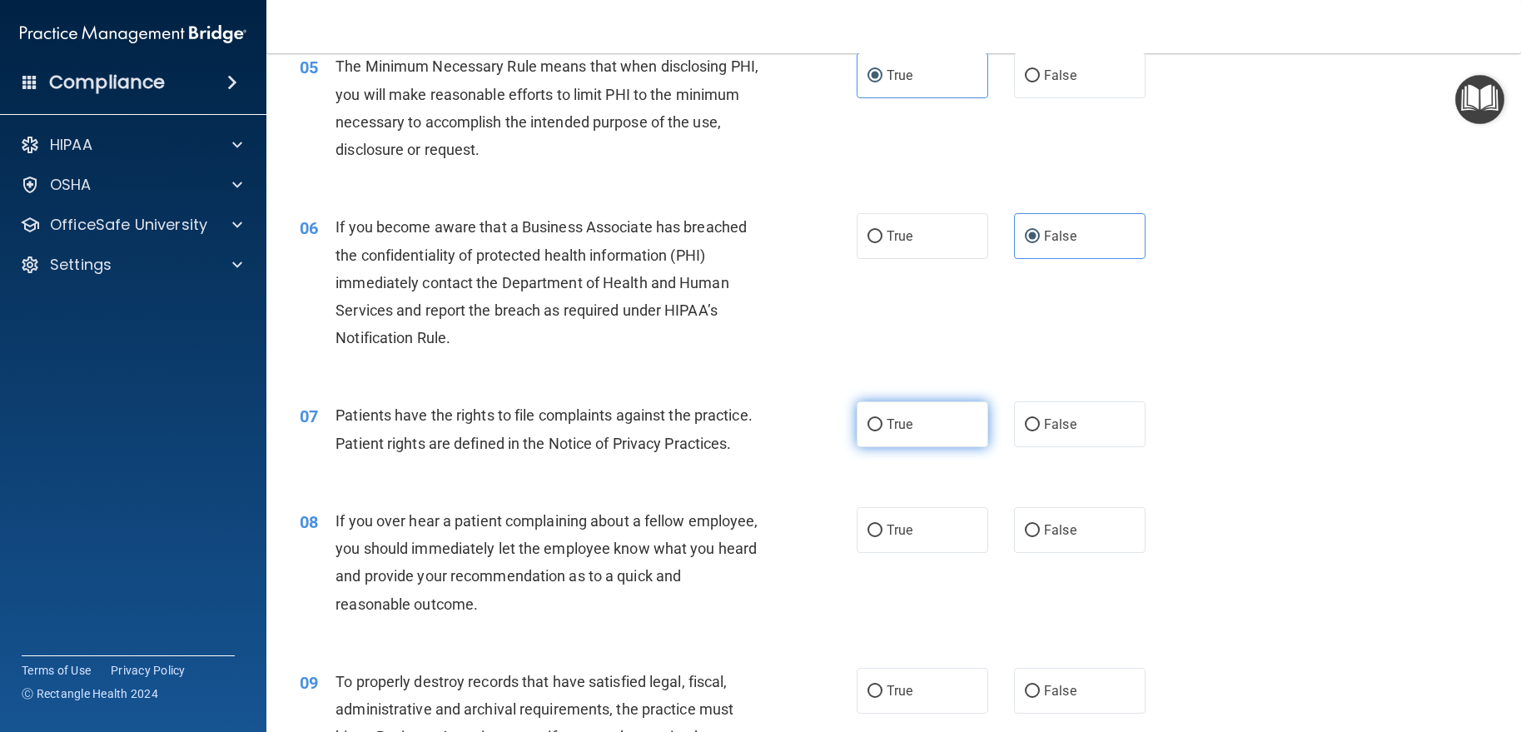
click at [867, 422] on input "True" at bounding box center [874, 425] width 15 height 12
radio input "true"
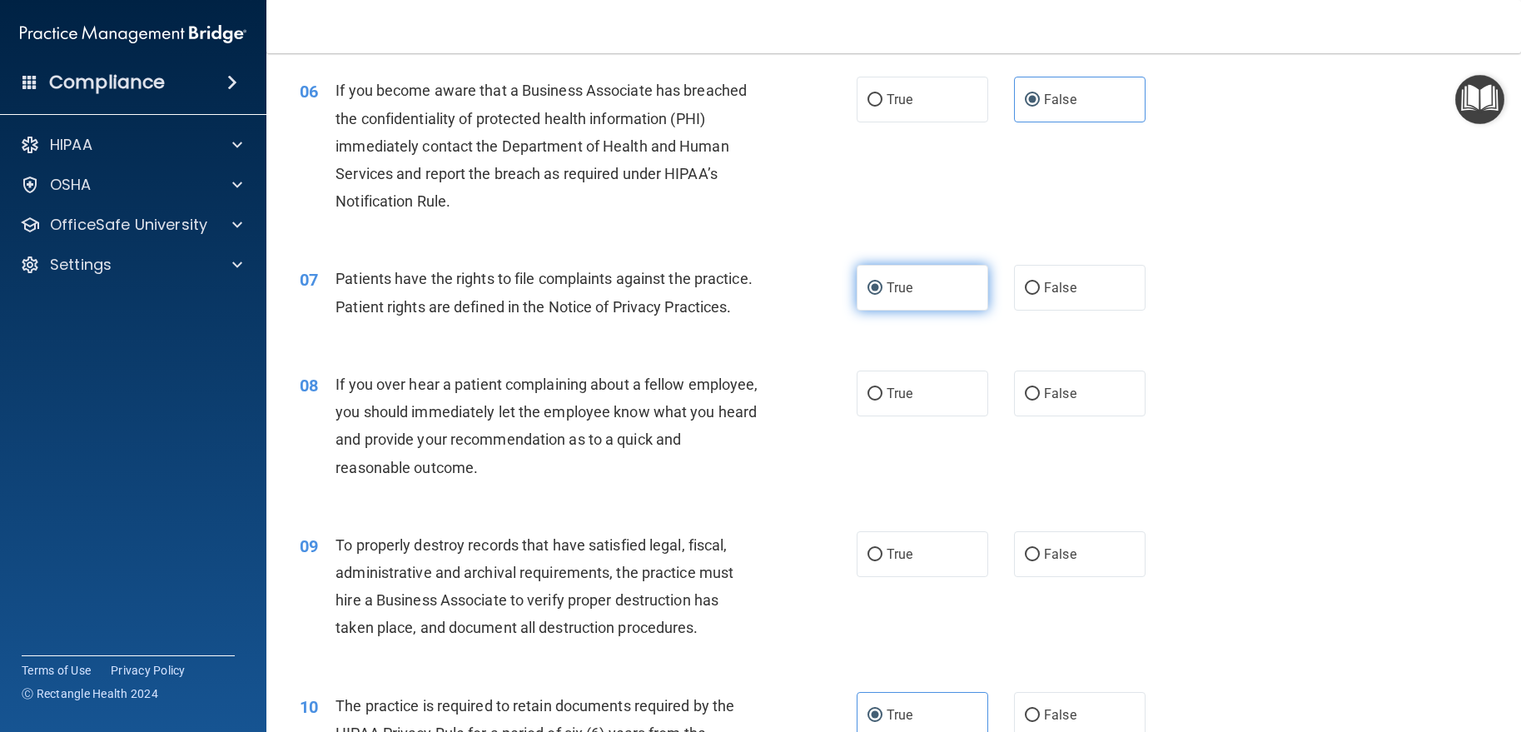
scroll to position [832, 0]
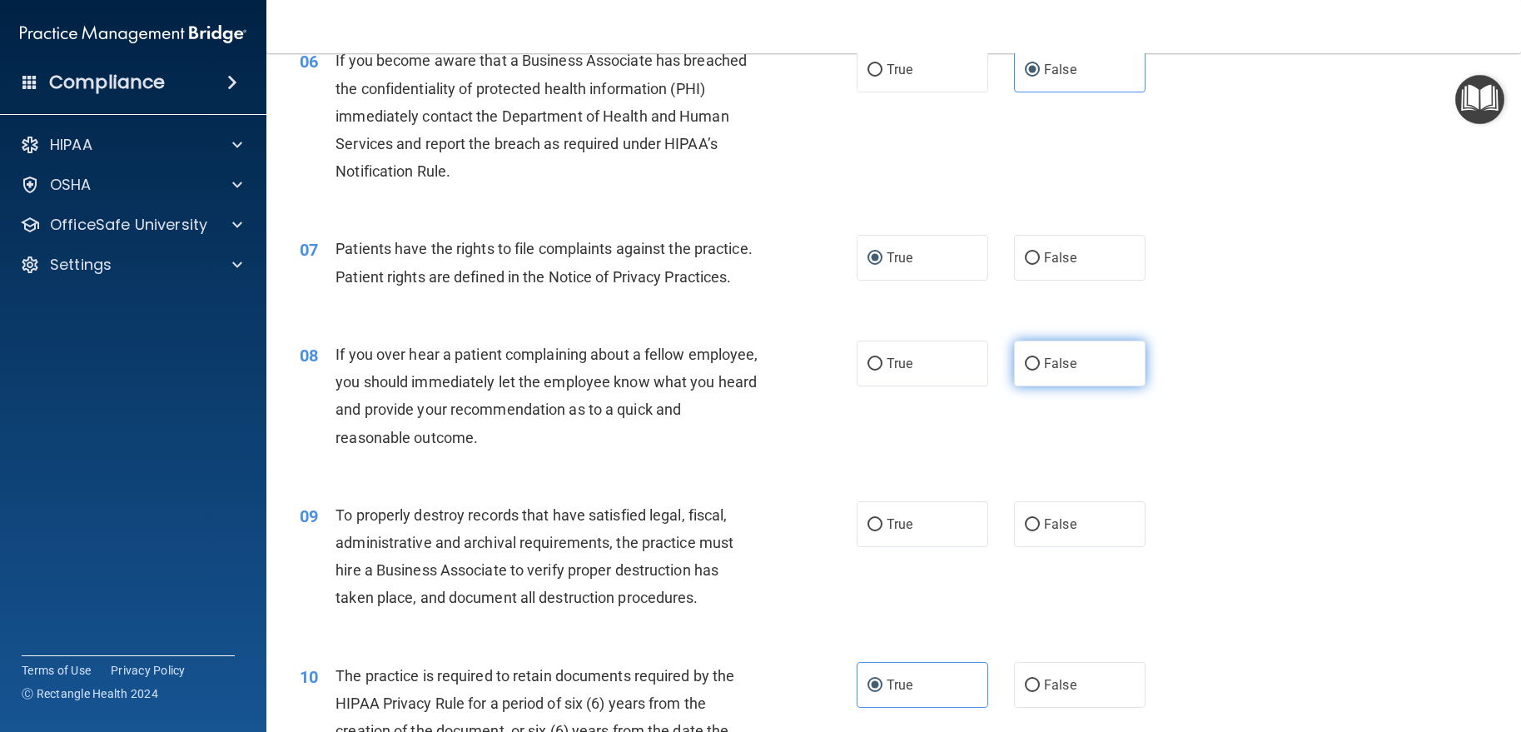
click at [1036, 386] on label "False" at bounding box center [1080, 363] width 132 height 46
click at [1036, 370] on input "False" at bounding box center [1032, 364] width 15 height 12
radio input "true"
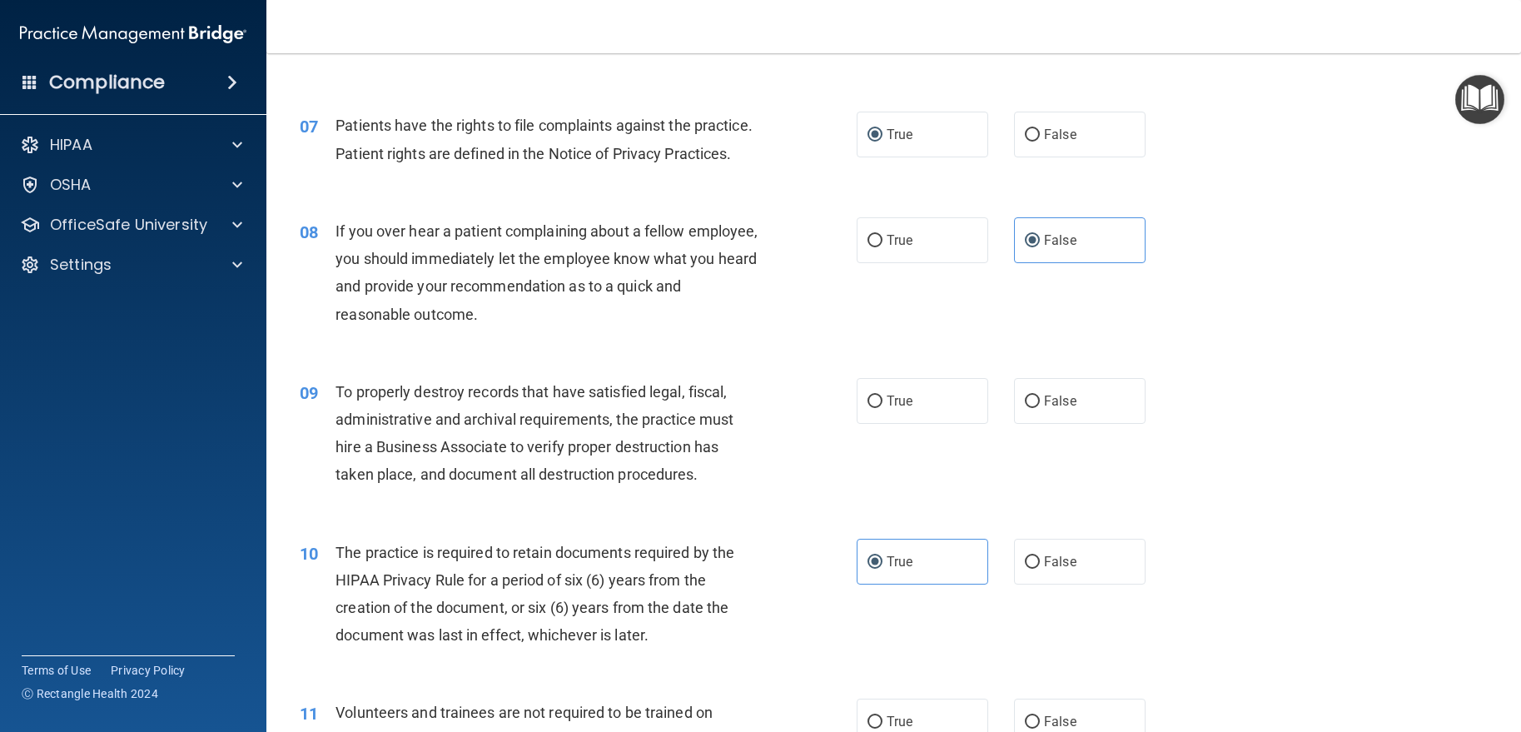
scroll to position [999, 0]
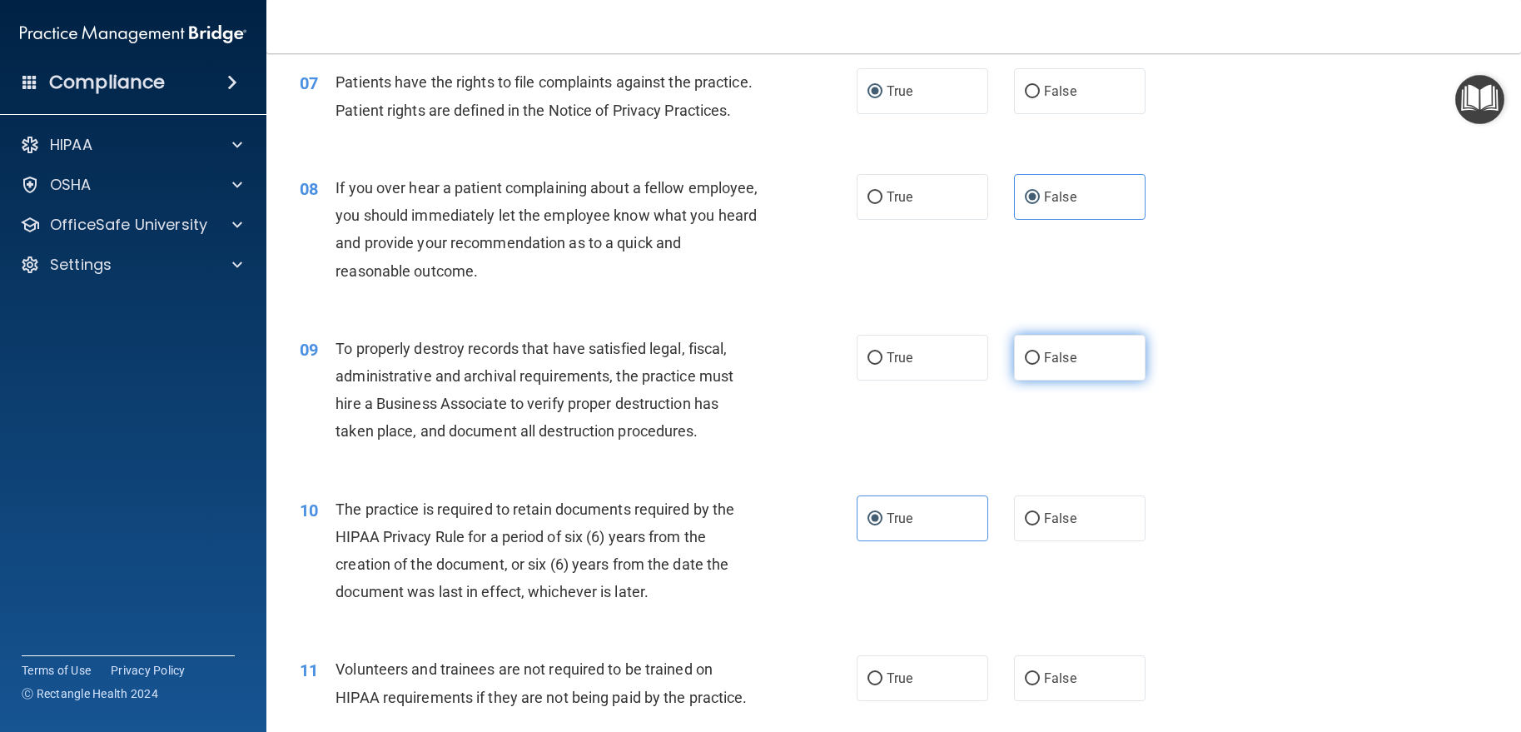
click at [1071, 380] on label "False" at bounding box center [1080, 358] width 132 height 46
click at [1040, 365] on input "False" at bounding box center [1032, 358] width 15 height 12
radio input "true"
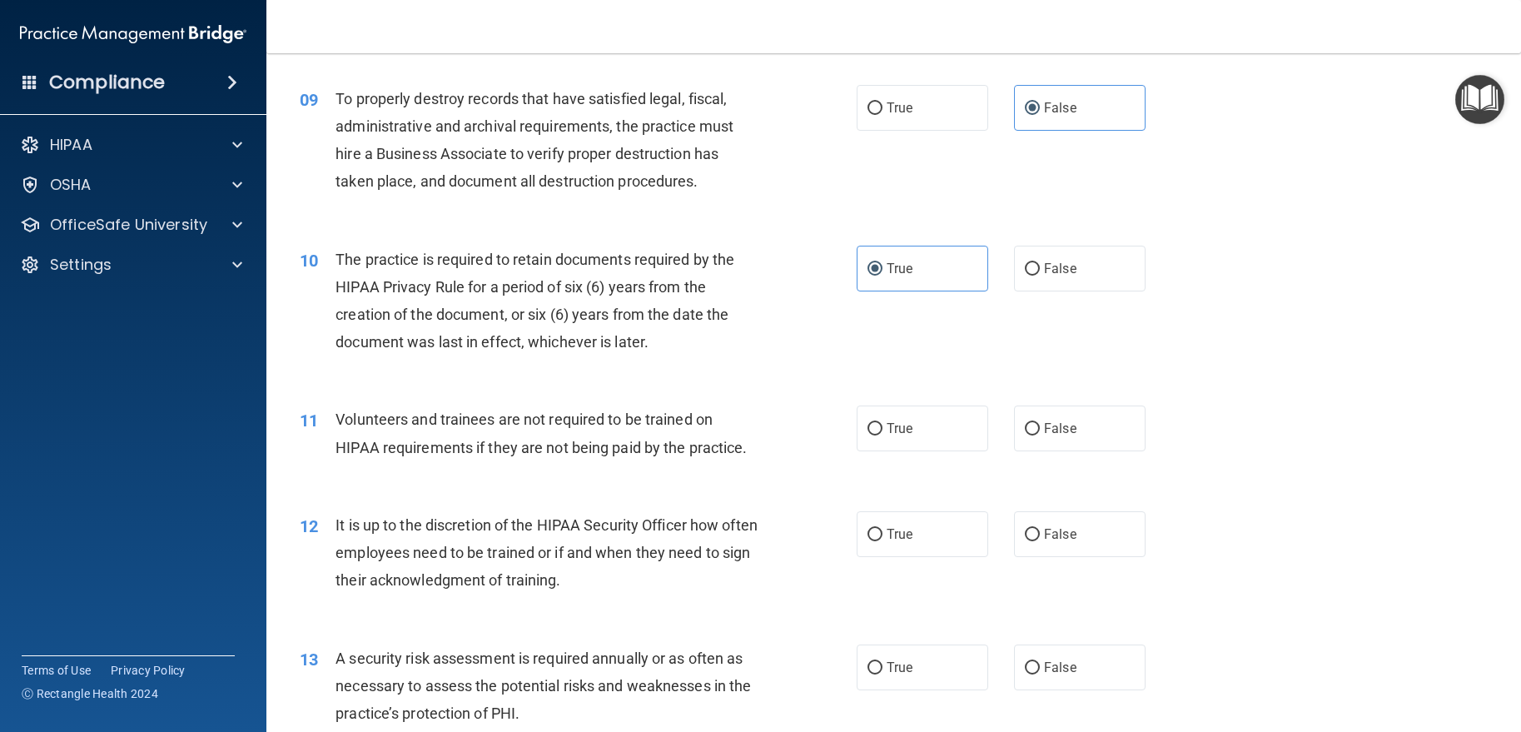
scroll to position [1332, 0]
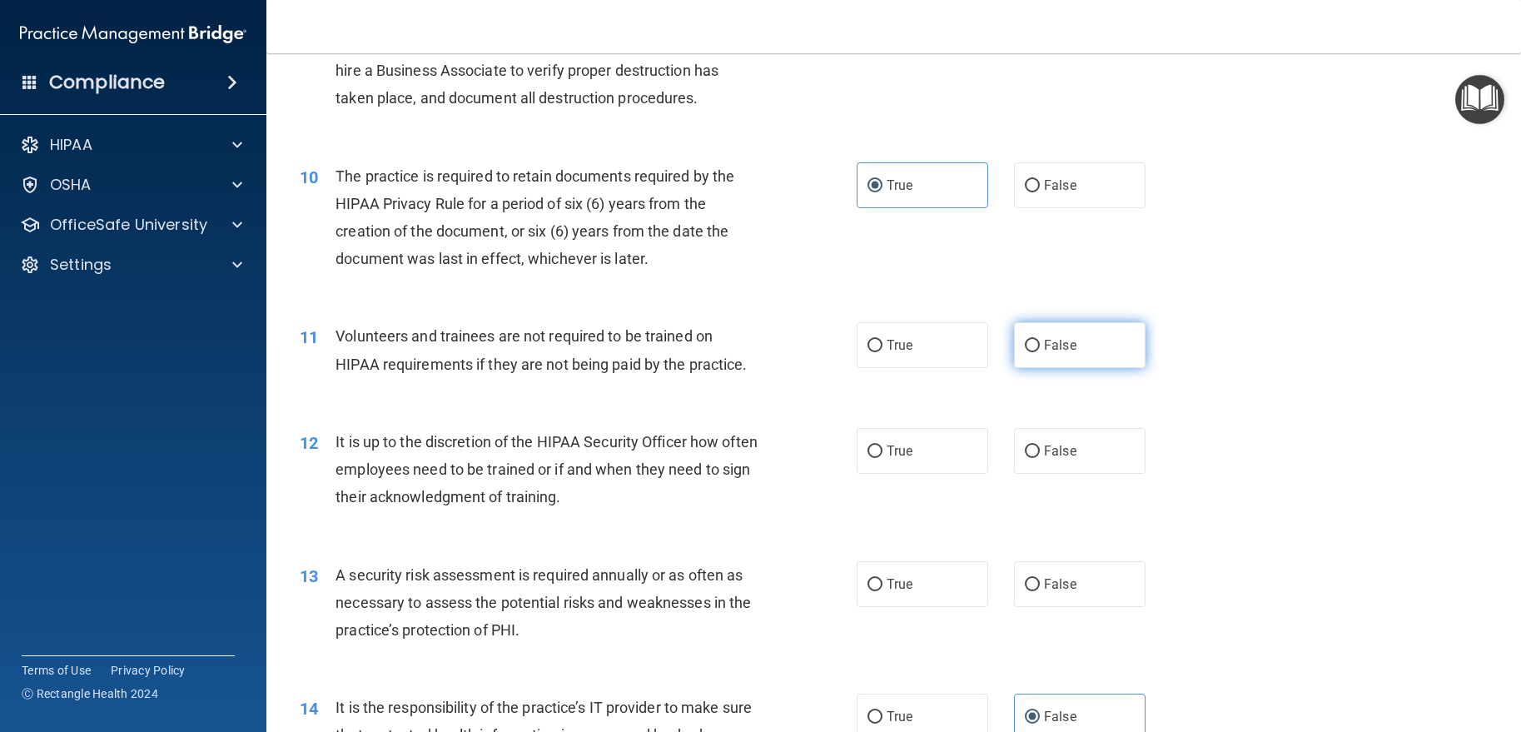
click at [1037, 368] on label "False" at bounding box center [1080, 345] width 132 height 46
click at [1037, 352] on input "False" at bounding box center [1032, 346] width 15 height 12
radio input "true"
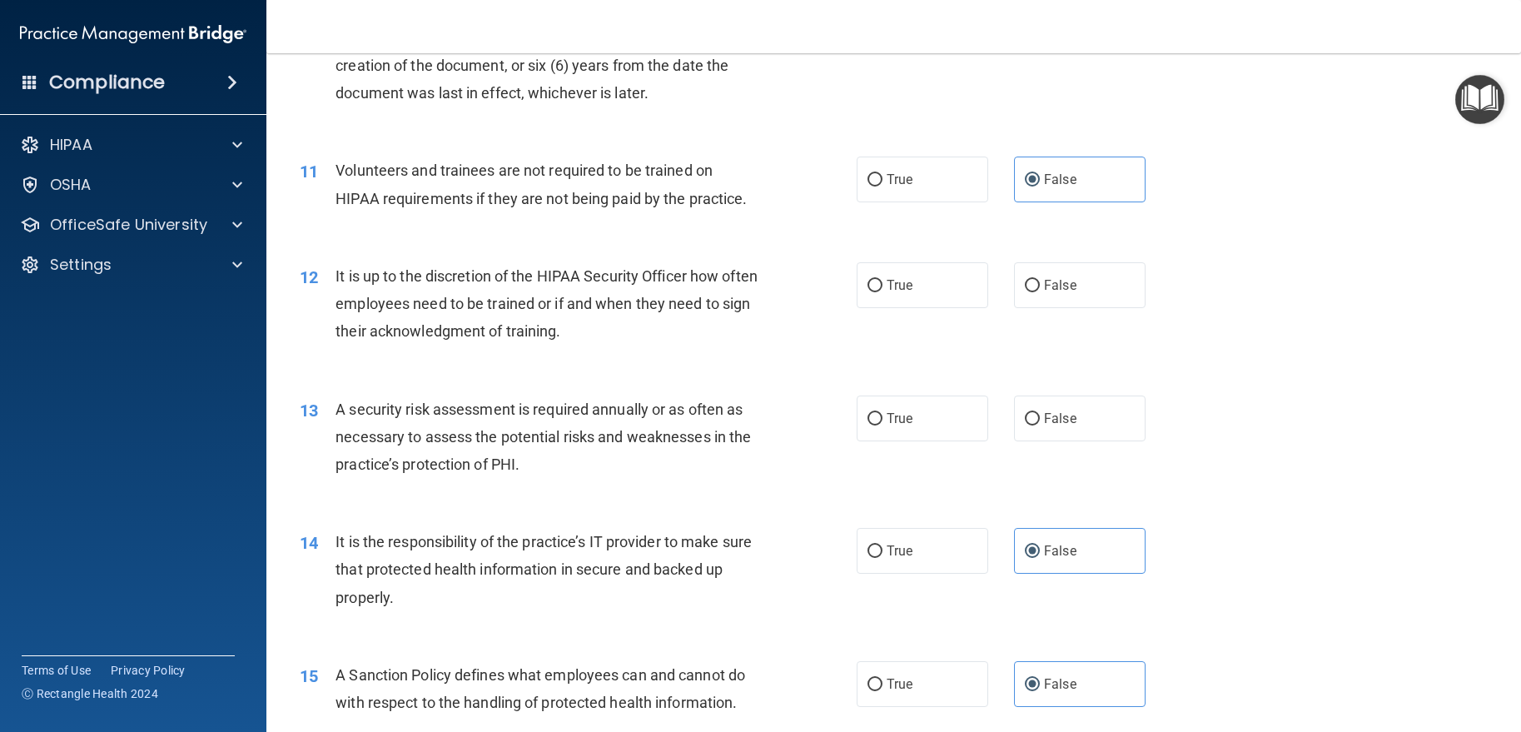
scroll to position [1498, 0]
click at [1049, 307] on label "False" at bounding box center [1080, 284] width 132 height 46
click at [1040, 291] on input "False" at bounding box center [1032, 285] width 15 height 12
radio input "true"
click at [904, 440] on label "True" at bounding box center [923, 418] width 132 height 46
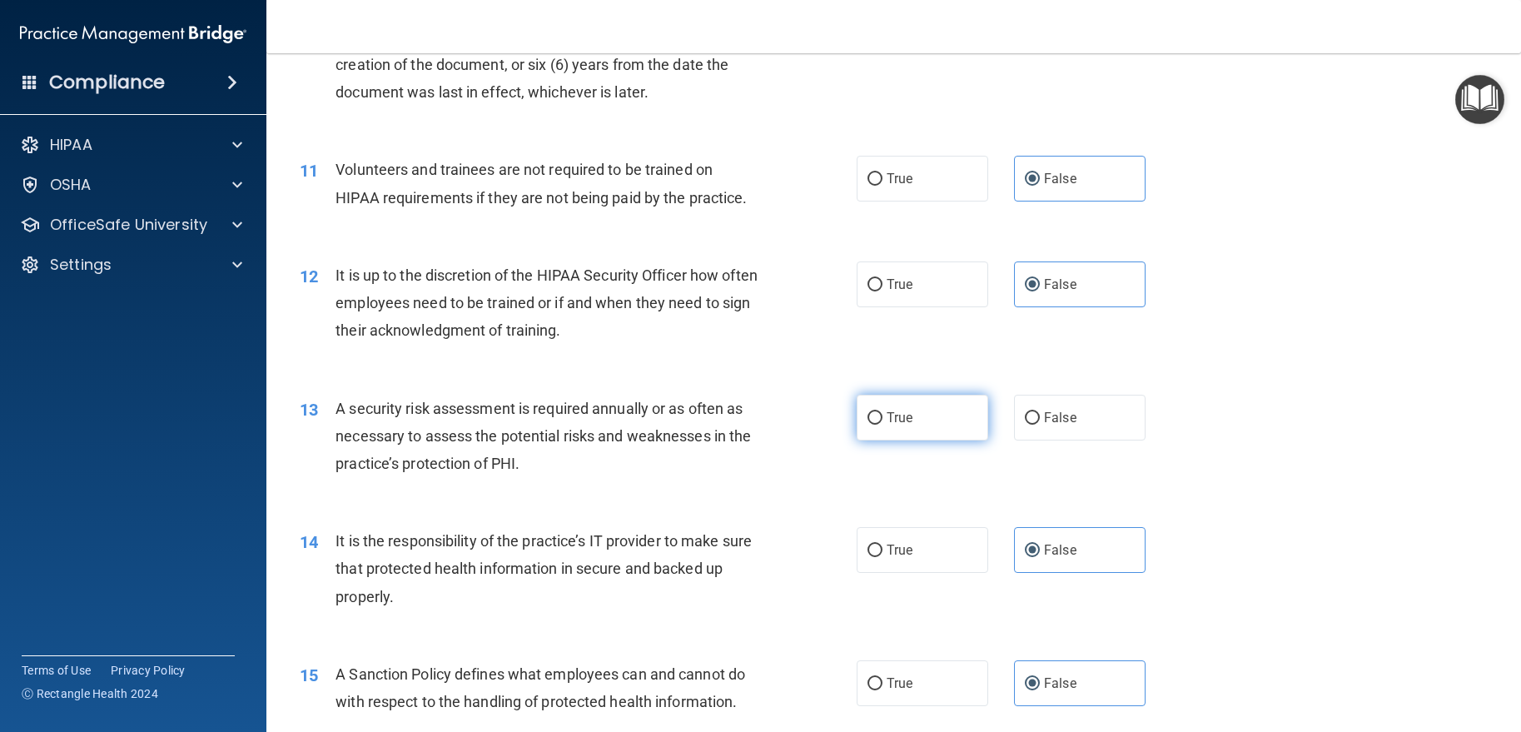
click at [882, 425] on input "True" at bounding box center [874, 418] width 15 height 12
radio input "true"
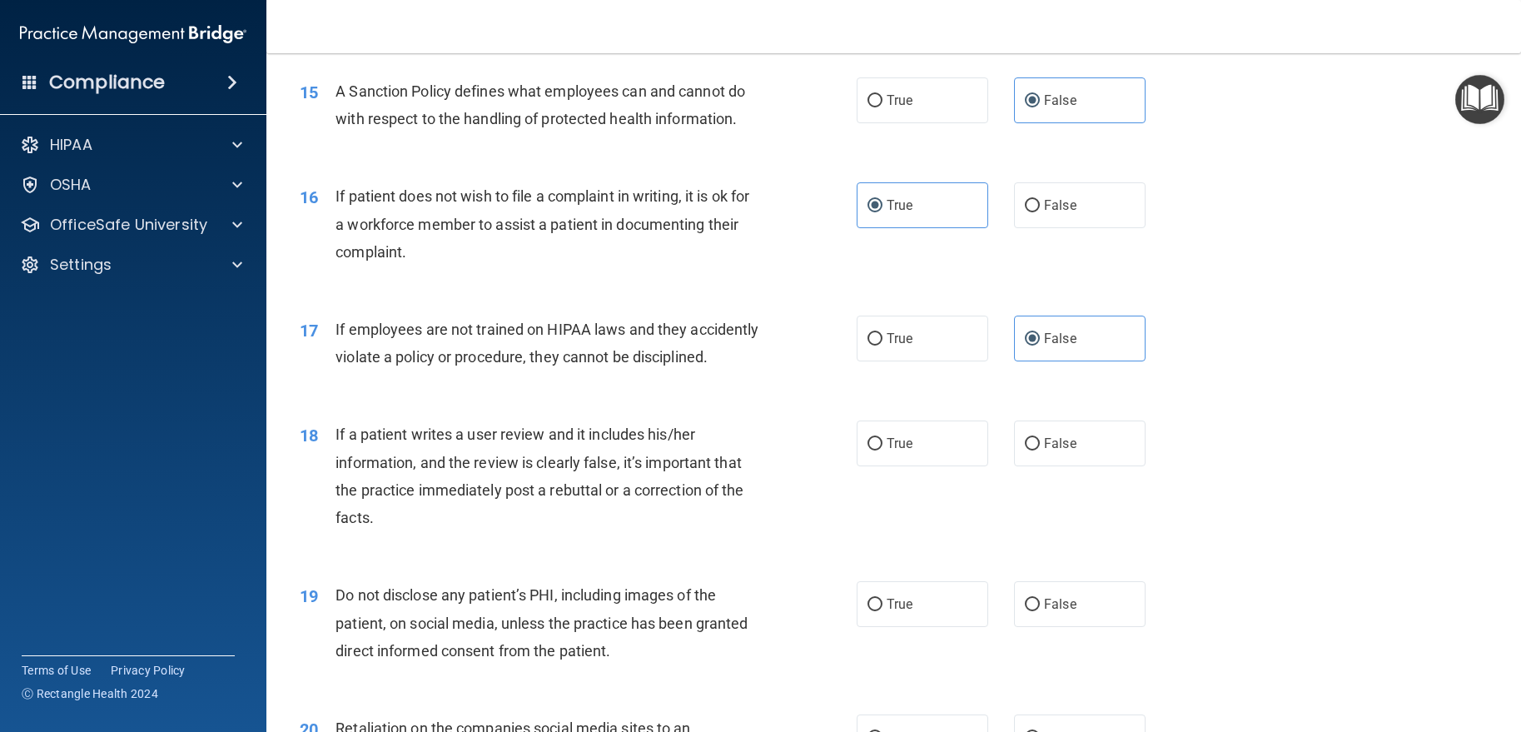
scroll to position [2164, 0]
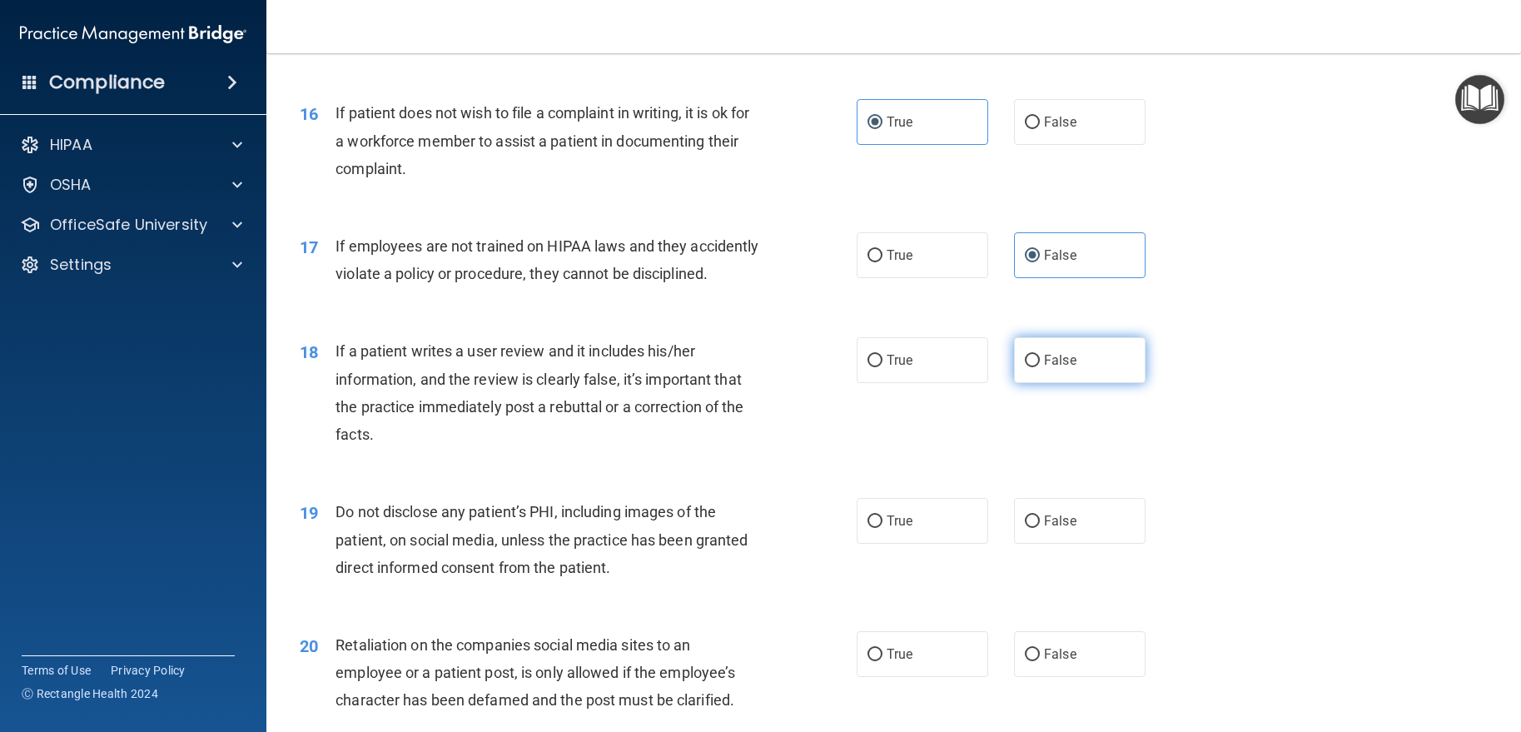
click at [1014, 383] on label "False" at bounding box center [1080, 360] width 132 height 46
click at [1025, 367] on input "False" at bounding box center [1032, 361] width 15 height 12
radio input "true"
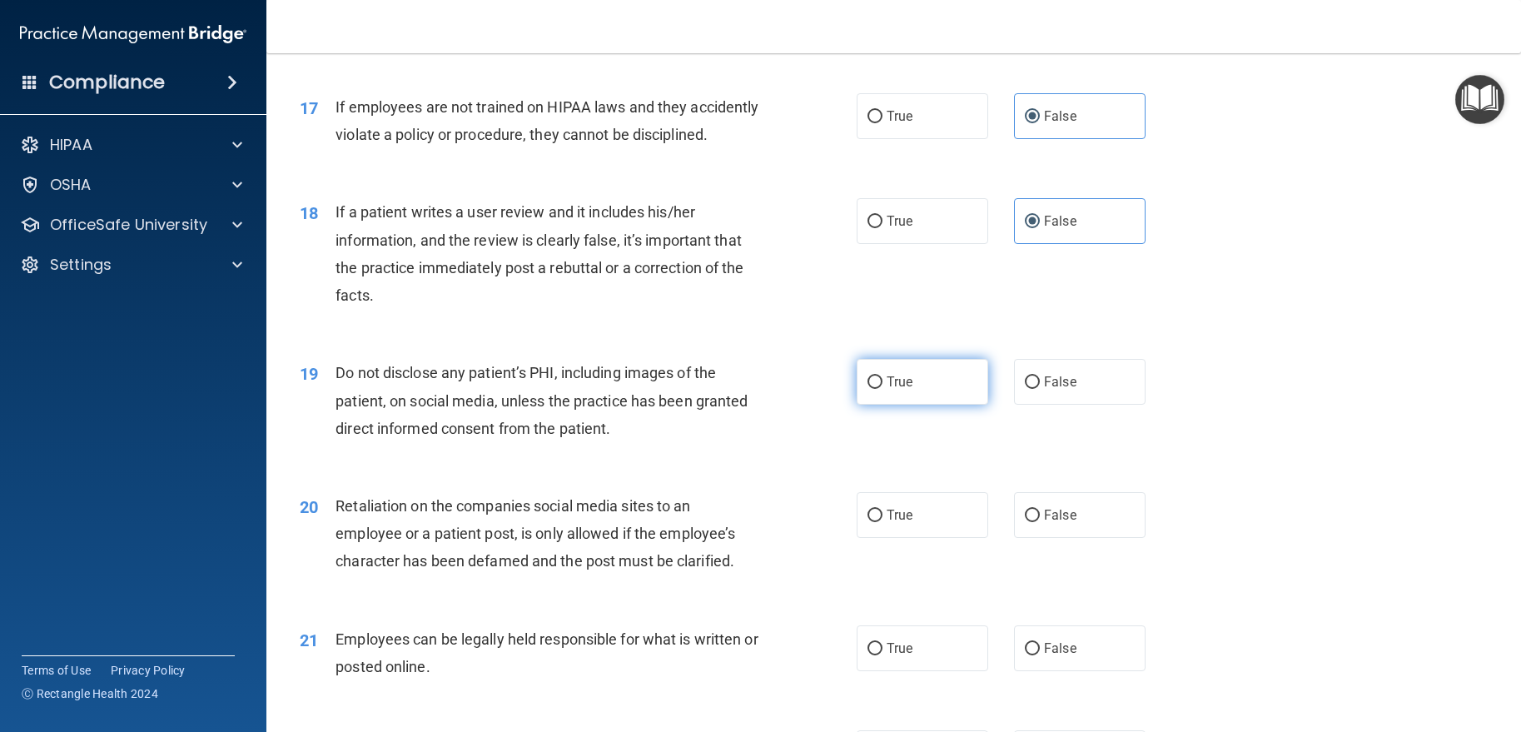
scroll to position [2331, 0]
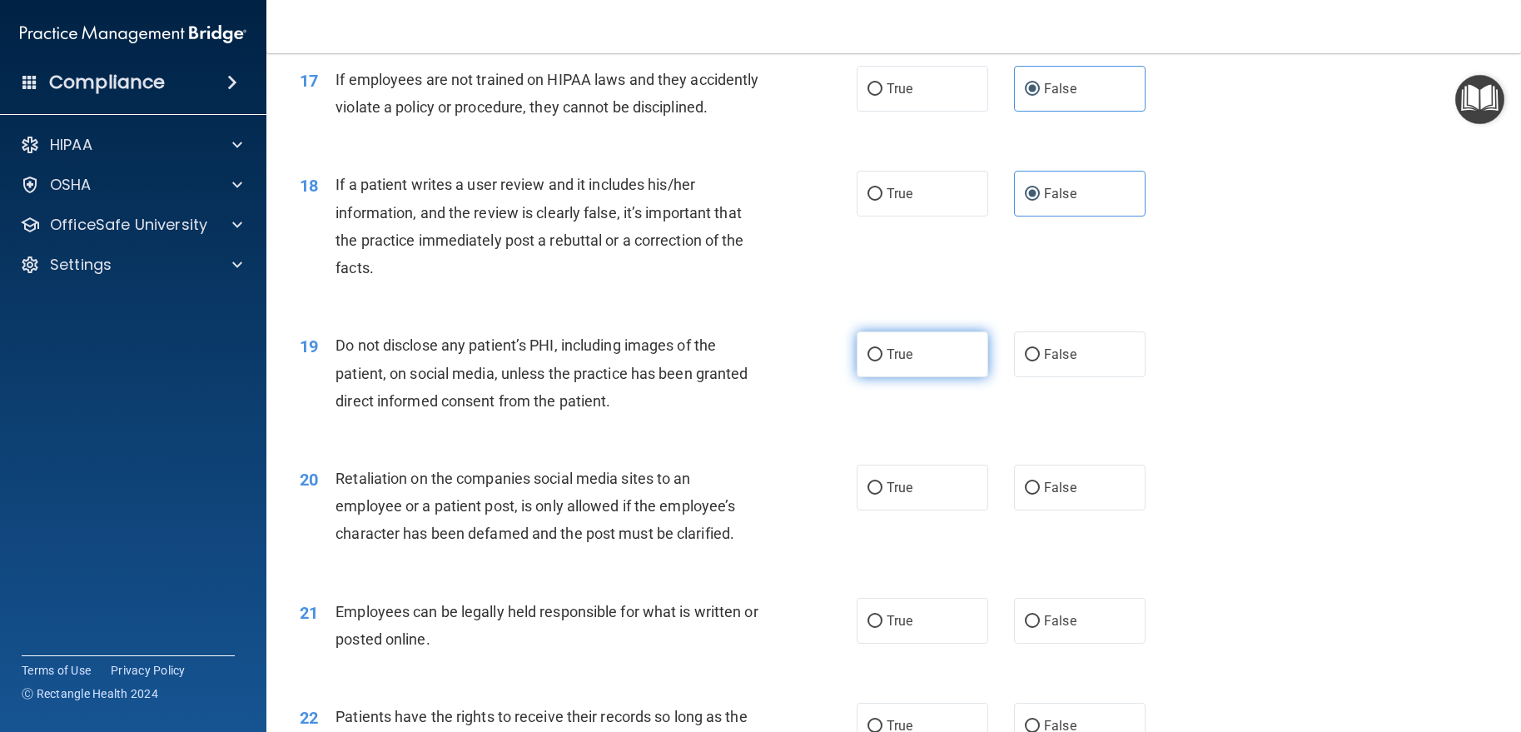
click at [924, 377] on label "True" at bounding box center [923, 354] width 132 height 46
click at [882, 361] on input "True" at bounding box center [874, 355] width 15 height 12
radio input "true"
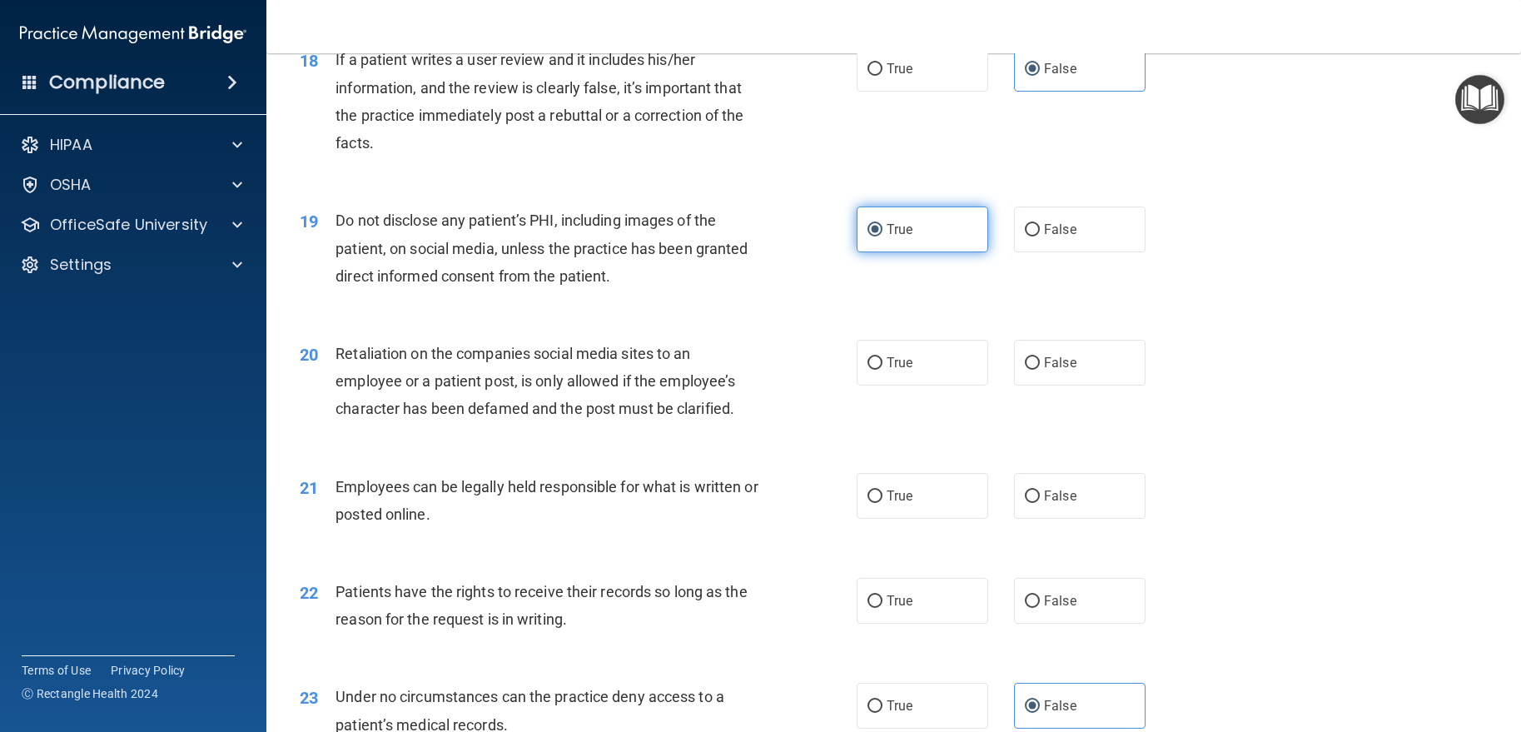
scroll to position [2497, 0]
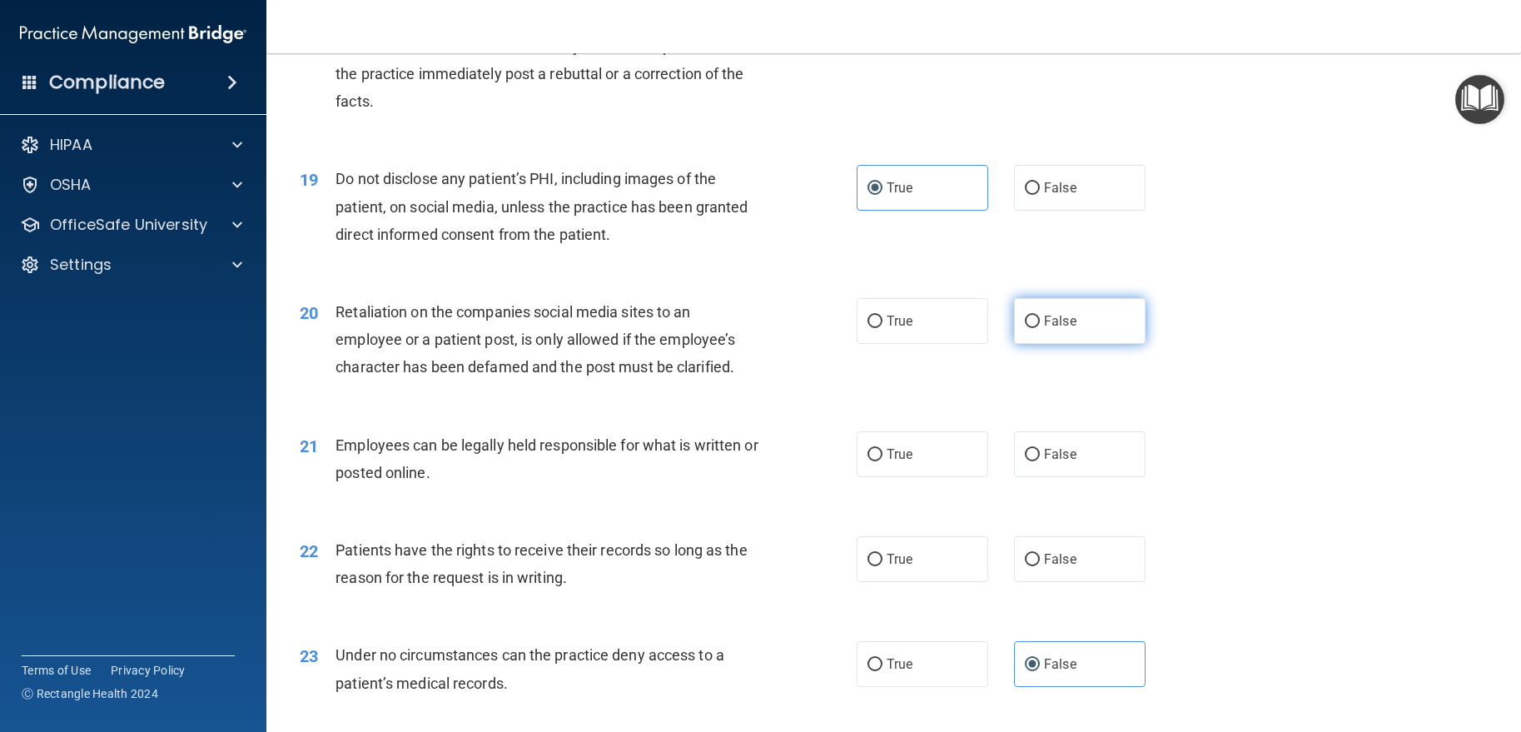
click at [1014, 344] on label "False" at bounding box center [1080, 321] width 132 height 46
click at [1025, 328] on input "False" at bounding box center [1032, 321] width 15 height 12
radio input "true"
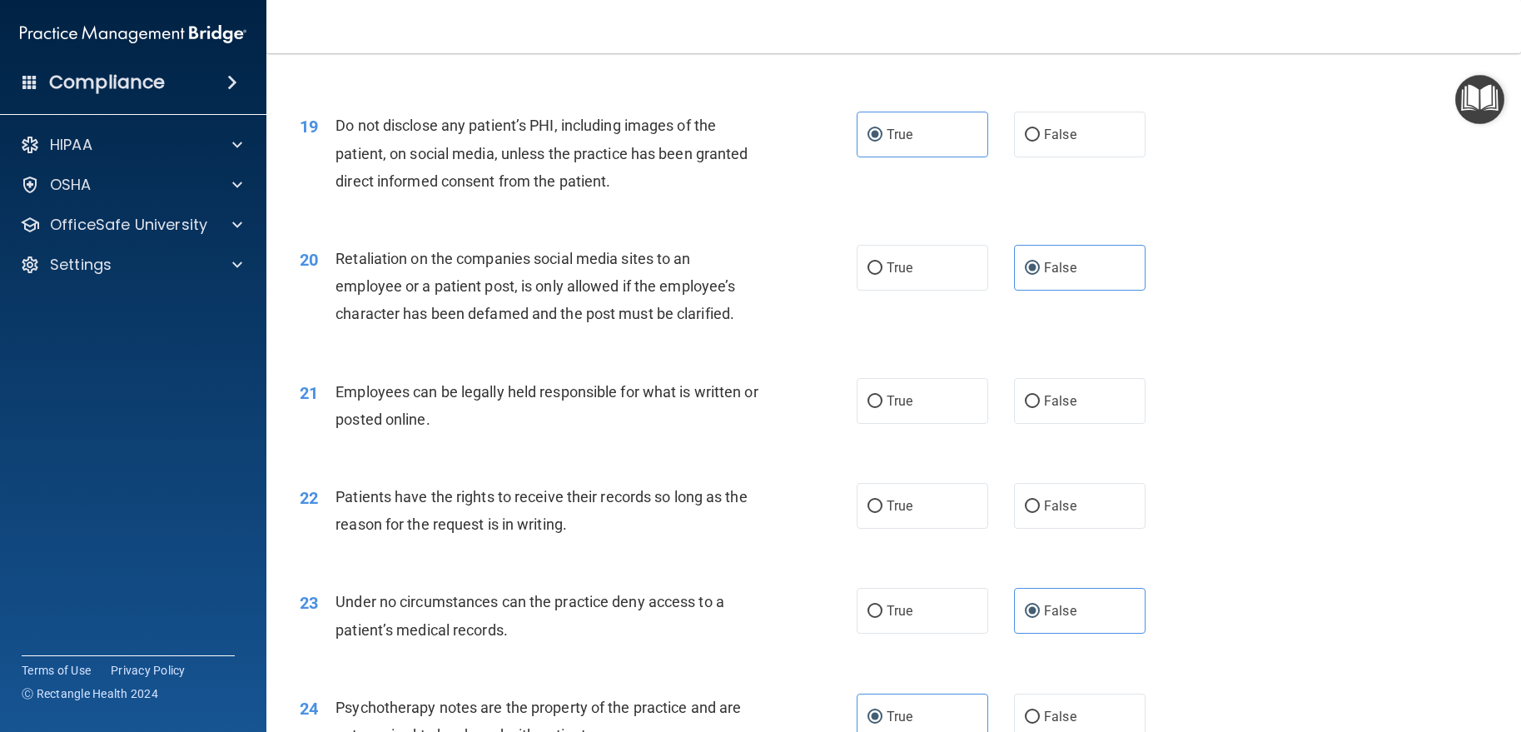
scroll to position [2581, 0]
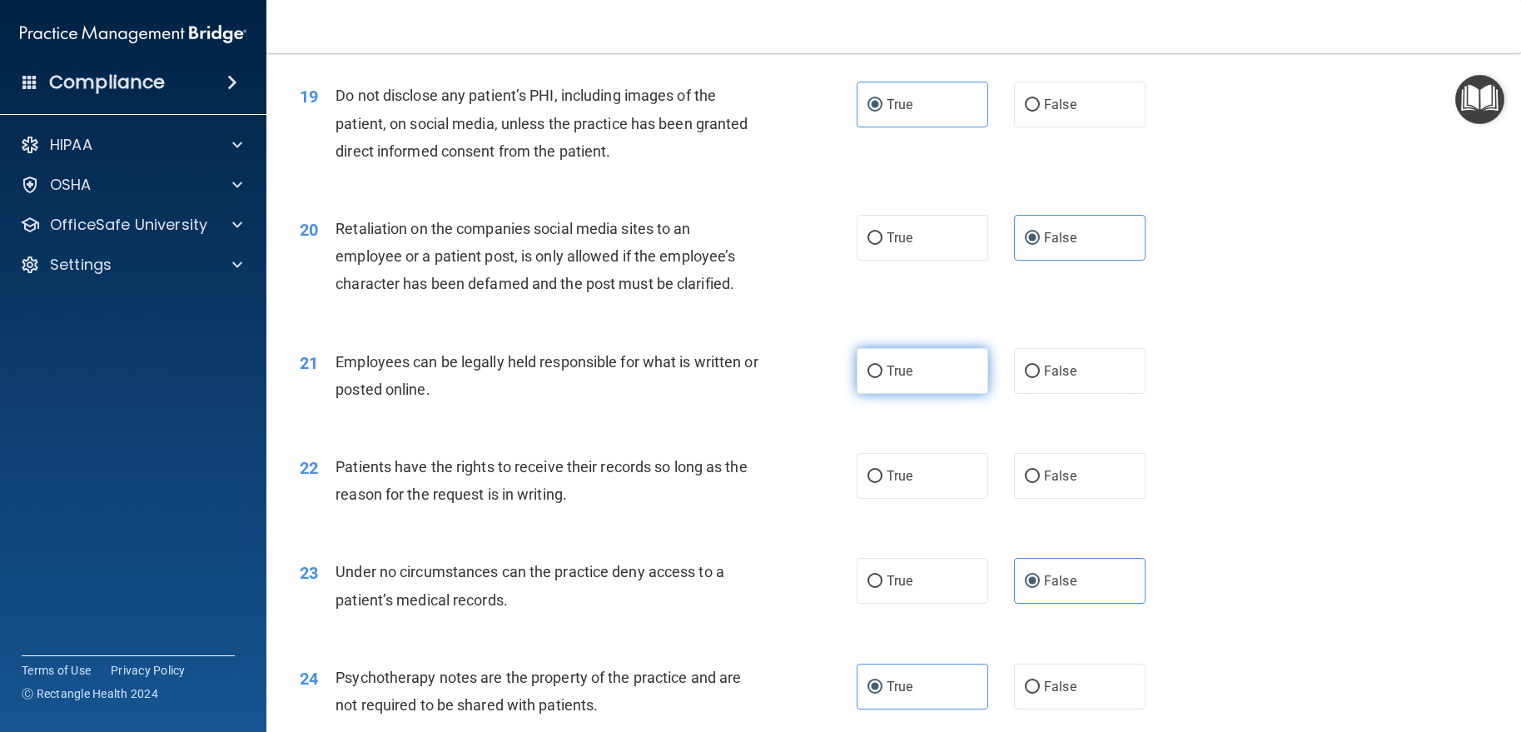
click at [941, 394] on label "True" at bounding box center [923, 371] width 132 height 46
click at [882, 378] on input "True" at bounding box center [874, 371] width 15 height 12
radio input "true"
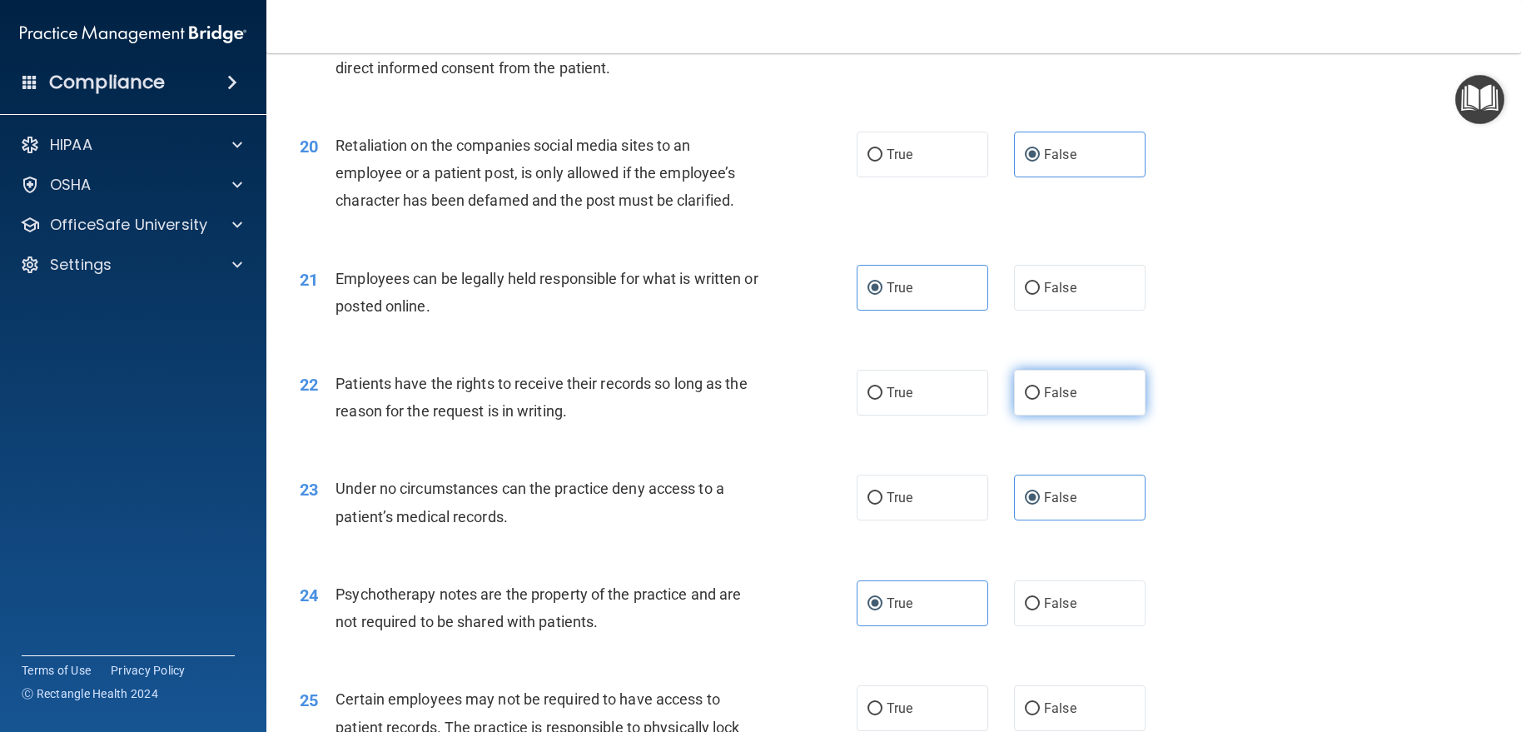
click at [1014, 415] on label "False" at bounding box center [1080, 393] width 132 height 46
click at [1025, 400] on input "False" at bounding box center [1032, 393] width 15 height 12
radio input "true"
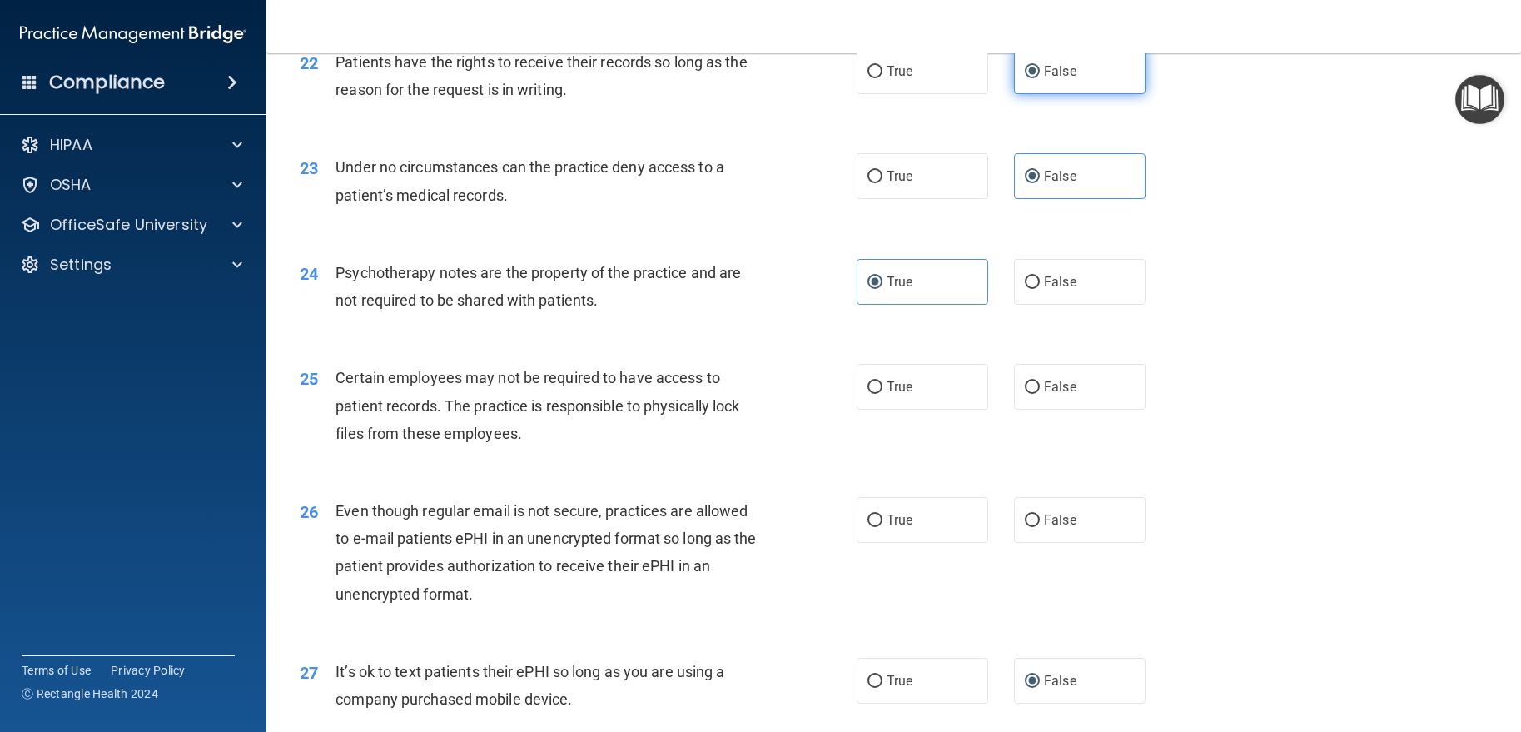
scroll to position [2997, 0]
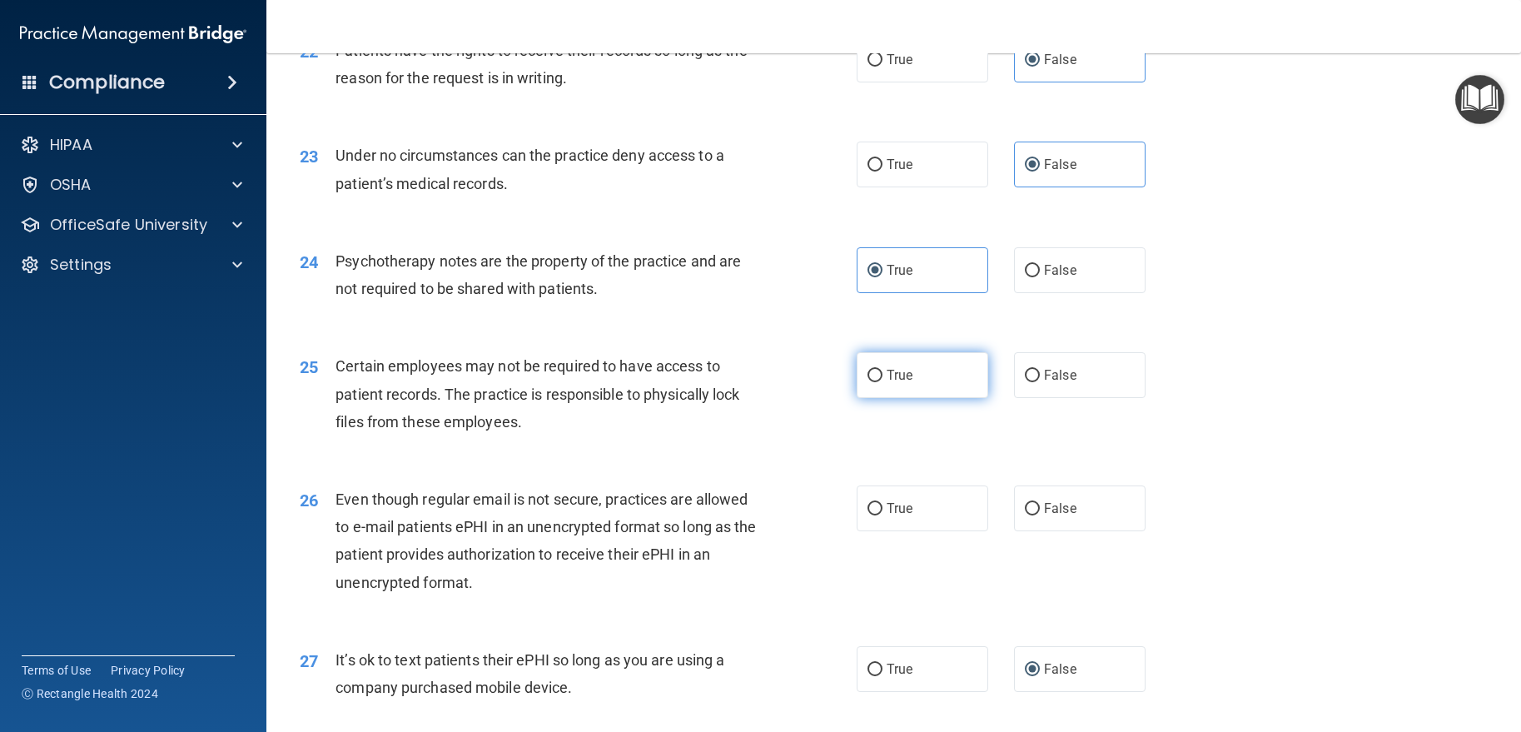
click at [898, 383] on span "True" at bounding box center [900, 375] width 26 height 16
click at [882, 382] on input "True" at bounding box center [874, 376] width 15 height 12
radio input "true"
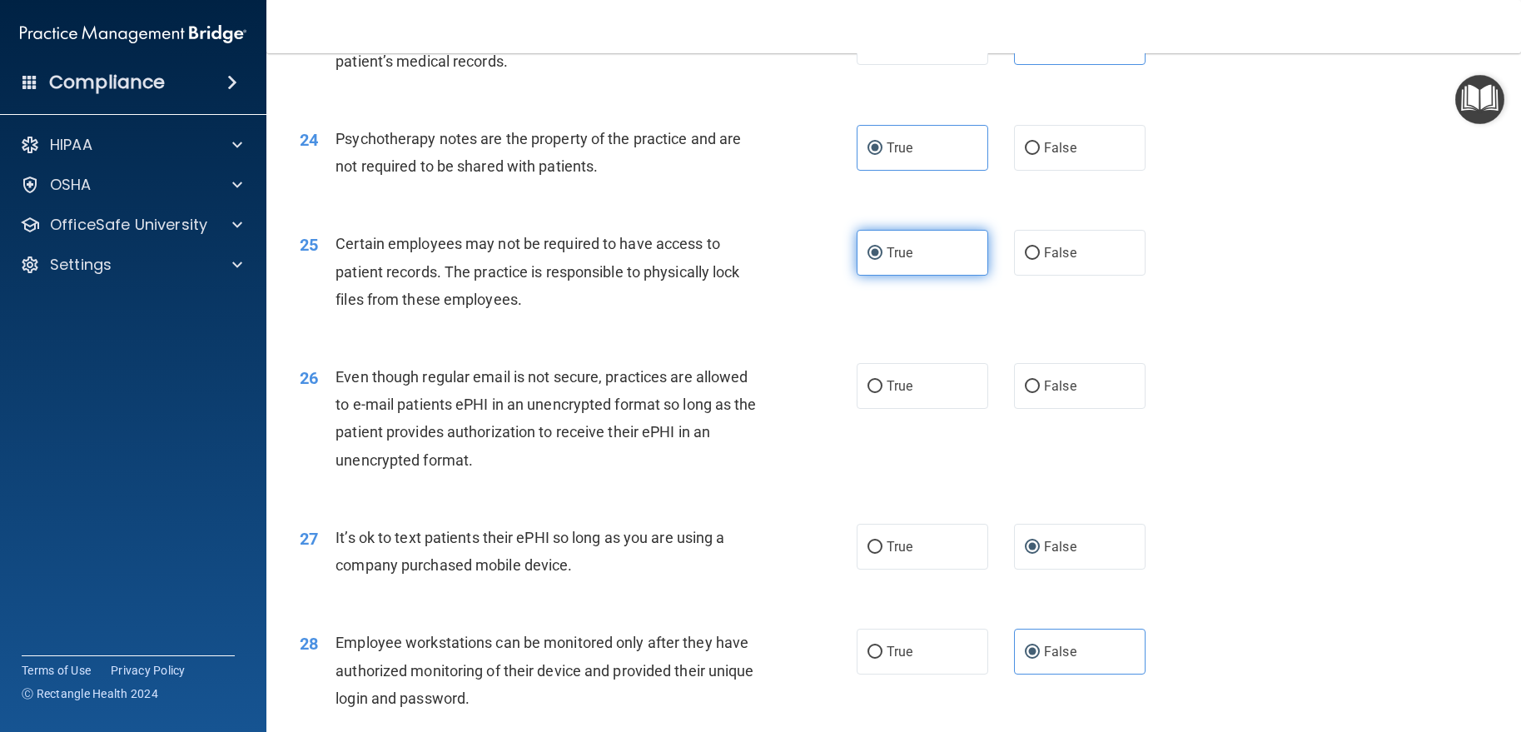
scroll to position [3163, 0]
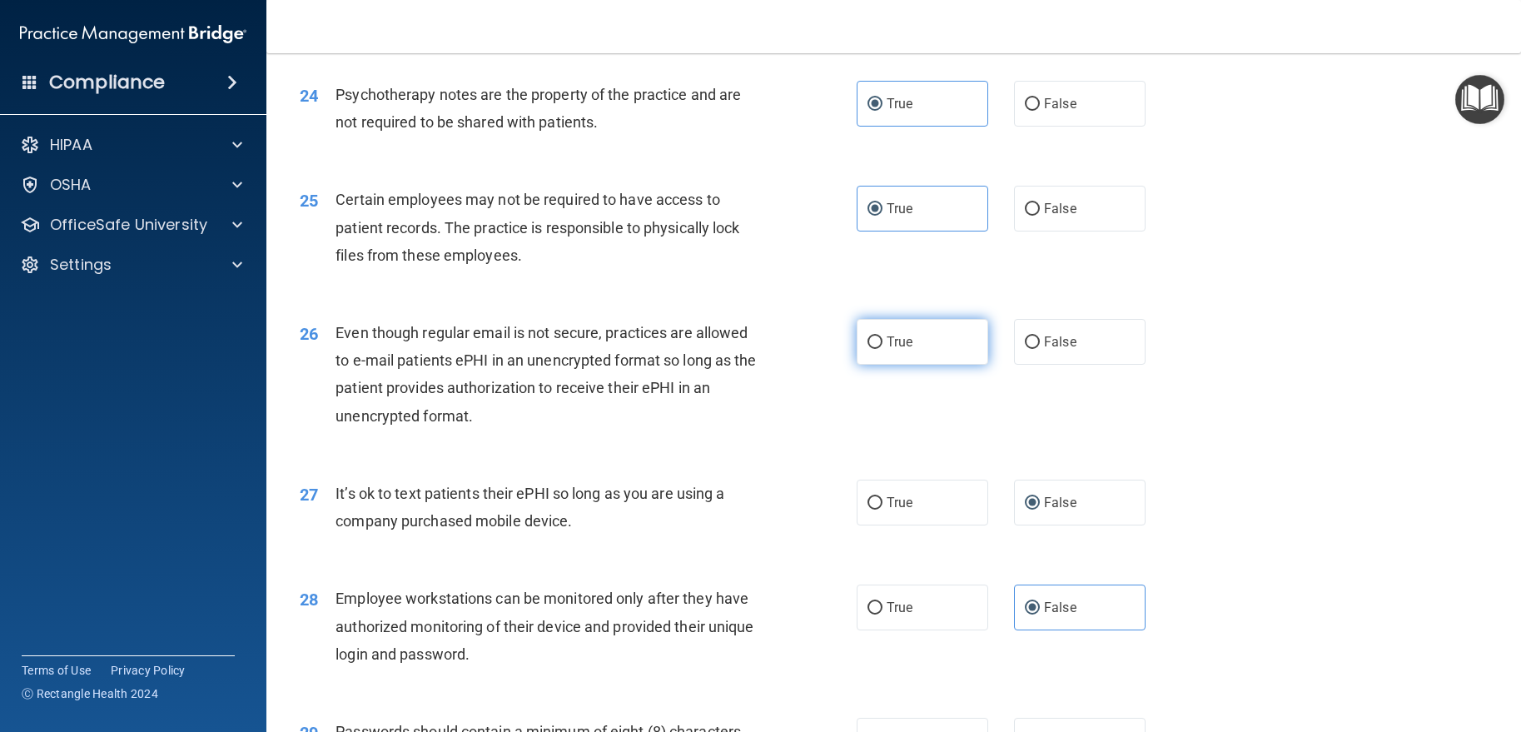
click at [977, 365] on label "True" at bounding box center [923, 342] width 132 height 46
click at [882, 349] on input "True" at bounding box center [874, 342] width 15 height 12
radio input "true"
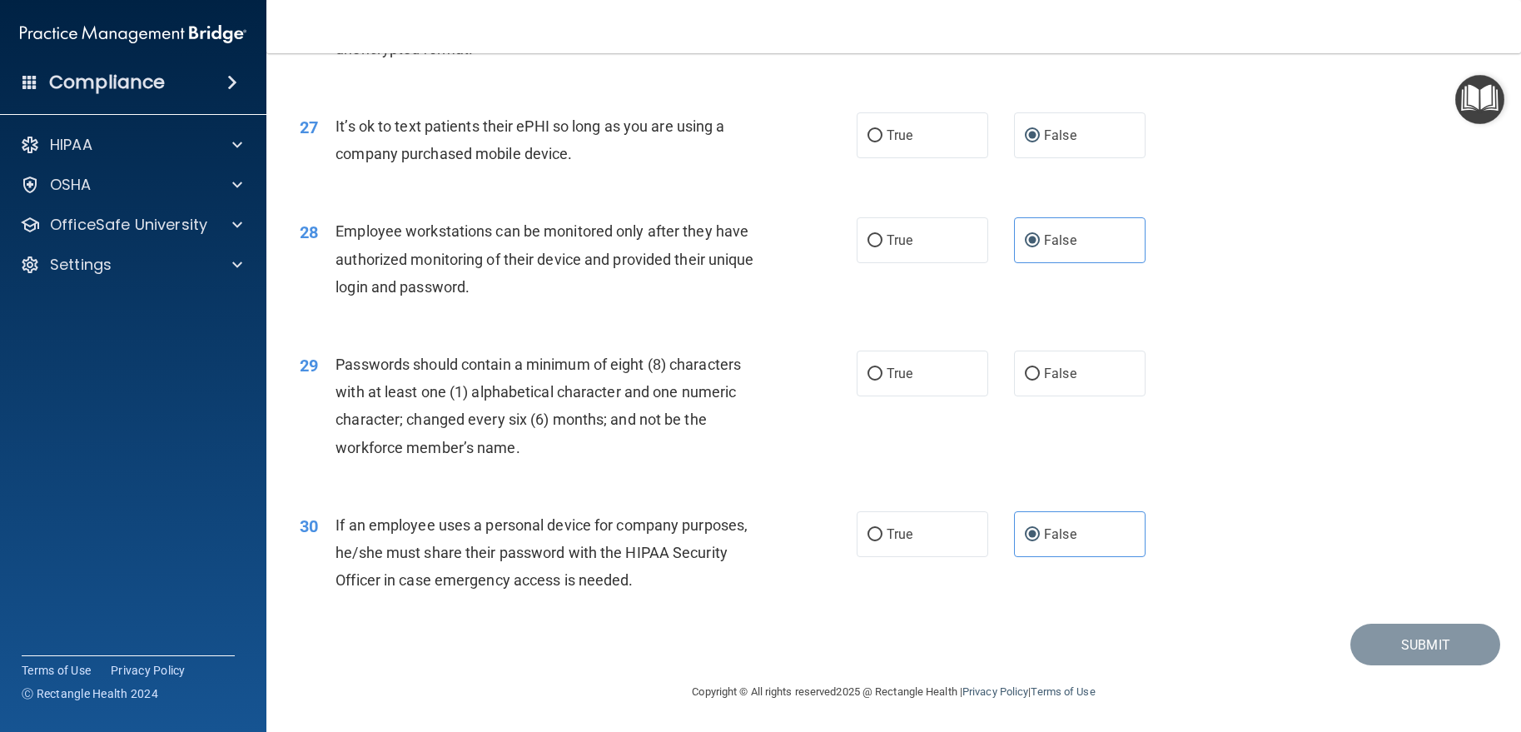
scroll to position [3585, 0]
click at [968, 404] on div "29 Passwords should contain a minimum of eight (8) characters with at least one…" at bounding box center [893, 410] width 1213 height 161
click at [925, 362] on label "True" at bounding box center [923, 373] width 132 height 46
click at [882, 368] on input "True" at bounding box center [874, 374] width 15 height 12
radio input "true"
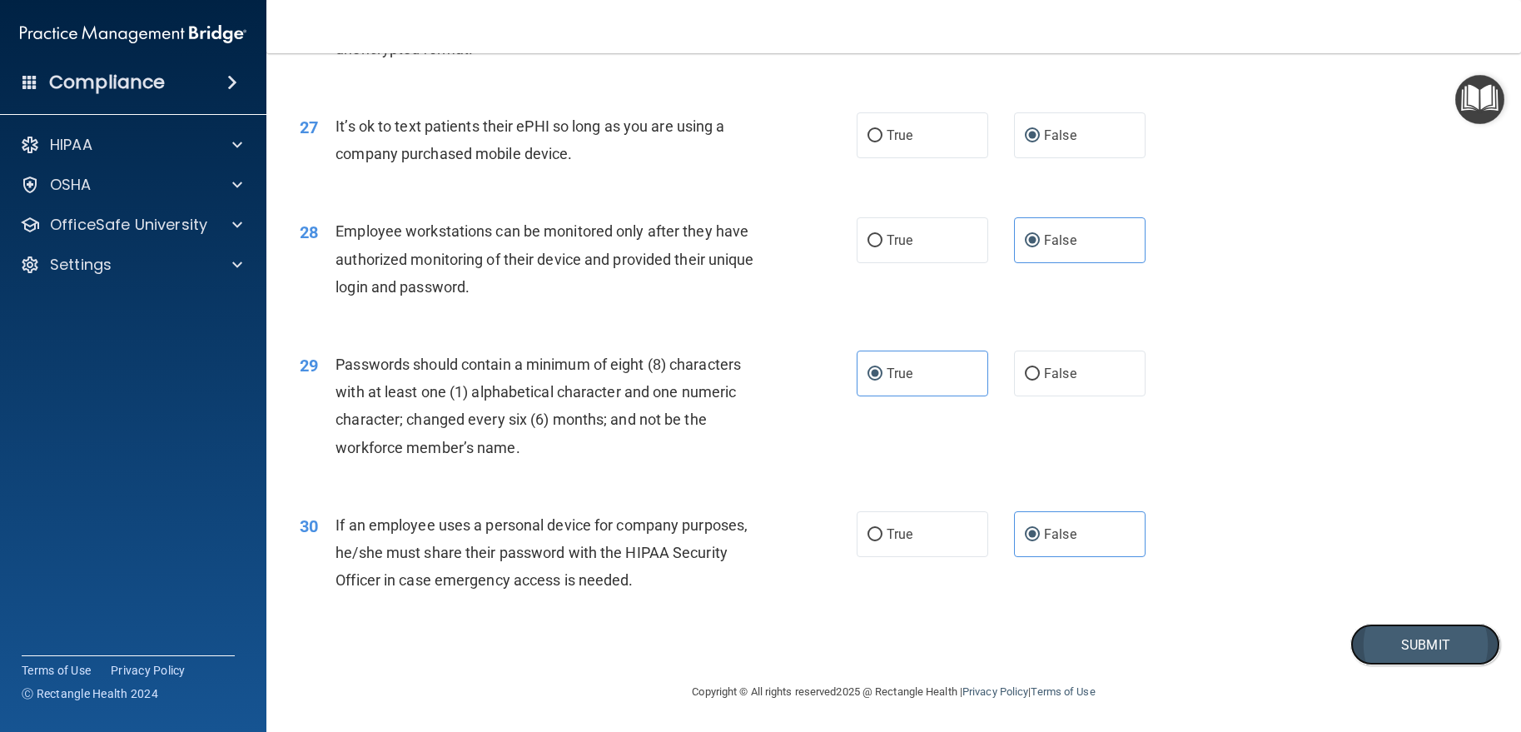
click at [1372, 649] on button "Submit" at bounding box center [1425, 645] width 150 height 42
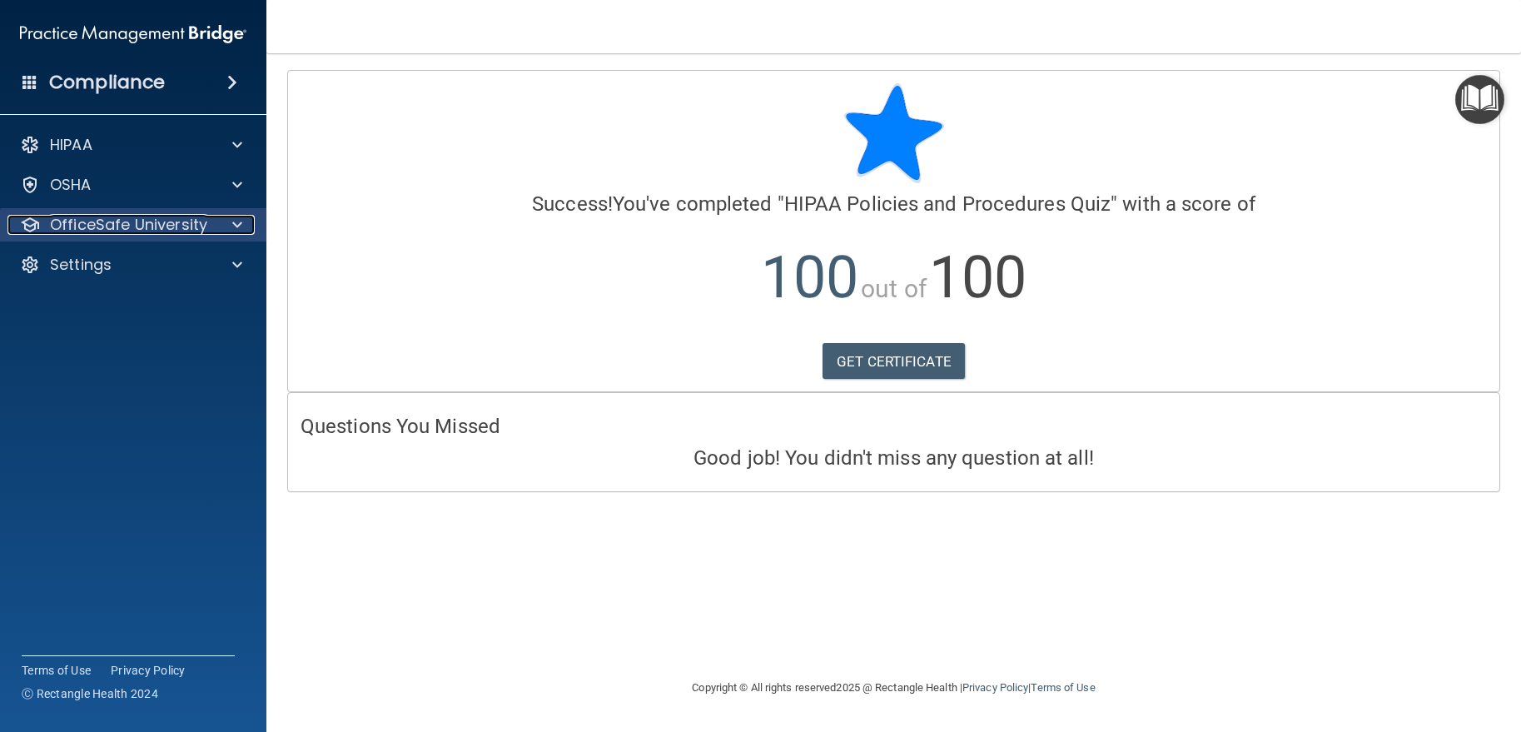
click at [105, 215] on p "OfficeSafe University" at bounding box center [128, 225] width 157 height 20
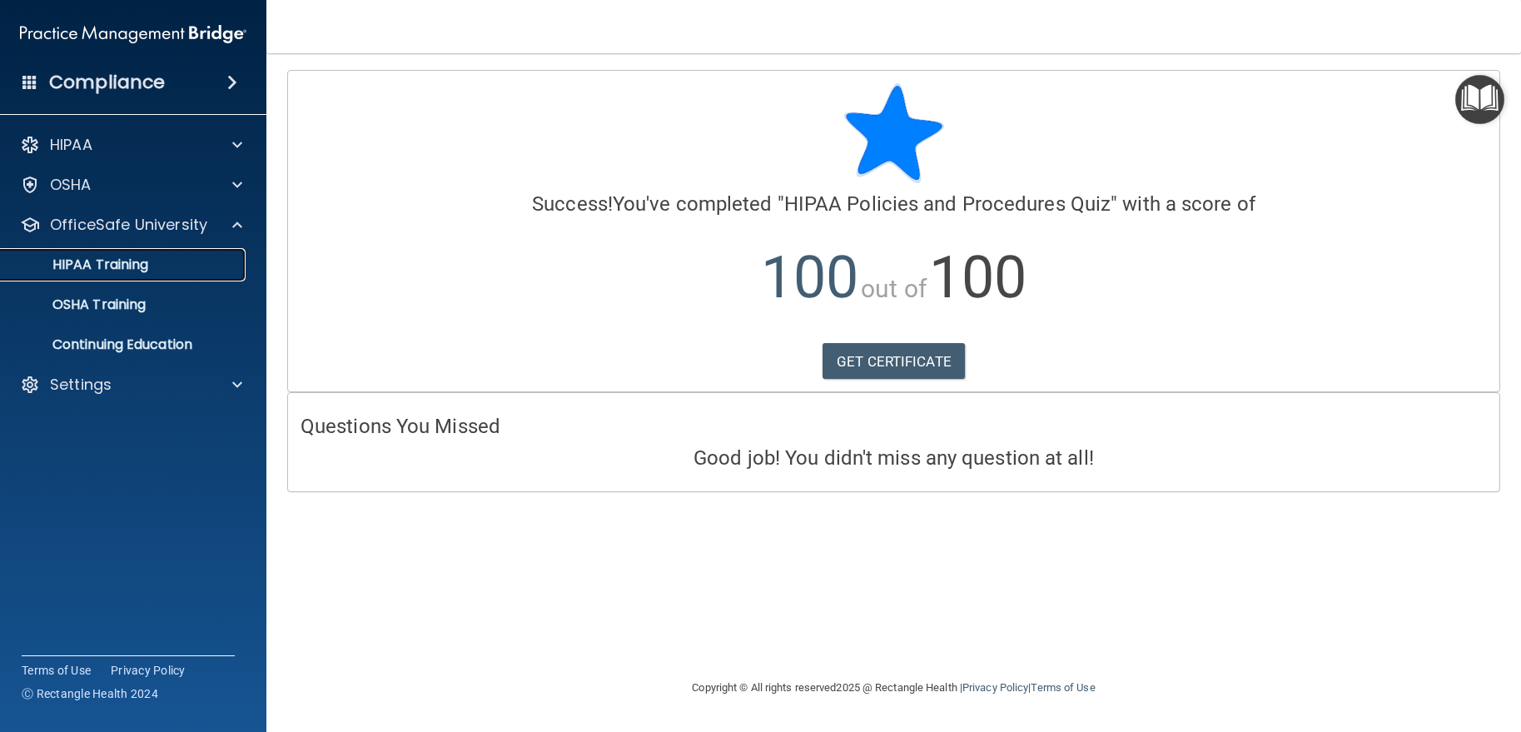
click at [81, 257] on p "HIPAA Training" at bounding box center [79, 264] width 137 height 17
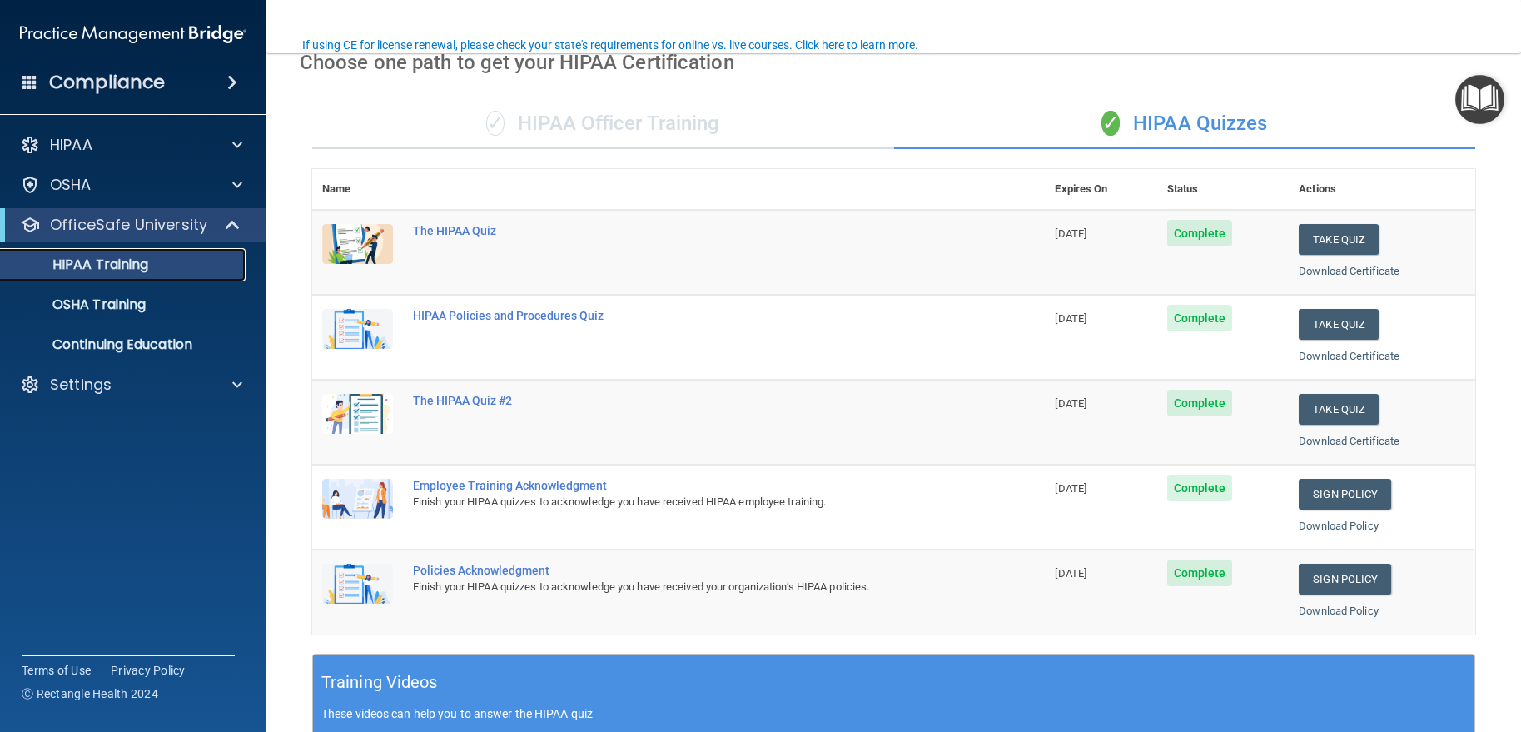
scroll to position [166, 0]
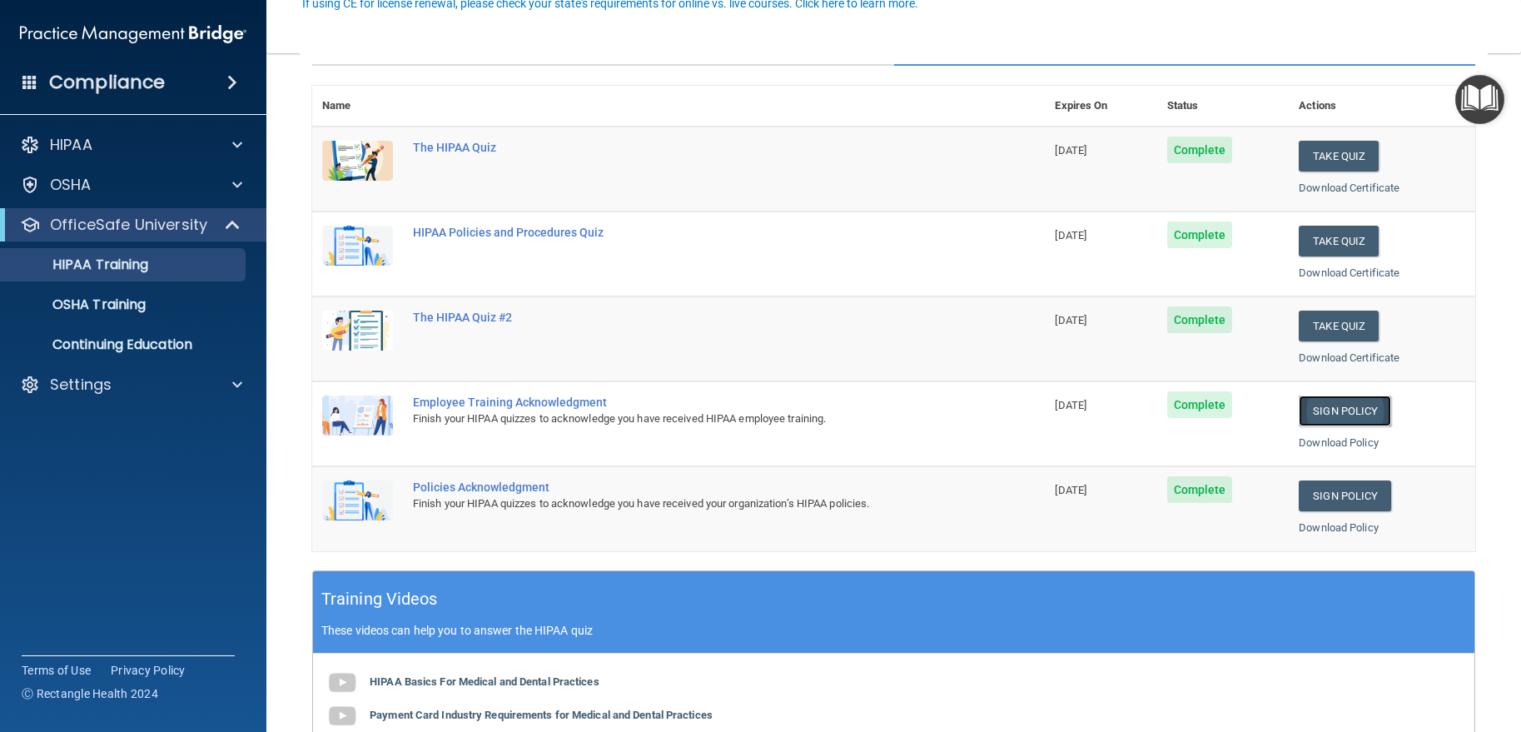
click at [1319, 406] on link "Sign Policy" at bounding box center [1345, 410] width 92 height 31
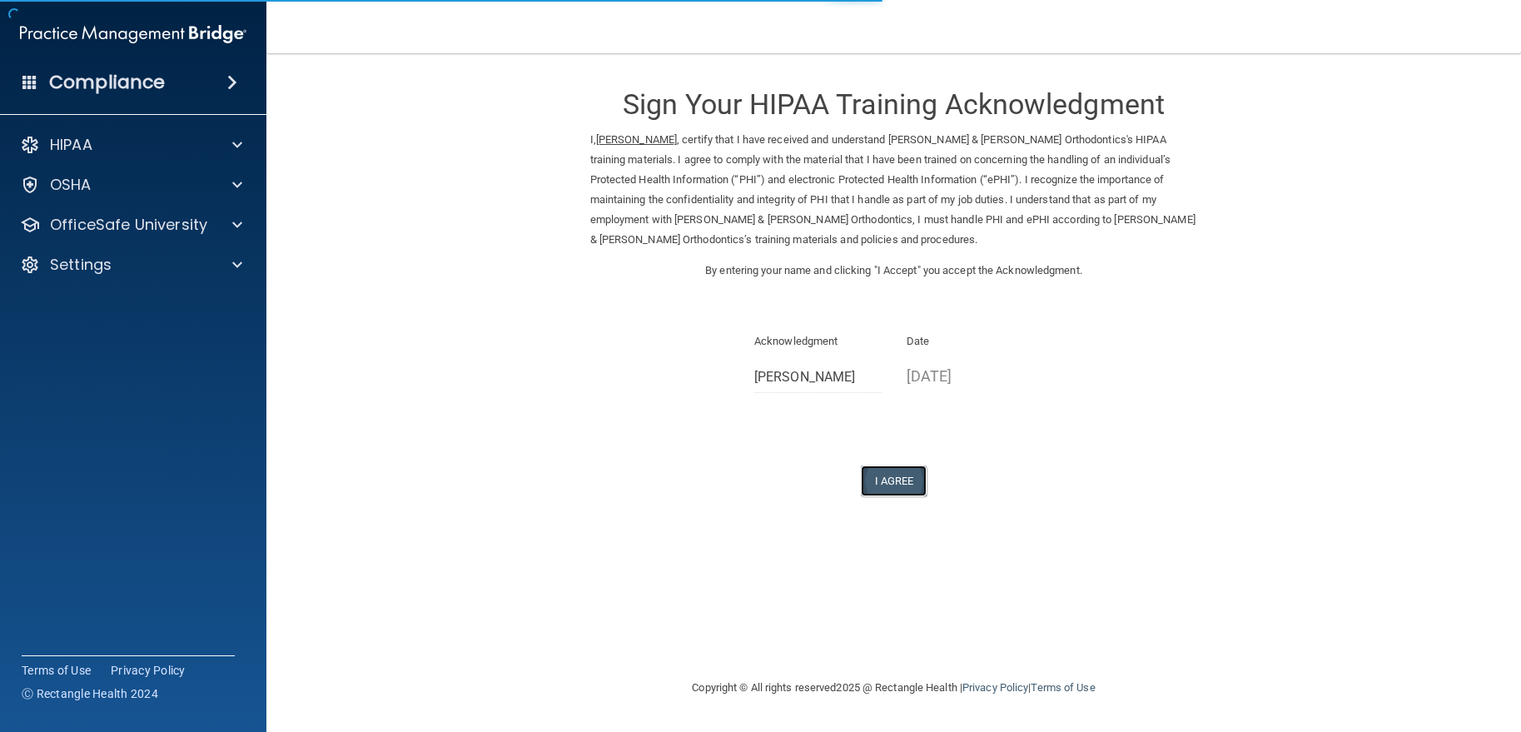
click at [895, 486] on button "I Agree" at bounding box center [894, 480] width 67 height 31
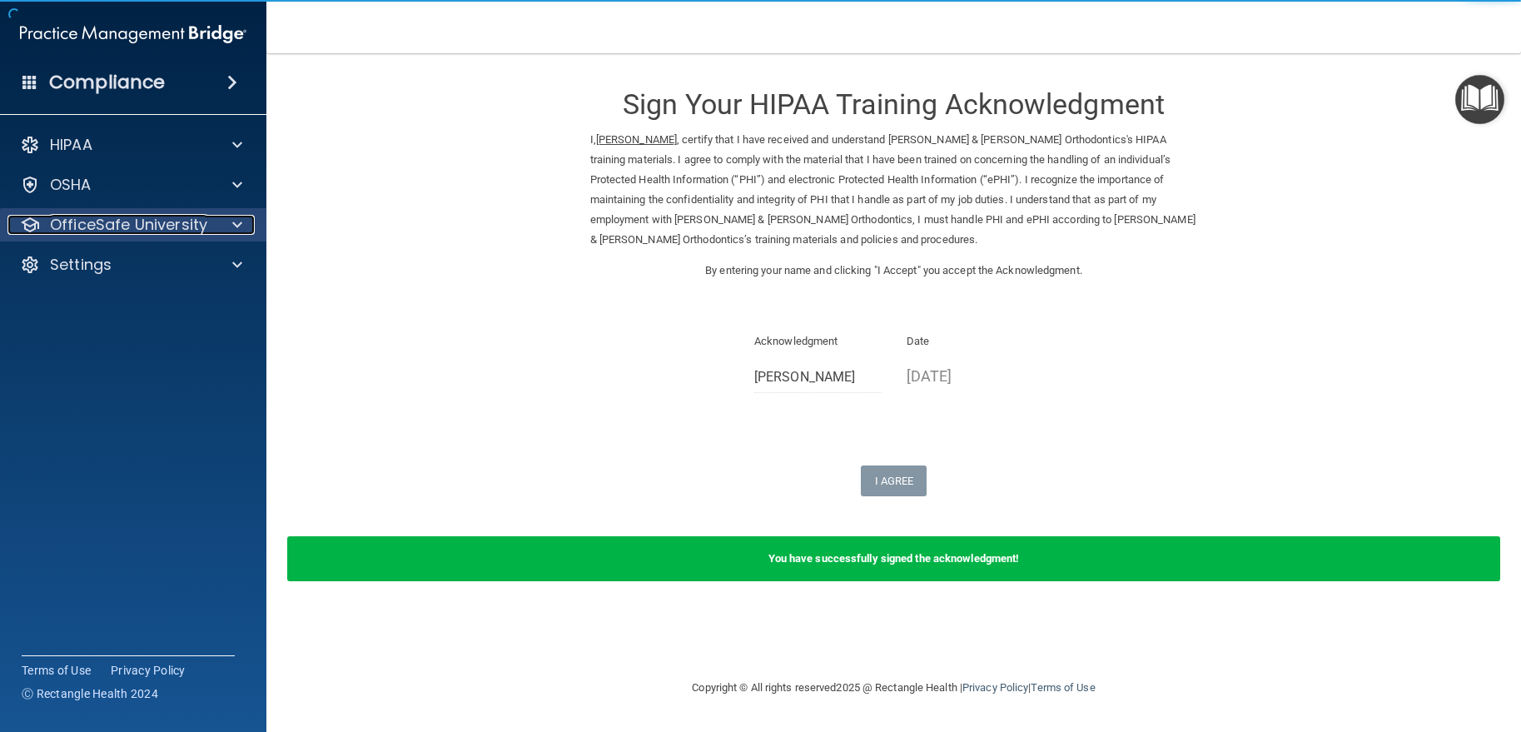
click at [70, 226] on p "OfficeSafe University" at bounding box center [128, 225] width 157 height 20
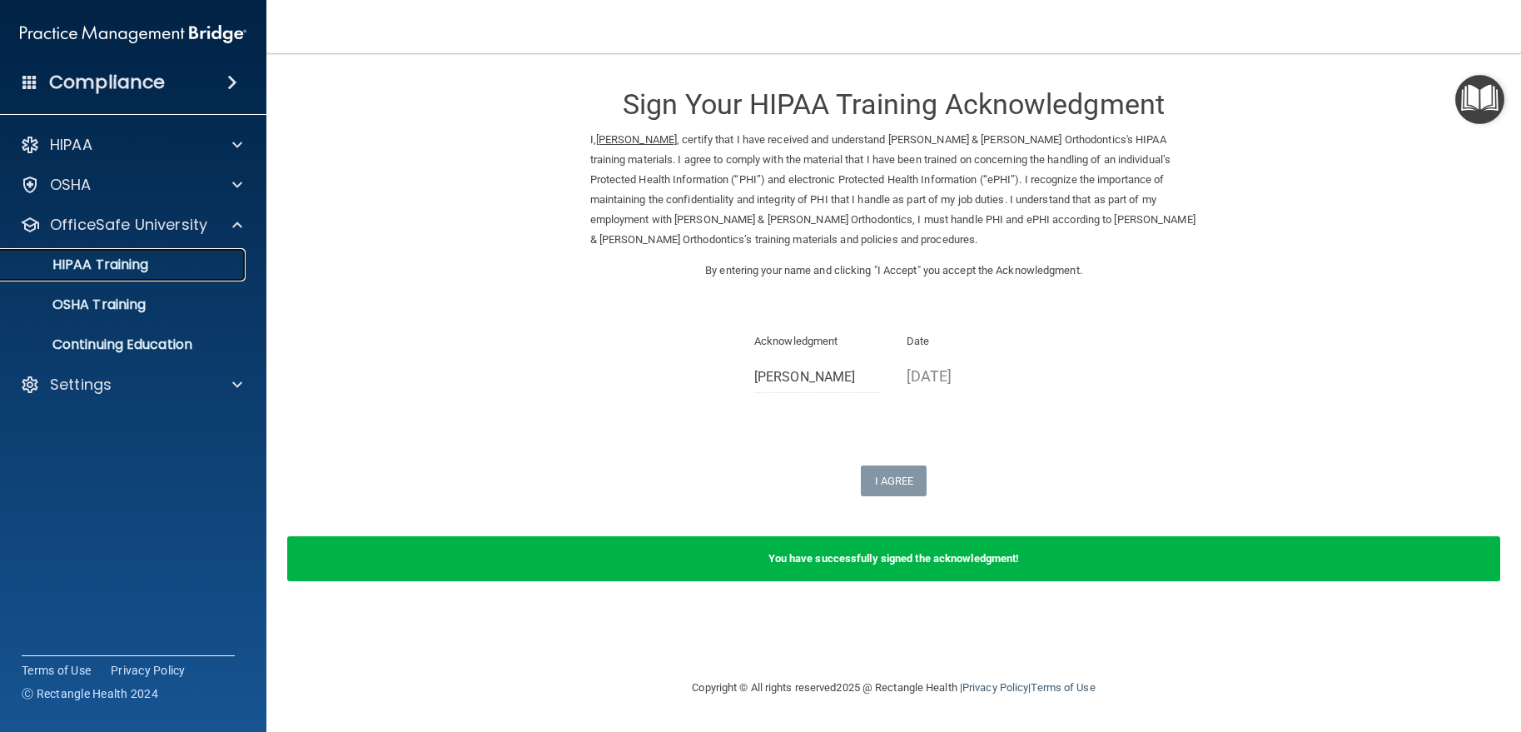
click at [117, 263] on p "HIPAA Training" at bounding box center [79, 264] width 137 height 17
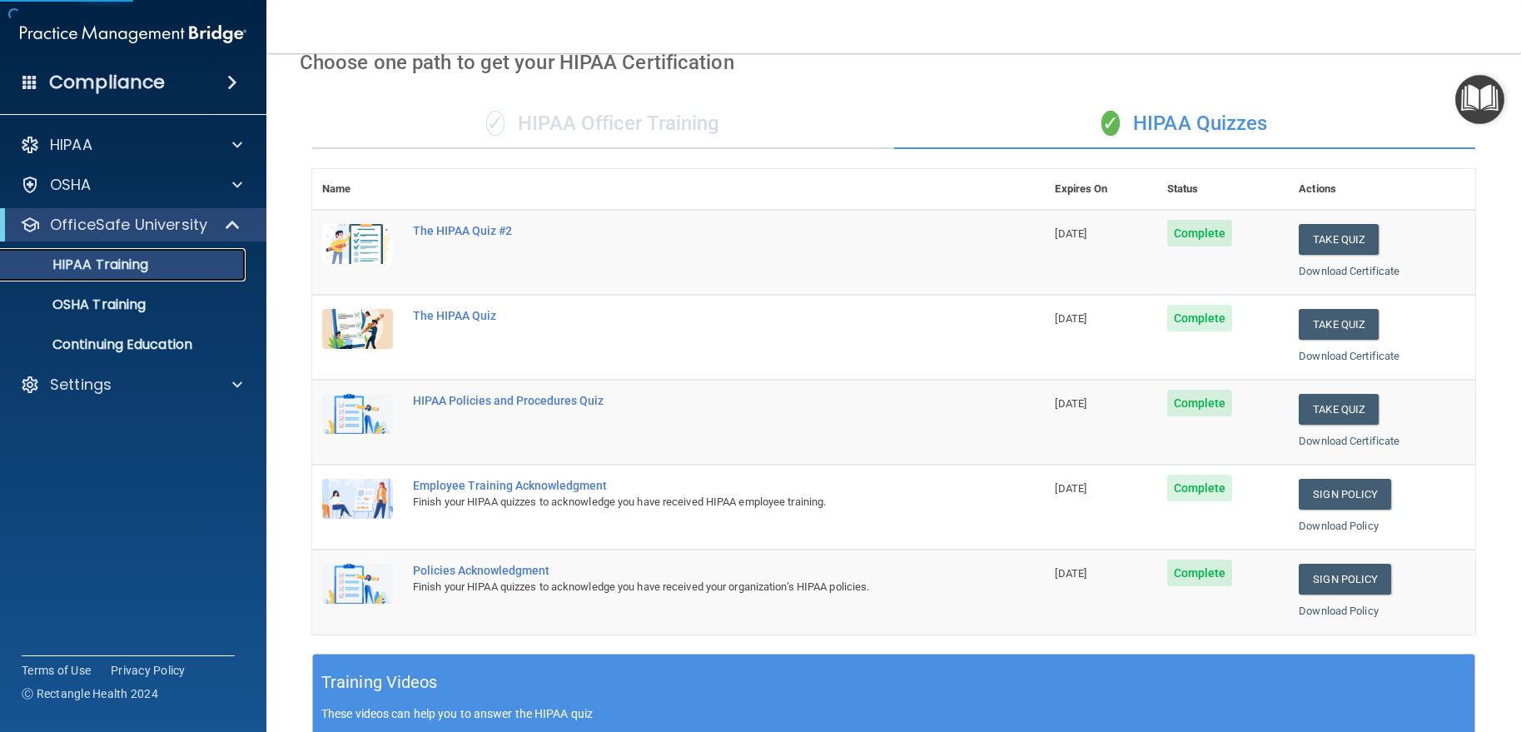
scroll to position [250, 0]
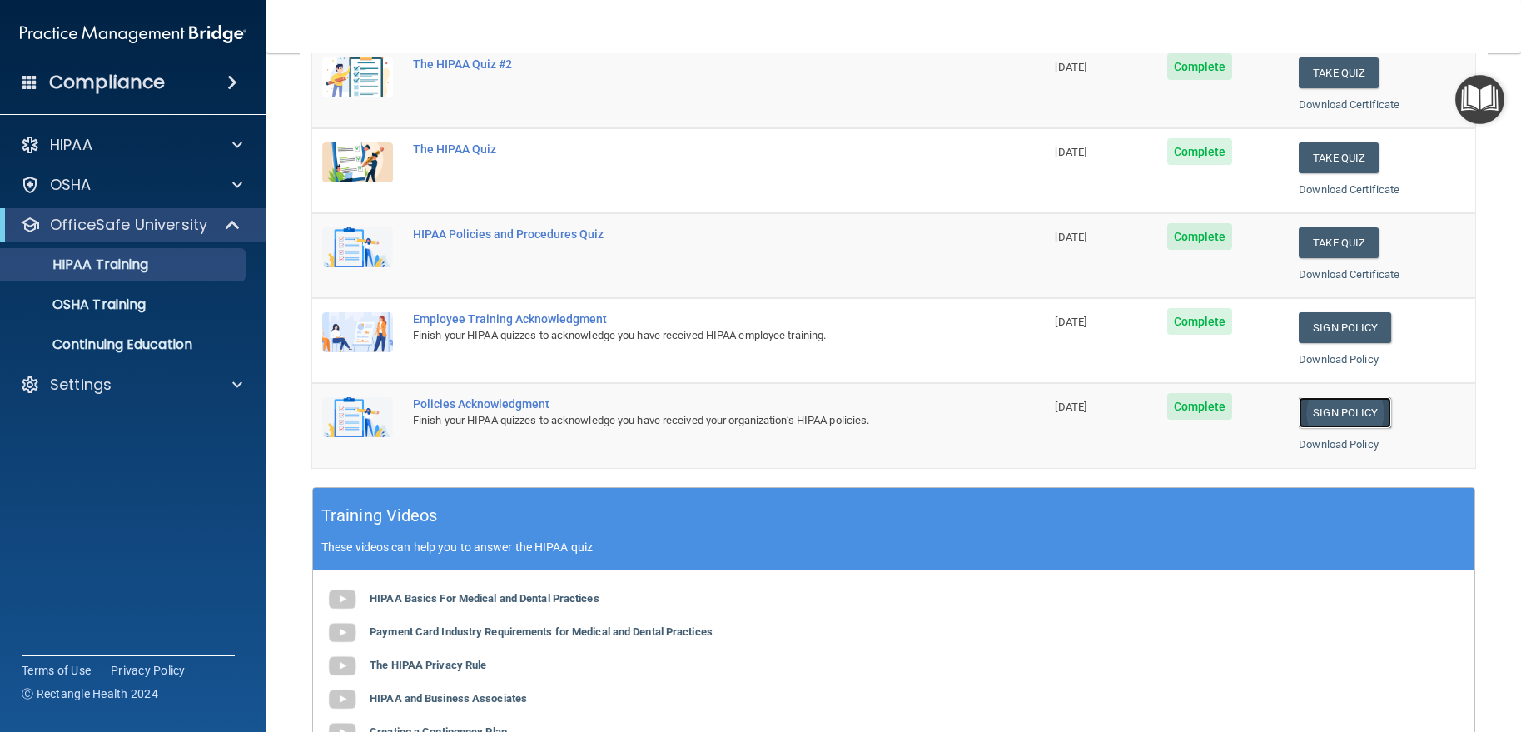
click at [1348, 415] on link "Sign Policy" at bounding box center [1345, 412] width 92 height 31
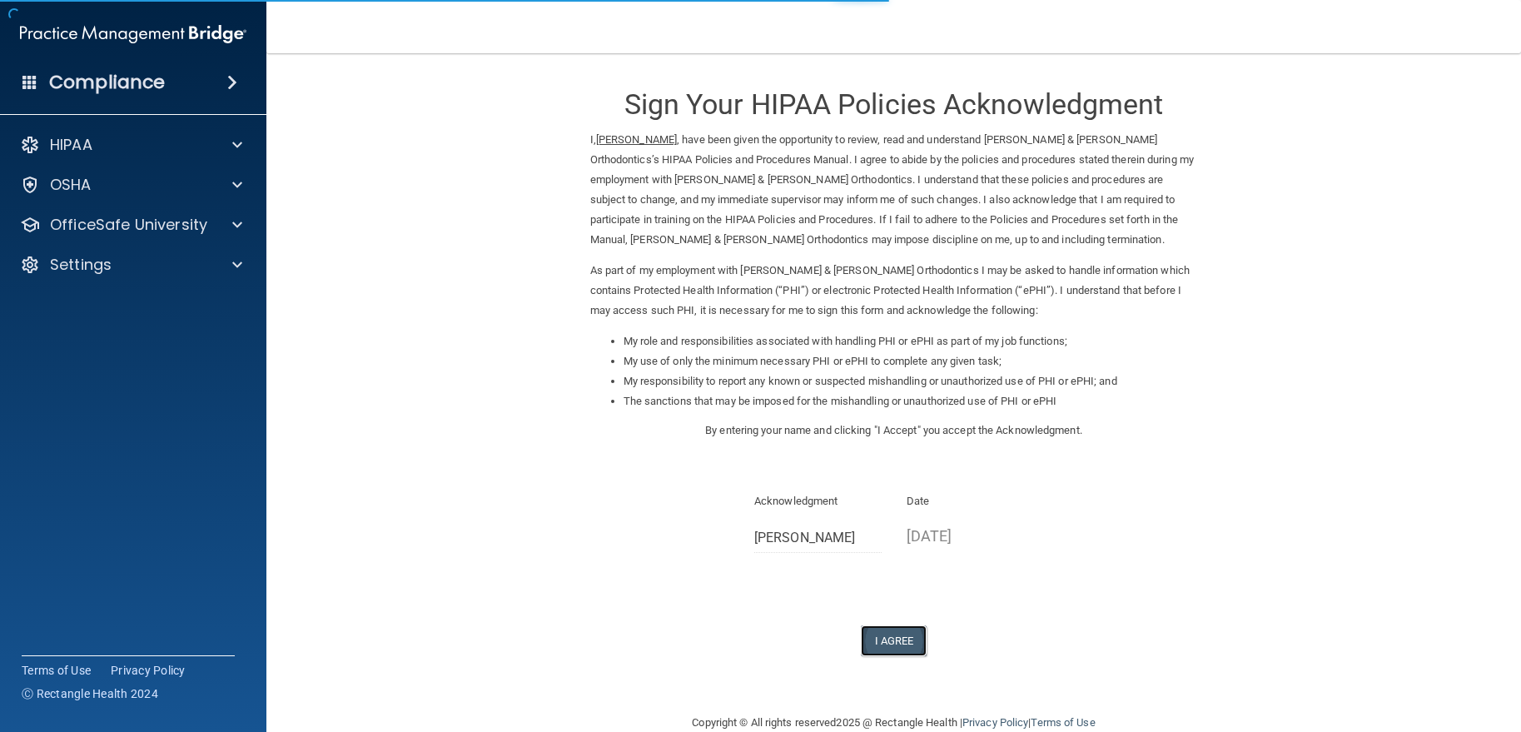
click at [879, 648] on button "I Agree" at bounding box center [894, 640] width 67 height 31
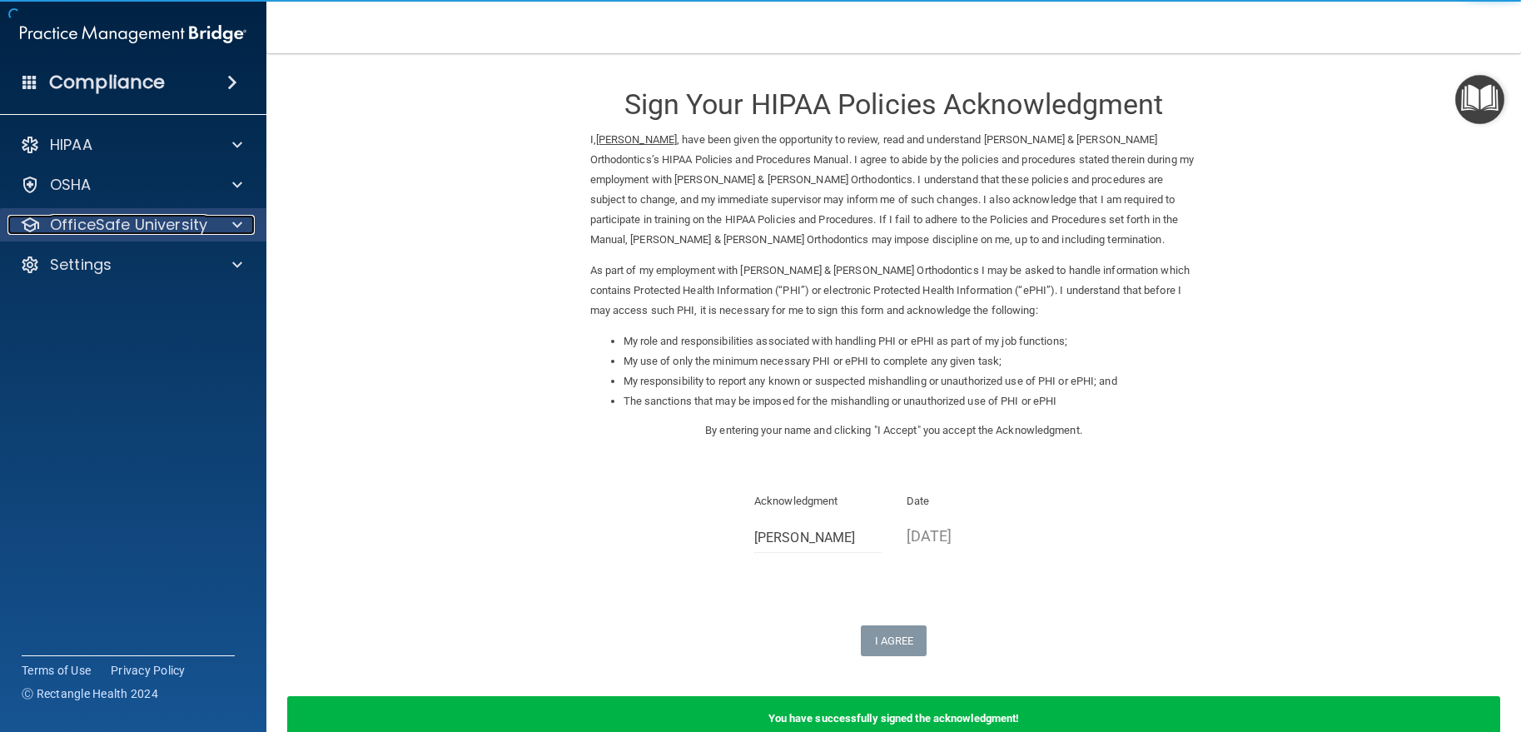
click at [186, 226] on p "OfficeSafe University" at bounding box center [128, 225] width 157 height 20
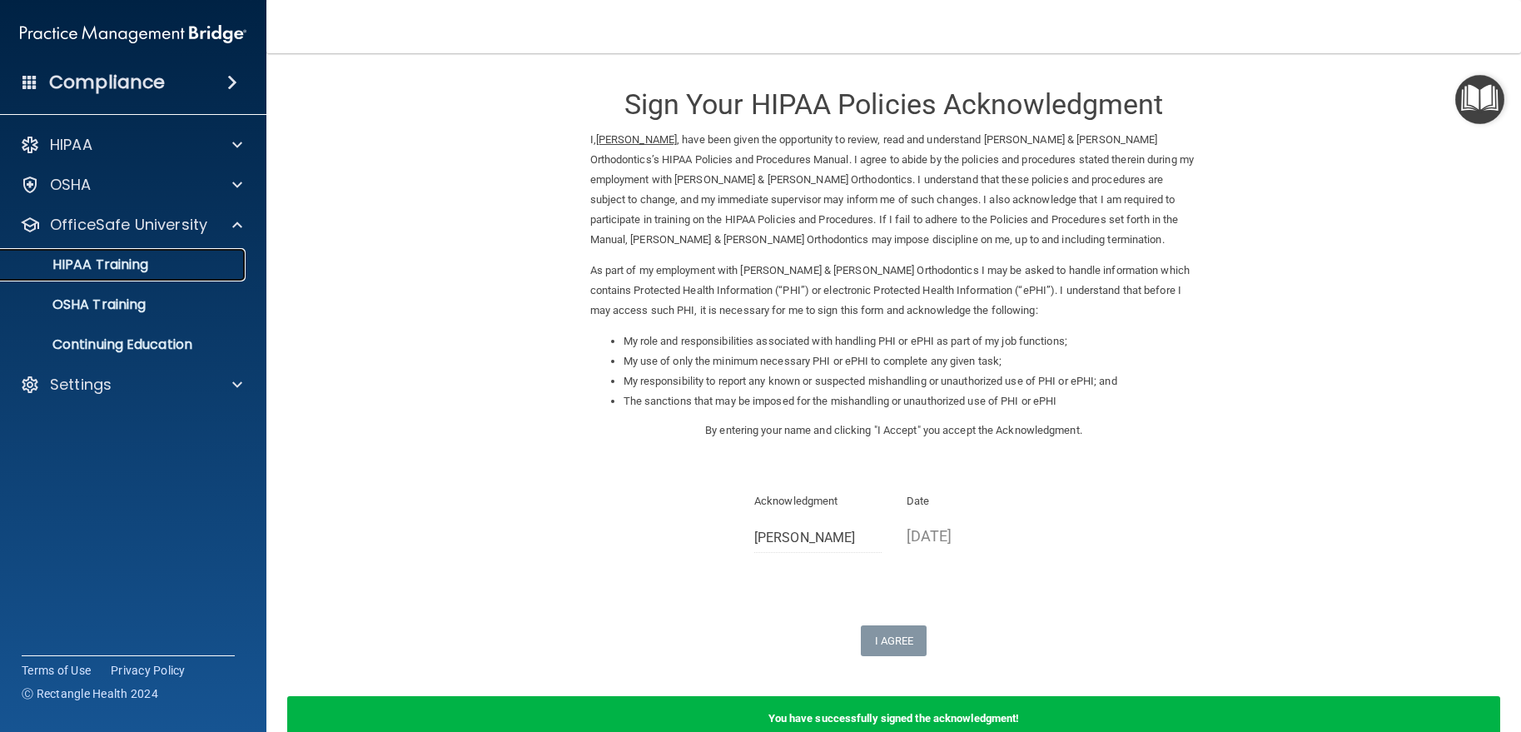
click at [171, 280] on link "HIPAA Training" at bounding box center [114, 264] width 262 height 33
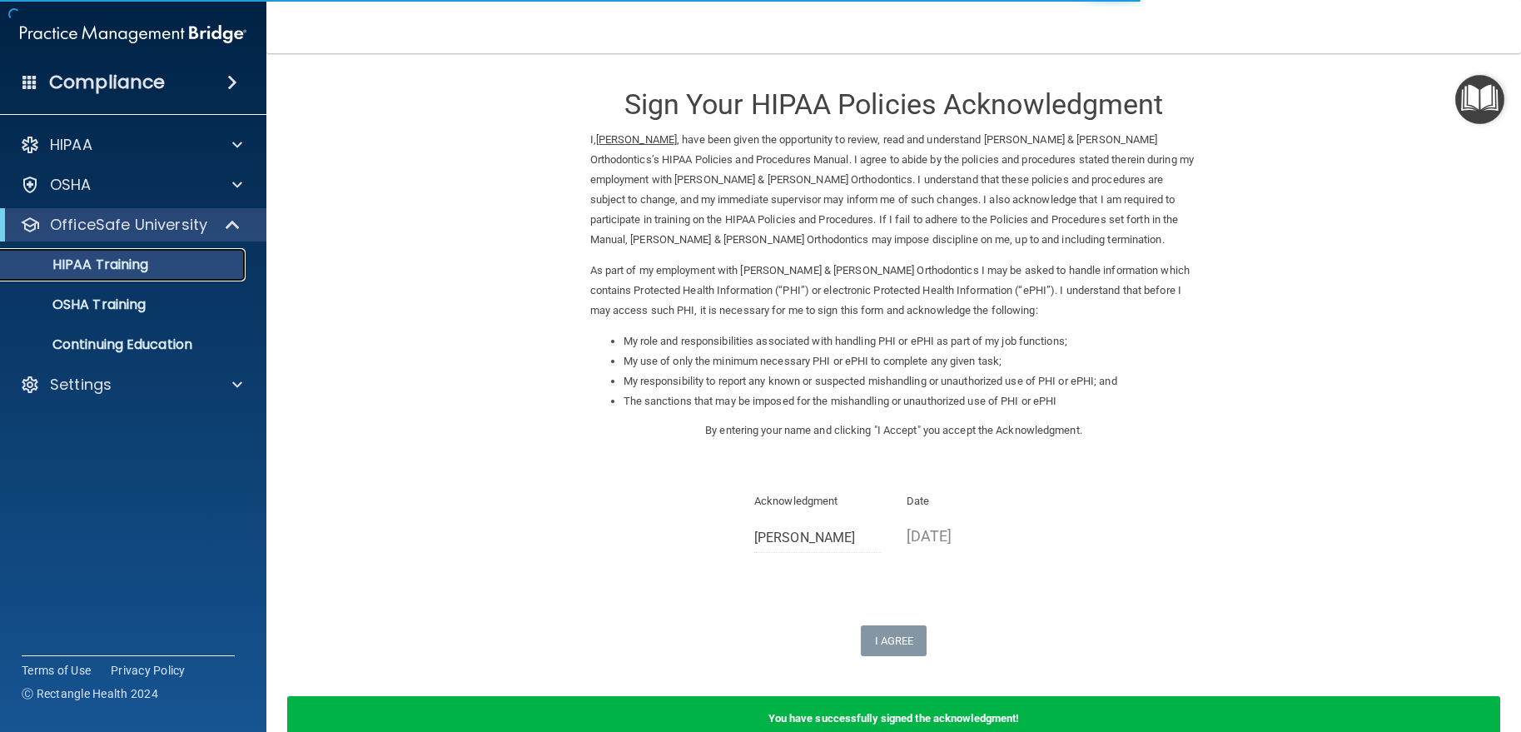
click at [174, 261] on div "HIPAA Training" at bounding box center [124, 264] width 227 height 17
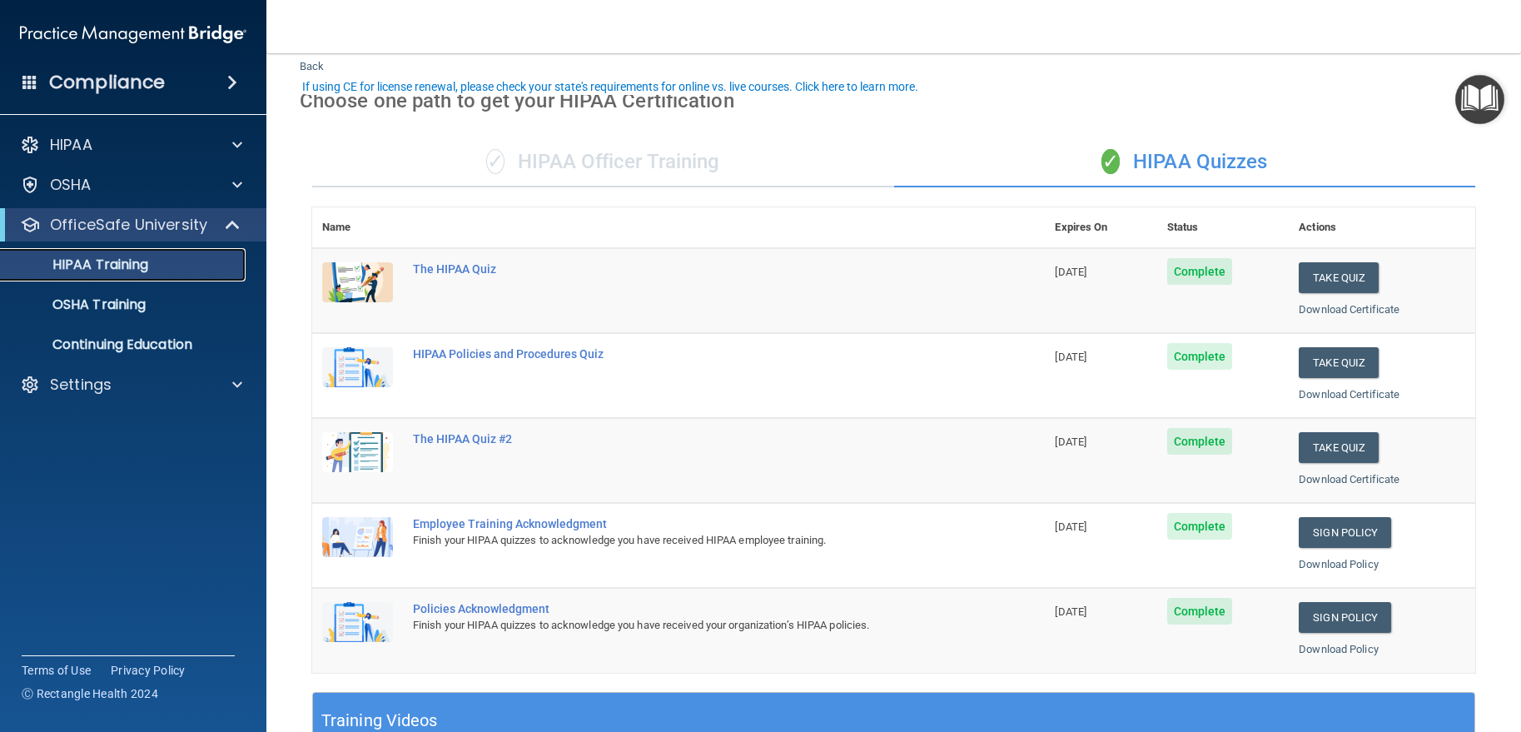
scroll to position [83, 0]
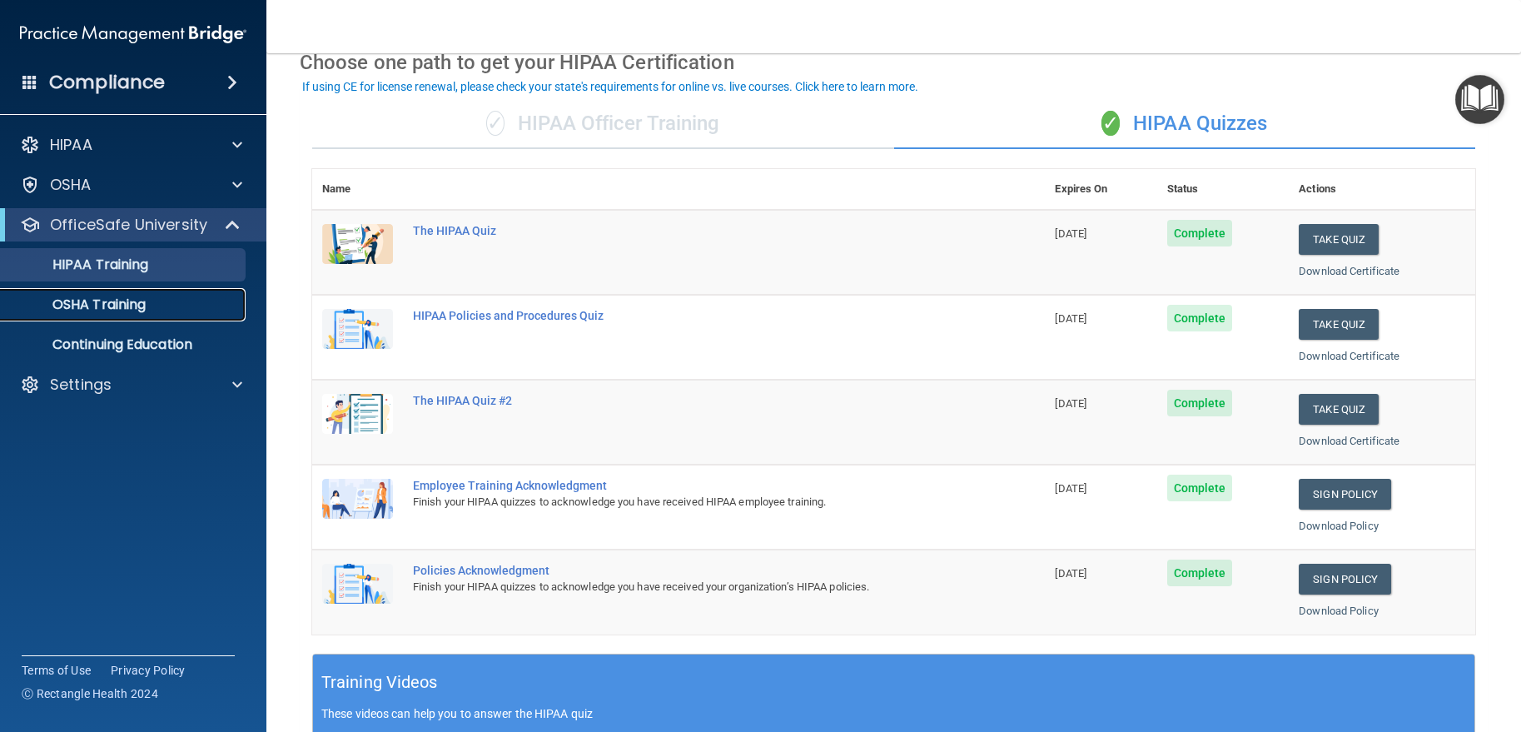
click at [122, 318] on link "OSHA Training" at bounding box center [114, 304] width 262 height 33
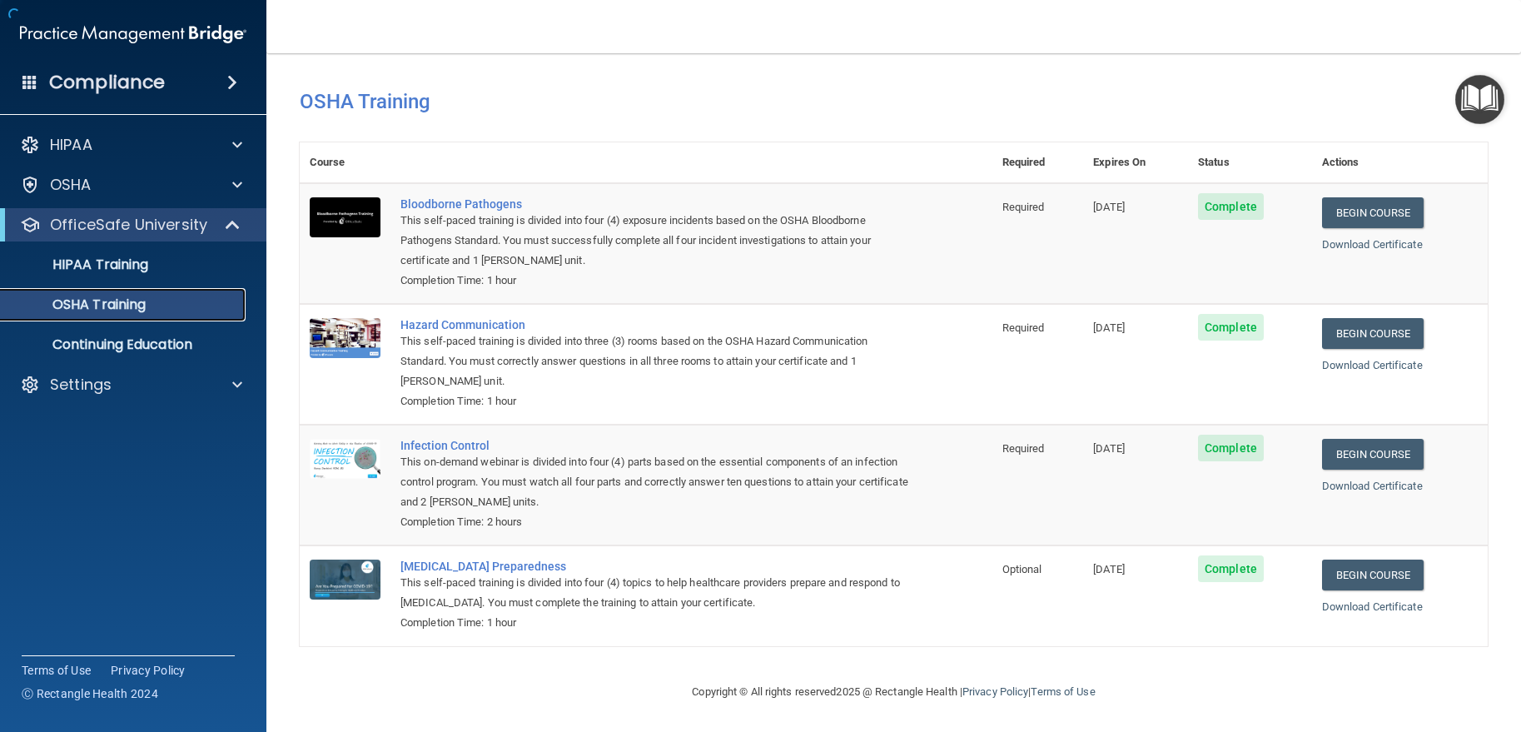
scroll to position [7, 0]
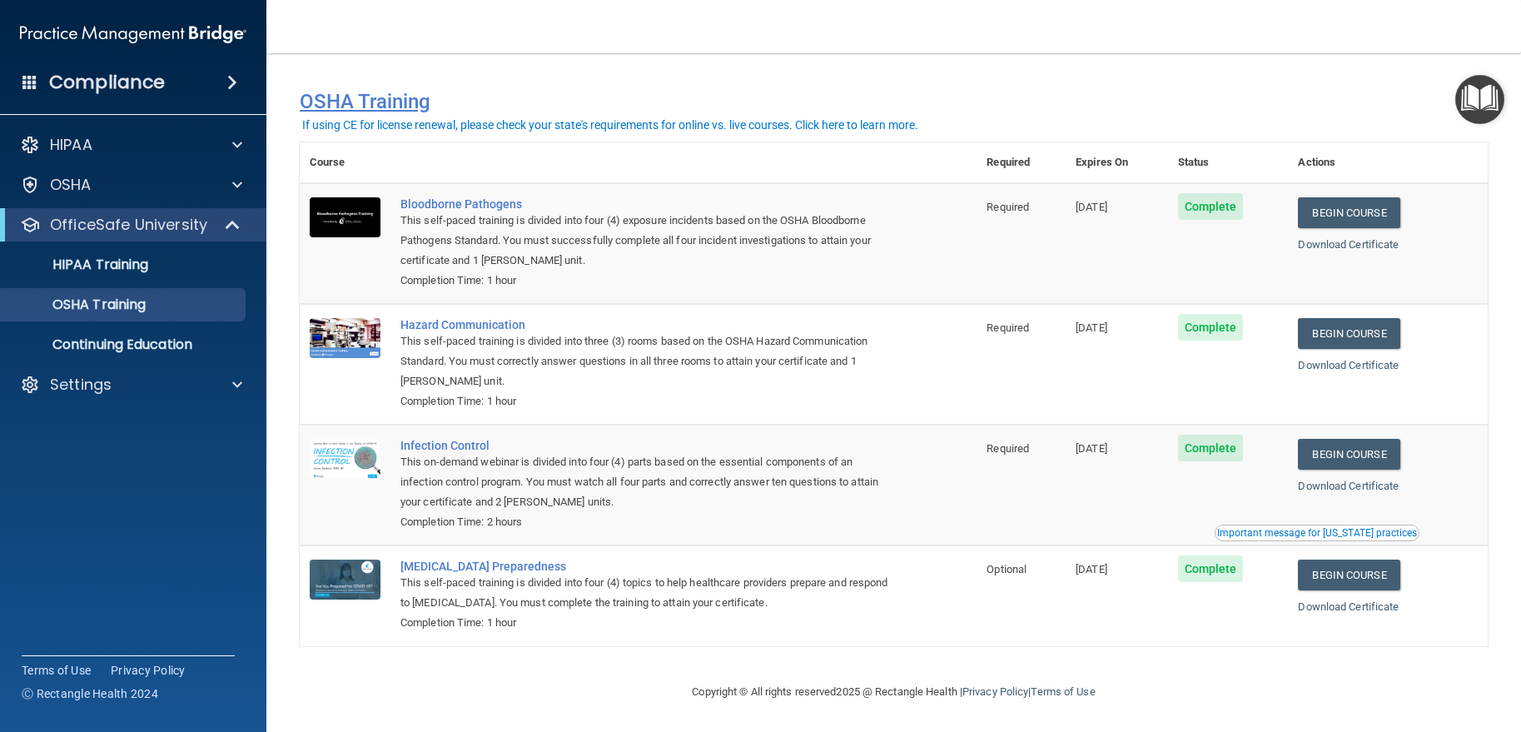
drag, startPoint x: 579, startPoint y: 64, endPoint x: 693, endPoint y: 87, distance: 115.6
click at [693, 90] on h4 "OSHA Training" at bounding box center [894, 101] width 1188 height 23
click at [1350, 204] on link "Begin Course" at bounding box center [1349, 212] width 102 height 31
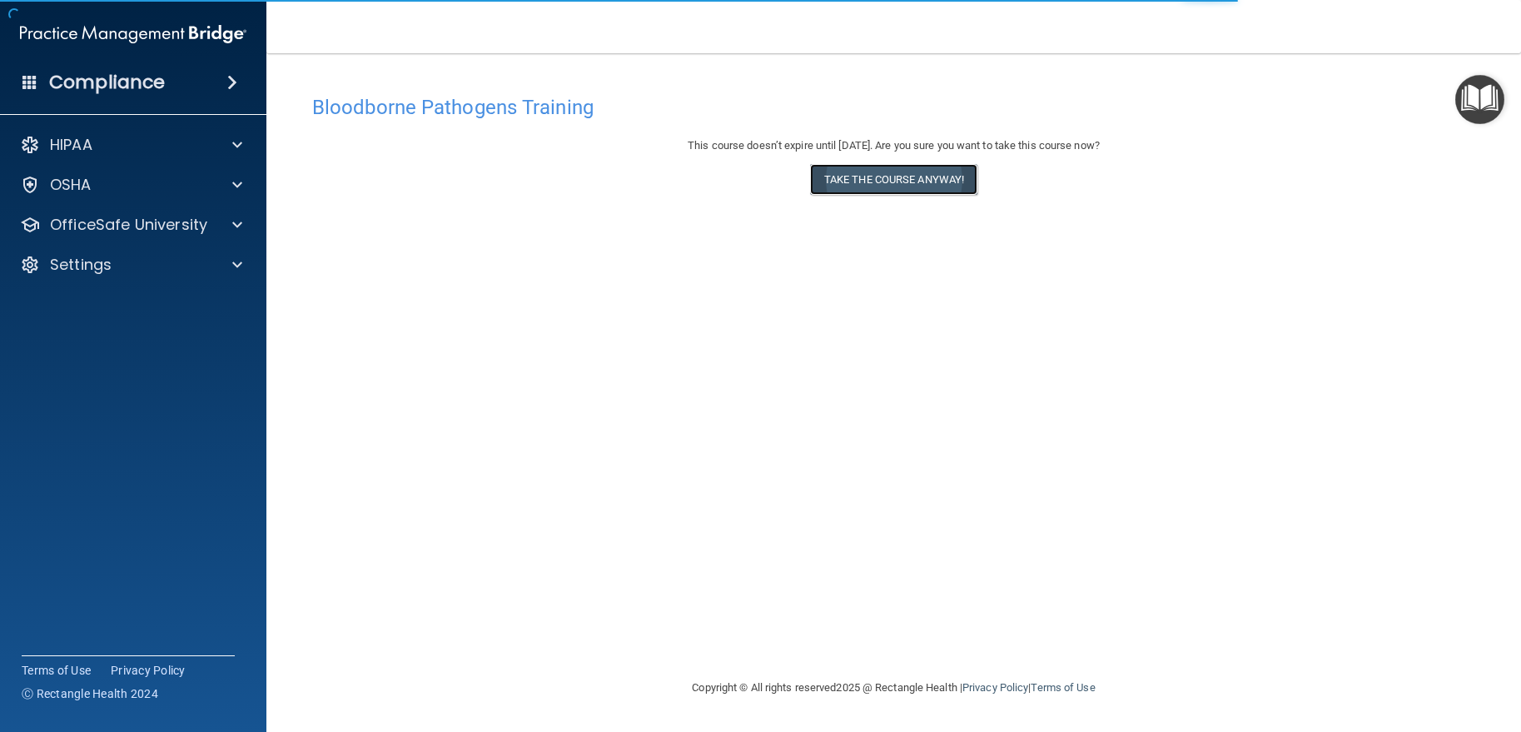
click at [852, 171] on button "Take the course anyway!" at bounding box center [893, 179] width 167 height 31
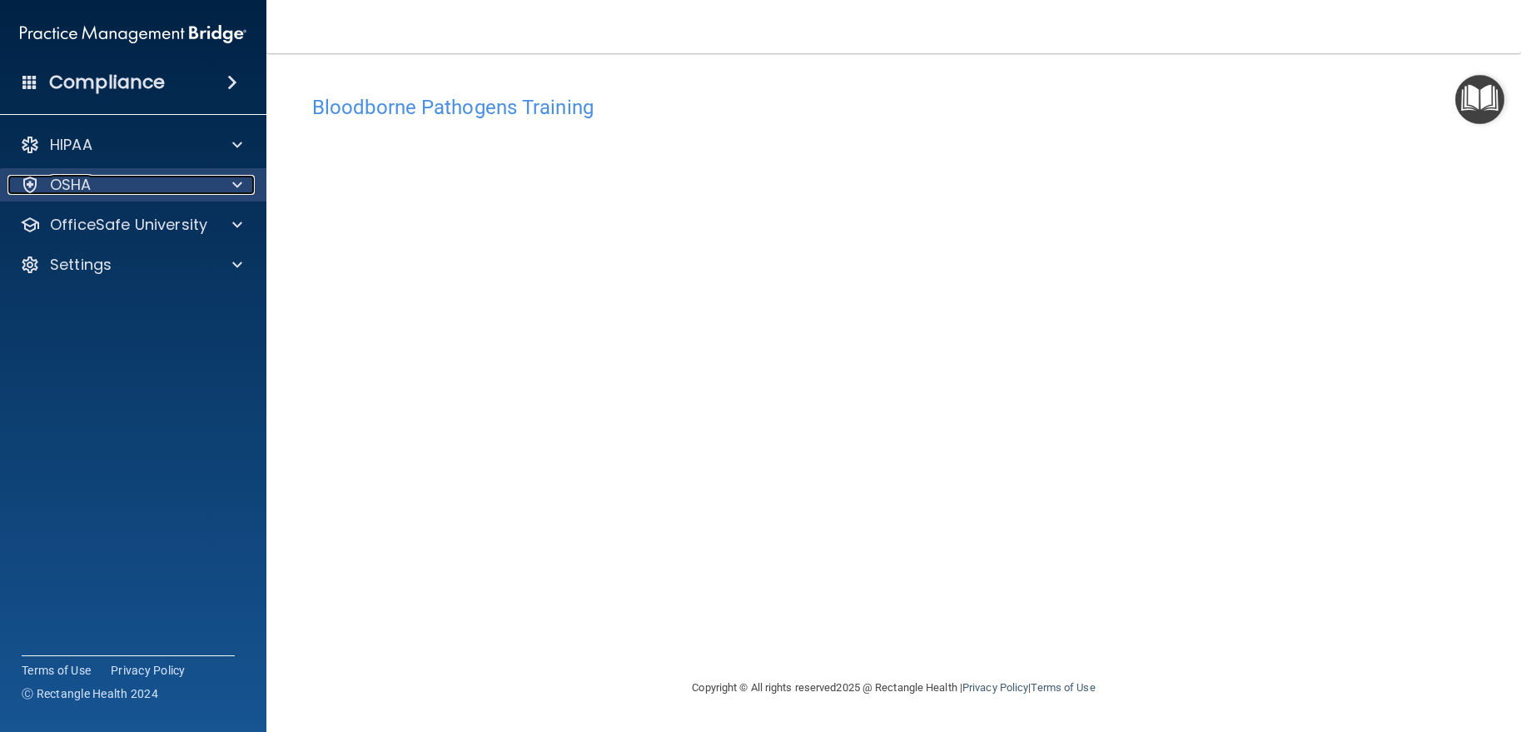
click at [156, 192] on div "OSHA" at bounding box center [110, 185] width 206 height 20
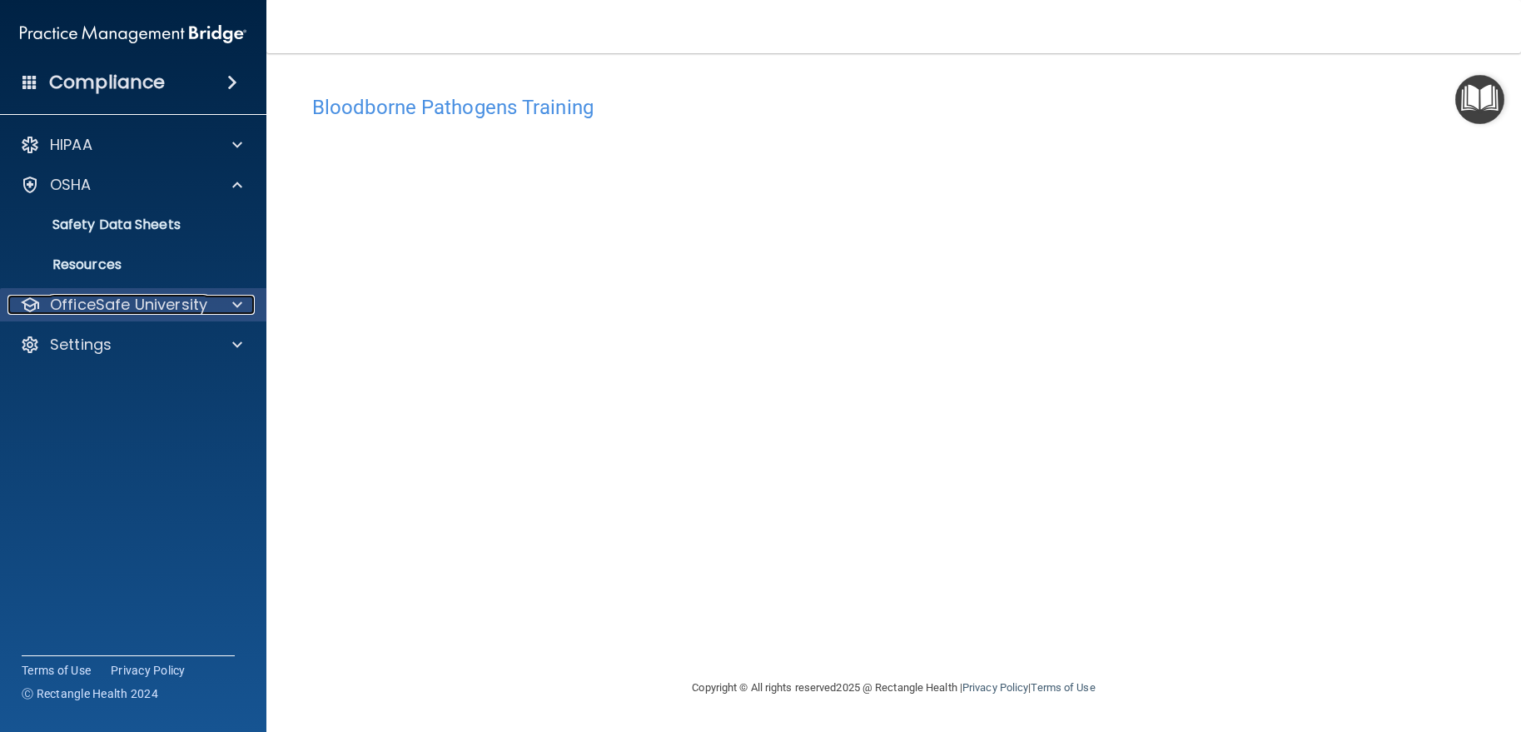
click at [92, 301] on p "OfficeSafe University" at bounding box center [128, 305] width 157 height 20
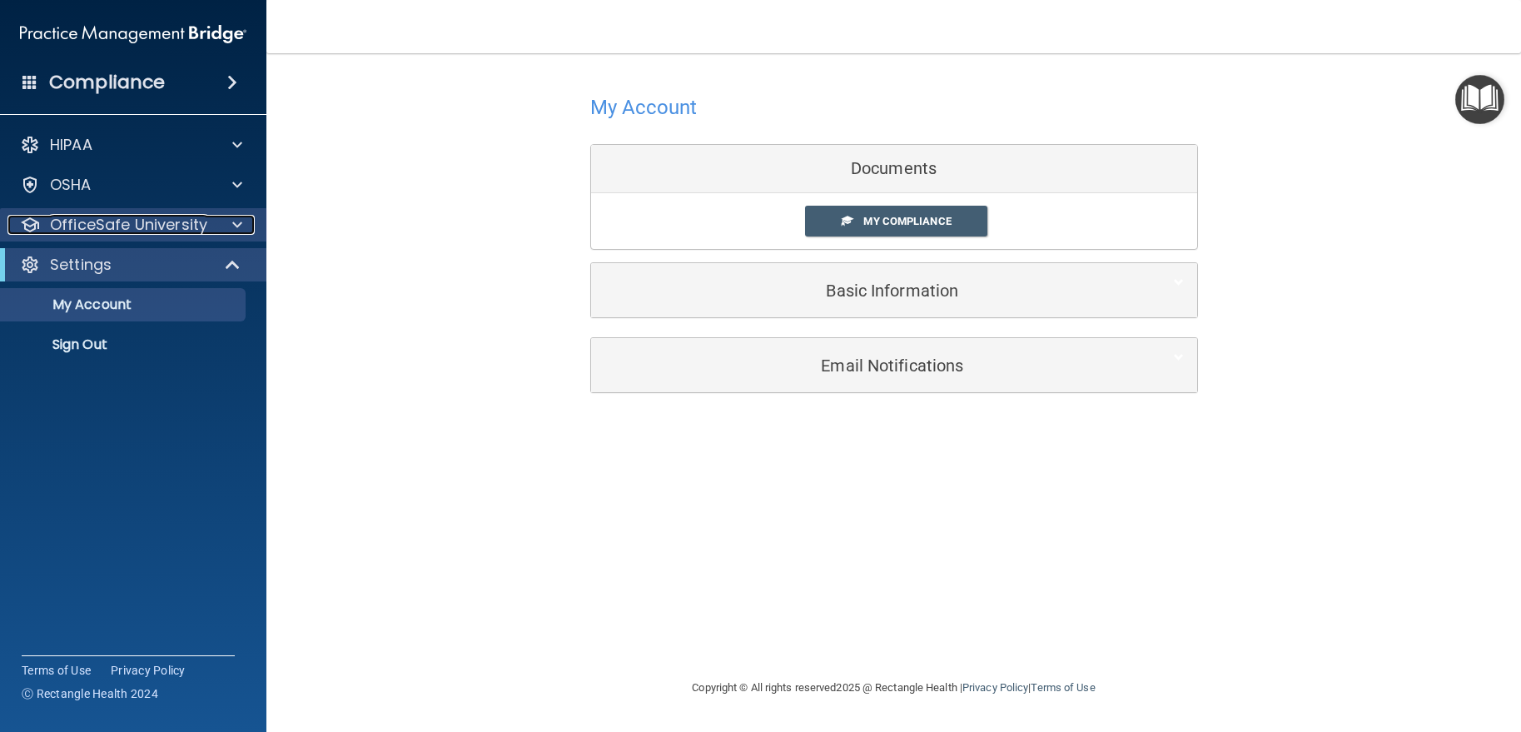
click at [199, 234] on p "OfficeSafe University" at bounding box center [128, 225] width 157 height 20
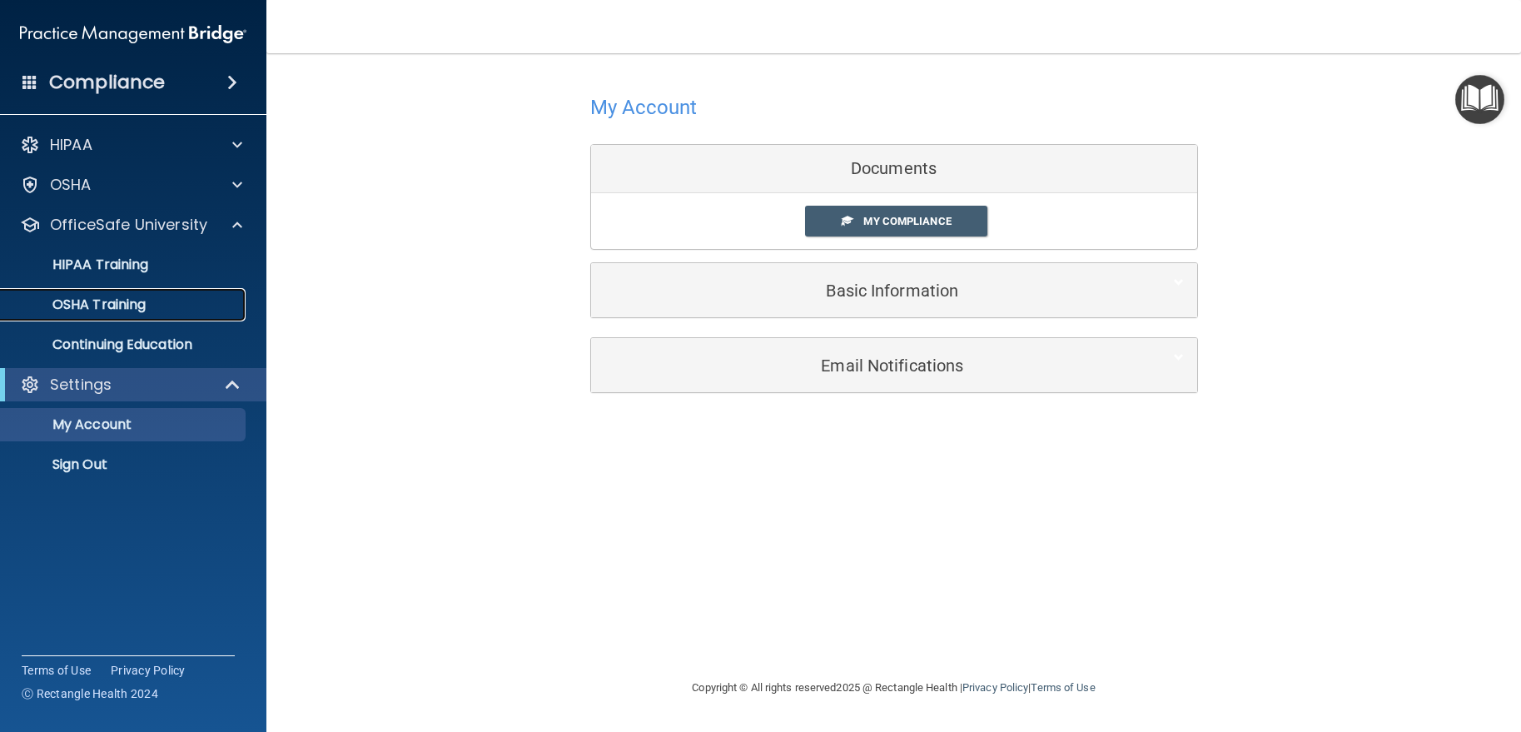
click at [161, 304] on div "OSHA Training" at bounding box center [124, 304] width 227 height 17
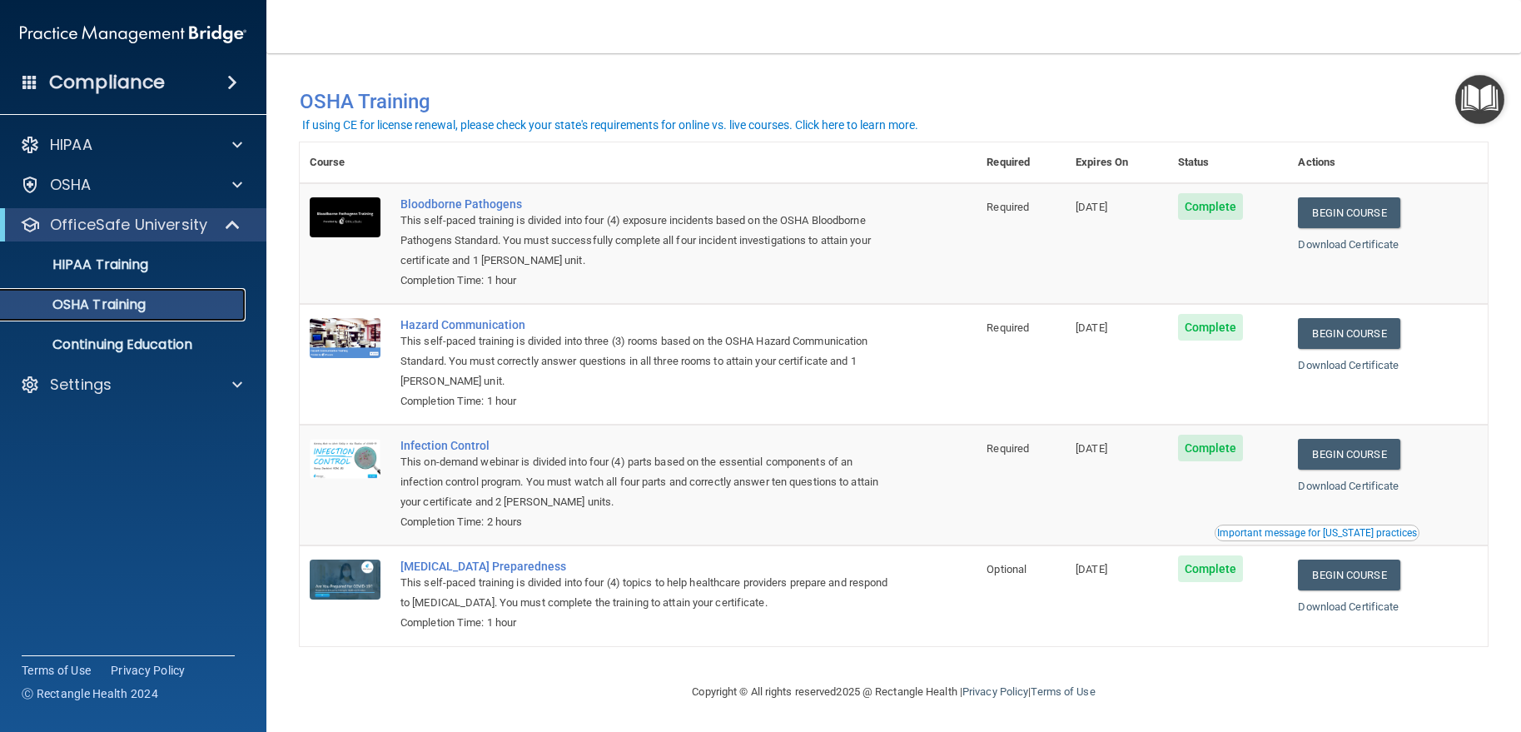
scroll to position [7, 0]
click at [1369, 334] on link "Begin Course" at bounding box center [1349, 333] width 102 height 31
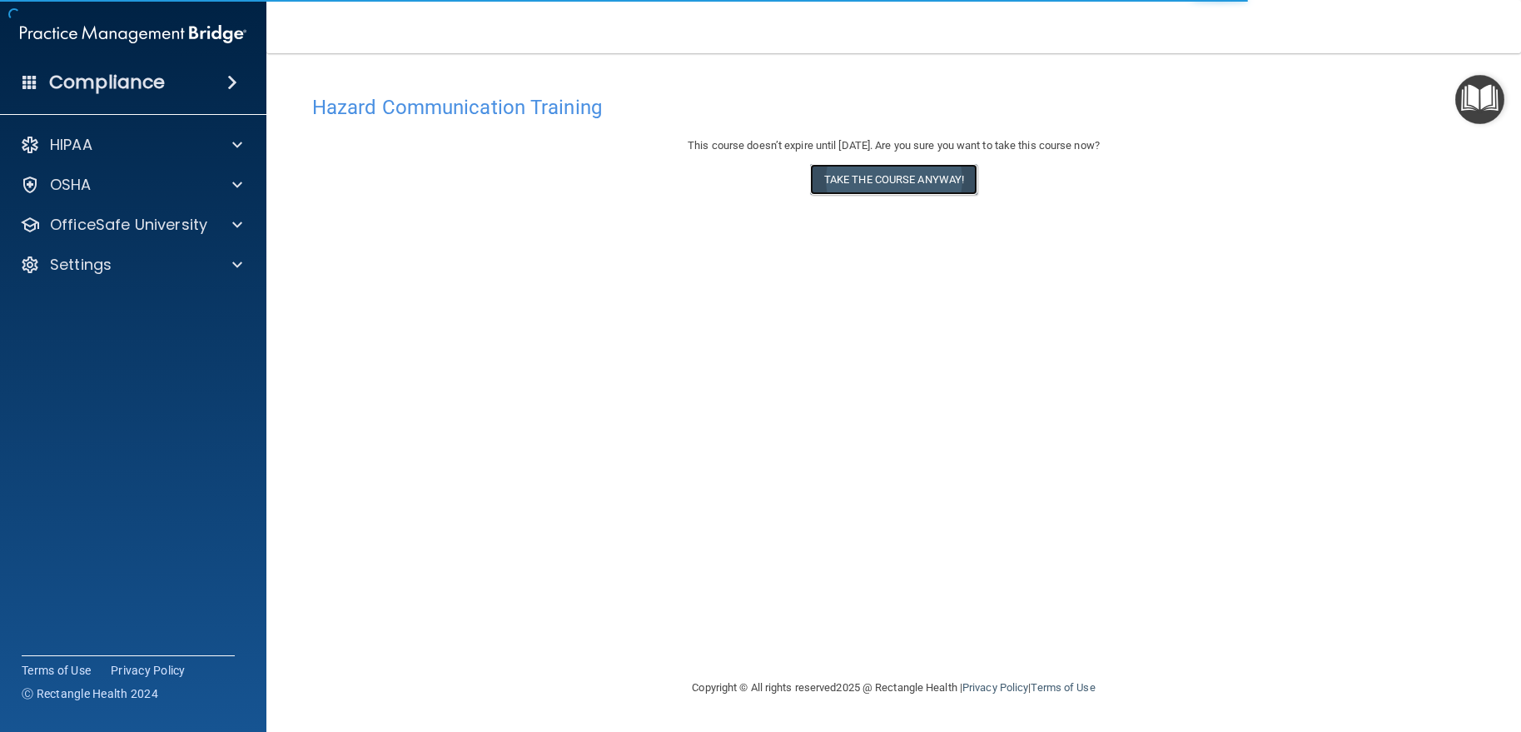
click at [912, 184] on button "Take the course anyway!" at bounding box center [893, 179] width 167 height 31
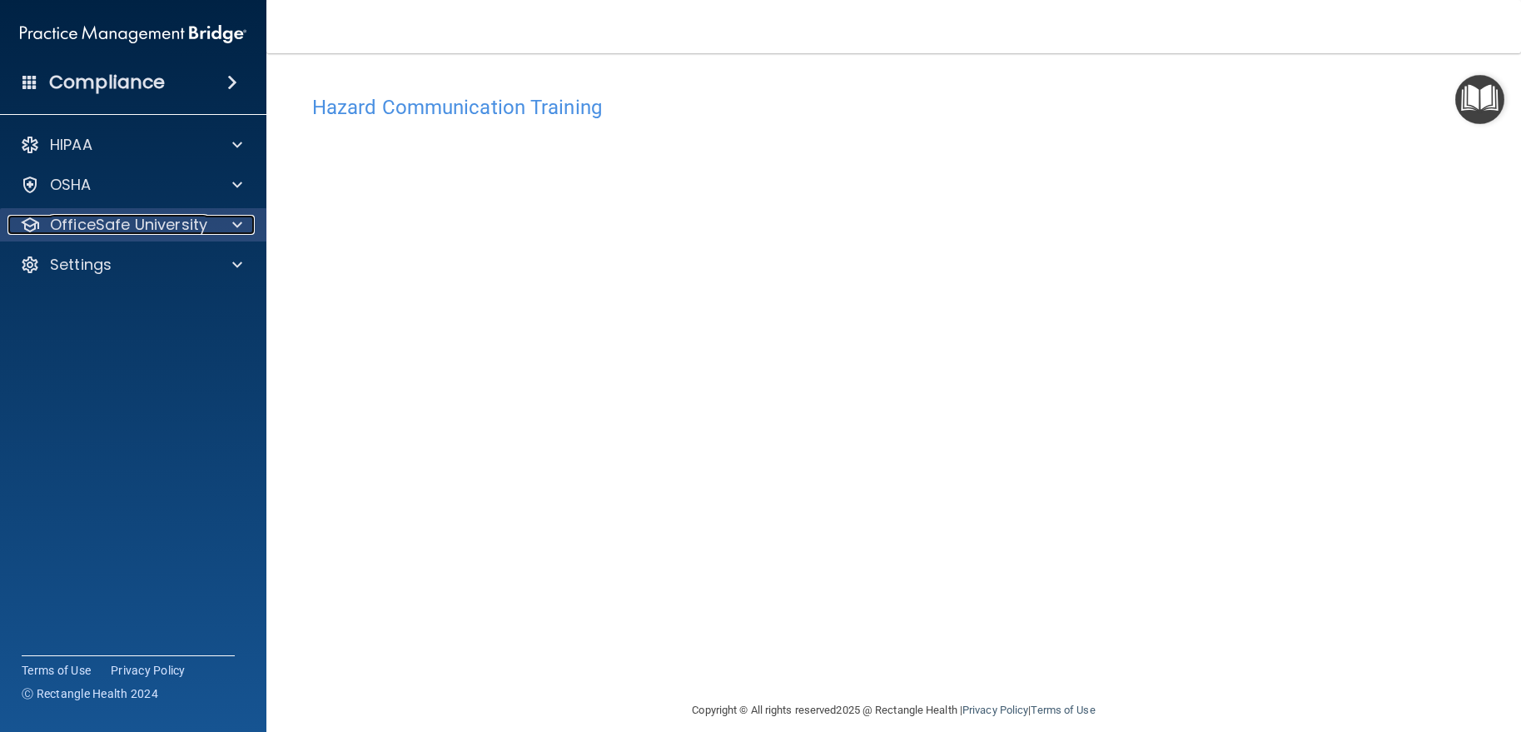
click at [161, 216] on p "OfficeSafe University" at bounding box center [128, 225] width 157 height 20
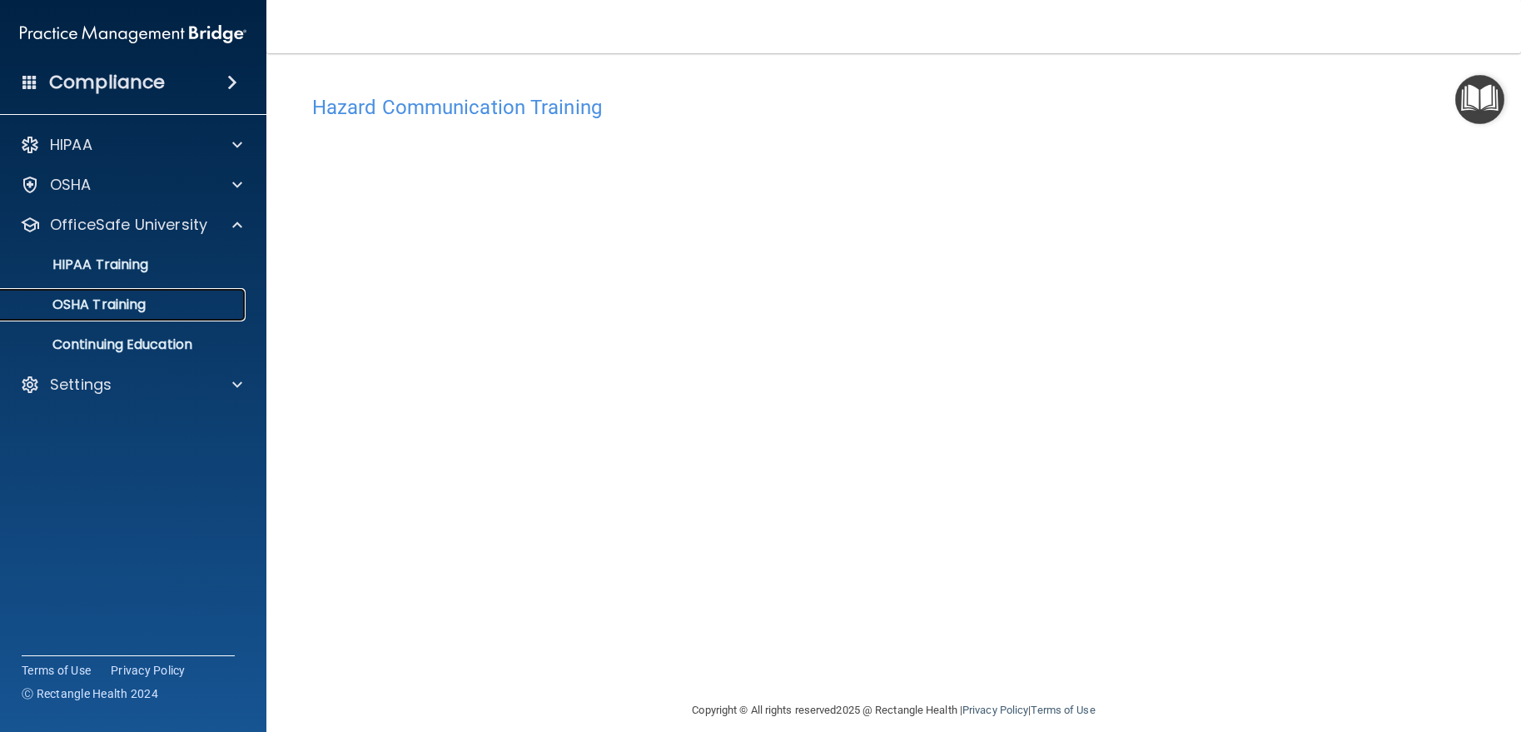
click at [121, 318] on link "OSHA Training" at bounding box center [114, 304] width 262 height 33
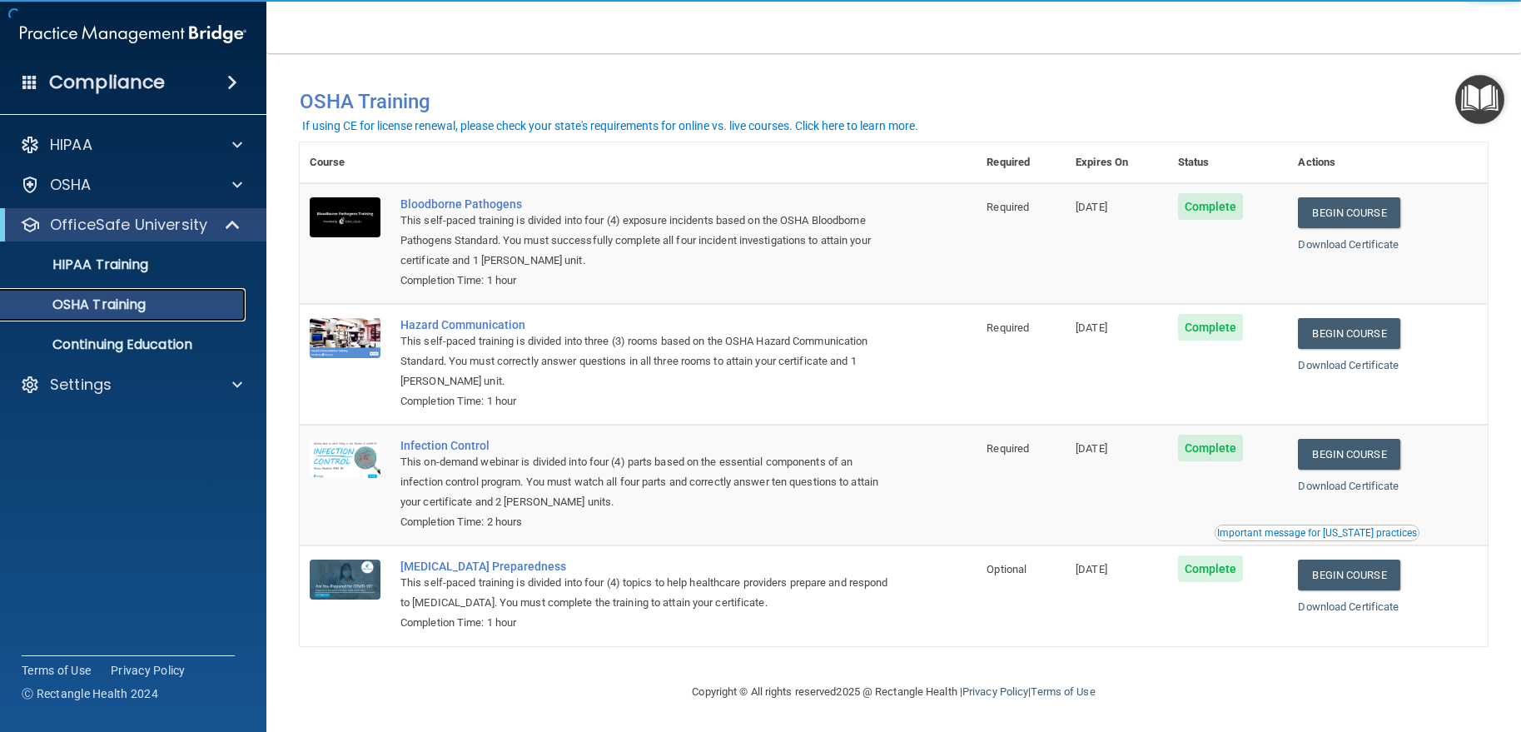
scroll to position [7, 0]
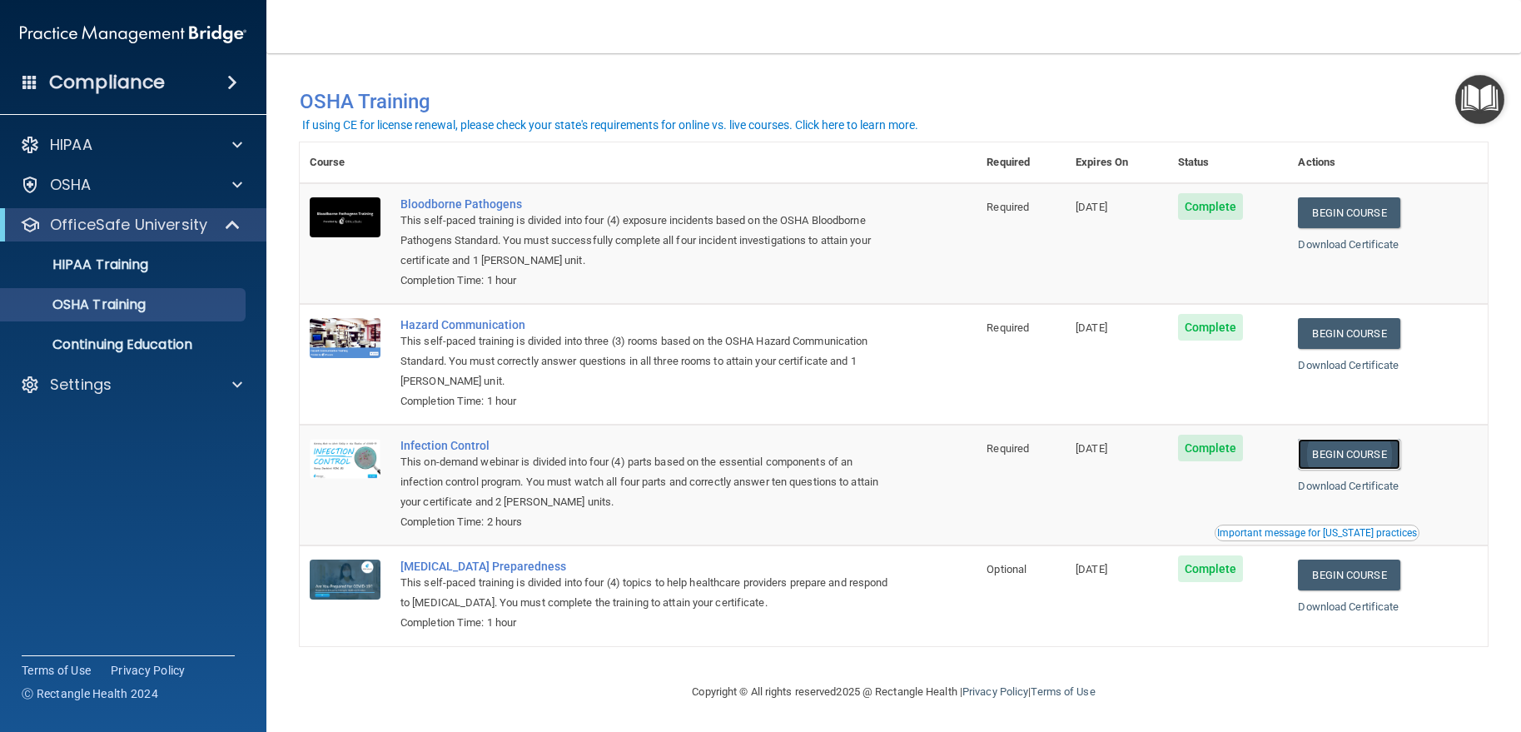
click at [1354, 450] on link "Begin Course" at bounding box center [1349, 454] width 102 height 31
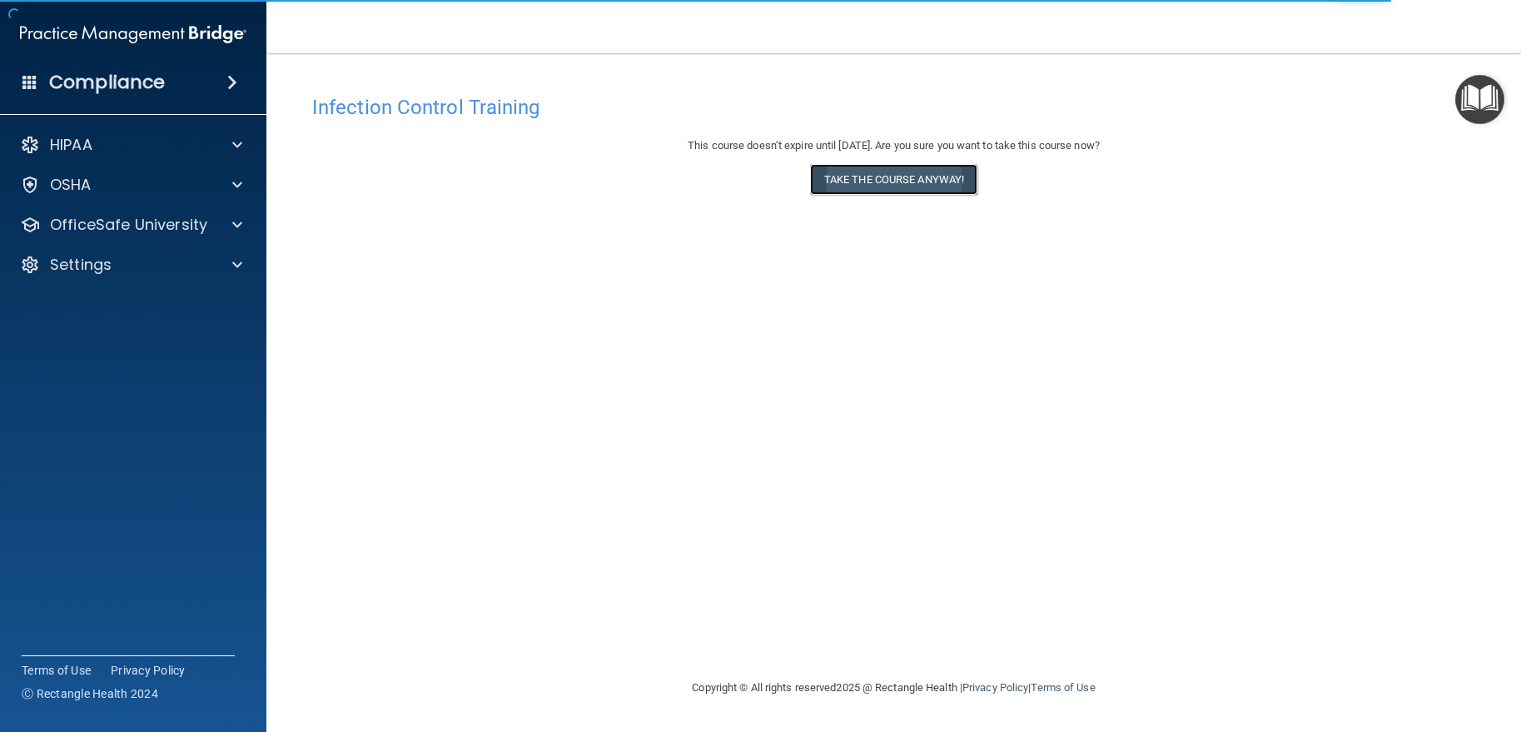
click at [874, 187] on button "Take the course anyway!" at bounding box center [893, 179] width 167 height 31
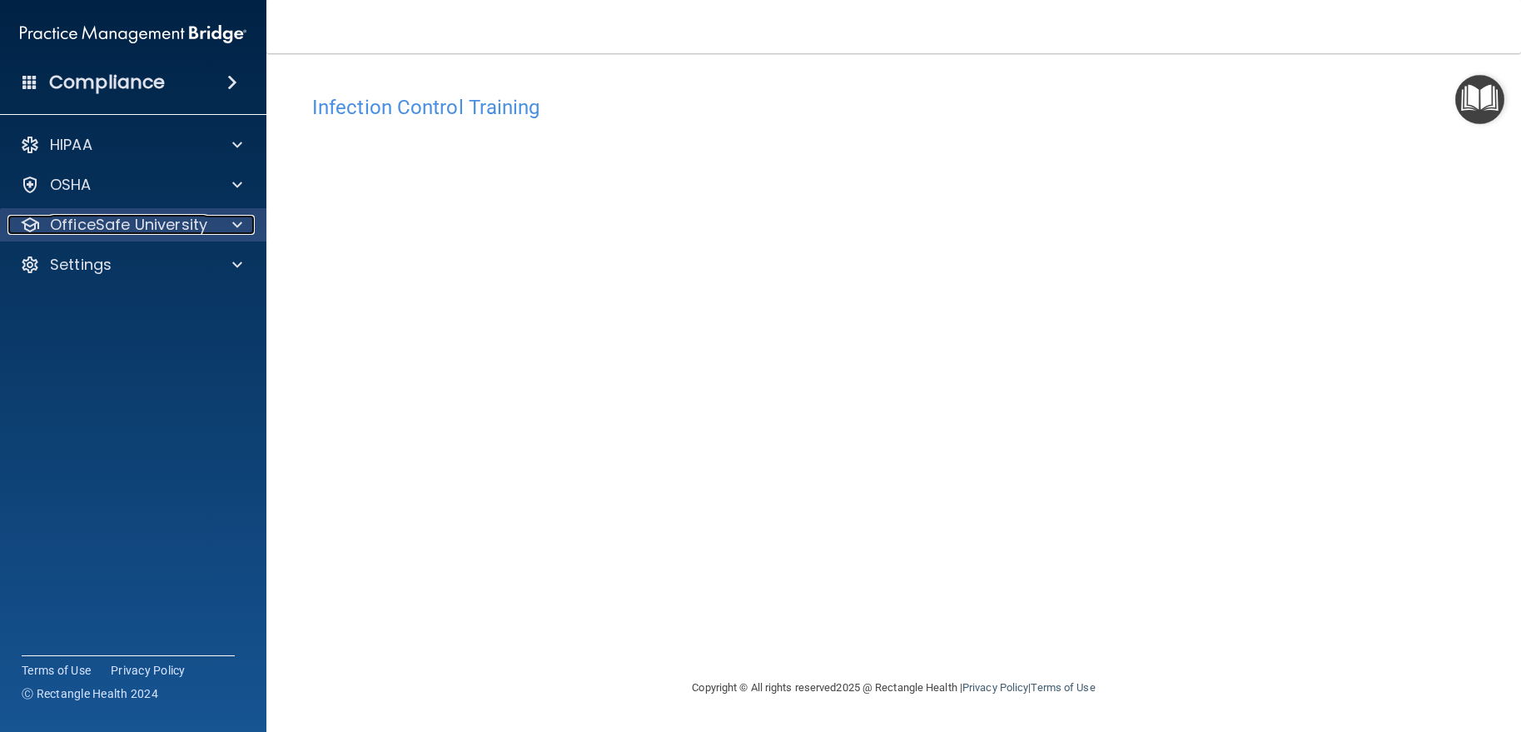
click at [149, 232] on p "OfficeSafe University" at bounding box center [128, 225] width 157 height 20
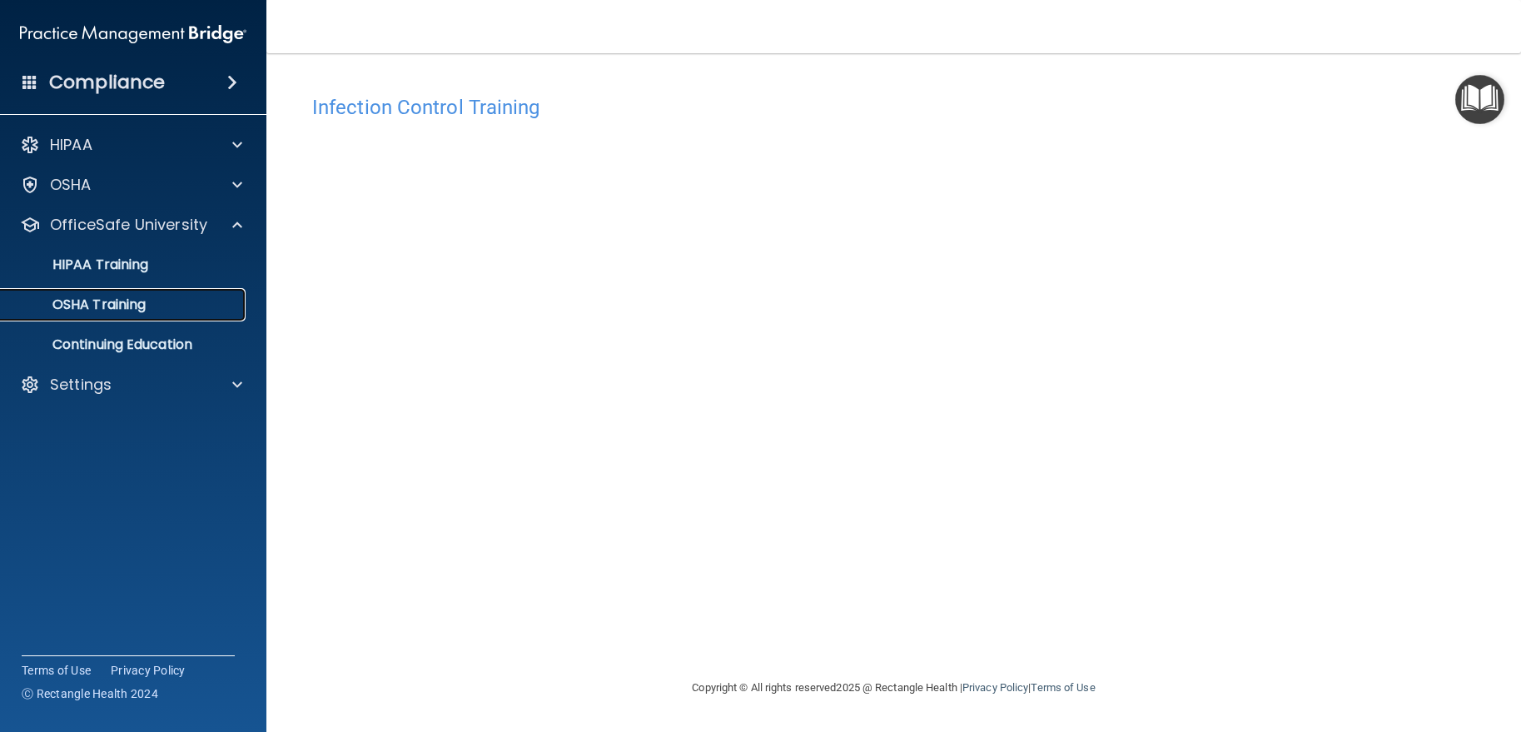
click at [100, 296] on p "OSHA Training" at bounding box center [78, 304] width 135 height 17
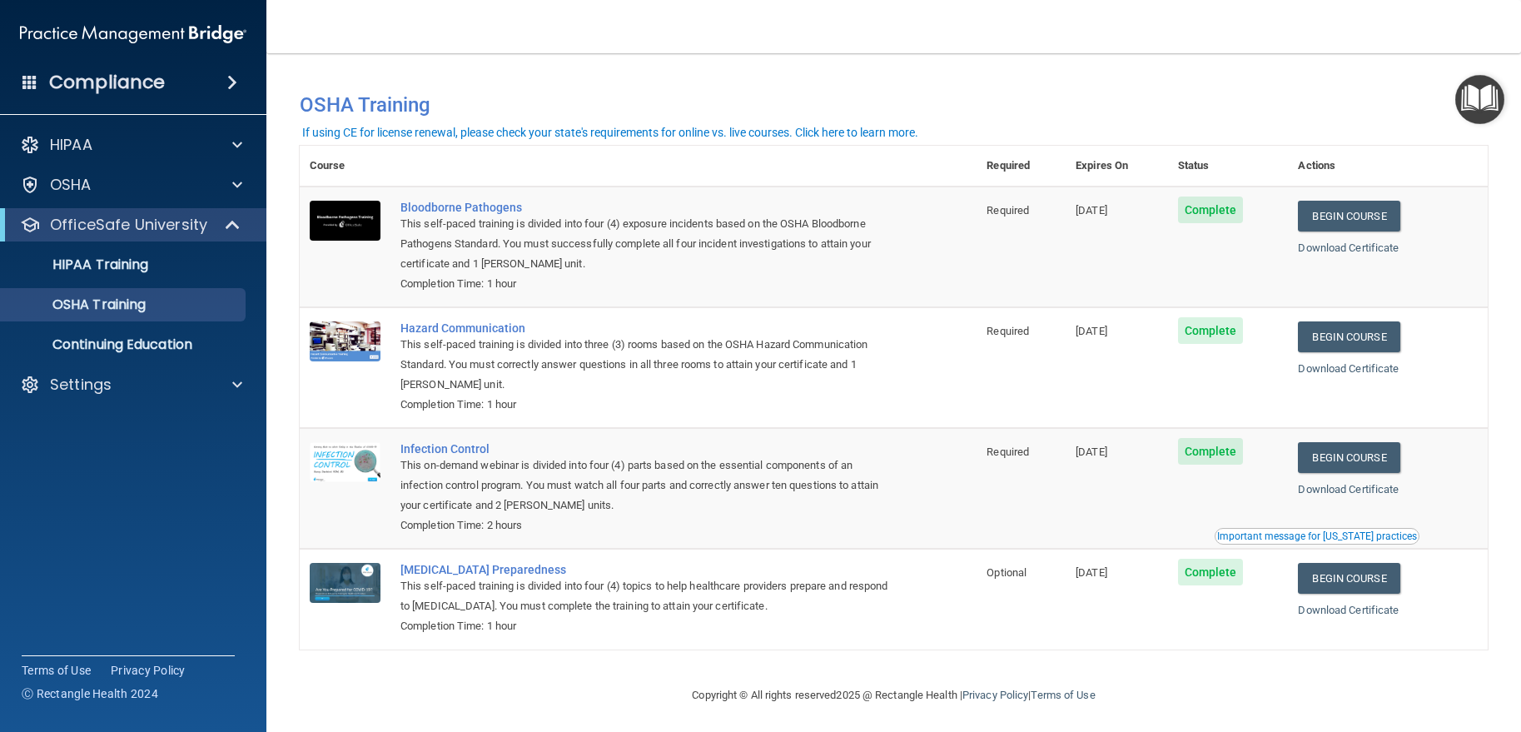
click at [548, 693] on footer "Copyright © All rights reserved 2025 @ Rectangle Health | Privacy Policy | Term…" at bounding box center [894, 693] width 1188 height 50
